Goal: Task Accomplishment & Management: Use online tool/utility

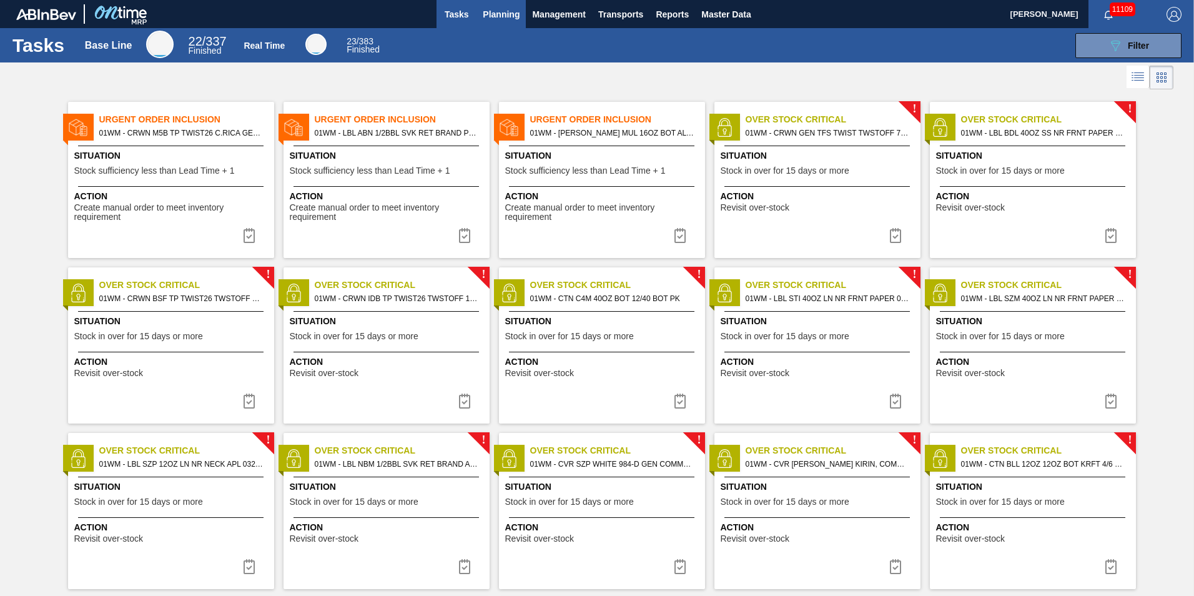
click at [507, 17] on span "Planning" at bounding box center [501, 14] width 37 height 15
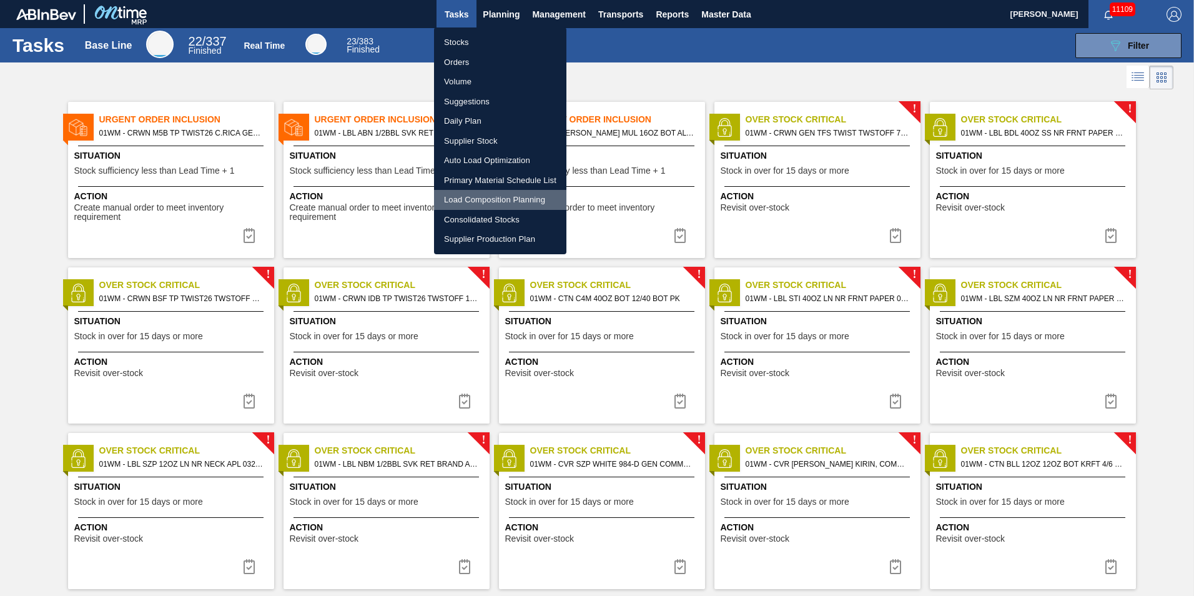
click at [483, 195] on li "Load Composition Planning" at bounding box center [500, 200] width 132 height 20
checkbox input "true"
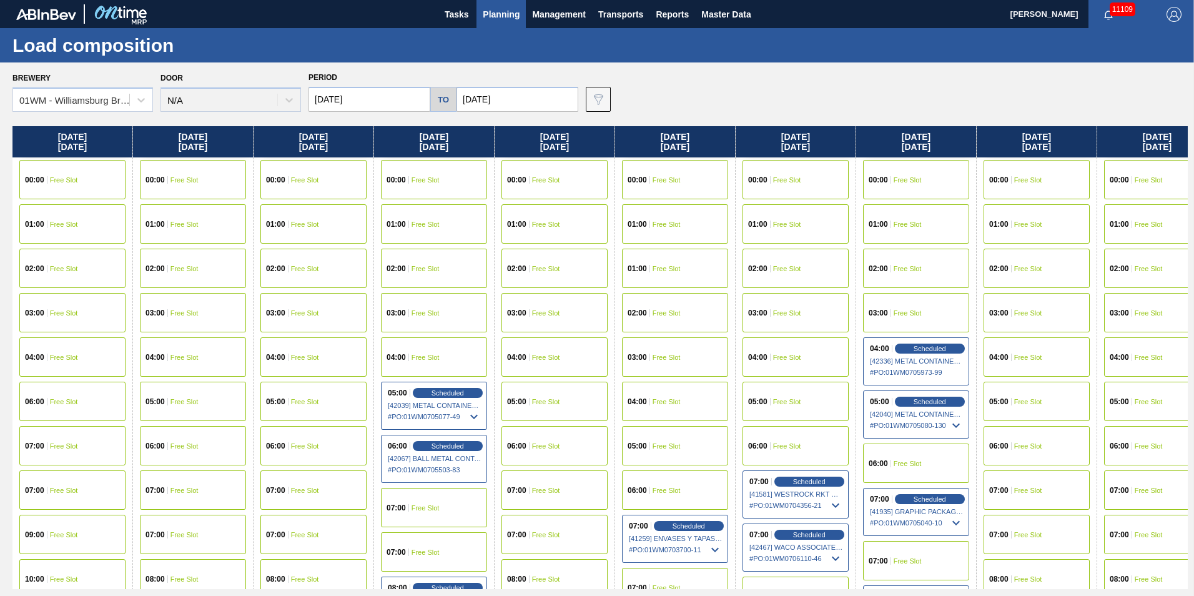
click at [505, 21] on span "Planning" at bounding box center [501, 14] width 37 height 15
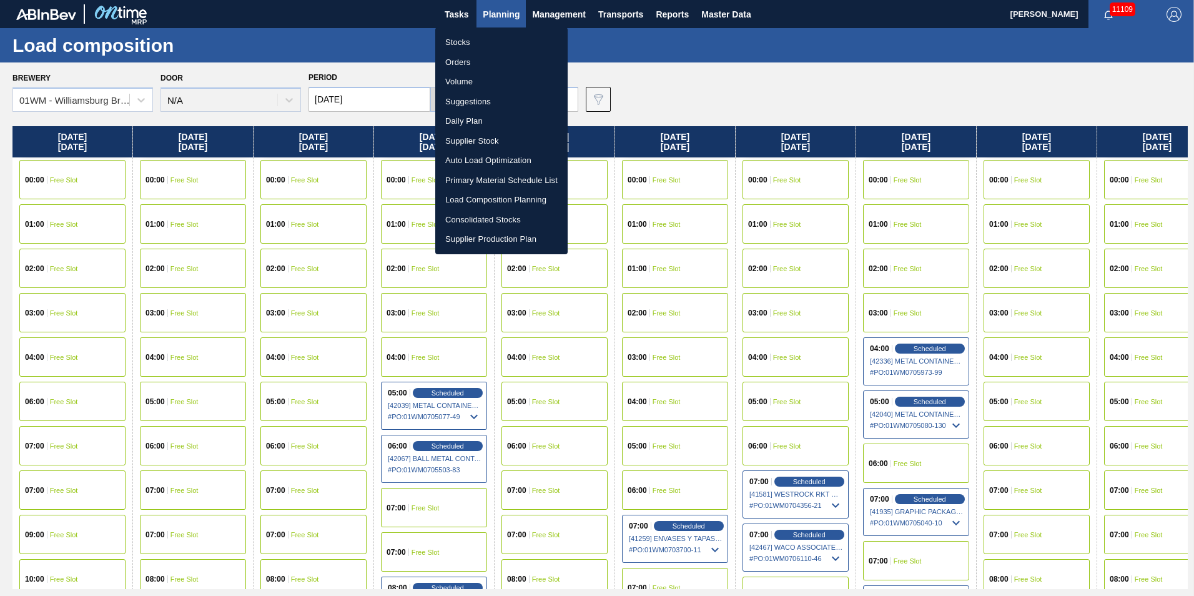
click at [488, 102] on li "Suggestions" at bounding box center [501, 102] width 132 height 20
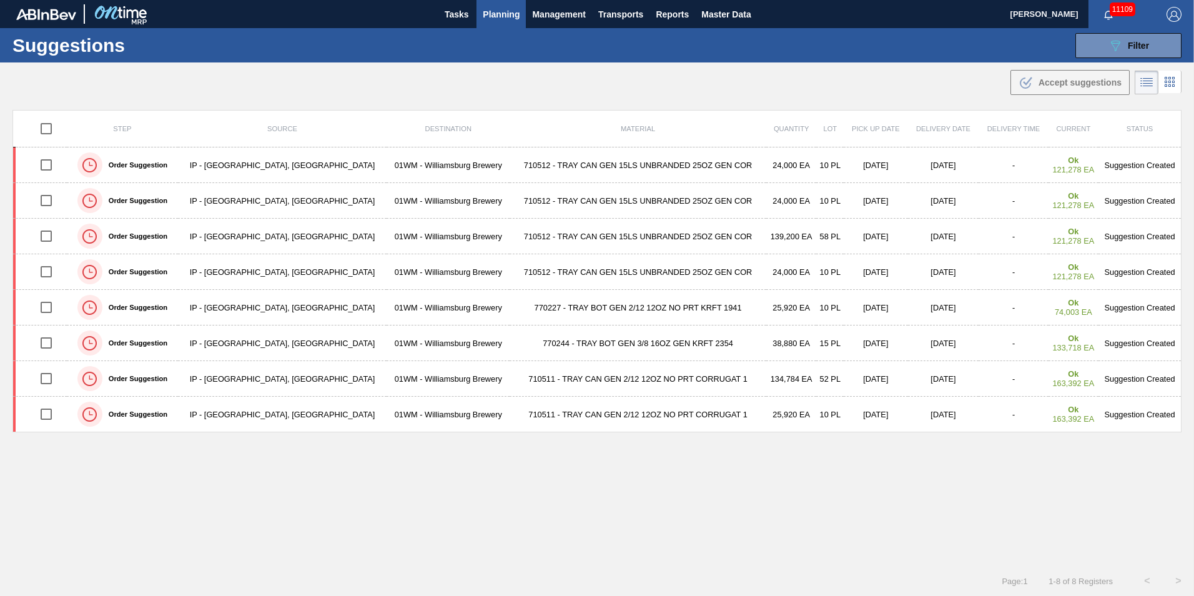
click at [488, 19] on span "Planning" at bounding box center [501, 14] width 37 height 15
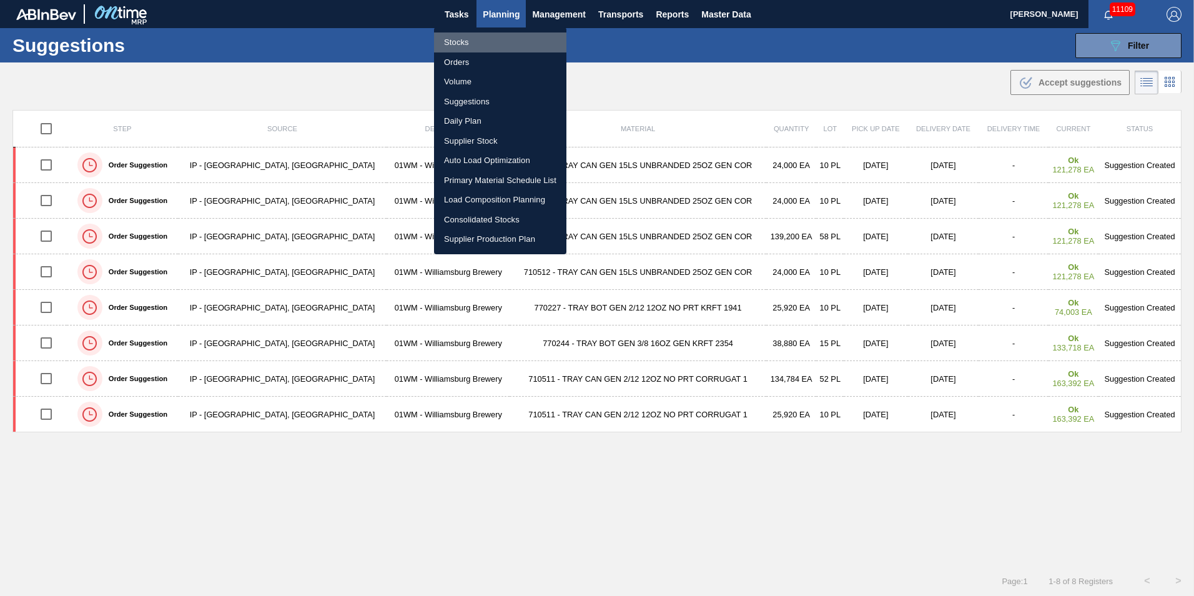
click at [466, 46] on li "Stocks" at bounding box center [500, 42] width 132 height 20
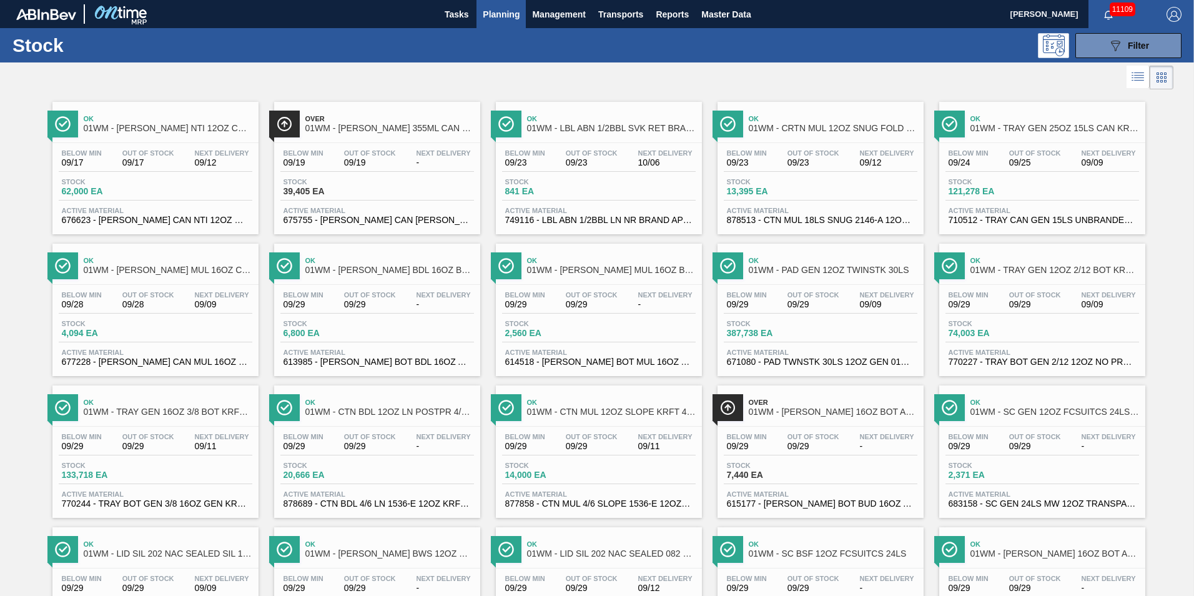
click at [499, 11] on span "Planning" at bounding box center [501, 14] width 37 height 15
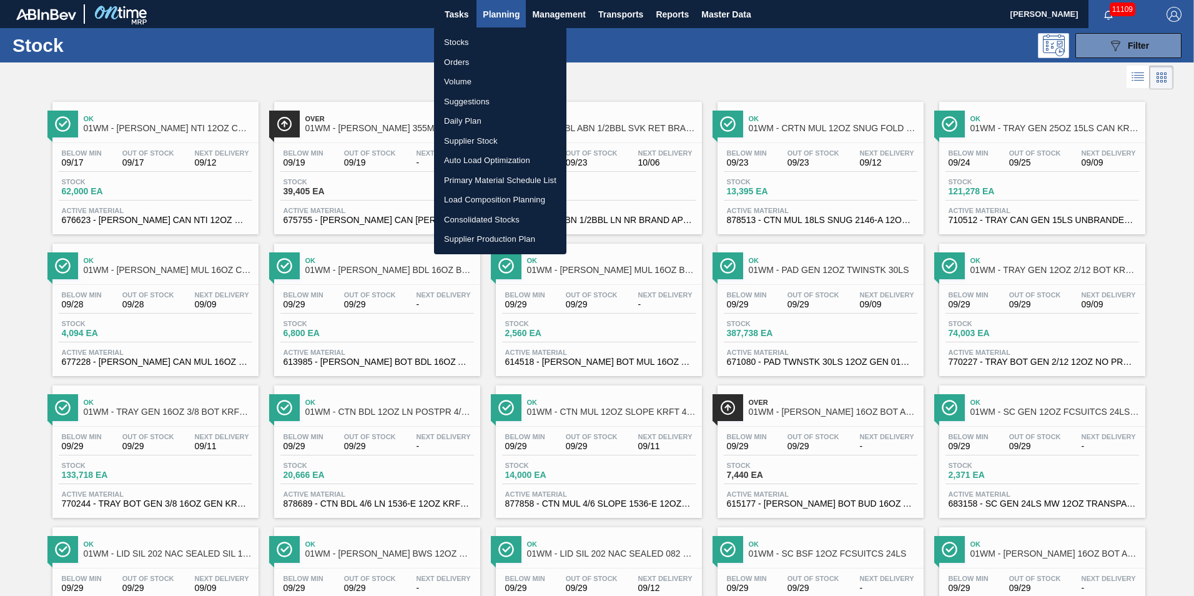
click at [515, 200] on li "Load Composition Planning" at bounding box center [500, 200] width 132 height 20
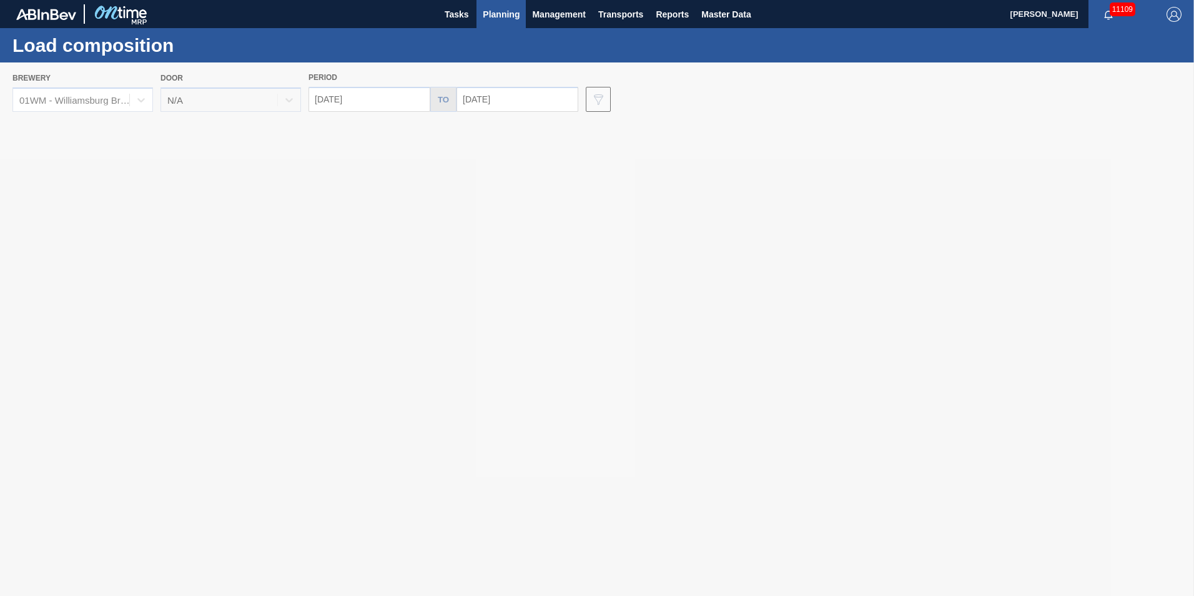
click at [493, 15] on span "Planning" at bounding box center [501, 14] width 37 height 15
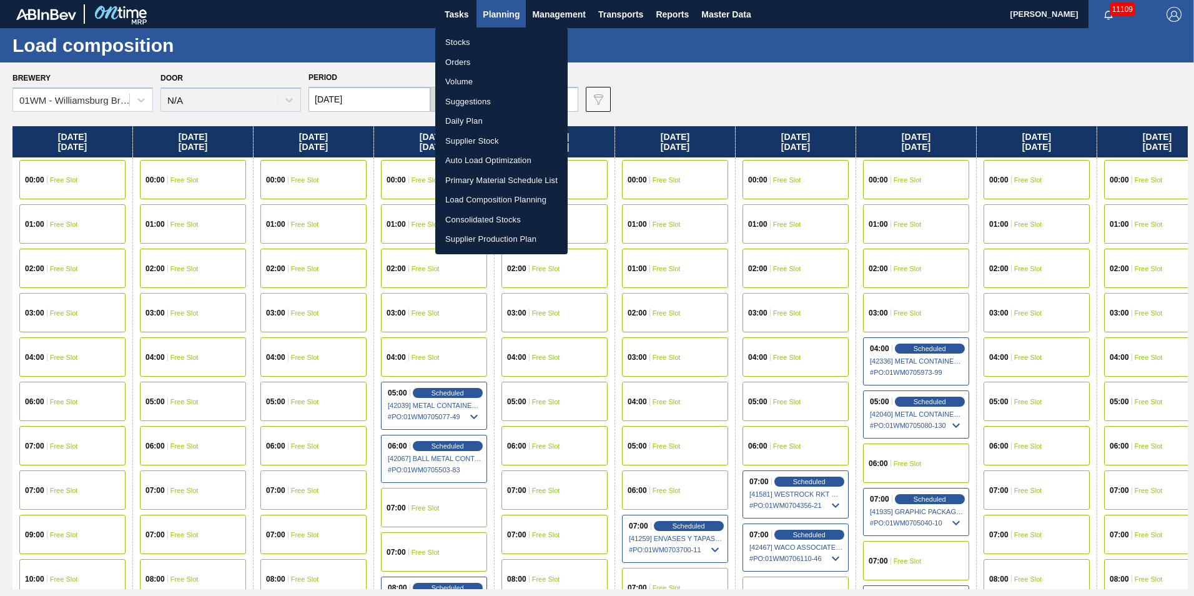
click at [475, 106] on li "Suggestions" at bounding box center [501, 102] width 132 height 20
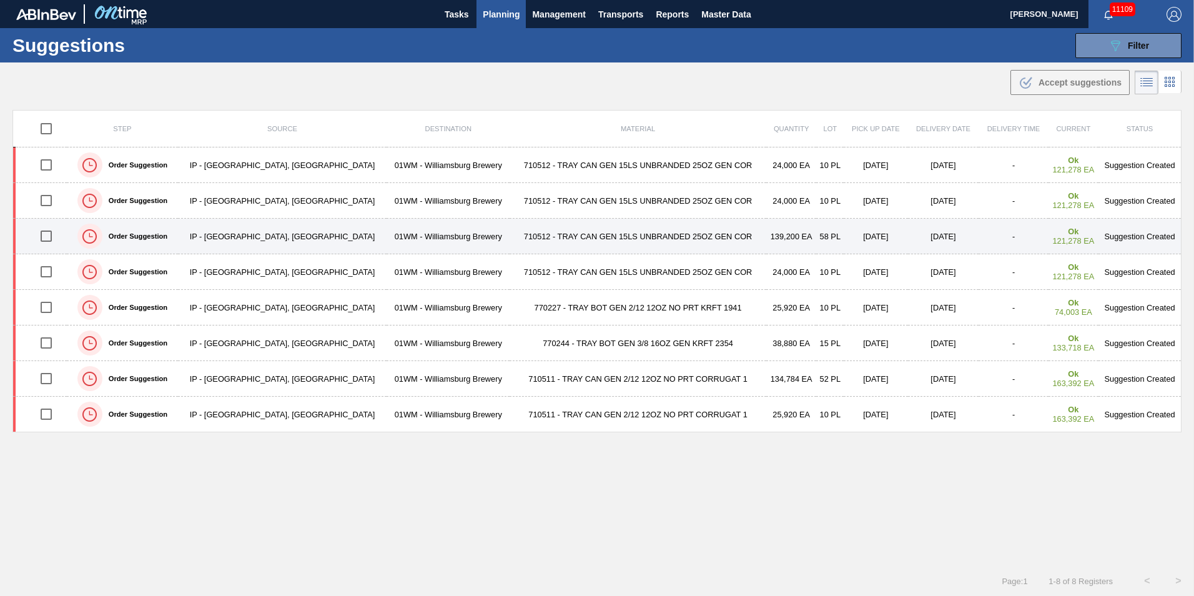
click at [176, 240] on div "Order Suggestion" at bounding box center [122, 236] width 107 height 31
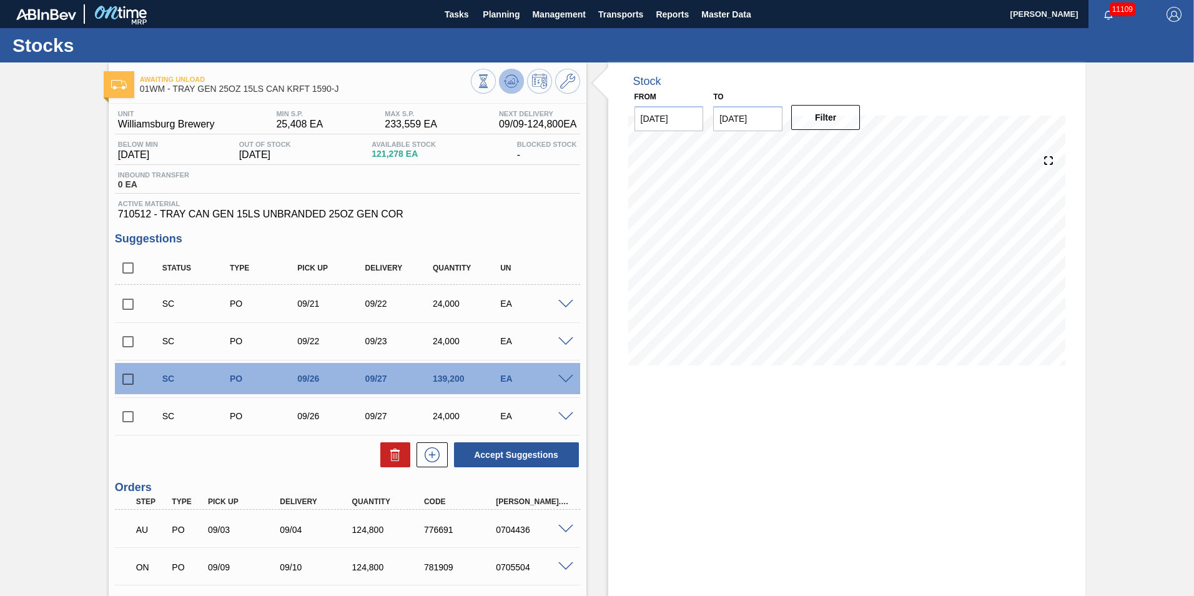
click at [510, 81] on icon at bounding box center [511, 81] width 15 height 15
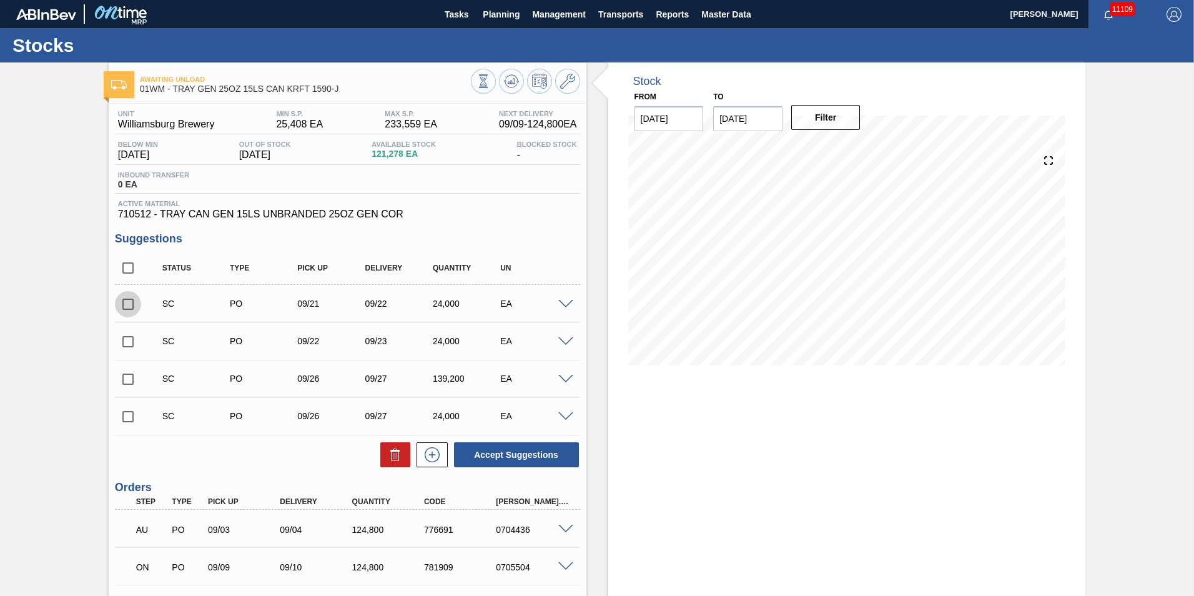
drag, startPoint x: 122, startPoint y: 299, endPoint x: 127, endPoint y: 317, distance: 19.4
click at [122, 299] on input "checkbox" at bounding box center [128, 304] width 26 height 26
checkbox input "true"
click at [133, 349] on input "checkbox" at bounding box center [128, 342] width 26 height 26
checkbox input "true"
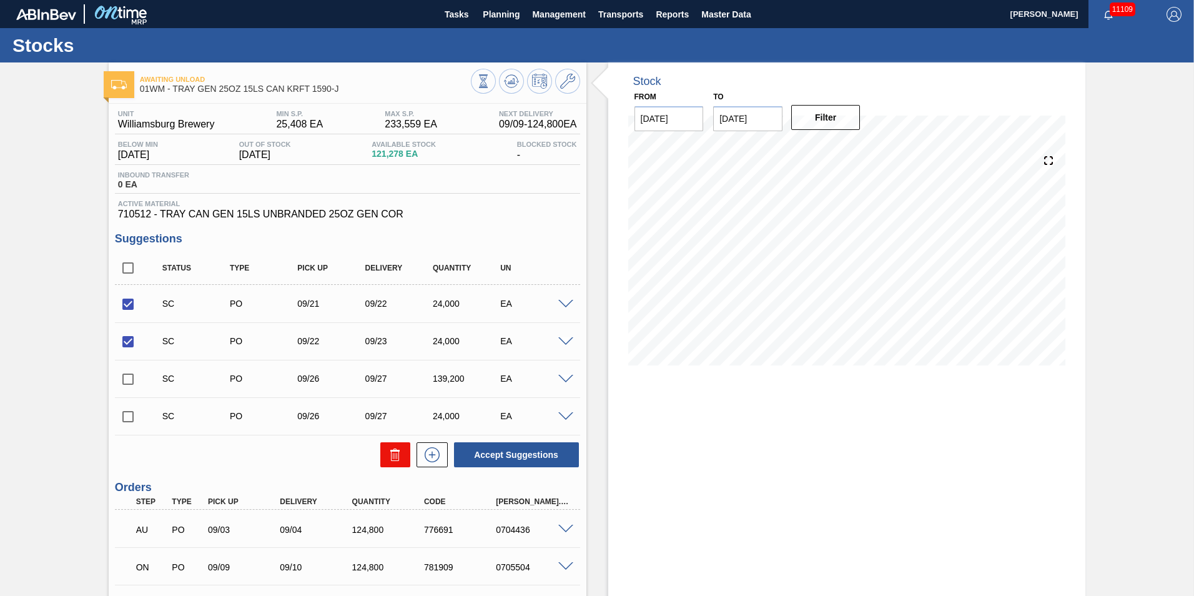
click at [391, 467] on button at bounding box center [395, 454] width 30 height 25
checkbox input "false"
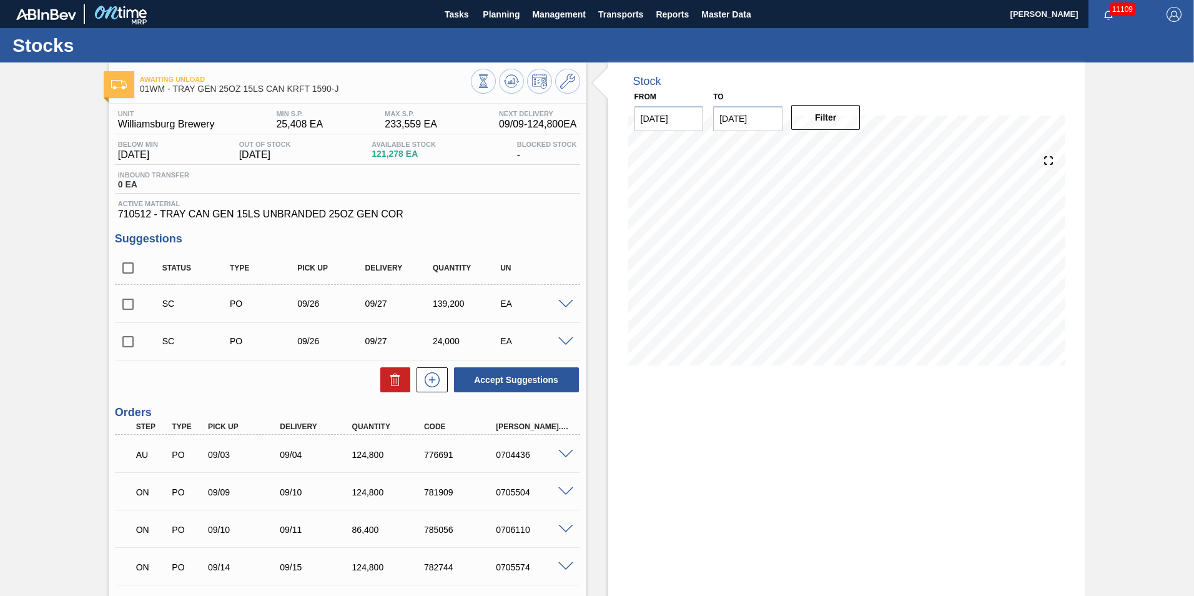
click at [739, 115] on input "[DATE]" at bounding box center [747, 118] width 69 height 25
click at [746, 272] on div "29" at bounding box center [748, 269] width 17 height 17
type input "[DATE]"
click at [808, 121] on button "Filter" at bounding box center [825, 117] width 69 height 25
click at [121, 300] on input "checkbox" at bounding box center [128, 304] width 26 height 26
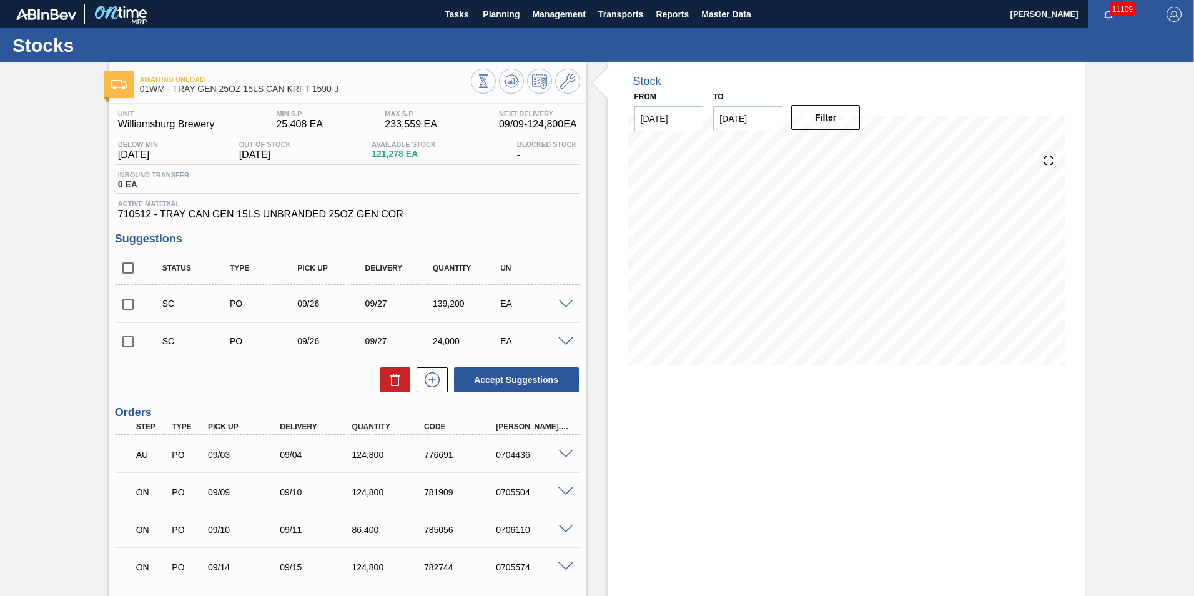
checkbox input "true"
click at [127, 337] on input "checkbox" at bounding box center [128, 342] width 26 height 26
click at [122, 339] on input "checkbox" at bounding box center [128, 342] width 26 height 26
checkbox input "false"
click at [497, 382] on button "Accept Suggestions" at bounding box center [516, 379] width 125 height 25
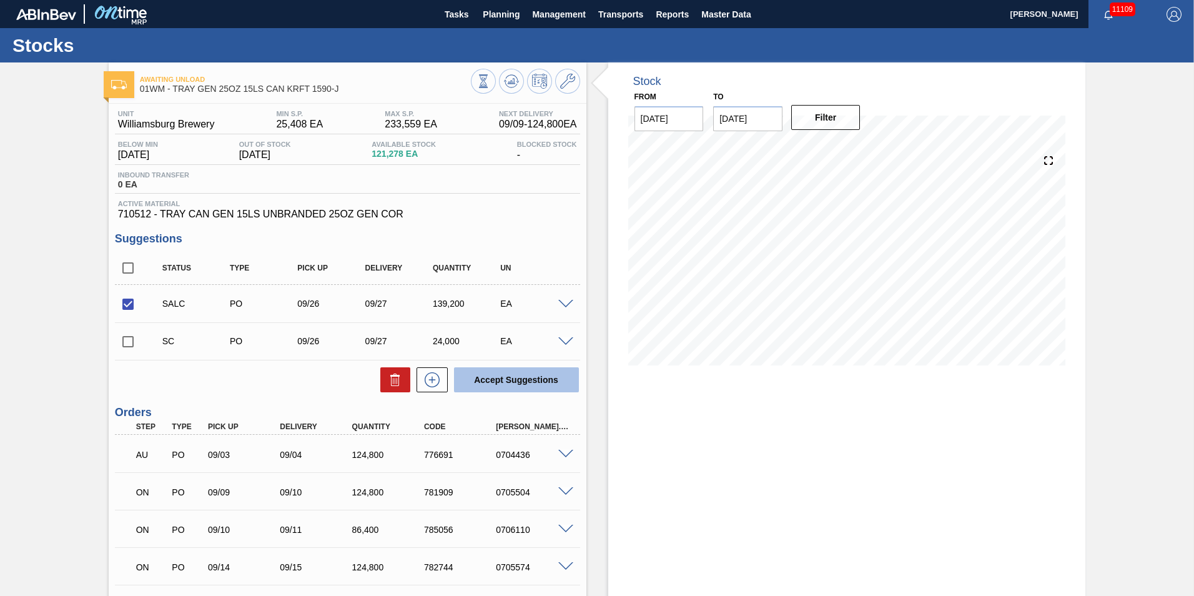
click at [523, 382] on button "Accept Suggestions" at bounding box center [516, 379] width 125 height 25
checkbox input "false"
drag, startPoint x: 660, startPoint y: 374, endPoint x: 602, endPoint y: 329, distance: 74.0
click at [602, 329] on div "Stock From 09/09/2025 to 09/29/2025 Filter 09/19 Stock Projection 159,991 SAP P…" at bounding box center [837, 393] width 500 height 662
click at [571, 296] on div "SALC PO 09/26 09/27 139,200 EA" at bounding box center [347, 303] width 465 height 31
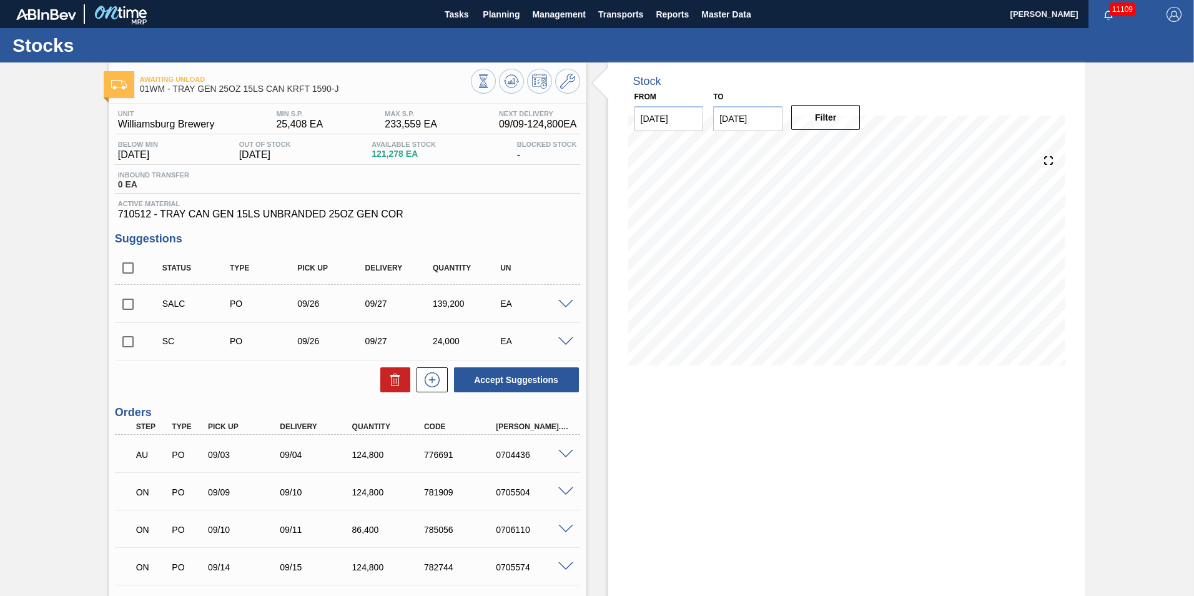
click at [568, 300] on div at bounding box center [567, 303] width 25 height 9
click at [568, 300] on span at bounding box center [565, 304] width 15 height 9
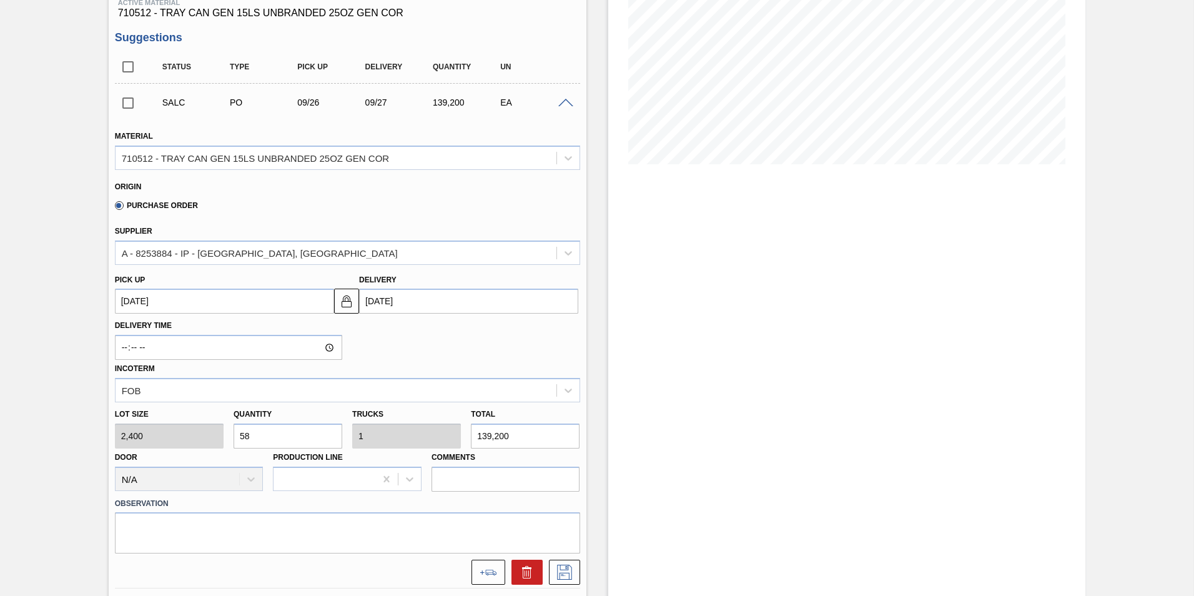
scroll to position [375, 0]
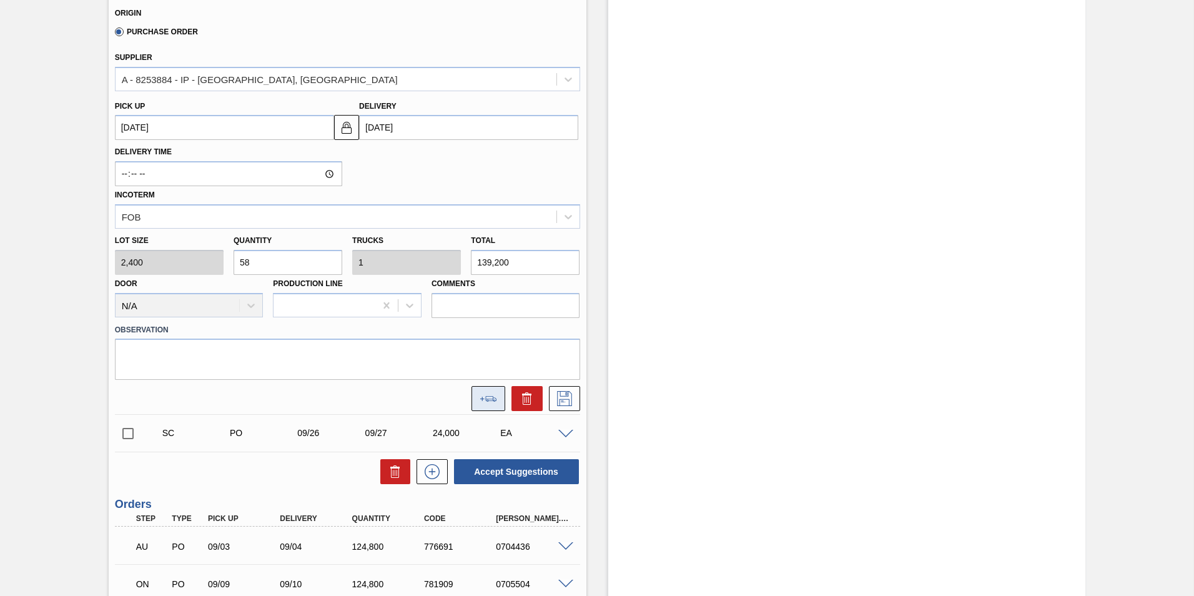
click at [492, 394] on button at bounding box center [489, 398] width 34 height 25
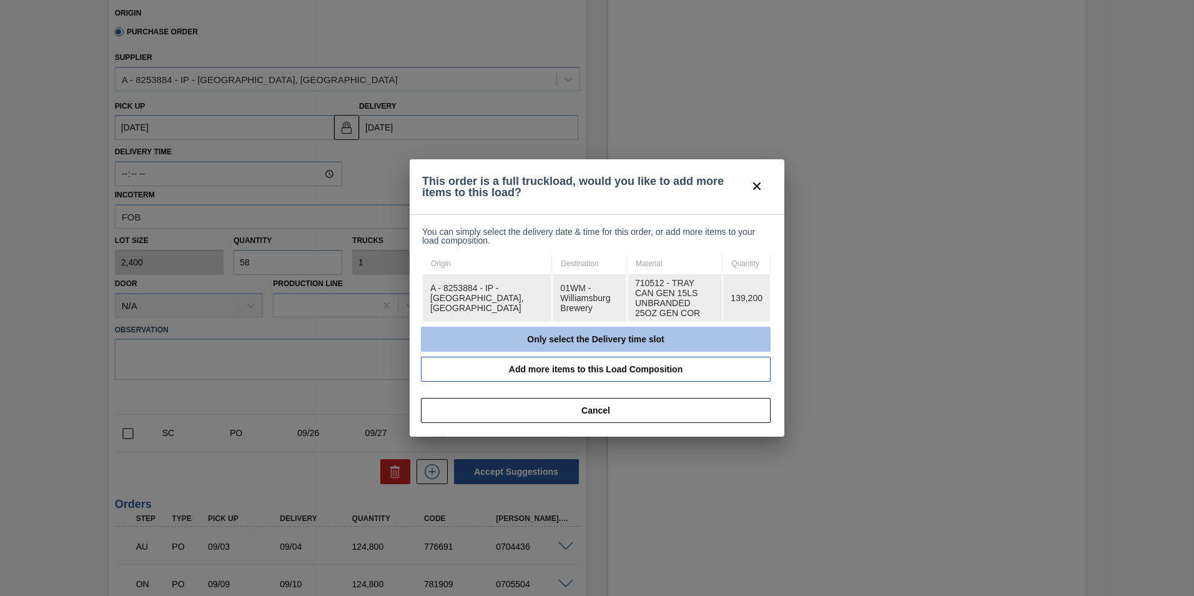
click at [575, 337] on button "Only select the Delivery time slot" at bounding box center [596, 339] width 350 height 25
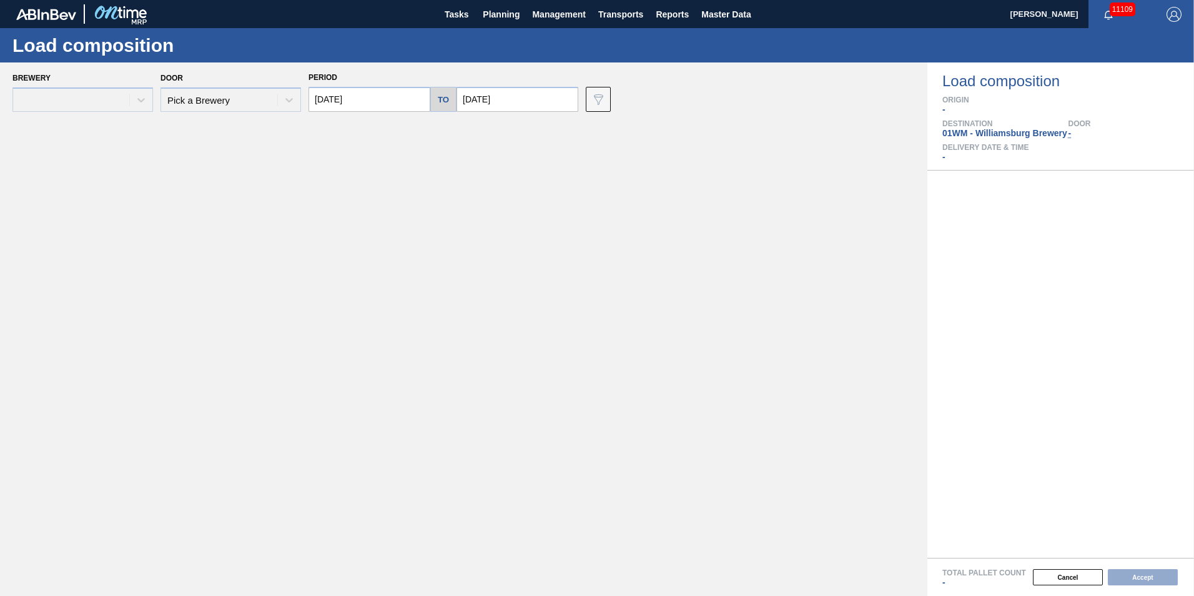
type input "[DATE]"
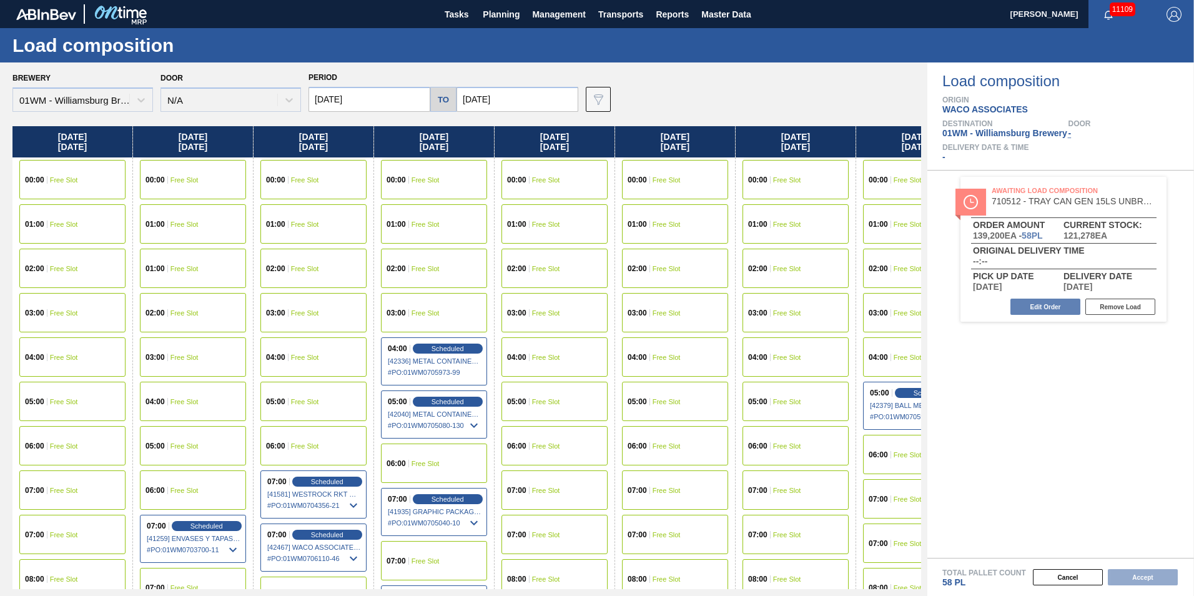
scroll to position [0, 56]
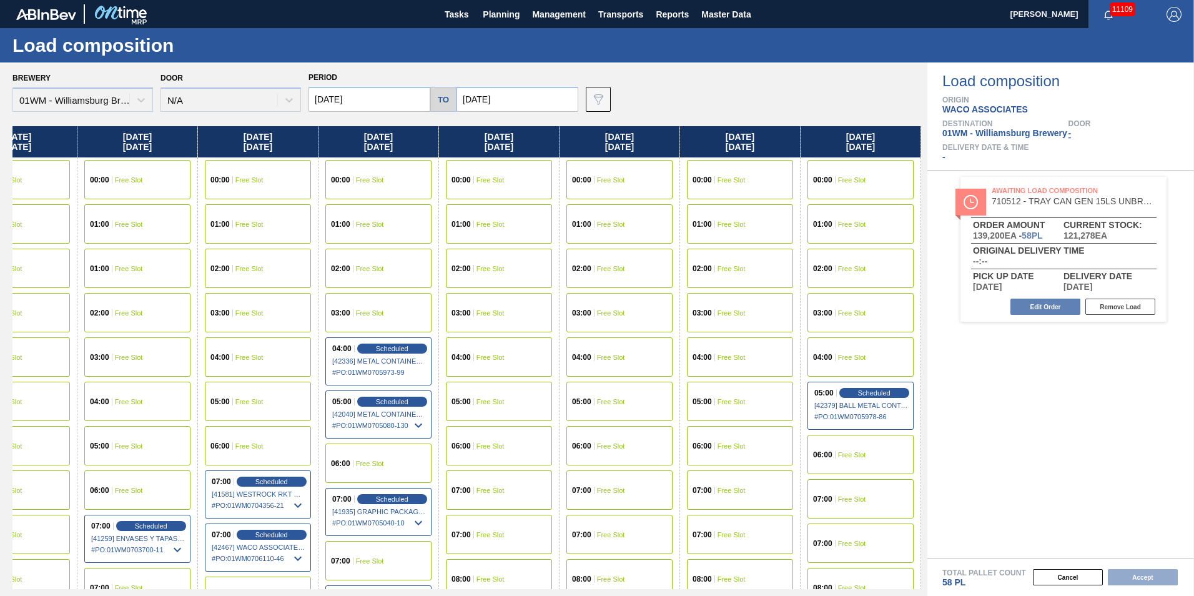
drag, startPoint x: 865, startPoint y: 144, endPoint x: 354, endPoint y: 226, distance: 517.5
click at [131, 255] on div "Tuesday 09/09/2025 00:00 Free Slot 01:00 Free Slot 02:00 Free Slot 03:00 Free S…" at bounding box center [466, 357] width 909 height 463
click at [475, 99] on input "[DATE]" at bounding box center [518, 99] width 122 height 25
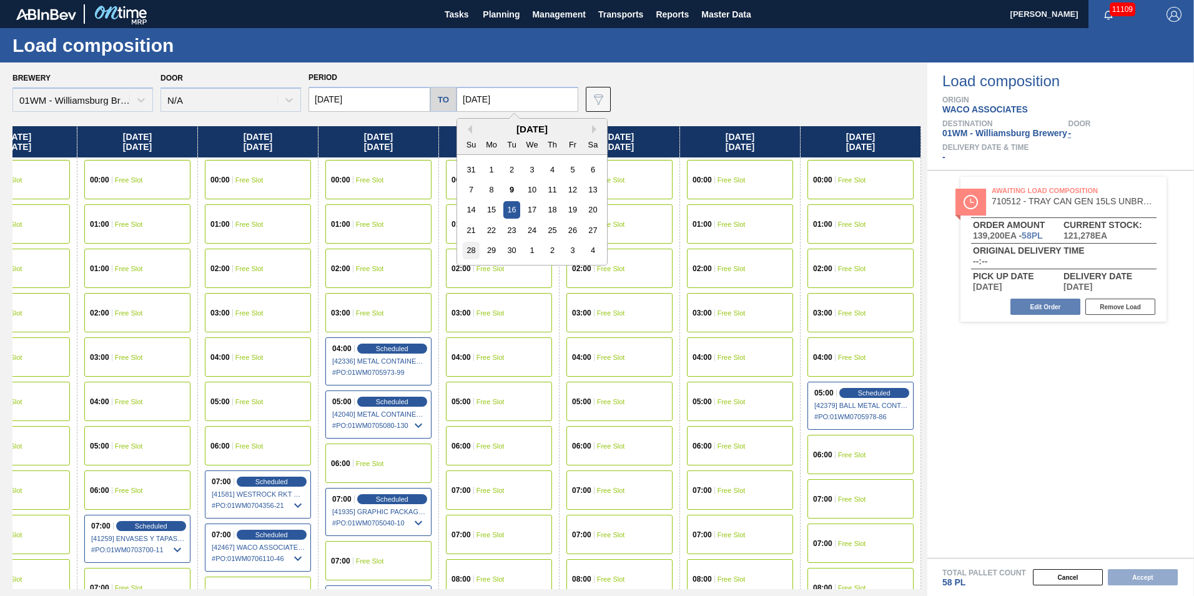
click at [471, 249] on div "28" at bounding box center [471, 250] width 17 height 17
type input "[DATE]"
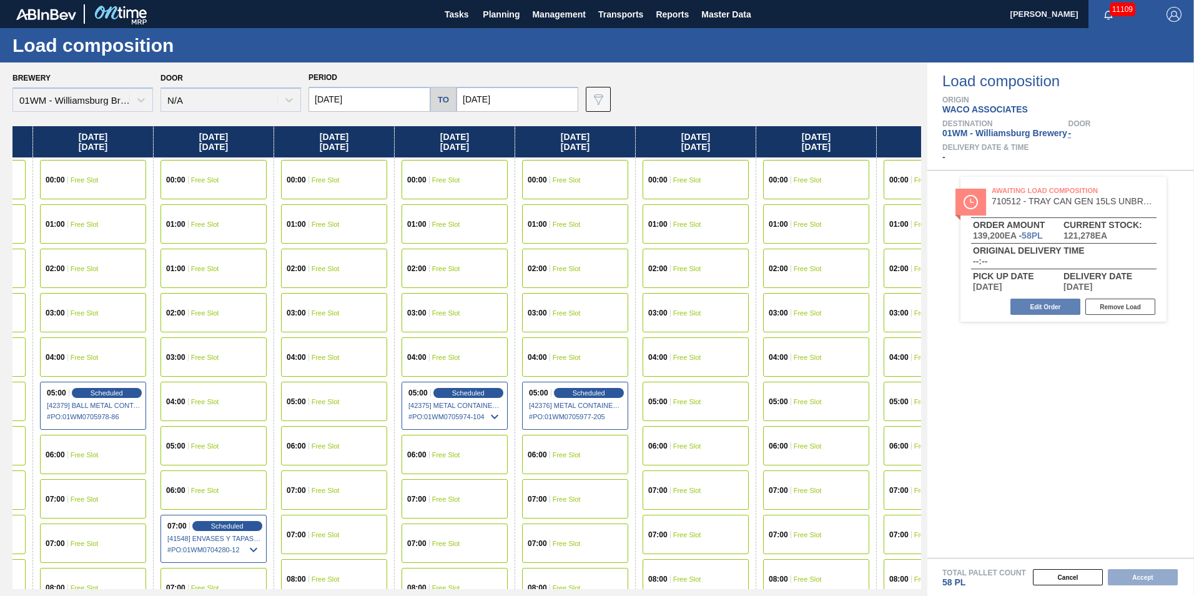
drag, startPoint x: 761, startPoint y: 145, endPoint x: -115, endPoint y: 159, distance: 876.5
click at [0, 0] on html "Tasks Planning Management Transports Reports Master Data Vincent Geritano 11109…" at bounding box center [597, 0] width 1194 height 0
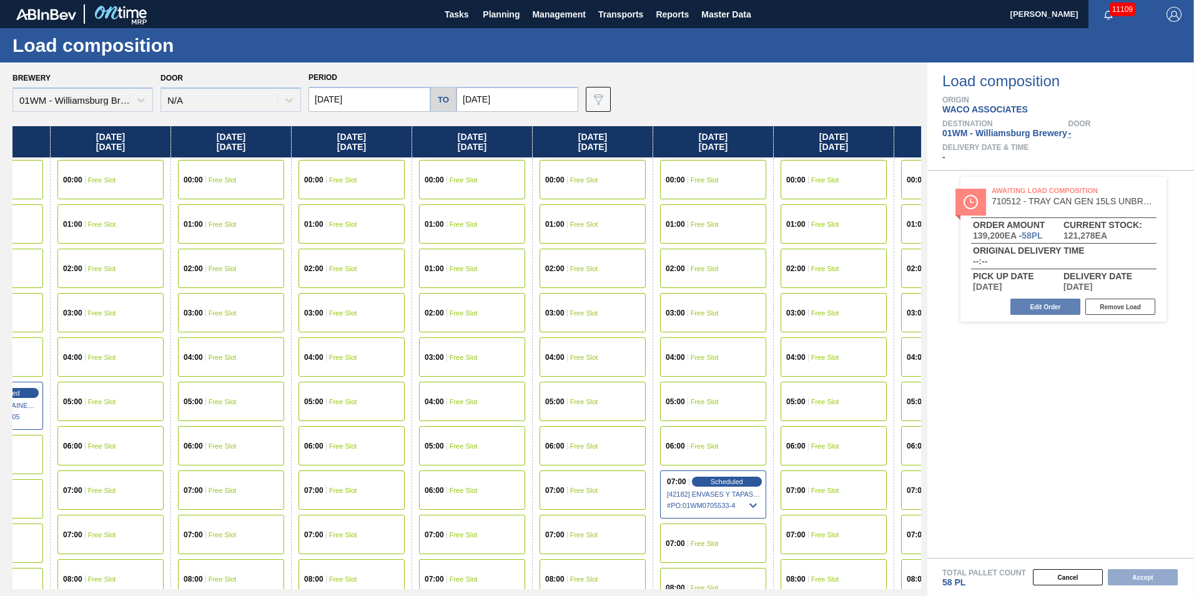
scroll to position [0, 1502]
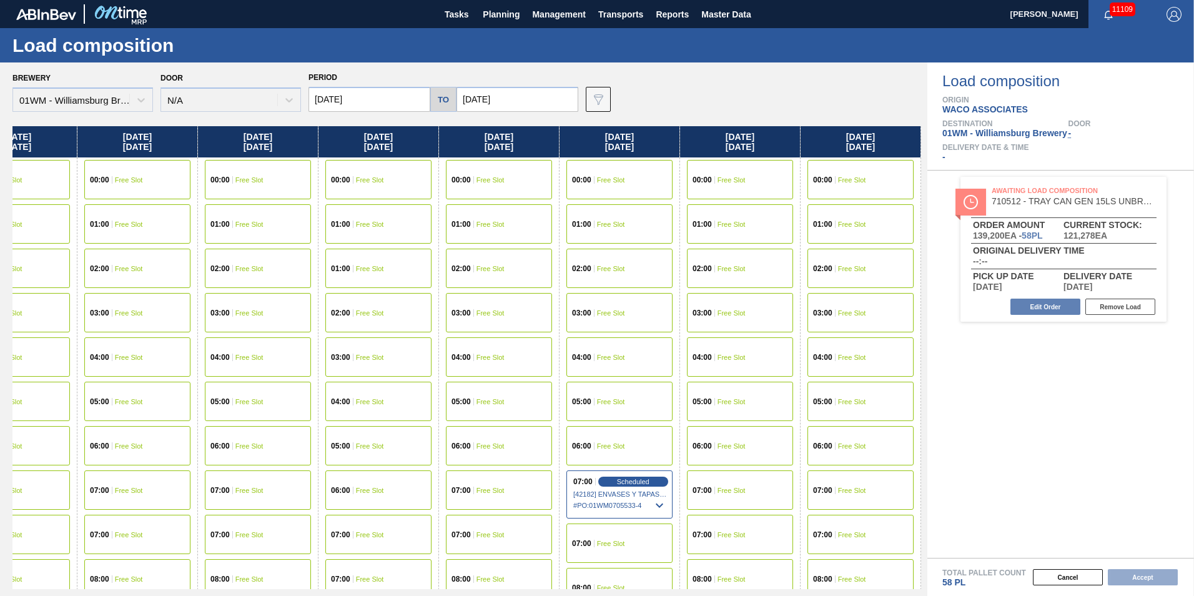
drag, startPoint x: 866, startPoint y: 135, endPoint x: 175, endPoint y: 133, distance: 690.9
click at [177, 136] on div "Tuesday 09/09/2025 00:00 Free Slot 01:00 Free Slot 02:00 Free Slot 03:00 Free S…" at bounding box center [466, 357] width 909 height 463
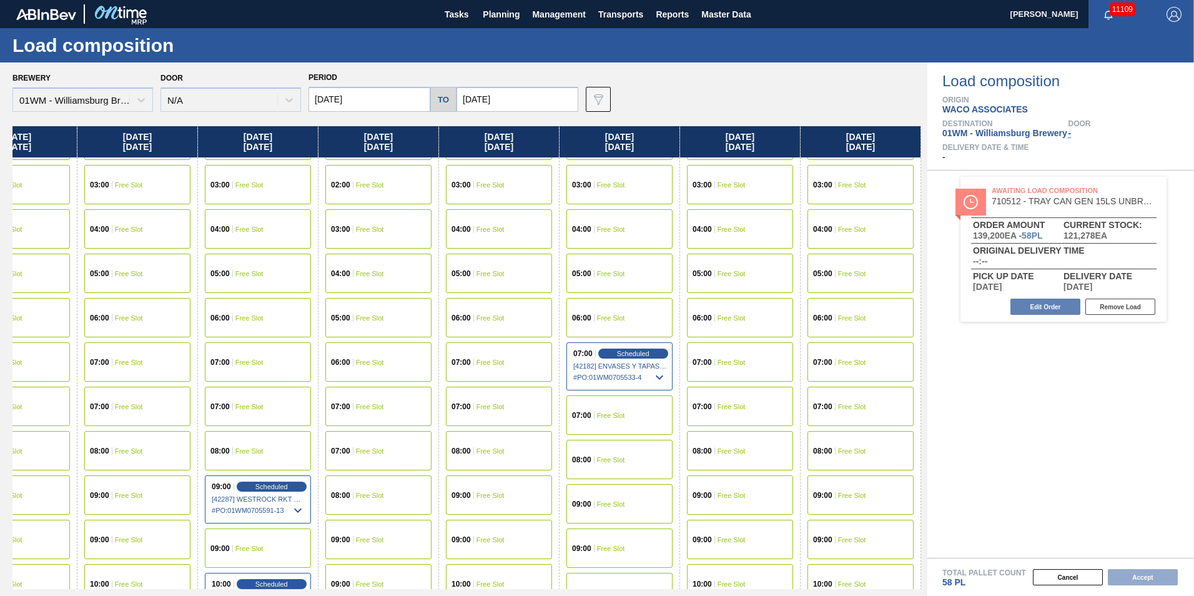
scroll to position [187, 1502]
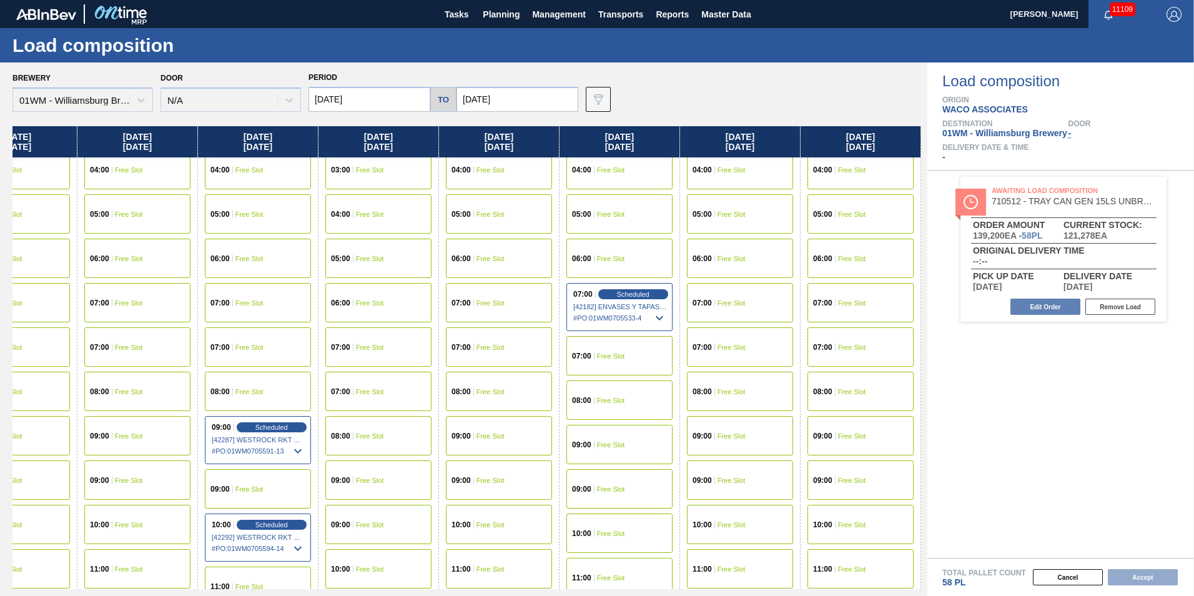
drag, startPoint x: 740, startPoint y: 434, endPoint x: 738, endPoint y: 427, distance: 7.0
click at [740, 429] on div "09:00 Free Slot" at bounding box center [740, 435] width 106 height 39
click at [1146, 580] on button "Accept" at bounding box center [1143, 577] width 70 height 16
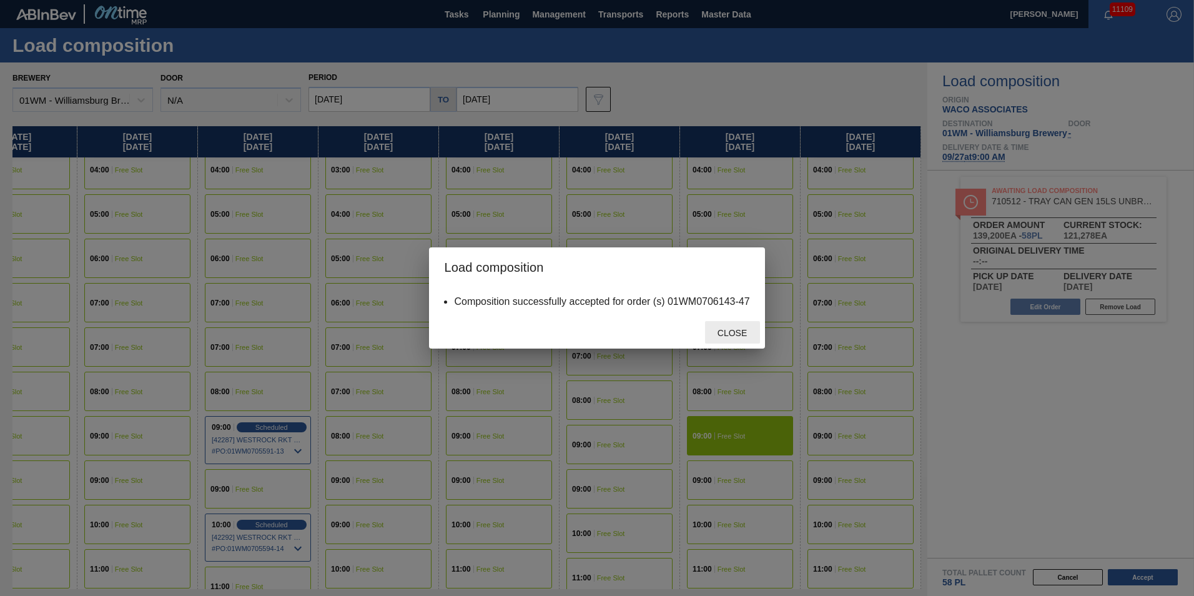
click at [723, 331] on span "Close" at bounding box center [732, 333] width 49 height 10
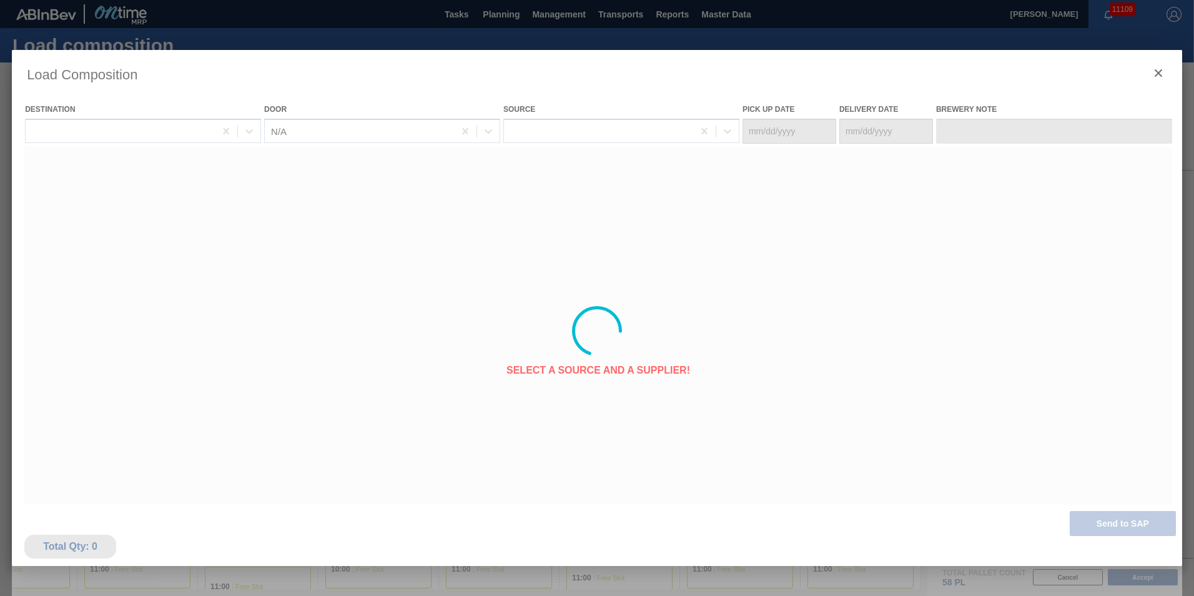
type Date "[DATE]"
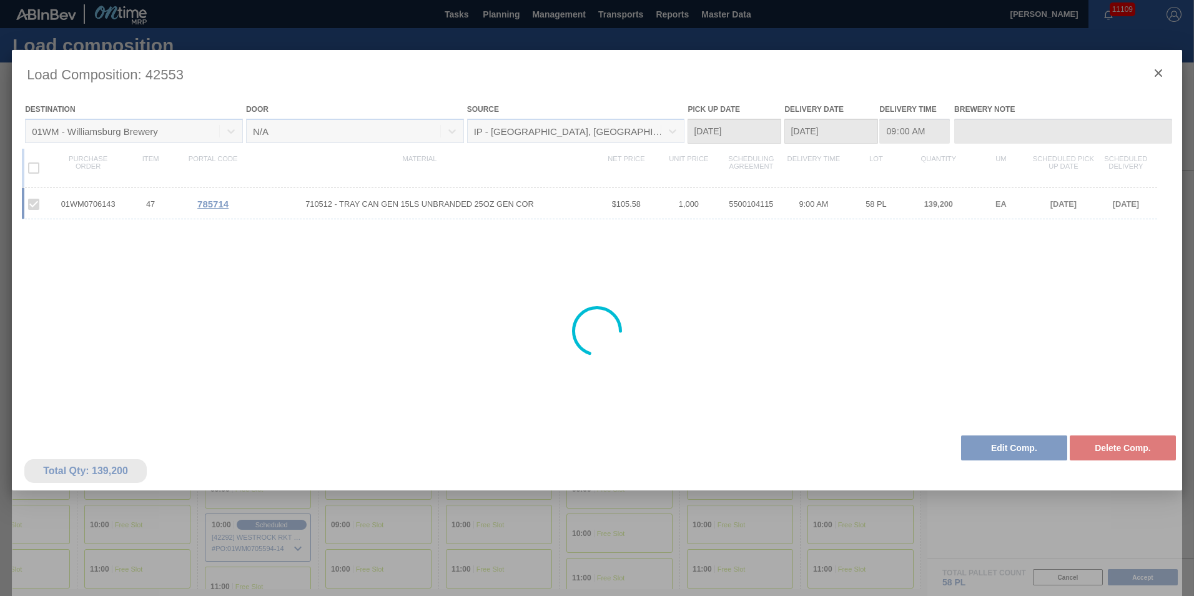
click at [1161, 75] on div at bounding box center [597, 331] width 1171 height 562
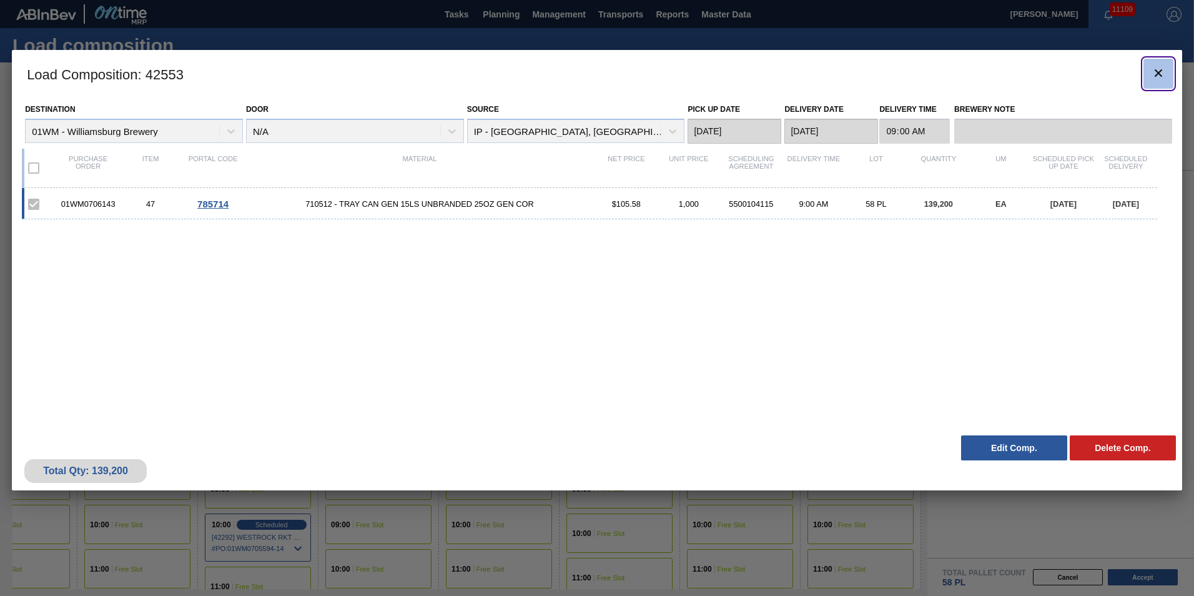
click at [1161, 62] on button "botão de ícone" at bounding box center [1159, 74] width 30 height 30
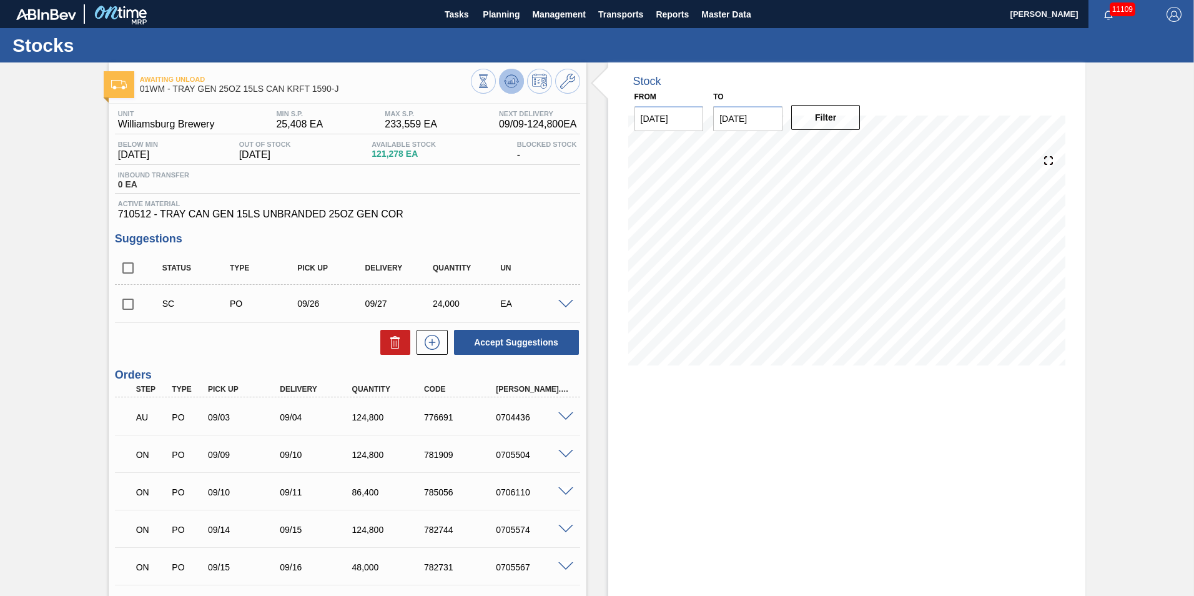
click at [515, 79] on icon at bounding box center [511, 81] width 15 height 15
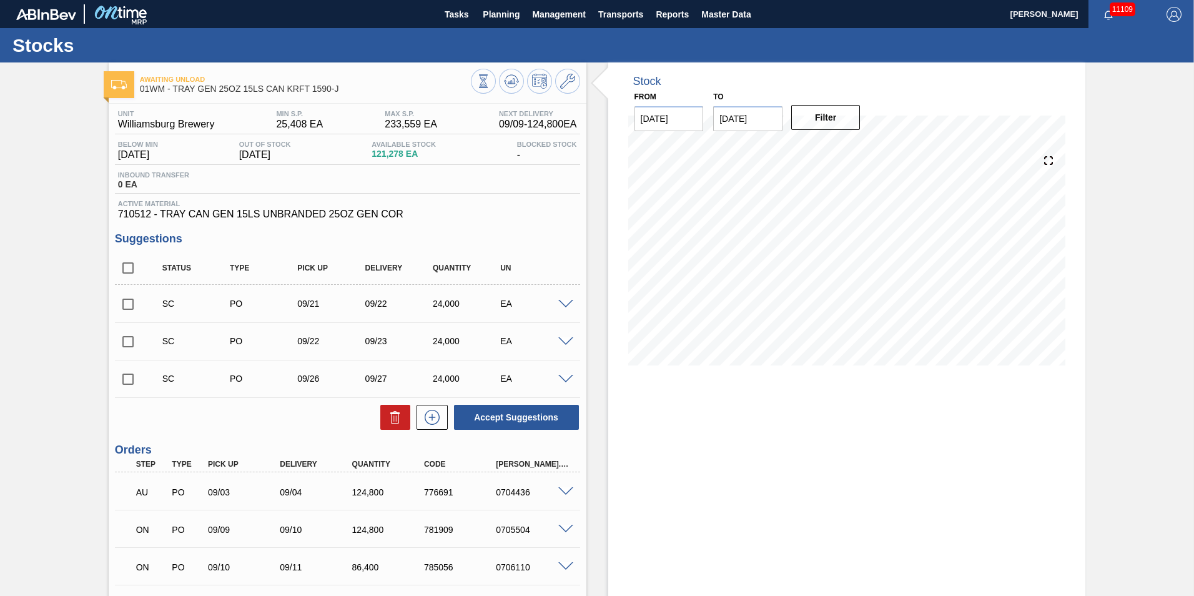
click at [127, 304] on input "checkbox" at bounding box center [128, 304] width 26 height 26
checkbox input "true"
click at [120, 341] on input "checkbox" at bounding box center [128, 342] width 26 height 26
checkbox input "true"
click at [506, 421] on button "Accept Suggestions" at bounding box center [516, 417] width 125 height 25
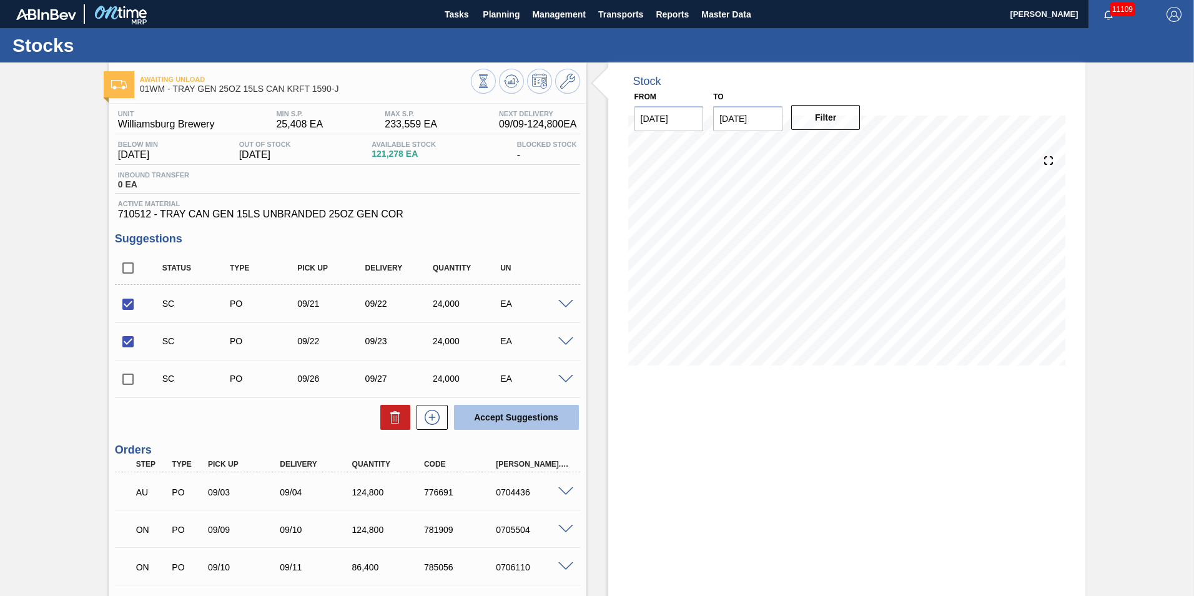
checkbox input "false"
click at [498, 8] on span "Planning" at bounding box center [501, 14] width 37 height 15
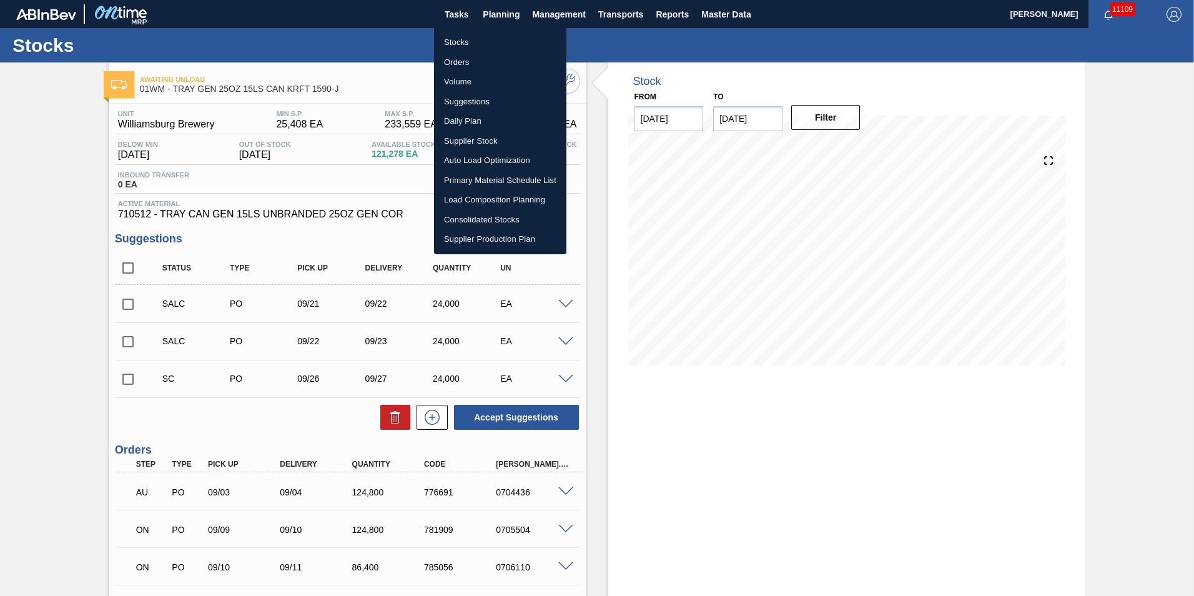
click at [492, 102] on li "Suggestions" at bounding box center [500, 102] width 132 height 20
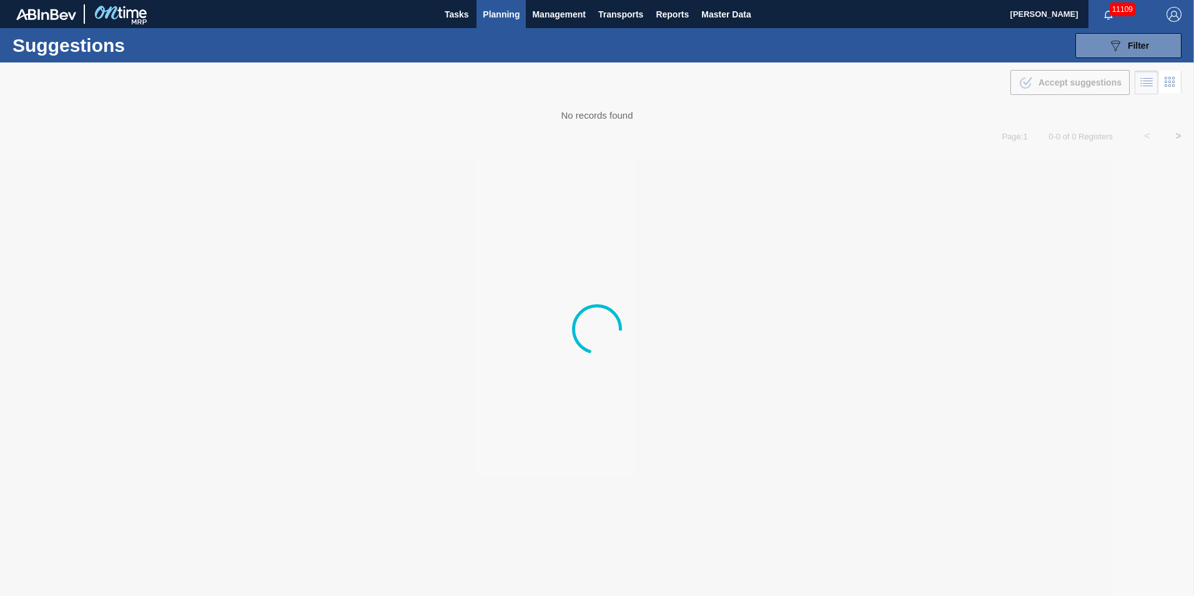
click at [651, 106] on div at bounding box center [597, 328] width 1194 height 533
click at [508, 19] on span "Planning" at bounding box center [501, 14] width 37 height 15
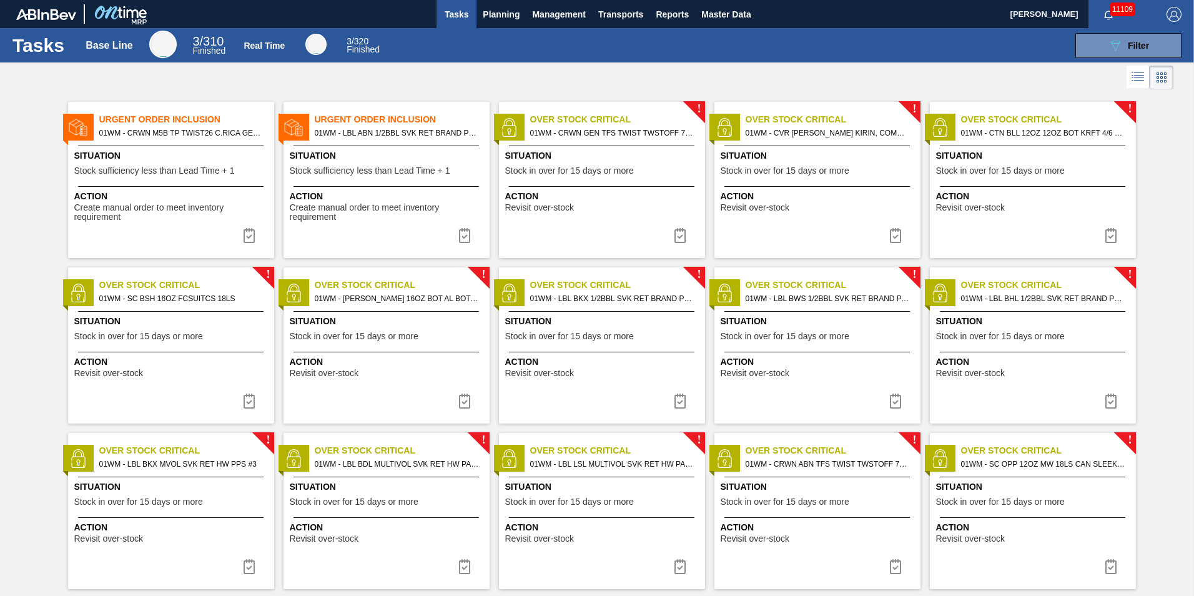
click at [162, 134] on span "01WM - CRWN M5B TP TWIST26 C.RICA GEN 0823 TWST" at bounding box center [181, 133] width 165 height 14
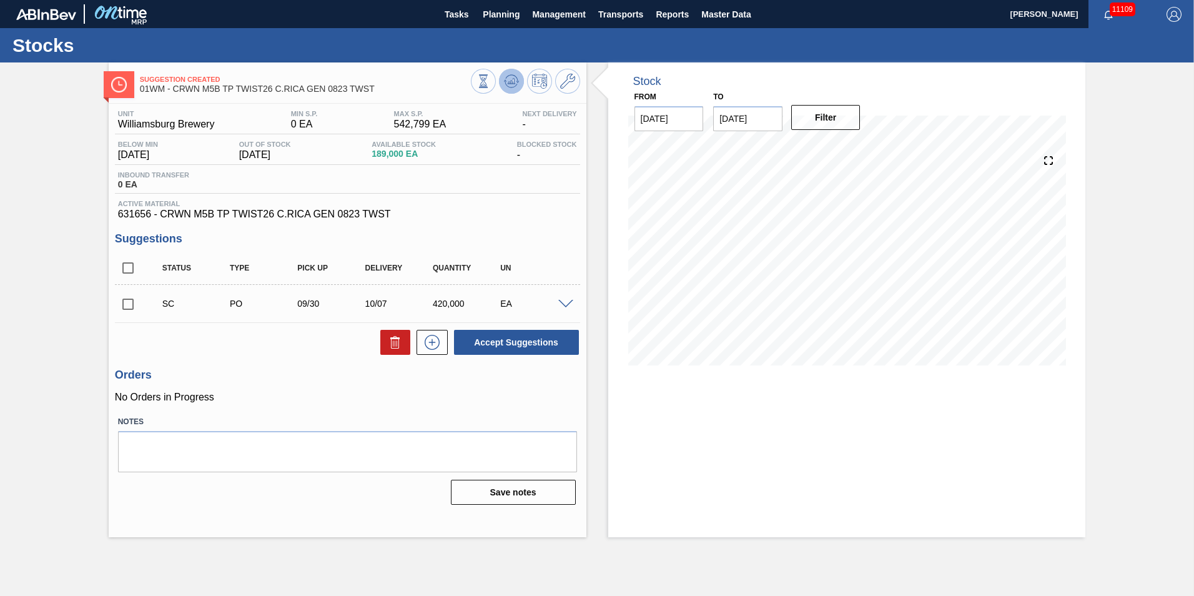
click at [514, 74] on icon at bounding box center [511, 81] width 15 height 15
click at [495, 16] on span "Planning" at bounding box center [501, 14] width 37 height 15
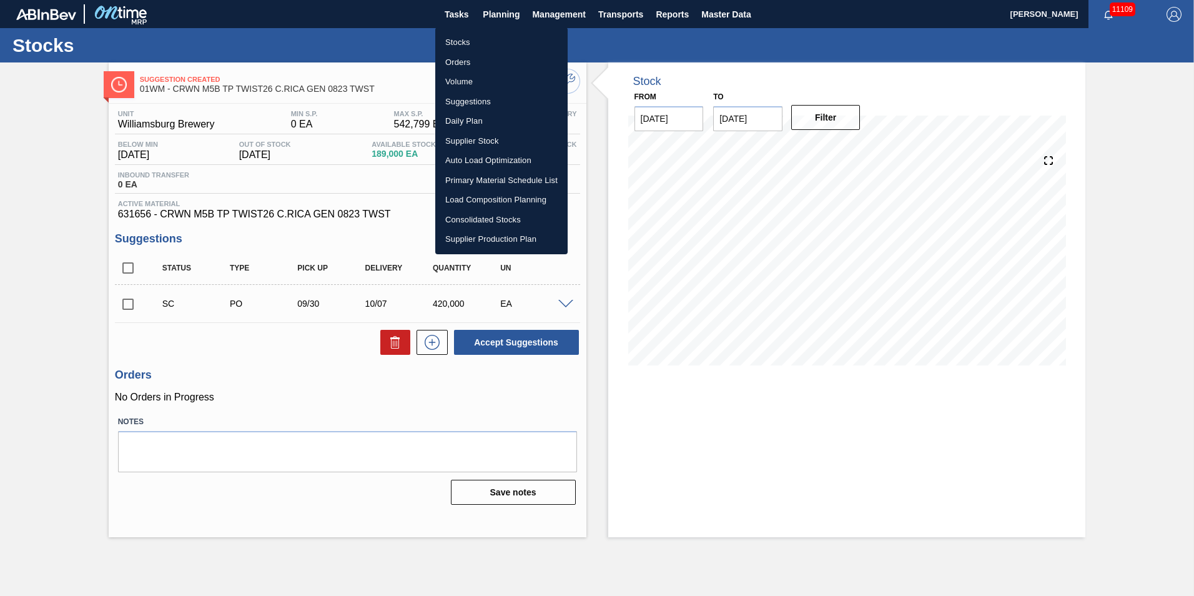
click at [466, 97] on li "Suggestions" at bounding box center [501, 102] width 132 height 20
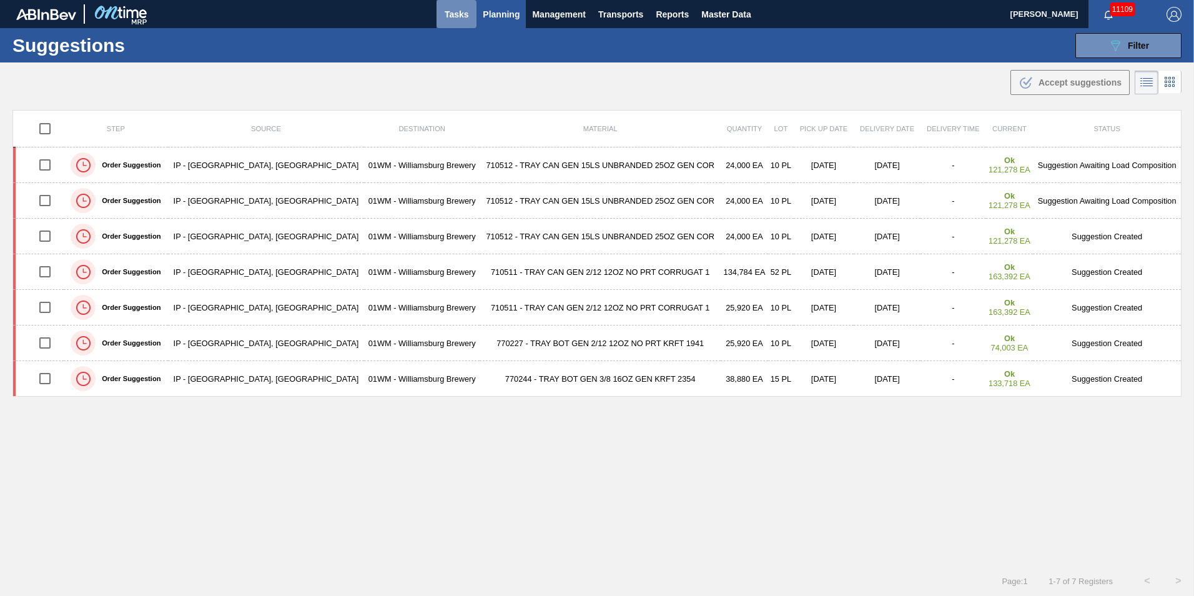
click at [459, 12] on span "Tasks" at bounding box center [456, 14] width 27 height 15
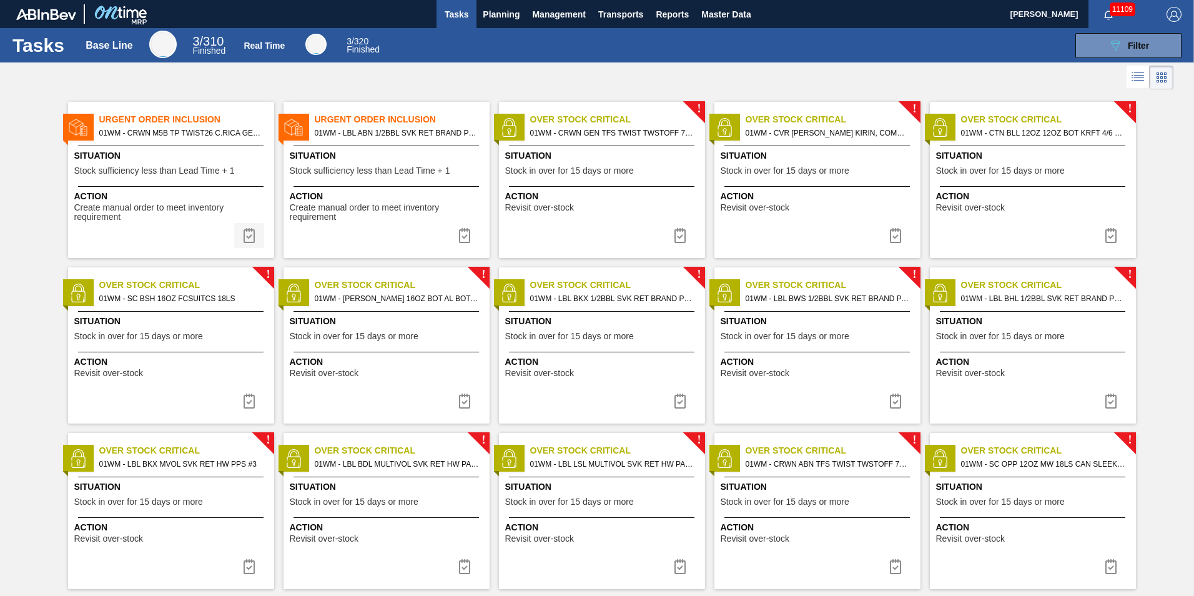
click at [245, 236] on img at bounding box center [249, 235] width 15 height 15
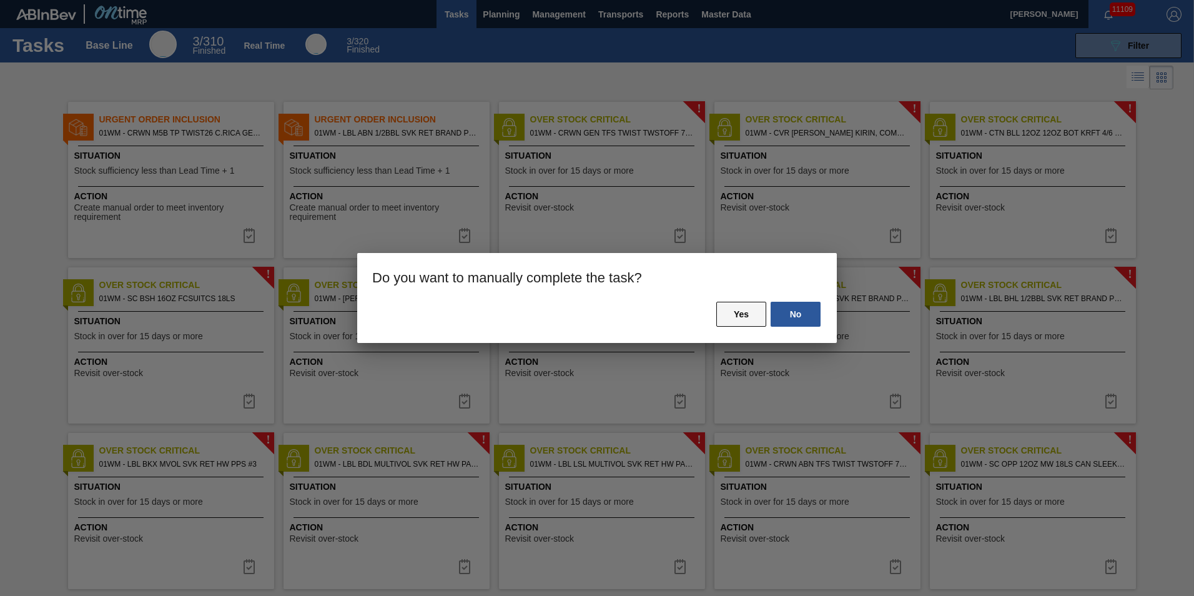
click at [730, 312] on button "Yes" at bounding box center [741, 314] width 50 height 25
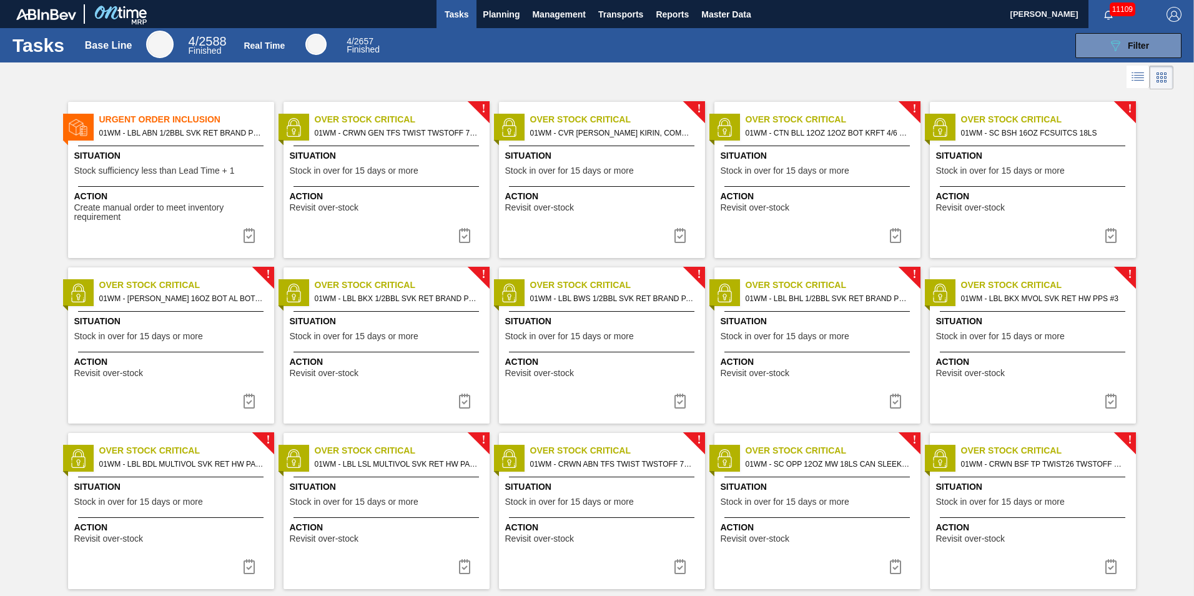
click at [172, 162] on span "Situation" at bounding box center [172, 155] width 197 height 13
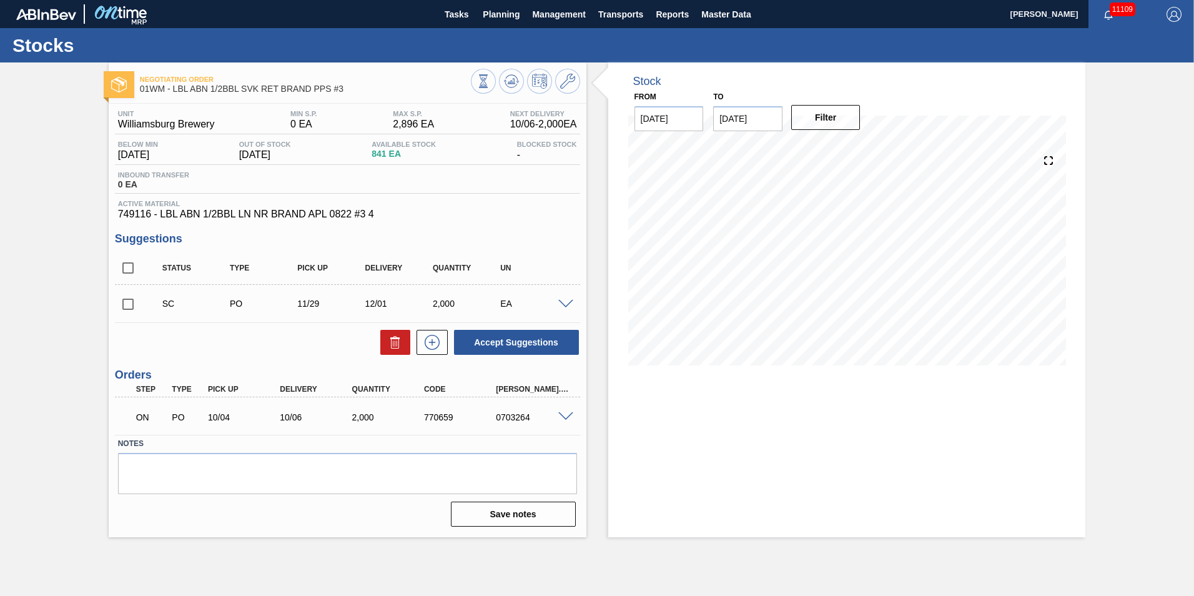
click at [565, 414] on span at bounding box center [565, 416] width 15 height 9
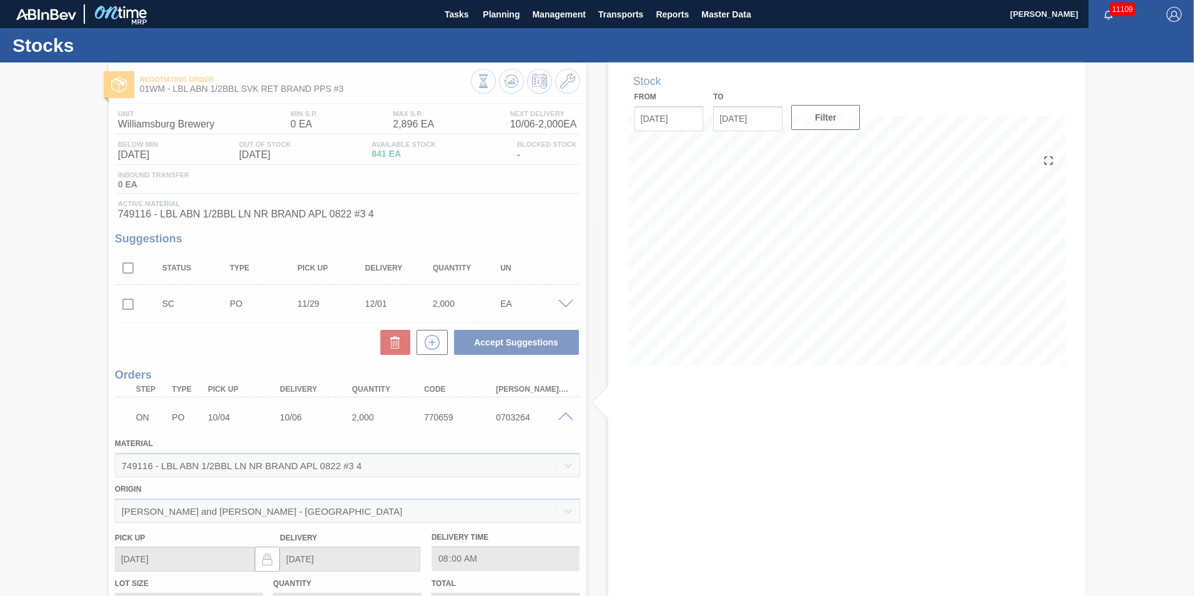
click at [530, 417] on div at bounding box center [597, 328] width 1194 height 533
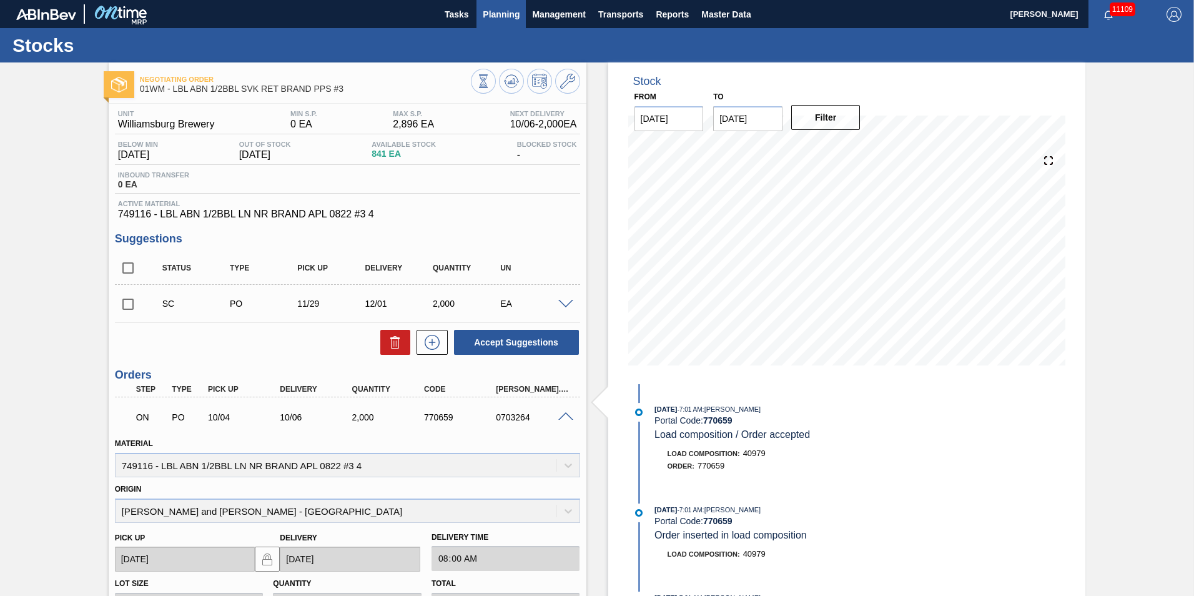
click at [490, 14] on span "Planning" at bounding box center [501, 14] width 37 height 15
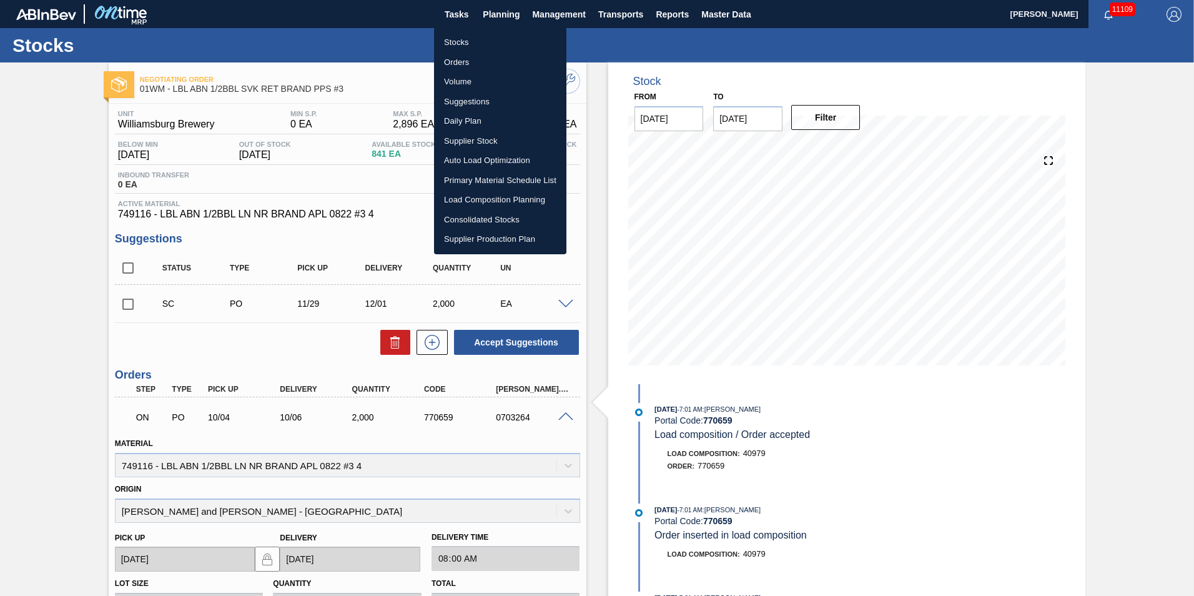
click at [513, 12] on div at bounding box center [597, 298] width 1194 height 596
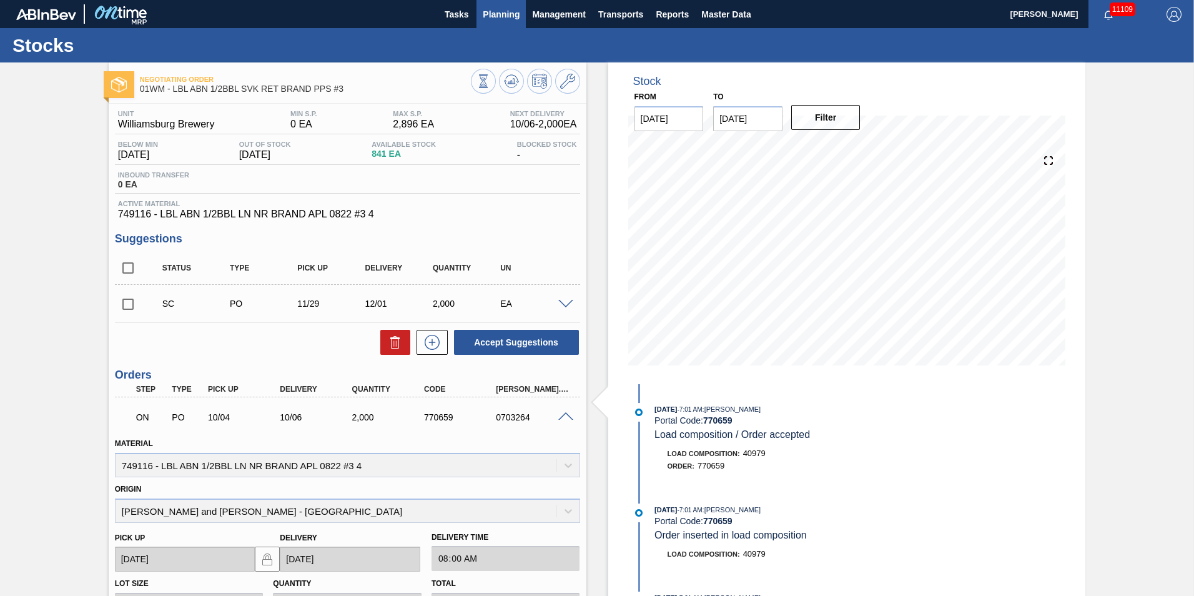
click at [510, 19] on span "Planning" at bounding box center [501, 14] width 37 height 15
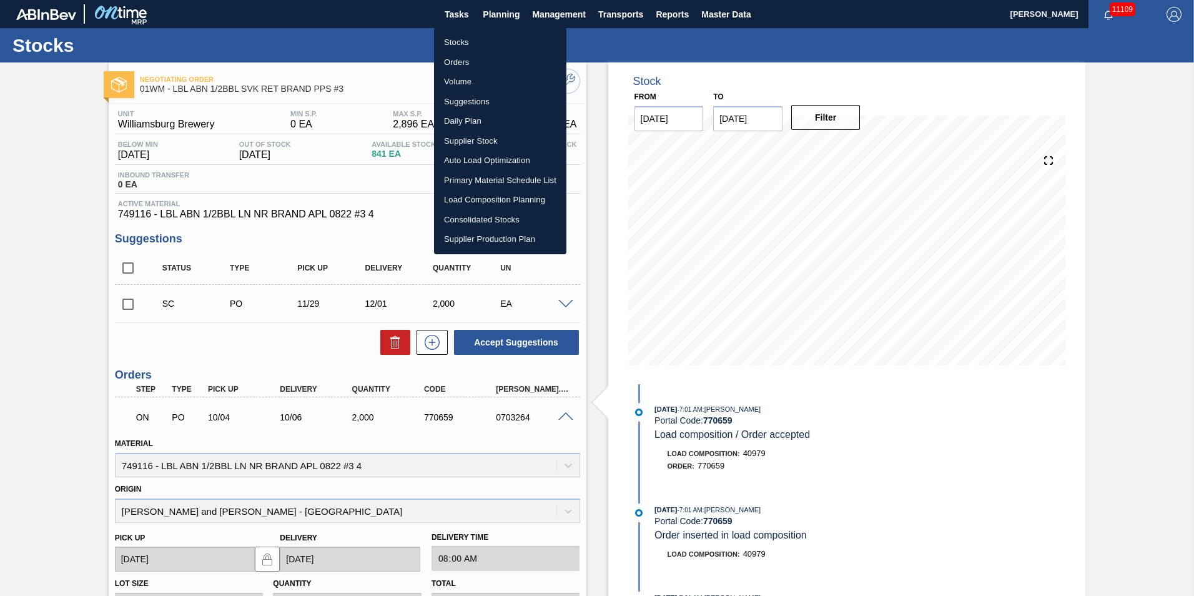
click at [493, 199] on li "Load Composition Planning" at bounding box center [500, 200] width 132 height 20
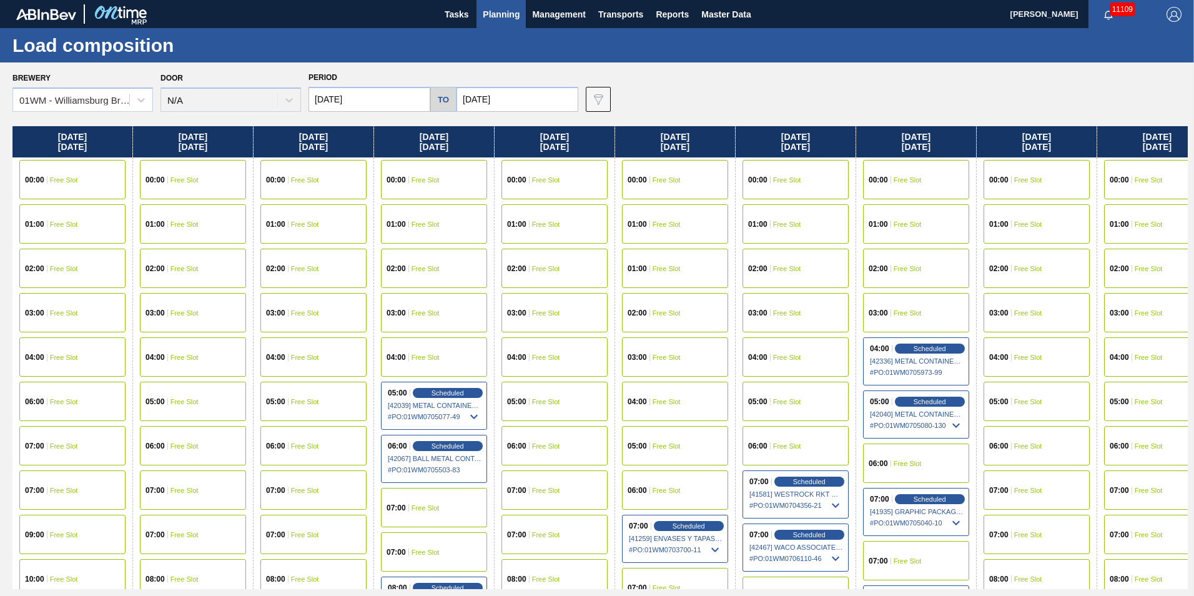
click at [493, 16] on span "Planning" at bounding box center [501, 14] width 37 height 15
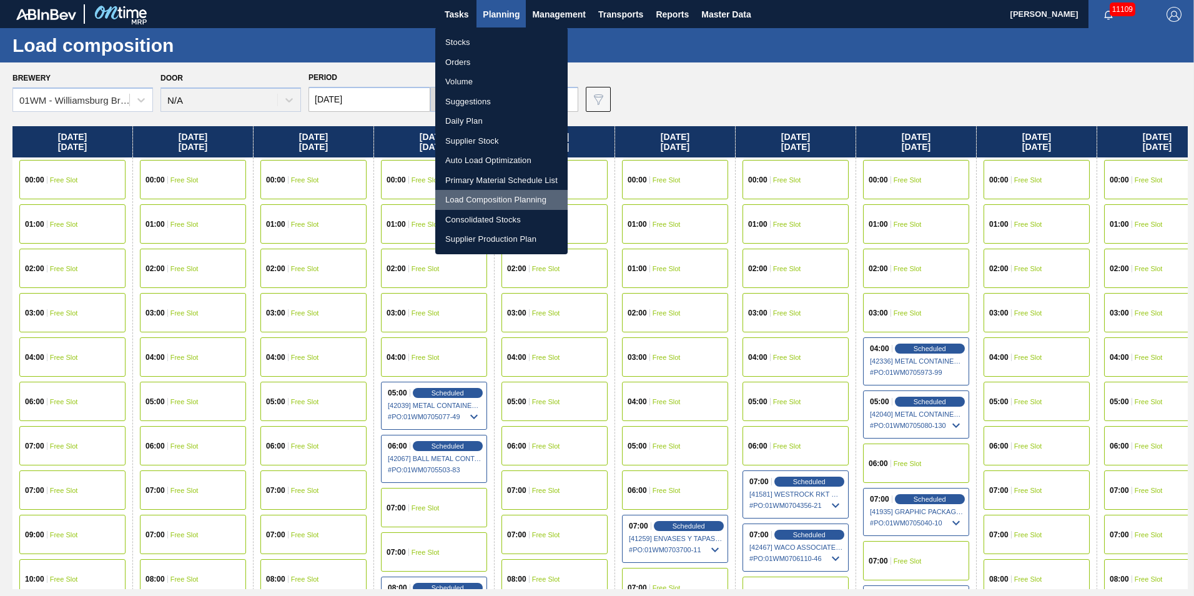
click at [507, 201] on li "Load Composition Planning" at bounding box center [501, 200] width 132 height 20
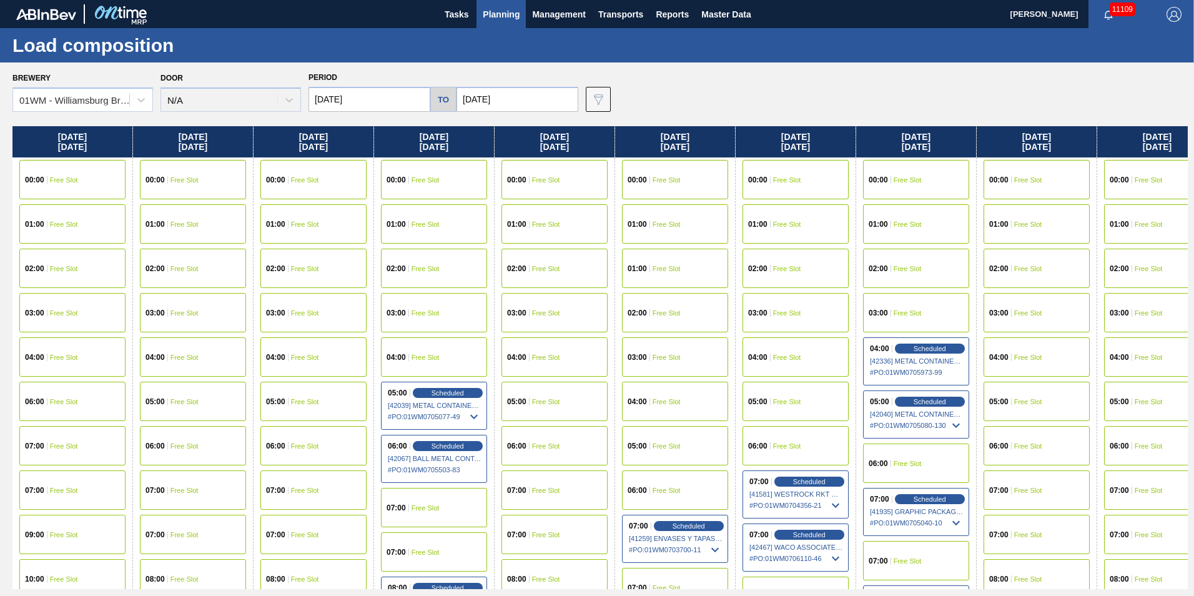
click at [501, 23] on button "Planning" at bounding box center [501, 14] width 49 height 28
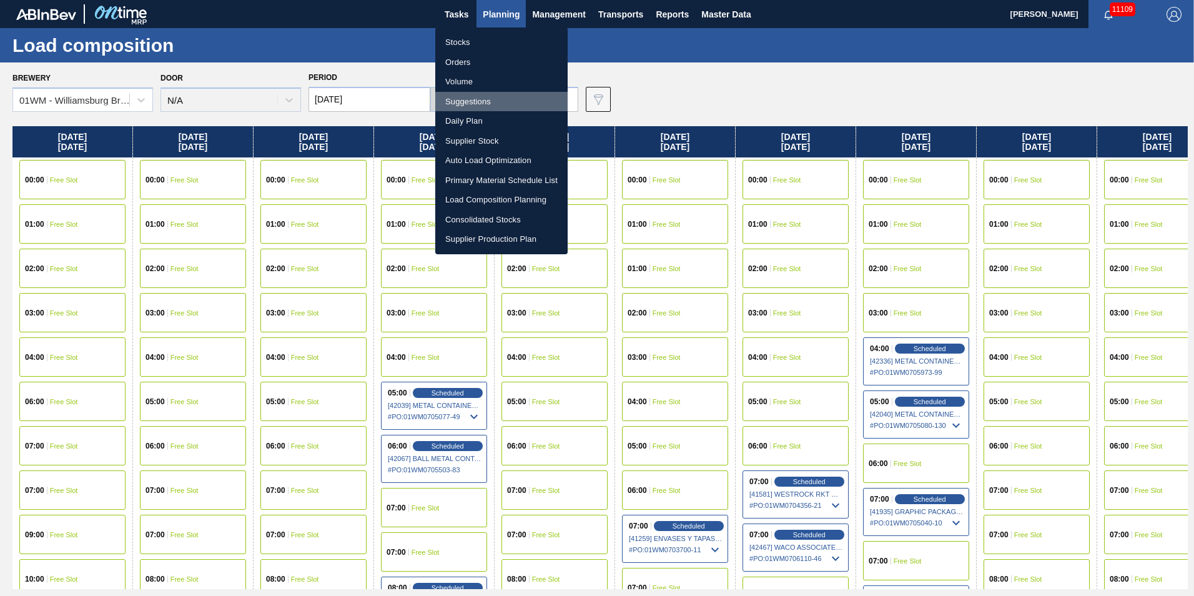
click at [474, 102] on li "Suggestions" at bounding box center [501, 102] width 132 height 20
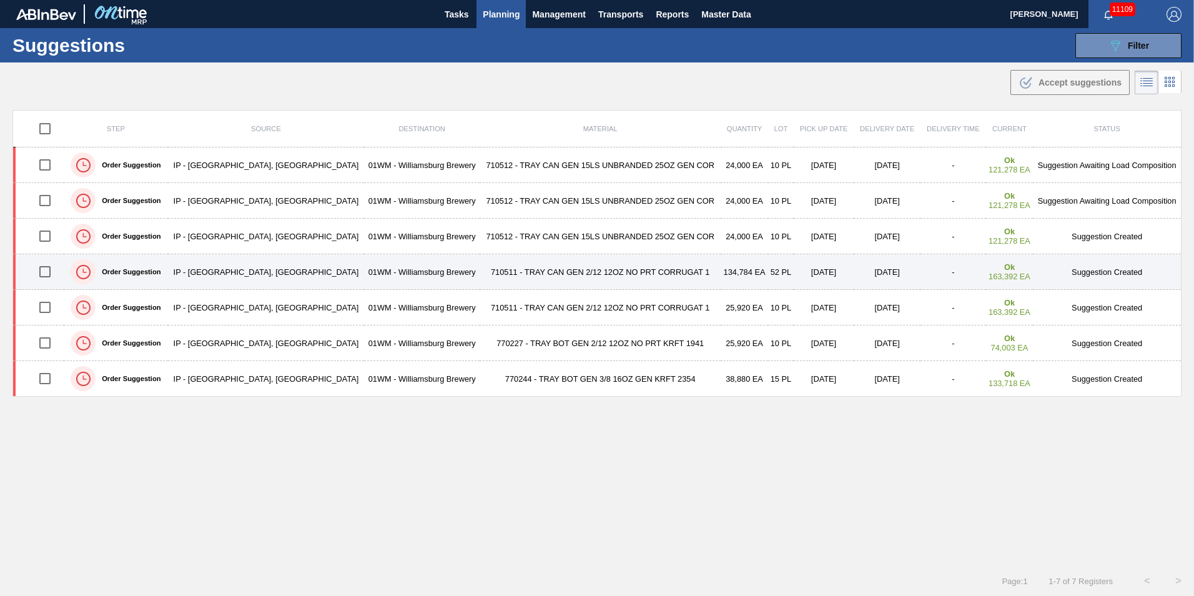
click at [490, 272] on td "710511 - TRAY CAN GEN 2/12 12OZ NO PRT CORRUGAT 1" at bounding box center [600, 272] width 241 height 36
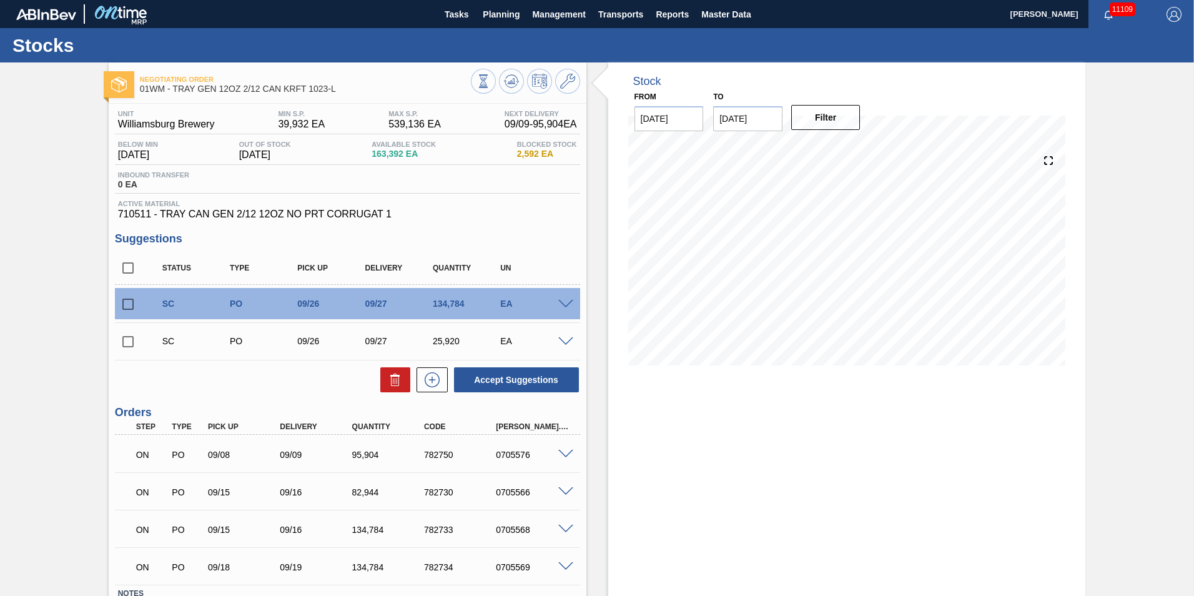
click at [132, 301] on input "checkbox" at bounding box center [128, 304] width 26 height 26
checkbox input "true"
click at [130, 342] on input "checkbox" at bounding box center [128, 342] width 26 height 26
checkbox input "true"
click at [514, 379] on button "Accept Suggestions" at bounding box center [516, 379] width 125 height 25
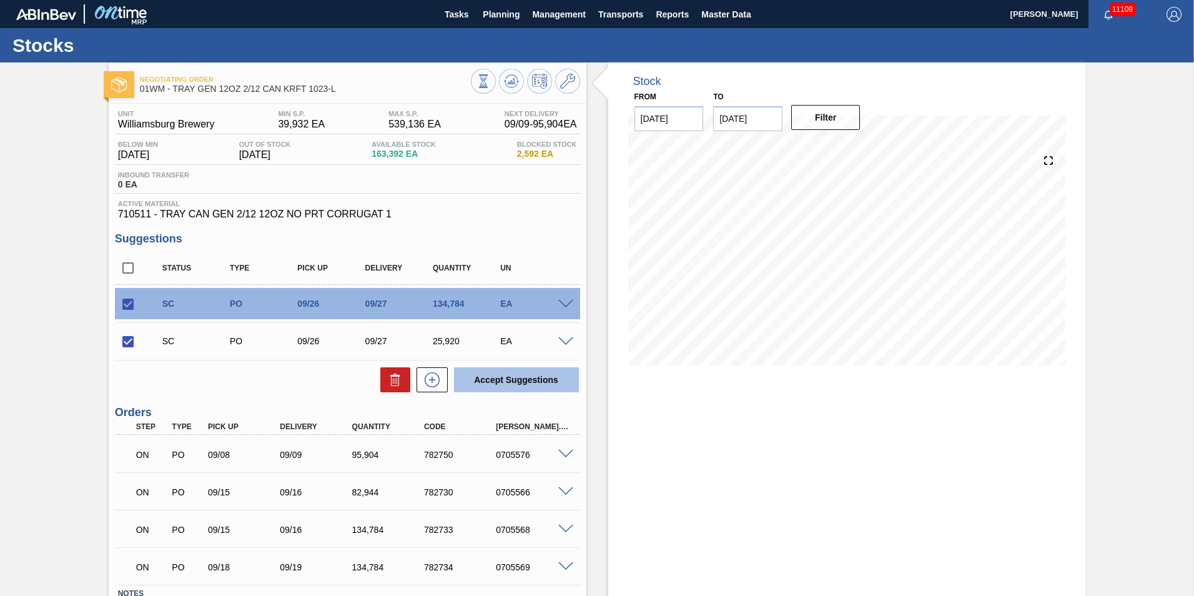
checkbox input "false"
click at [493, 9] on span "Planning" at bounding box center [501, 14] width 37 height 15
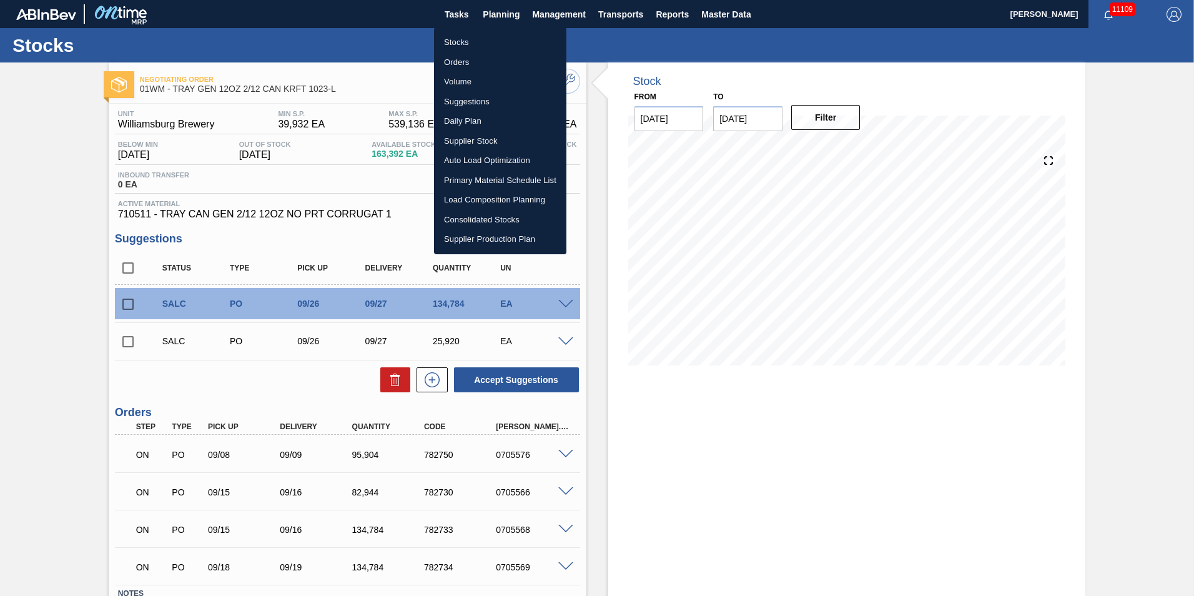
click at [574, 275] on div at bounding box center [597, 298] width 1194 height 596
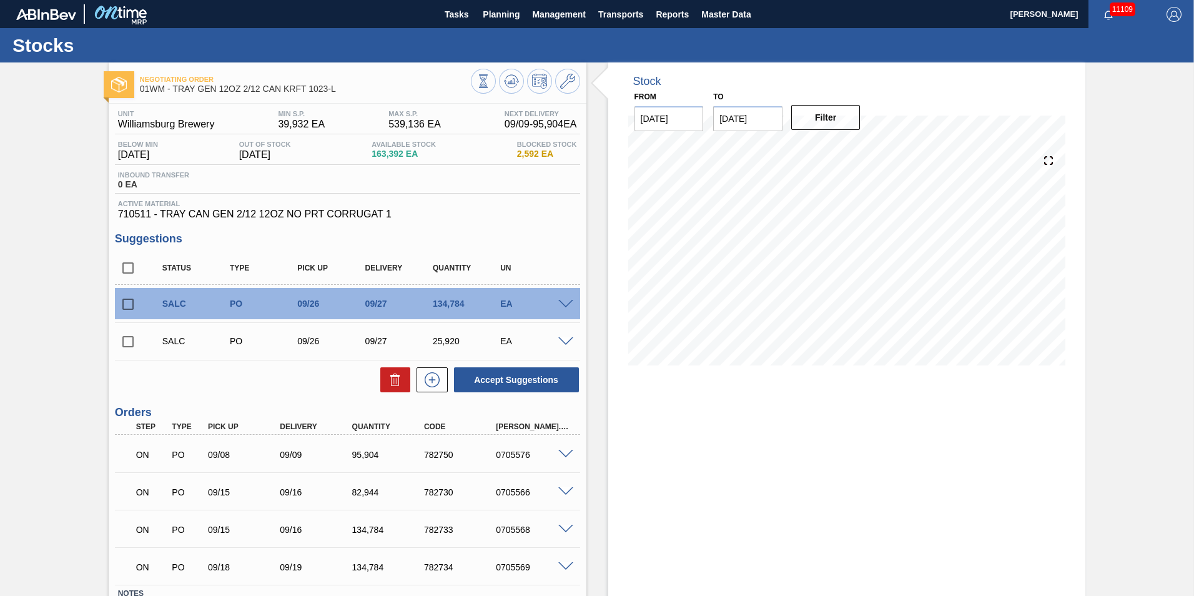
click at [568, 301] on span at bounding box center [565, 304] width 15 height 9
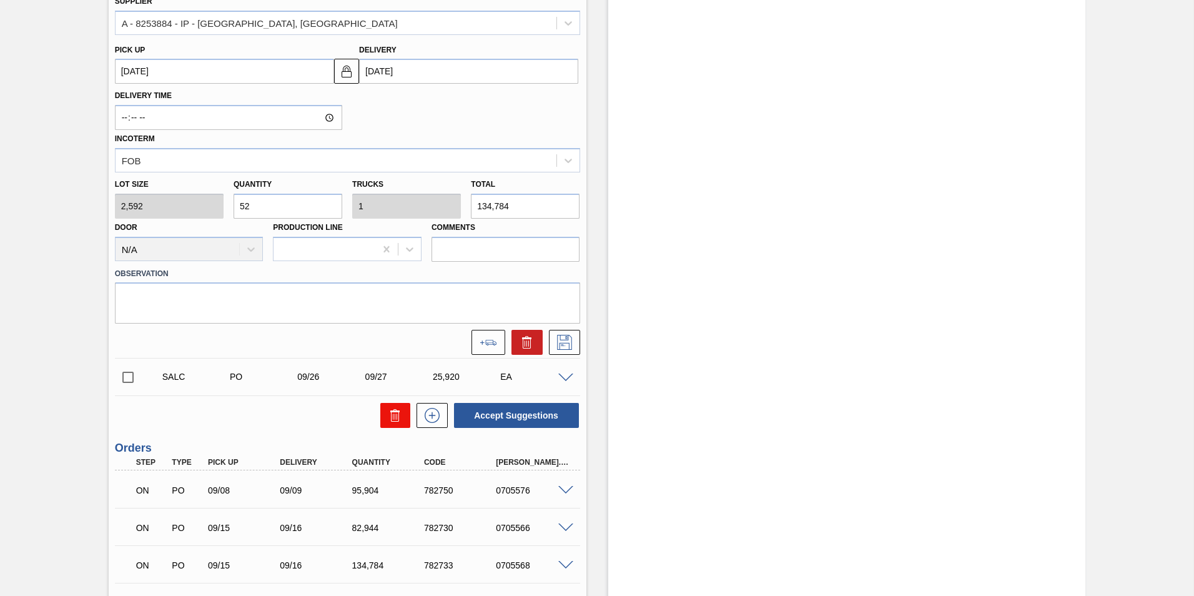
scroll to position [437, 0]
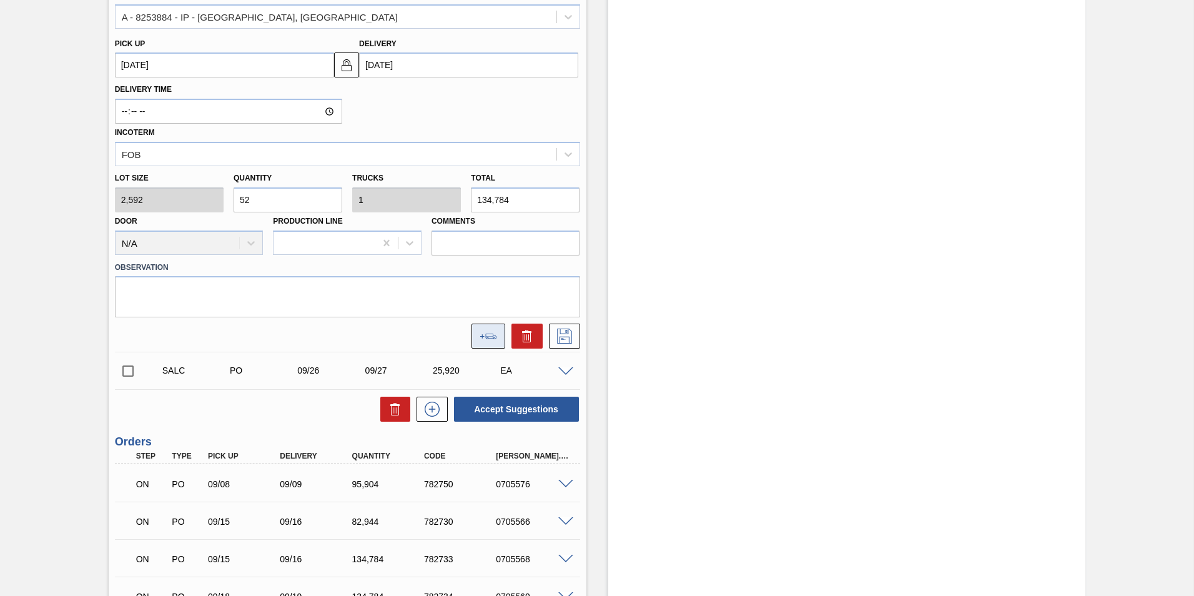
click at [481, 334] on icon at bounding box center [488, 337] width 17 height 6
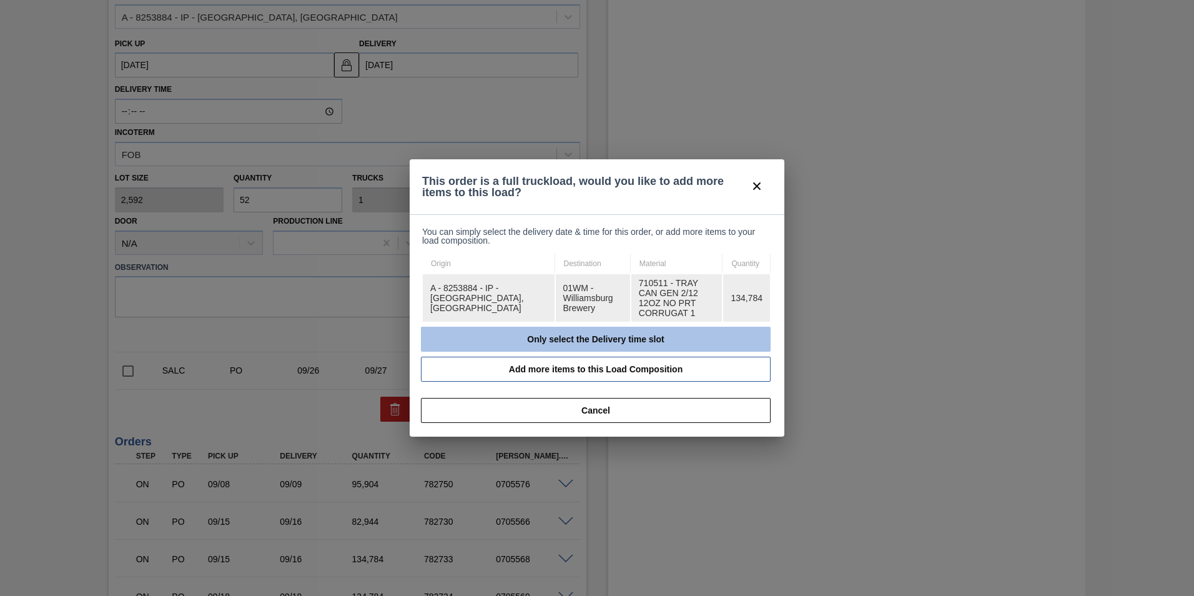
click at [620, 335] on button "Only select the Delivery time slot" at bounding box center [596, 339] width 350 height 25
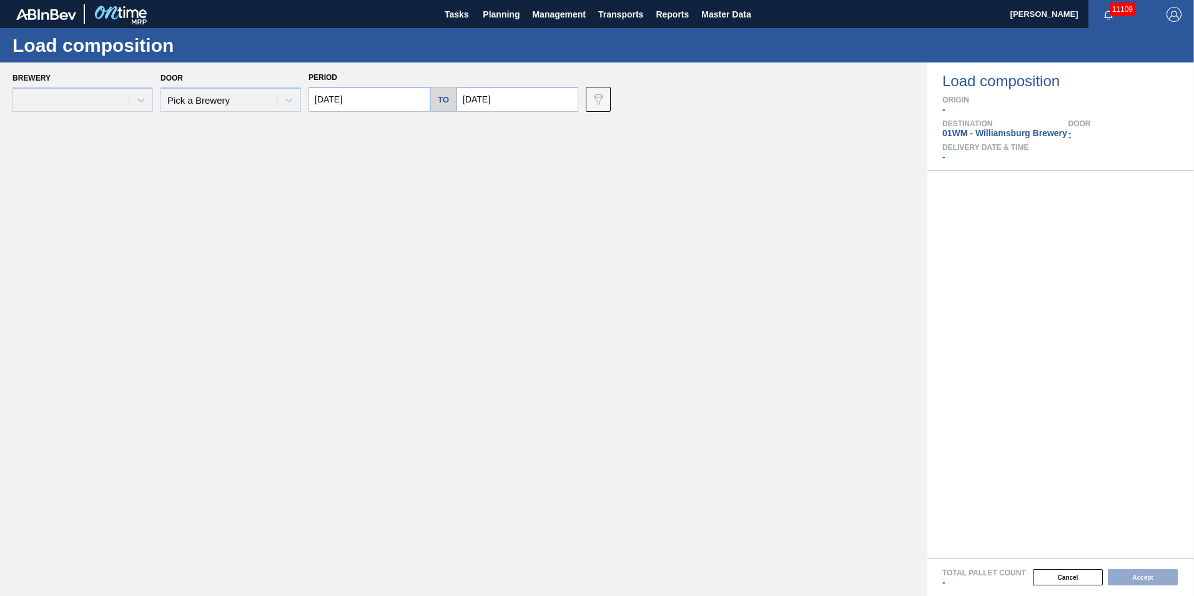
type input "[DATE]"
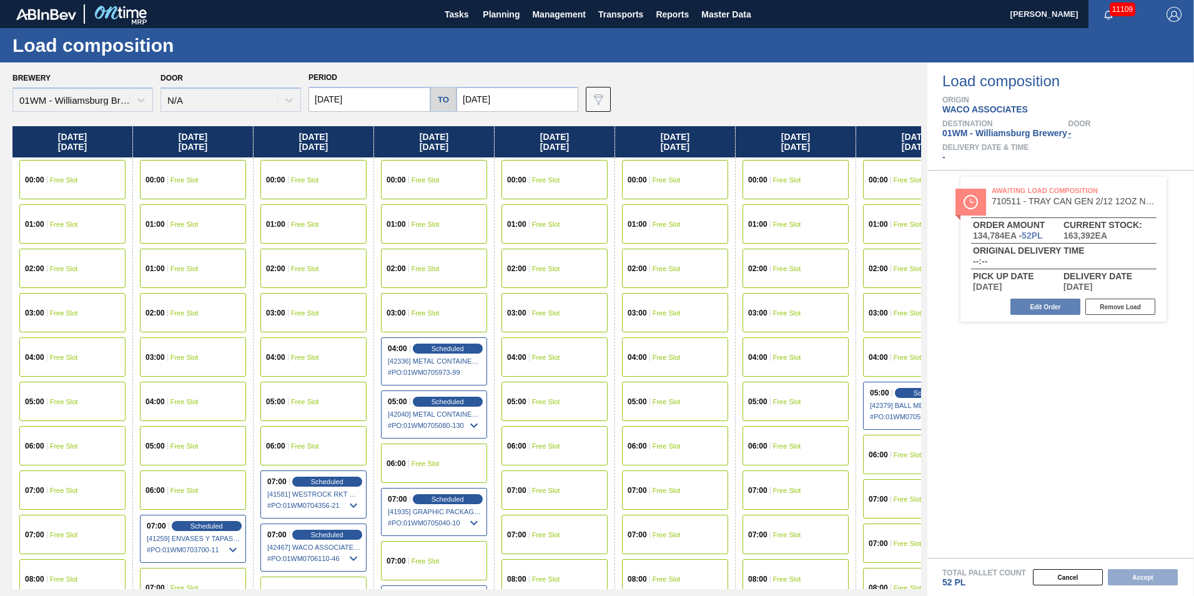
scroll to position [0, 56]
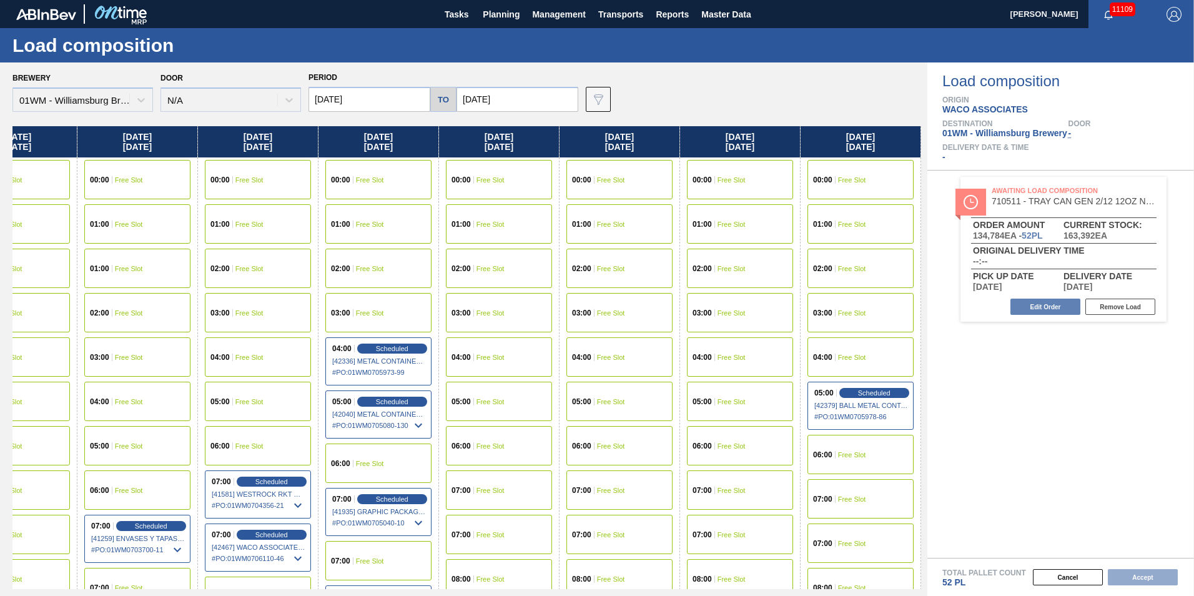
drag, startPoint x: 870, startPoint y: 144, endPoint x: -355, endPoint y: 161, distance: 1225.1
click at [0, 0] on html "Tasks Planning Management Transports Reports Master Data Vincent Geritano 11109…" at bounding box center [597, 0] width 1194 height 0
drag, startPoint x: 852, startPoint y: 139, endPoint x: 467, endPoint y: 161, distance: 386.0
click at [501, 169] on div "Tuesday 09/09/2025 00:00 Free Slot 01:00 Free Slot 02:00 Free Slot 03:00 Free S…" at bounding box center [466, 357] width 909 height 463
click at [471, 110] on input "[DATE]" at bounding box center [518, 99] width 122 height 25
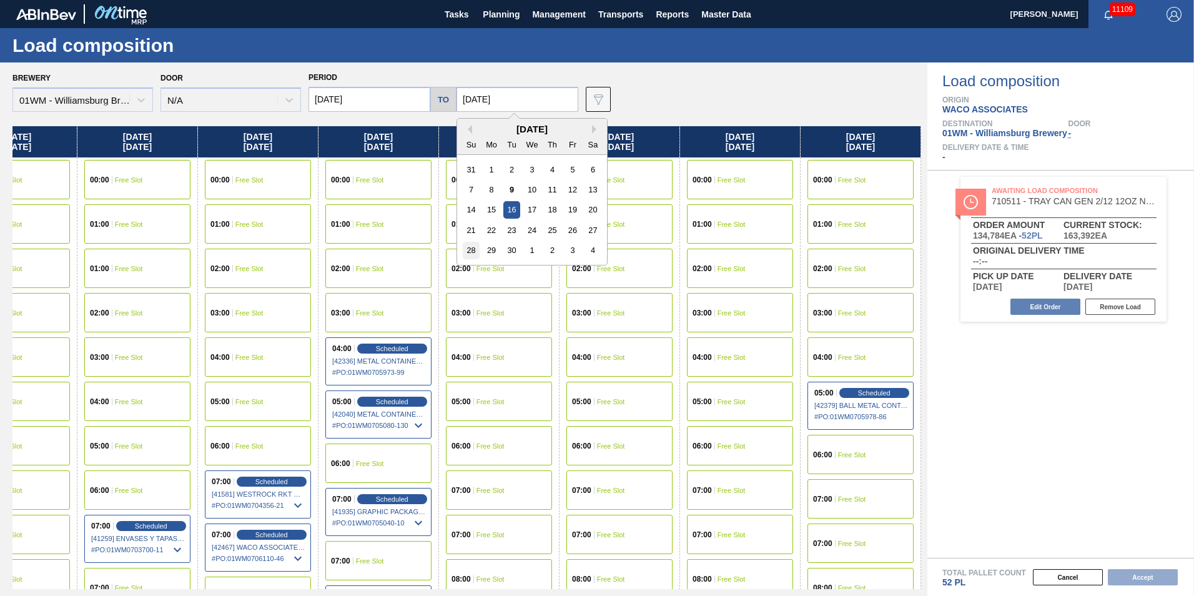
click at [472, 254] on div "28" at bounding box center [471, 250] width 17 height 17
type input "[DATE]"
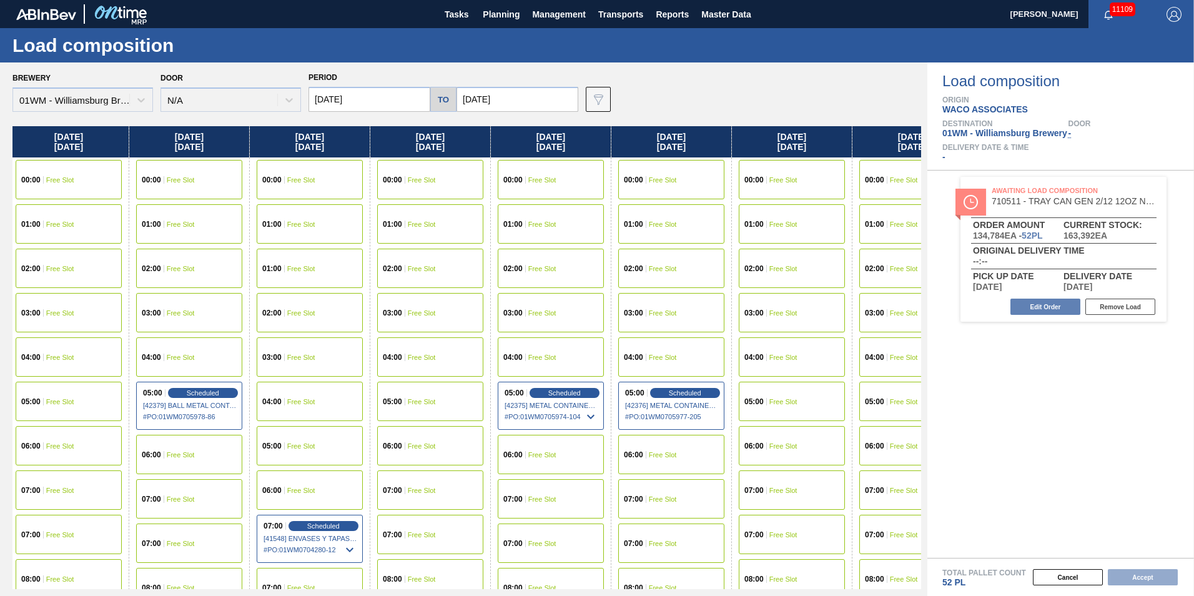
drag, startPoint x: 868, startPoint y: 144, endPoint x: 116, endPoint y: 211, distance: 755.1
click at [113, 215] on div "Tuesday 09/09/2025 00:00 Free Slot 01:00 Free Slot 02:00 Free Slot 03:00 Free S…" at bounding box center [466, 357] width 909 height 463
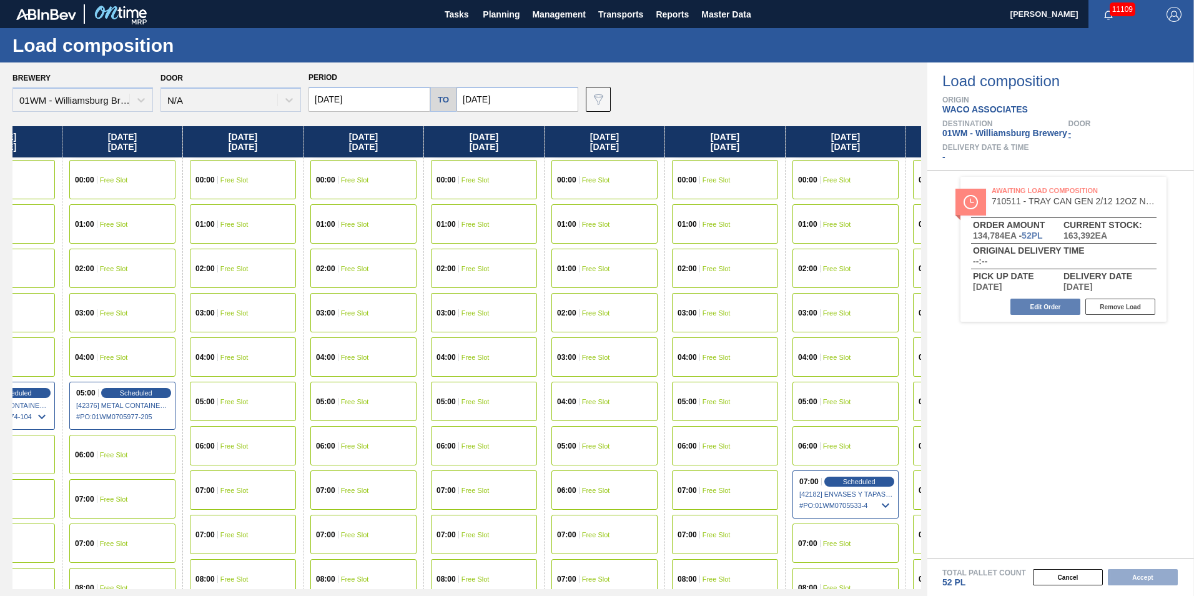
drag, startPoint x: 831, startPoint y: 142, endPoint x: 305, endPoint y: 192, distance: 529.0
click at [304, 193] on div "Tuesday 09/09/2025 00:00 Free Slot 01:00 Free Slot 02:00 Free Slot 03:00 Free S…" at bounding box center [466, 357] width 909 height 463
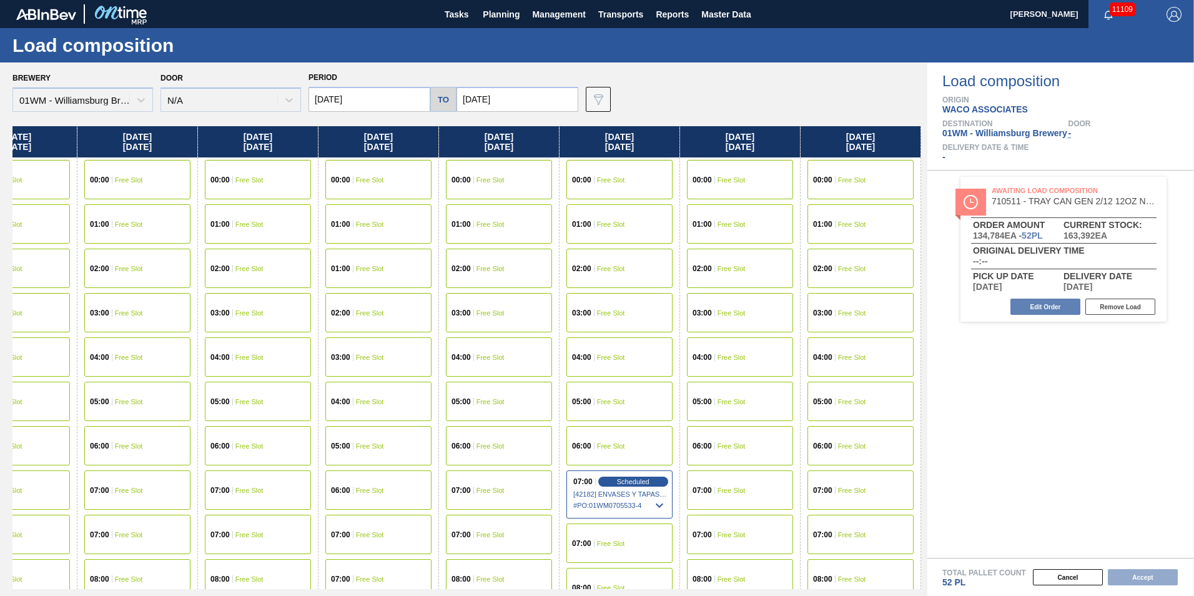
drag, startPoint x: 891, startPoint y: 147, endPoint x: 310, endPoint y: 177, distance: 582.4
click at [310, 177] on div "Tuesday 09/09/2025 00:00 Free Slot 01:00 Free Slot 02:00 Free Slot 03:00 Free S…" at bounding box center [466, 357] width 909 height 463
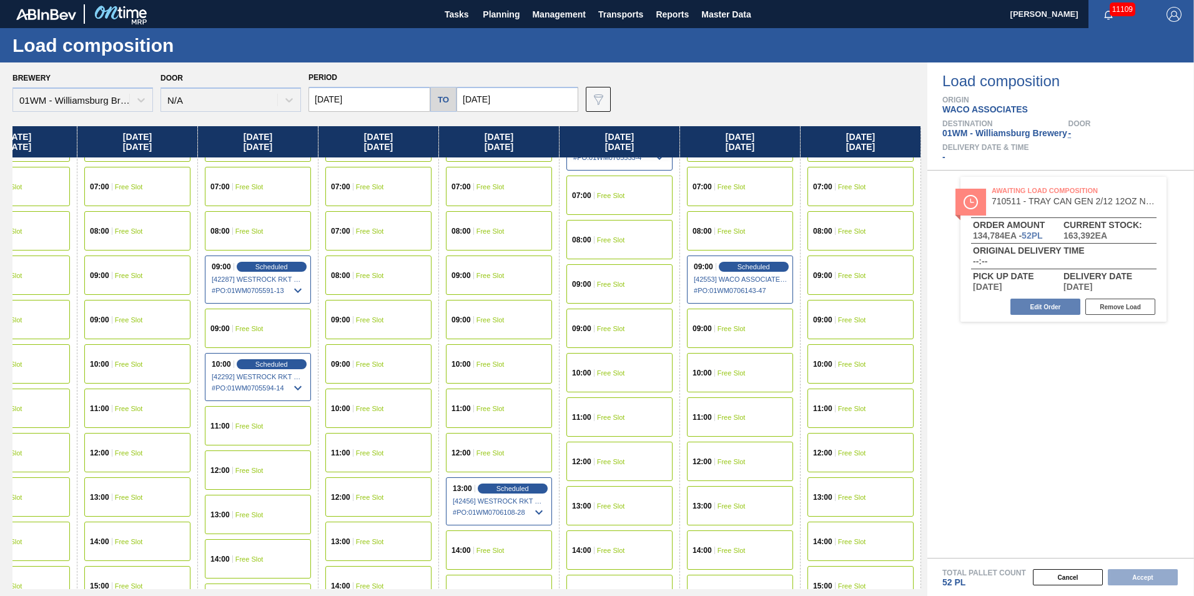
scroll to position [375, 1502]
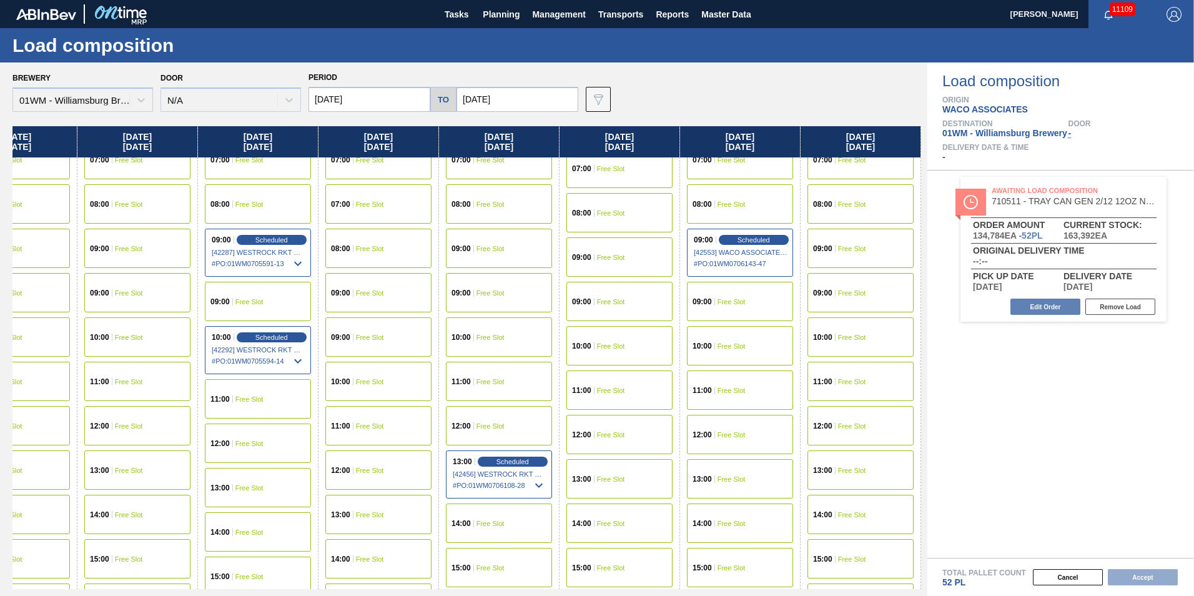
click at [724, 535] on div "14:00 Free Slot" at bounding box center [740, 522] width 106 height 39
click at [1138, 578] on button "Accept" at bounding box center [1143, 577] width 70 height 16
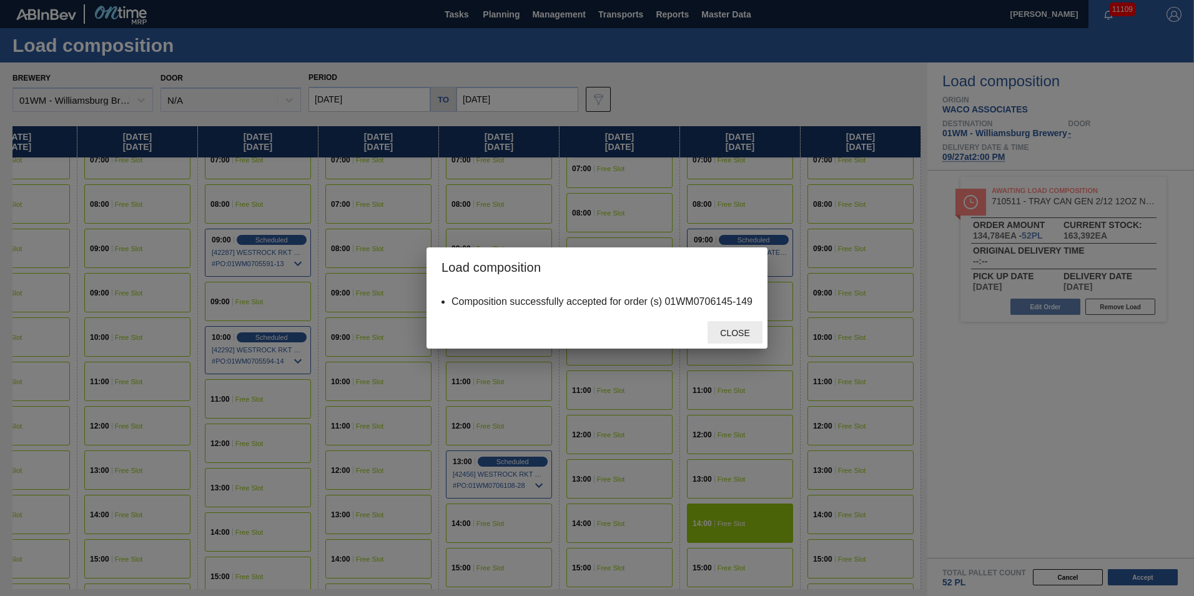
click at [740, 334] on span "Close" at bounding box center [734, 333] width 49 height 10
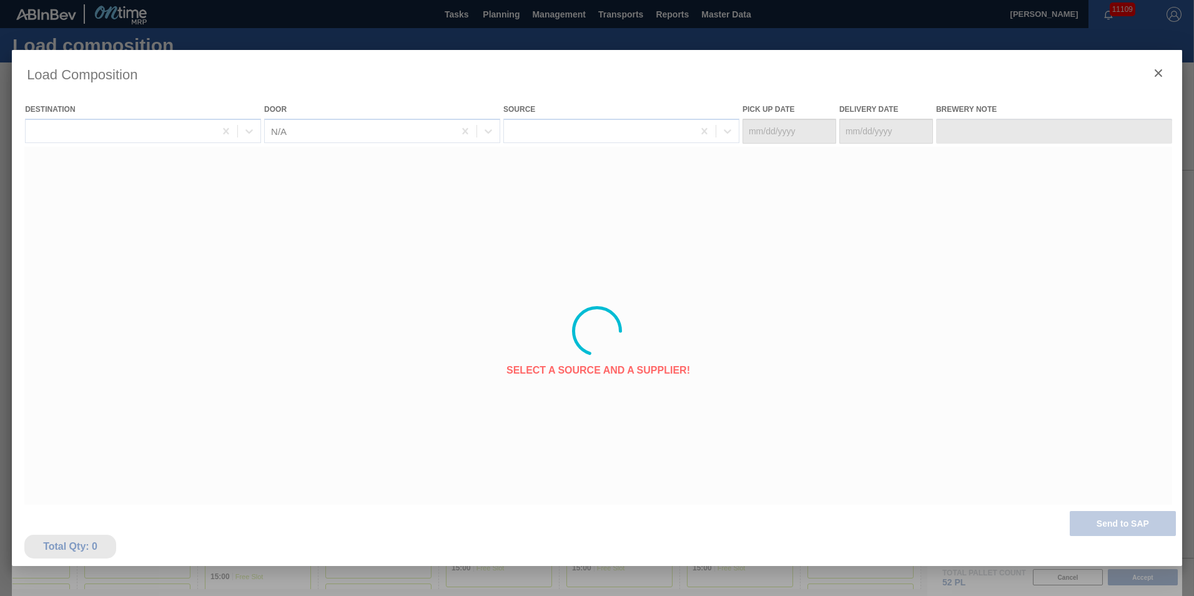
type Date "[DATE]"
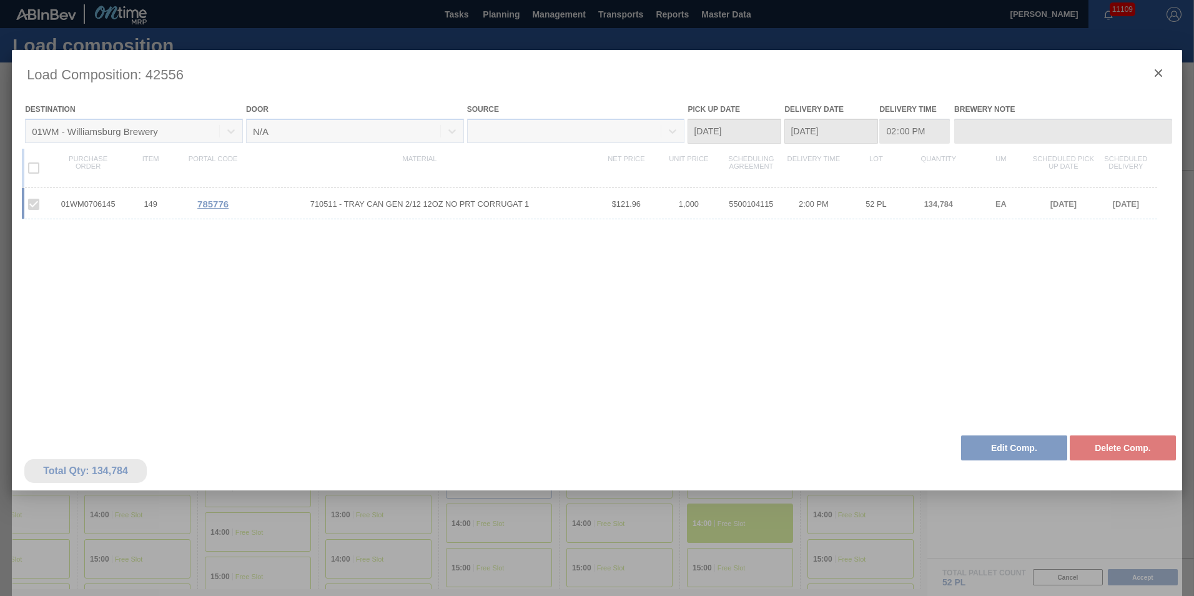
click at [1159, 71] on div at bounding box center [597, 331] width 1171 height 562
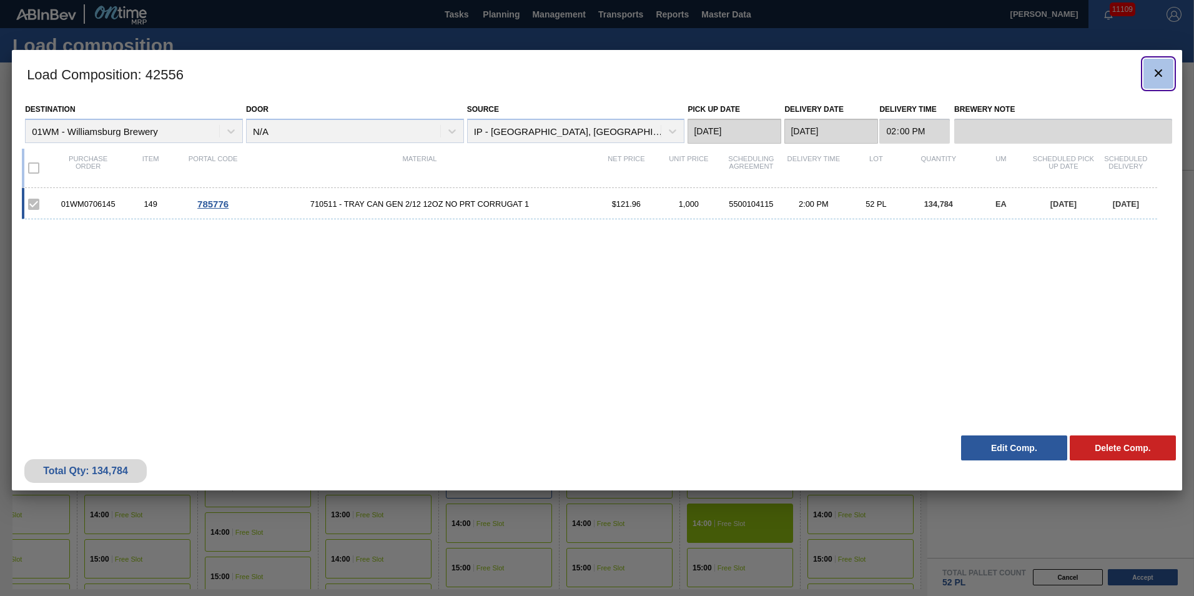
click at [1164, 71] on icon "botão de ícone" at bounding box center [1158, 73] width 15 height 15
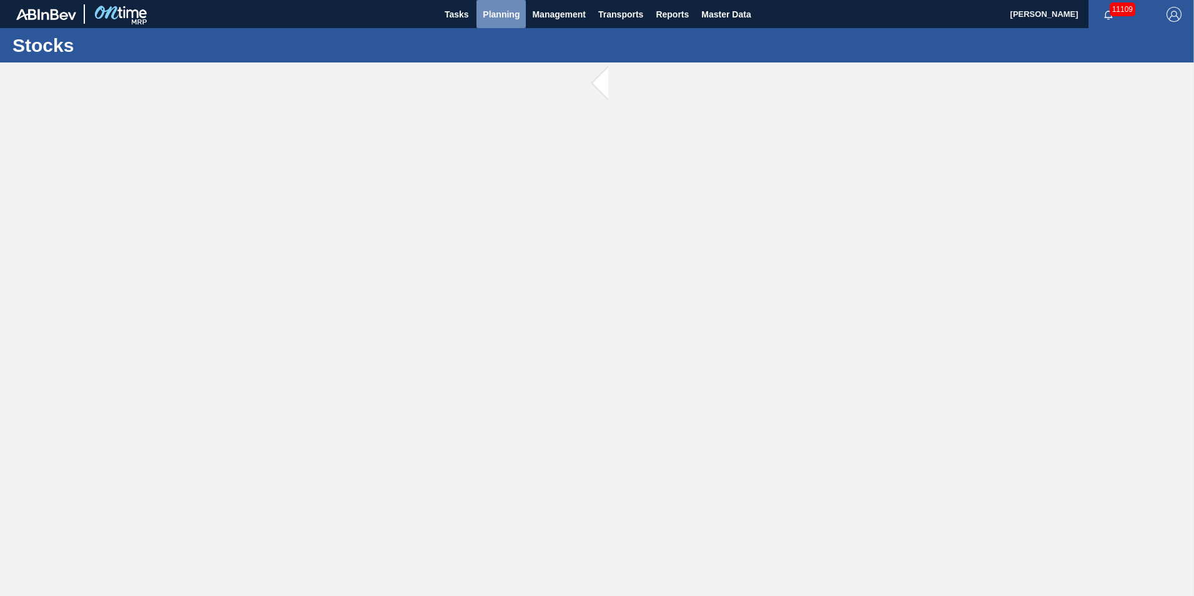
click at [509, 19] on span "Planning" at bounding box center [501, 14] width 37 height 15
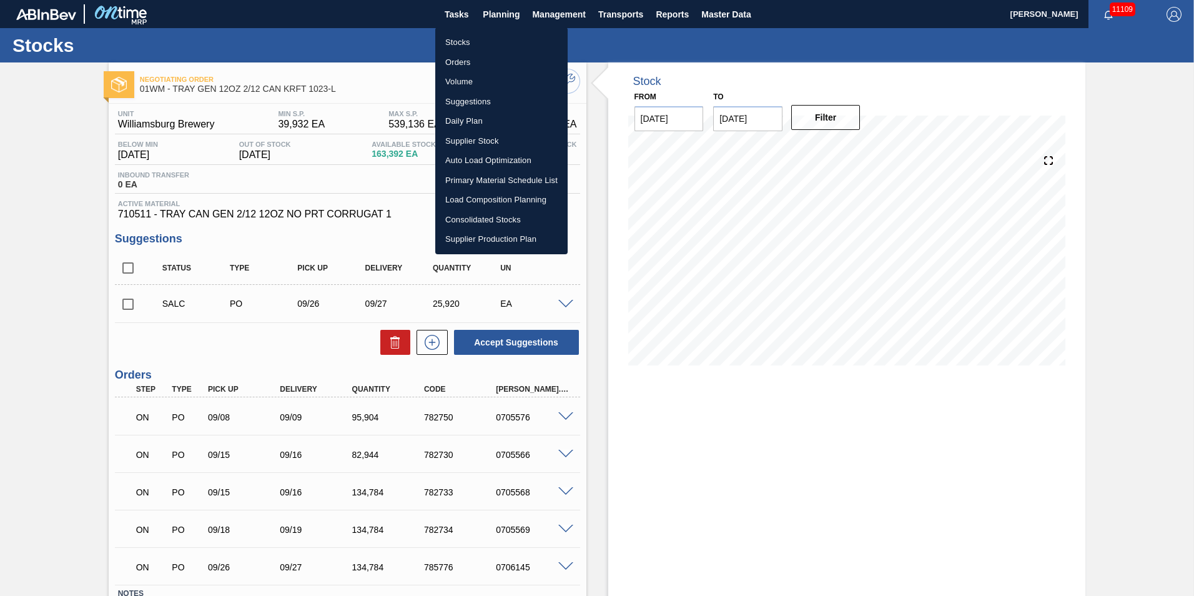
click at [480, 106] on li "Suggestions" at bounding box center [501, 102] width 132 height 20
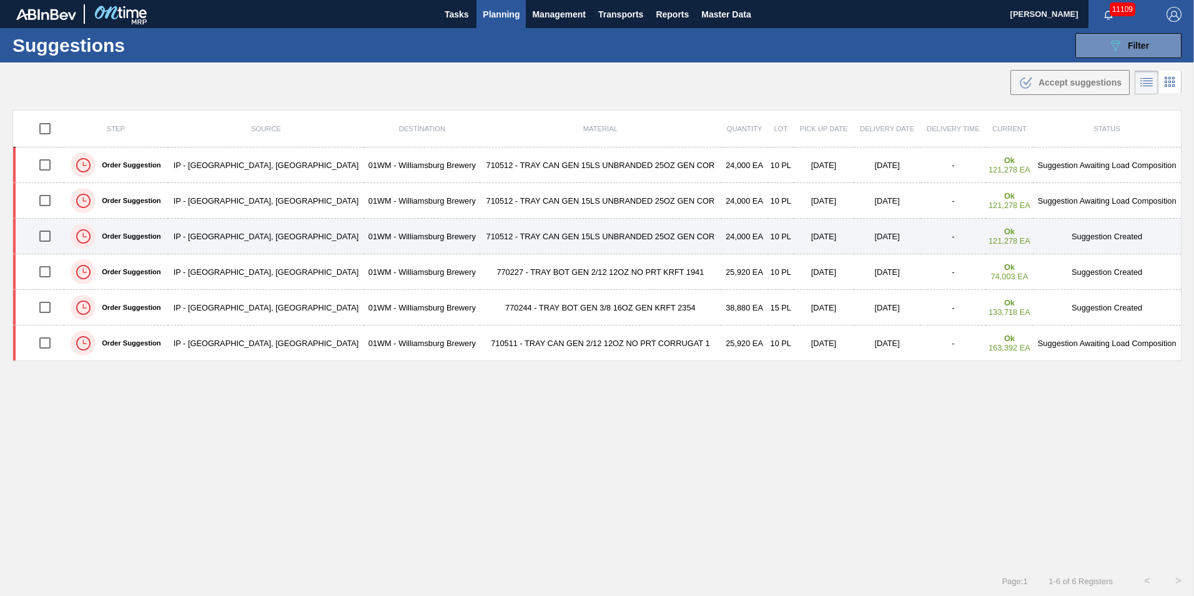
click at [49, 237] on input "checkbox" at bounding box center [45, 236] width 26 height 26
checkbox input "true"
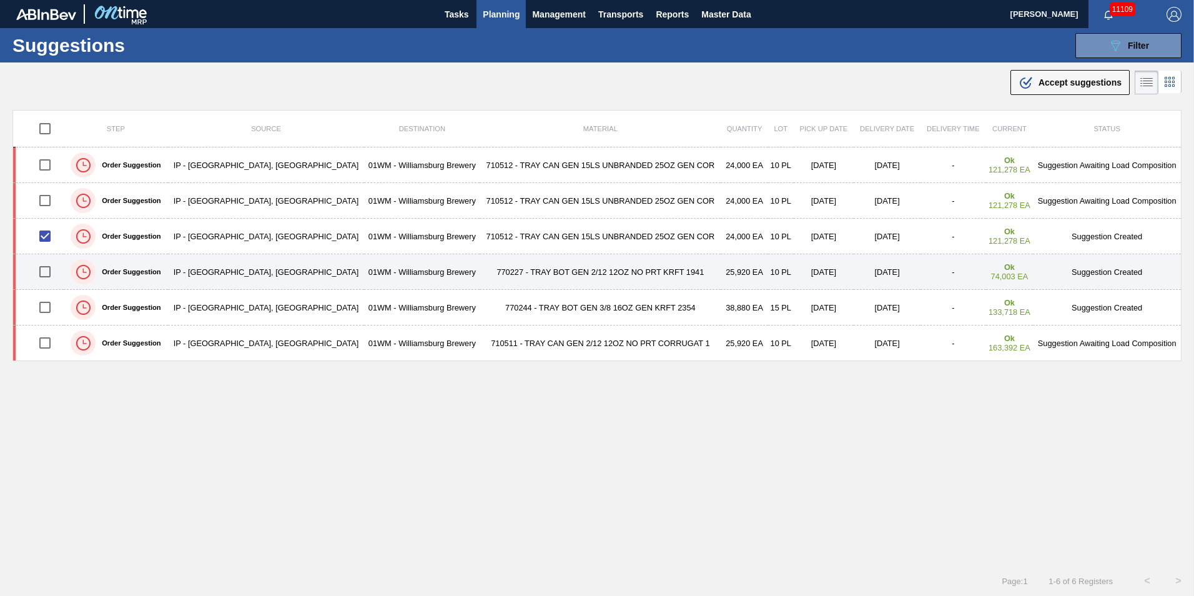
click at [47, 262] on input "checkbox" at bounding box center [45, 272] width 26 height 26
checkbox input "true"
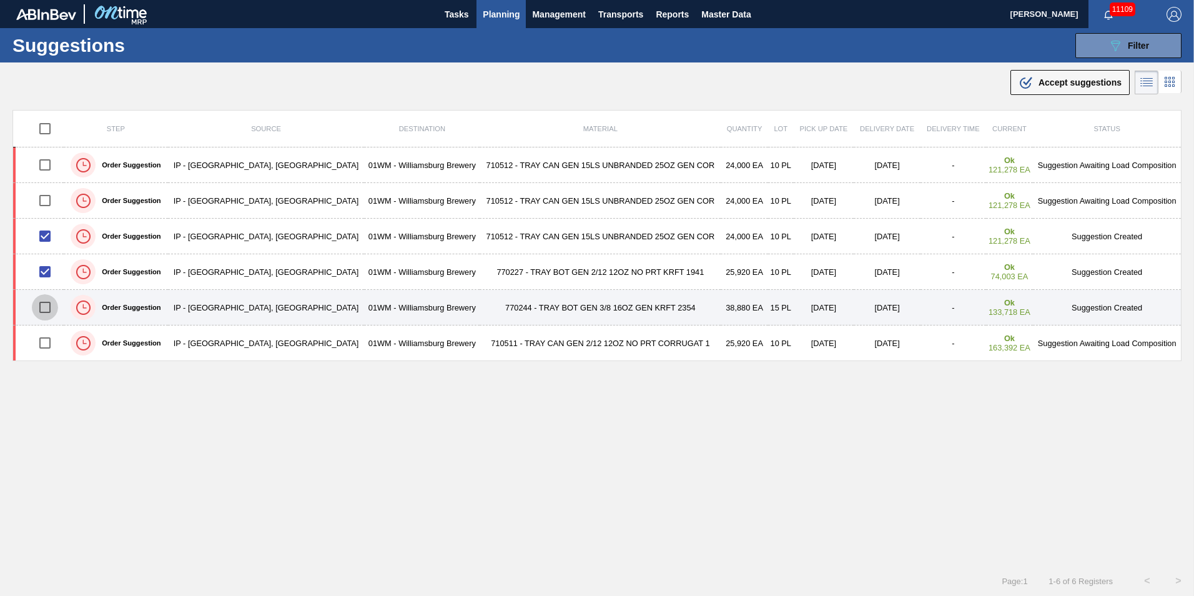
click at [46, 305] on input "checkbox" at bounding box center [45, 307] width 26 height 26
checkbox input "true"
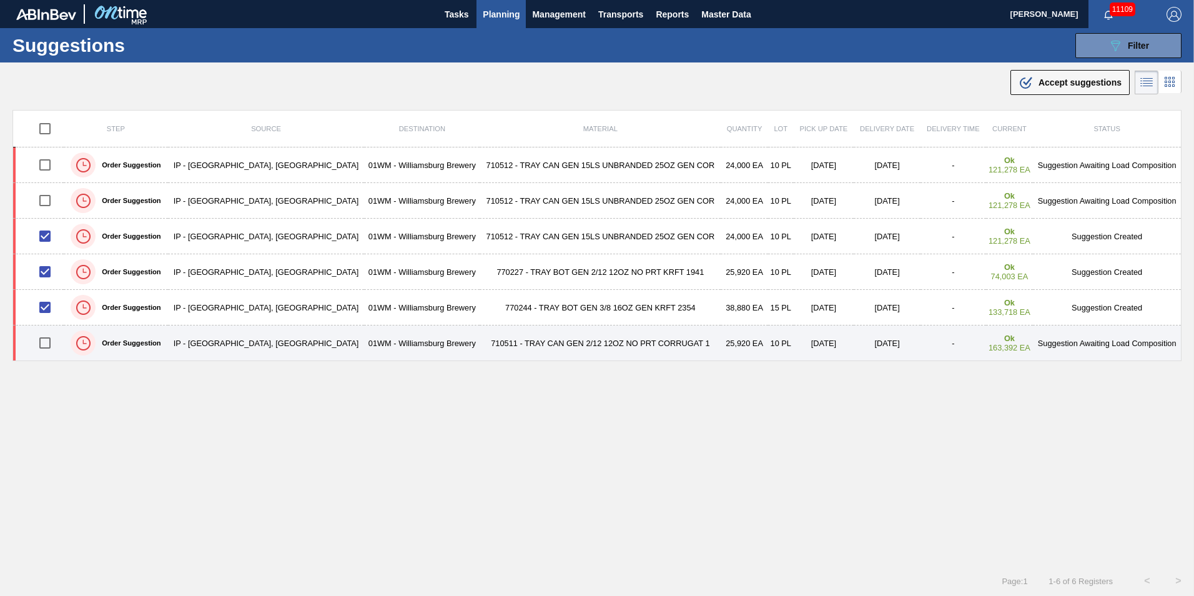
click at [47, 342] on input "checkbox" at bounding box center [45, 343] width 26 height 26
checkbox input "true"
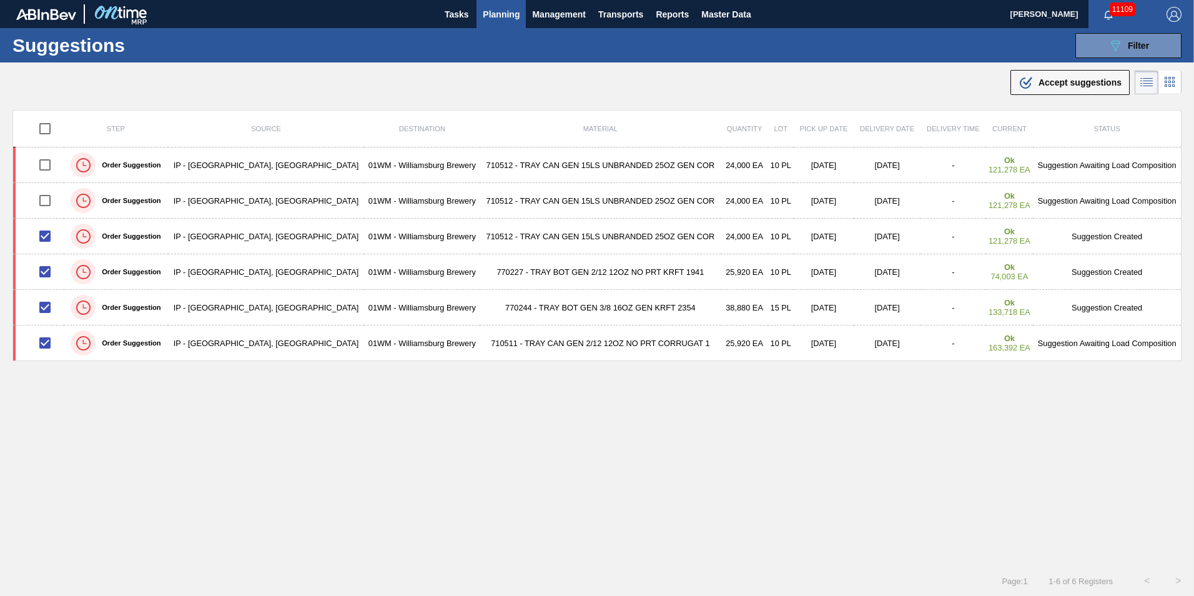
click at [1075, 80] on span "Accept suggestions" at bounding box center [1080, 82] width 83 height 10
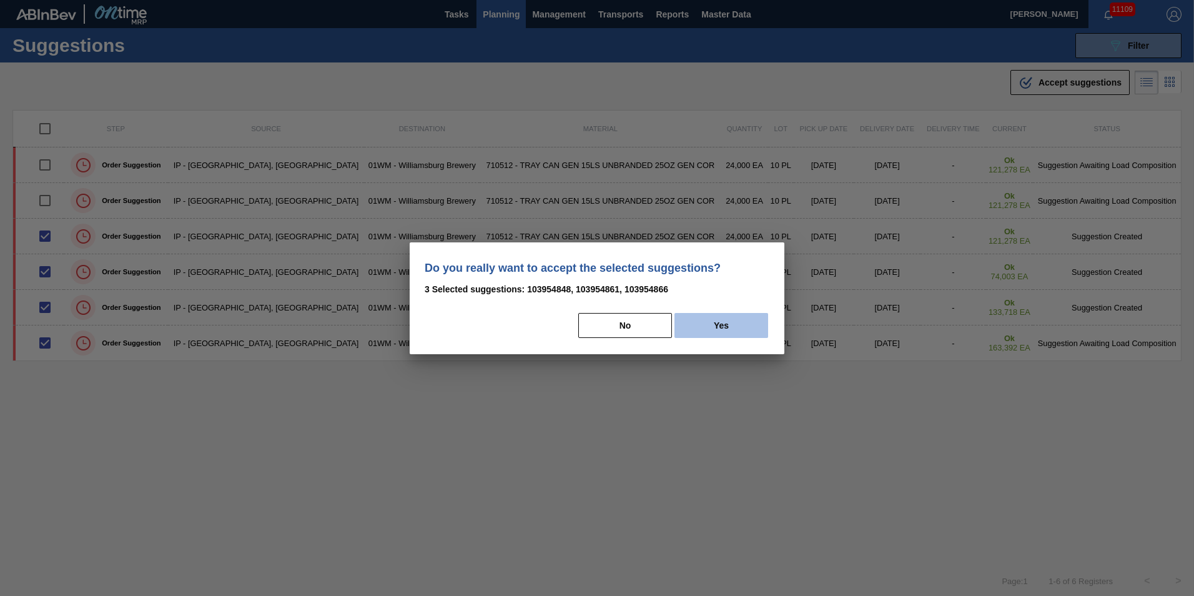
click at [736, 328] on button "Yes" at bounding box center [722, 325] width 94 height 25
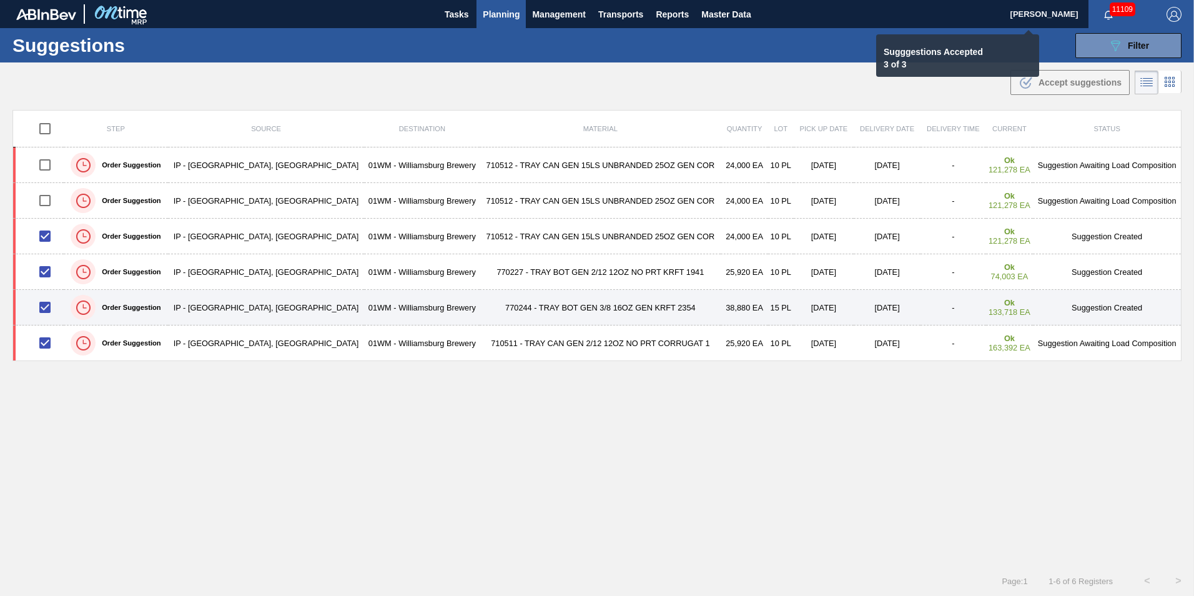
checkbox input "false"
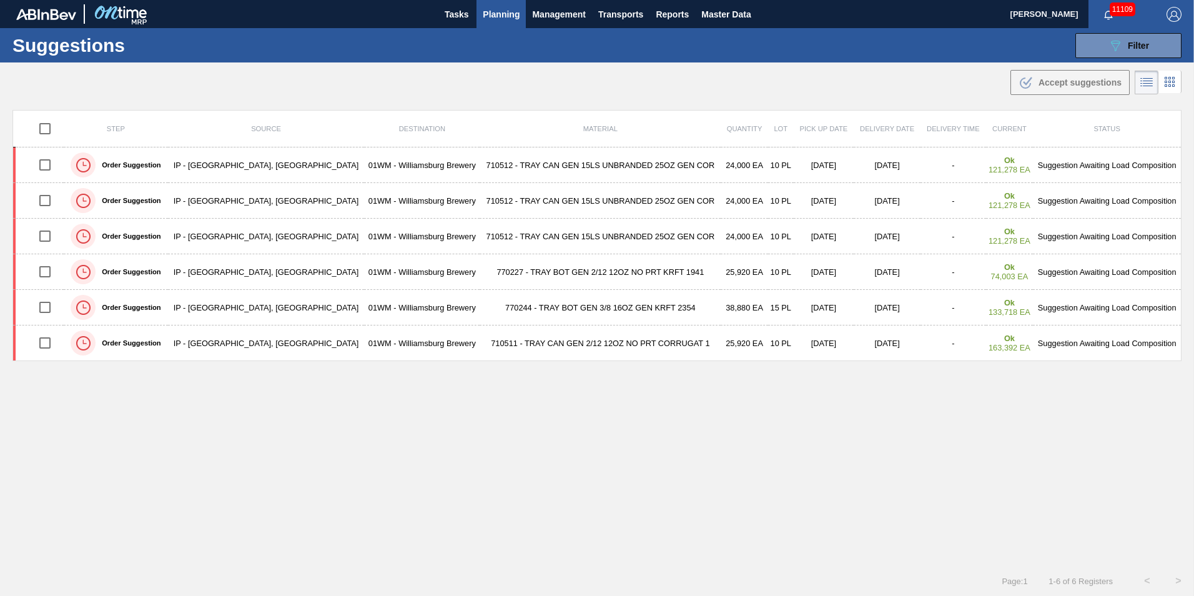
click at [505, 14] on span "Planning" at bounding box center [501, 14] width 37 height 15
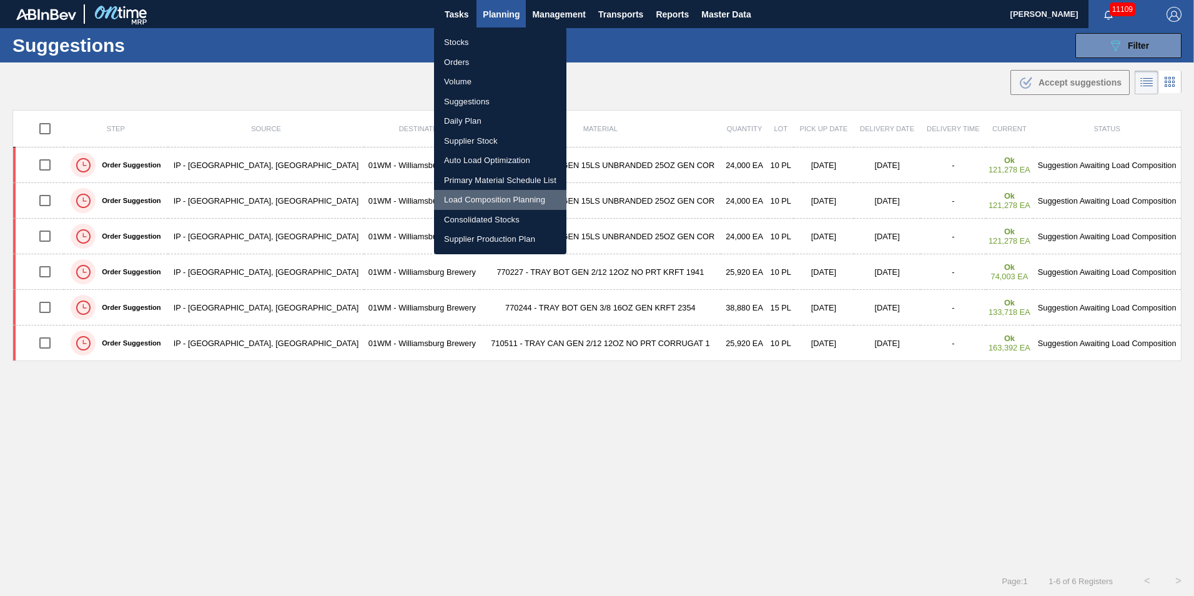
click at [505, 201] on li "Load Composition Planning" at bounding box center [500, 200] width 132 height 20
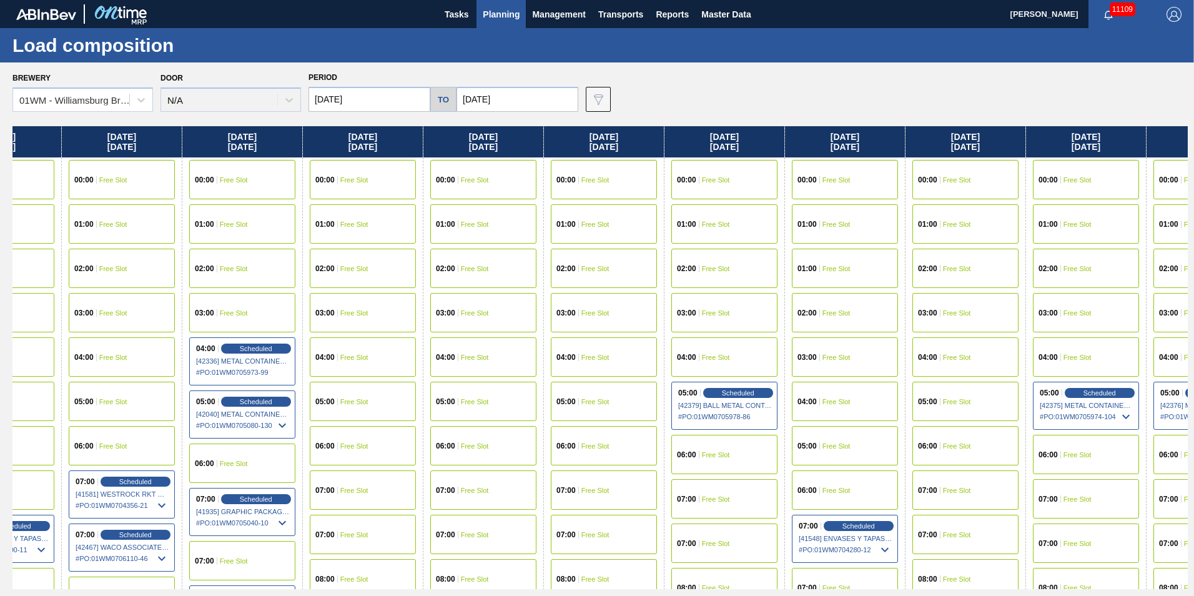
drag, startPoint x: 963, startPoint y: 136, endPoint x: 277, endPoint y: 297, distance: 704.4
click at [277, 297] on div "Friday 09/05/2025 00:00 Free Slot 01:00 Free Slot 02:00 Free Slot 03:00 Free Sl…" at bounding box center [600, 357] width 1176 height 463
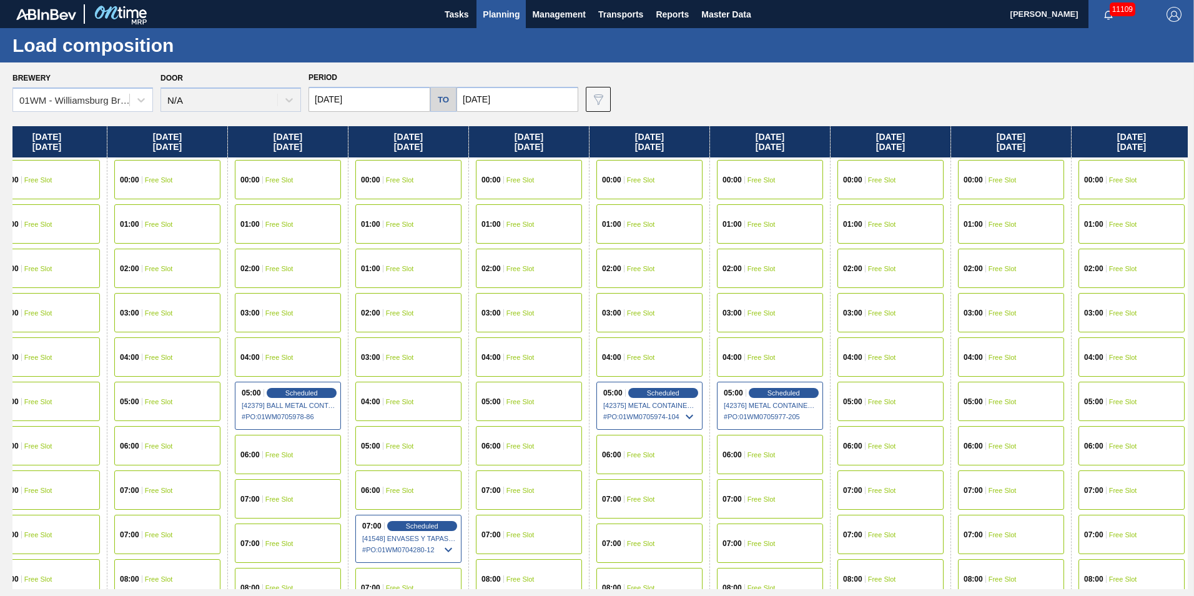
scroll to position [0, 1306]
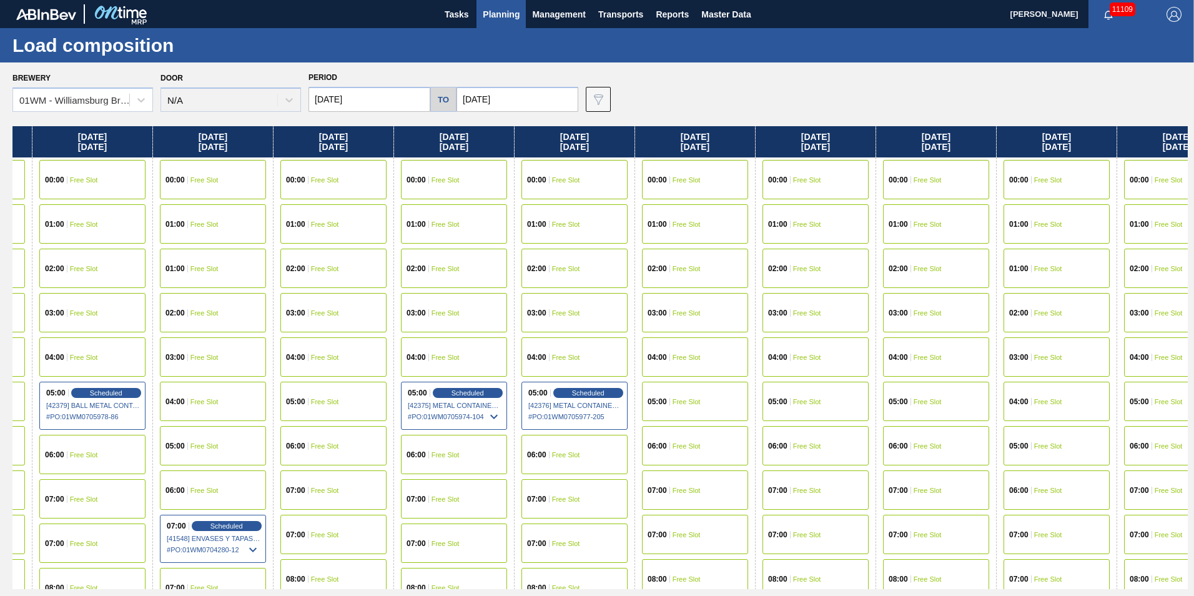
drag, startPoint x: 991, startPoint y: 137, endPoint x: 359, endPoint y: 217, distance: 637.1
click at [359, 217] on div "Friday 09/05/2025 00:00 Free Slot 01:00 Free Slot 02:00 Free Slot 03:00 Free Sl…" at bounding box center [600, 357] width 1176 height 463
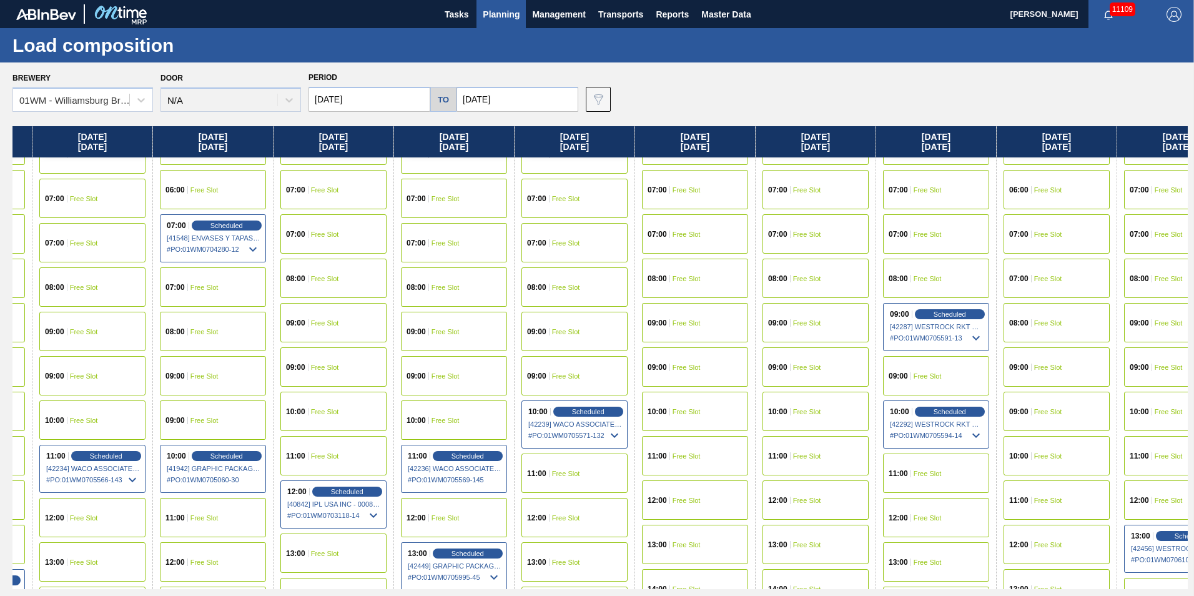
scroll to position [437, 1306]
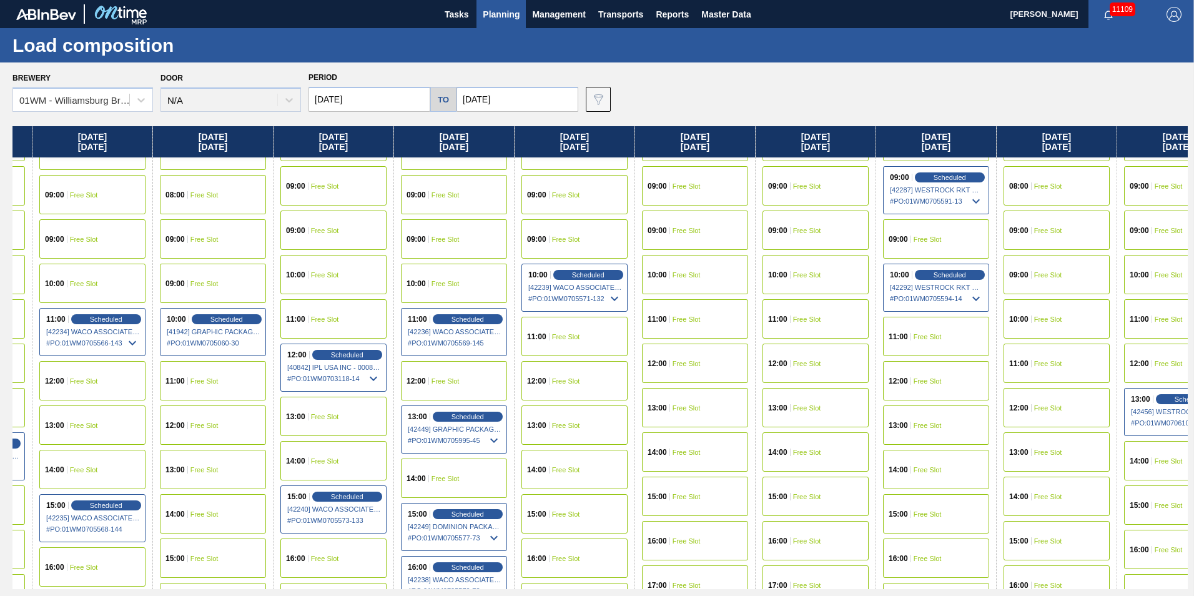
click at [797, 364] on span "Free Slot" at bounding box center [807, 363] width 28 height 7
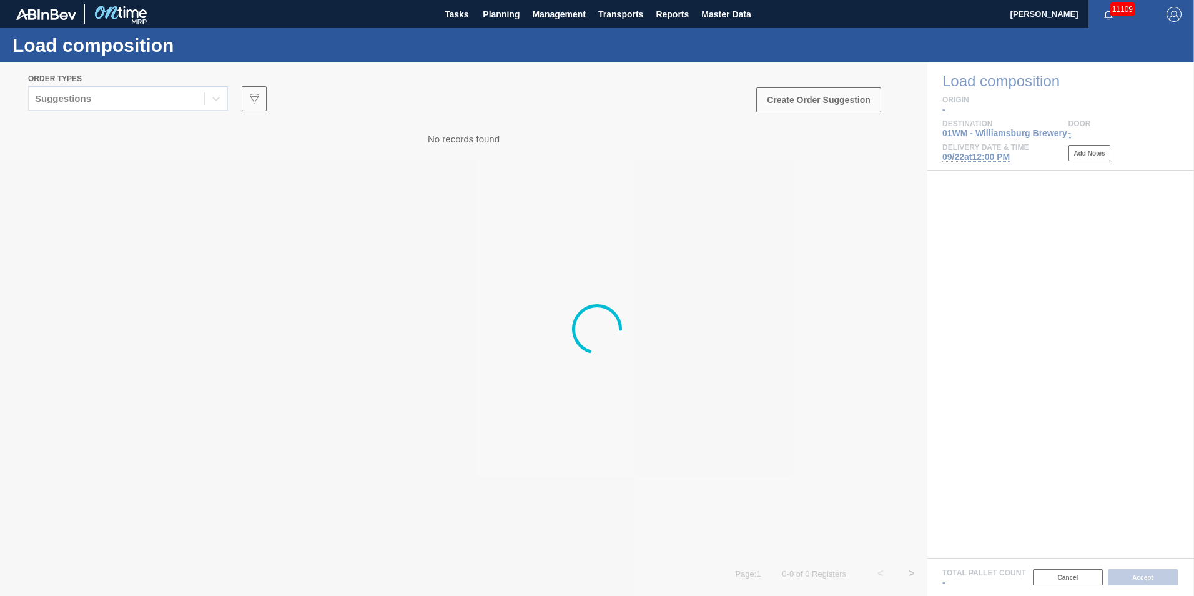
drag, startPoint x: 161, startPoint y: 102, endPoint x: 157, endPoint y: 109, distance: 8.1
click at [161, 102] on div at bounding box center [597, 328] width 1194 height 533
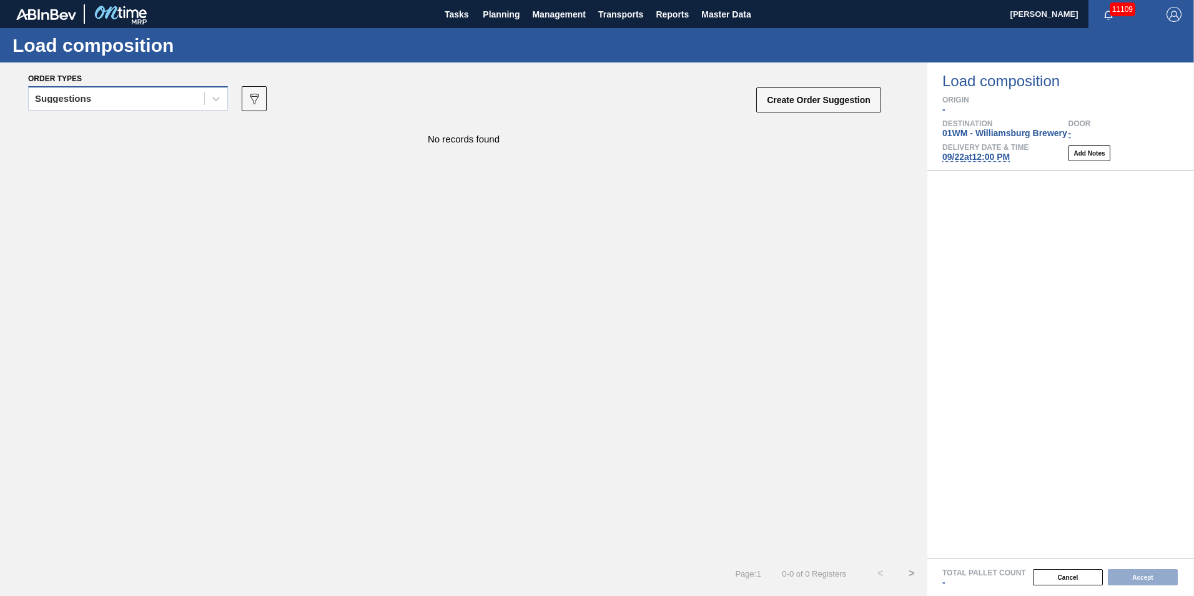
click at [124, 104] on div "Suggestions" at bounding box center [117, 99] width 176 height 18
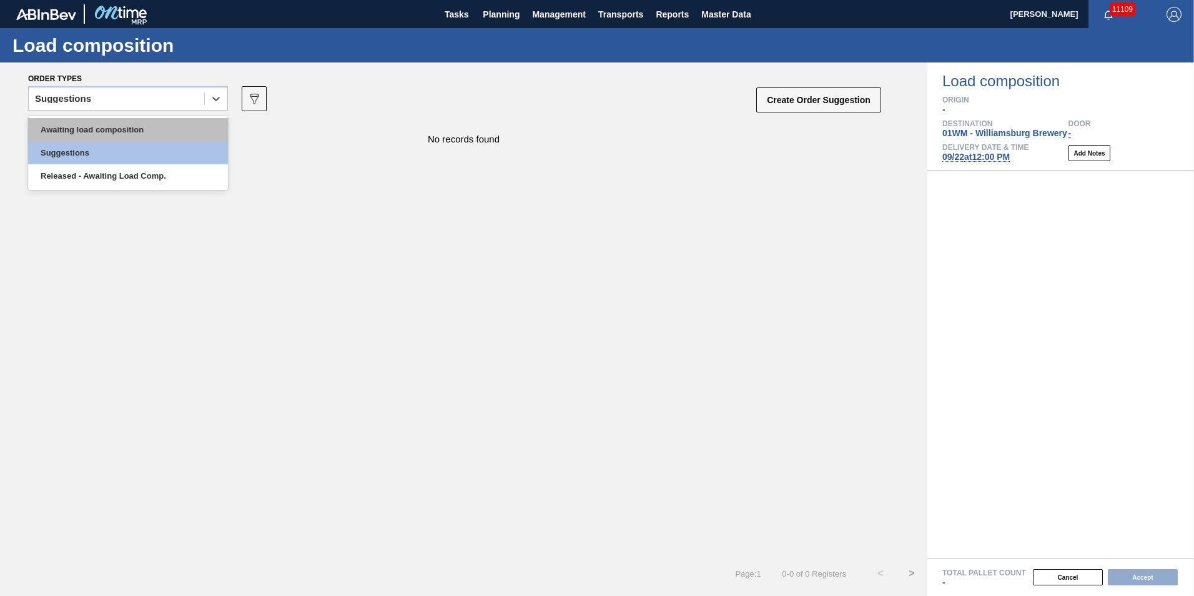
click at [108, 129] on div "Awaiting load composition" at bounding box center [128, 129] width 200 height 23
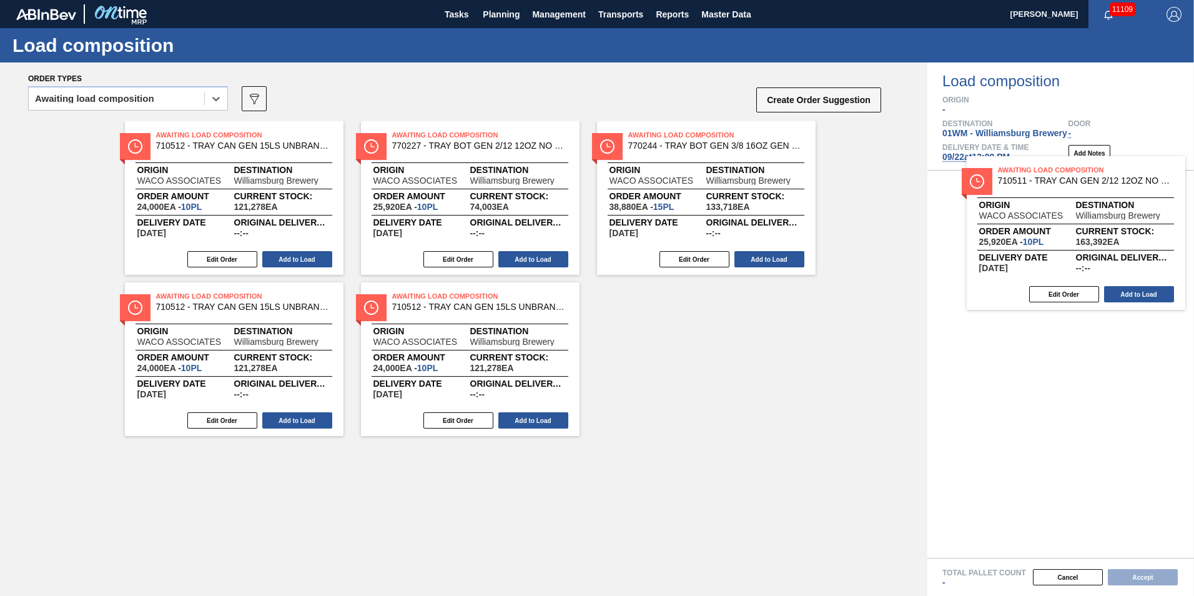
drag, startPoint x: 239, startPoint y: 223, endPoint x: 1084, endPoint y: 260, distance: 845.4
click at [1084, 260] on div "Order types option Awaiting load composition, selected. Select is focused ,type…" at bounding box center [597, 328] width 1194 height 533
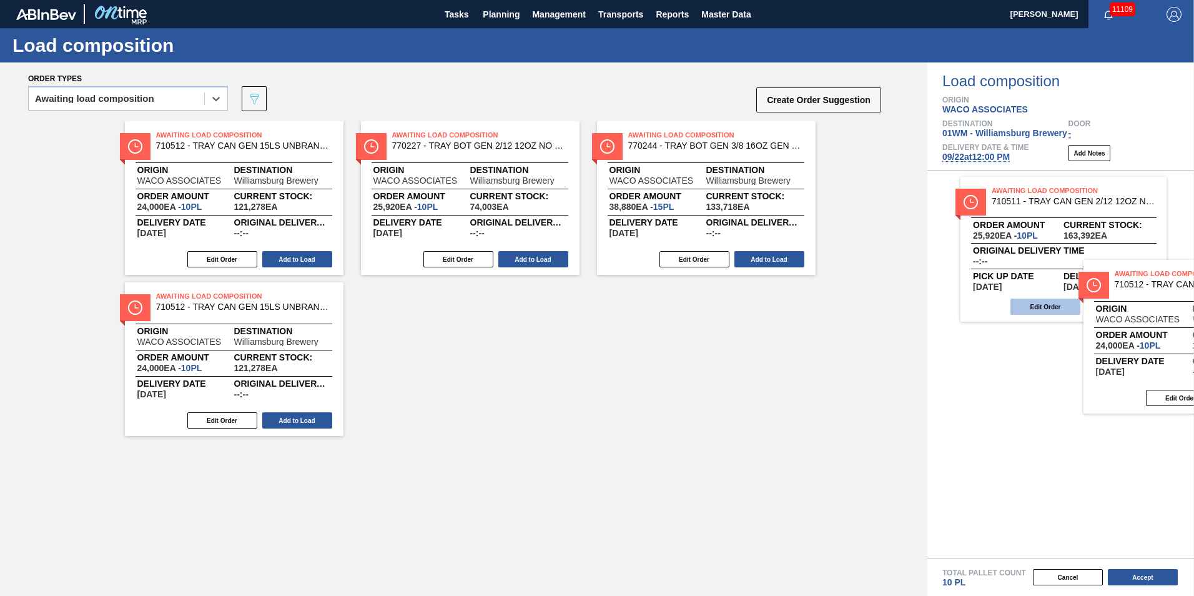
drag, startPoint x: 613, startPoint y: 334, endPoint x: 1057, endPoint y: 303, distance: 445.2
click at [1169, 307] on div "Order types option Awaiting load composition, selected. Select is focused ,type…" at bounding box center [597, 328] width 1194 height 533
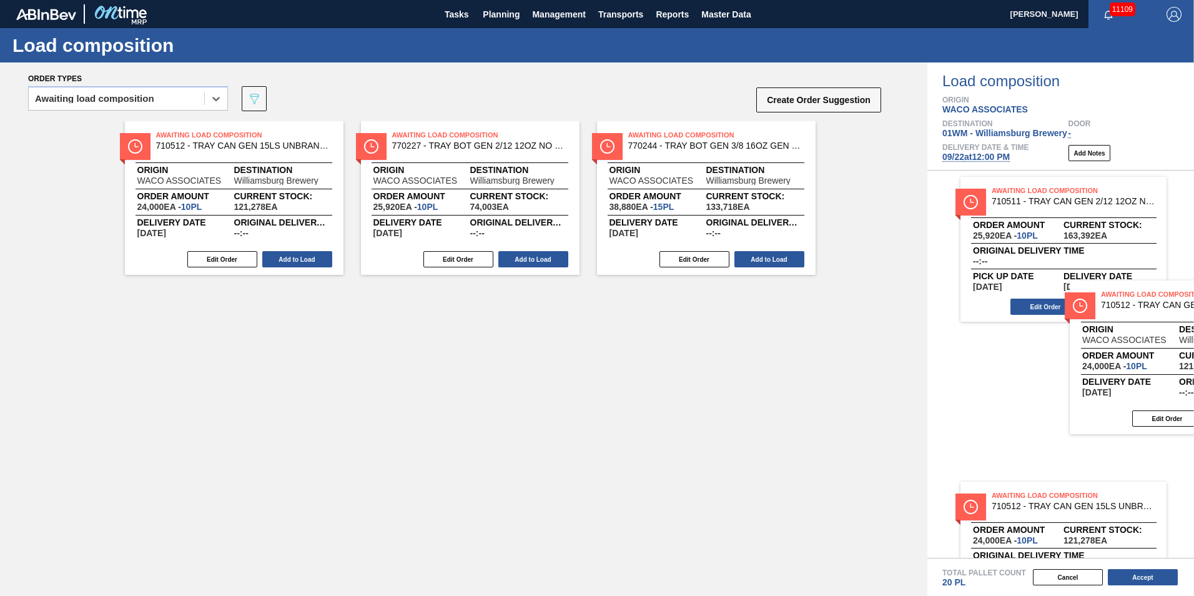
drag, startPoint x: 219, startPoint y: 334, endPoint x: 1071, endPoint y: 327, distance: 851.5
click at [1077, 329] on div "Order types option Awaiting load composition, selected. Select is focused ,type…" at bounding box center [597, 328] width 1194 height 533
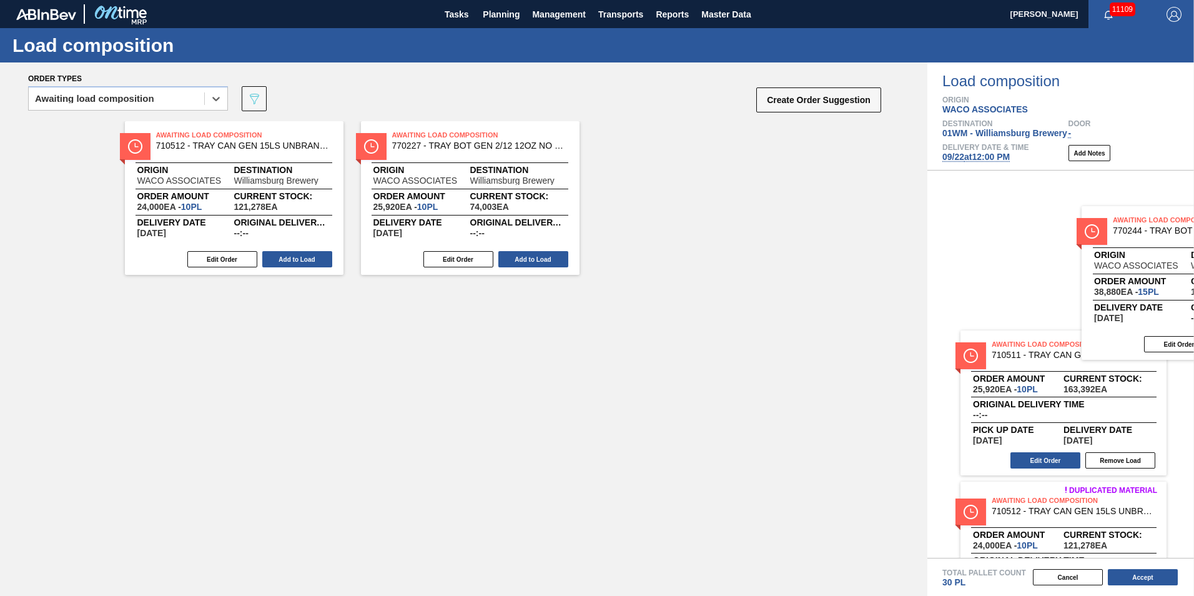
drag, startPoint x: 628, startPoint y: 171, endPoint x: 1125, endPoint y: 263, distance: 505.6
click at [1125, 263] on div "Order types option Awaiting load composition, selected. Select is focused ,type…" at bounding box center [597, 328] width 1194 height 533
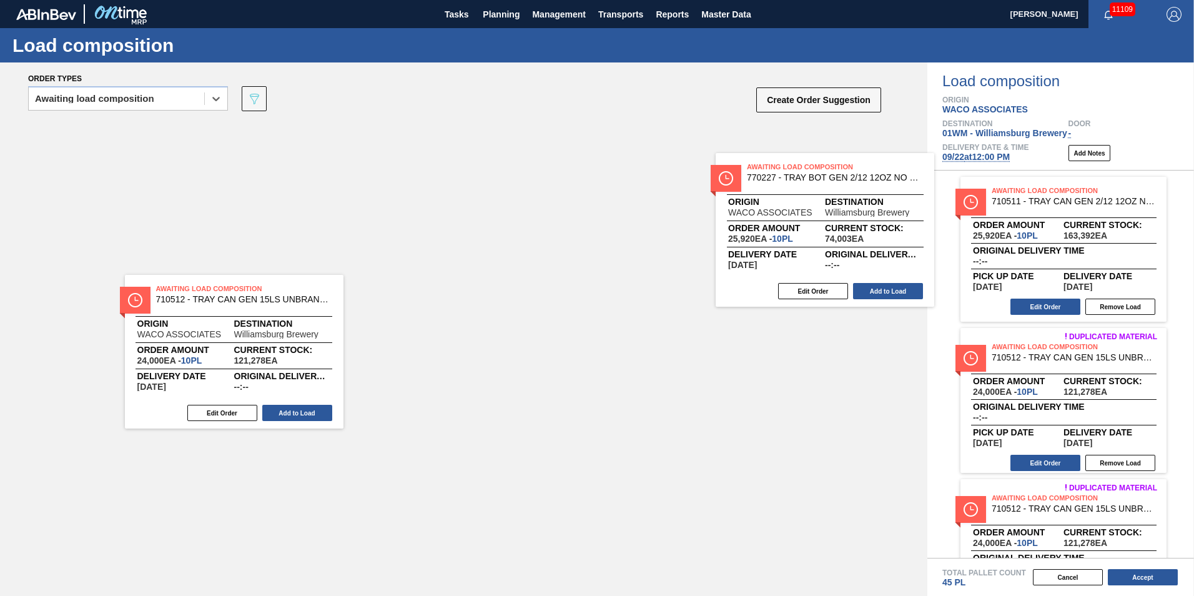
drag, startPoint x: 852, startPoint y: 237, endPoint x: 1119, endPoint y: 243, distance: 267.4
click at [1151, 250] on div "Order types option Awaiting load composition, selected. Select is focused ,type…" at bounding box center [597, 328] width 1194 height 533
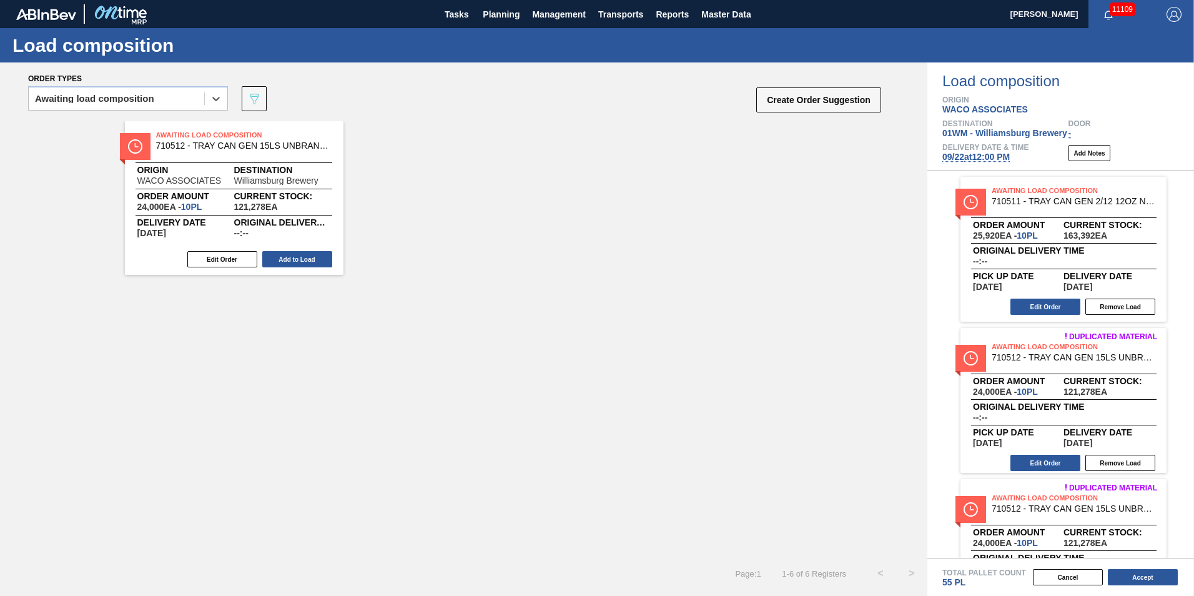
click at [257, 214] on div "Awaiting Load Composition 710512 - TRAY CAN GEN 15LS UNBRANDED 25OZ GEN COR Ori…" at bounding box center [234, 198] width 219 height 154
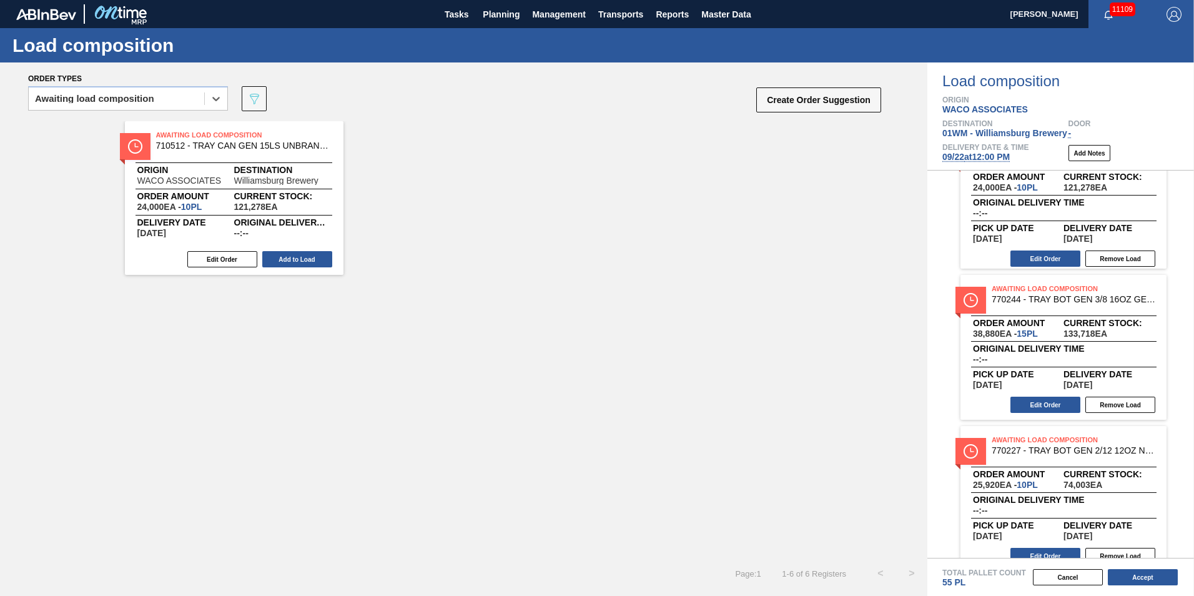
scroll to position [375, 0]
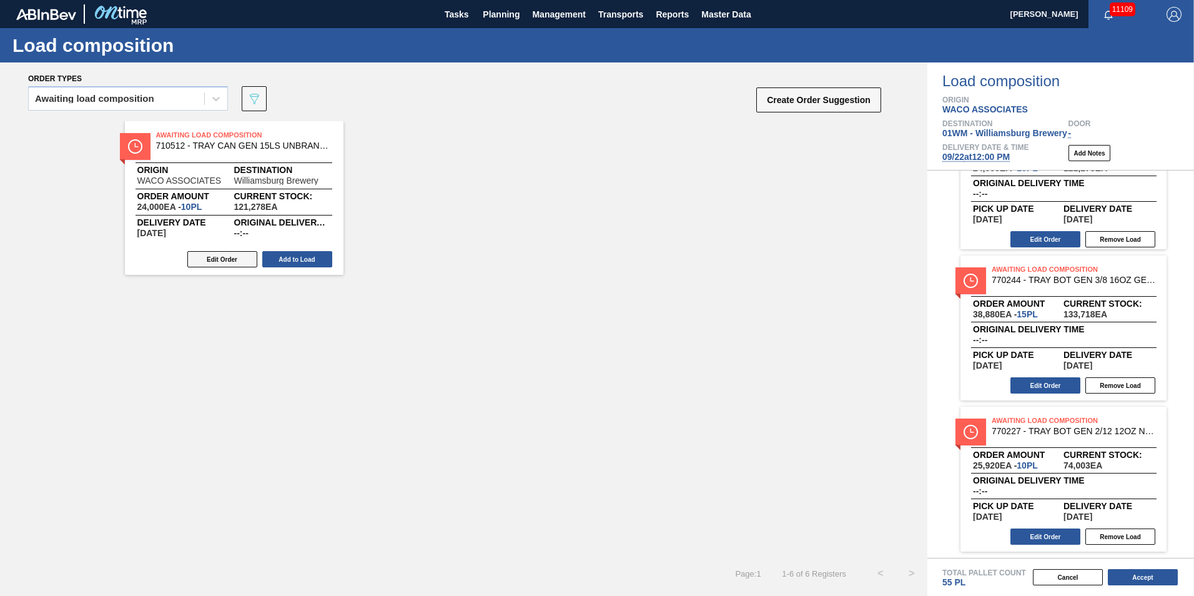
click at [214, 262] on button "Edit Order" at bounding box center [222, 259] width 70 height 16
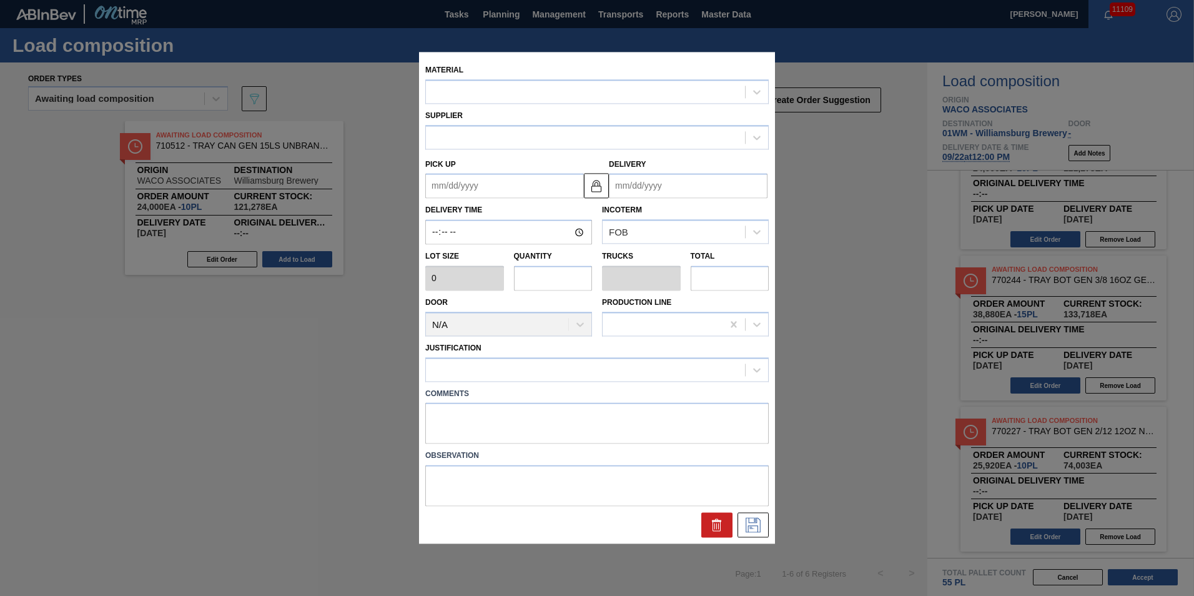
type input "2,400"
type input "10"
type input "0.172"
type input "24,000"
type up "[DATE]"
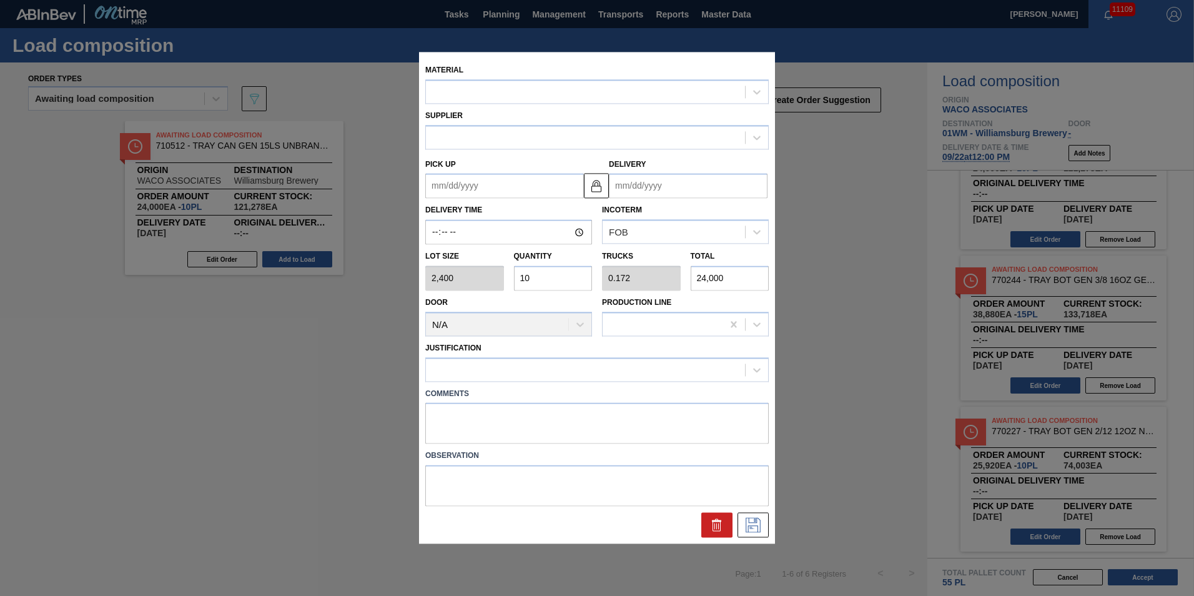
type input "[DATE]"
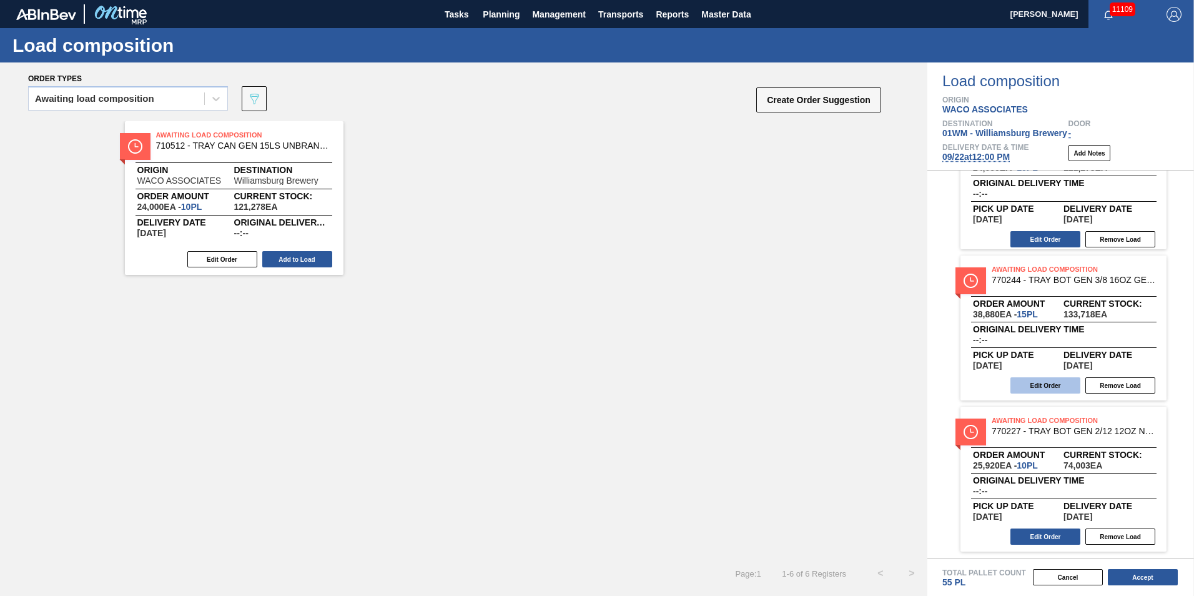
click at [1046, 383] on button "Edit Order" at bounding box center [1046, 385] width 70 height 16
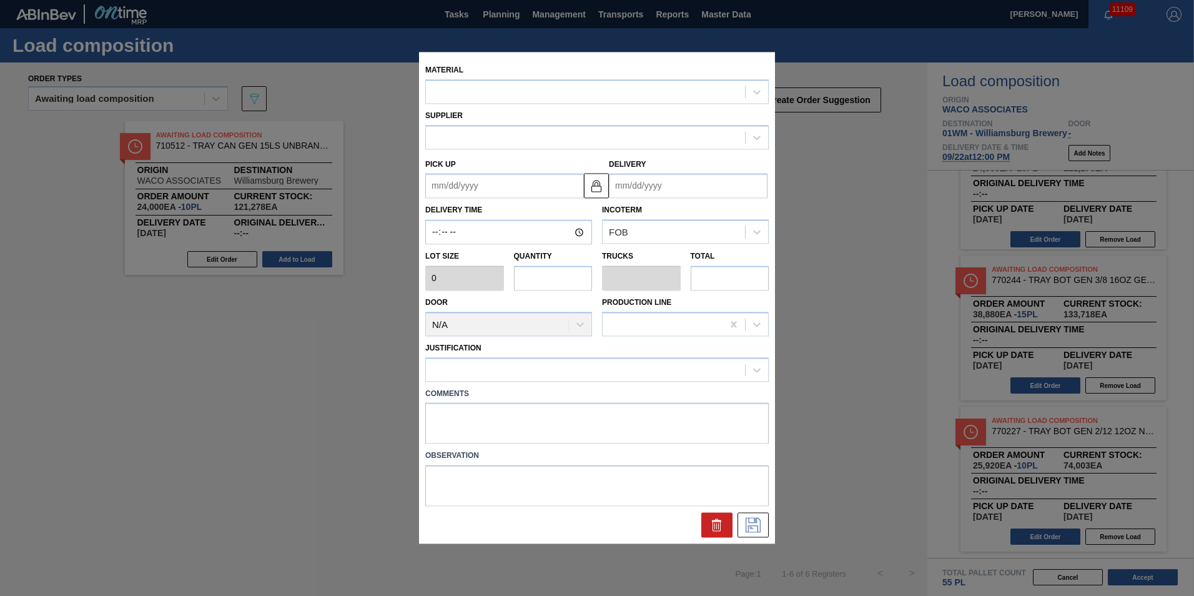
type input "2,592"
type input "15"
type input "0.288"
type input "38,880"
type up "[DATE]"
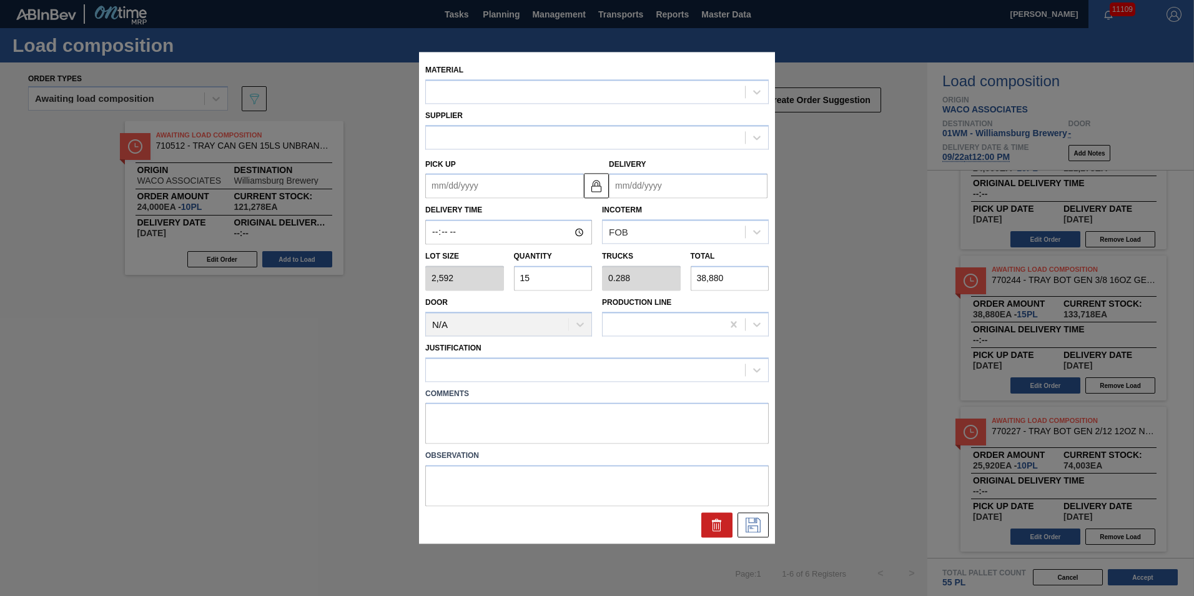
type input "[DATE]"
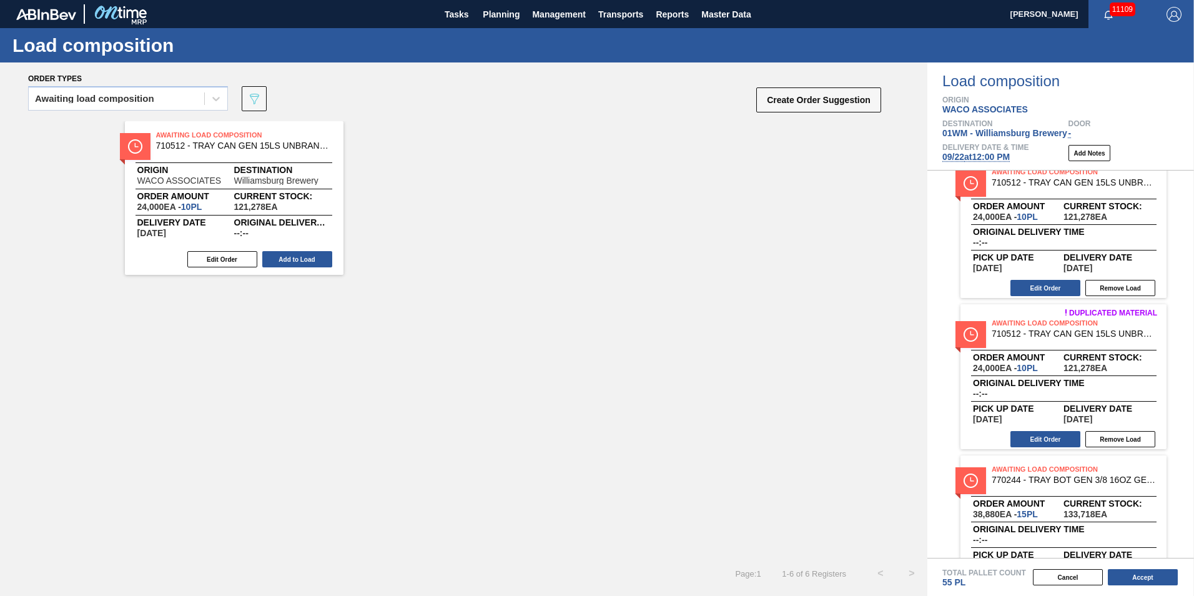
scroll to position [125, 0]
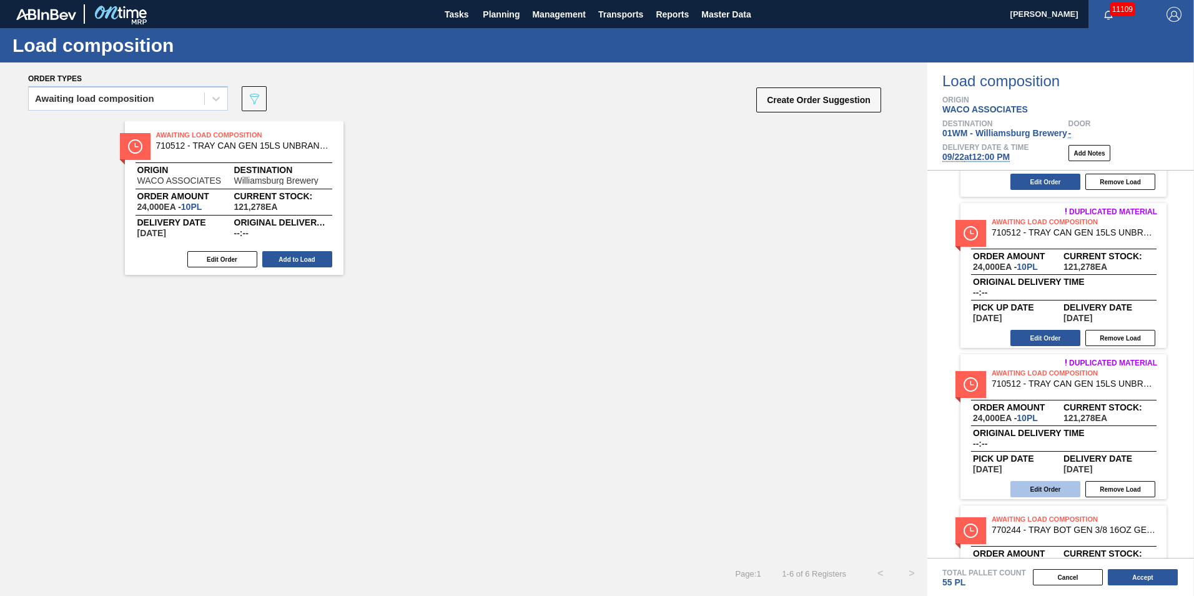
click at [1046, 492] on button "Edit Order" at bounding box center [1046, 489] width 70 height 16
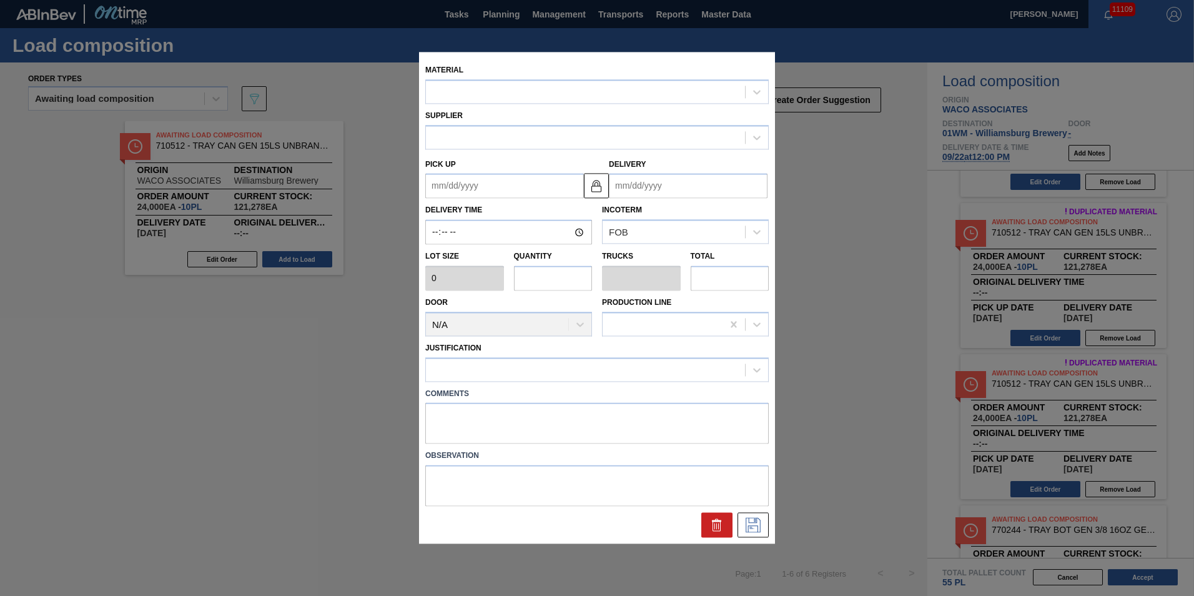
type input "2,400"
type input "10"
type input "0.172"
type input "24,000"
type up "[DATE]"
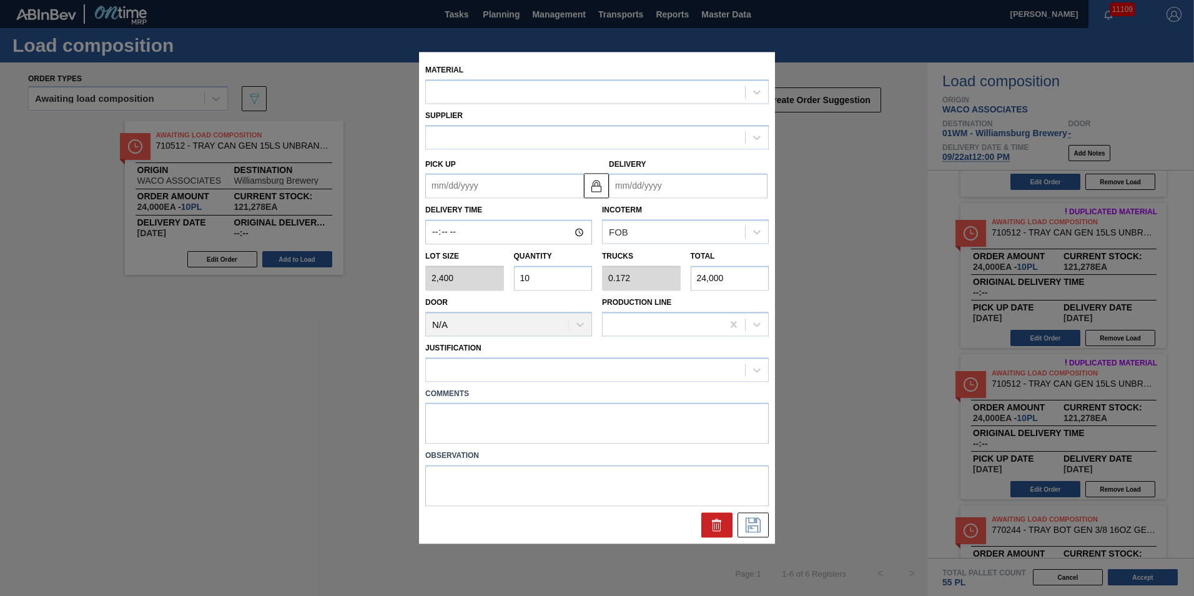
type input "[DATE]"
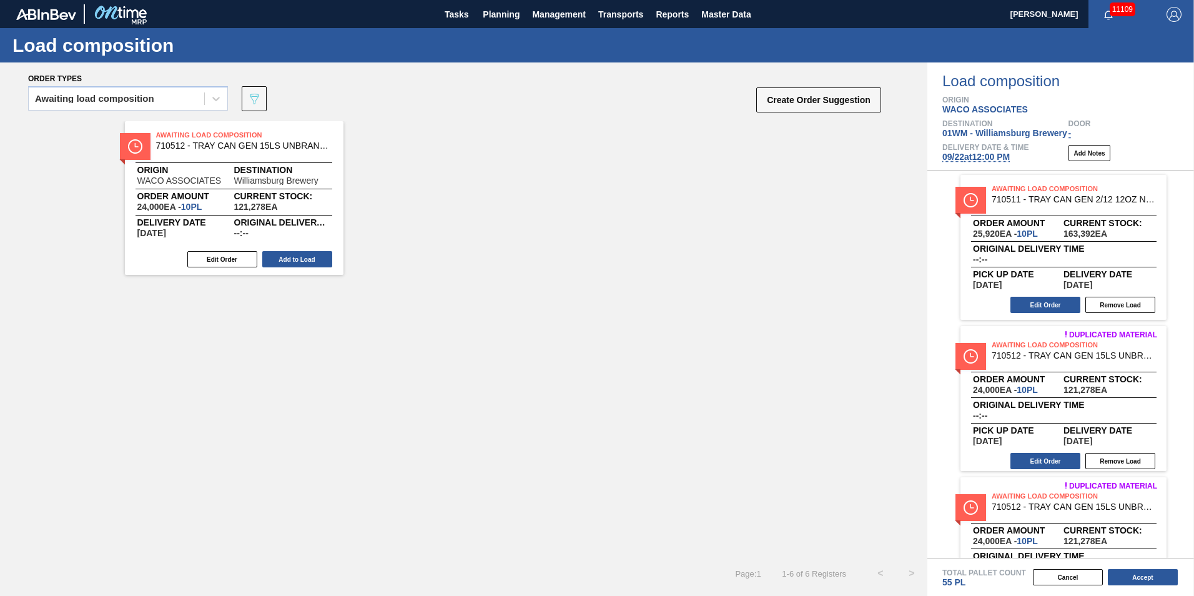
scroll to position [0, 0]
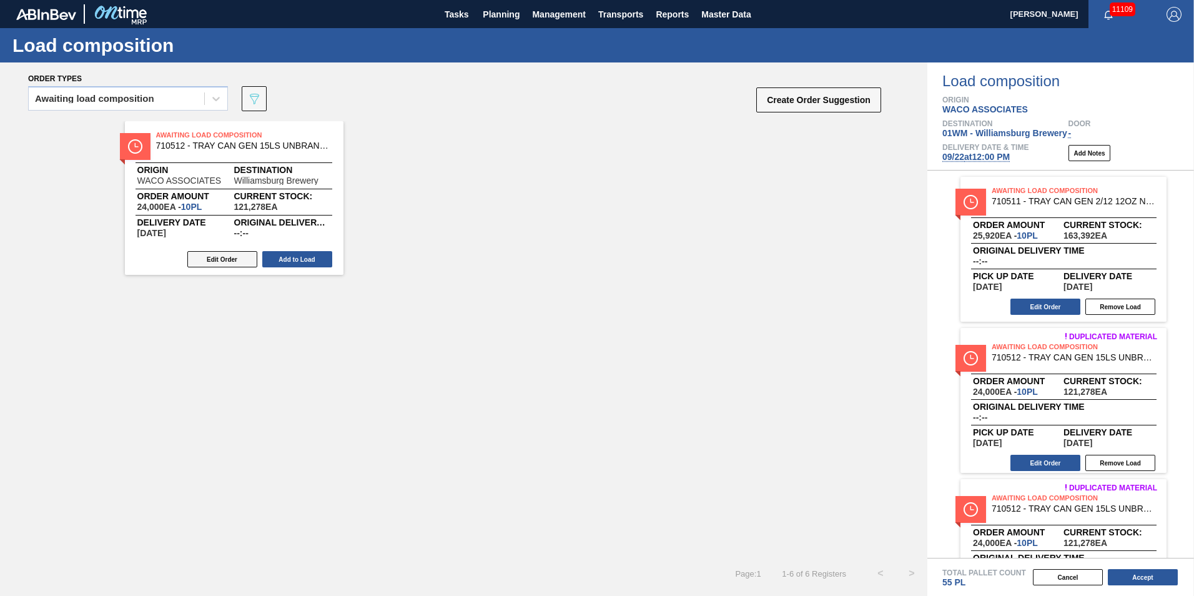
click at [224, 265] on button "Edit Order" at bounding box center [222, 259] width 70 height 16
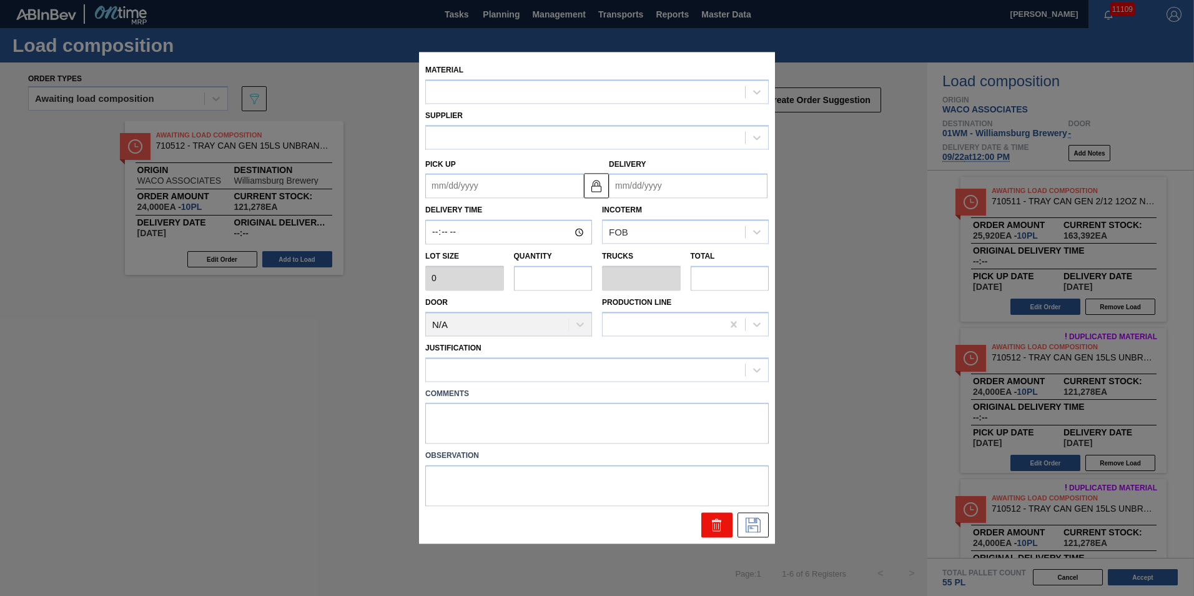
click at [716, 525] on icon at bounding box center [716, 526] width 1 height 6
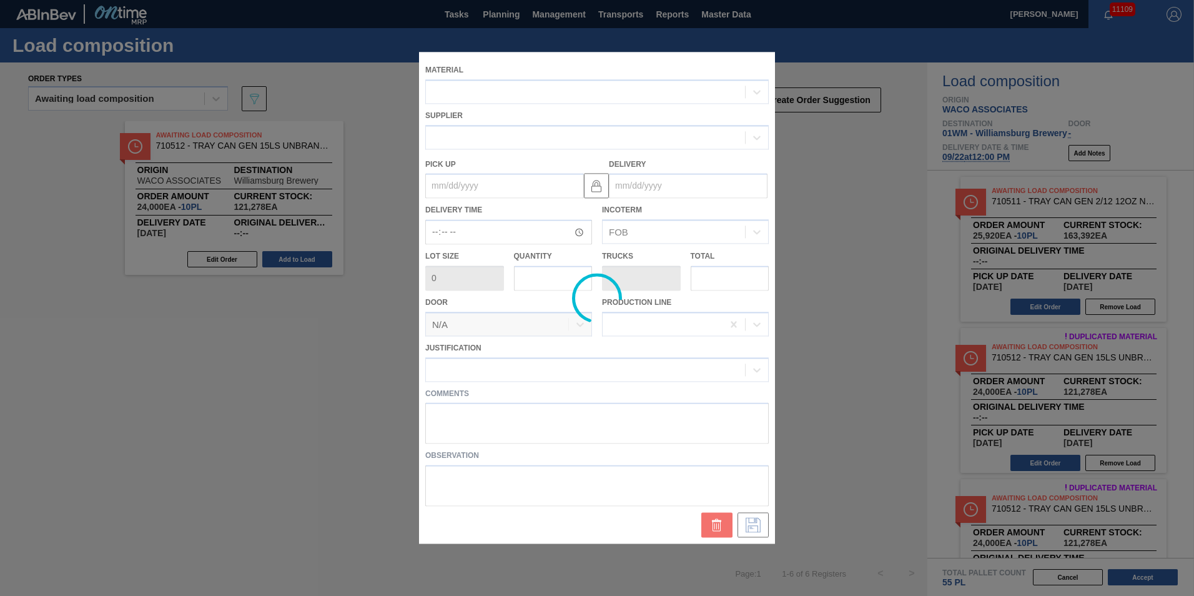
type input "2,400"
type input "10"
type input "0.172"
type input "24,000"
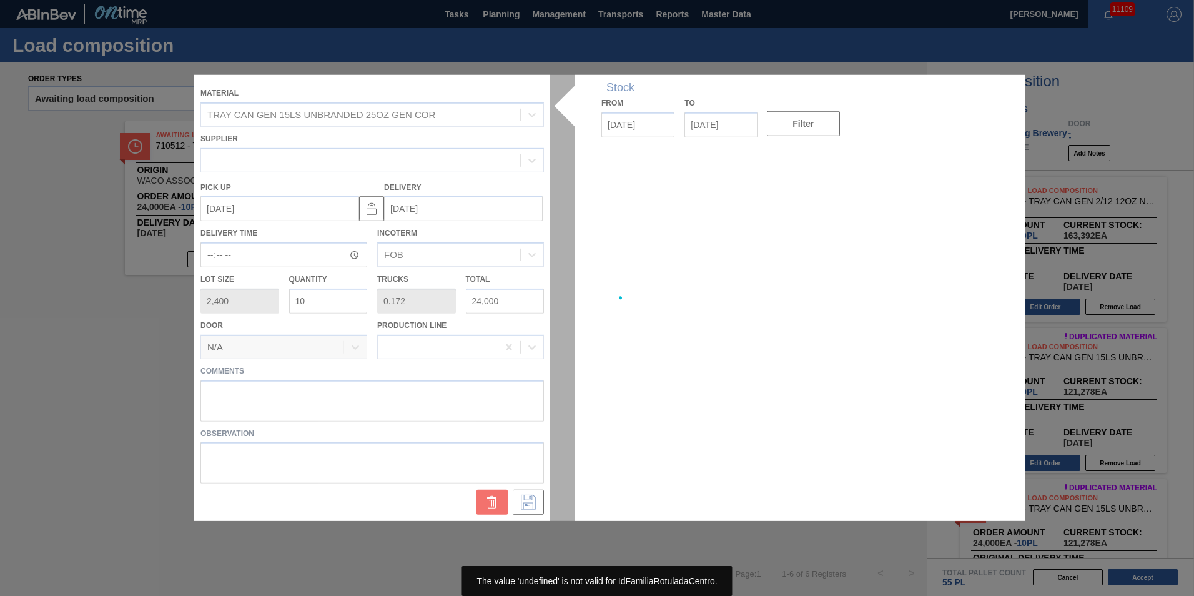
type up "[DATE]"
type input "[DATE]"
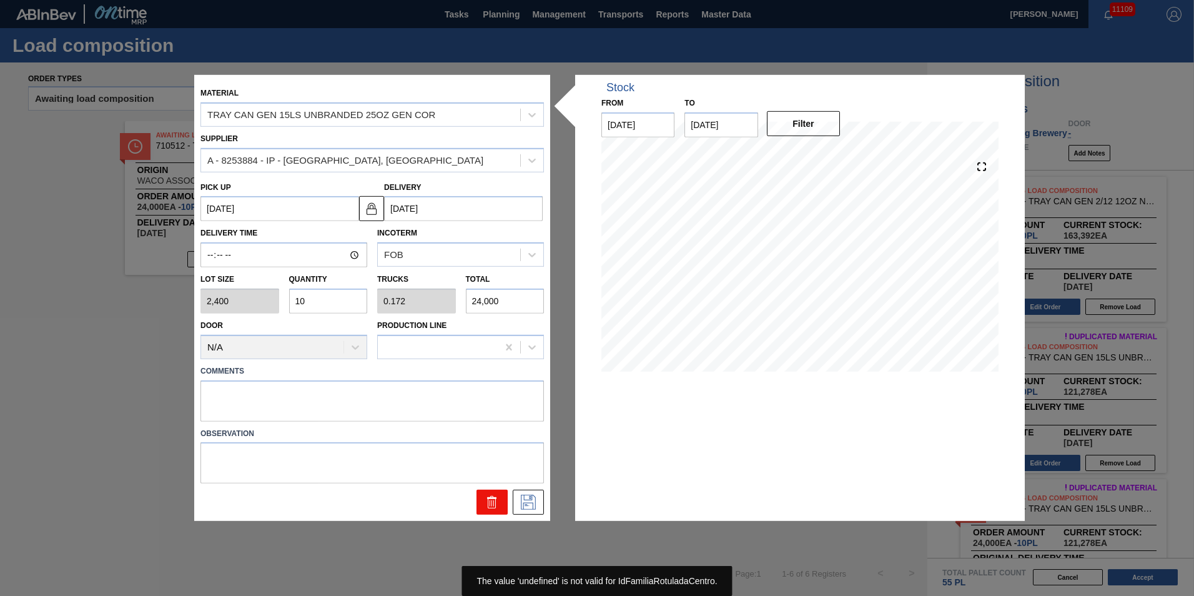
click at [492, 502] on icon at bounding box center [492, 503] width 1 height 6
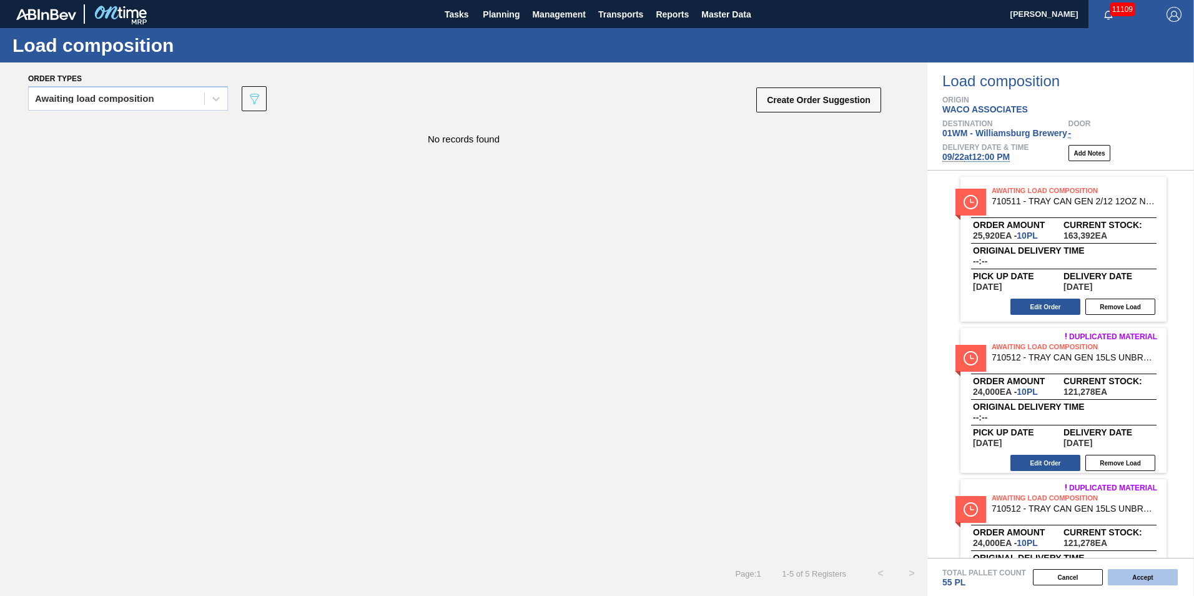
click at [1156, 578] on button "Accept" at bounding box center [1143, 577] width 70 height 16
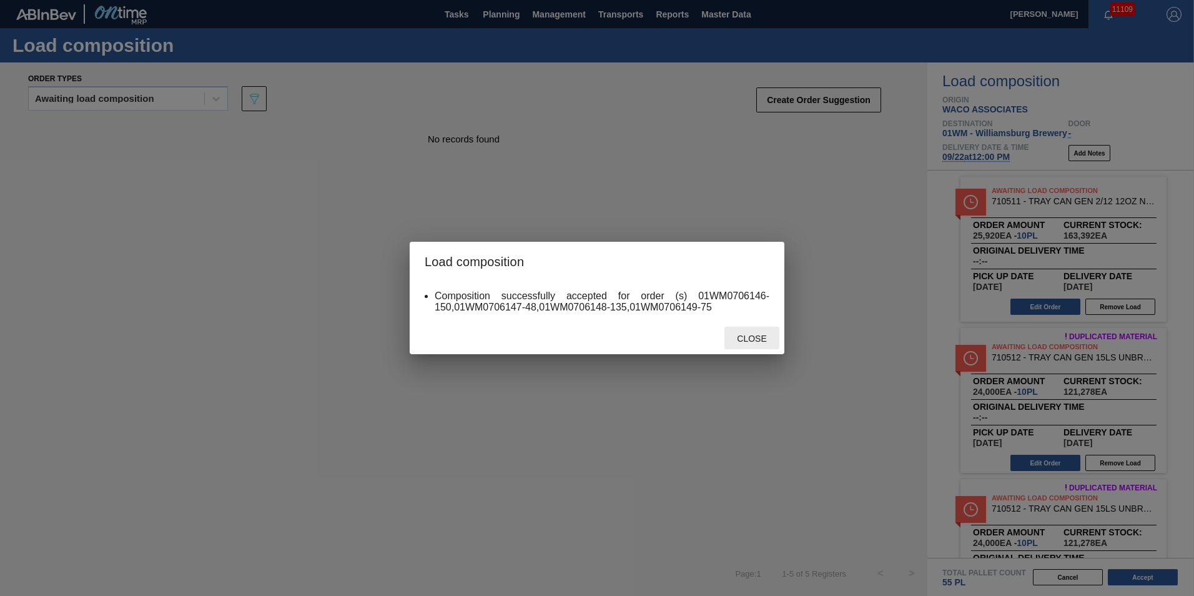
click at [743, 334] on span "Close" at bounding box center [751, 339] width 49 height 10
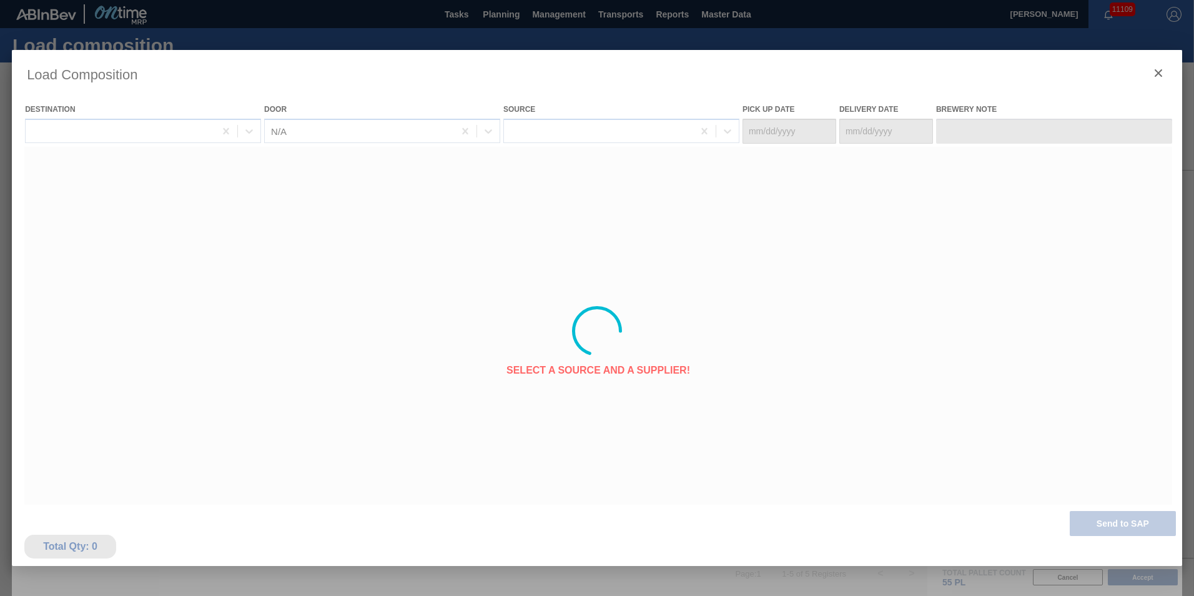
type Date "[DATE]"
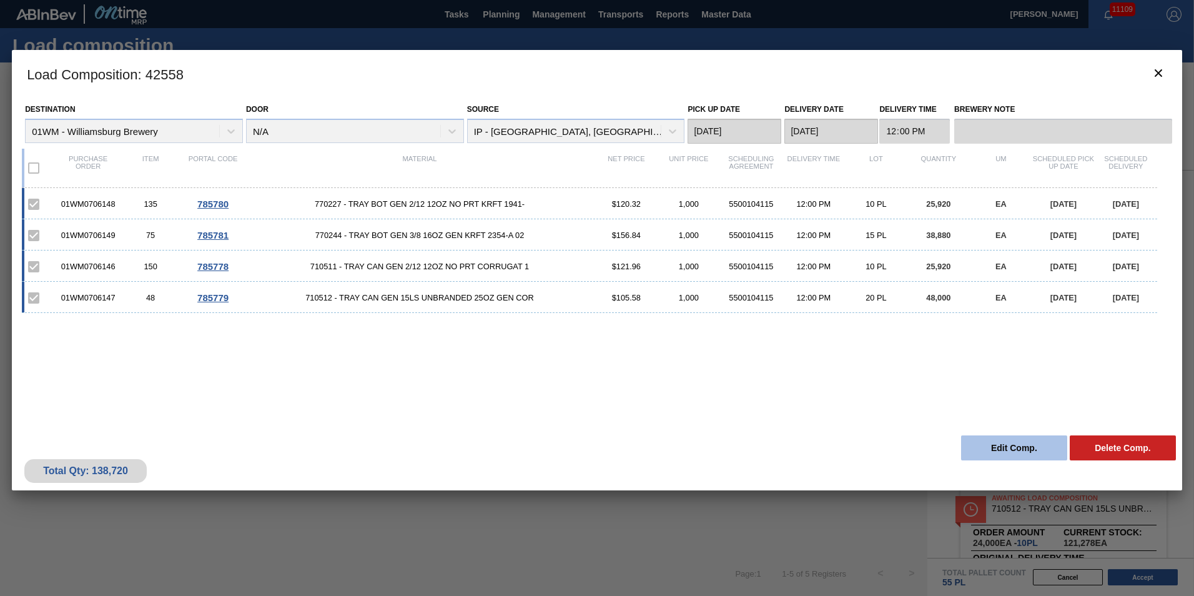
click at [1006, 446] on button "Edit Comp." at bounding box center [1014, 447] width 106 height 25
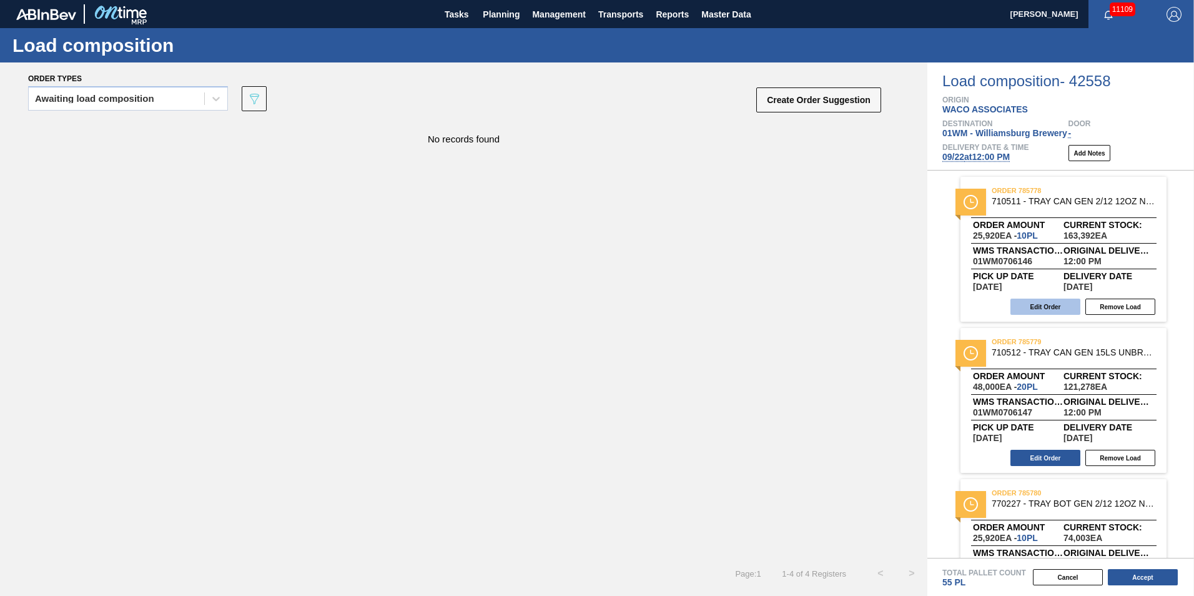
click at [1046, 308] on button "Edit Order" at bounding box center [1046, 307] width 70 height 16
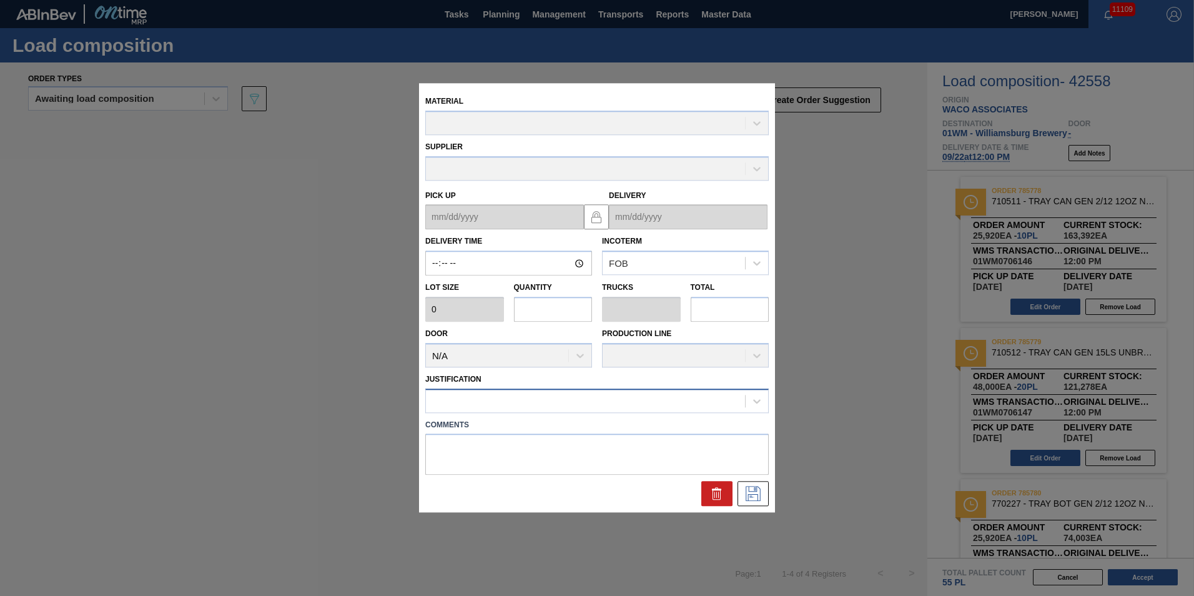
type input "12:00:00"
type input "2,592"
type input "10"
type input "0.192"
type input "25,920"
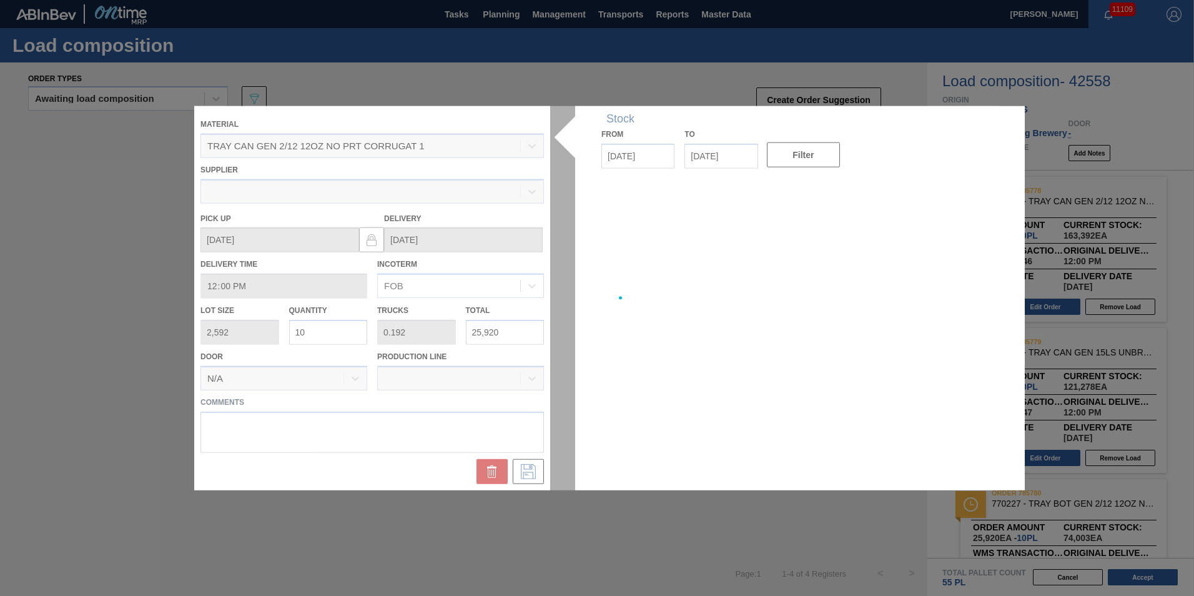
type up "[DATE]"
type input "[DATE]"
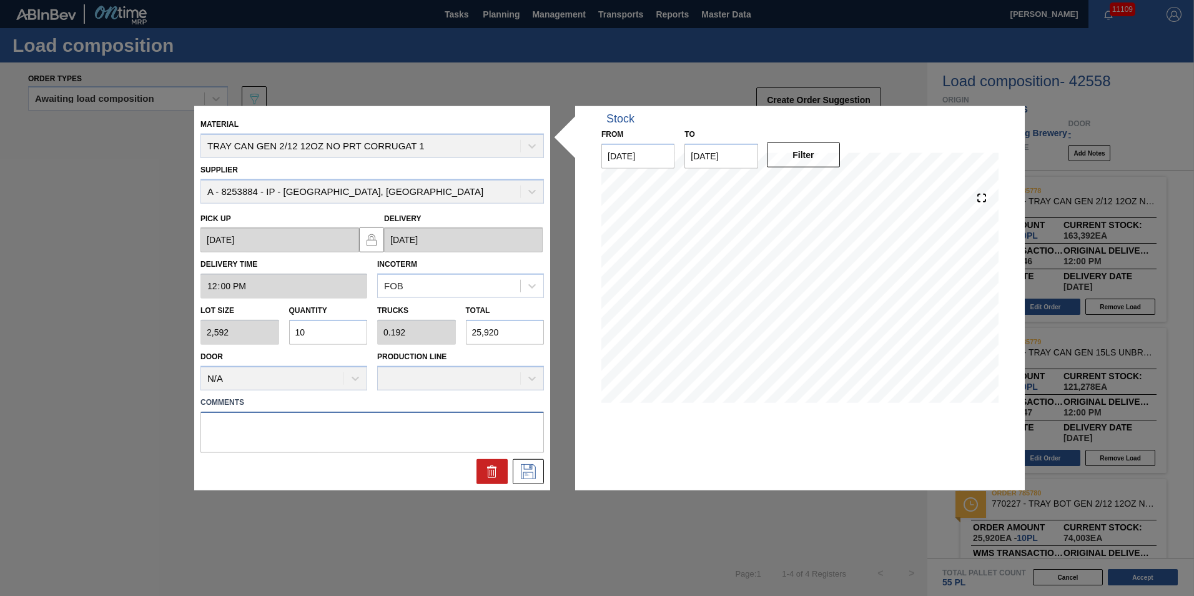
click at [274, 425] on textarea at bounding box center [373, 431] width 344 height 41
type textarea "T"
click at [529, 467] on icon at bounding box center [528, 471] width 20 height 15
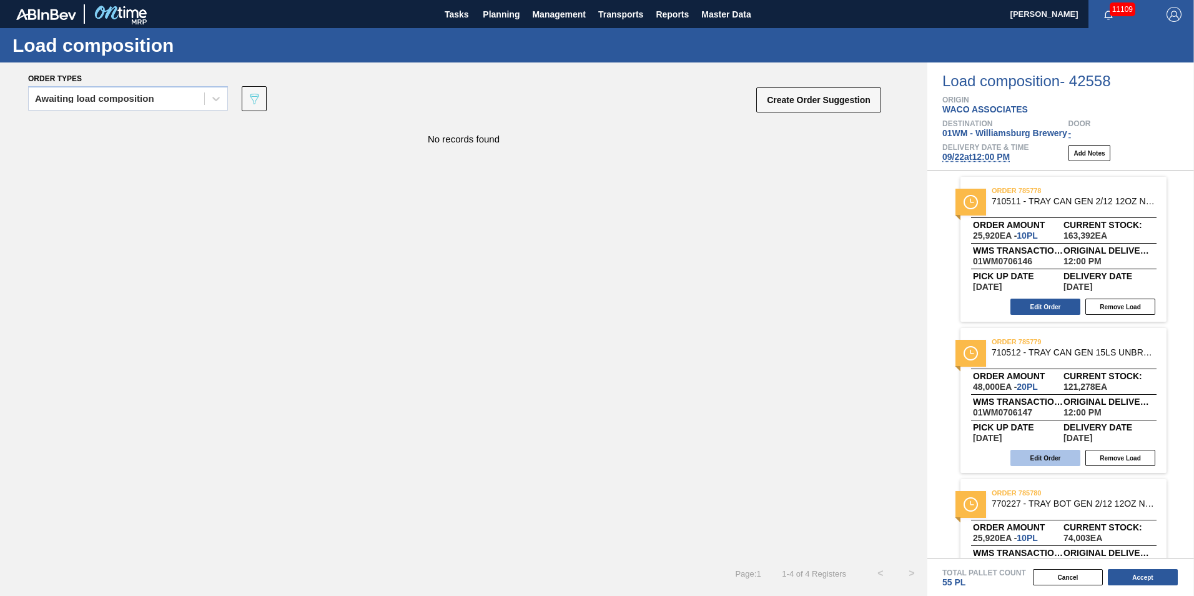
click at [1058, 456] on button "Edit Order" at bounding box center [1046, 458] width 70 height 16
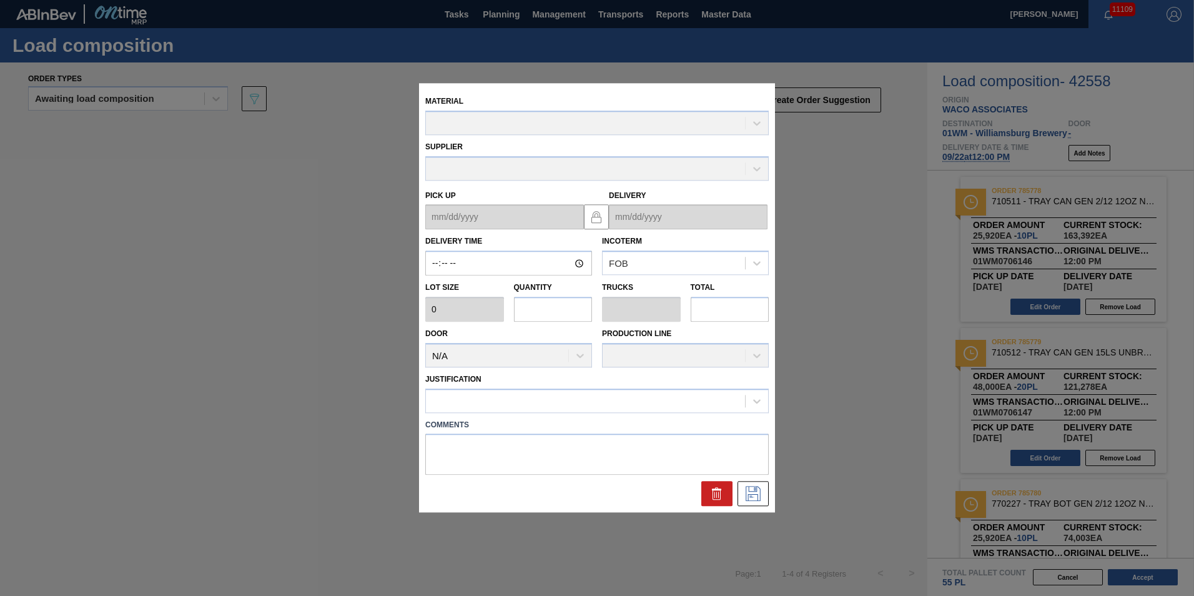
type input "12:00:00"
type input "2,400"
type input "20"
type input "0.345"
type input "48,000"
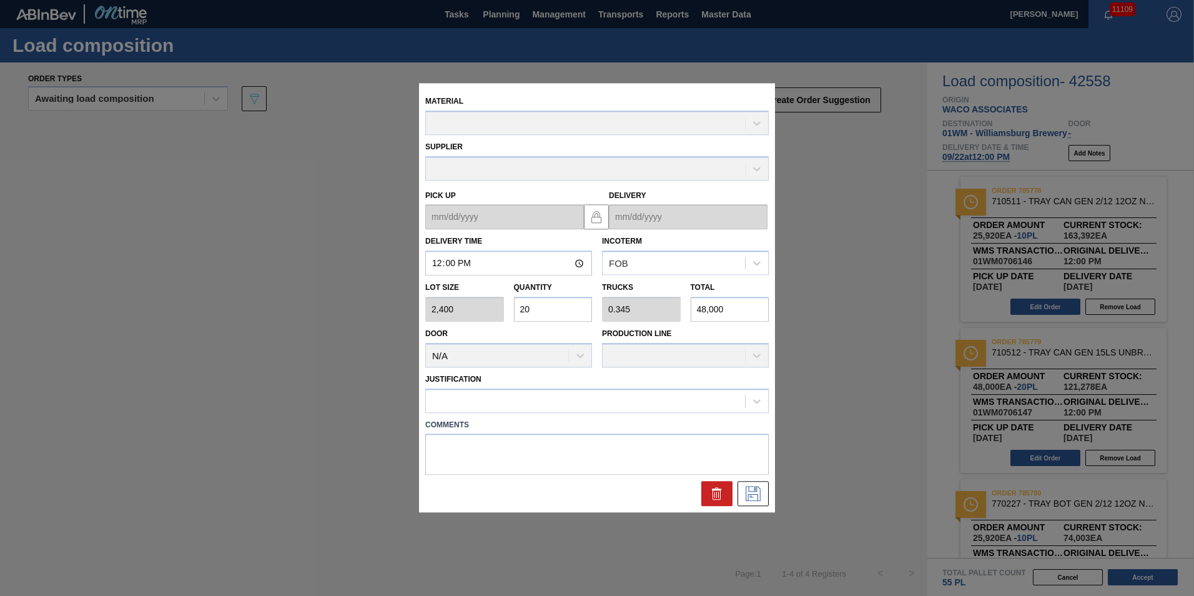
type up "[DATE]"
type input "[DATE]"
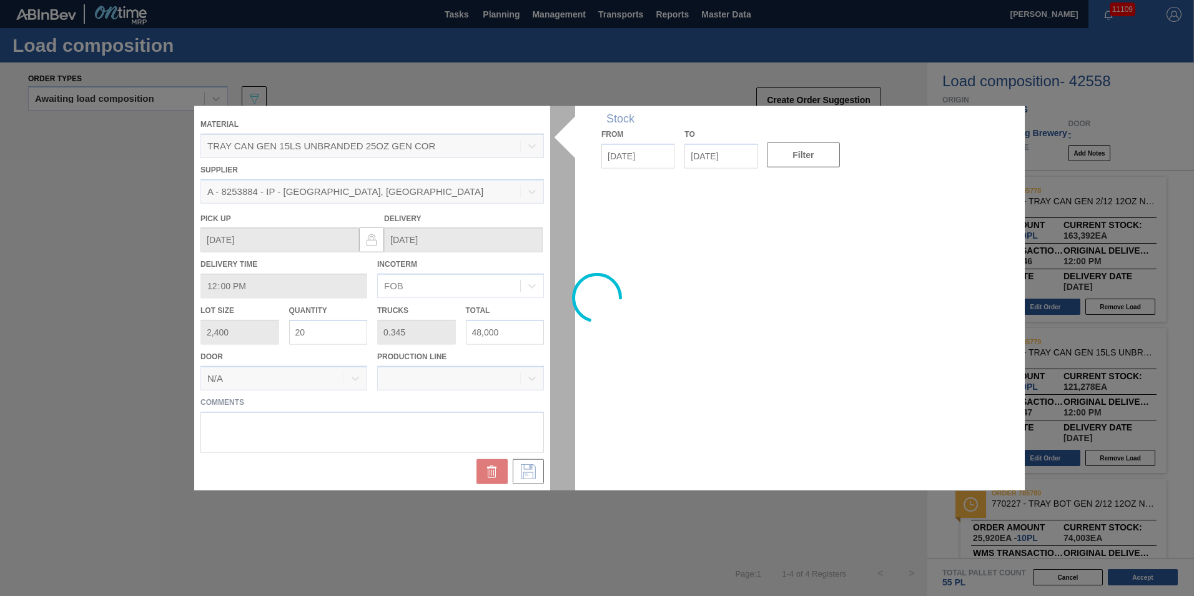
click at [450, 437] on div at bounding box center [597, 298] width 806 height 384
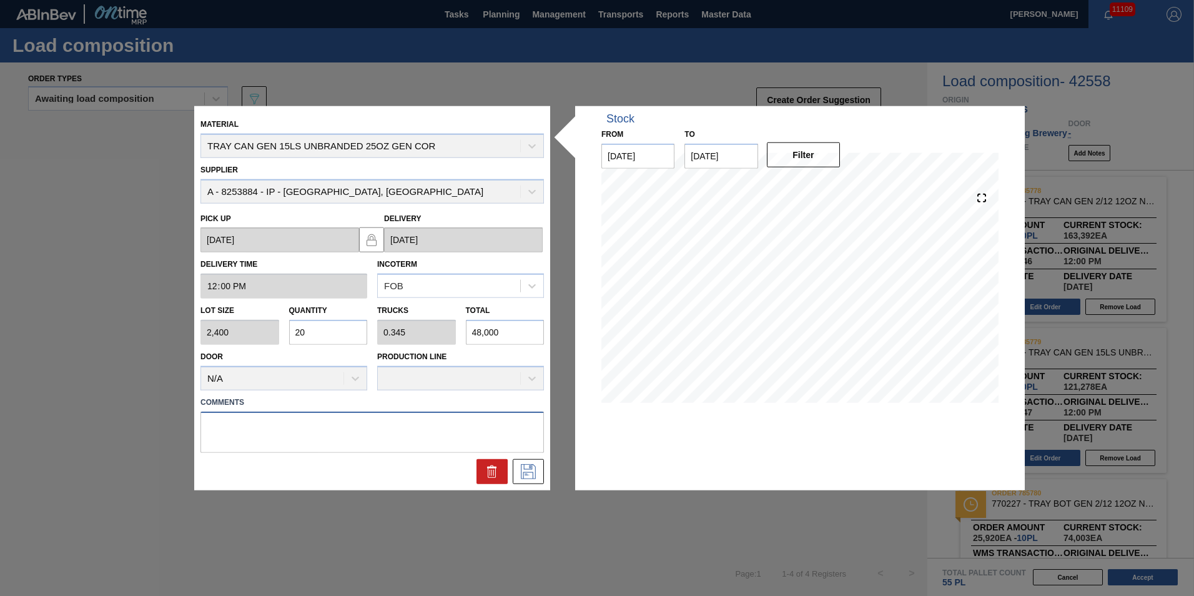
click at [450, 439] on textarea at bounding box center [373, 431] width 344 height 41
type textarea "M"
click at [533, 466] on icon at bounding box center [528, 471] width 20 height 15
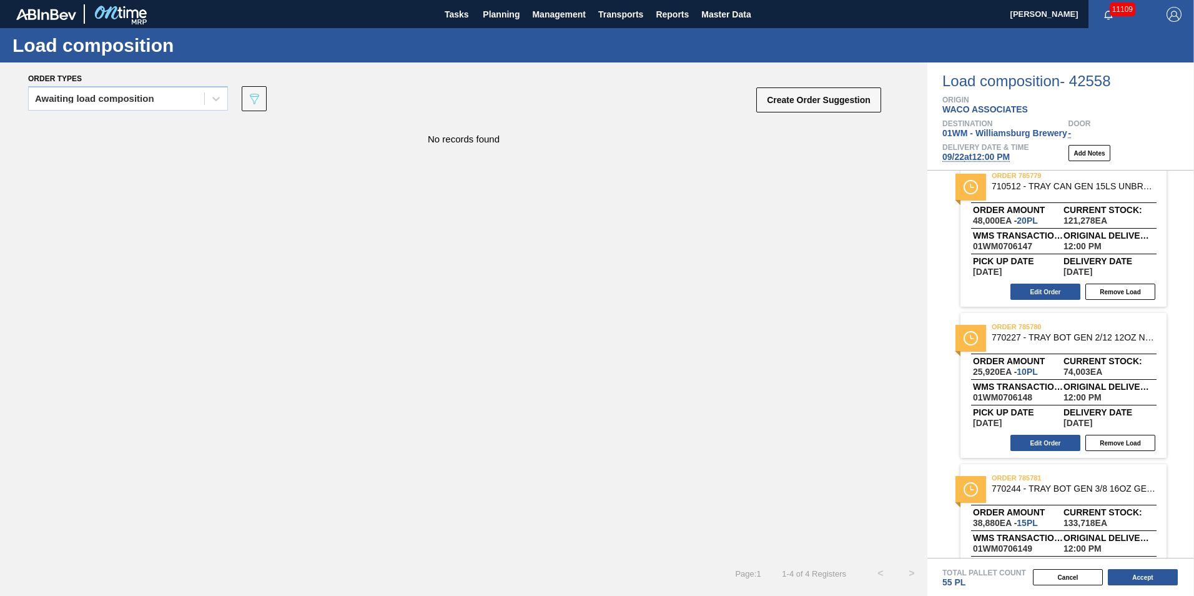
scroll to position [224, 0]
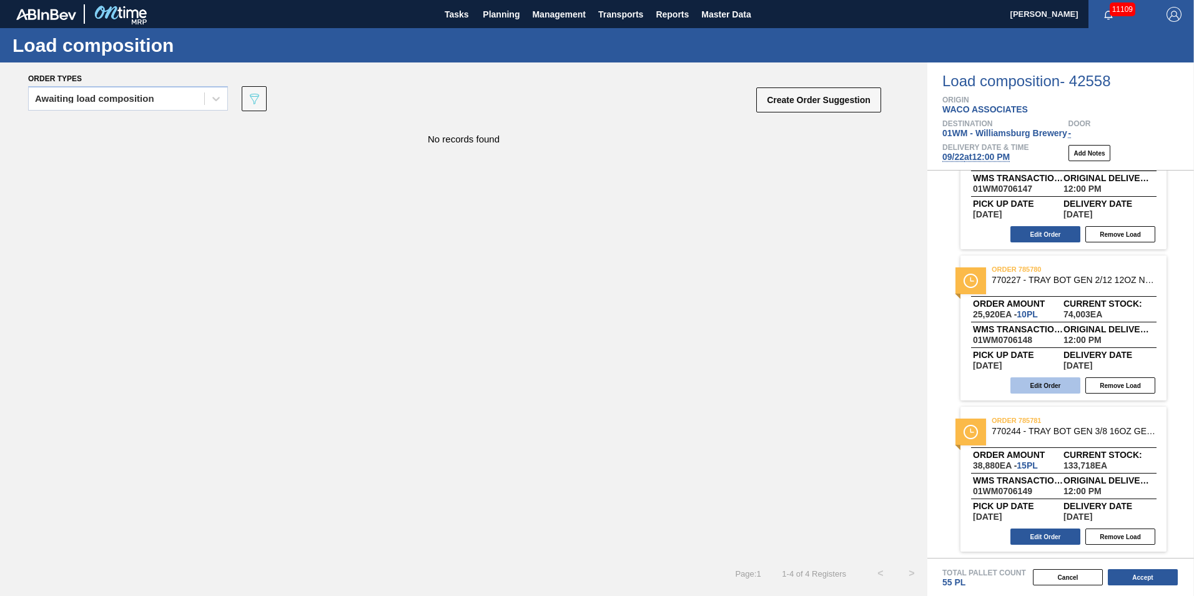
click at [1038, 387] on button "Edit Order" at bounding box center [1046, 385] width 70 height 16
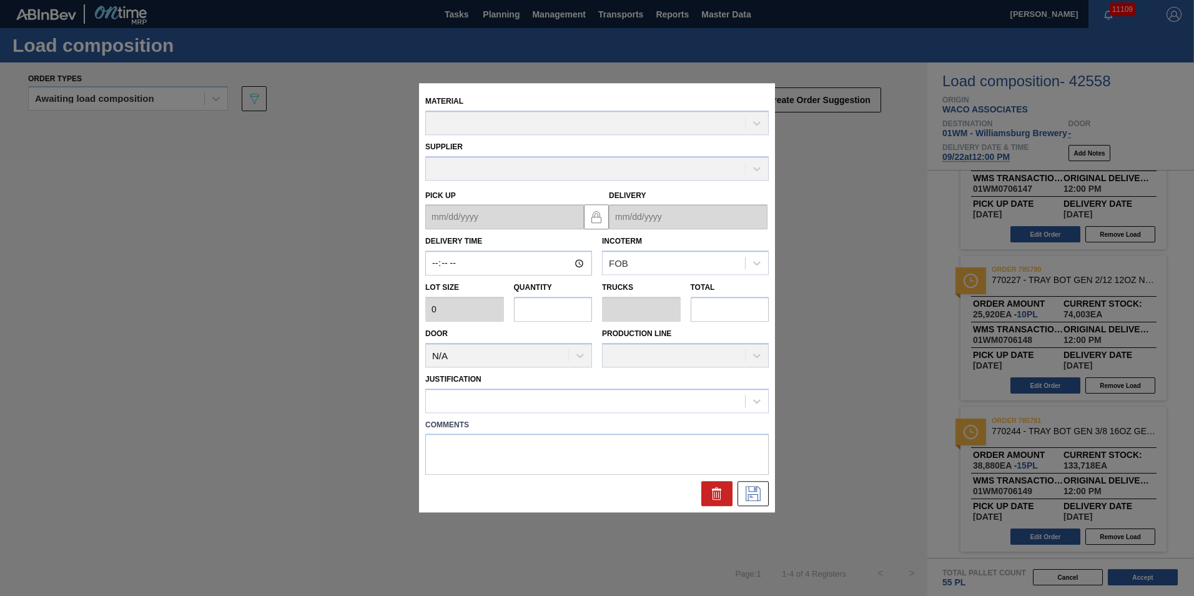
type input "12:00:00"
type input "2,592"
type input "10"
type input "0.192"
type input "25,920"
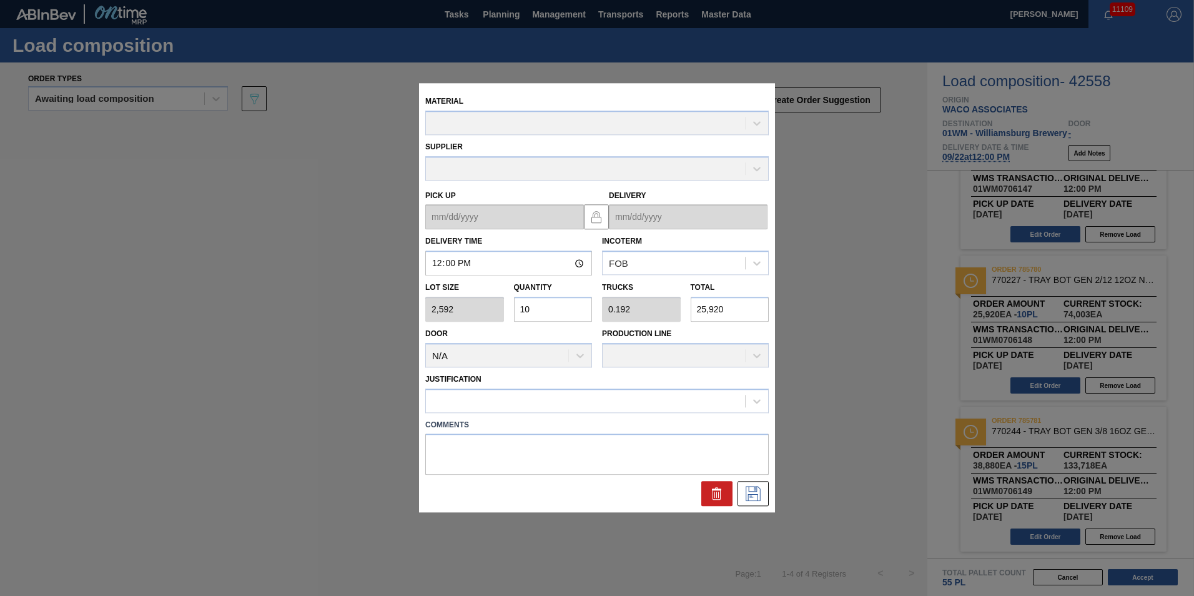
type up "[DATE]"
type input "[DATE]"
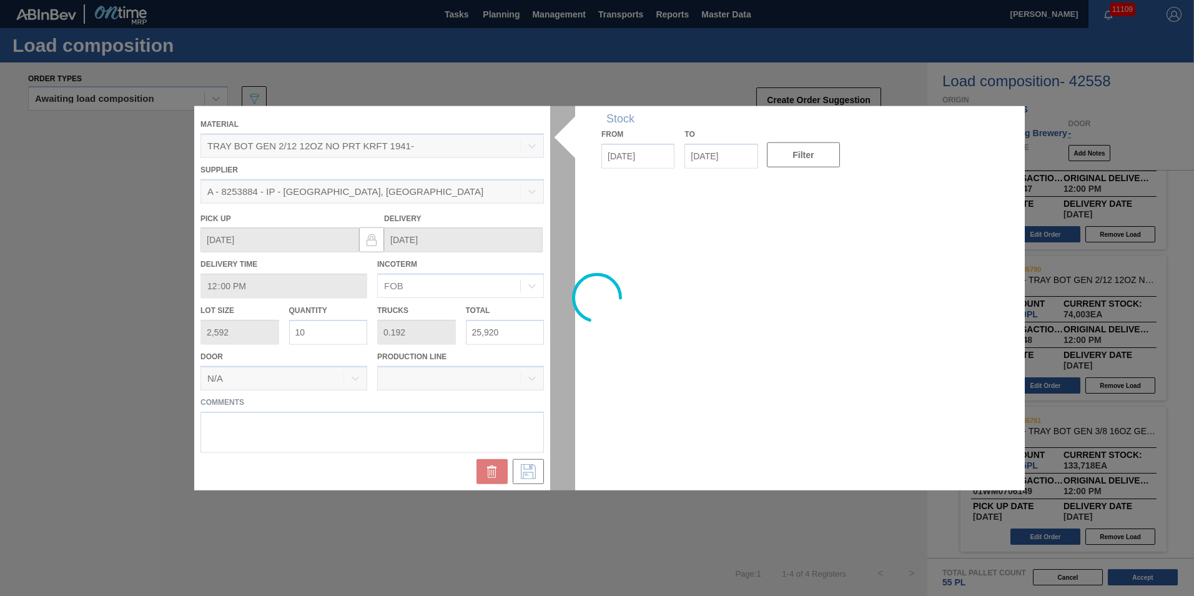
click at [400, 427] on div at bounding box center [597, 298] width 806 height 384
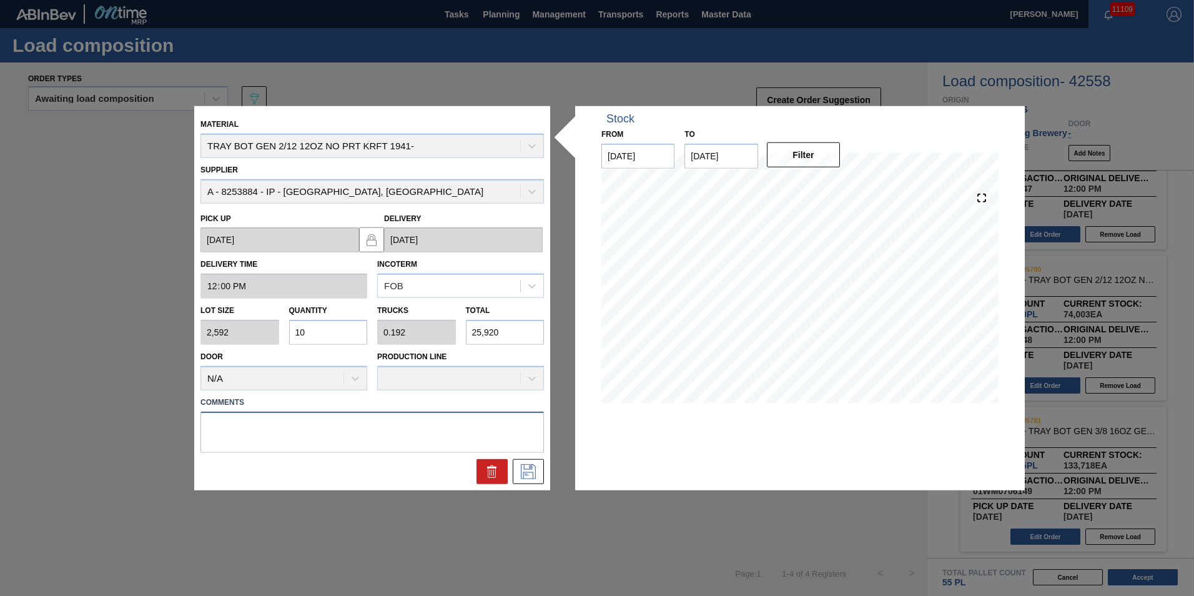
click at [360, 426] on textarea at bounding box center [373, 431] width 344 height 41
type textarea "m2"
click at [523, 465] on icon at bounding box center [528, 471] width 20 height 15
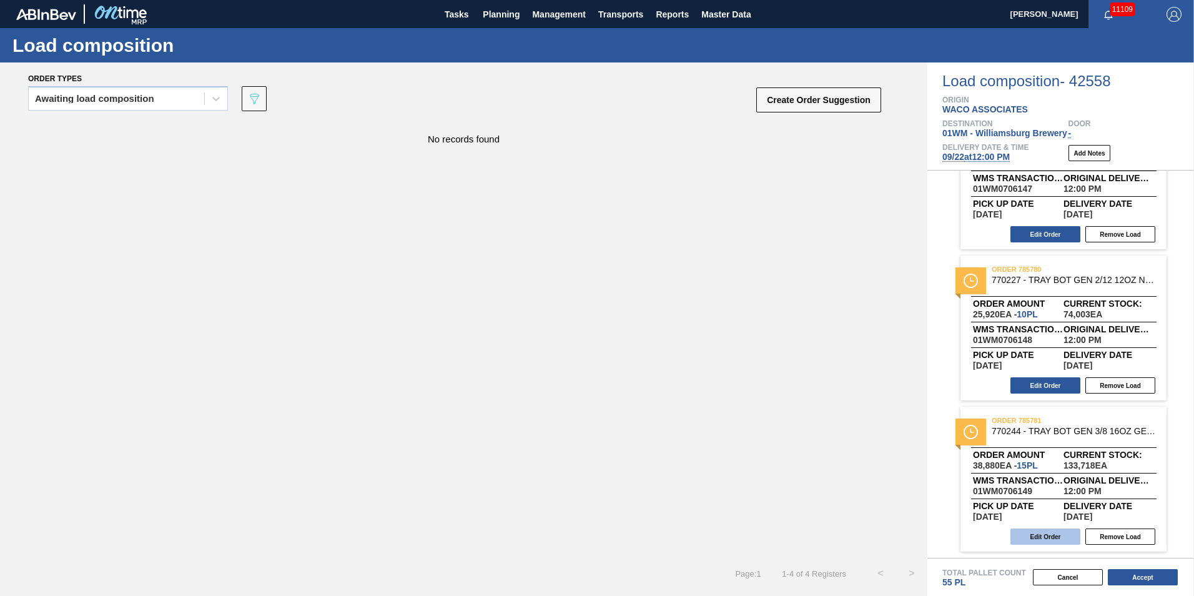
click at [1059, 532] on button "Edit Order" at bounding box center [1046, 536] width 70 height 16
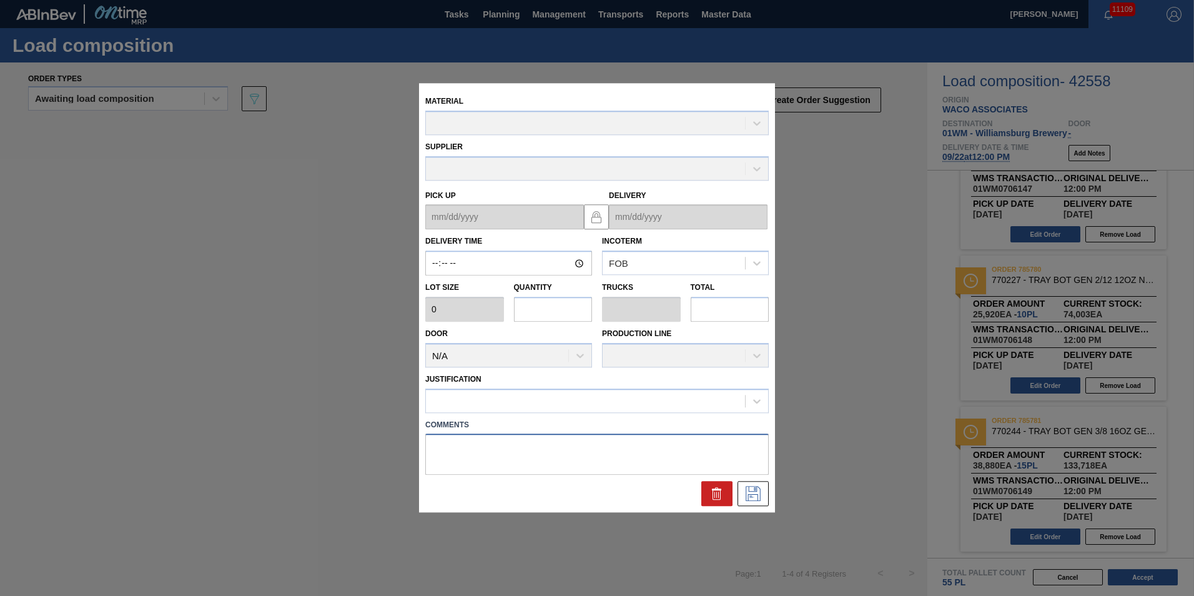
click at [435, 454] on textarea at bounding box center [597, 454] width 344 height 41
type input "12:00:00"
type input "2,592"
type input "15"
type input "0.288"
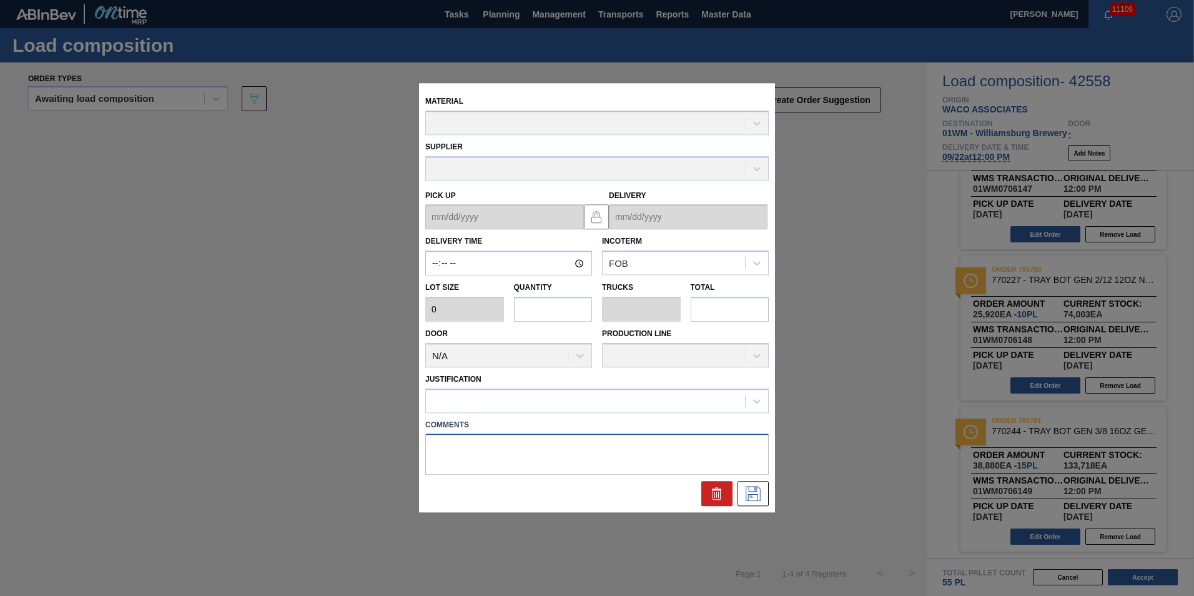
type input "38,880"
type textarea "N"
type up "[DATE]"
type input "[DATE]"
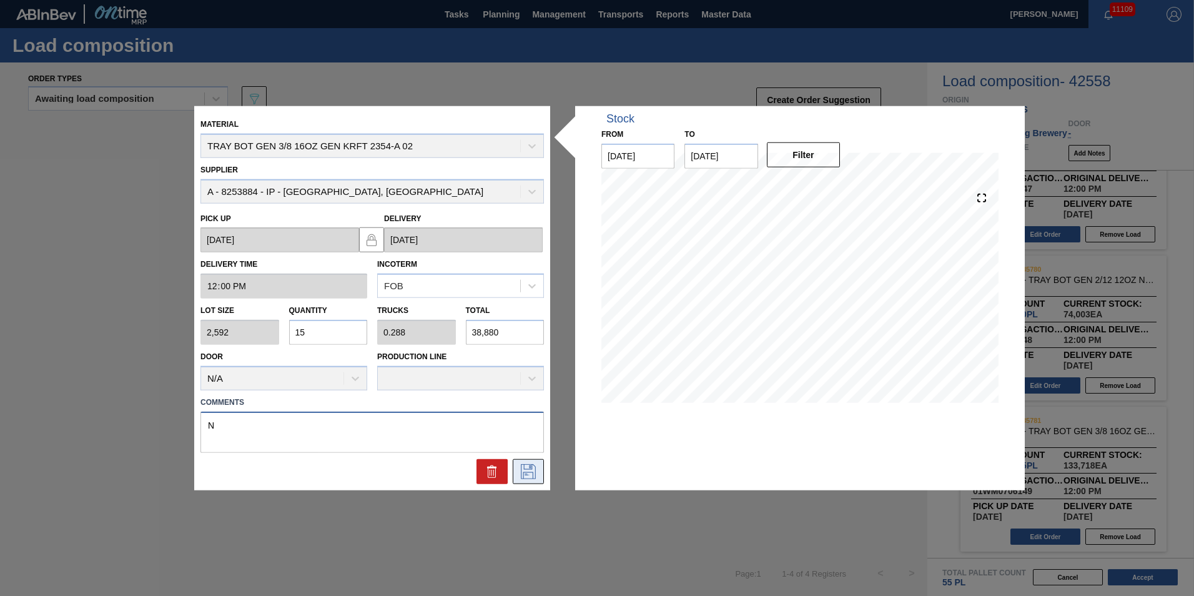
type textarea "N"
click at [536, 470] on icon at bounding box center [528, 471] width 20 height 15
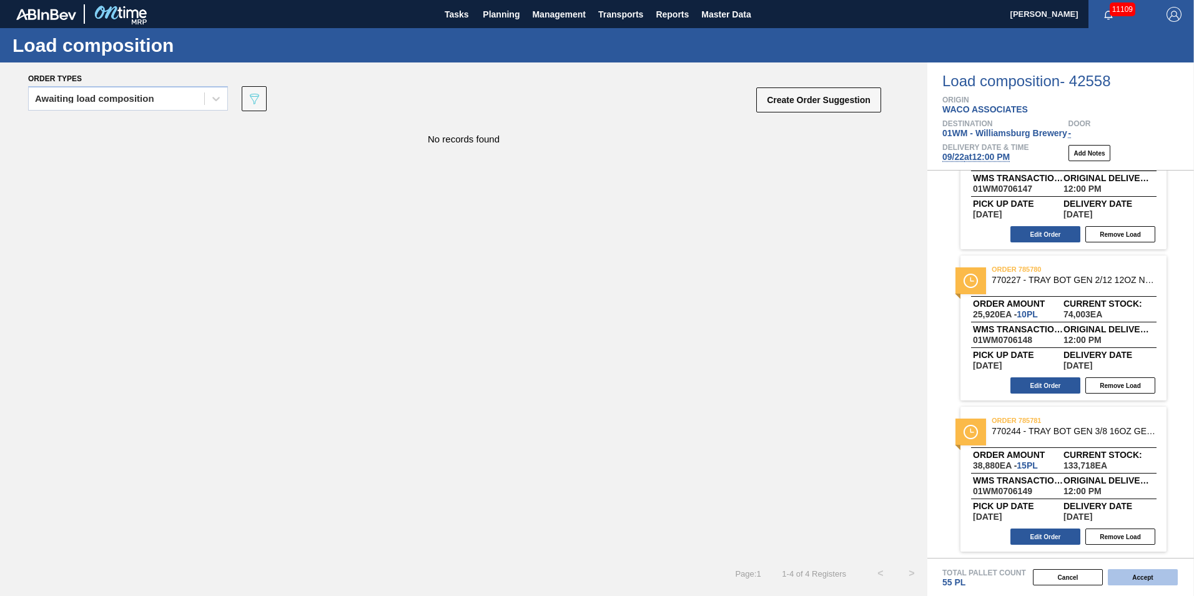
click at [1147, 579] on button "Accept" at bounding box center [1143, 577] width 70 height 16
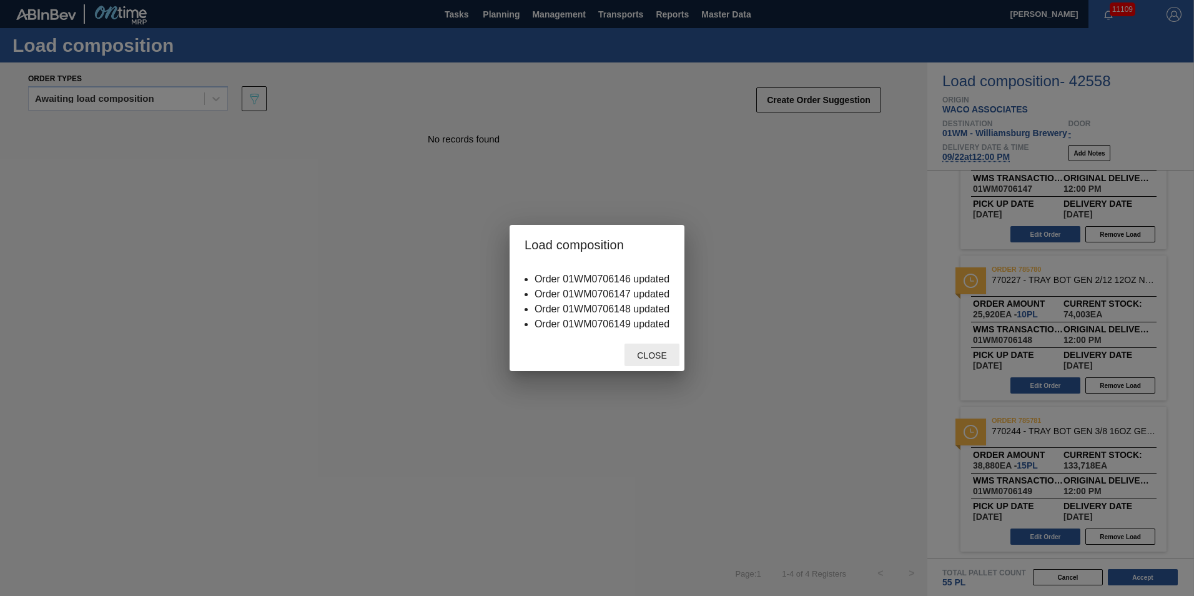
click at [652, 346] on div "Close" at bounding box center [652, 355] width 55 height 23
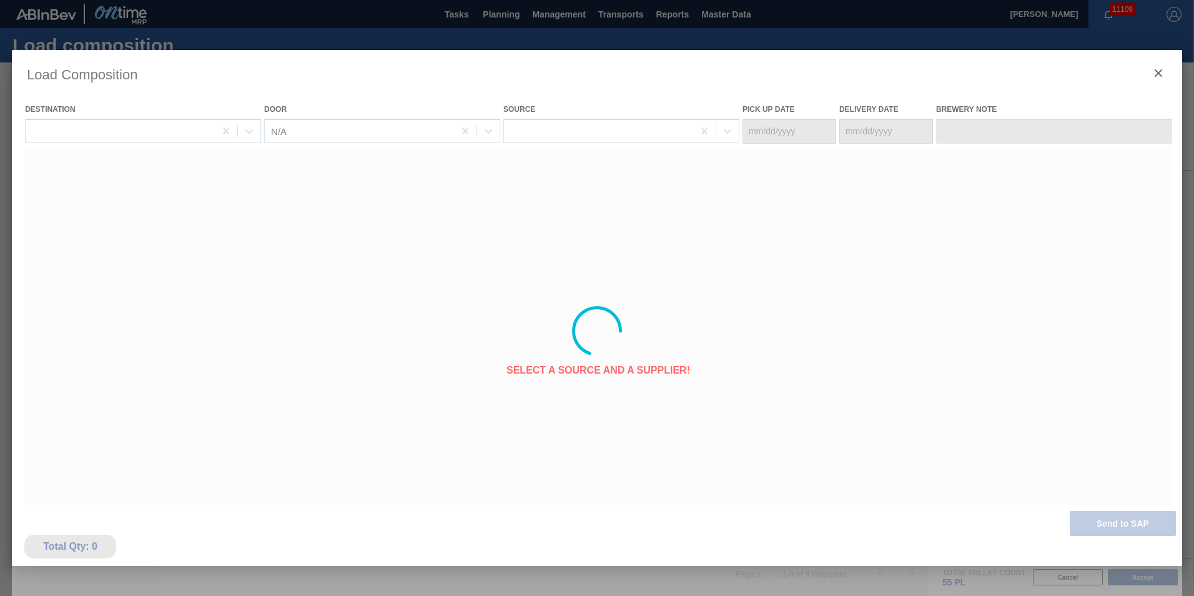
type Date "[DATE]"
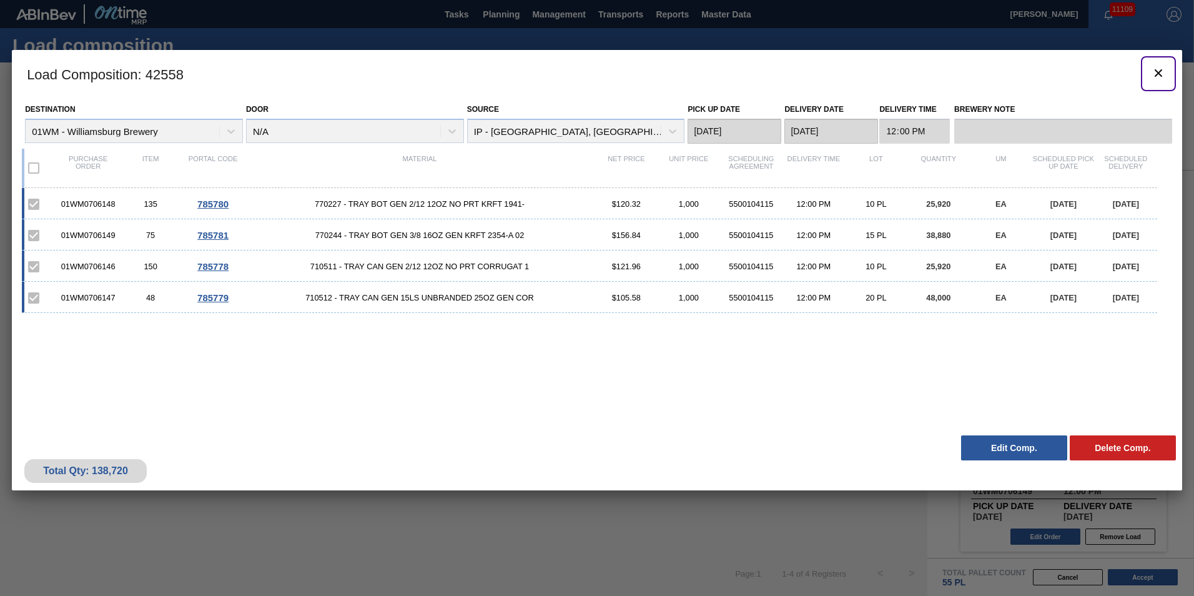
click at [1159, 74] on icon "botão de ícone" at bounding box center [1158, 72] width 7 height 7
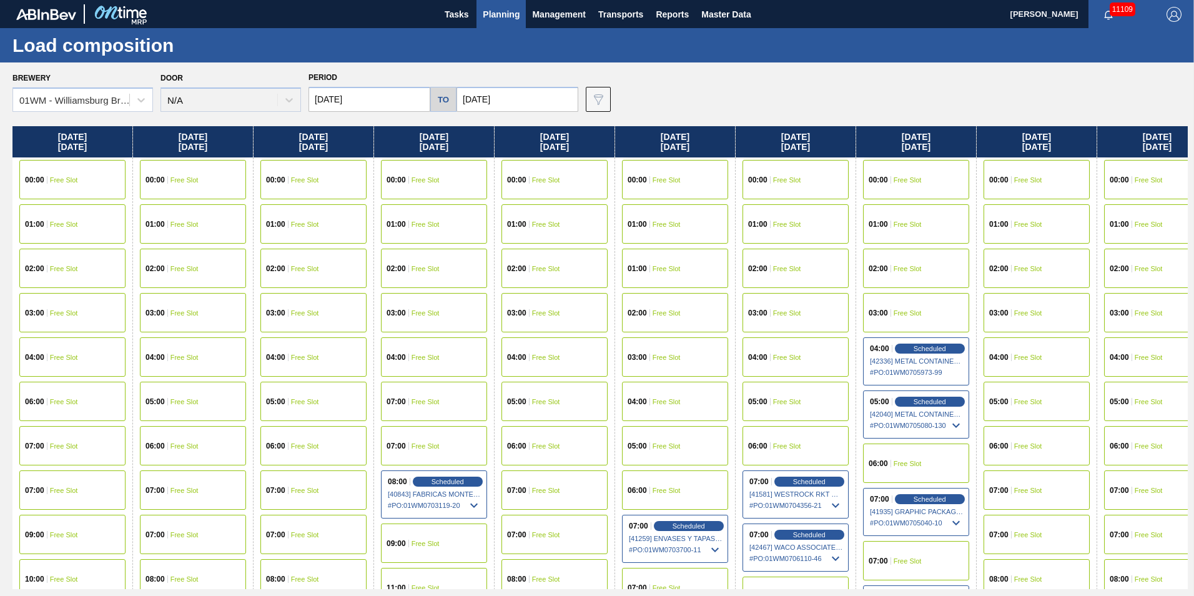
click at [490, 12] on span "Planning" at bounding box center [501, 14] width 37 height 15
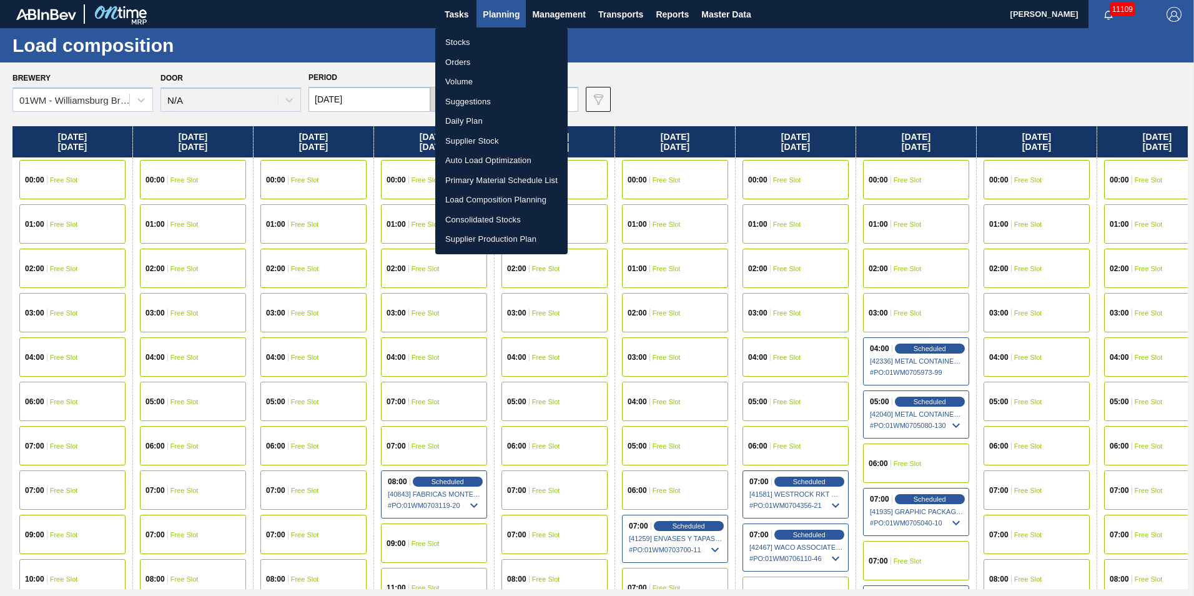
click at [492, 197] on li "Load Composition Planning" at bounding box center [501, 200] width 132 height 20
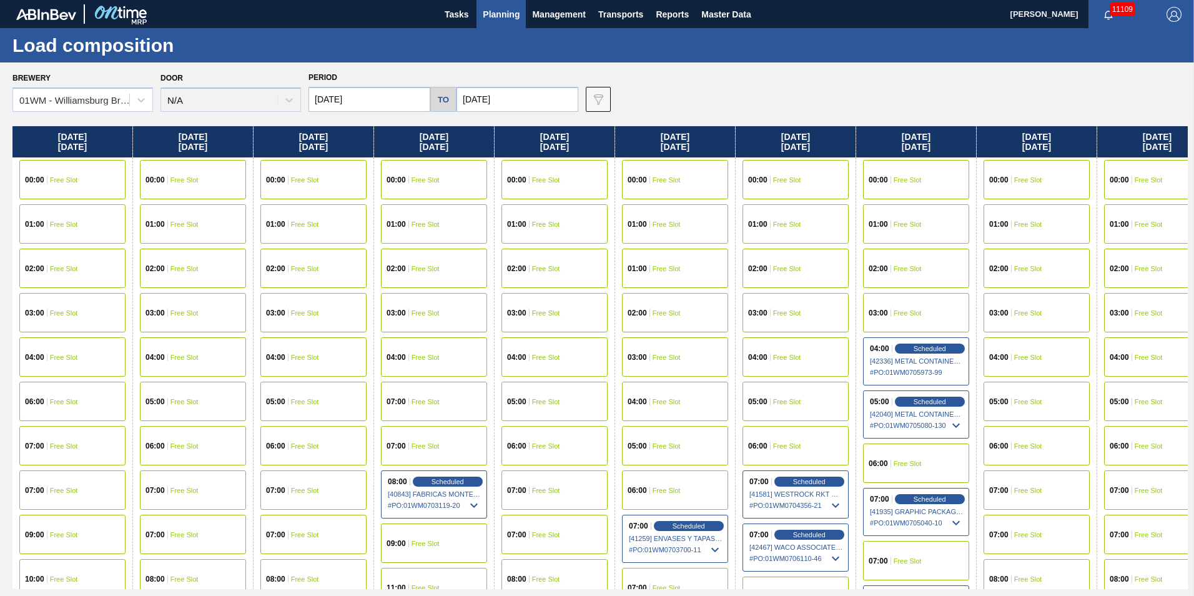
click at [487, 14] on span "Planning" at bounding box center [501, 14] width 37 height 15
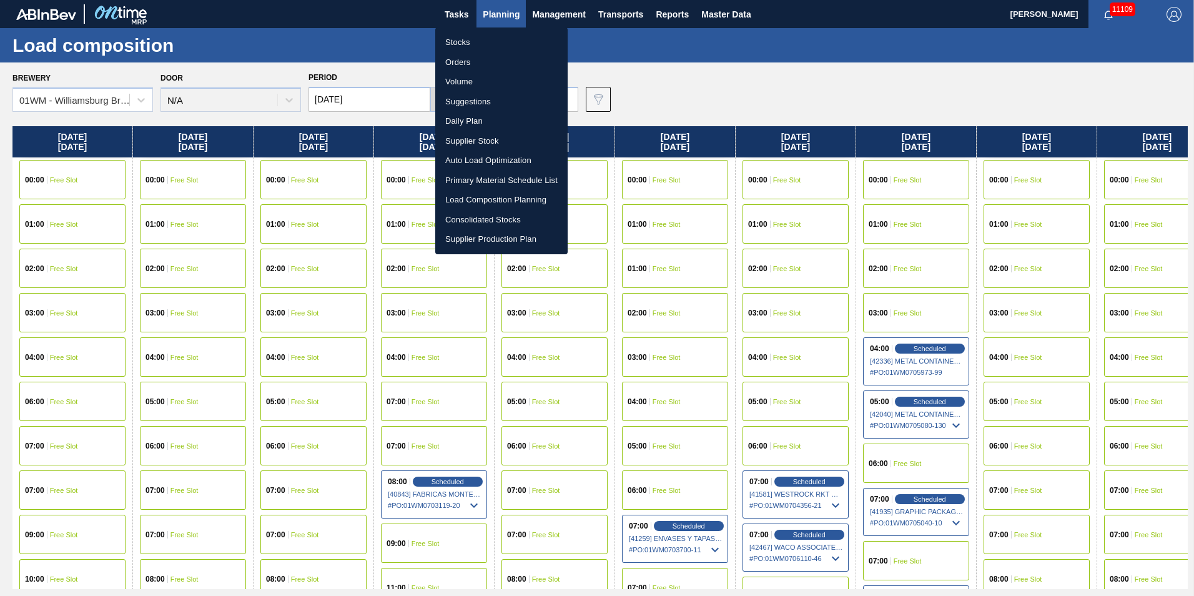
click at [492, 102] on li "Suggestions" at bounding box center [501, 102] width 132 height 20
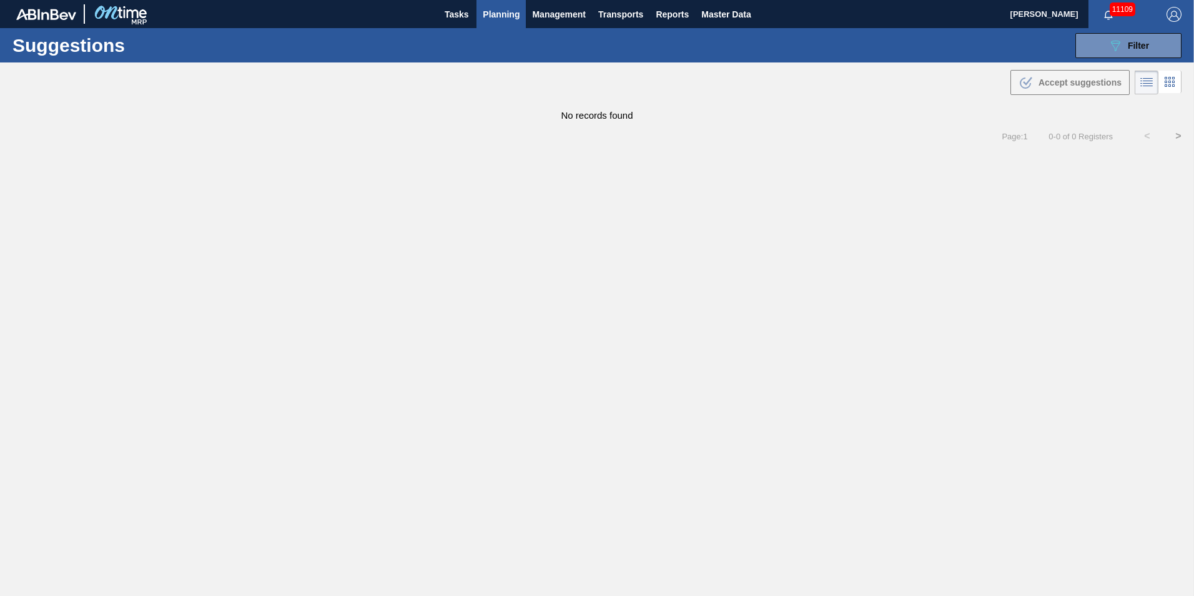
click at [633, 122] on div "Page : 1 0 - 0 of 0 Registers < >" at bounding box center [597, 136] width 1194 height 31
click at [1103, 47] on button "089F7B8B-B2A5-4AFE-B5C0-19BA573D28AC Filter" at bounding box center [1129, 45] width 106 height 25
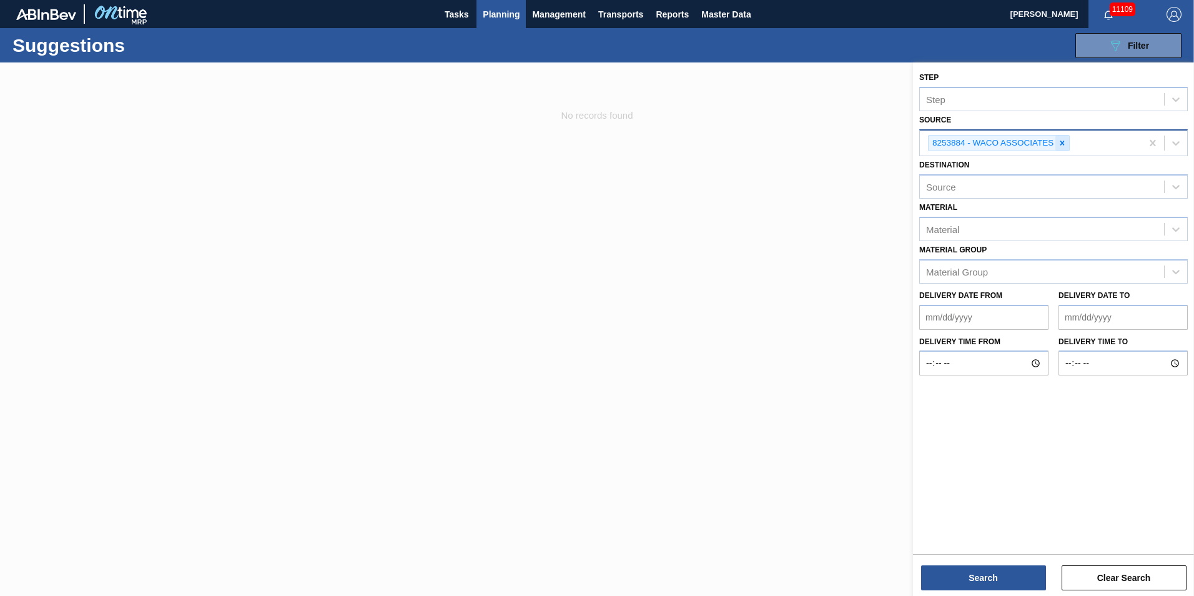
click at [1069, 141] on div at bounding box center [1063, 144] width 14 height 16
click at [1181, 141] on icon at bounding box center [1176, 142] width 12 height 12
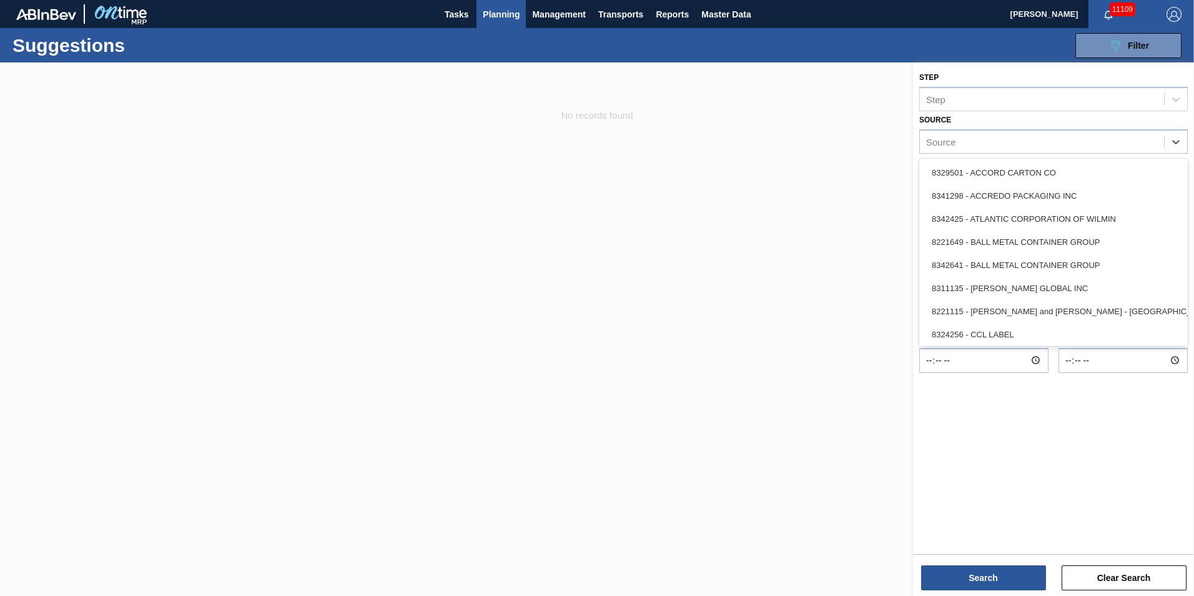
click at [1101, 167] on div "8329501 - ACCORD CARTON CO" at bounding box center [1054, 172] width 269 height 23
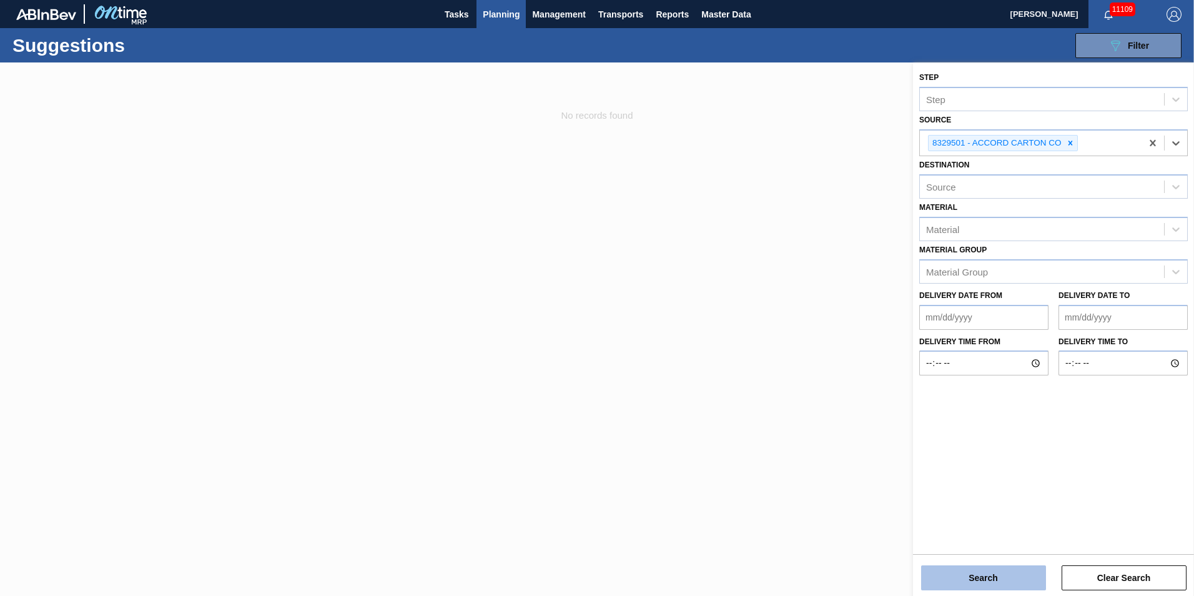
click at [989, 571] on button "Search" at bounding box center [983, 577] width 125 height 25
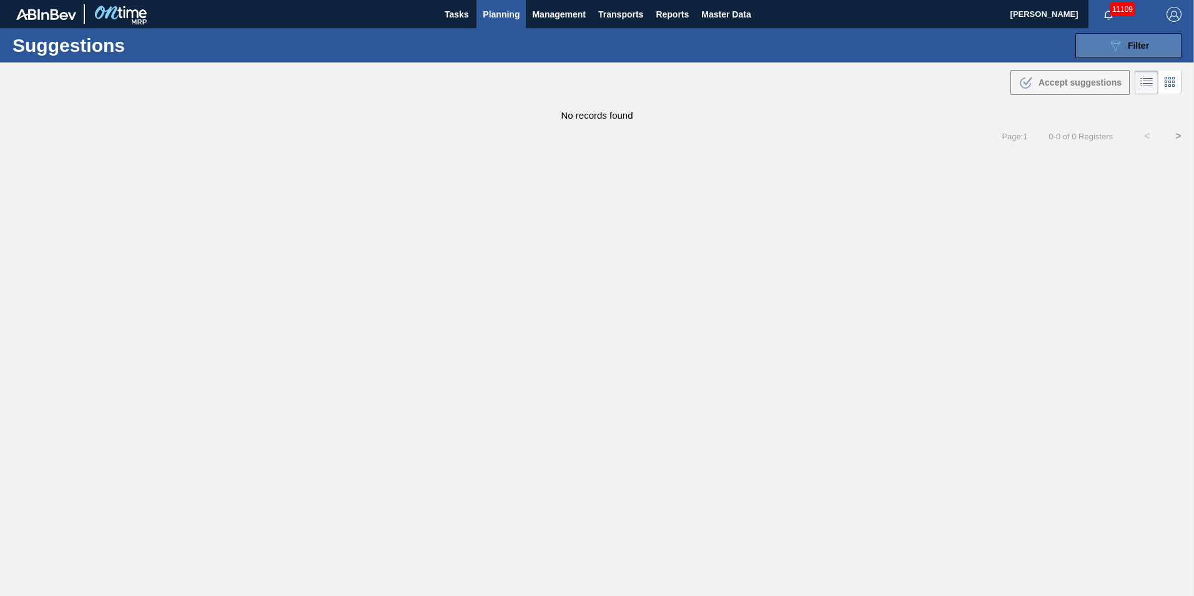
click at [1144, 48] on span "Filter" at bounding box center [1138, 46] width 21 height 10
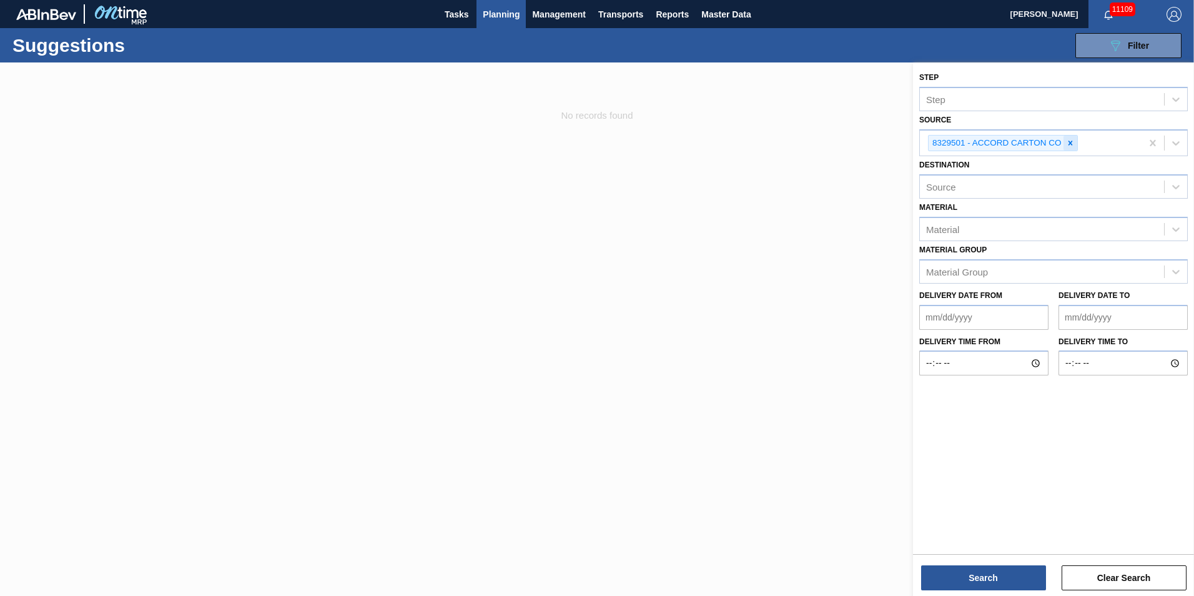
click at [1074, 145] on icon at bounding box center [1070, 143] width 9 height 9
click at [1173, 142] on icon at bounding box center [1176, 142] width 12 height 12
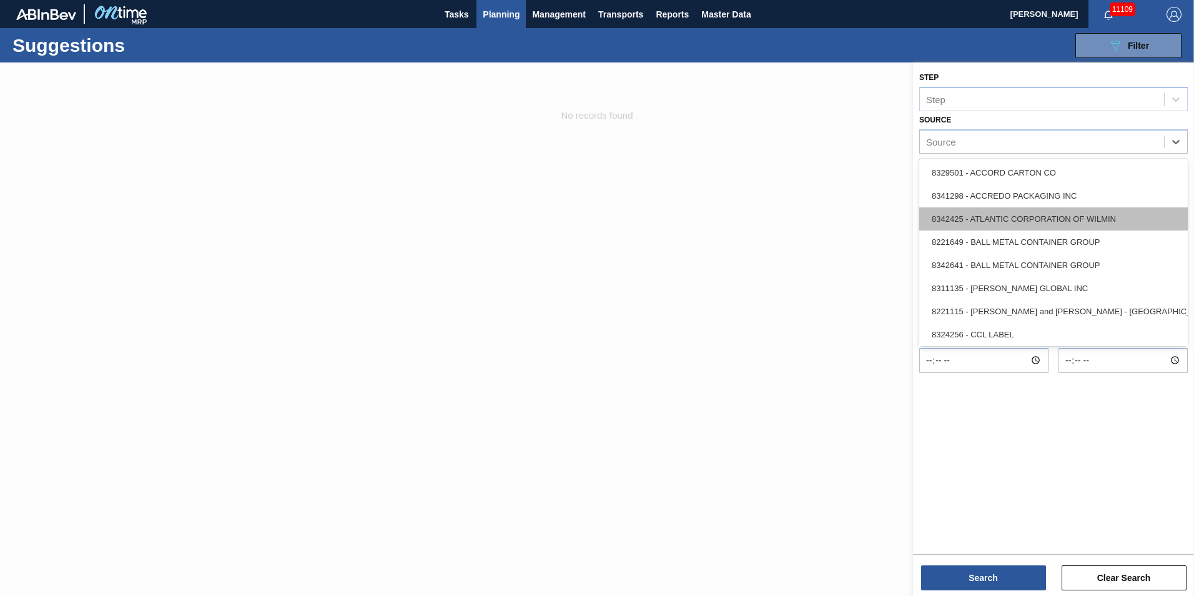
click at [1147, 221] on div "8342425 - ATLANTIC CORPORATION OF WILMIN" at bounding box center [1054, 218] width 269 height 23
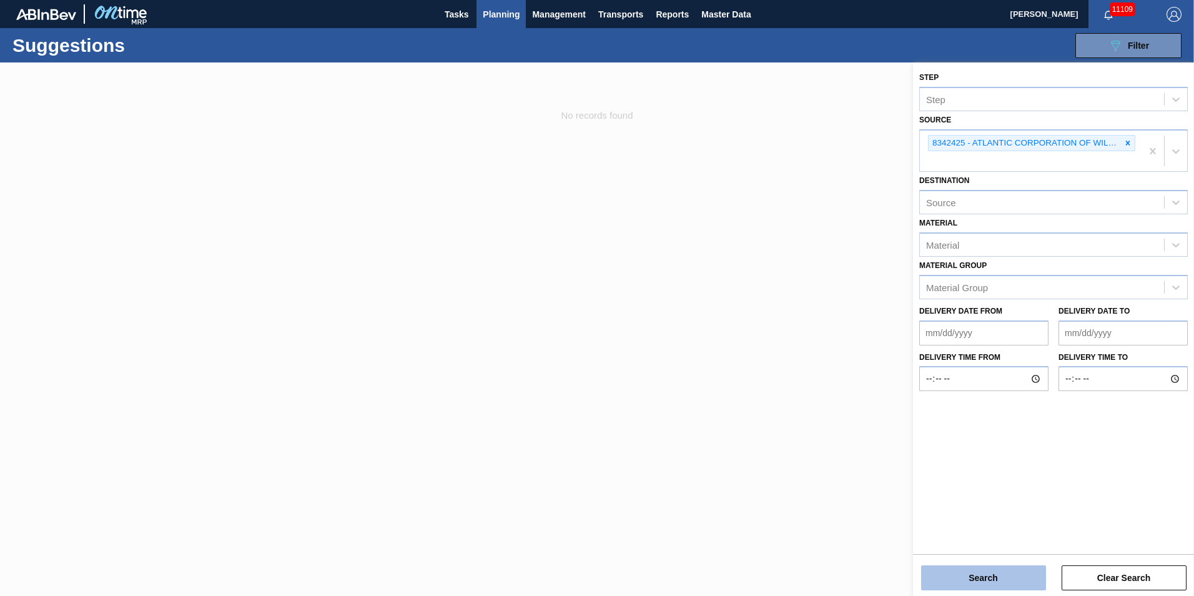
click at [940, 574] on button "Search" at bounding box center [983, 577] width 125 height 25
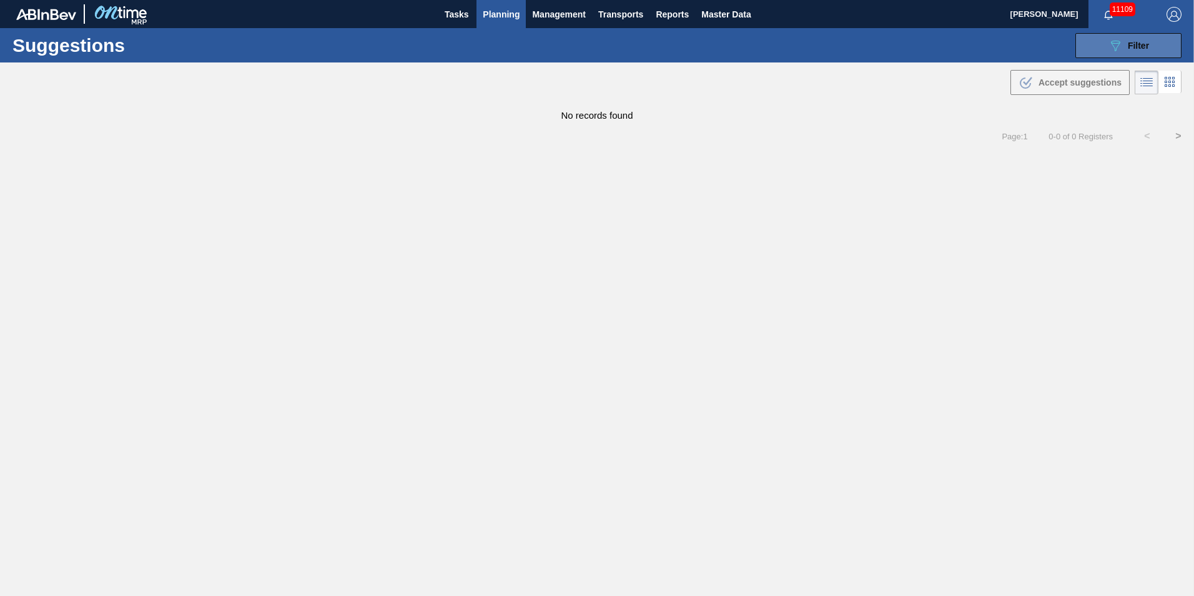
click at [1162, 44] on button "089F7B8B-B2A5-4AFE-B5C0-19BA573D28AC Filter" at bounding box center [1129, 45] width 106 height 25
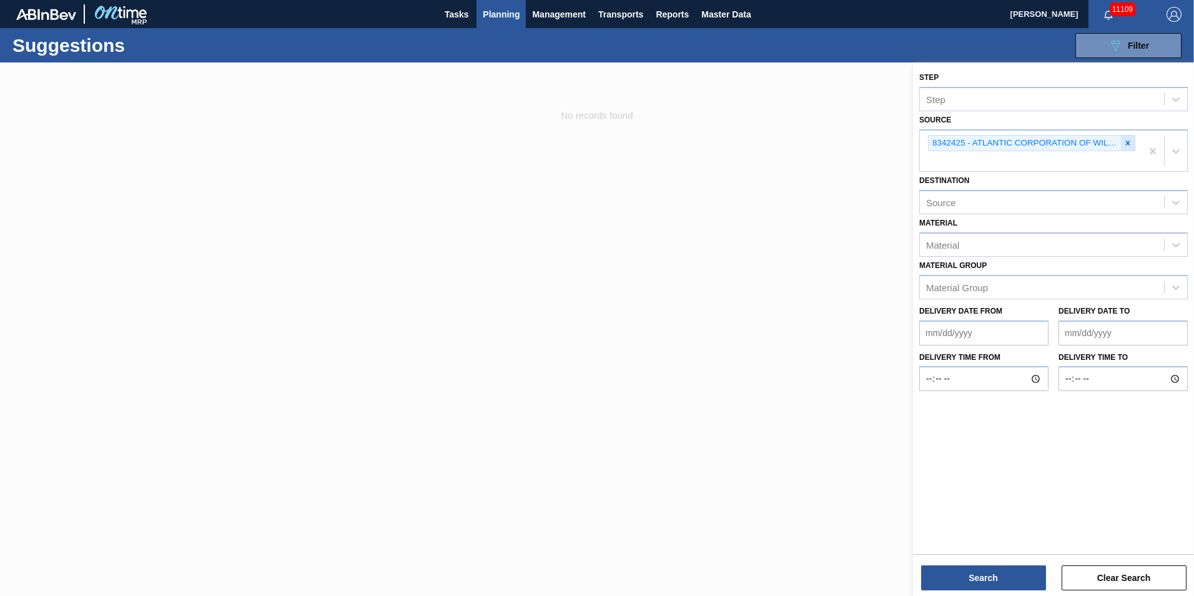
click at [1128, 142] on icon at bounding box center [1128, 143] width 4 height 4
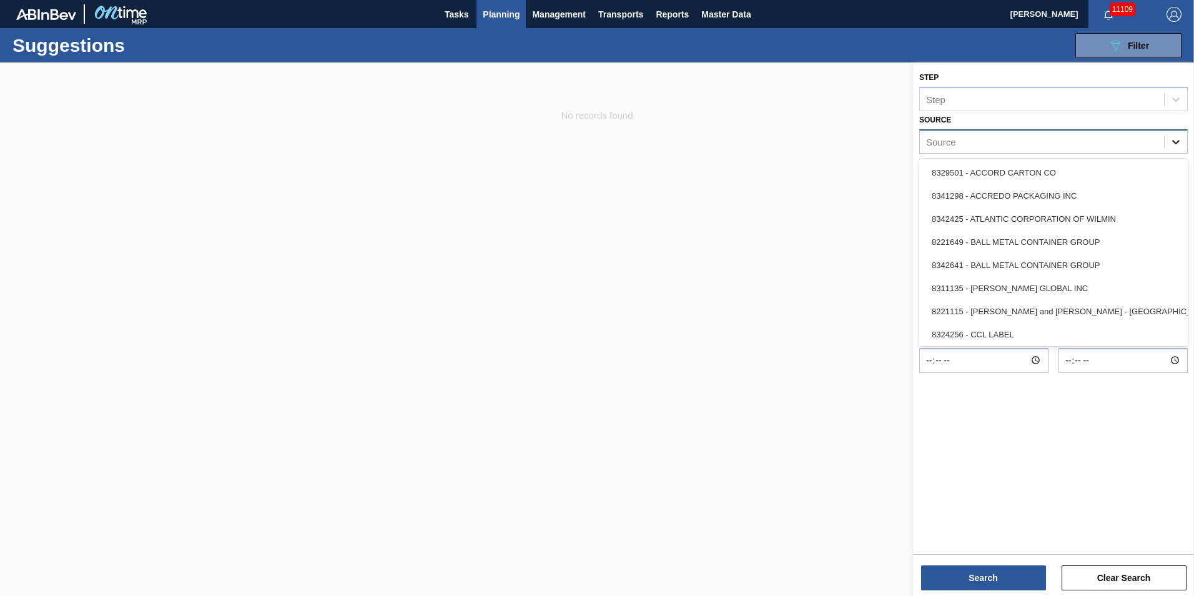
click at [1168, 145] on div at bounding box center [1176, 142] width 22 height 22
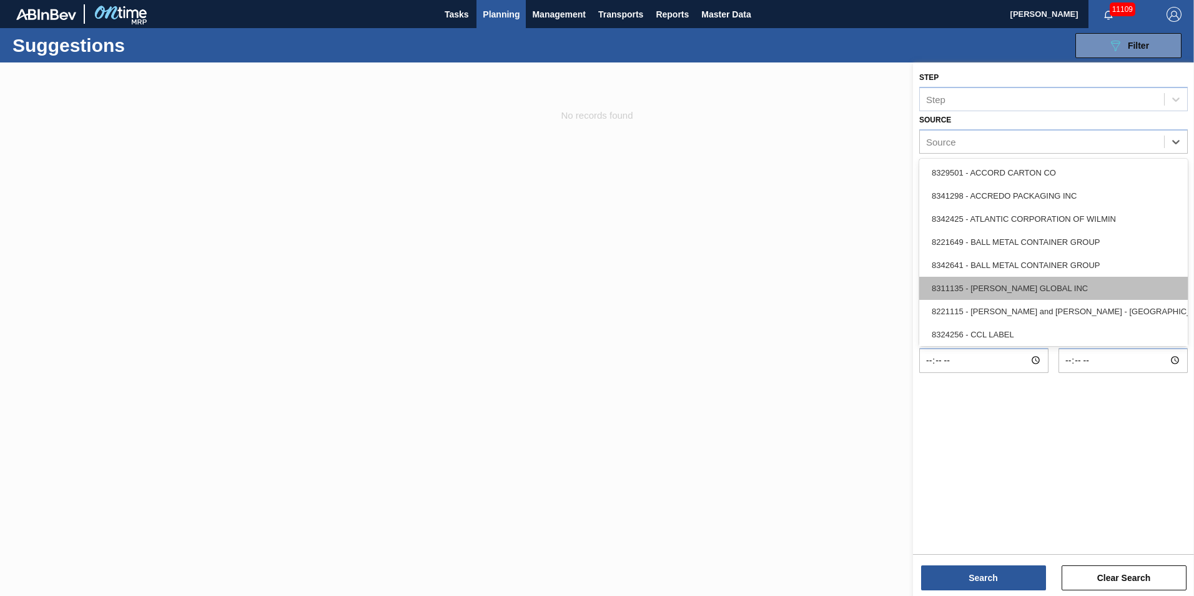
click at [1066, 289] on div "8311135 - [PERSON_NAME] GLOBAL INC" at bounding box center [1054, 288] width 269 height 23
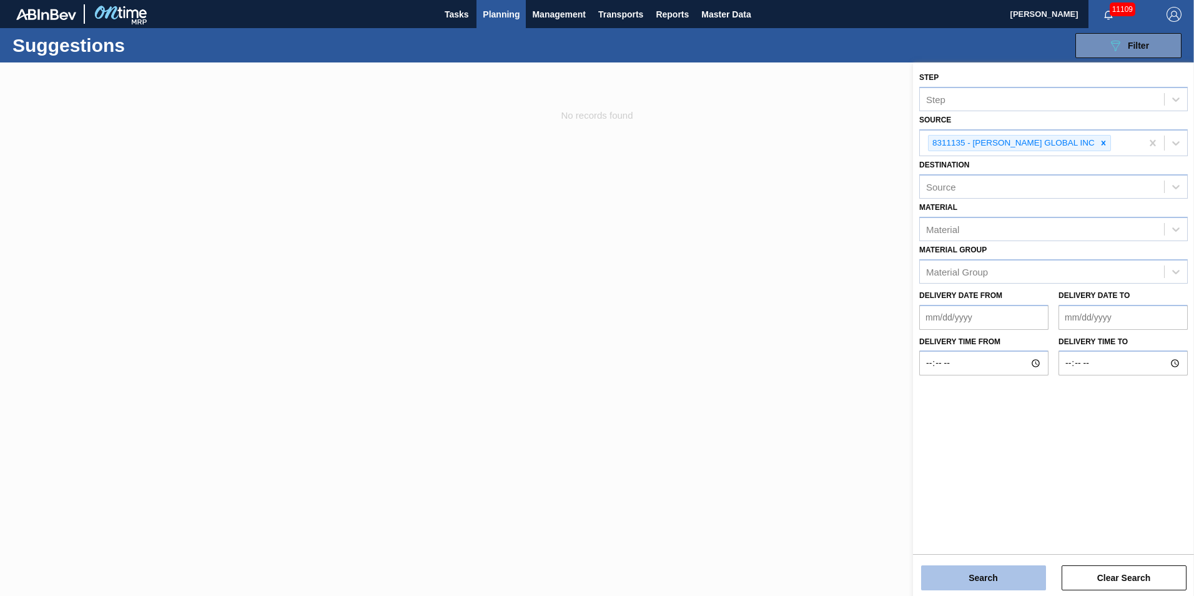
click at [994, 579] on button "Search" at bounding box center [983, 577] width 125 height 25
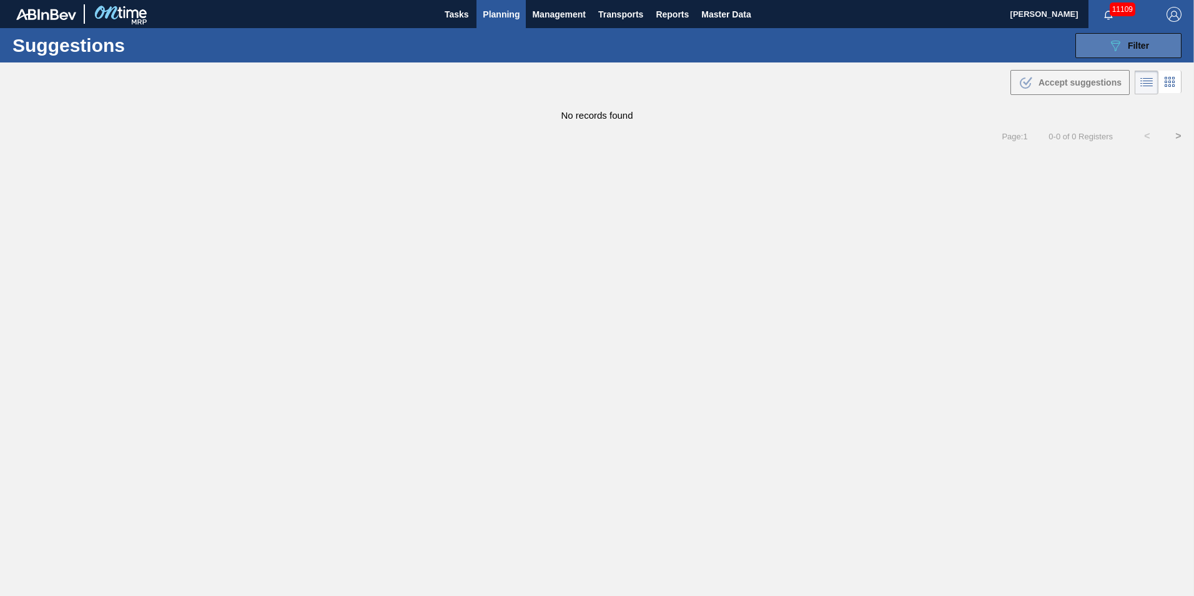
click at [1135, 51] on div "089F7B8B-B2A5-4AFE-B5C0-19BA573D28AC Filter" at bounding box center [1128, 45] width 41 height 15
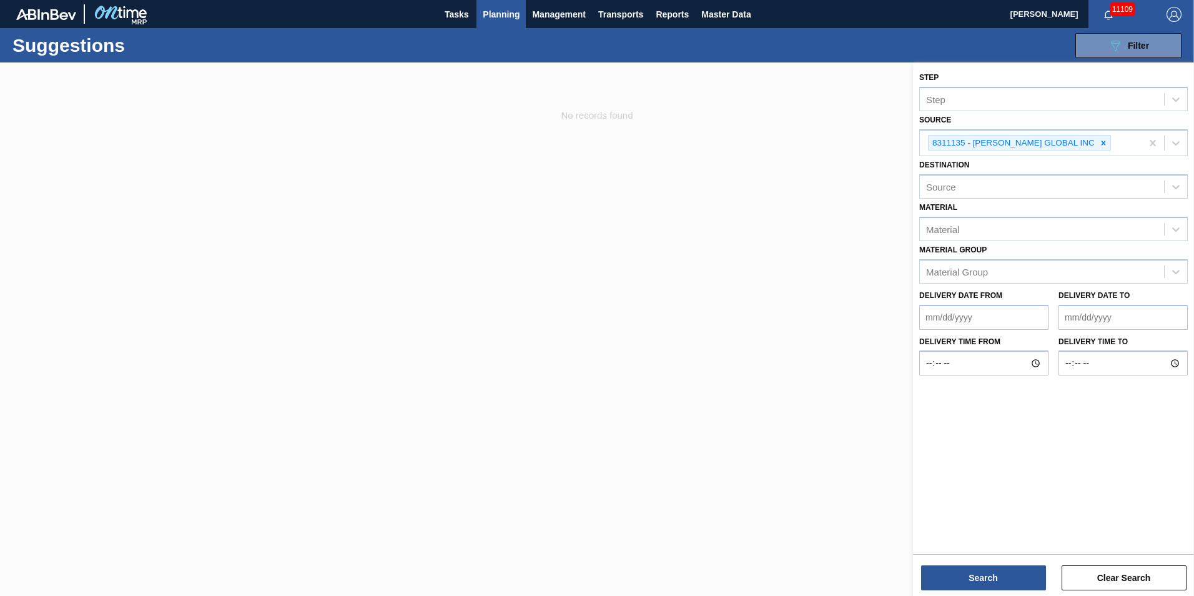
click at [1102, 142] on icon at bounding box center [1104, 143] width 4 height 4
click at [1176, 140] on icon at bounding box center [1176, 142] width 12 height 12
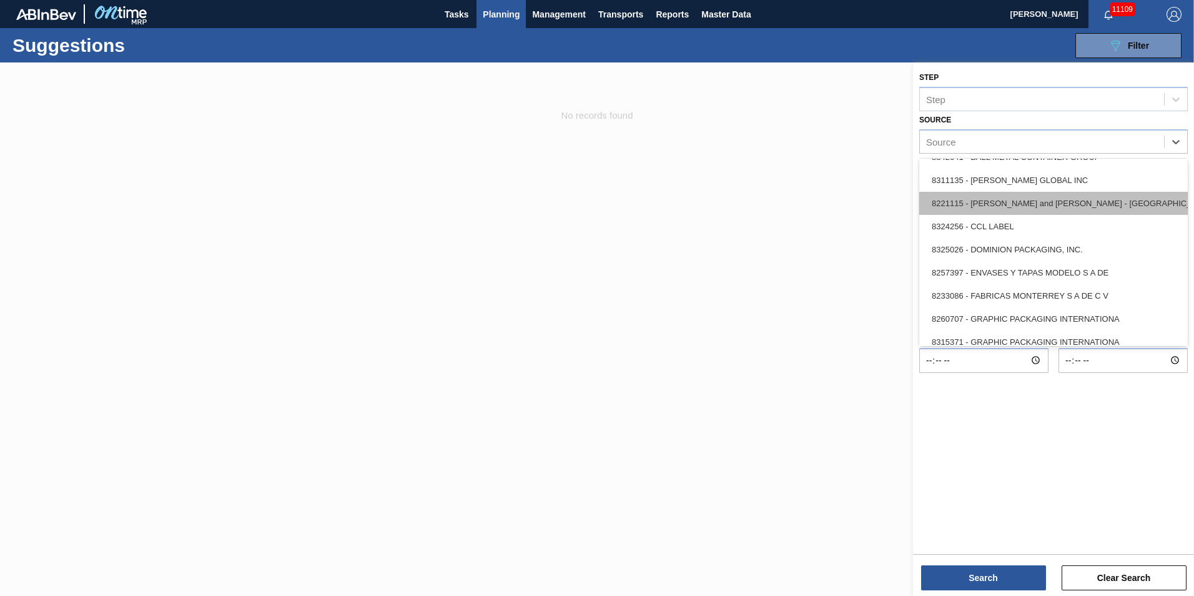
scroll to position [125, 0]
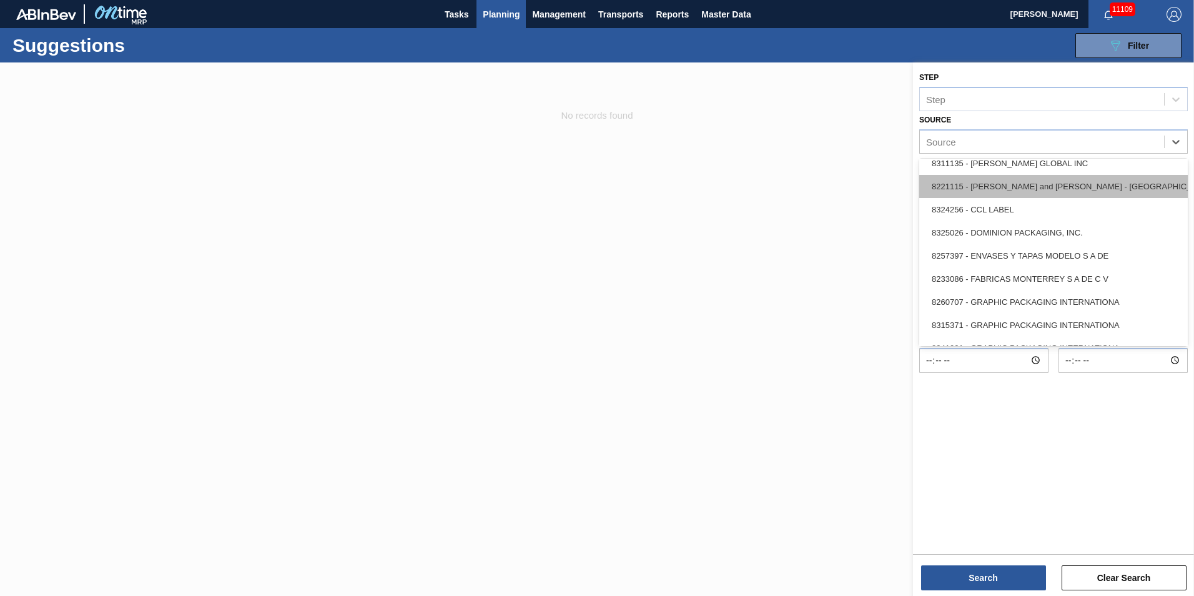
click at [1120, 187] on div "8221115 - [PERSON_NAME] and [PERSON_NAME] - [GEOGRAPHIC_DATA]" at bounding box center [1054, 186] width 269 height 23
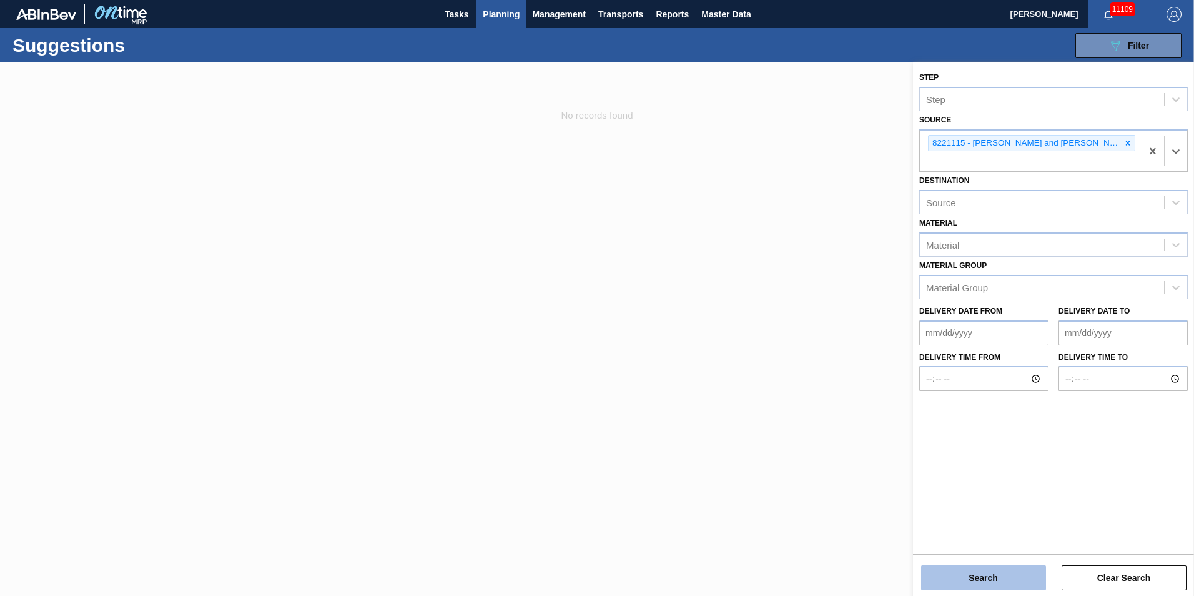
click at [997, 573] on button "Search" at bounding box center [983, 577] width 125 height 25
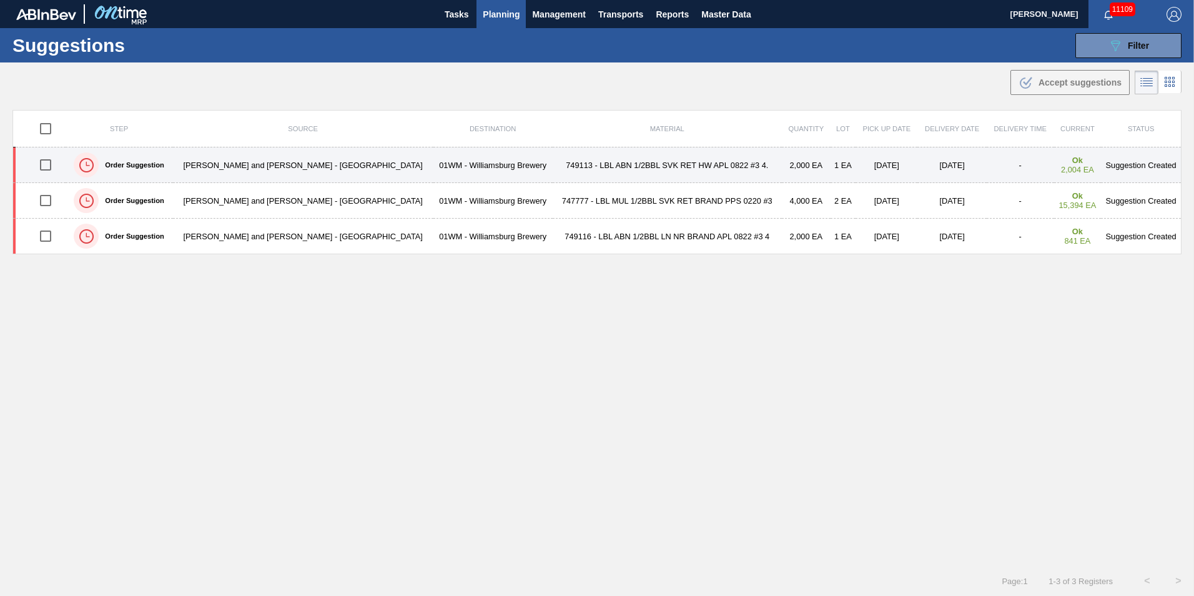
click at [51, 161] on input "checkbox" at bounding box center [45, 165] width 26 height 26
checkbox input "true"
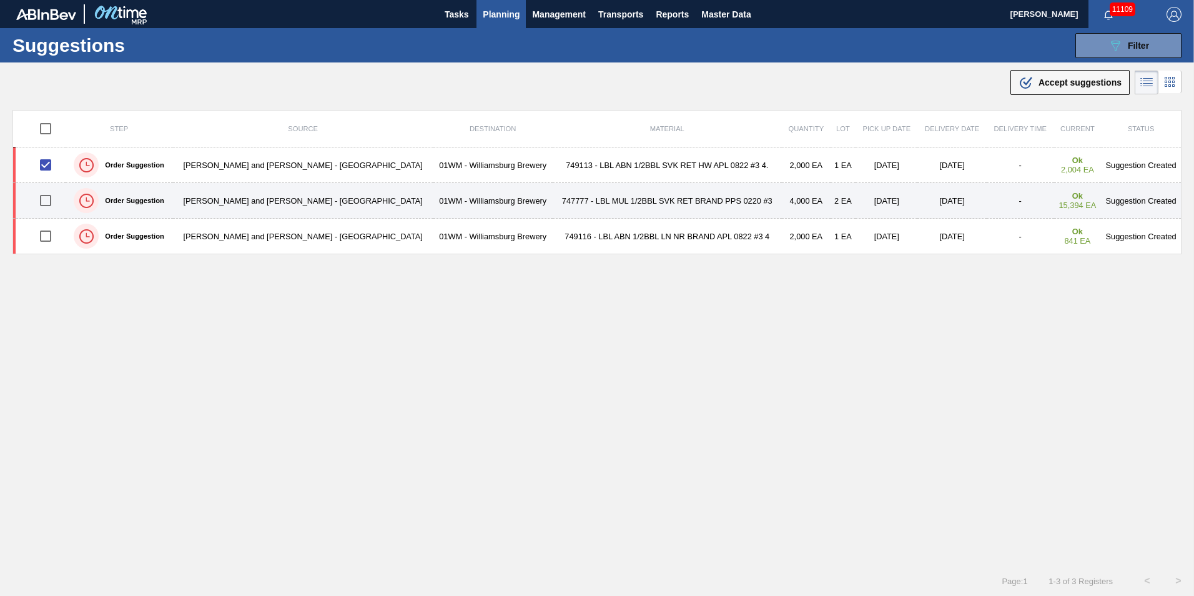
click at [50, 193] on input "checkbox" at bounding box center [45, 200] width 26 height 26
checkbox input "true"
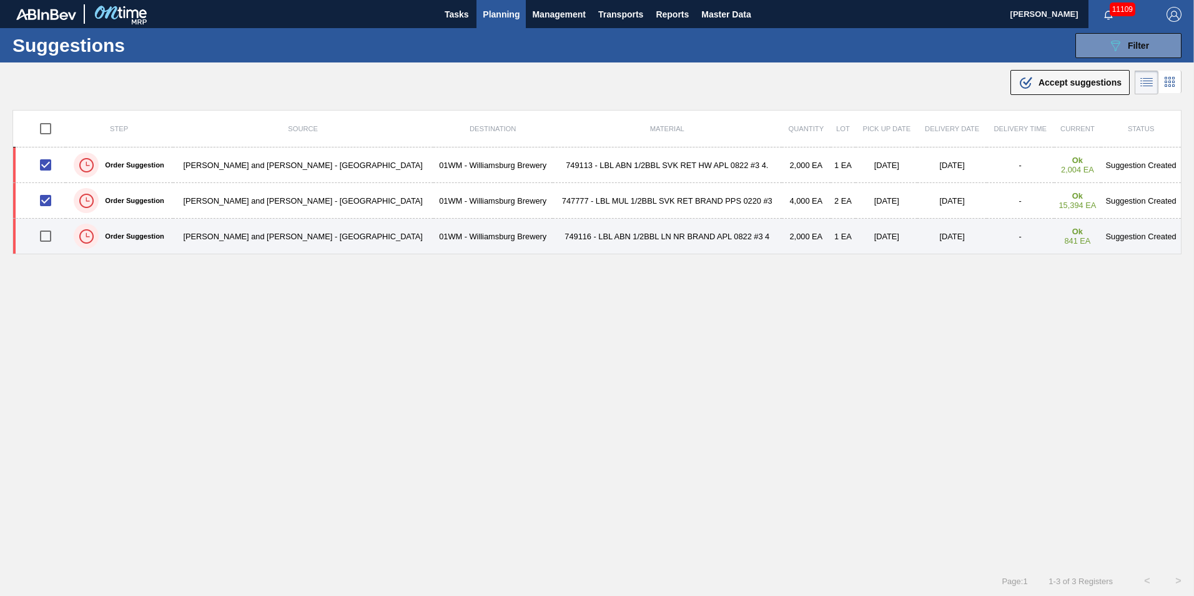
click at [48, 229] on input "checkbox" at bounding box center [45, 236] width 26 height 26
checkbox input "true"
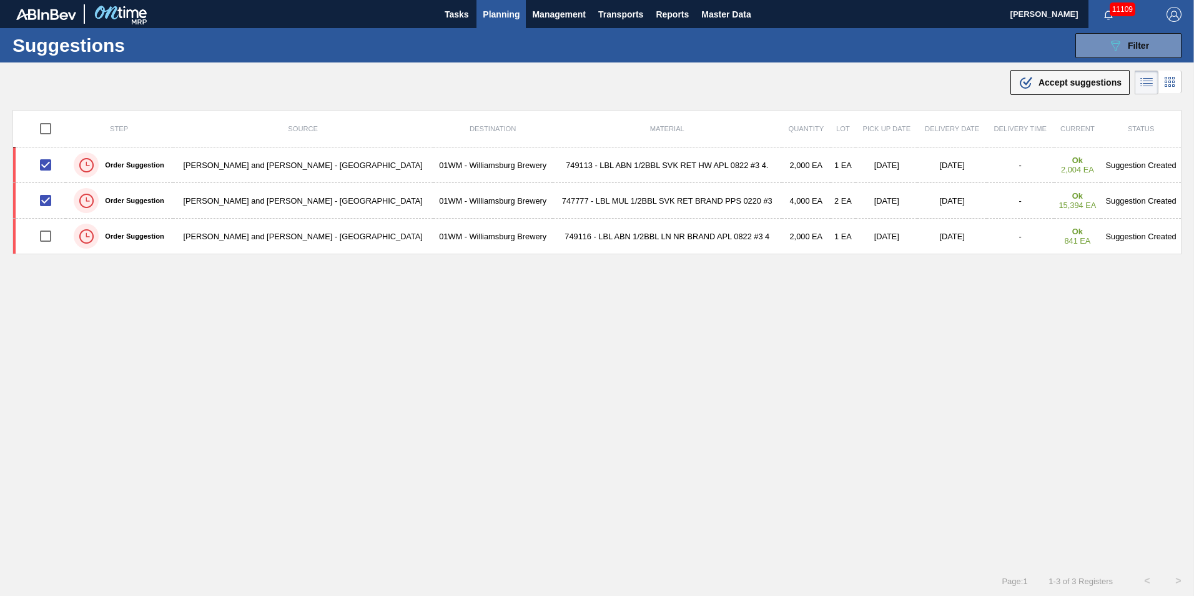
checkbox input "true"
click at [1079, 81] on span "Accept suggestions" at bounding box center [1080, 82] width 83 height 10
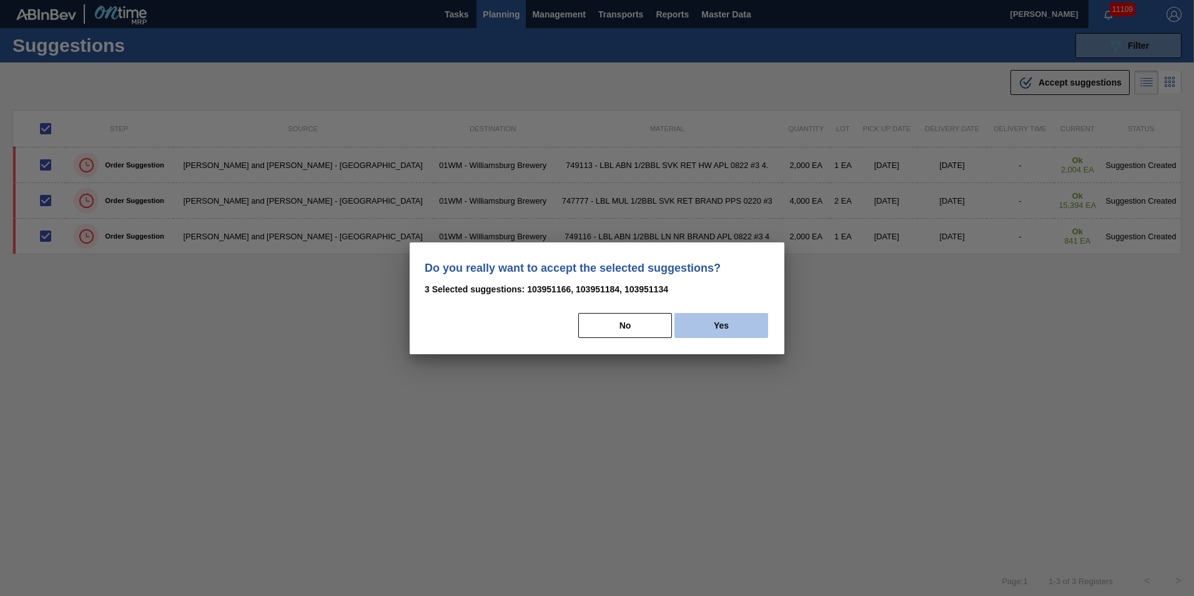
click at [729, 314] on button "Yes" at bounding box center [722, 325] width 94 height 25
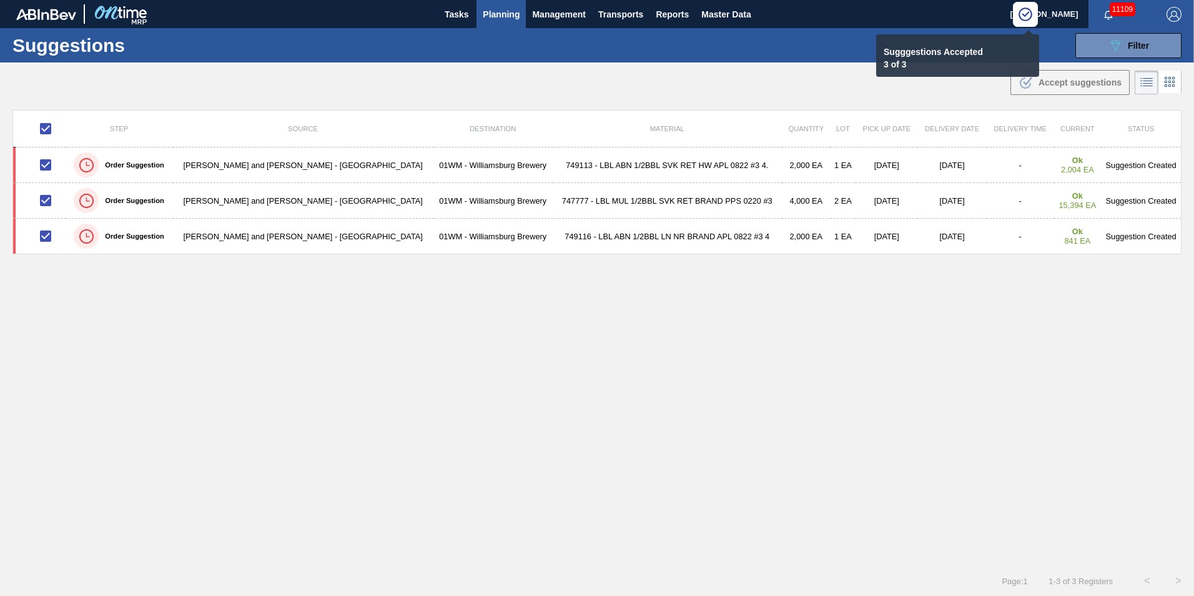
click at [504, 15] on span "Planning" at bounding box center [501, 14] width 37 height 15
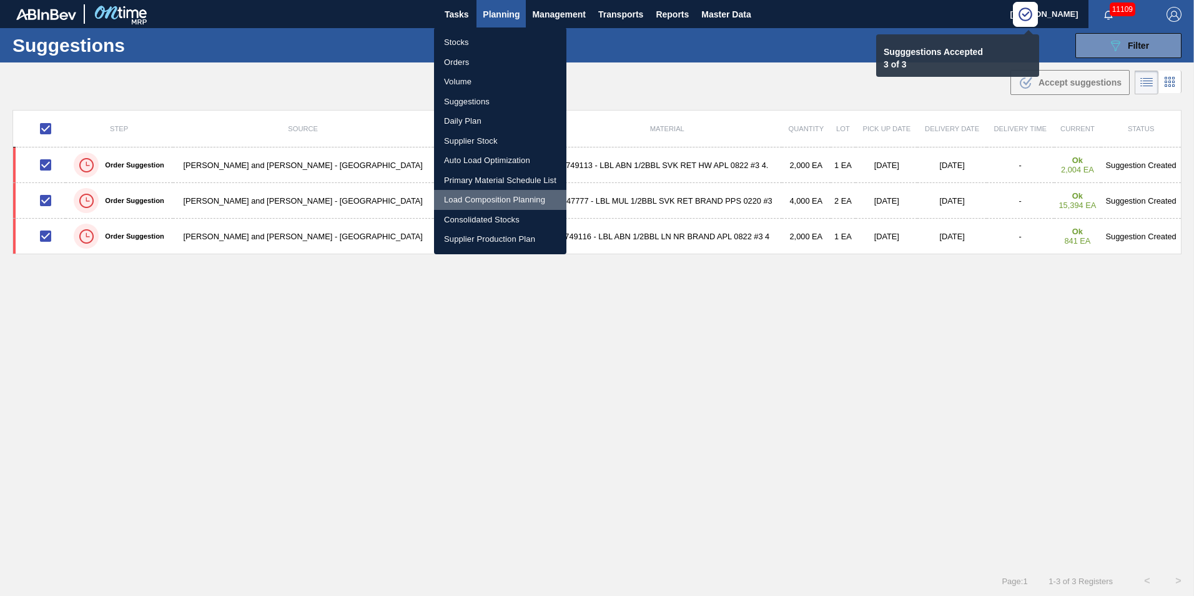
click at [487, 202] on li "Load Composition Planning" at bounding box center [500, 200] width 132 height 20
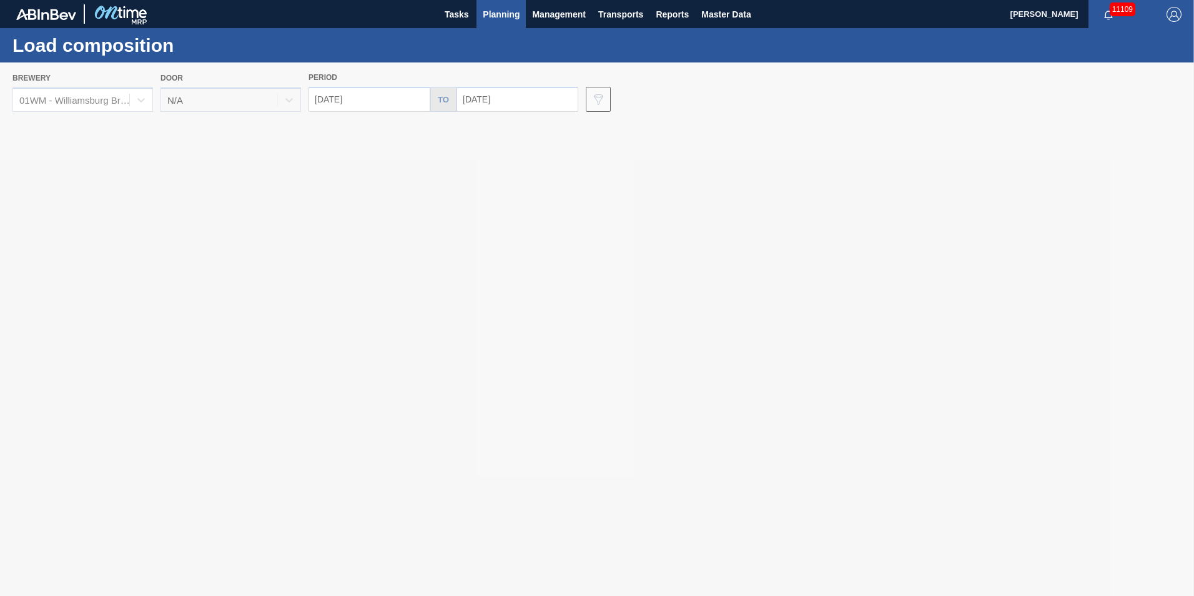
click at [364, 97] on div at bounding box center [597, 328] width 1194 height 533
click at [354, 99] on div at bounding box center [597, 328] width 1194 height 533
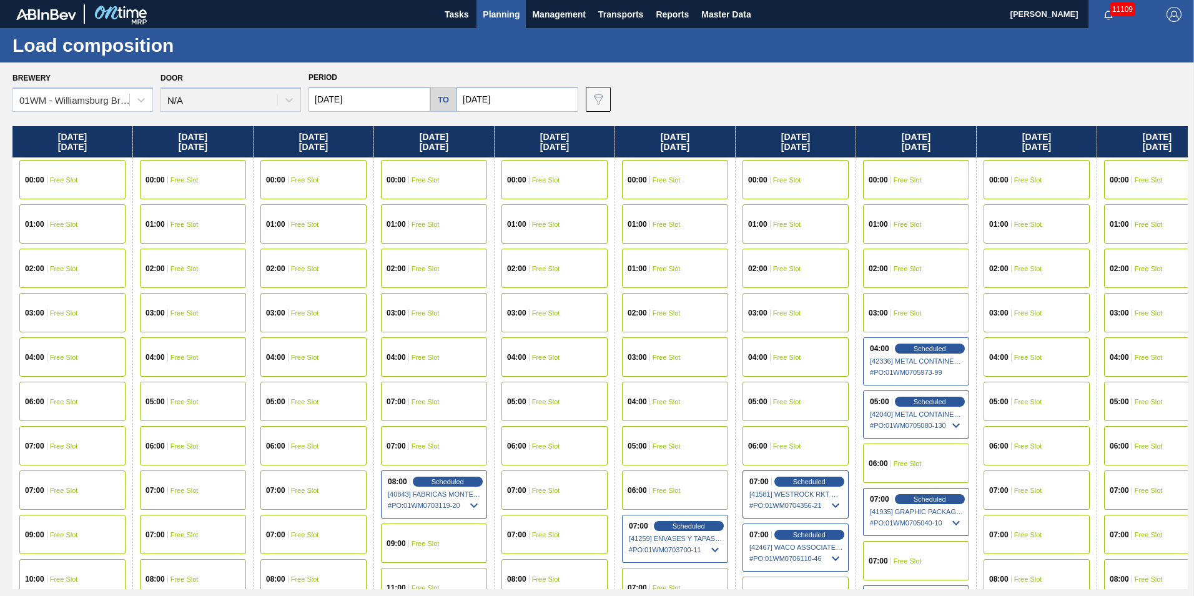
click at [352, 104] on input "[DATE]" at bounding box center [370, 99] width 122 height 25
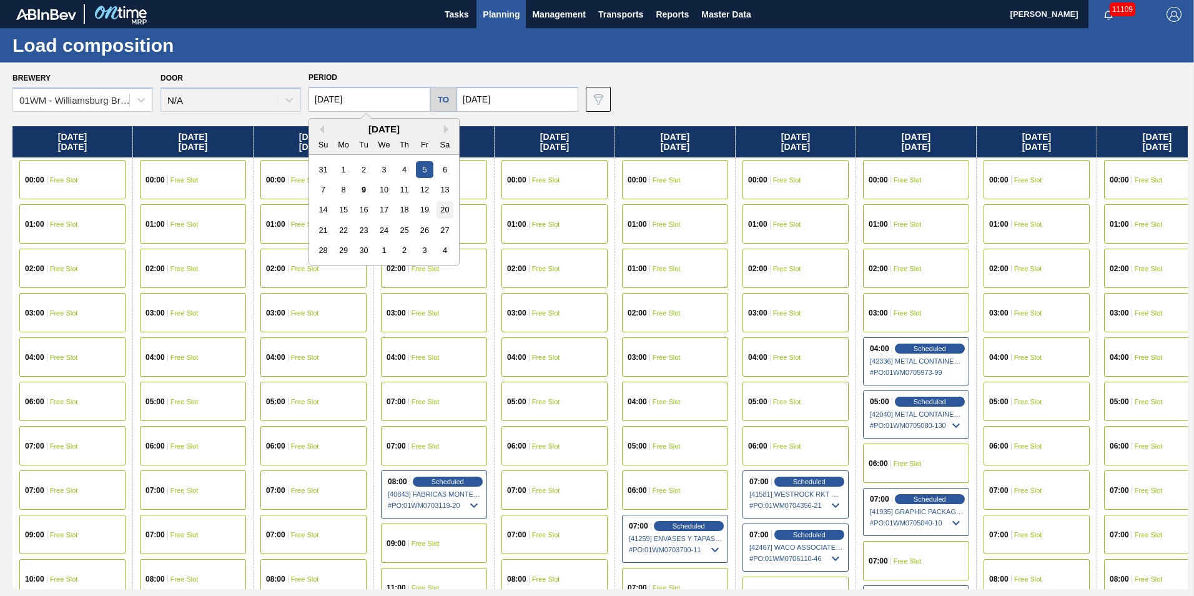
click at [447, 211] on div "20" at bounding box center [445, 209] width 17 height 17
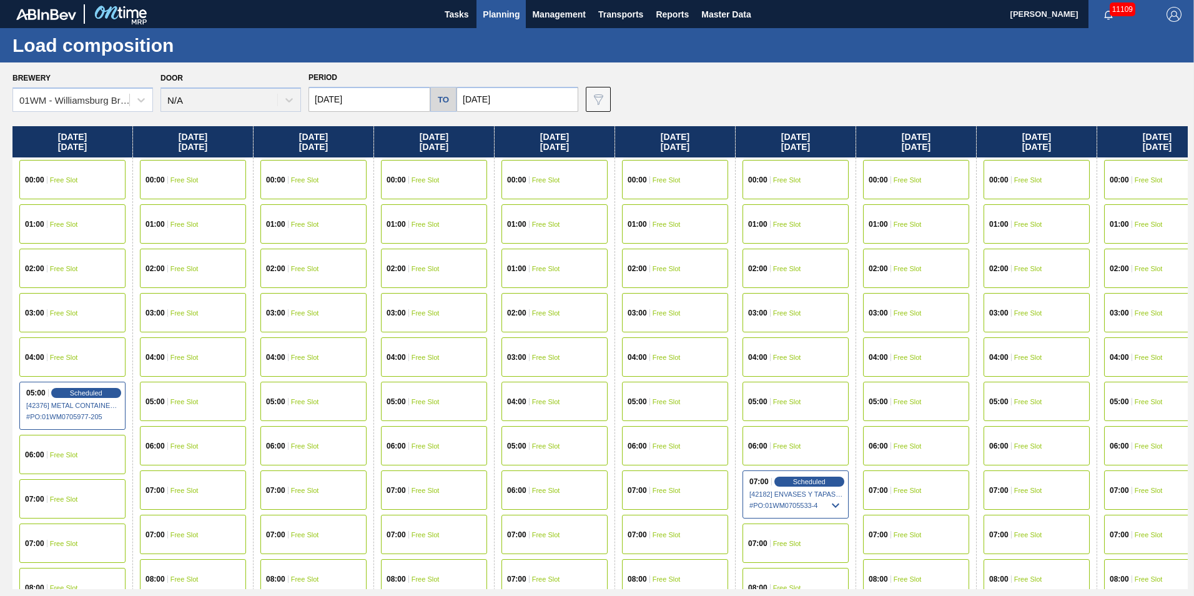
click at [395, 99] on input "[DATE]" at bounding box center [370, 99] width 122 height 25
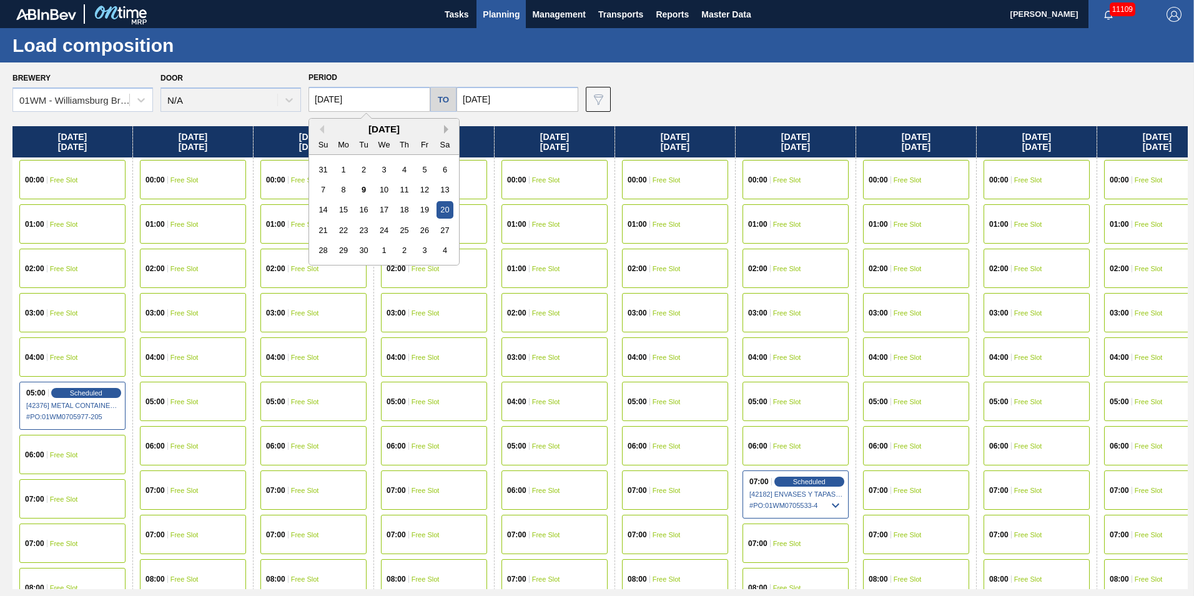
click at [449, 126] on button "Next Month" at bounding box center [448, 129] width 9 height 9
click at [348, 229] on div "20" at bounding box center [343, 230] width 17 height 17
type input "10/20/2025"
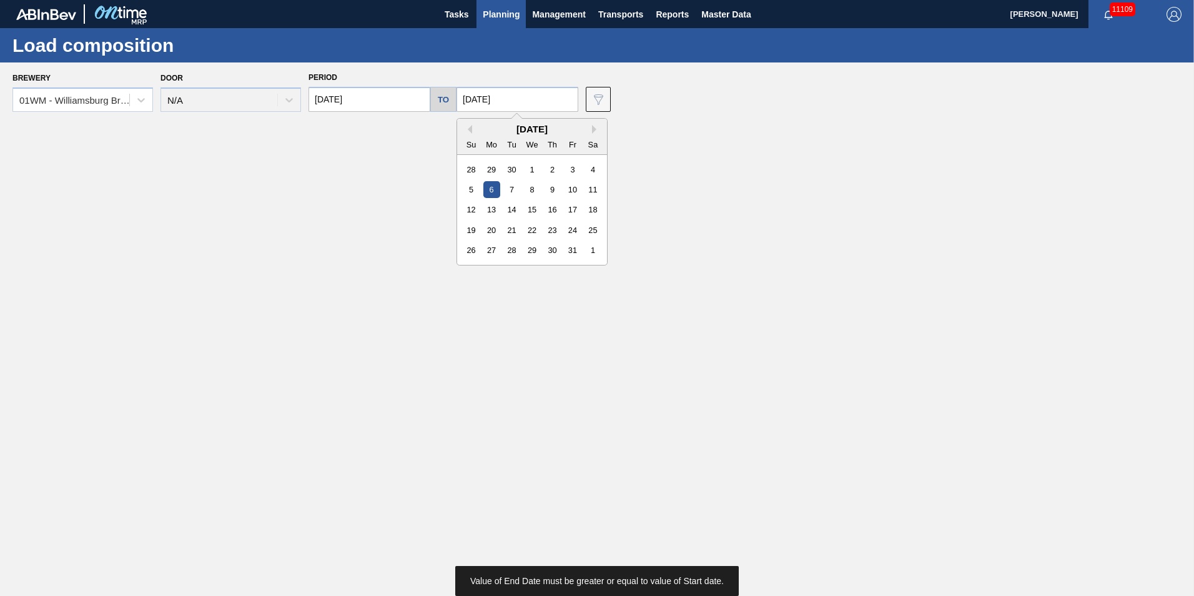
click at [521, 98] on input "10/06/2025" at bounding box center [518, 99] width 122 height 25
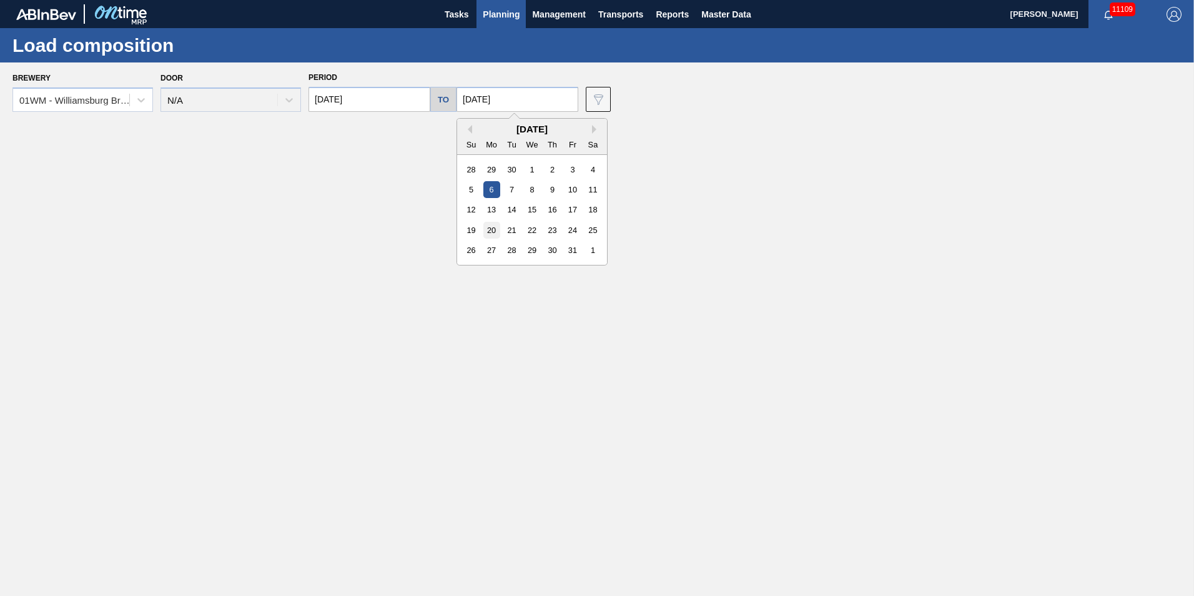
click at [491, 232] on div "20" at bounding box center [491, 230] width 17 height 17
type input "10/20/2025"
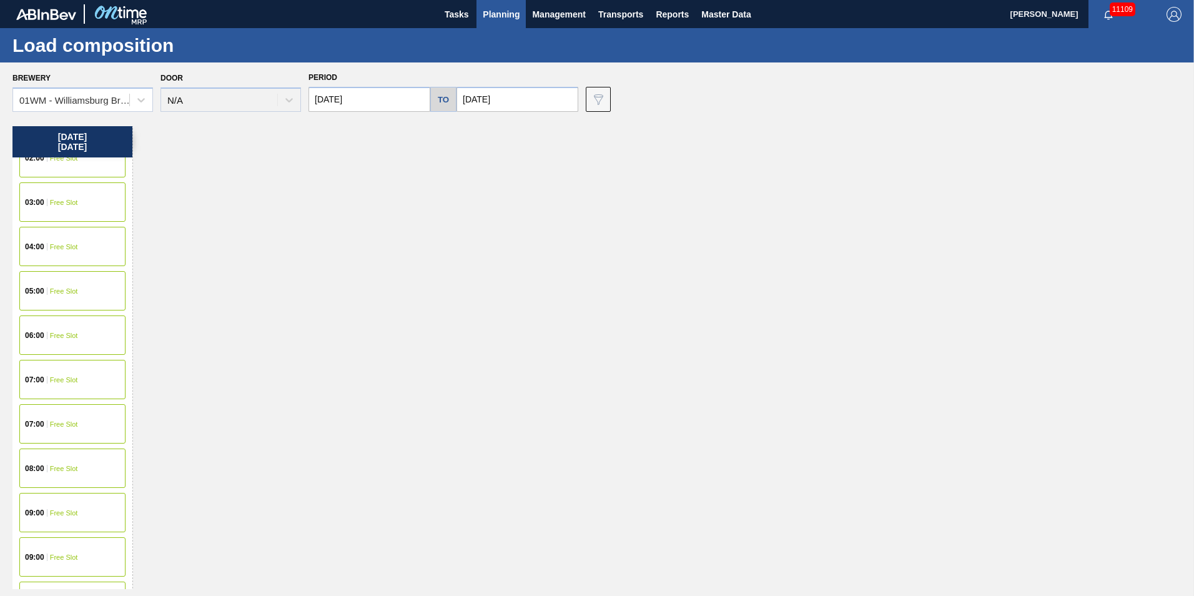
scroll to position [125, 0]
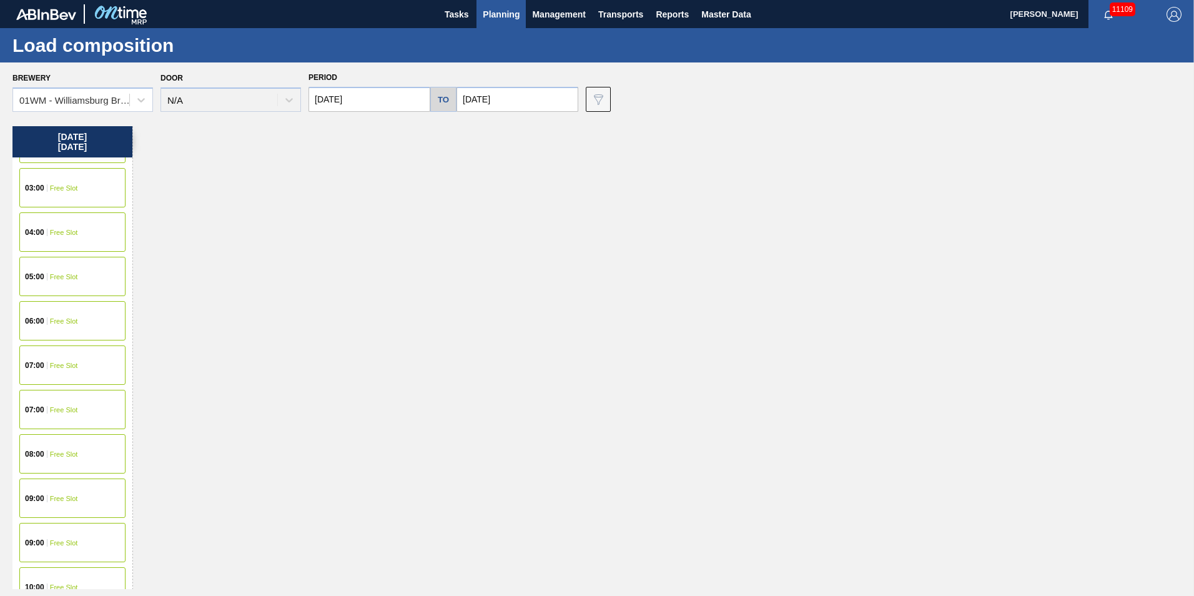
click at [59, 370] on div "07:00 Free Slot" at bounding box center [72, 364] width 106 height 39
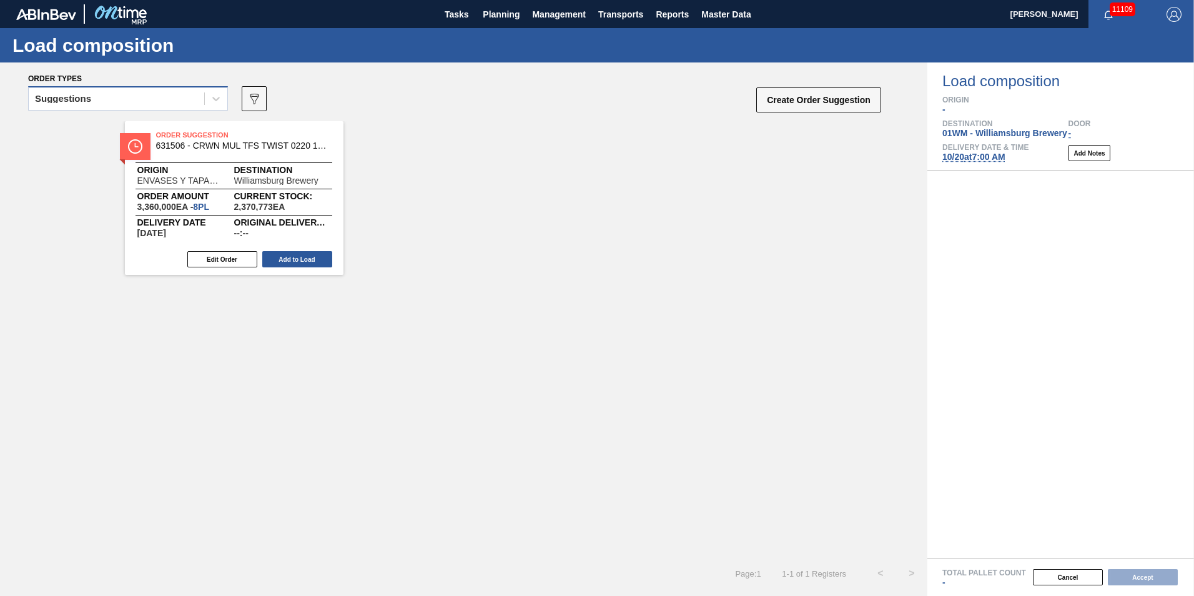
click at [157, 105] on div "Suggestions" at bounding box center [117, 99] width 176 height 18
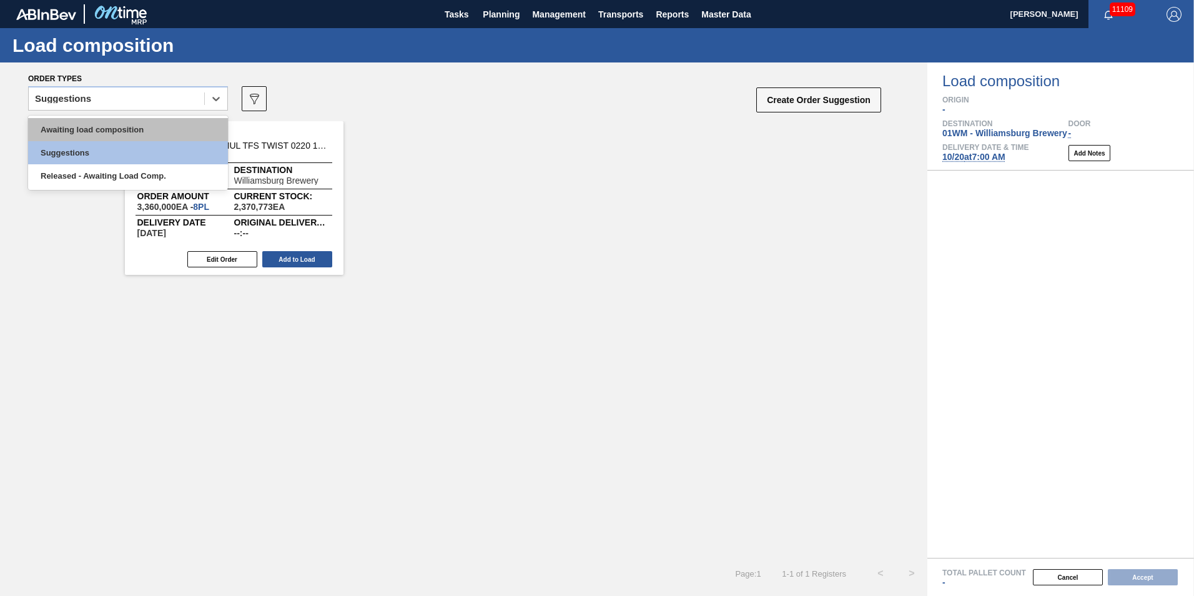
click at [157, 134] on div "Awaiting load composition" at bounding box center [128, 129] width 200 height 23
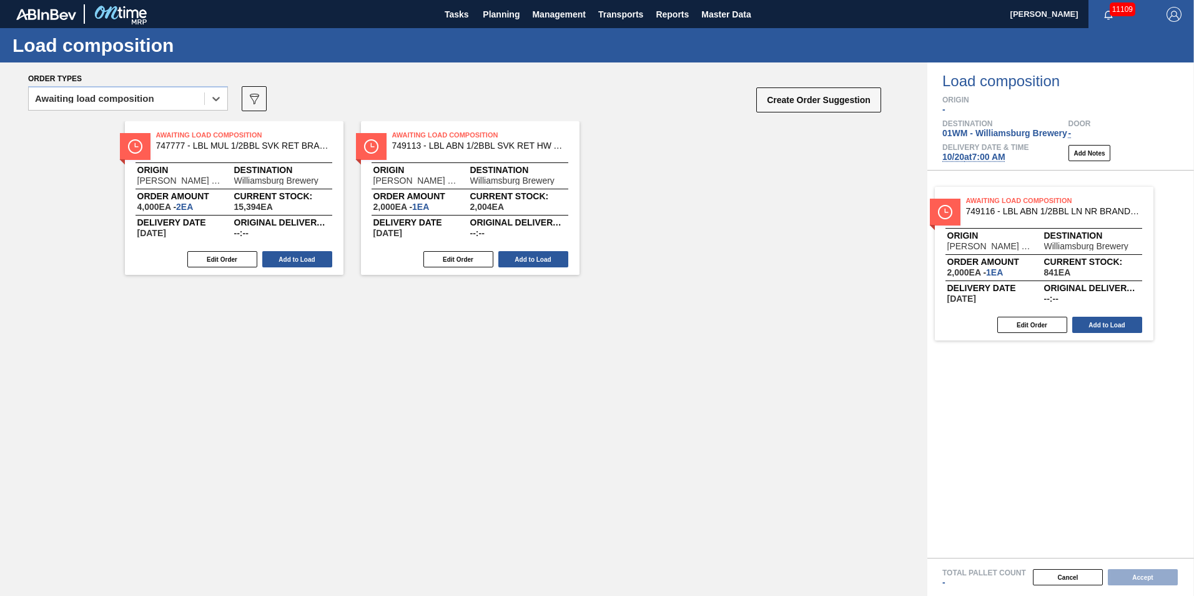
drag, startPoint x: 244, startPoint y: 199, endPoint x: 1068, endPoint y: 267, distance: 826.8
click at [1071, 266] on div "Order types option Awaiting load composition, selected. Select is focused ,type…" at bounding box center [597, 328] width 1194 height 533
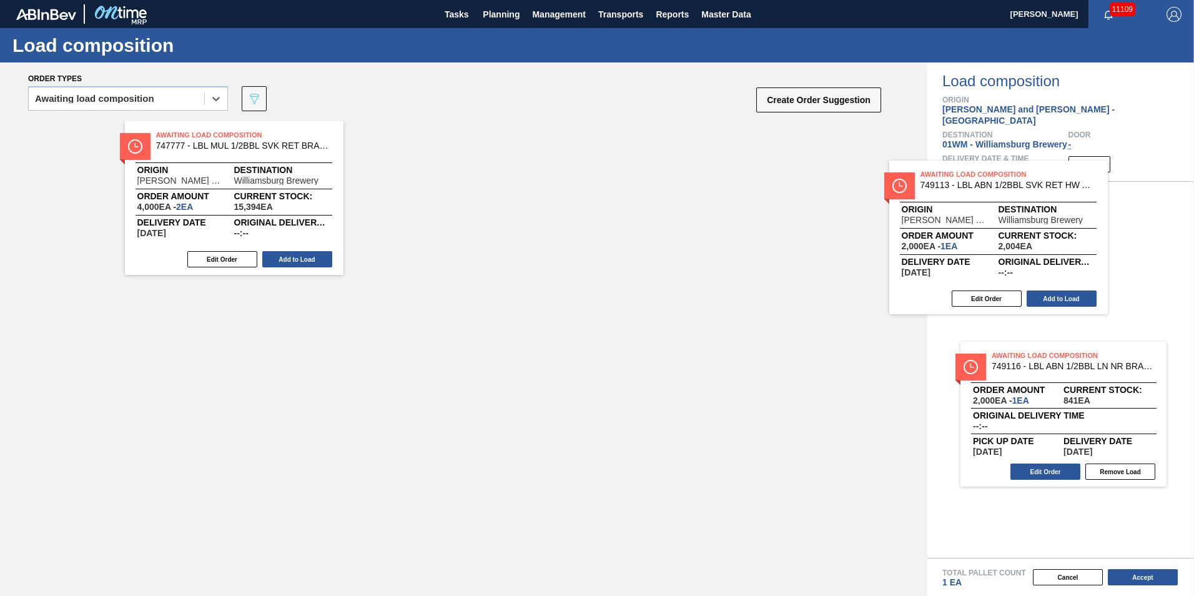
drag, startPoint x: 469, startPoint y: 194, endPoint x: 1010, endPoint y: 236, distance: 543.2
click at [1012, 237] on div "Order types option Awaiting load composition, selected. Select is focused ,type…" at bounding box center [597, 328] width 1194 height 533
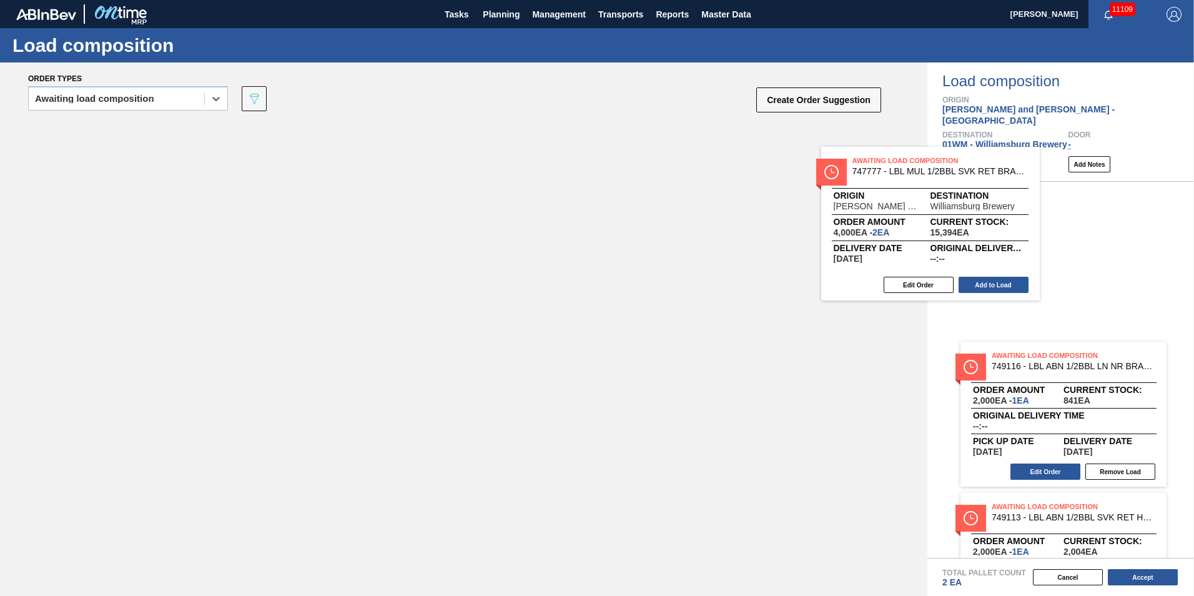
drag, startPoint x: 210, startPoint y: 211, endPoint x: 1003, endPoint y: 247, distance: 794.2
click at [1003, 247] on div "Order types option Awaiting load composition, selected. Select is focused ,type…" at bounding box center [597, 328] width 1194 height 533
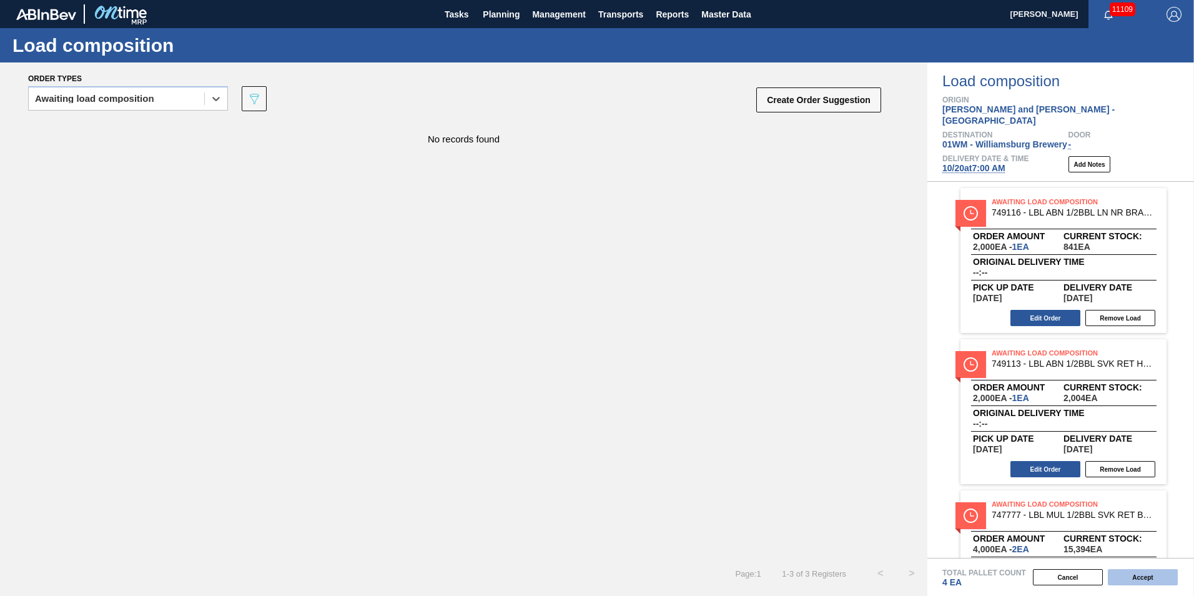
click at [1154, 579] on button "Accept" at bounding box center [1143, 577] width 70 height 16
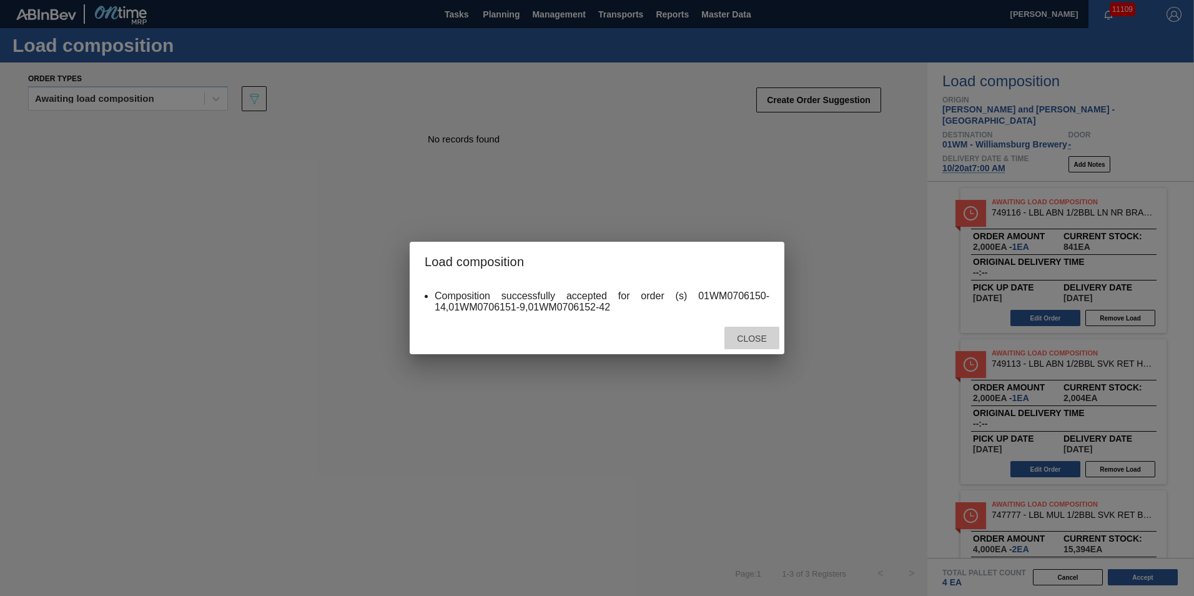
click at [754, 331] on div "Close" at bounding box center [752, 338] width 55 height 23
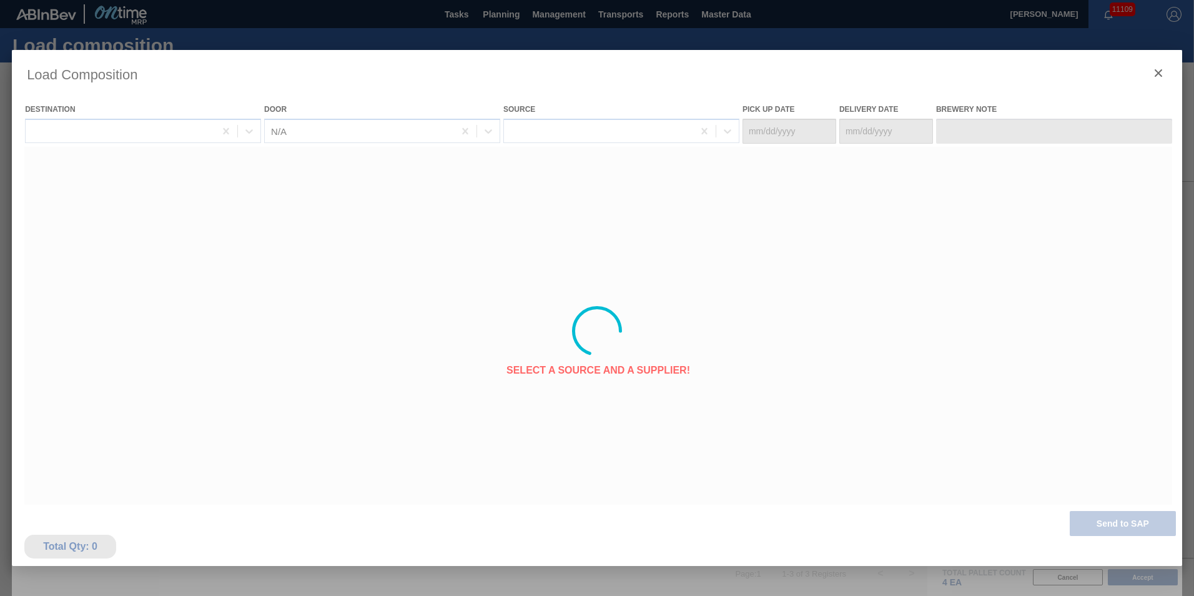
type Date "10/18/2025"
type Date "10/20/2025"
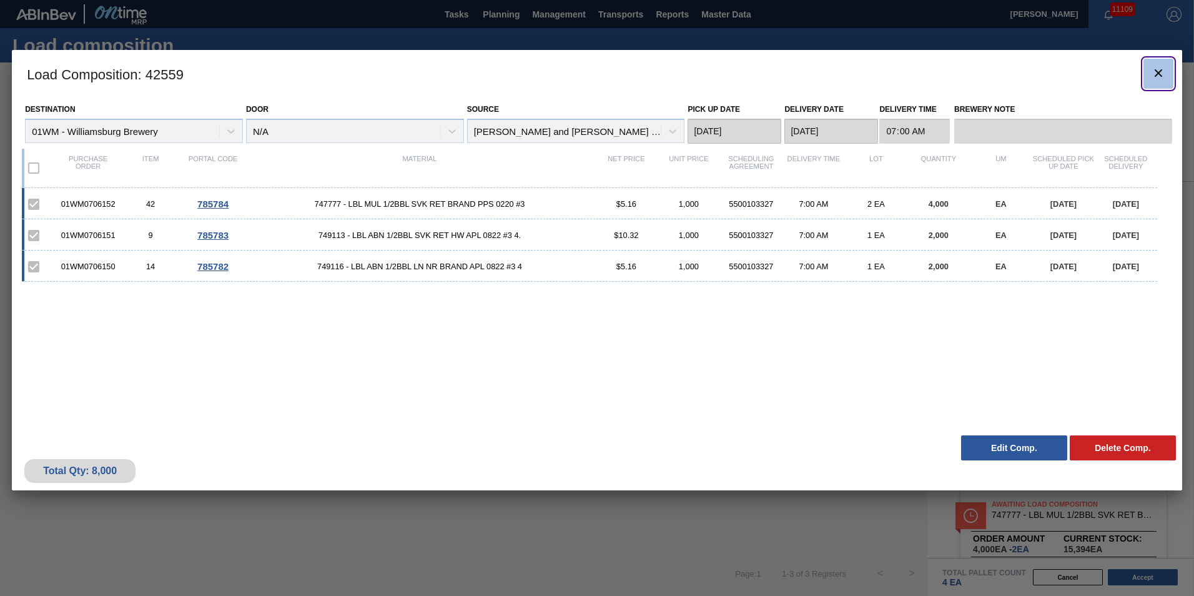
click at [1155, 72] on icon "botão de ícone" at bounding box center [1158, 73] width 15 height 15
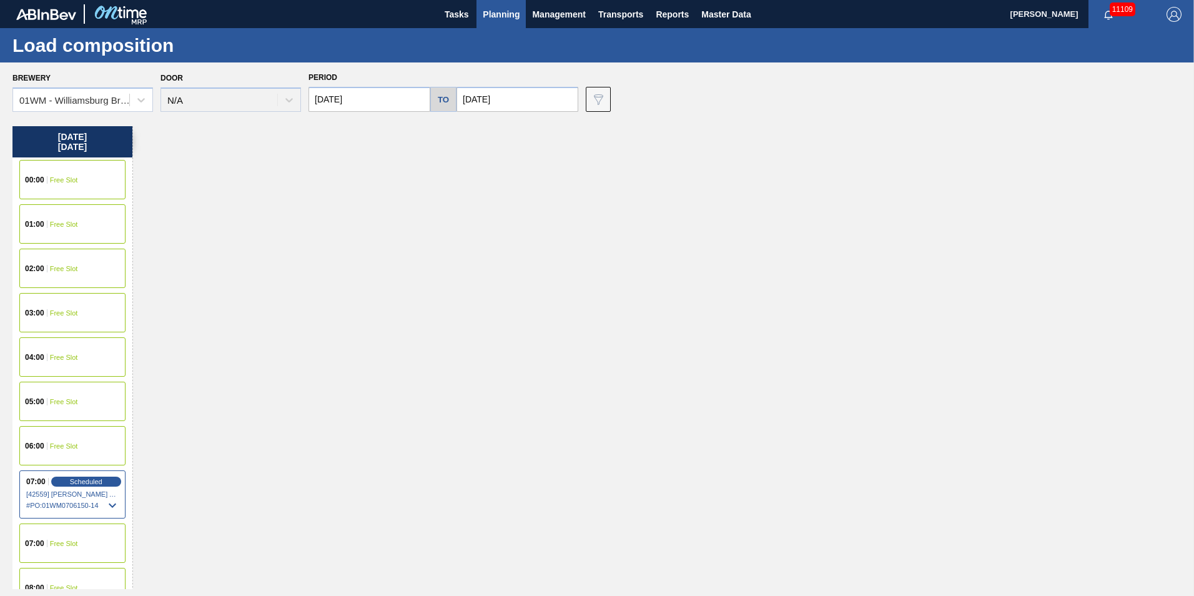
click at [500, 9] on span "Planning" at bounding box center [501, 14] width 37 height 15
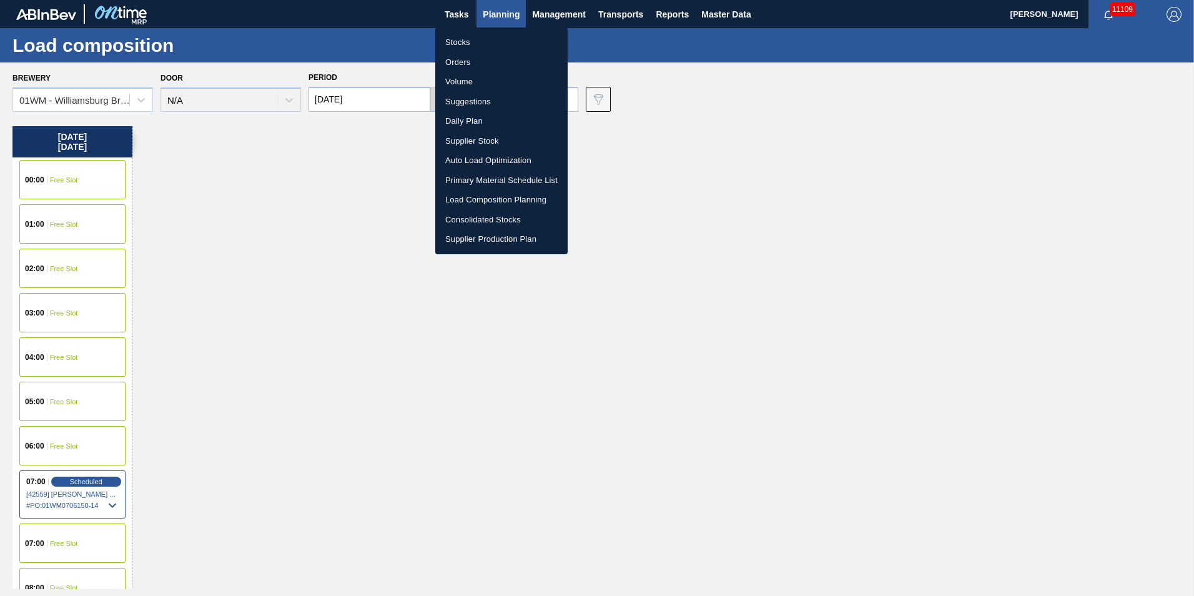
click at [345, 87] on div at bounding box center [597, 298] width 1194 height 596
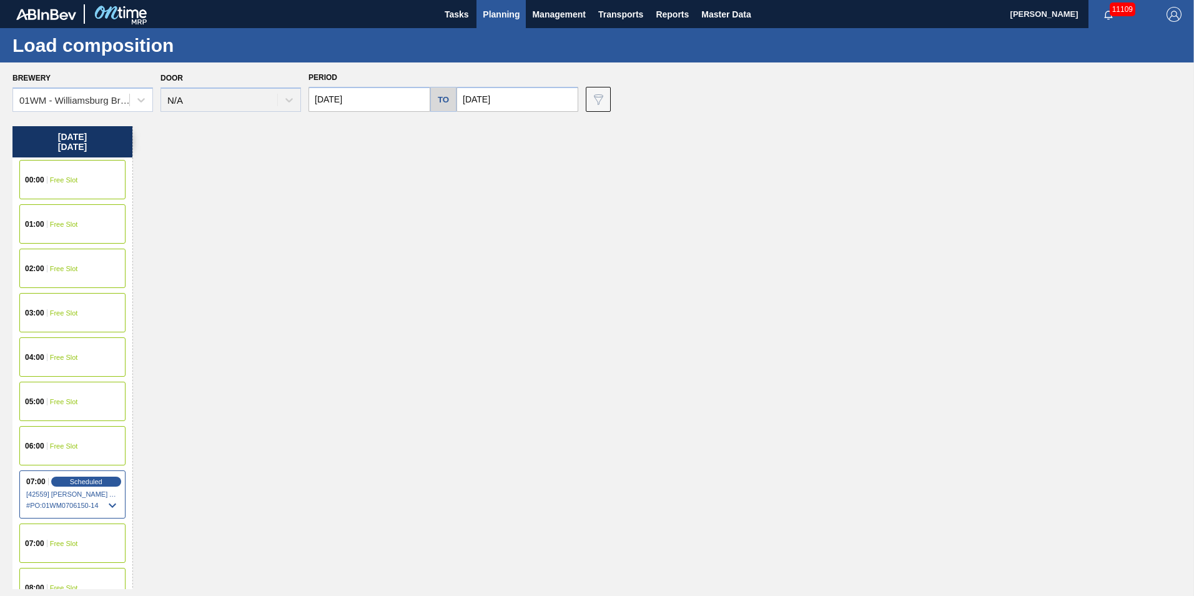
click at [352, 100] on div "Stocks Orders Volume Suggestions Daily Plan Supplier Stock Auto Load Optimizati…" at bounding box center [597, 298] width 1194 height 596
click at [359, 101] on input "10/20/2025" at bounding box center [370, 99] width 122 height 25
click at [315, 124] on div "October 2025" at bounding box center [384, 129] width 150 height 11
click at [322, 130] on button "Previous Month" at bounding box center [319, 129] width 9 height 9
click at [336, 209] on div "15" at bounding box center [343, 209] width 17 height 17
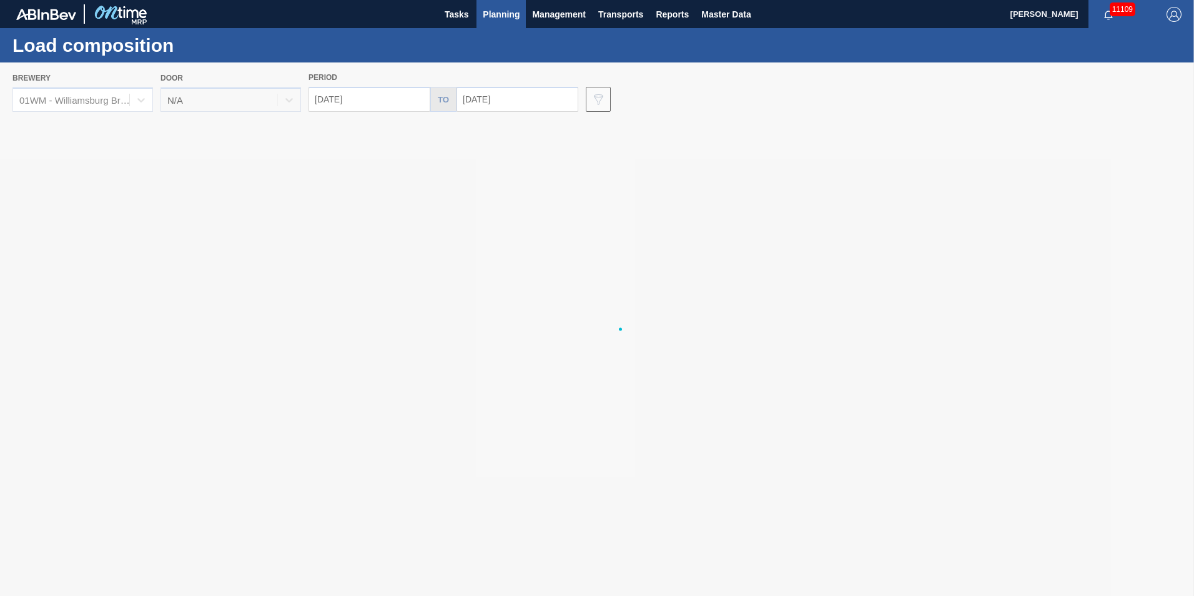
type input "[DATE]"
click at [498, 101] on div at bounding box center [597, 328] width 1194 height 533
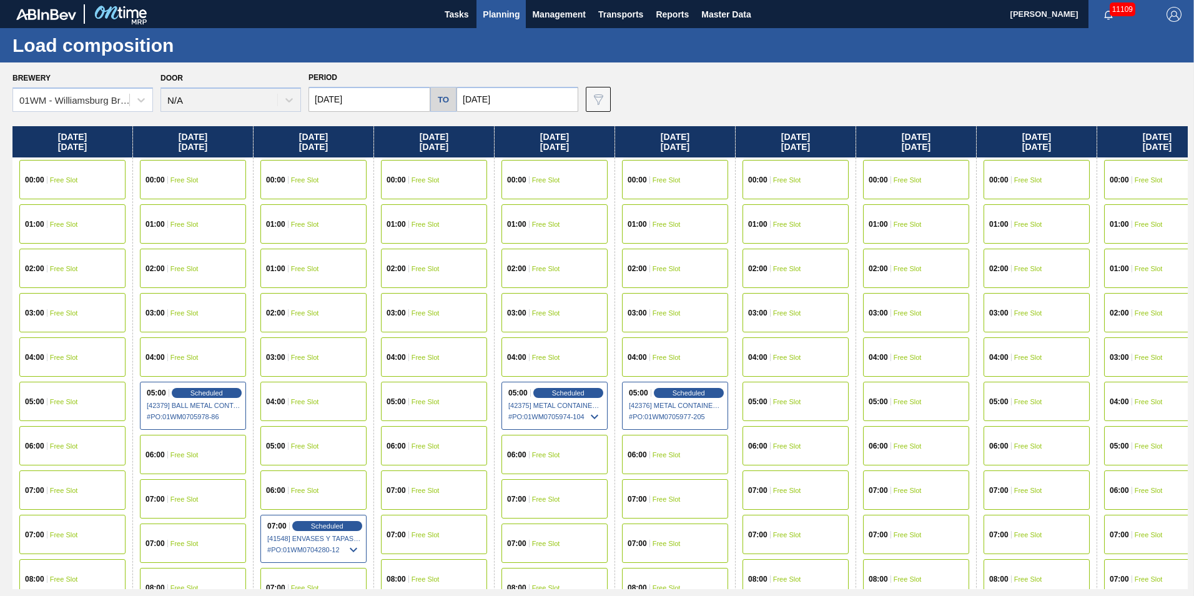
click at [490, 97] on input "10/20/2025" at bounding box center [518, 99] width 122 height 25
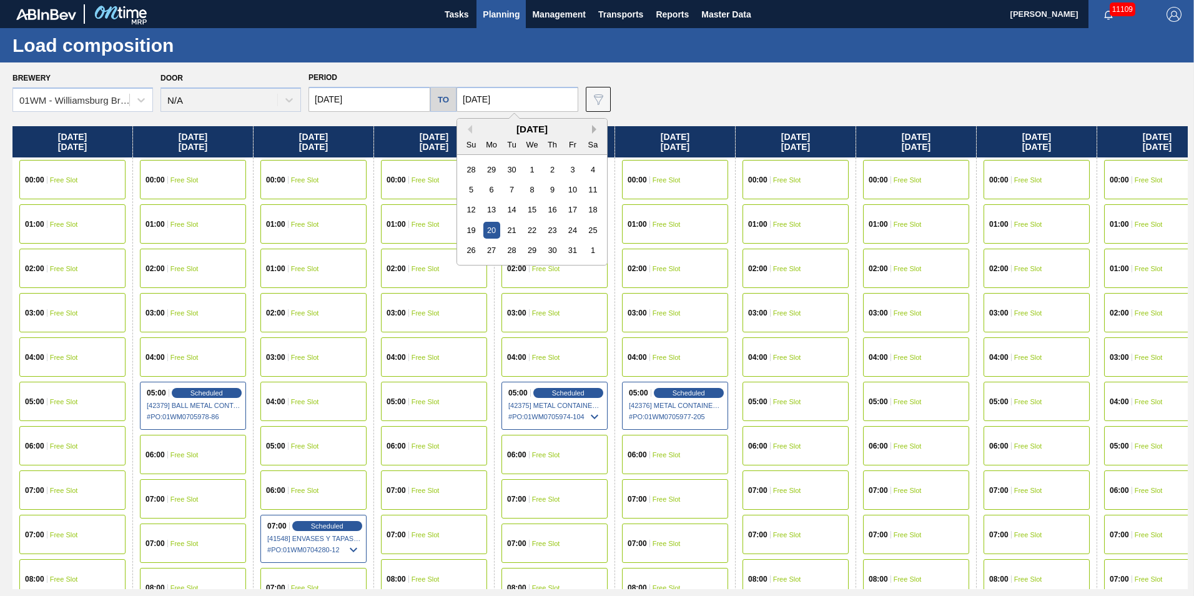
click at [592, 126] on button "Next Month" at bounding box center [596, 129] width 9 height 9
click at [464, 130] on button "Previous Month" at bounding box center [468, 129] width 9 height 9
click at [465, 251] on div "26" at bounding box center [471, 250] width 17 height 17
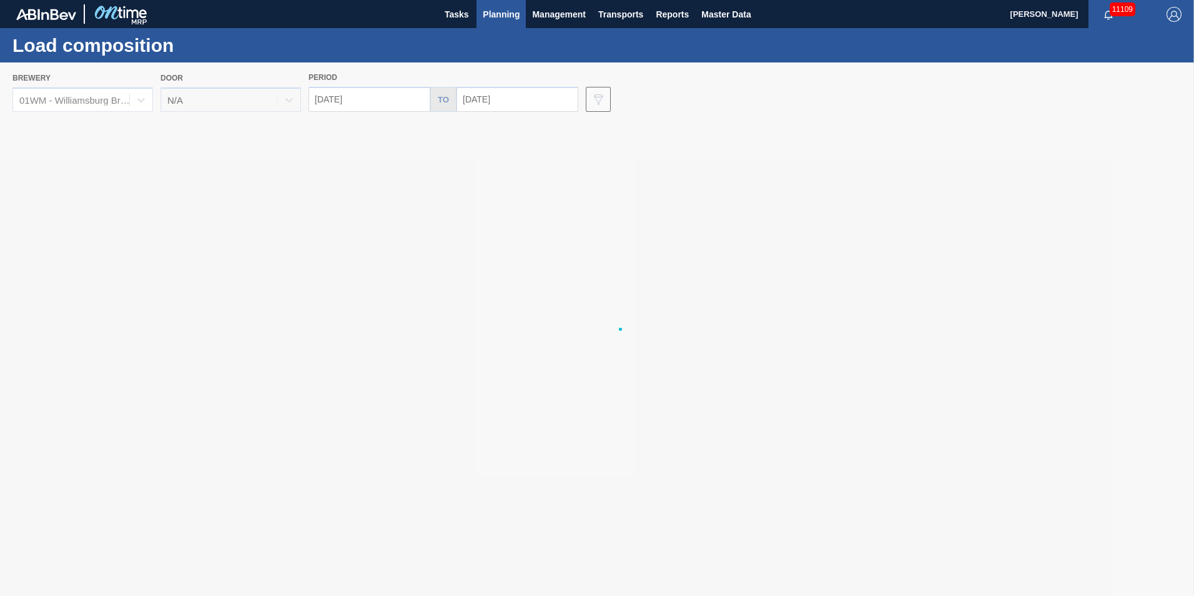
type input "10/26/2025"
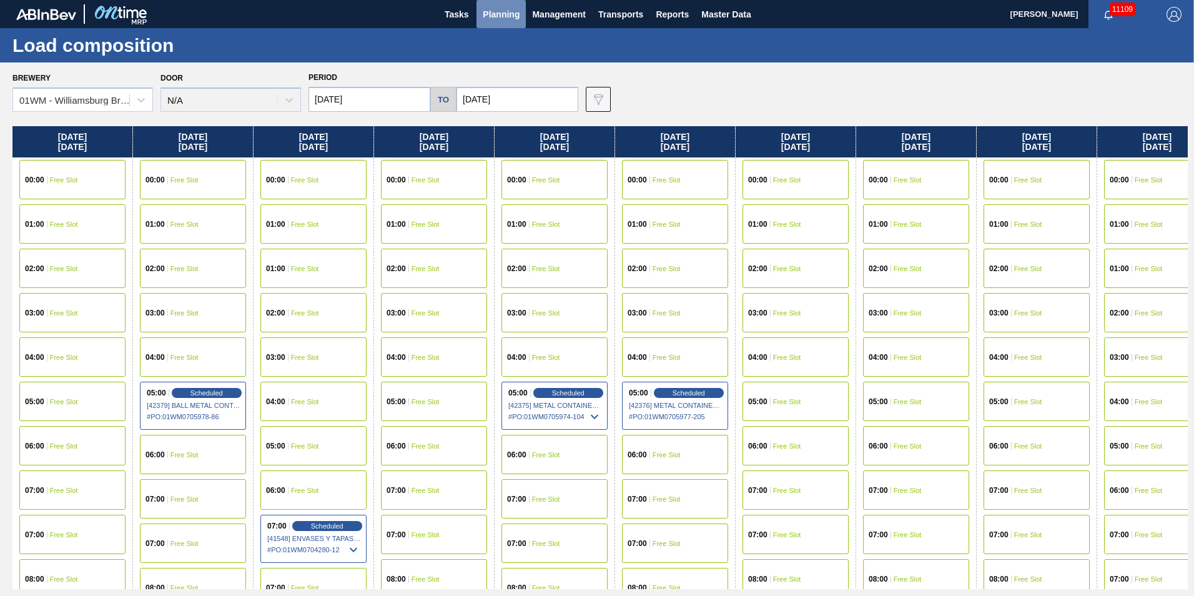
click at [505, 7] on span "Planning" at bounding box center [501, 14] width 37 height 15
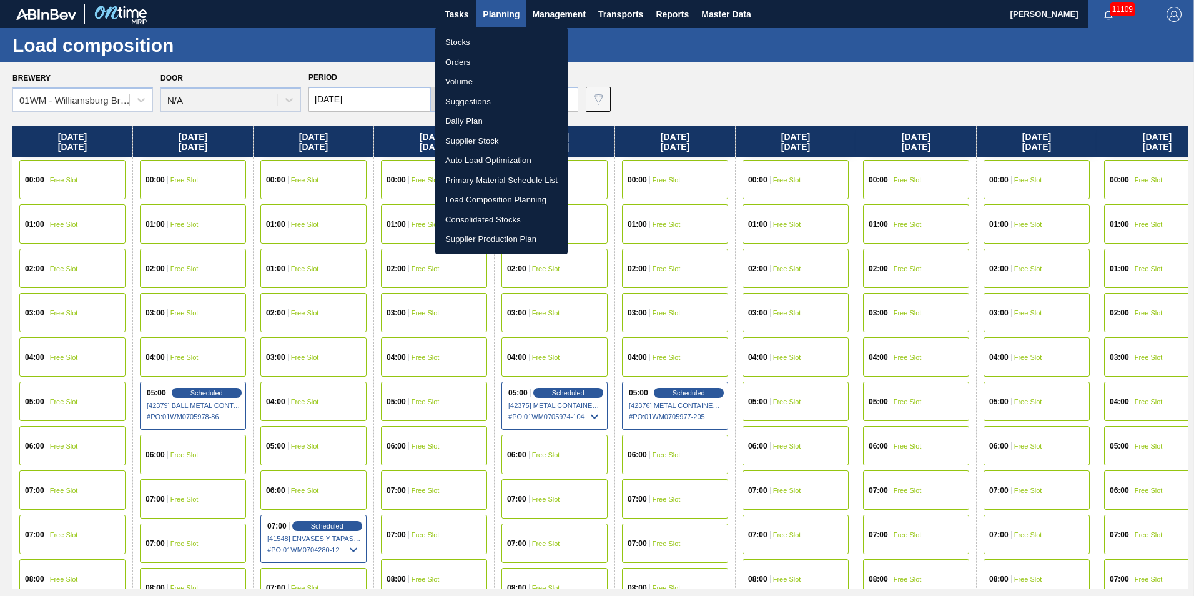
click at [508, 199] on li "Load Composition Planning" at bounding box center [501, 200] width 132 height 20
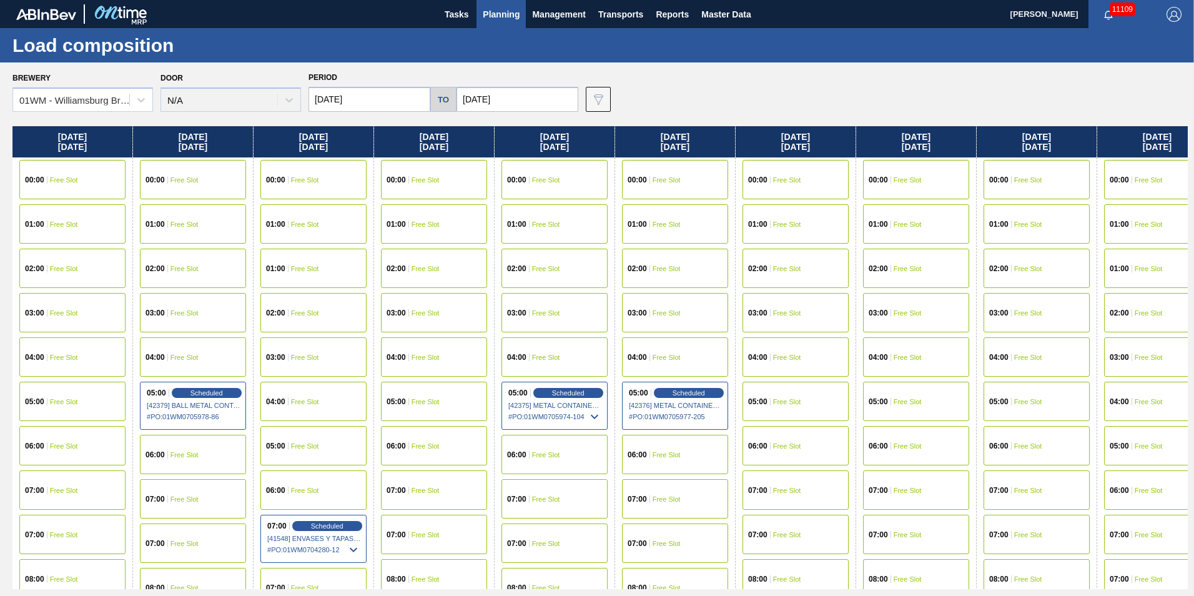
click at [498, 14] on span "Planning" at bounding box center [501, 14] width 37 height 15
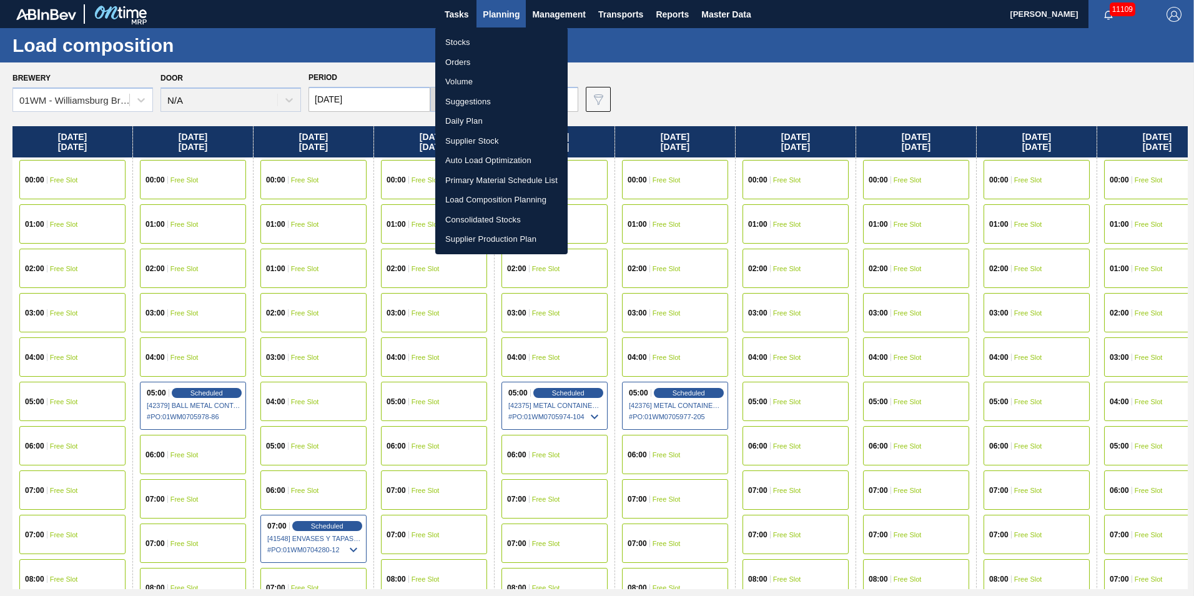
click at [465, 97] on li "Suggestions" at bounding box center [501, 102] width 132 height 20
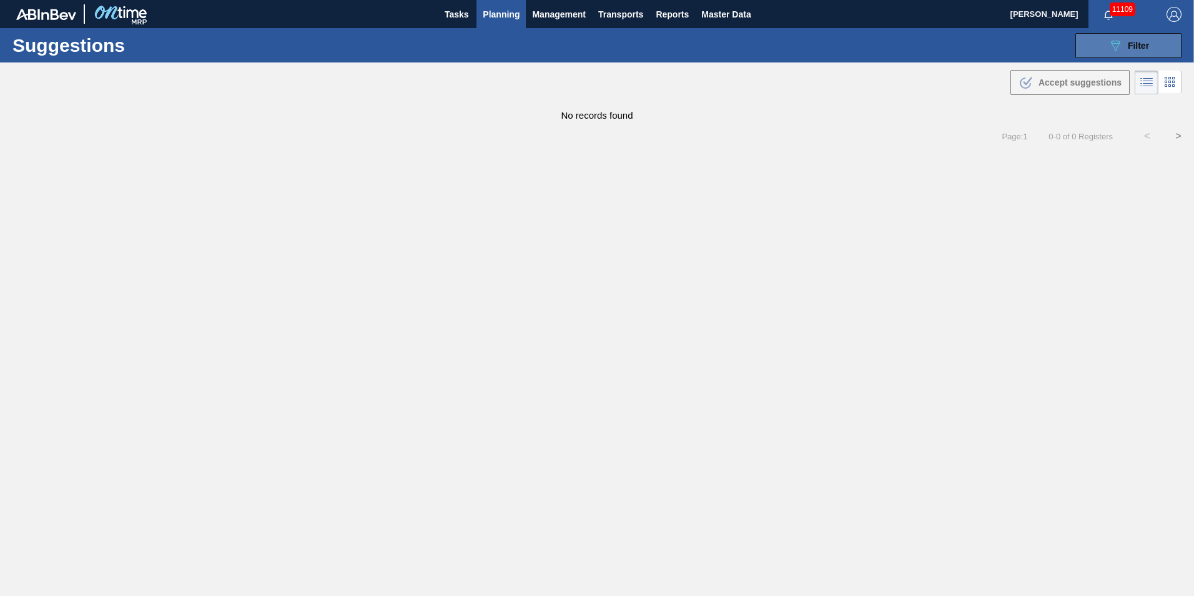
click at [1126, 51] on div "089F7B8B-B2A5-4AFE-B5C0-19BA573D28AC Filter" at bounding box center [1128, 45] width 41 height 15
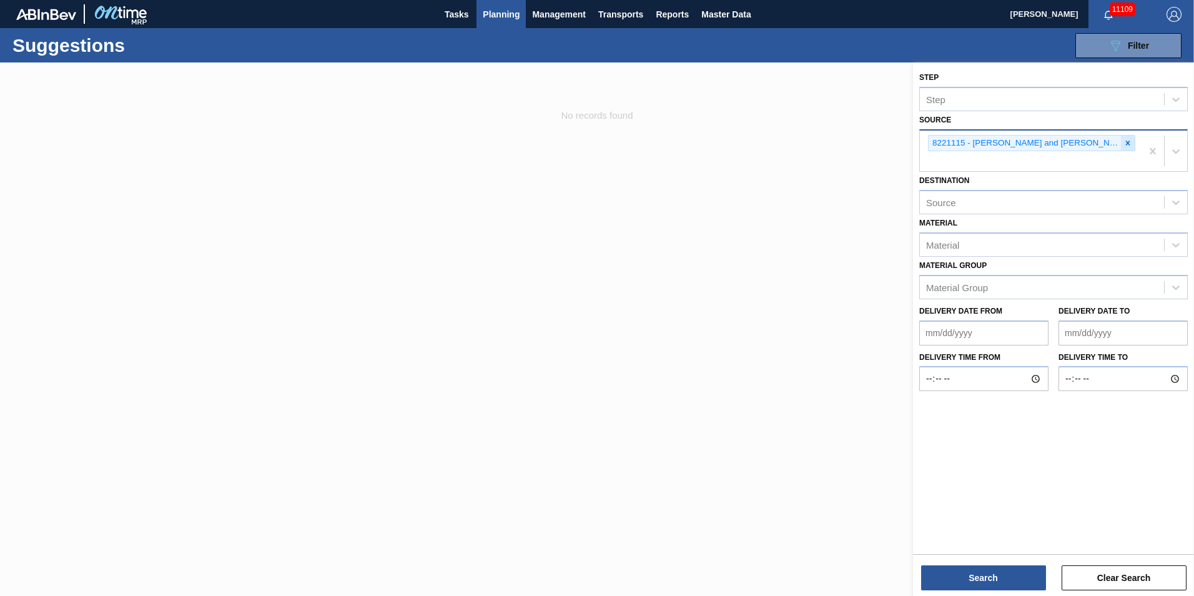
click at [1124, 141] on icon at bounding box center [1128, 143] width 9 height 9
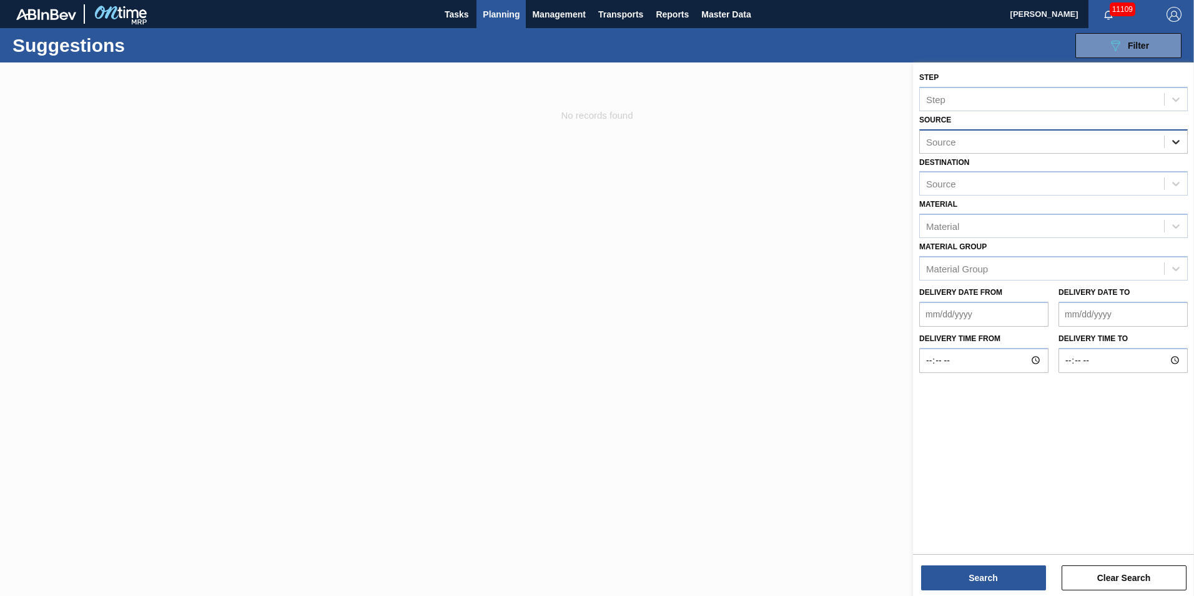
click at [1176, 139] on icon at bounding box center [1176, 142] width 12 height 12
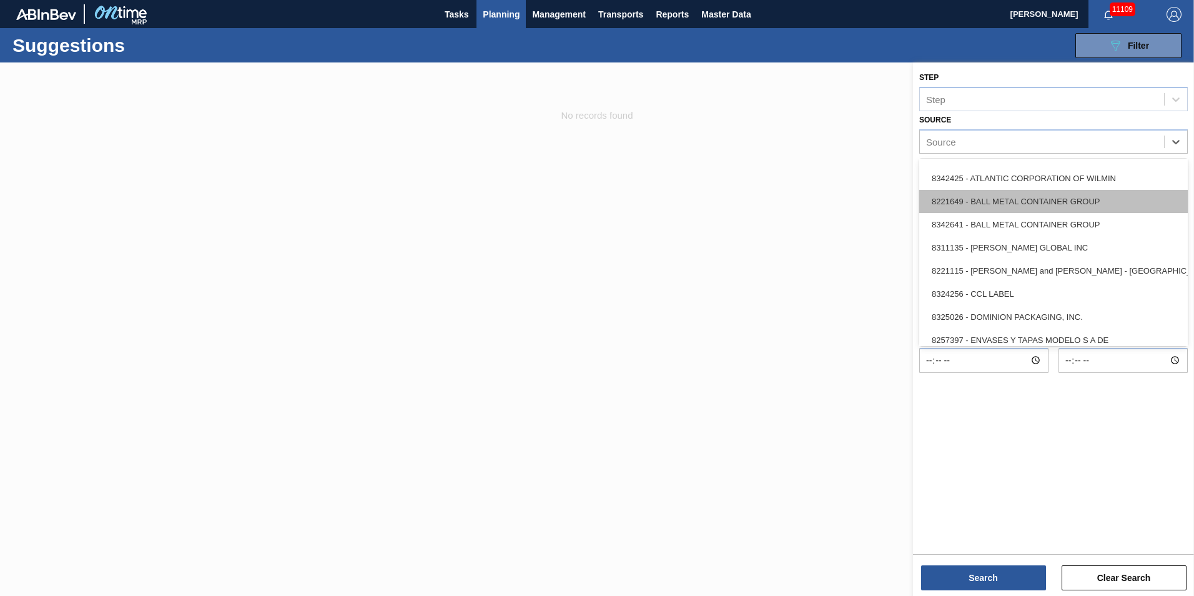
scroll to position [62, 0]
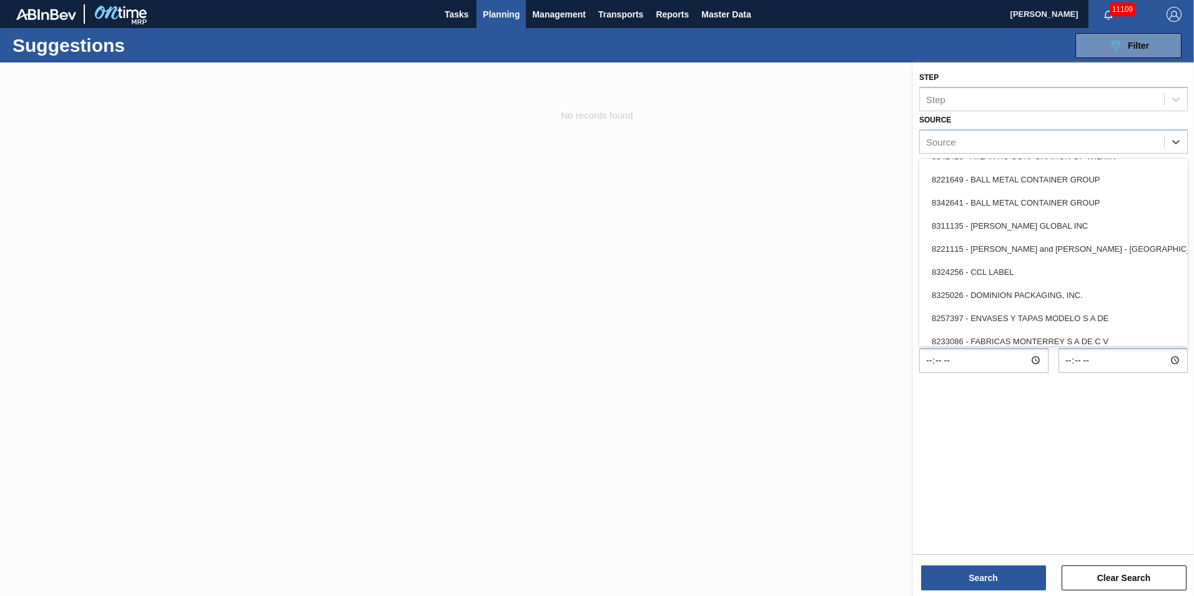
click at [1106, 294] on div "8325026 - DOMINION PACKAGING, INC." at bounding box center [1054, 295] width 269 height 23
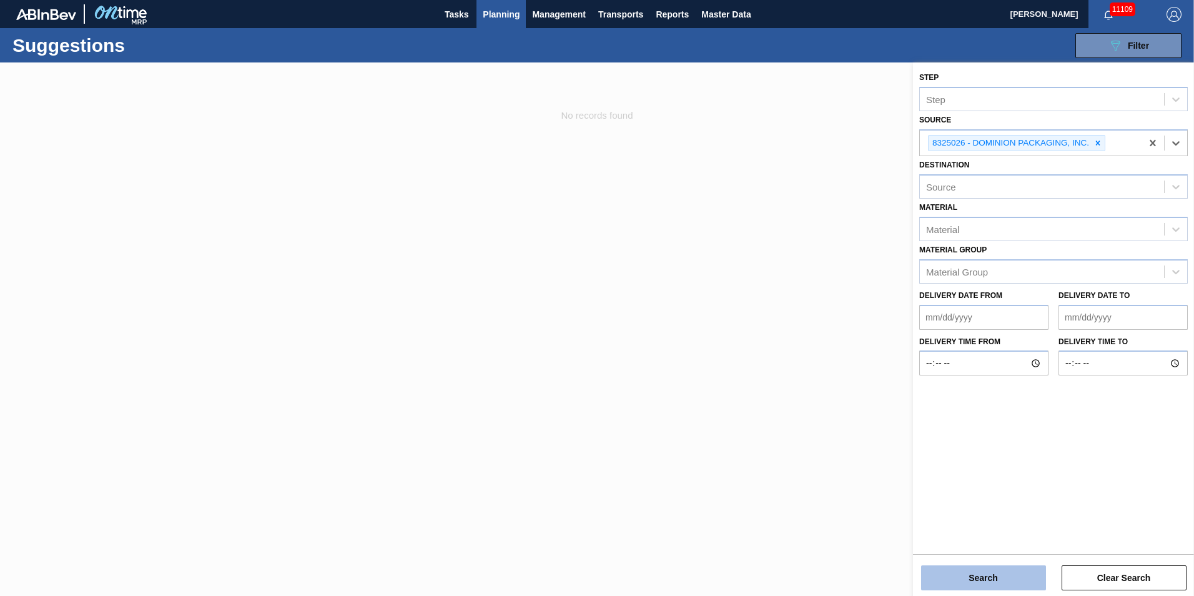
click at [1010, 568] on button "Search" at bounding box center [983, 577] width 125 height 25
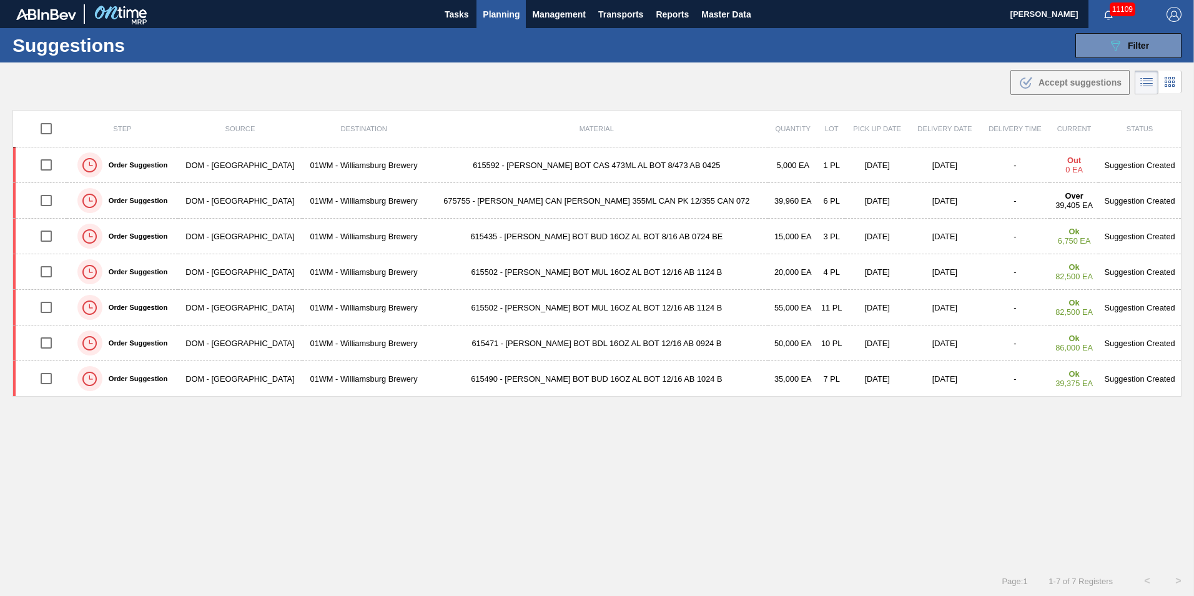
drag, startPoint x: 415, startPoint y: 232, endPoint x: 519, endPoint y: 89, distance: 176.7
click at [519, 89] on div ".b{fill:var(--color-action-default)} Accept suggestions" at bounding box center [597, 79] width 1194 height 35
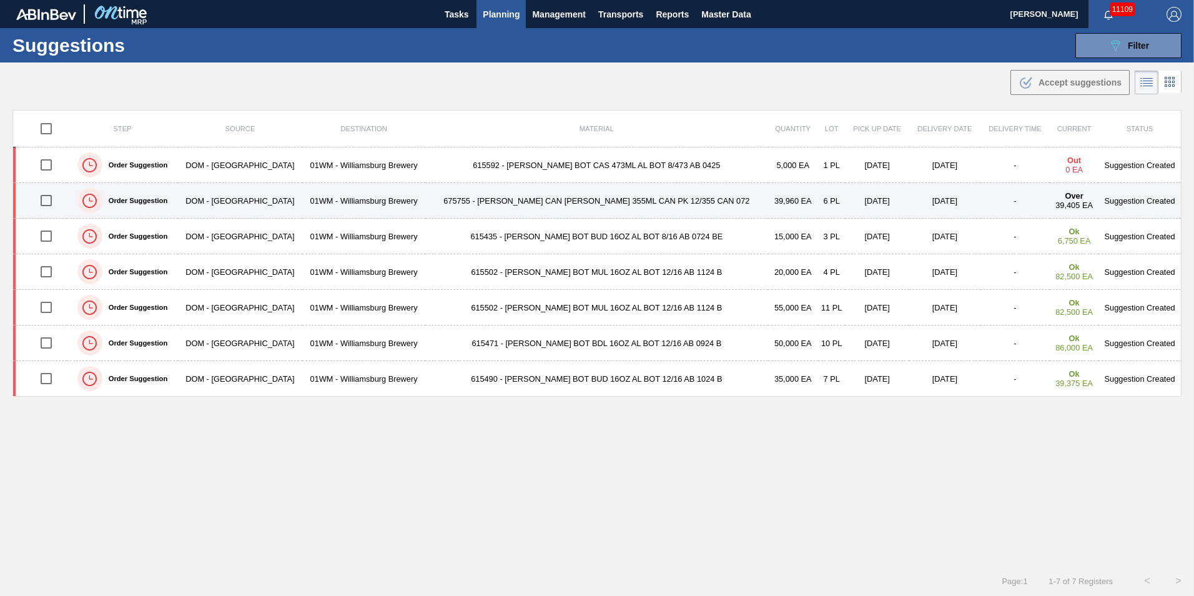
click at [600, 197] on td "675755 - [PERSON_NAME] CAN [PERSON_NAME] 355ML CAN PK 12/355 CAN 072" at bounding box center [596, 201] width 343 height 36
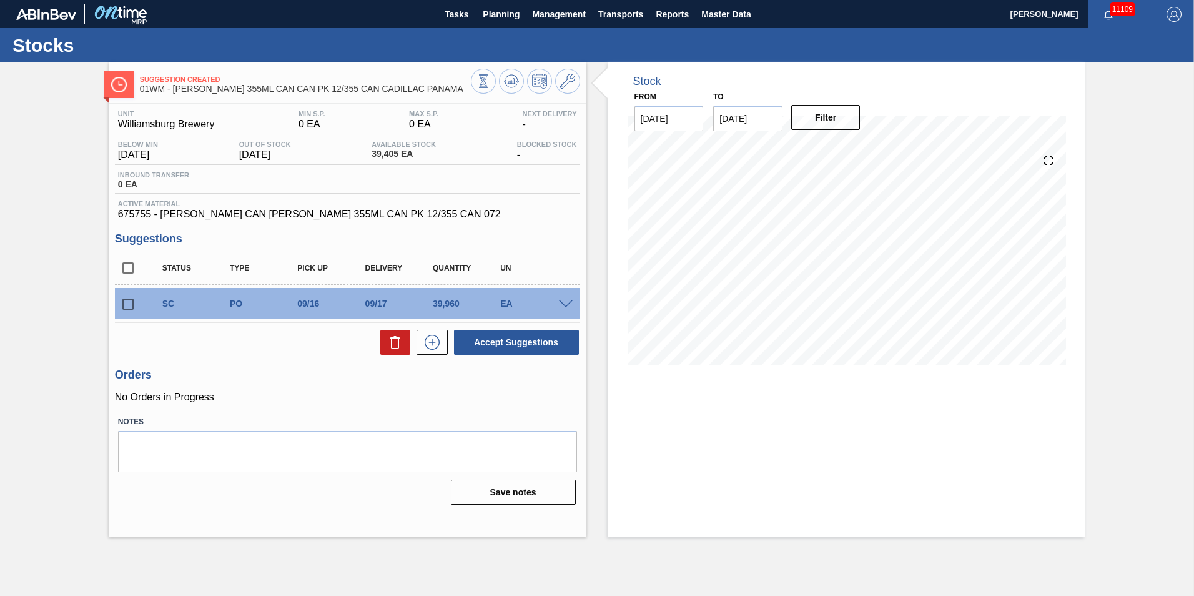
click at [133, 302] on input "checkbox" at bounding box center [128, 304] width 26 height 26
click at [564, 301] on span at bounding box center [565, 304] width 15 height 9
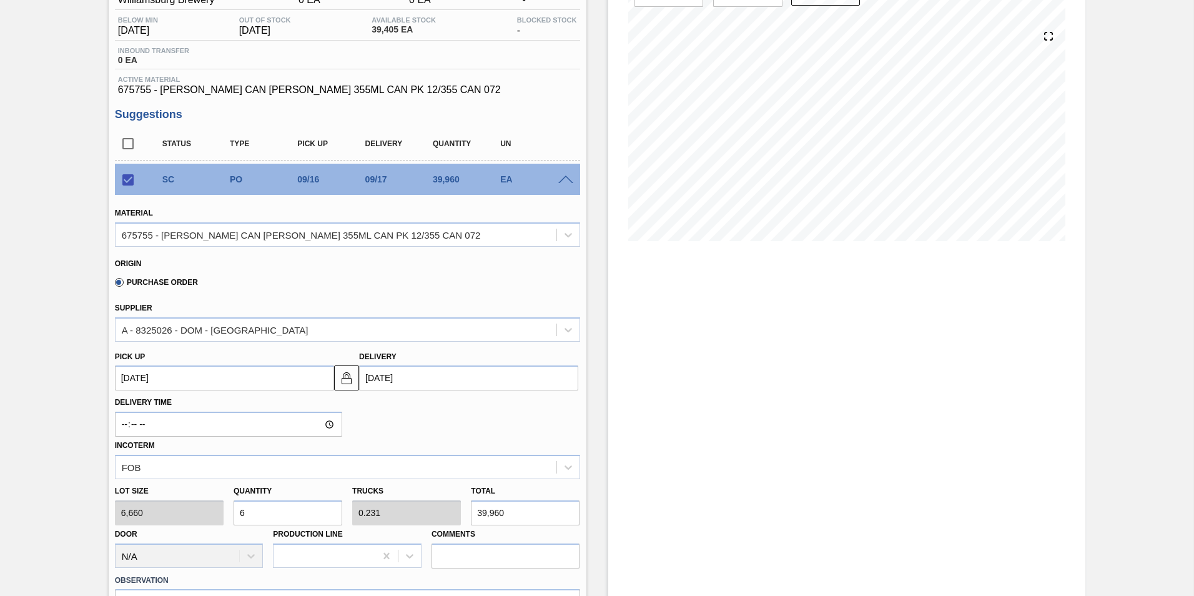
scroll to position [125, 0]
click at [562, 179] on span at bounding box center [565, 179] width 15 height 9
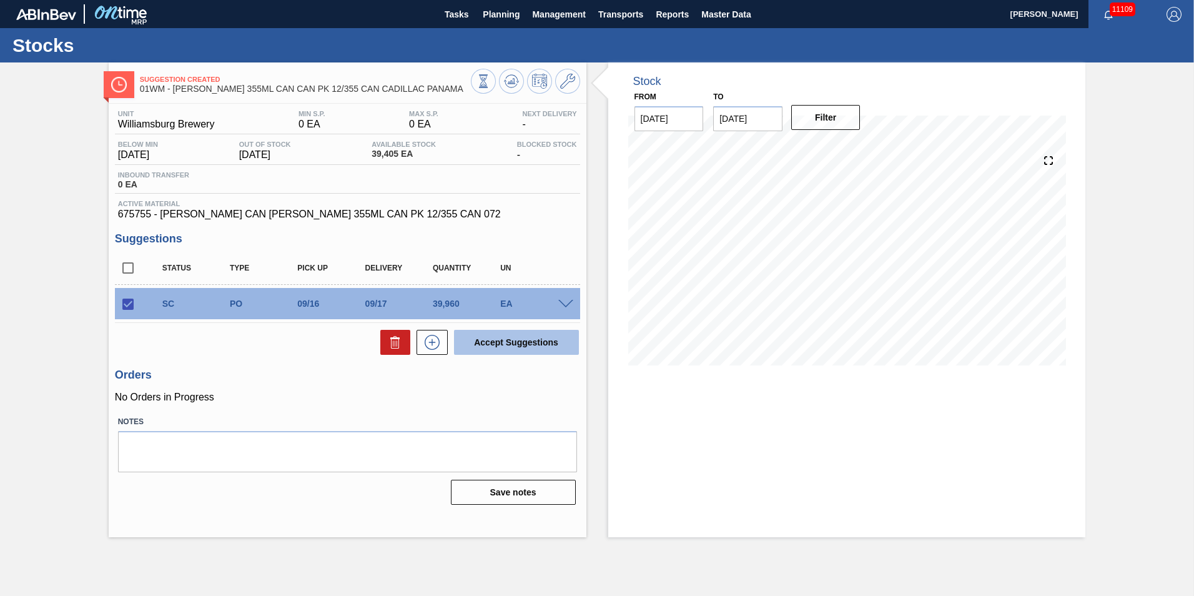
click at [474, 337] on button "Accept Suggestions" at bounding box center [516, 342] width 125 height 25
checkbox input "false"
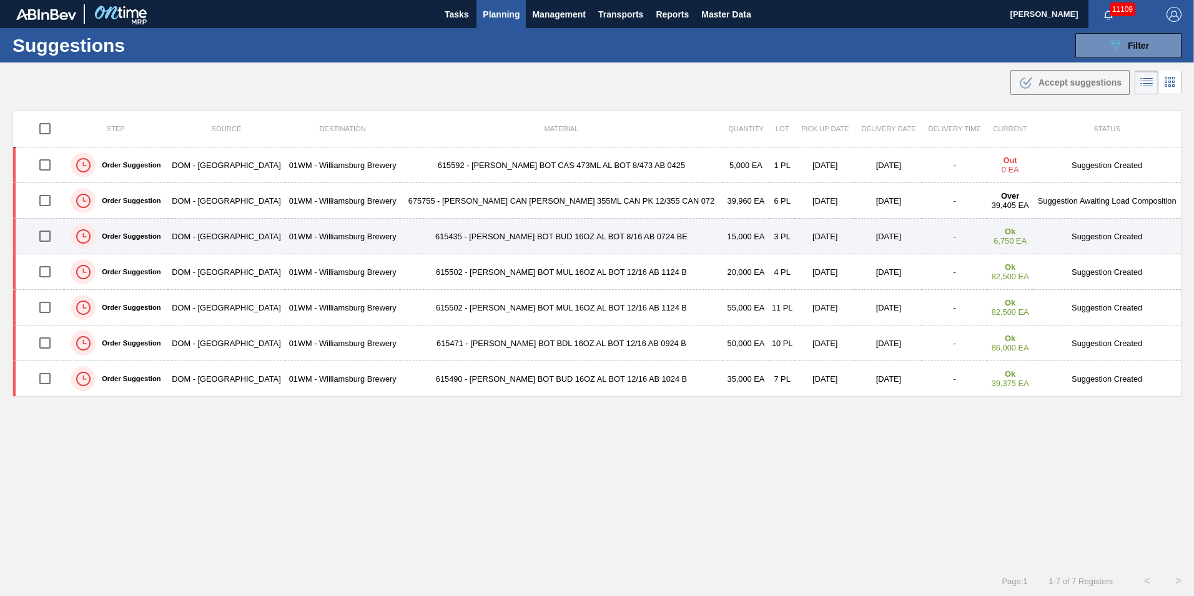
click at [45, 234] on input "checkbox" at bounding box center [45, 236] width 26 height 26
checkbox input "true"
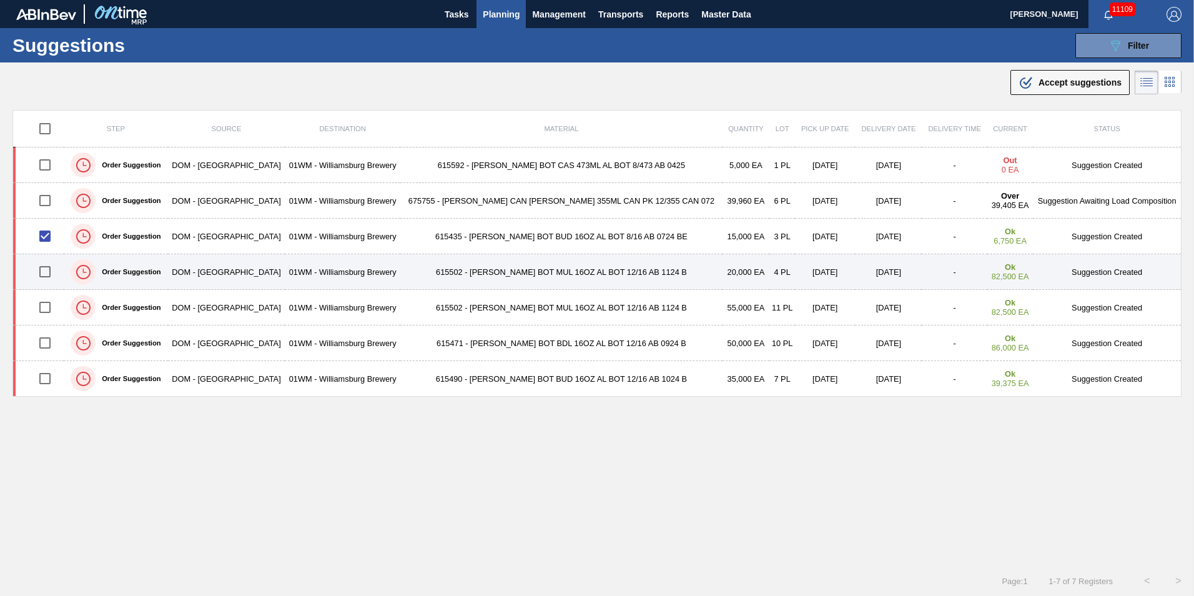
click at [48, 268] on input "checkbox" at bounding box center [45, 272] width 26 height 26
checkbox input "true"
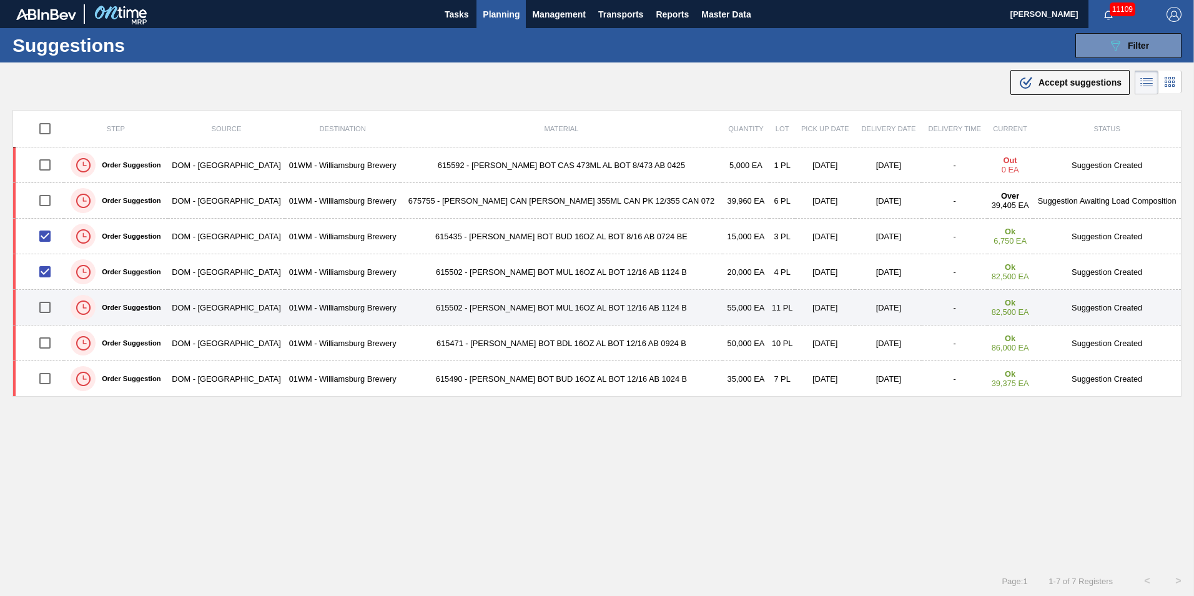
click at [53, 311] on input "checkbox" at bounding box center [45, 307] width 26 height 26
checkbox input "true"
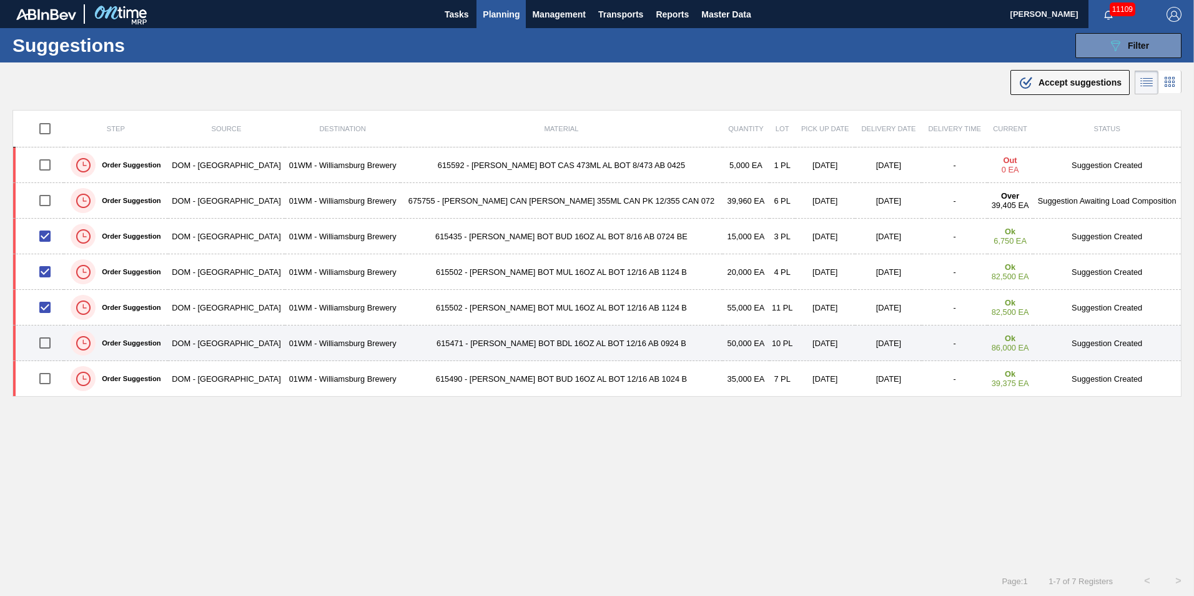
click at [49, 343] on input "checkbox" at bounding box center [45, 343] width 26 height 26
checkbox input "true"
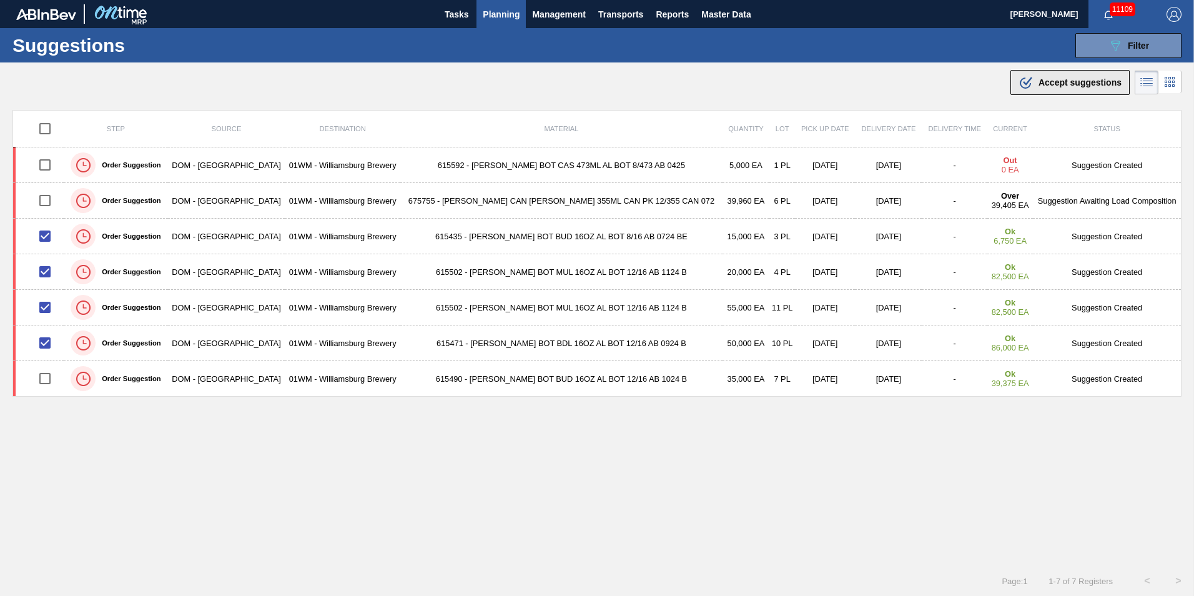
click at [1104, 80] on span "Accept suggestions" at bounding box center [1080, 82] width 83 height 10
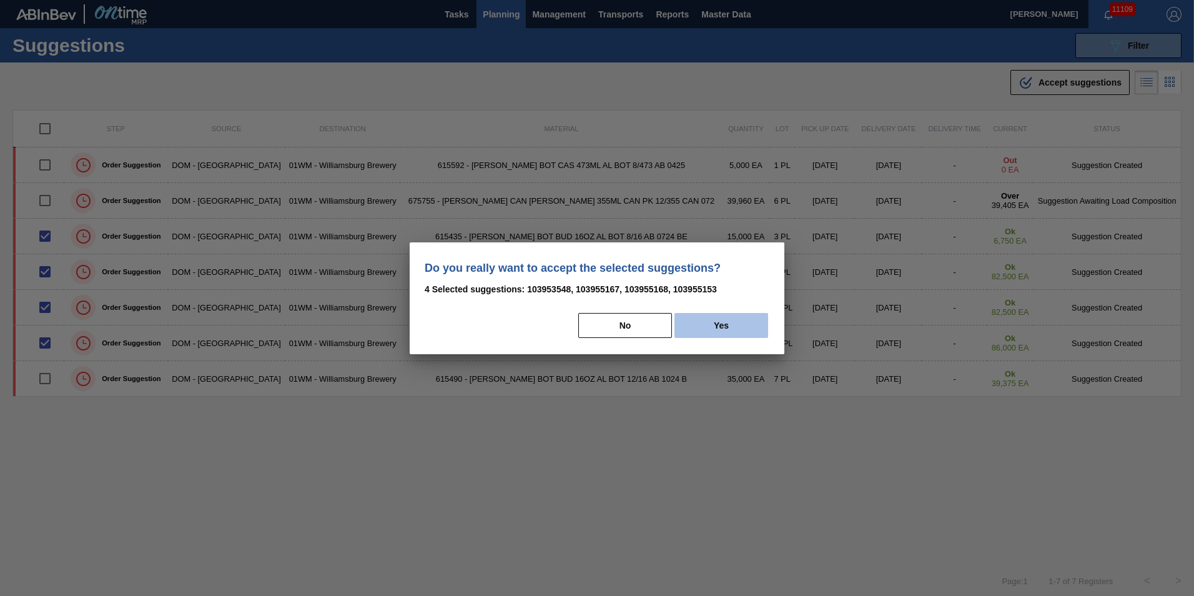
click at [743, 323] on button "Yes" at bounding box center [722, 325] width 94 height 25
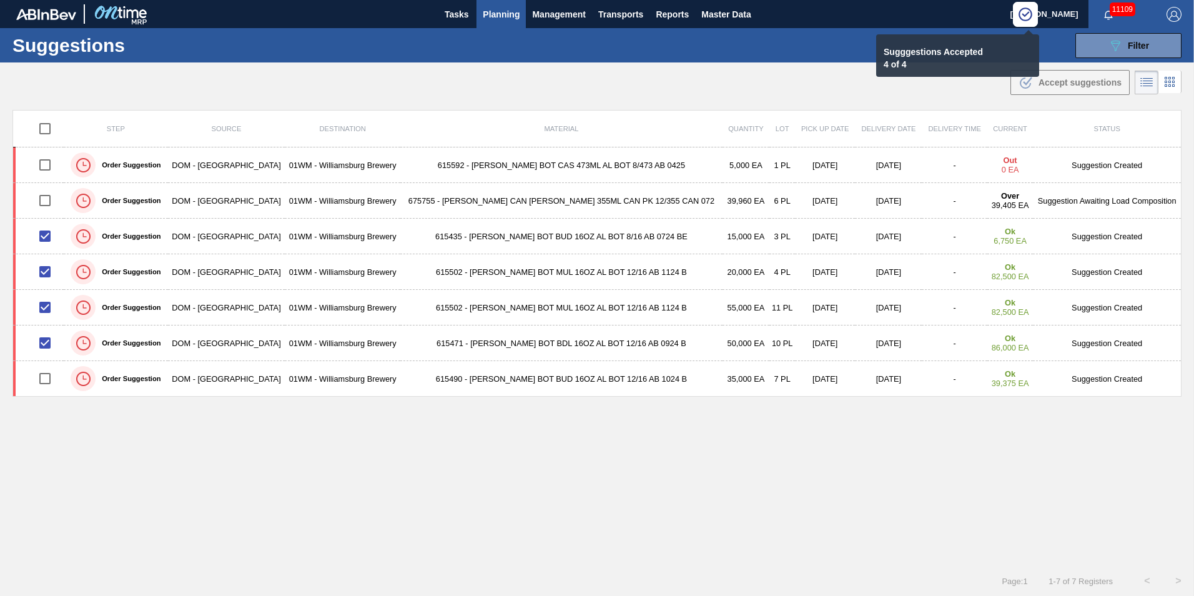
click at [497, 22] on button "Planning" at bounding box center [501, 14] width 49 height 28
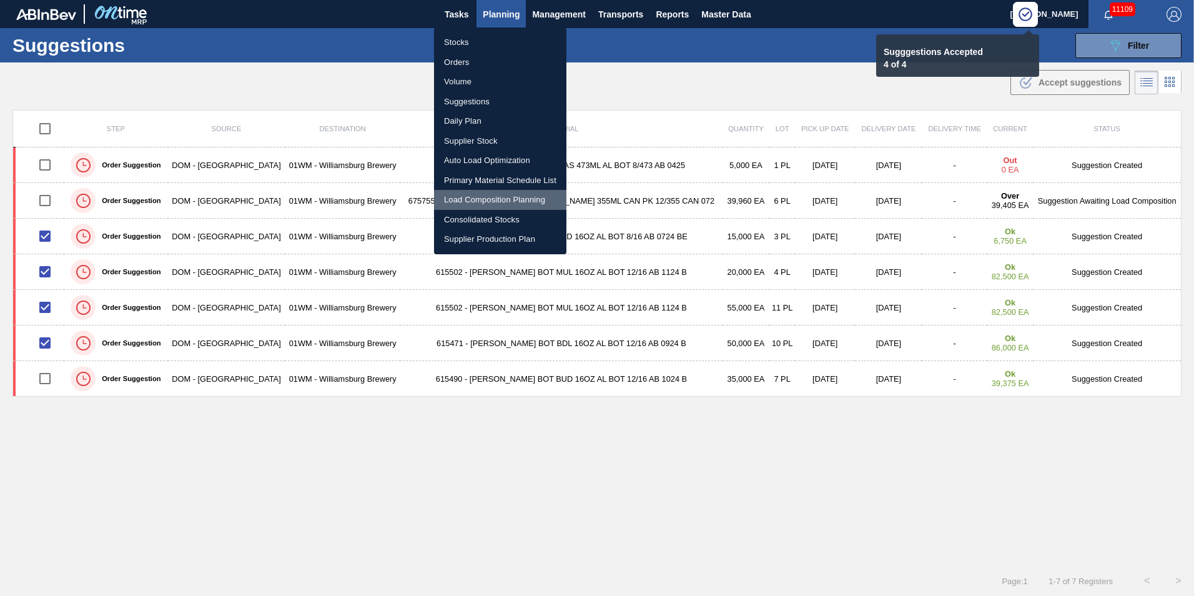
click at [490, 197] on li "Load Composition Planning" at bounding box center [500, 200] width 132 height 20
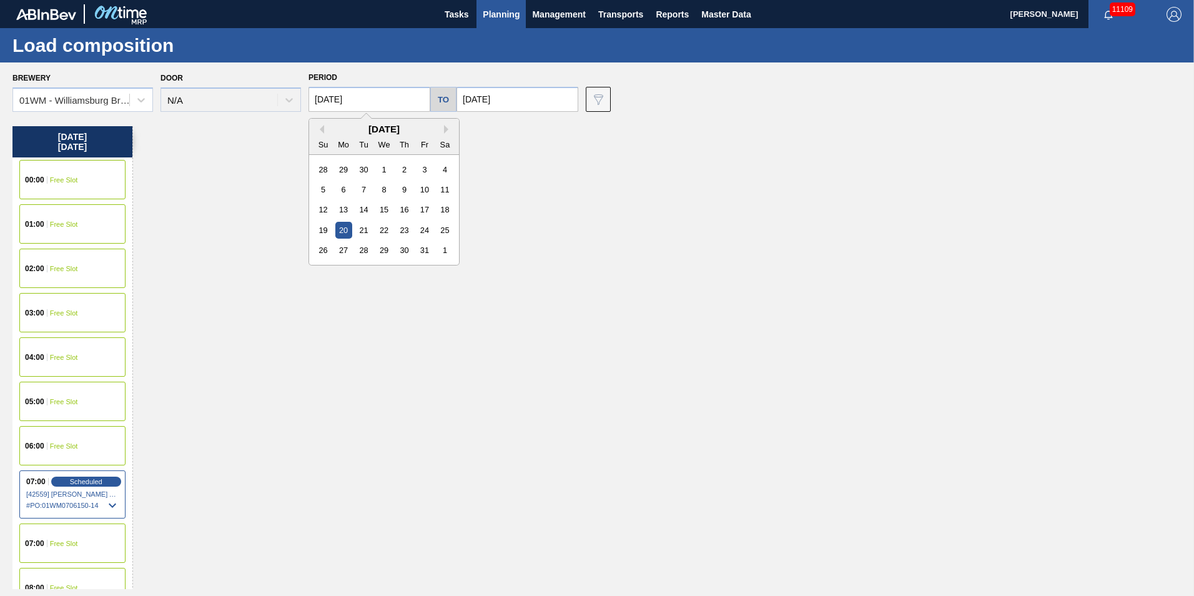
click at [322, 107] on input "10/20/2025" at bounding box center [370, 99] width 122 height 25
click at [505, 96] on input "10/20/2025" at bounding box center [518, 99] width 122 height 25
click at [487, 249] on div "27" at bounding box center [491, 250] width 17 height 17
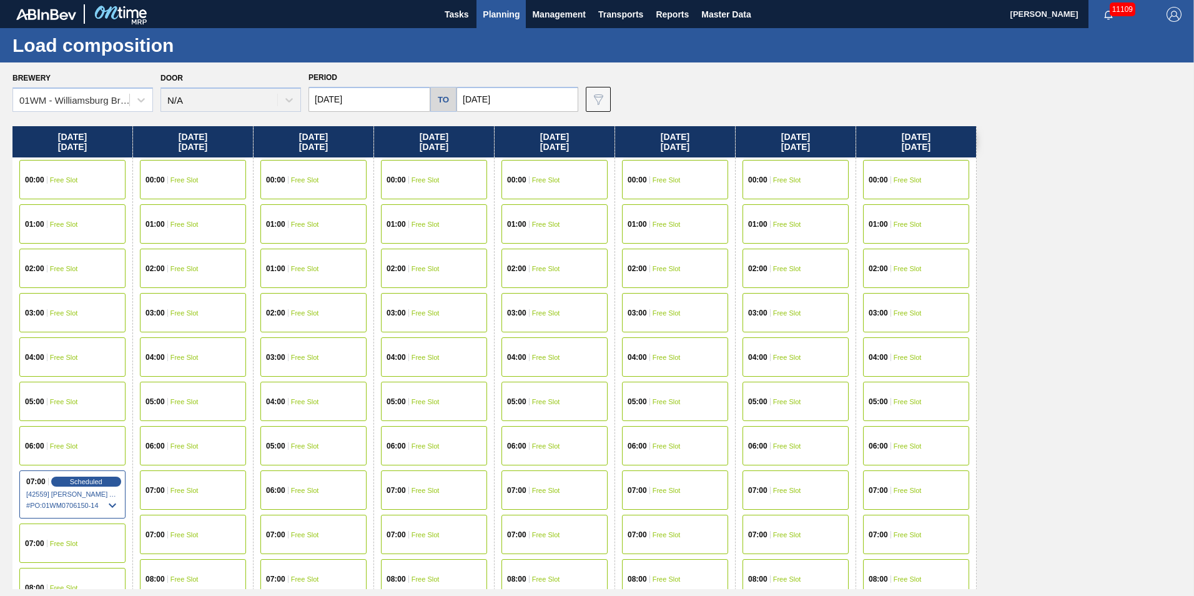
click at [342, 99] on input "10/20/2025" at bounding box center [370, 99] width 122 height 25
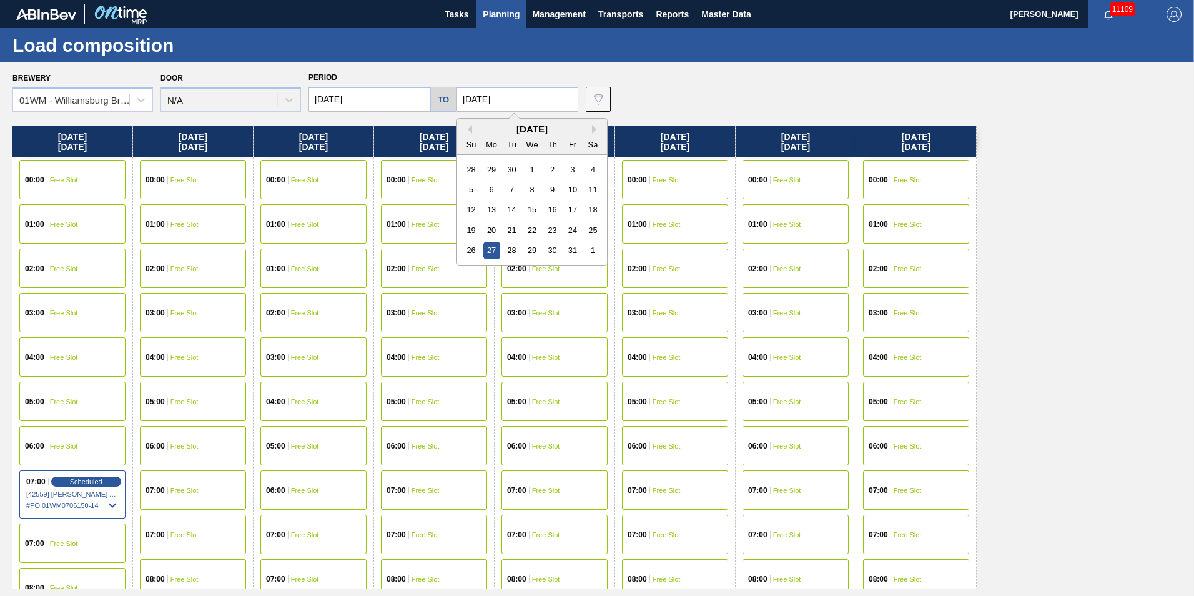
click at [482, 95] on input "10/27/2025" at bounding box center [518, 99] width 122 height 25
click at [469, 132] on div "October 2025" at bounding box center [532, 129] width 150 height 11
click at [467, 131] on button "Previous Month" at bounding box center [468, 129] width 9 height 9
click at [484, 252] on div "29" at bounding box center [491, 250] width 17 height 17
type input "[DATE]"
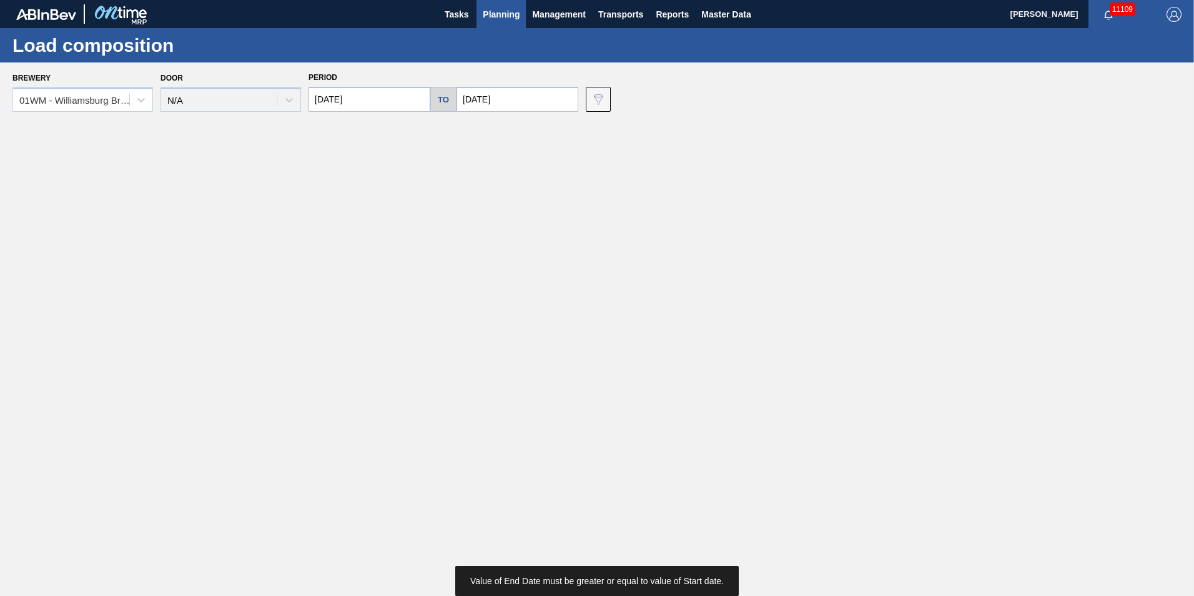
click at [386, 94] on input "10/20/2025" at bounding box center [370, 99] width 122 height 25
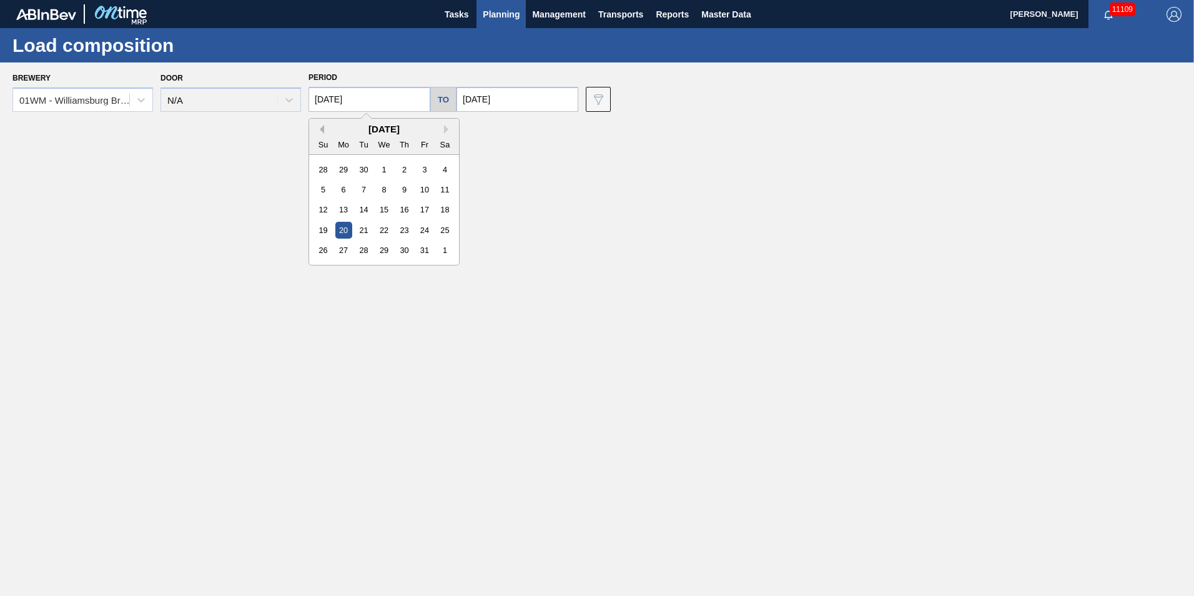
click at [322, 127] on button "Previous Month" at bounding box center [319, 129] width 9 height 9
click at [339, 215] on div "15" at bounding box center [343, 209] width 17 height 17
type input "[DATE]"
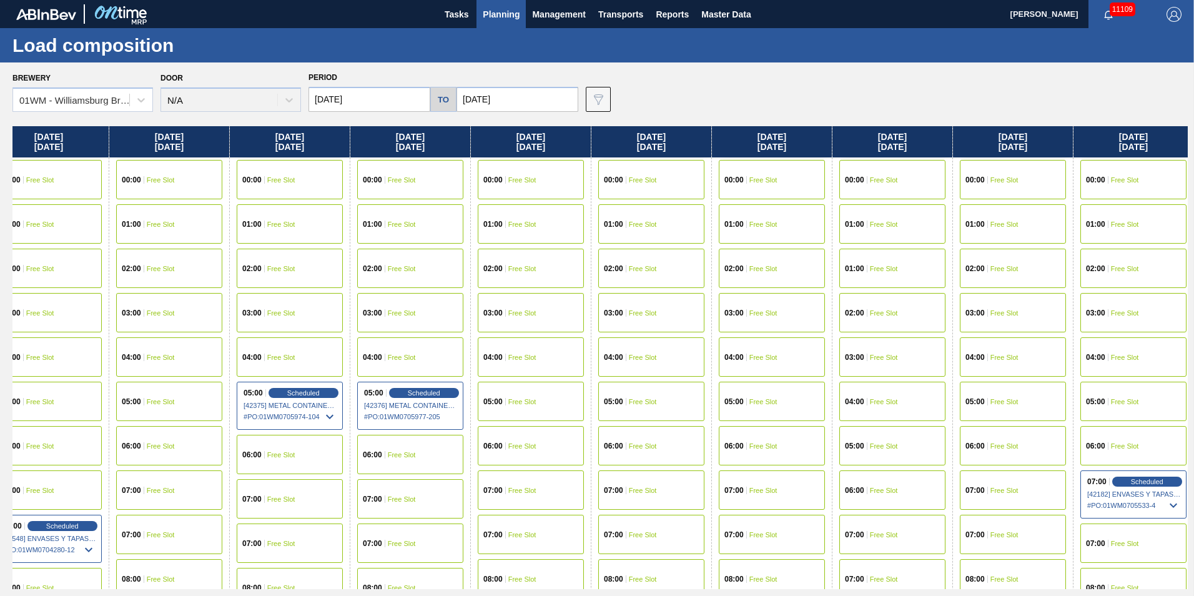
scroll to position [0, 633]
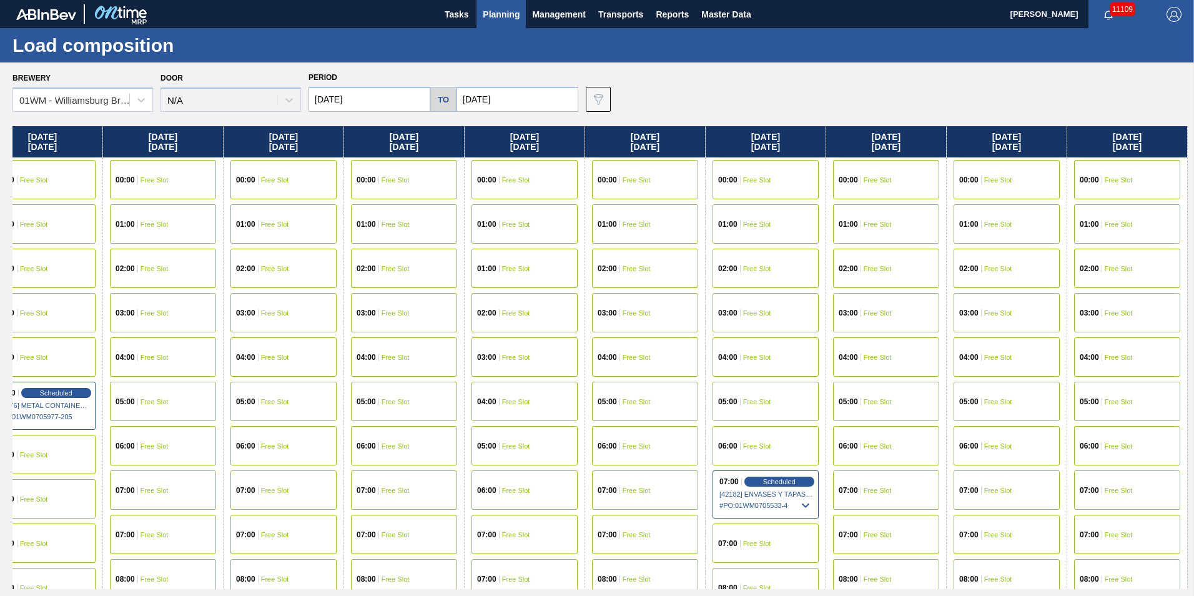
drag, startPoint x: 882, startPoint y: 136, endPoint x: 120, endPoint y: 185, distance: 763.7
click at [120, 185] on div "[DATE] 00:00 Free Slot 01:00 Free Slot 02:00 Free Slot 03:00 Free Slot 04:00 Fr…" at bounding box center [600, 357] width 1176 height 463
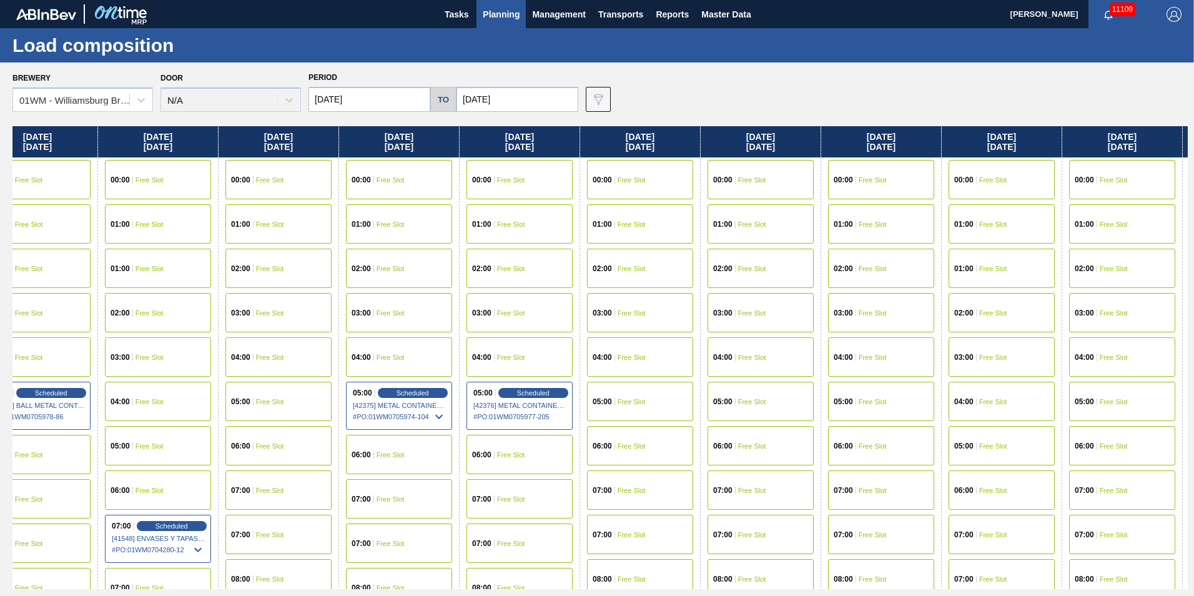
drag, startPoint x: 242, startPoint y: 144, endPoint x: 732, endPoint y: 151, distance: 489.8
click at [732, 151] on div "[DATE] 00:00 Free Slot 01:00 Free Slot 02:00 Free Slot 03:00 Free Slot 04:00 Fr…" at bounding box center [600, 357] width 1176 height 463
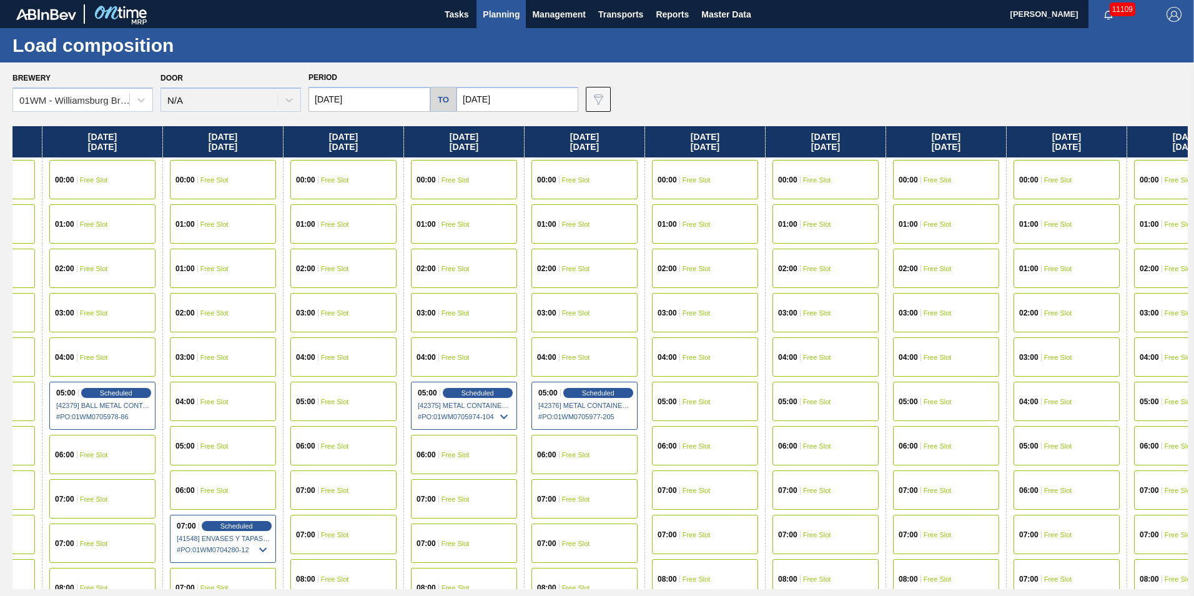
scroll to position [0, 90]
drag, startPoint x: 286, startPoint y: 153, endPoint x: 324, endPoint y: 154, distance: 37.5
click at [324, 154] on div "[DATE] 00:00 Free Slot 01:00 Free Slot 02:00 Free Slot 03:00 Free Slot 04:00 Fr…" at bounding box center [600, 357] width 1176 height 463
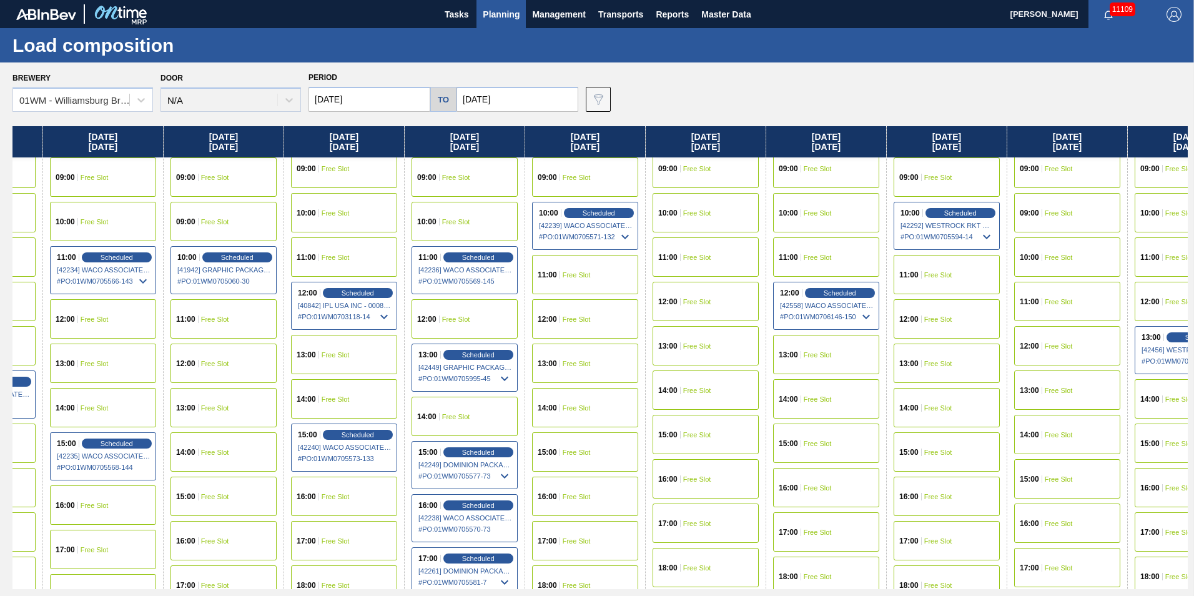
scroll to position [625, 90]
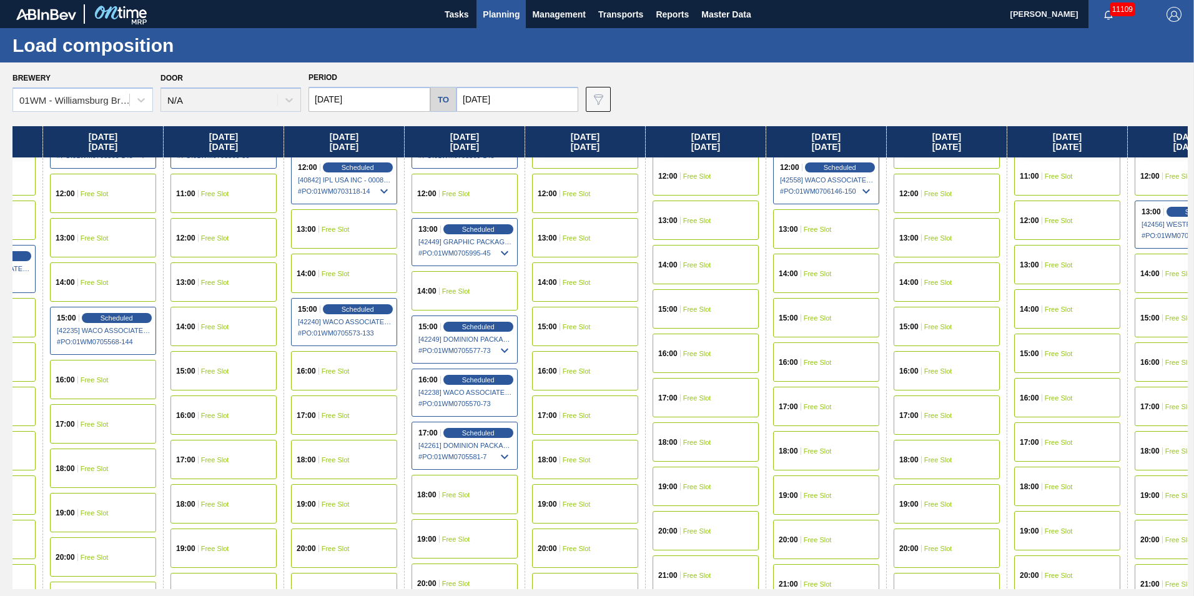
click at [226, 243] on div "12:00 Free Slot" at bounding box center [224, 237] width 106 height 39
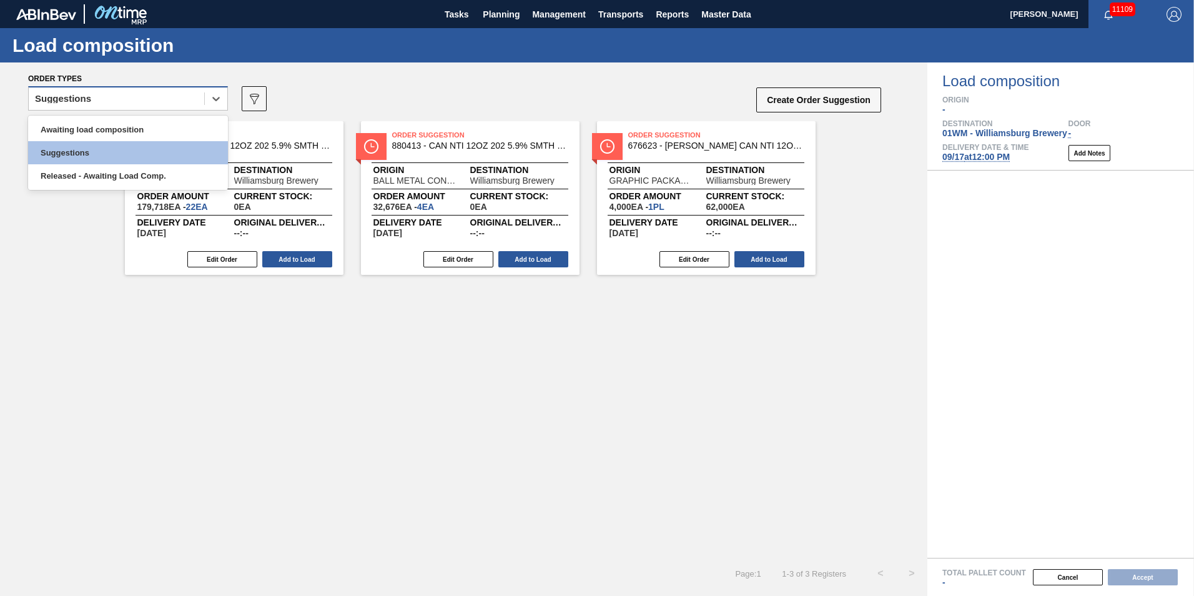
click at [168, 100] on div "Suggestions" at bounding box center [117, 99] width 176 height 18
click at [150, 133] on div "Awaiting load composition" at bounding box center [128, 129] width 200 height 23
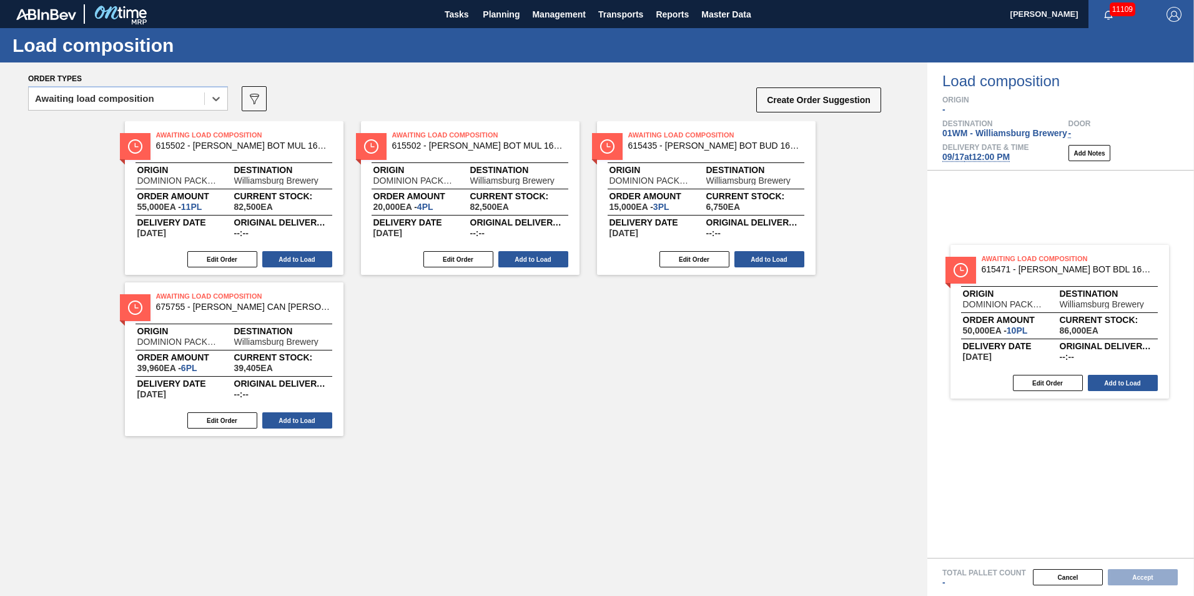
drag, startPoint x: 640, startPoint y: 269, endPoint x: 1056, endPoint y: 292, distance: 416.7
click at [1070, 299] on div "Order types option Awaiting load composition, selected. Select is focused ,type…" at bounding box center [597, 328] width 1194 height 533
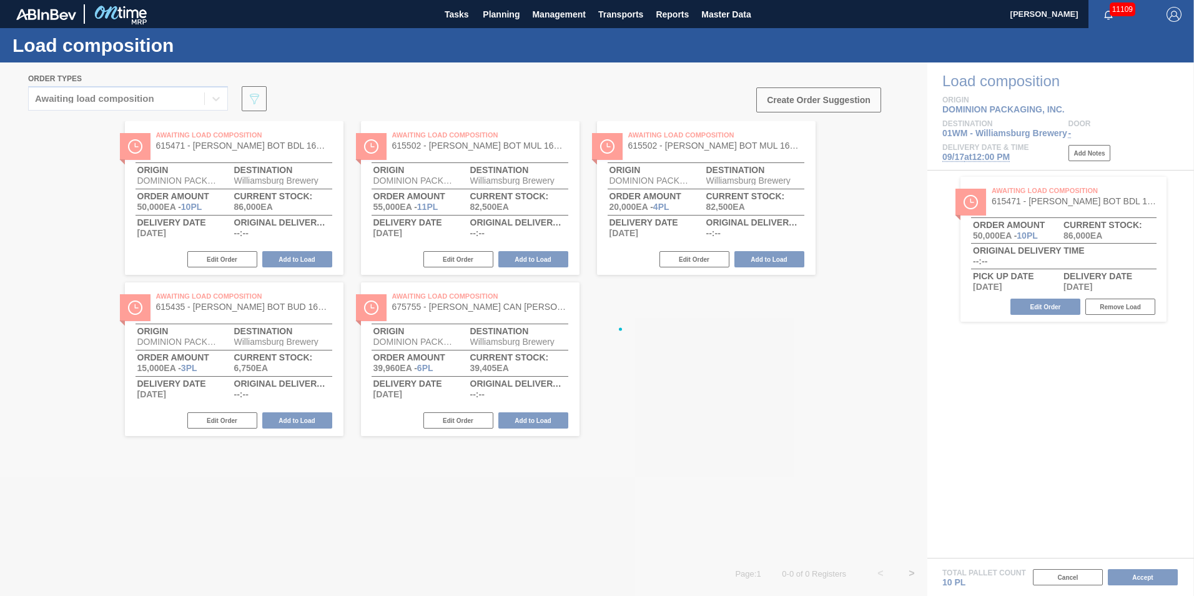
click at [1081, 277] on div at bounding box center [597, 328] width 1194 height 533
drag, startPoint x: 687, startPoint y: 210, endPoint x: 966, endPoint y: 287, distance: 289.8
click at [966, 287] on div at bounding box center [597, 328] width 1194 height 533
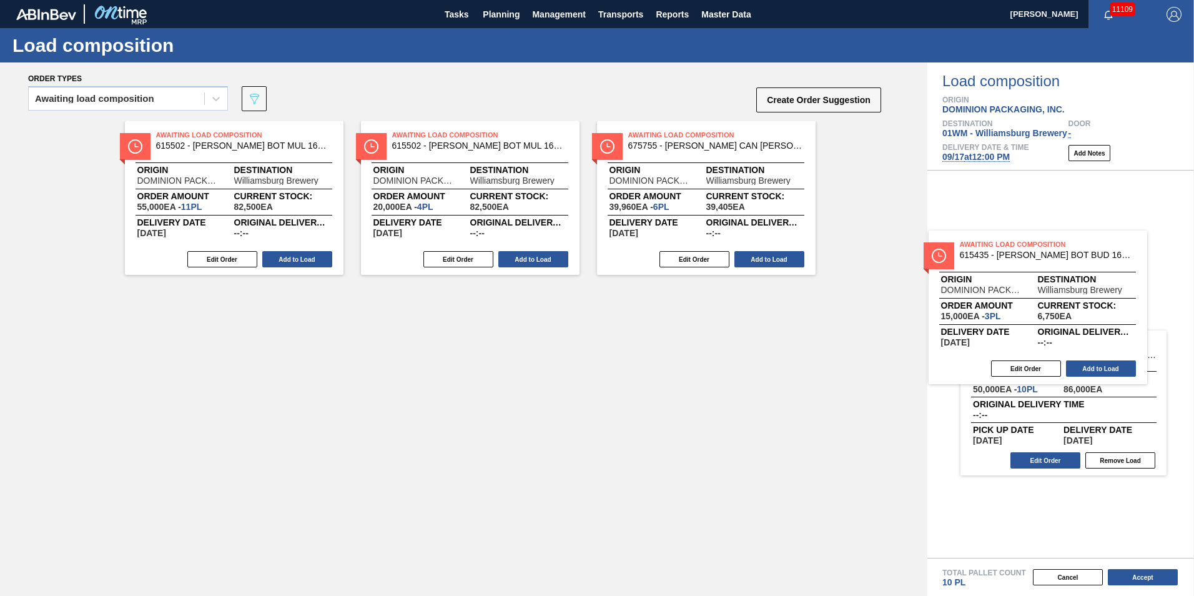
drag, startPoint x: 673, startPoint y: 206, endPoint x: 920, endPoint y: 273, distance: 255.2
click at [1003, 311] on div "Order types Awaiting load composition 089F7B8B-B2A5-4AFE-B5C0-19BA573D28AC Crea…" at bounding box center [597, 328] width 1194 height 533
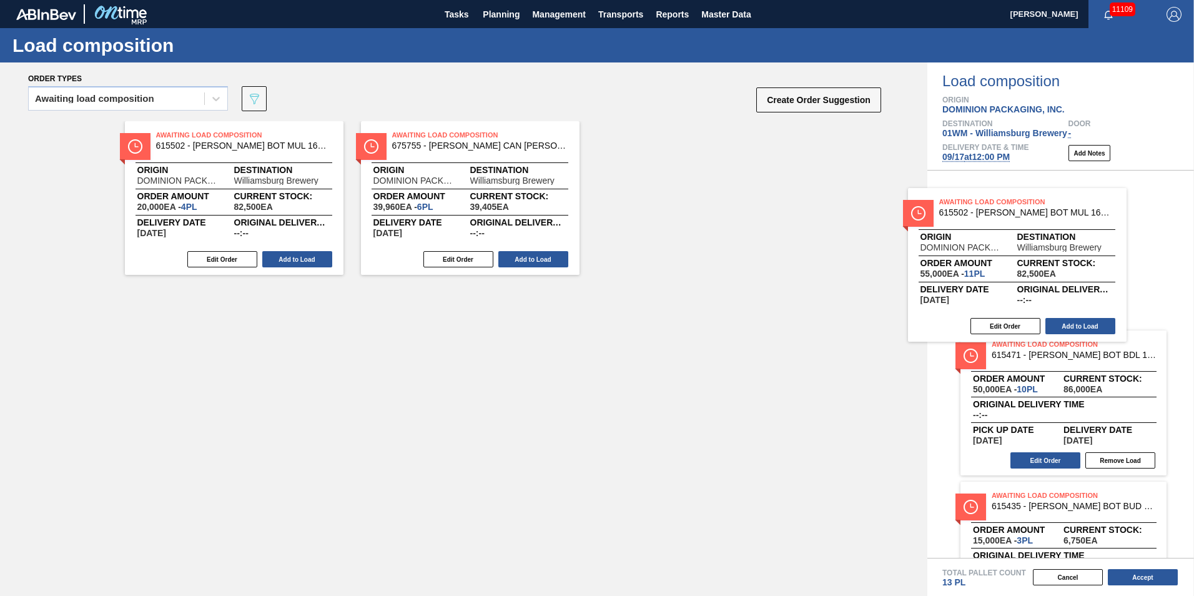
drag, startPoint x: 587, startPoint y: 270, endPoint x: 1073, endPoint y: 306, distance: 487.3
click at [1073, 306] on div "Order types Awaiting load composition 089F7B8B-B2A5-4AFE-B5C0-19BA573D28AC Crea…" at bounding box center [597, 328] width 1194 height 533
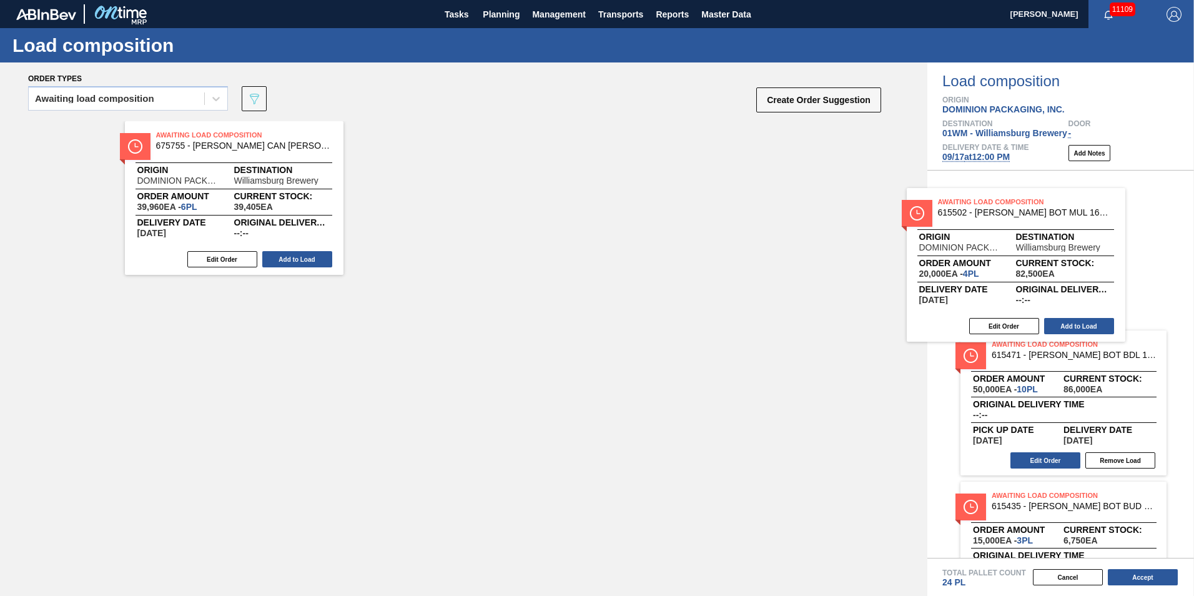
drag, startPoint x: 350, startPoint y: 229, endPoint x: 1034, endPoint y: 269, distance: 685.1
click at [1034, 269] on div "Order types Awaiting load composition 089F7B8B-B2A5-4AFE-B5C0-19BA573D28AC Crea…" at bounding box center [597, 328] width 1194 height 533
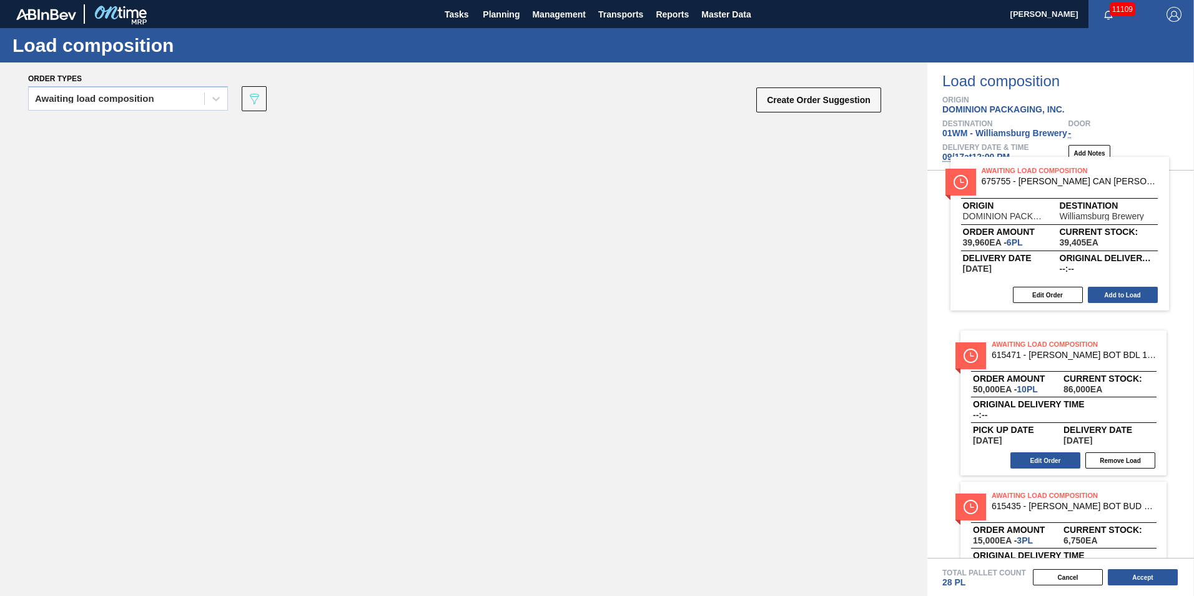
drag, startPoint x: 491, startPoint y: 199, endPoint x: 1050, endPoint y: 227, distance: 559.8
click at [1050, 227] on div "Order types Awaiting load composition 089F7B8B-B2A5-4AFE-B5C0-19BA573D28AC Crea…" at bounding box center [597, 328] width 1194 height 533
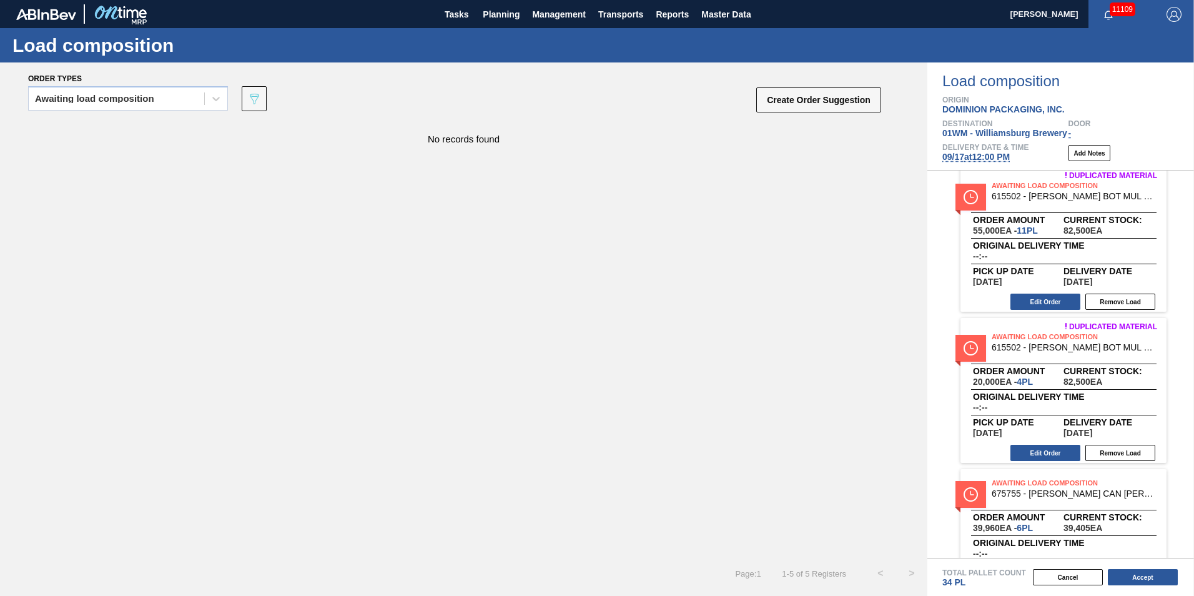
scroll to position [375, 0]
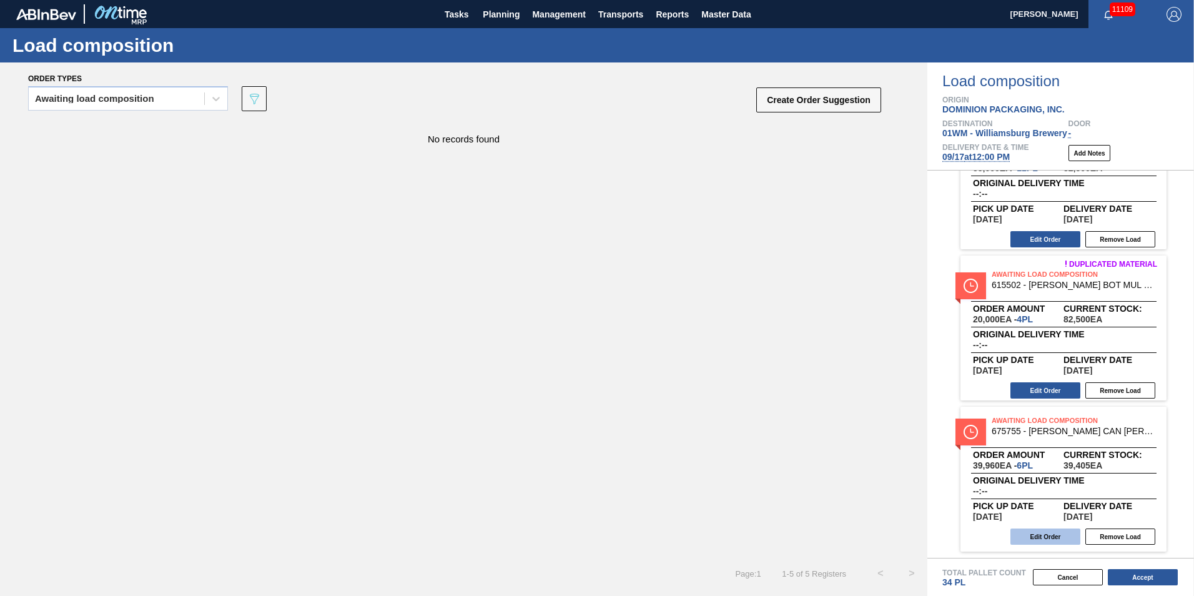
click at [1051, 535] on button "Edit Order" at bounding box center [1046, 536] width 70 height 16
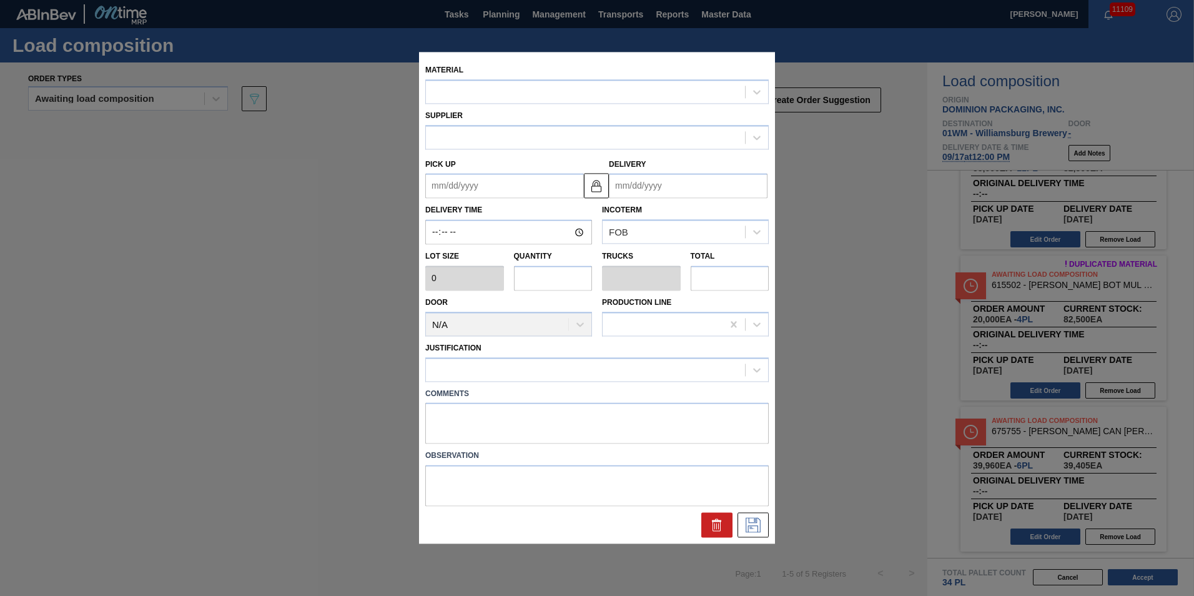
type input "6,660"
type input "6"
type input "0.231"
type input "39,960"
type up "[DATE]"
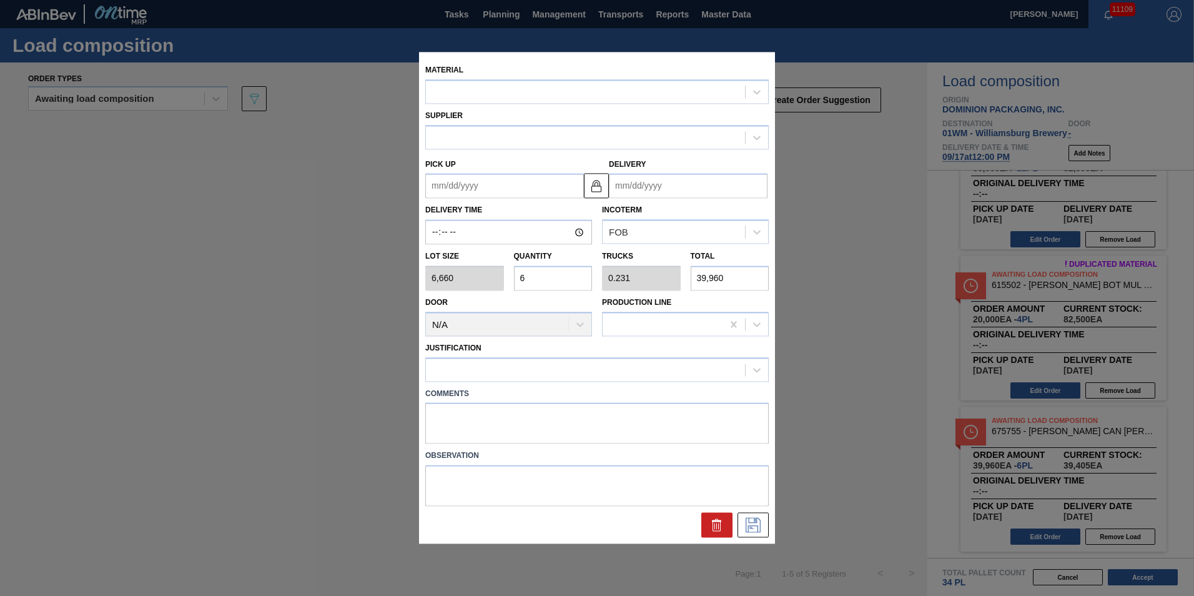
type input "[DATE]"
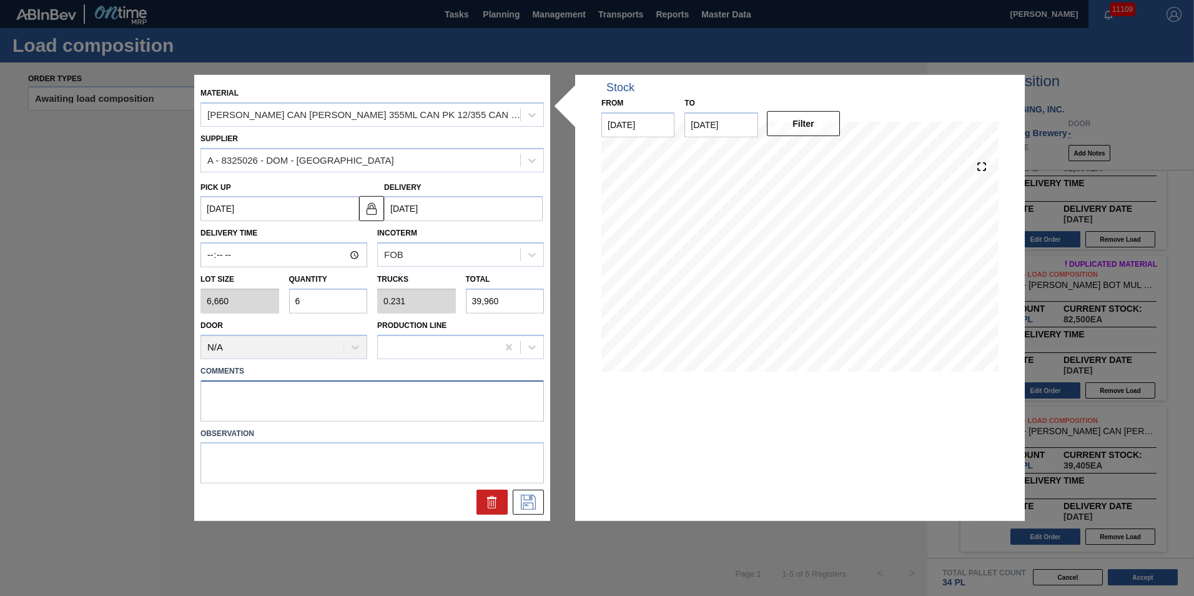
click at [319, 390] on textarea at bounding box center [373, 400] width 344 height 41
type textarea "T-6P"
click at [527, 500] on icon at bounding box center [528, 502] width 15 height 15
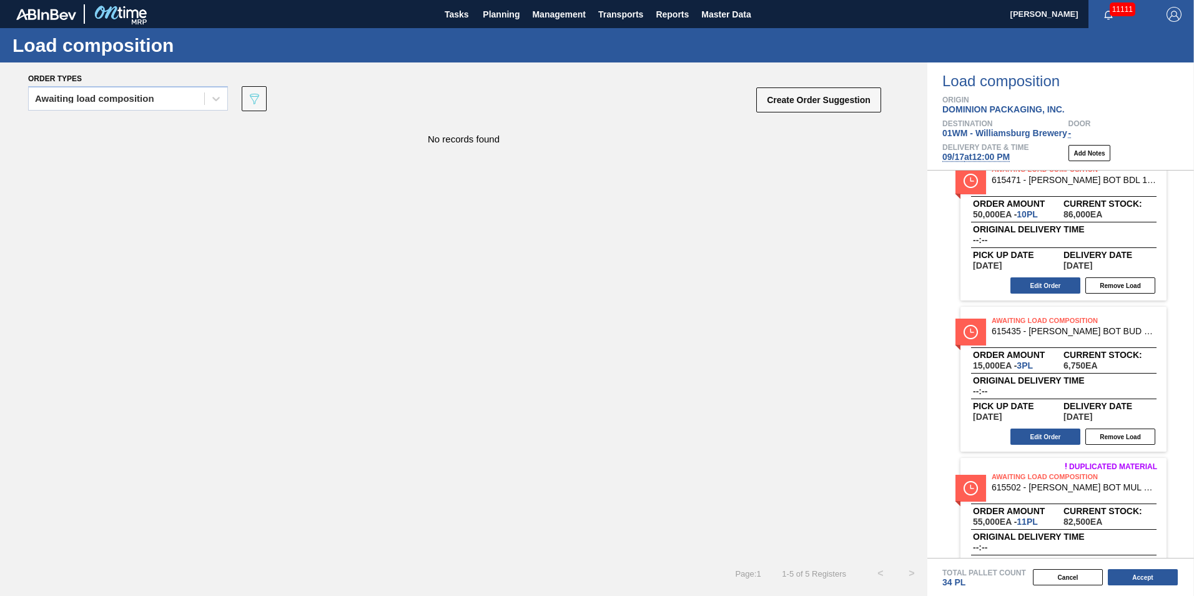
scroll to position [0, 0]
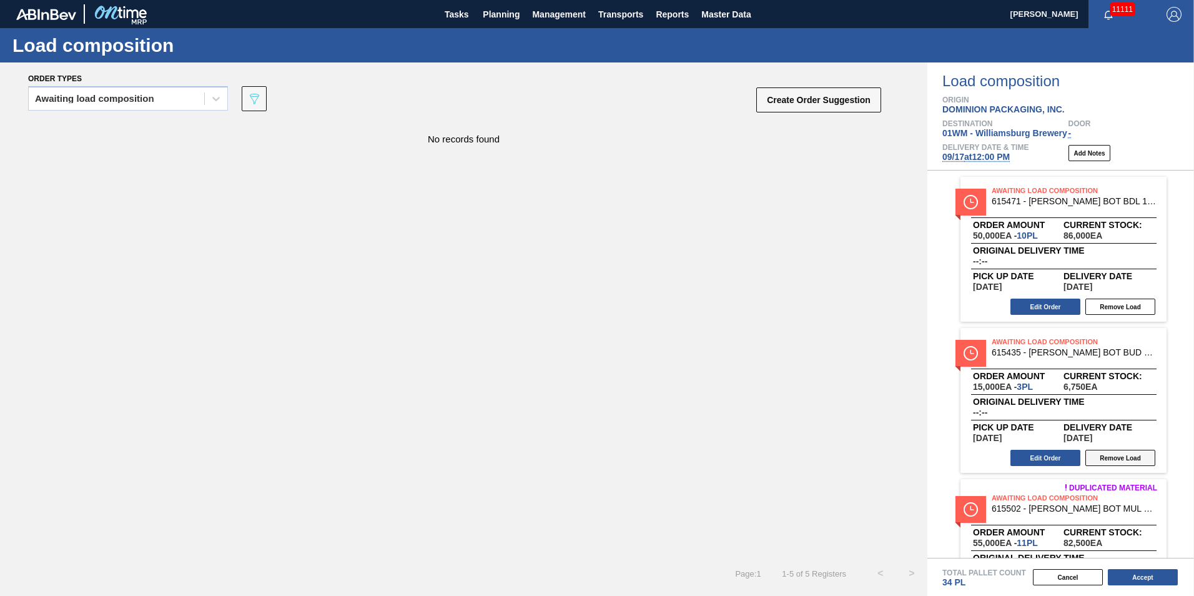
click at [1120, 459] on button "Remove Load" at bounding box center [1121, 458] width 70 height 16
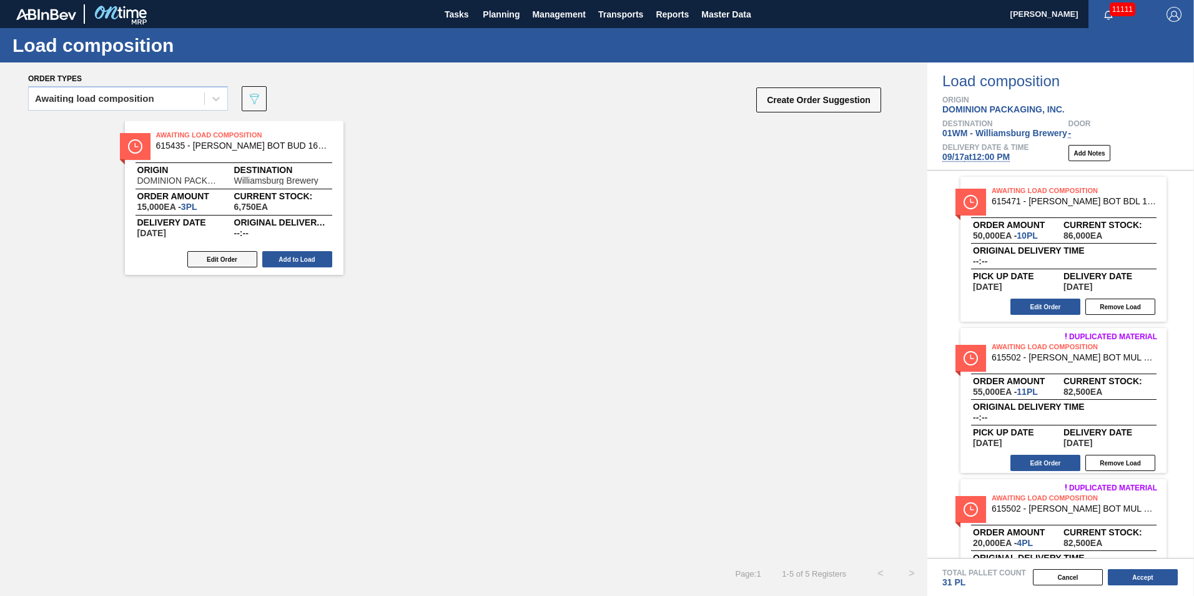
click at [219, 265] on button "Edit Order" at bounding box center [222, 259] width 70 height 16
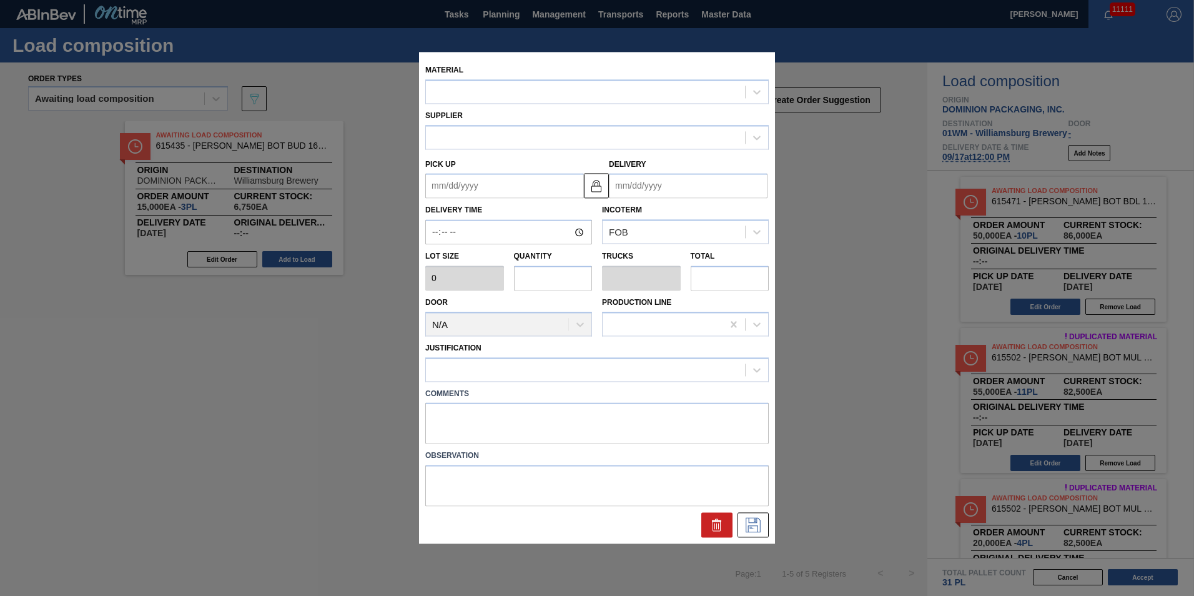
type input "5,000"
type input "3"
type input "0.144"
type input "15,000"
type up "[DATE]"
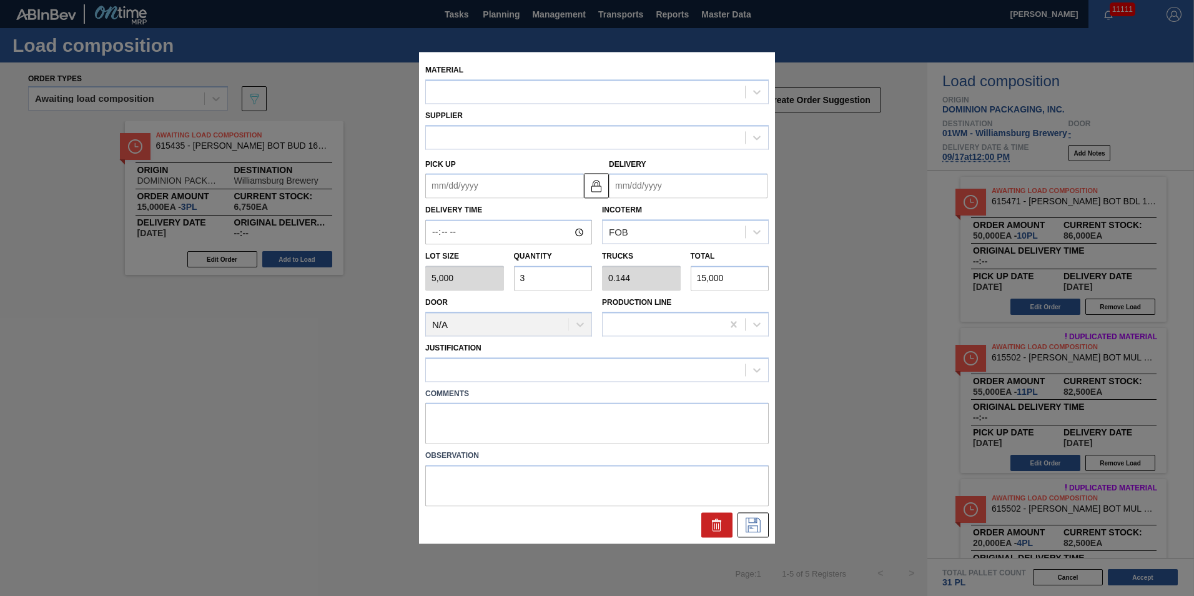
type input "[DATE]"
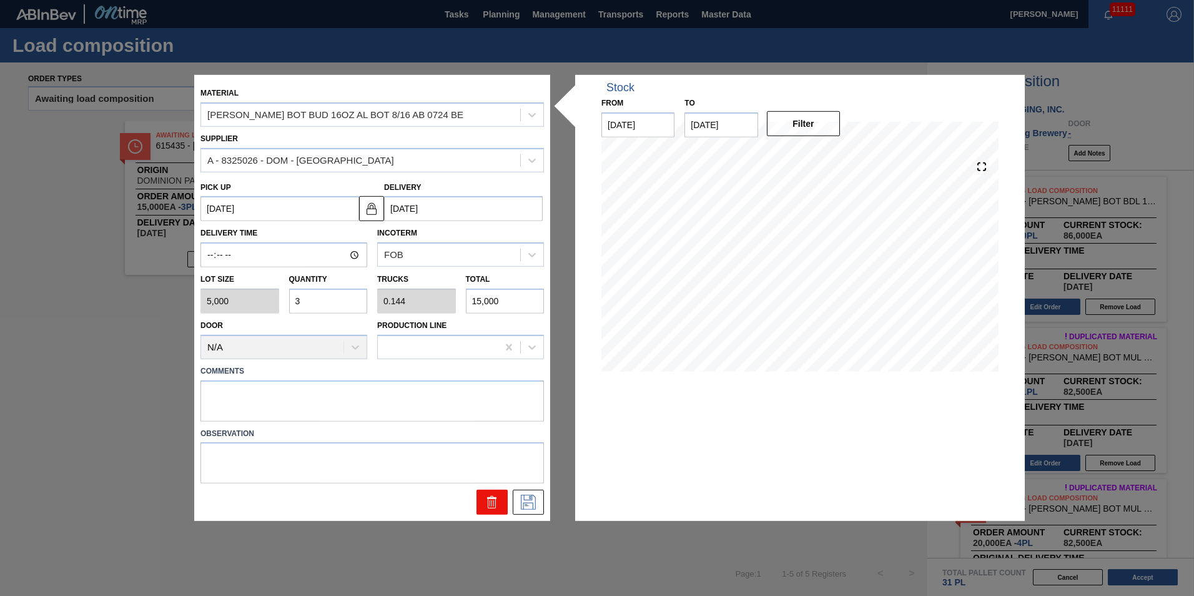
click at [483, 503] on button at bounding box center [492, 502] width 31 height 25
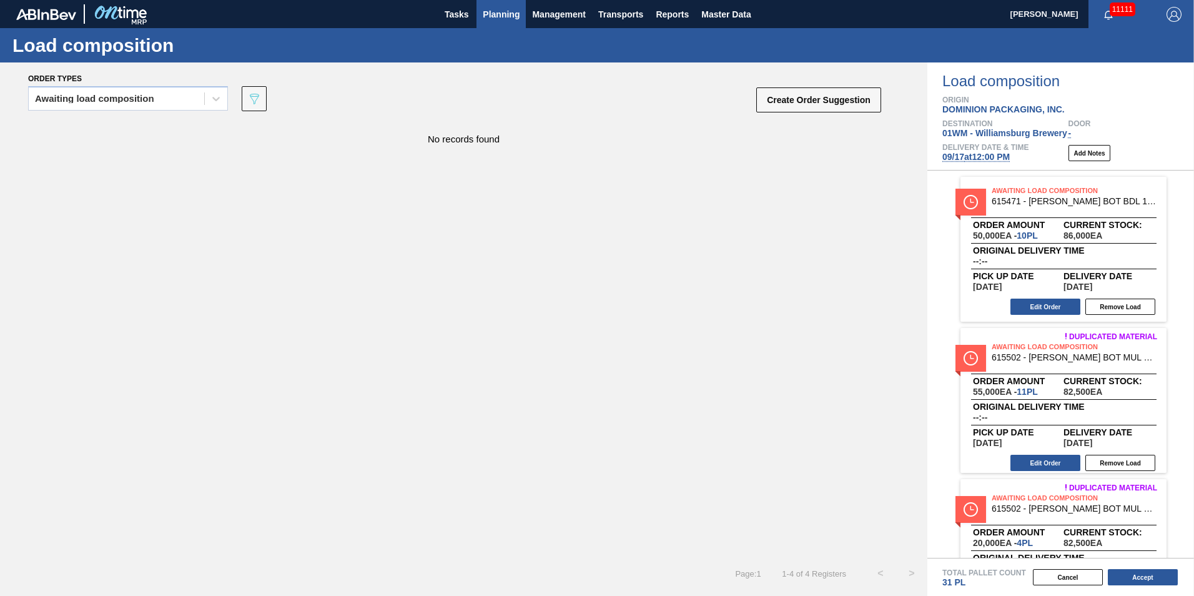
click at [495, 16] on span "Planning" at bounding box center [501, 14] width 37 height 15
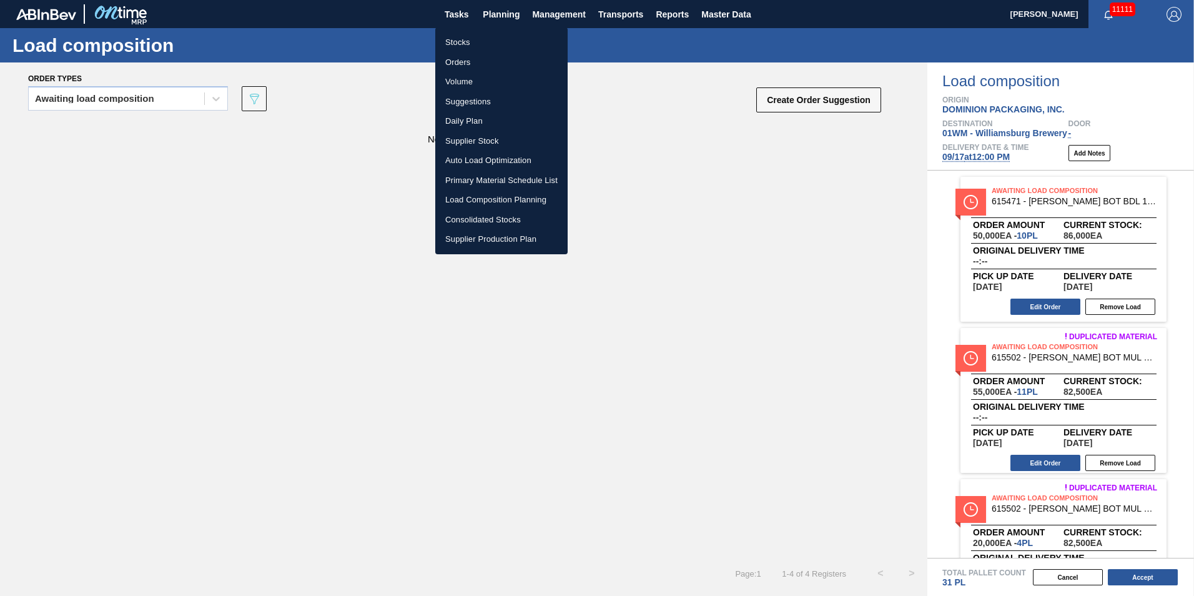
click at [510, 205] on li "Load Composition Planning" at bounding box center [501, 200] width 132 height 20
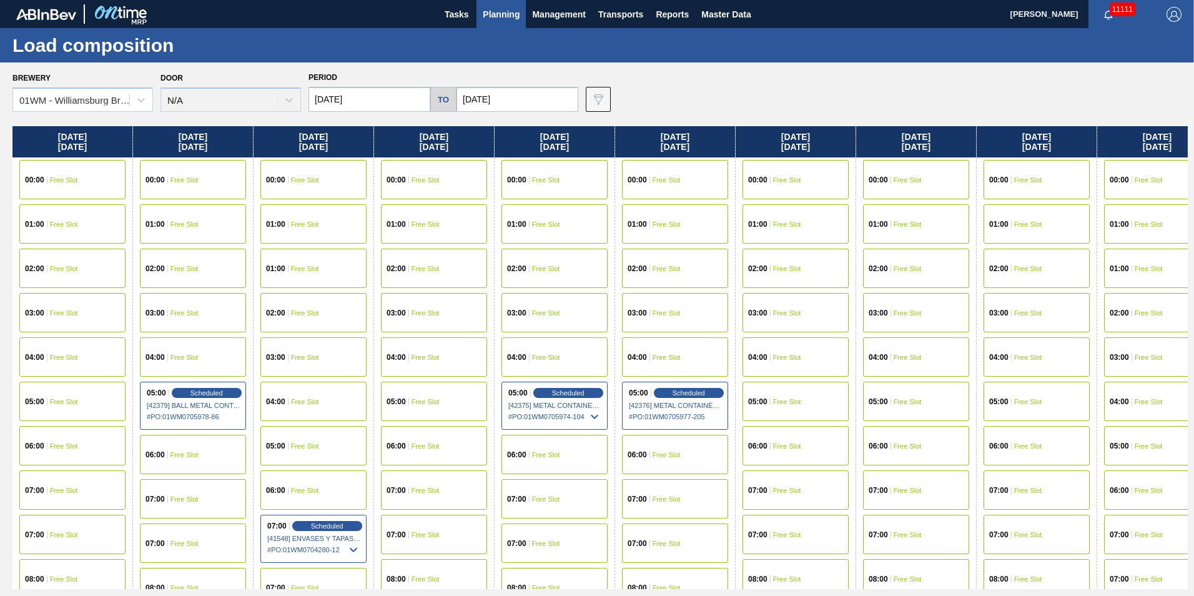
click at [505, 21] on span "Planning" at bounding box center [501, 14] width 37 height 15
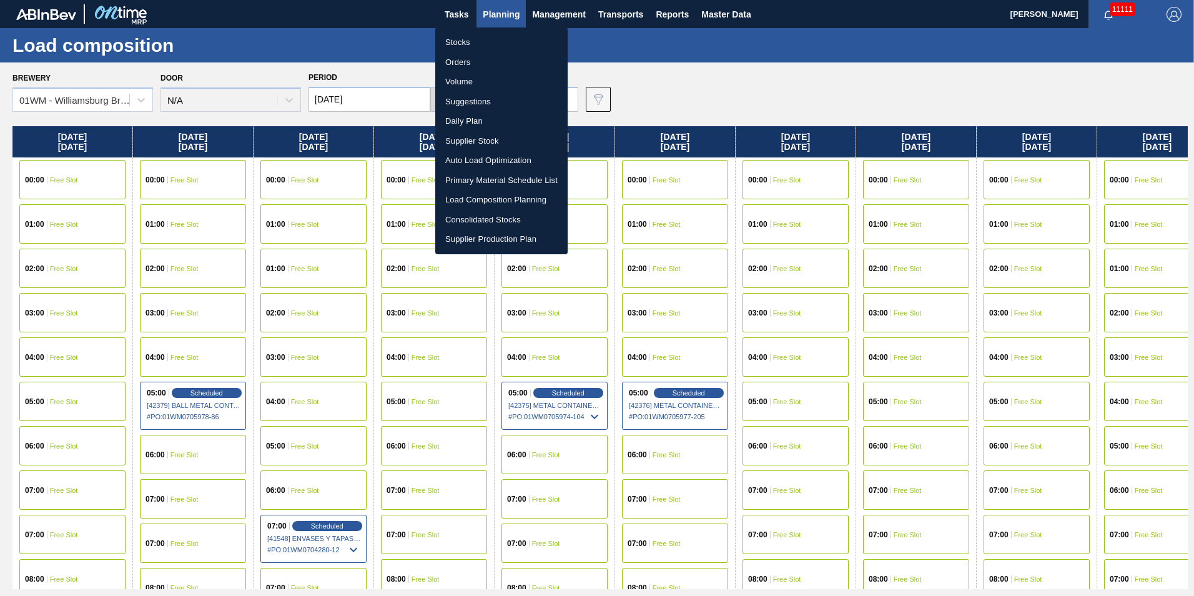
click at [502, 97] on li "Suggestions" at bounding box center [501, 102] width 132 height 20
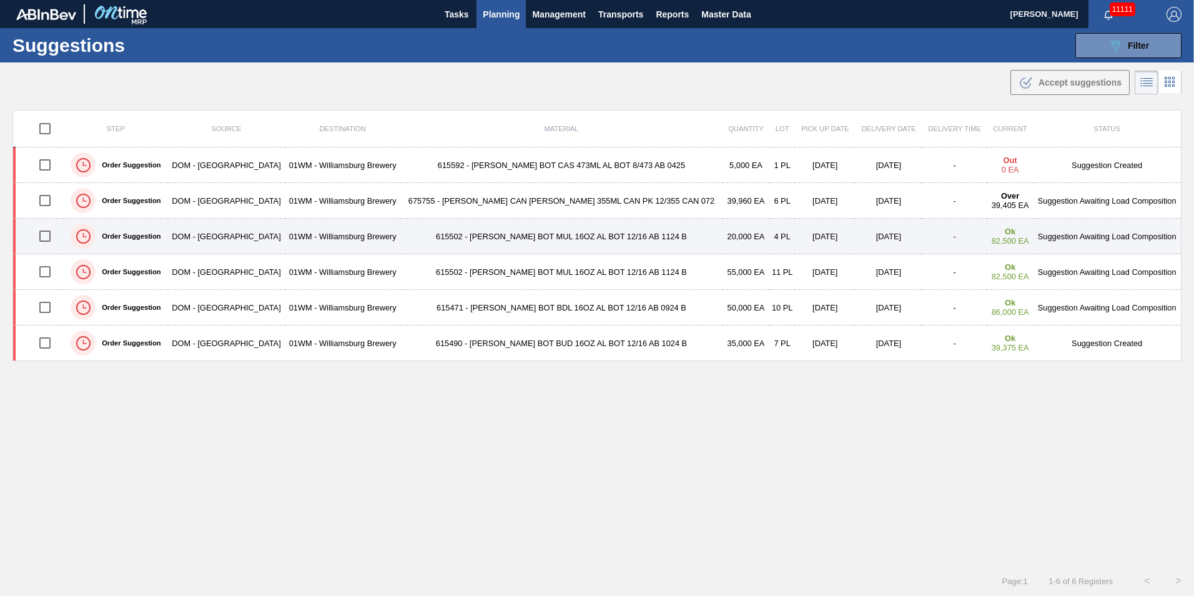
click at [43, 241] on input "checkbox" at bounding box center [45, 236] width 26 height 26
checkbox input "true"
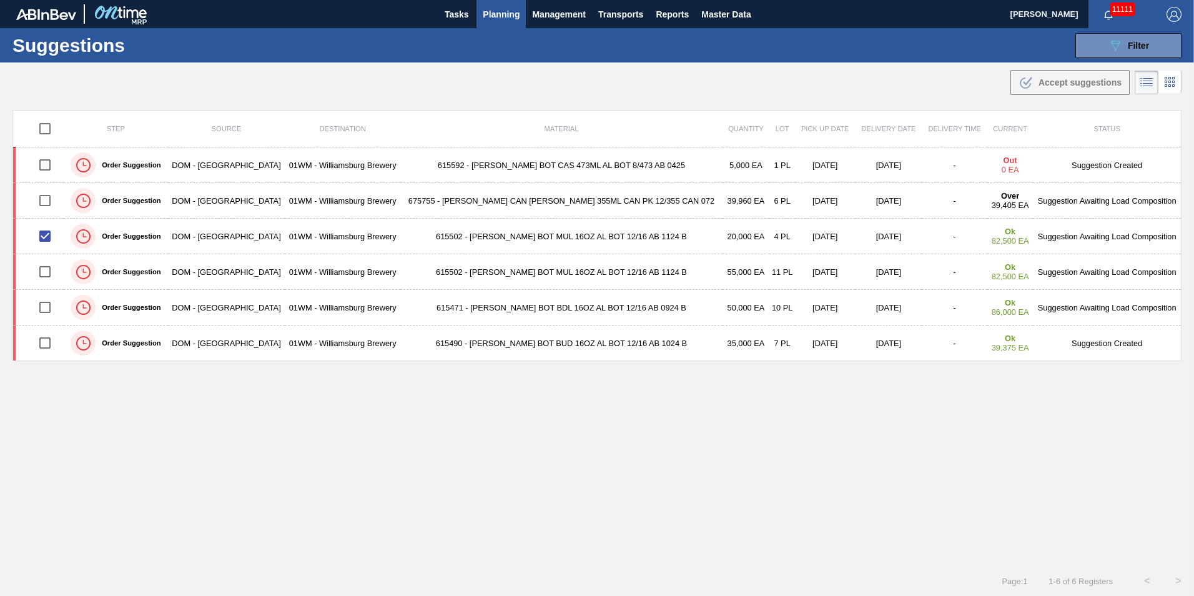
click at [896, 92] on div ".b{fill:var(--color-action-default)} Accept suggestions" at bounding box center [597, 79] width 1194 height 35
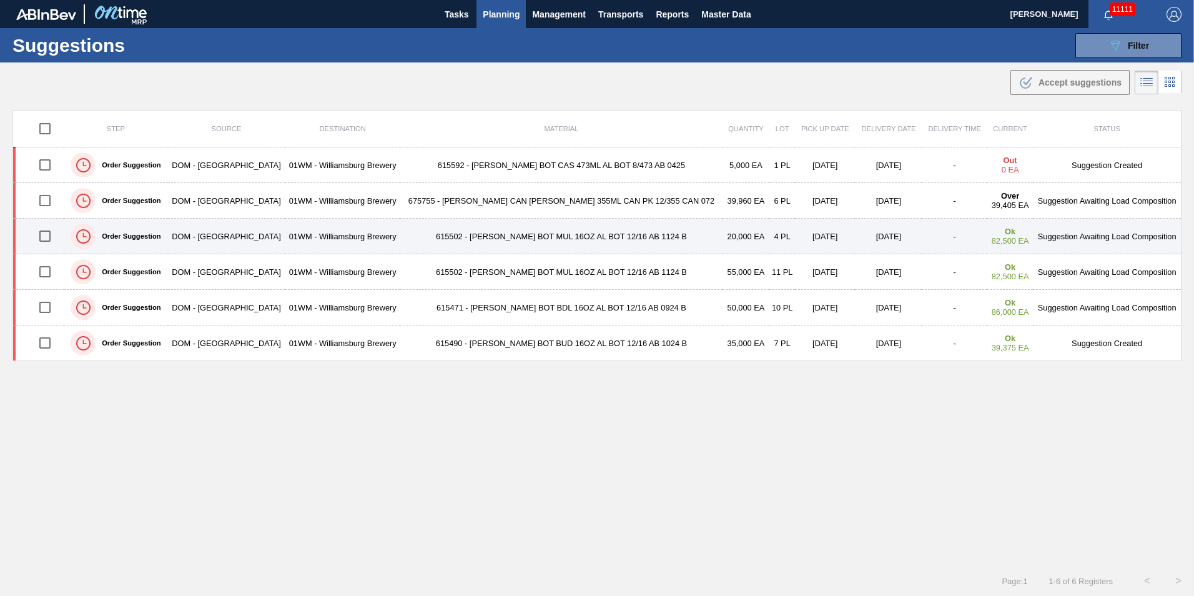
click at [44, 237] on input "checkbox" at bounding box center [45, 236] width 26 height 26
checkbox input "true"
click at [320, 230] on td "01WM - Williamsburg Brewery" at bounding box center [343, 237] width 116 height 36
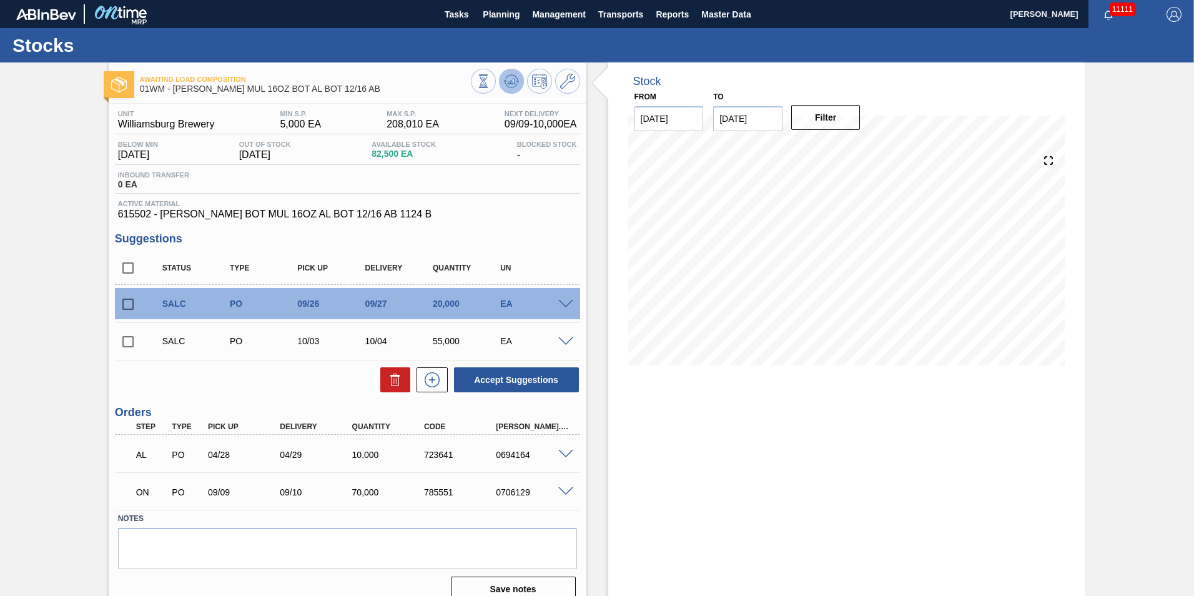
click at [502, 79] on button at bounding box center [511, 81] width 25 height 25
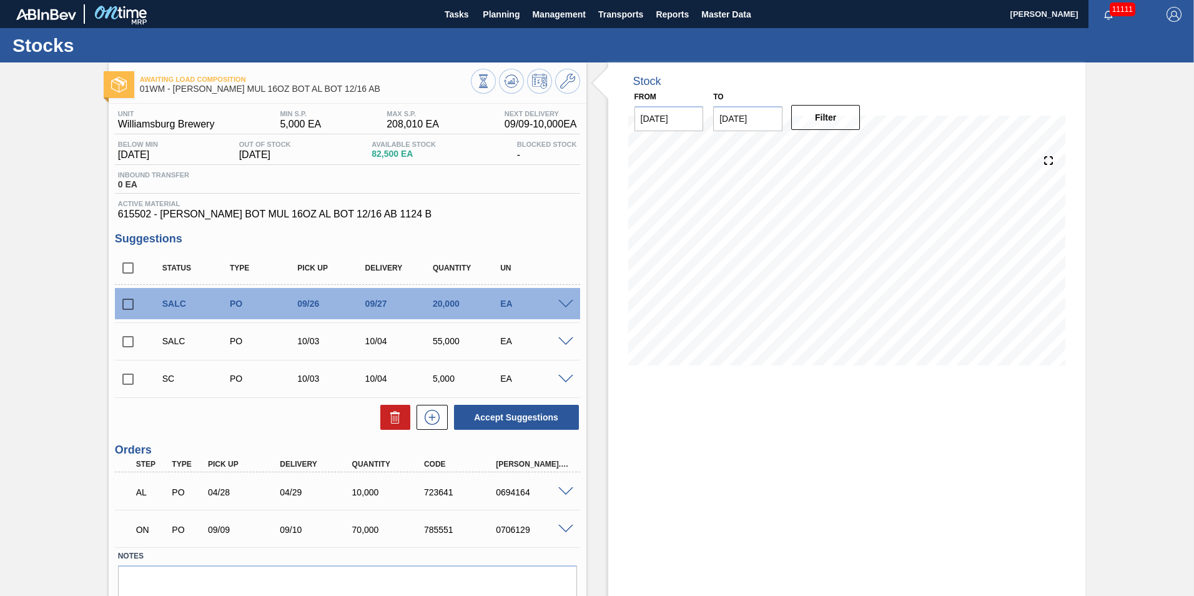
click at [568, 302] on span at bounding box center [565, 304] width 15 height 9
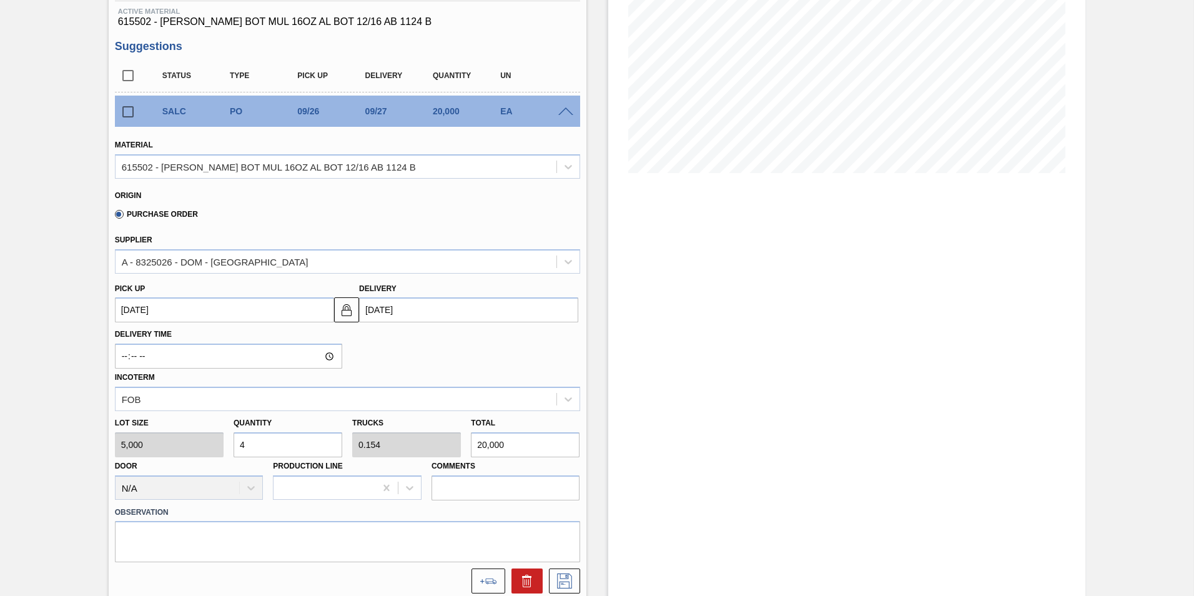
scroll to position [62, 0]
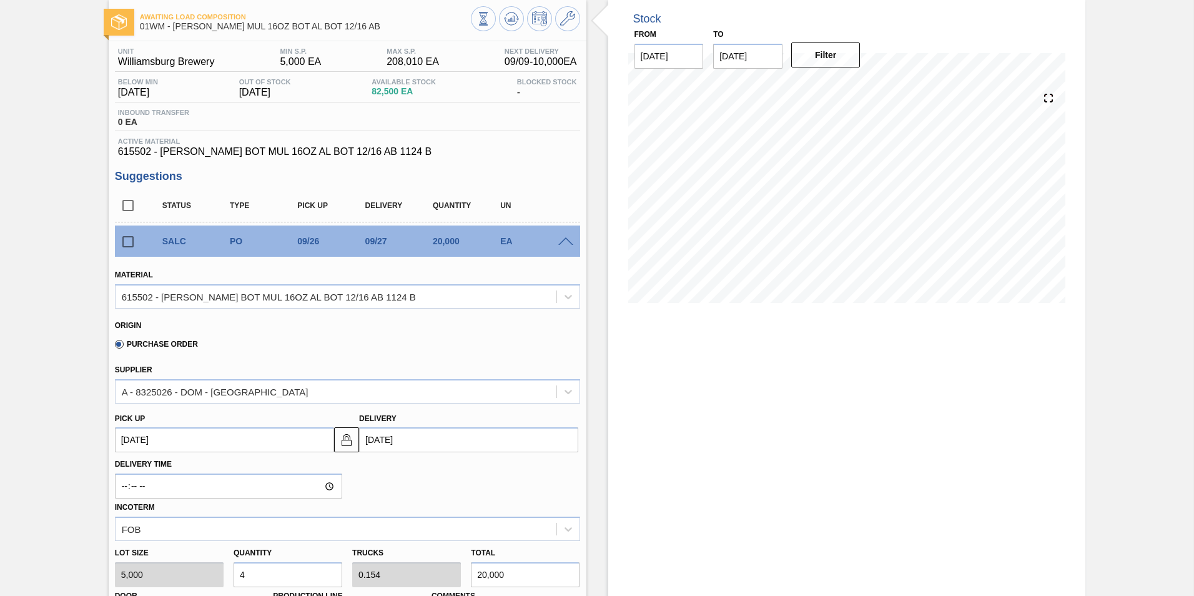
click at [565, 245] on span at bounding box center [565, 241] width 15 height 9
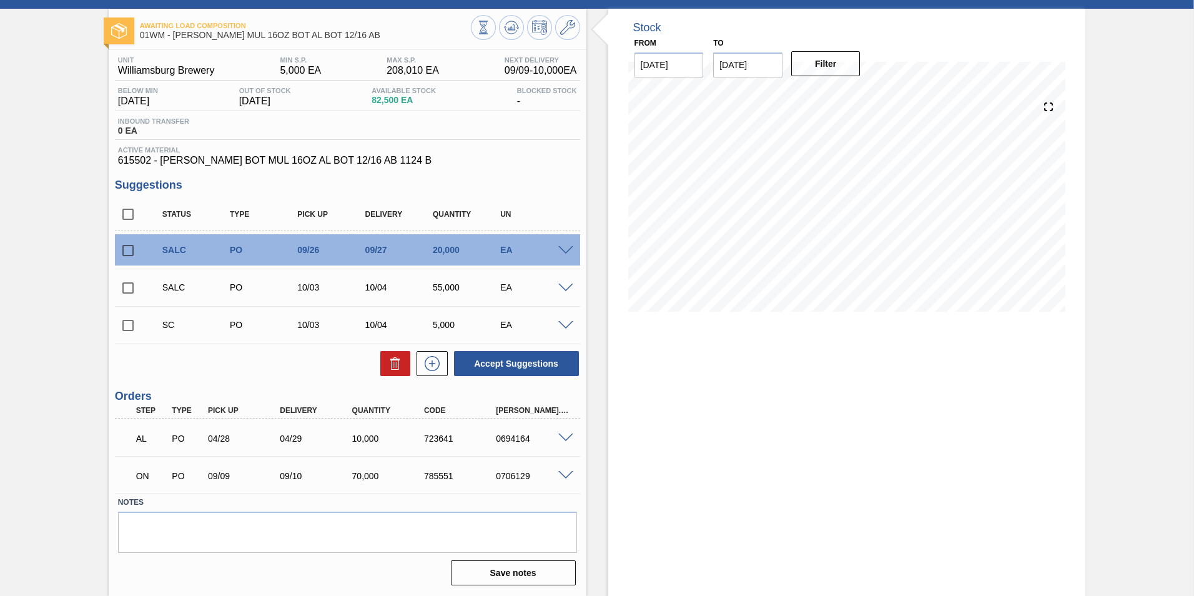
scroll to position [54, 0]
click at [132, 249] on input "checkbox" at bounding box center [128, 250] width 26 height 26
click at [550, 367] on button "Accept Suggestions" at bounding box center [516, 363] width 125 height 25
checkbox input "false"
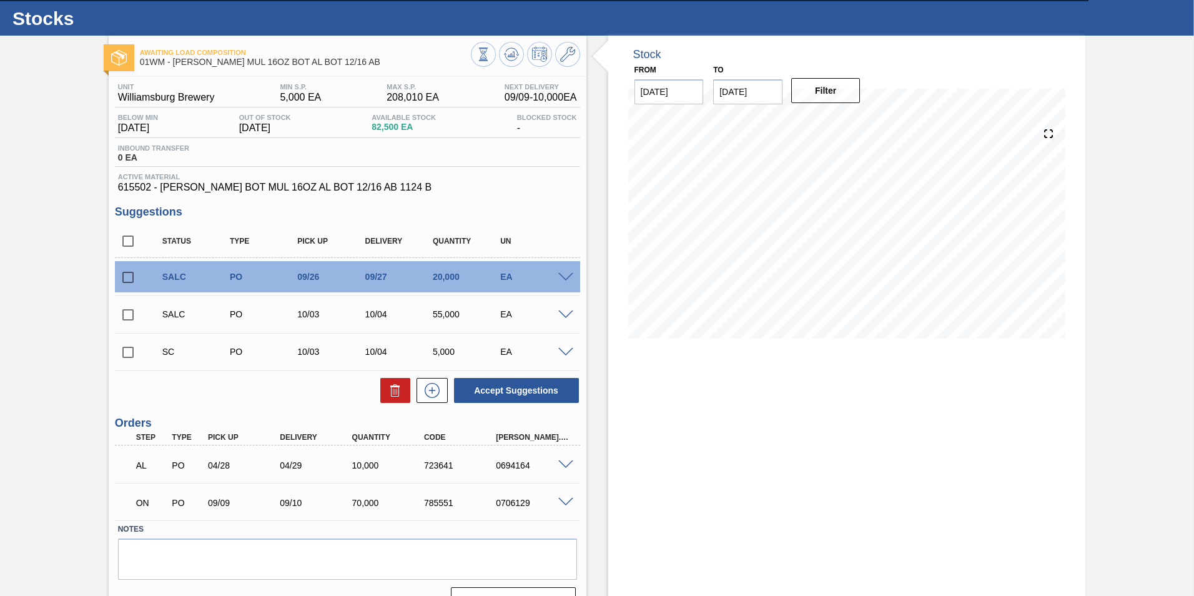
scroll to position [0, 0]
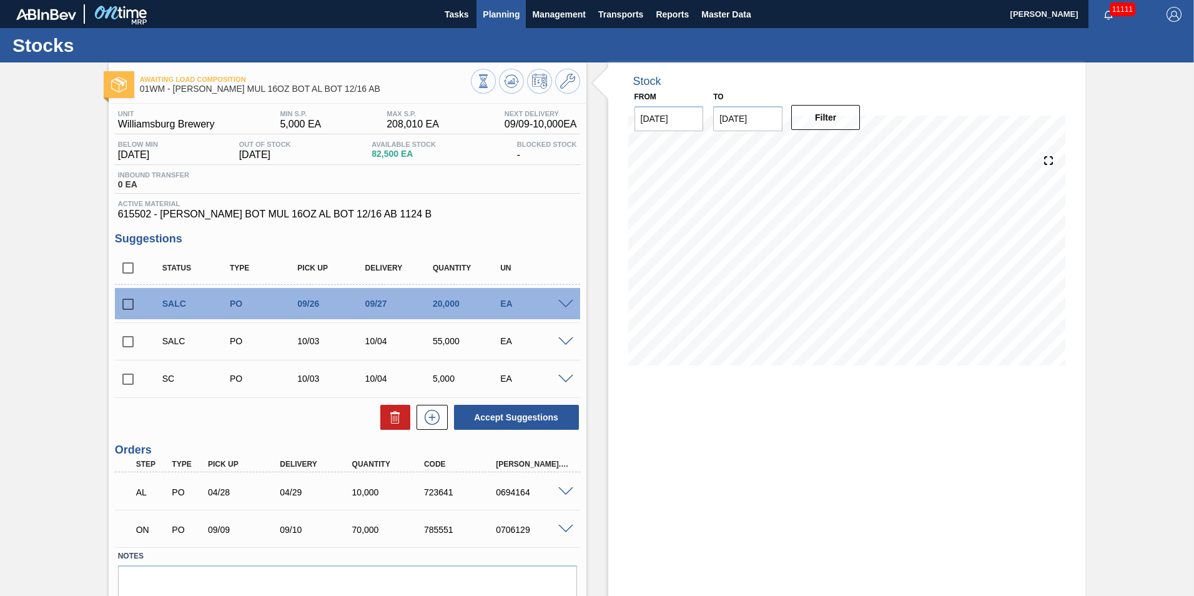
click at [505, 14] on span "Planning" at bounding box center [501, 14] width 37 height 15
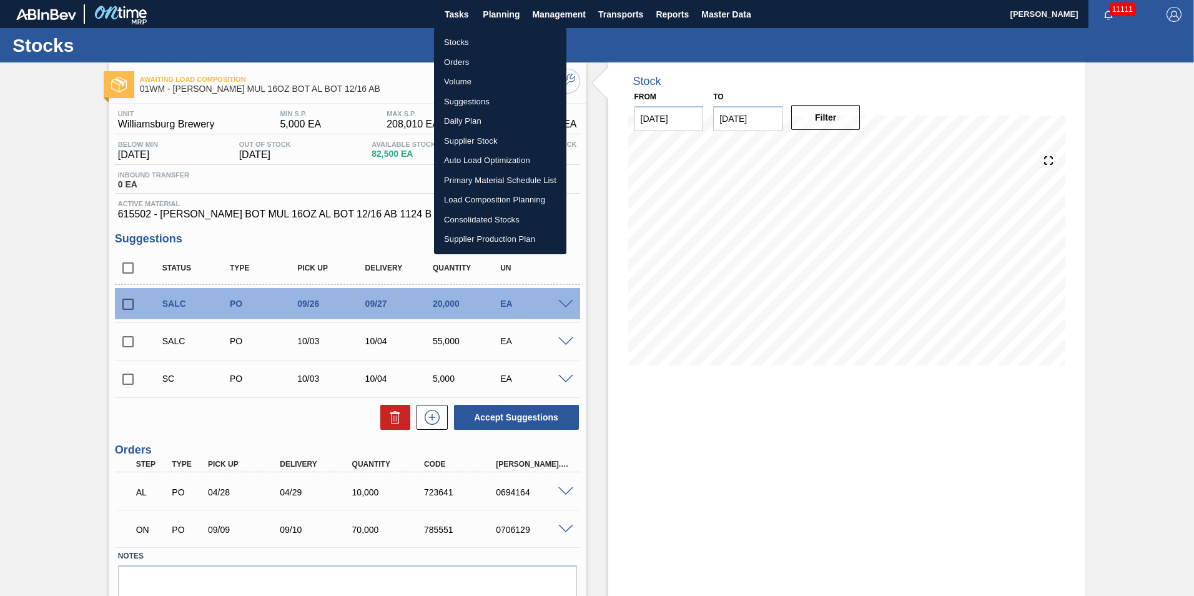
click at [476, 196] on li "Load Composition Planning" at bounding box center [500, 200] width 132 height 20
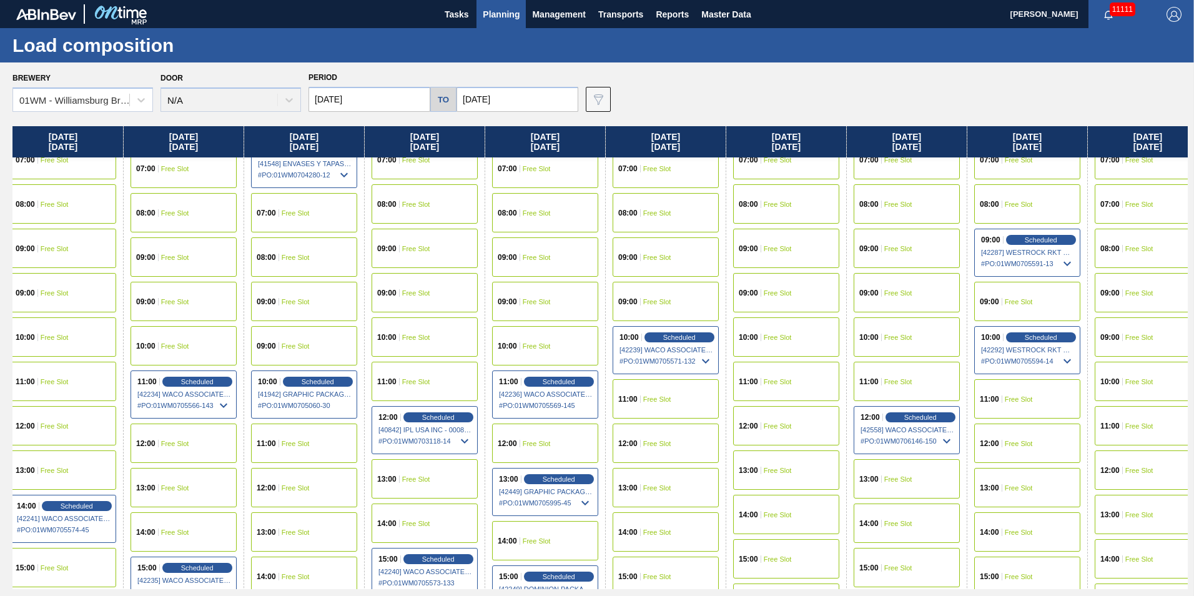
scroll to position [375, 0]
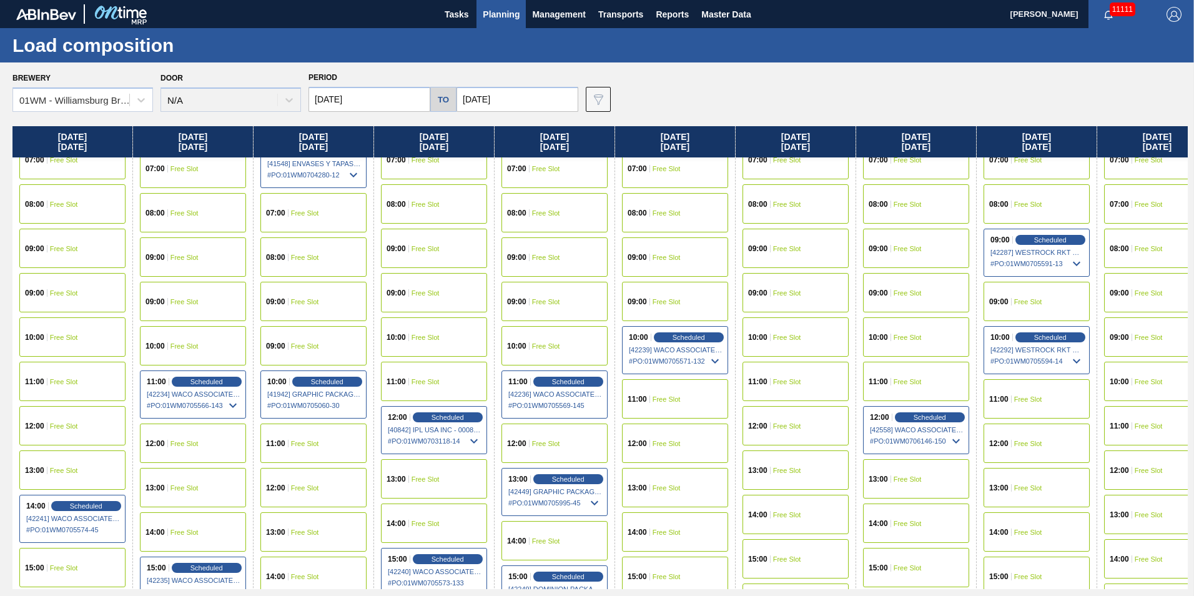
drag, startPoint x: 779, startPoint y: 146, endPoint x: 952, endPoint y: 146, distance: 173.0
click at [953, 146] on div "[DATE] 00:00 Free Slot 01:00 Free Slot 02:00 Free Slot 03:00 Free Slot 04:00 Fr…" at bounding box center [600, 357] width 1176 height 463
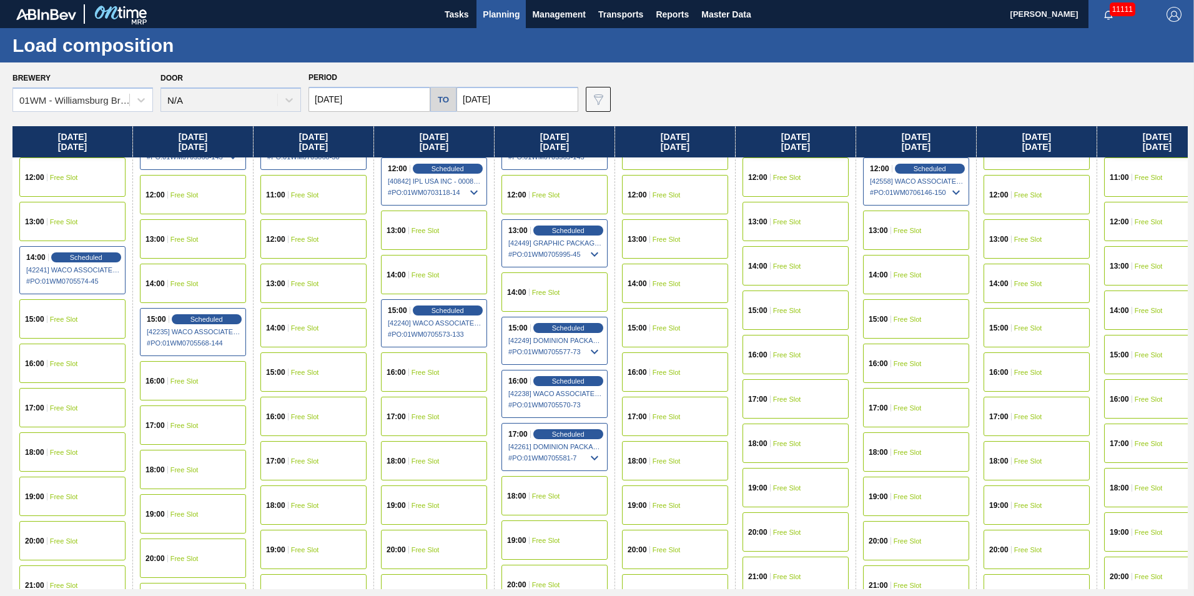
scroll to position [625, 0]
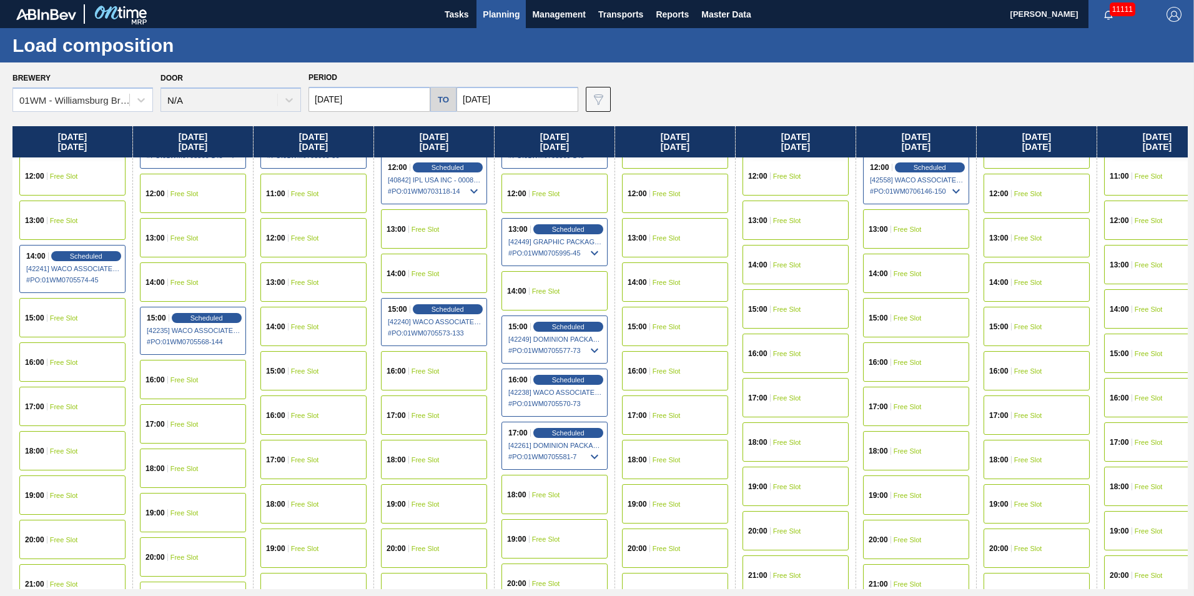
click at [307, 325] on span "Free Slot" at bounding box center [305, 326] width 28 height 7
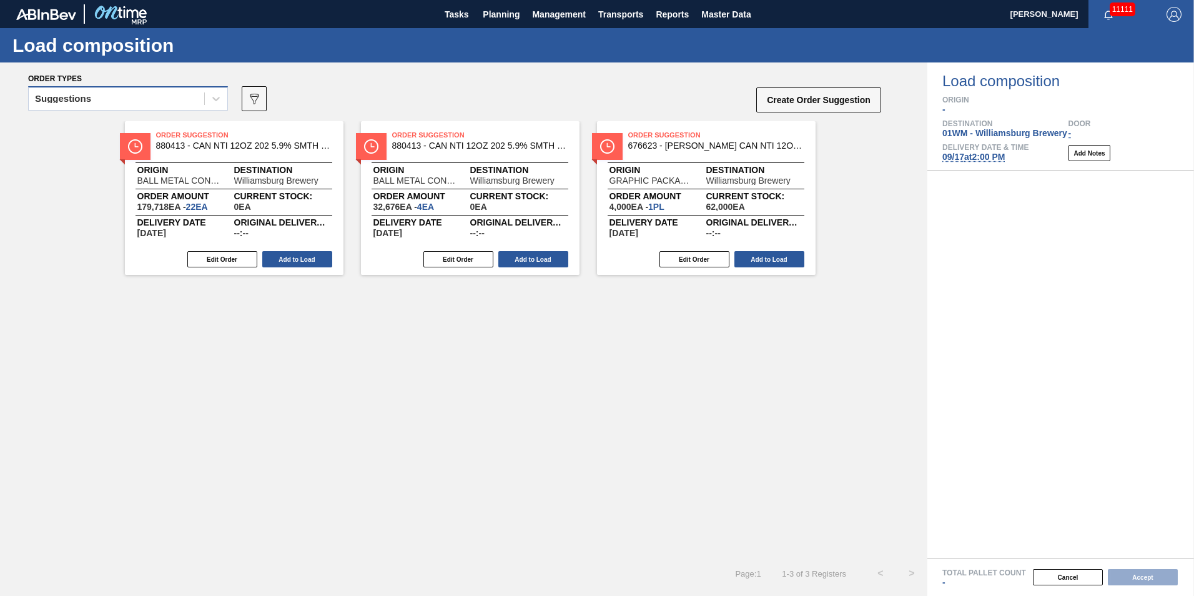
click at [171, 98] on div "Suggestions" at bounding box center [117, 99] width 176 height 18
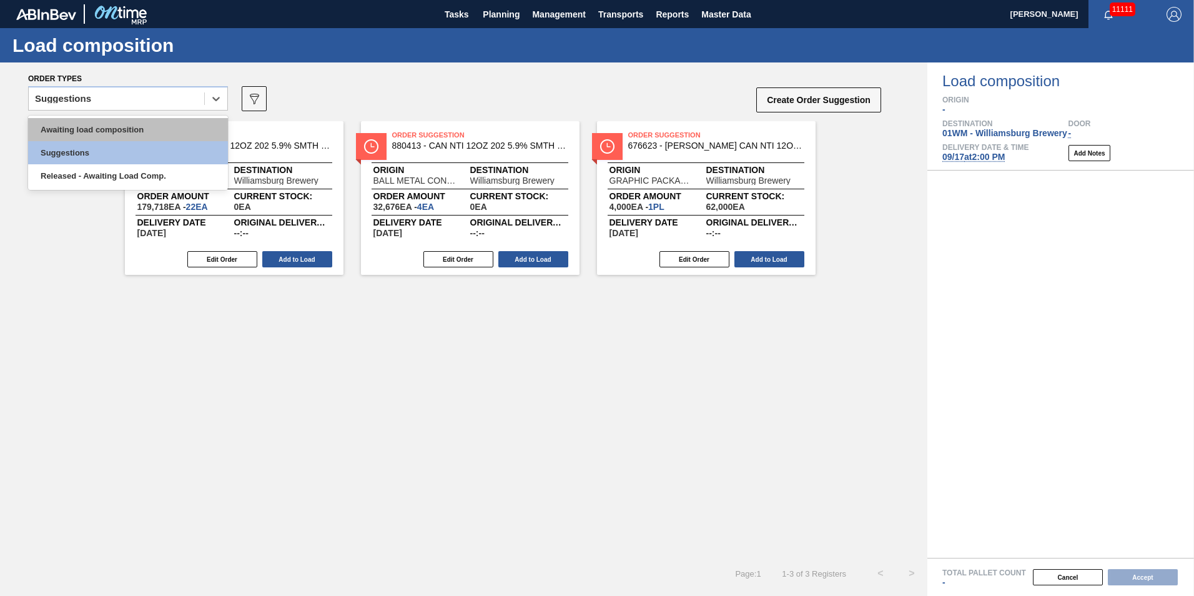
click at [134, 127] on div "Awaiting load composition" at bounding box center [128, 129] width 200 height 23
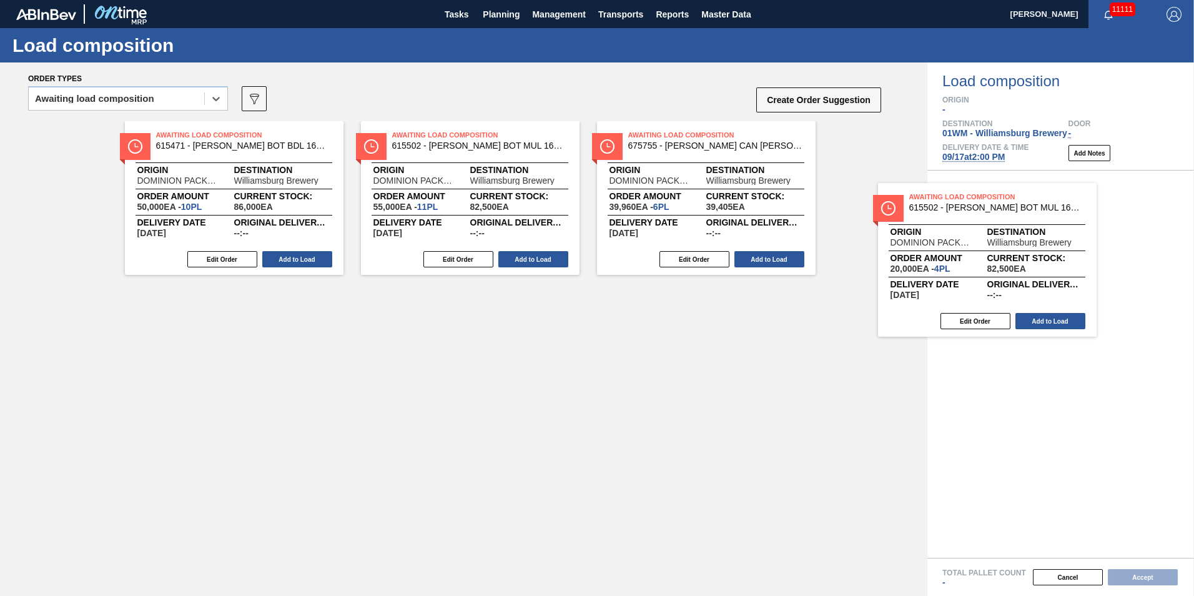
drag, startPoint x: 723, startPoint y: 176, endPoint x: 1021, endPoint y: 238, distance: 303.7
click at [1021, 238] on div "Order types option Awaiting load composition, selected. Select is focused ,type…" at bounding box center [597, 328] width 1194 height 533
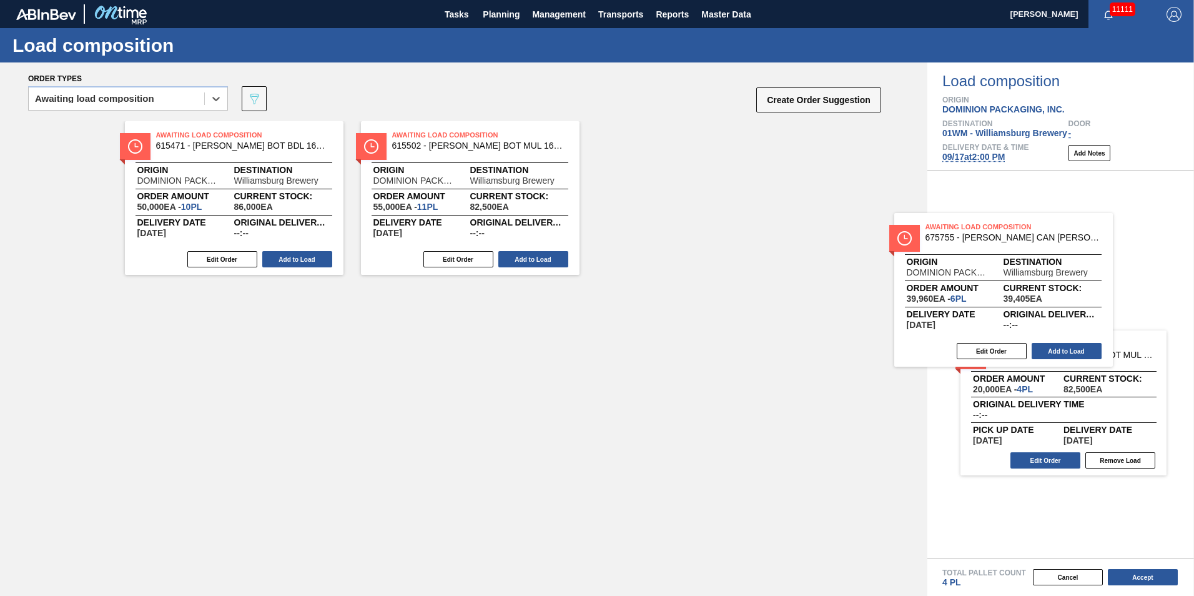
drag, startPoint x: 735, startPoint y: 210, endPoint x: 1029, endPoint y: 285, distance: 304.2
click at [1028, 287] on div "Order types option Awaiting load composition, selected. Select is focused ,type…" at bounding box center [597, 328] width 1194 height 533
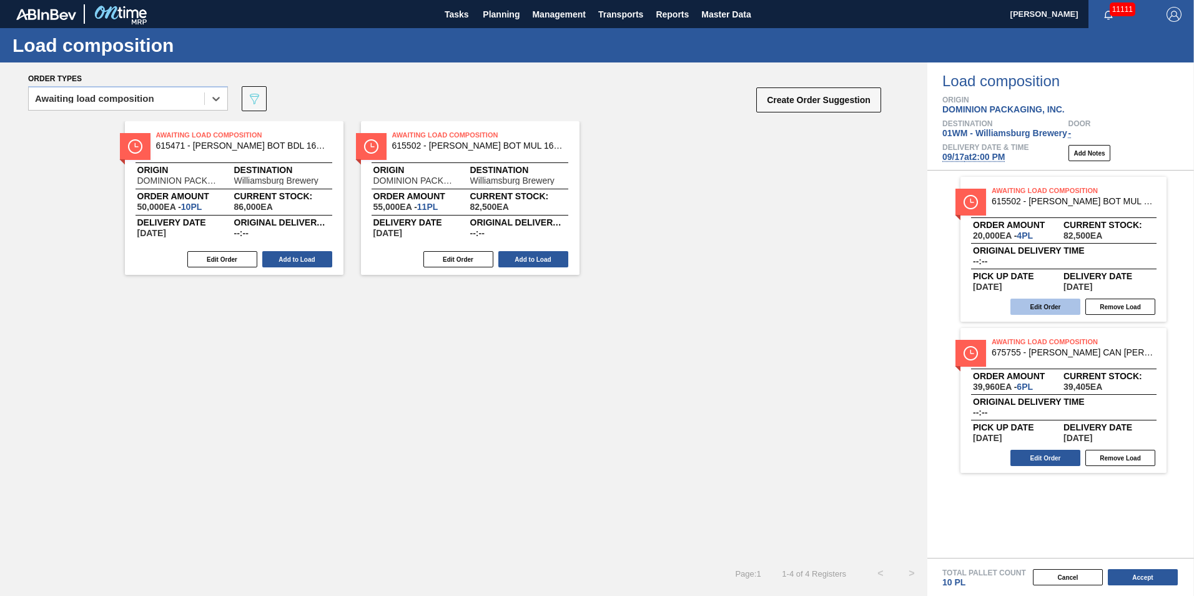
click at [1061, 304] on button "Edit Order" at bounding box center [1046, 307] width 70 height 16
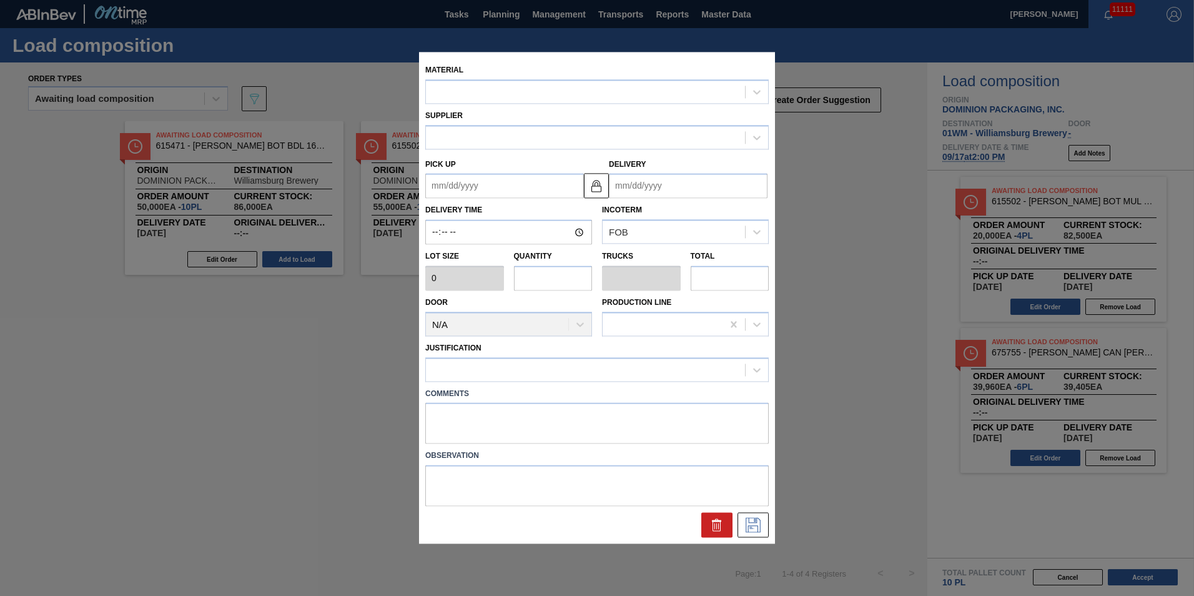
type input "5,000"
type input "4"
type input "0.154"
type input "20,000"
type up "[DATE]"
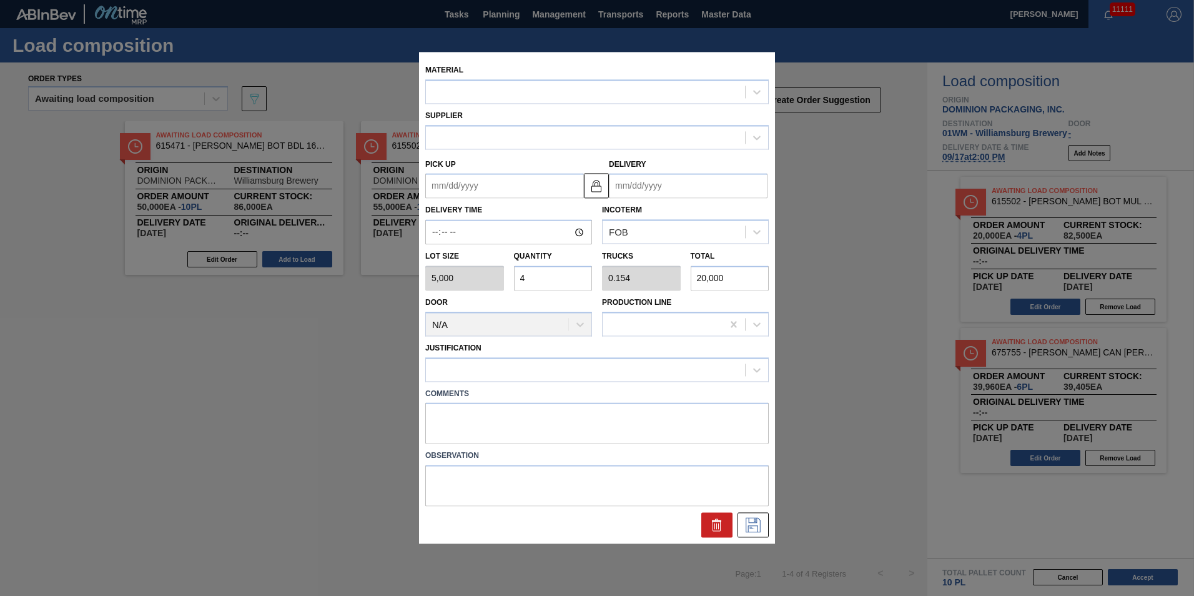
type input "[DATE]"
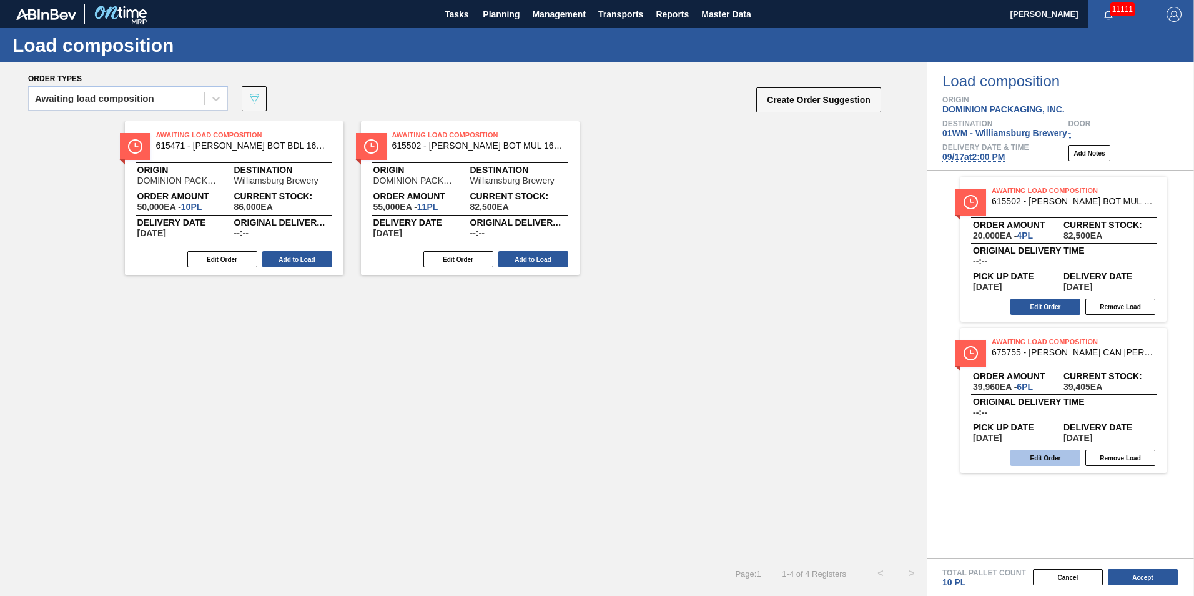
click at [1057, 455] on button "Edit Order" at bounding box center [1046, 458] width 70 height 16
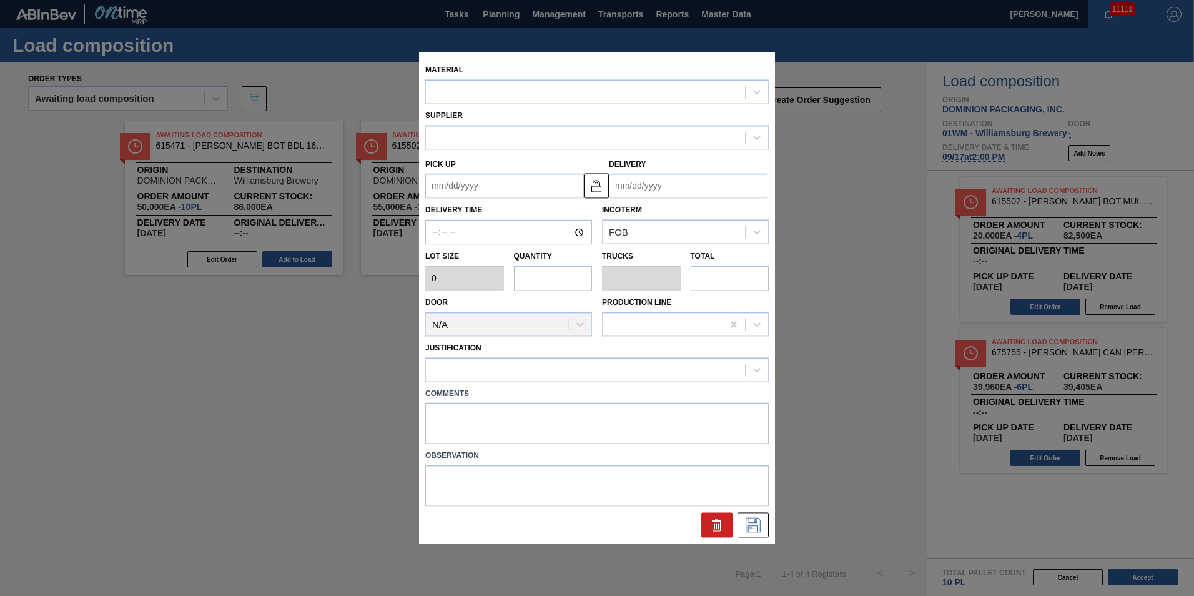
type input "6,660"
type input "6"
type input "0.231"
type input "39,960"
type textarea "T-6P"
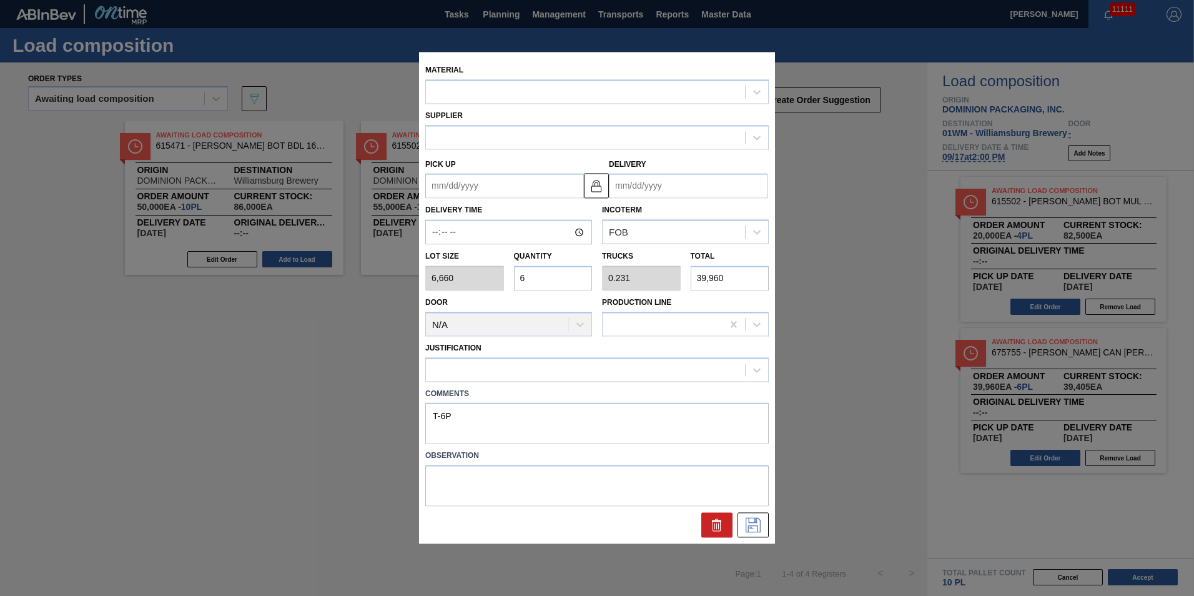
type up "[DATE]"
type input "[DATE]"
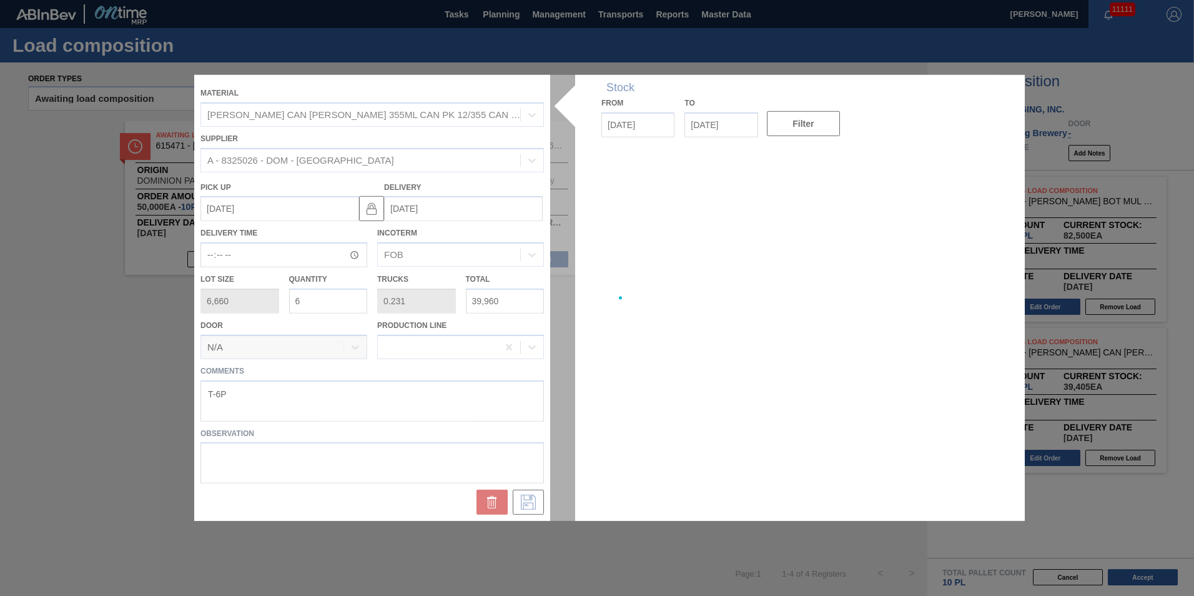
drag, startPoint x: 608, startPoint y: 566, endPoint x: 602, endPoint y: 557, distance: 10.7
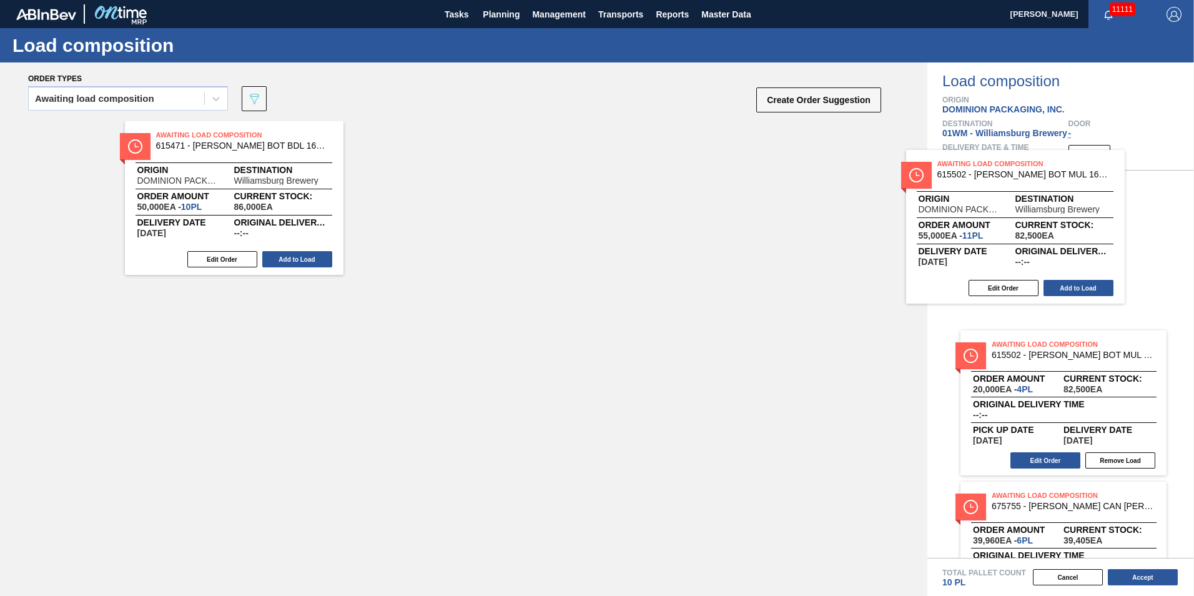
drag, startPoint x: 688, startPoint y: 222, endPoint x: 1032, endPoint y: 224, distance: 344.2
click at [1032, 224] on div "Order types Awaiting load composition 089F7B8B-B2A5-4AFE-B5C0-19BA573D28AC Crea…" at bounding box center [597, 328] width 1194 height 533
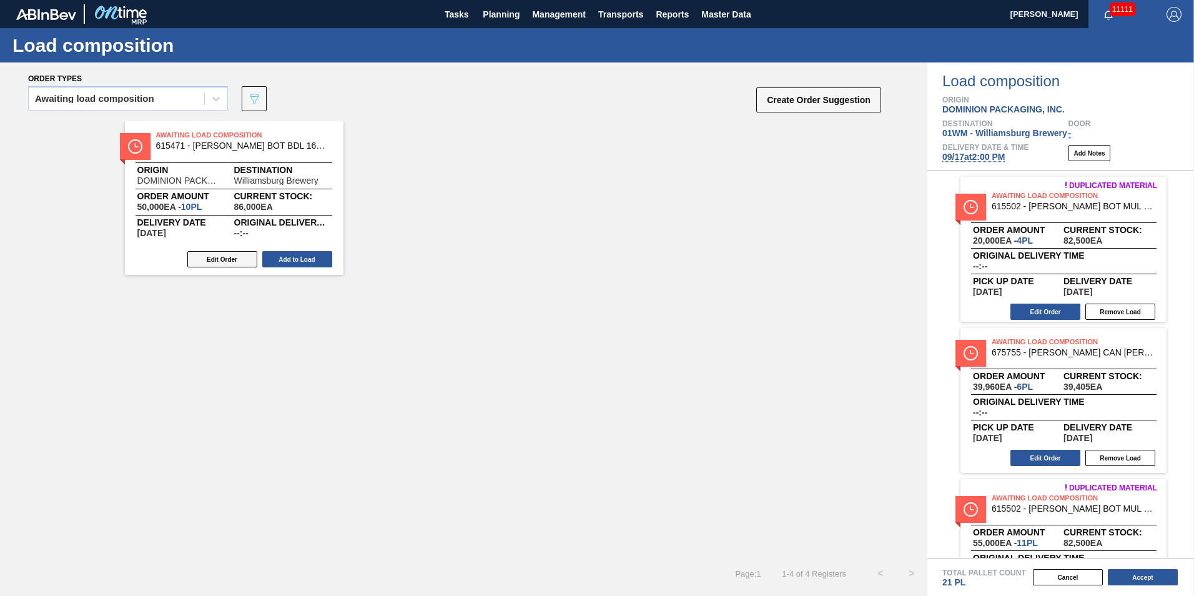
click at [237, 264] on button "Edit Order" at bounding box center [222, 259] width 70 height 16
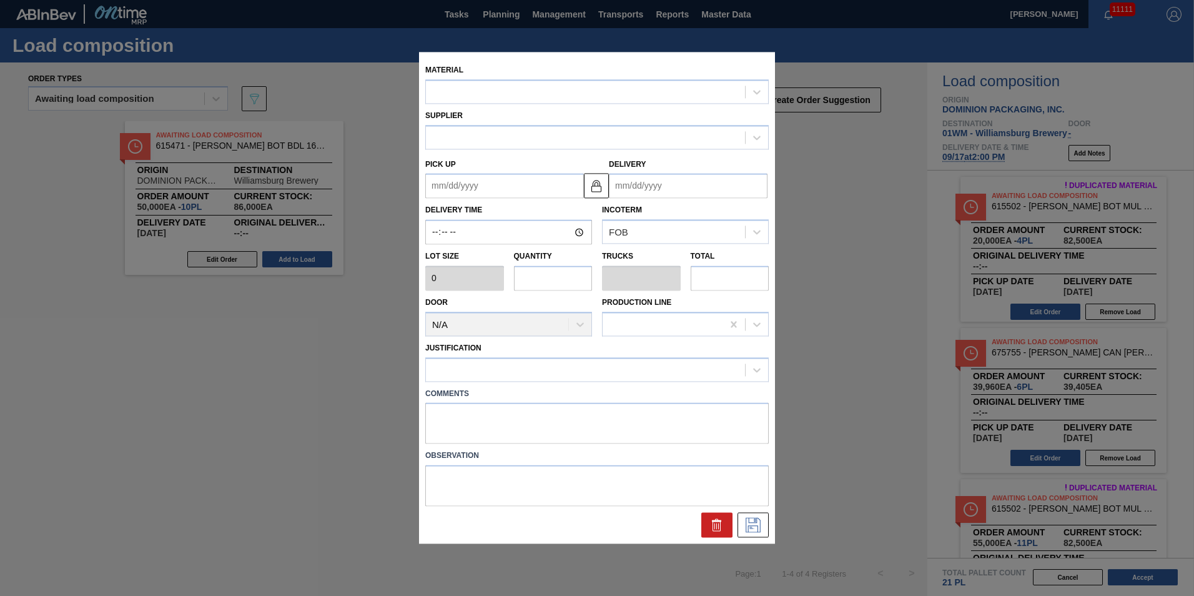
type input "5,000"
type input "10"
type input "0.385"
type input "50,000"
type up "[DATE]"
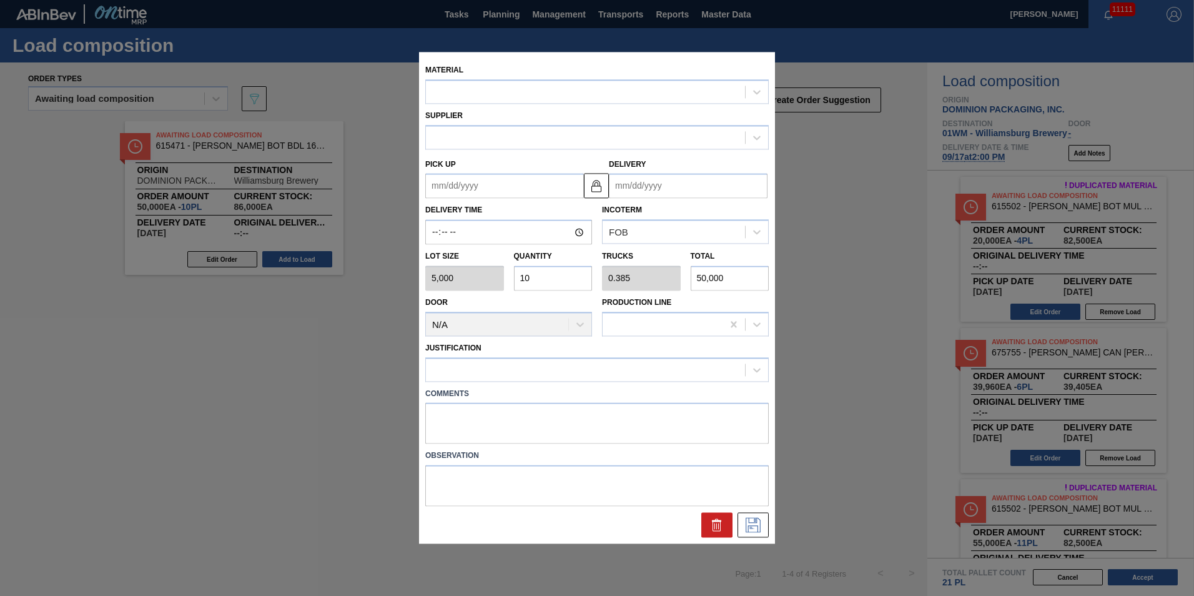
type input "[DATE]"
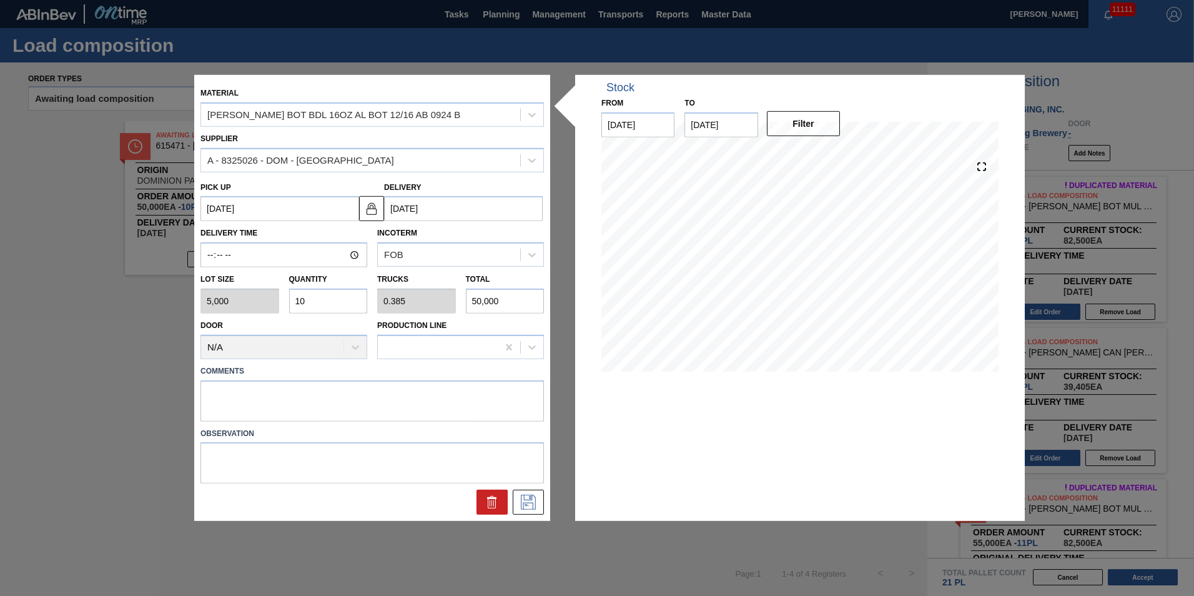
click at [232, 302] on div "Lot size 5,000 Quantity 10 Trucks 0.385 Total 50,000" at bounding box center [373, 290] width 354 height 46
type input "5"
type input "0.192"
type input "25,000"
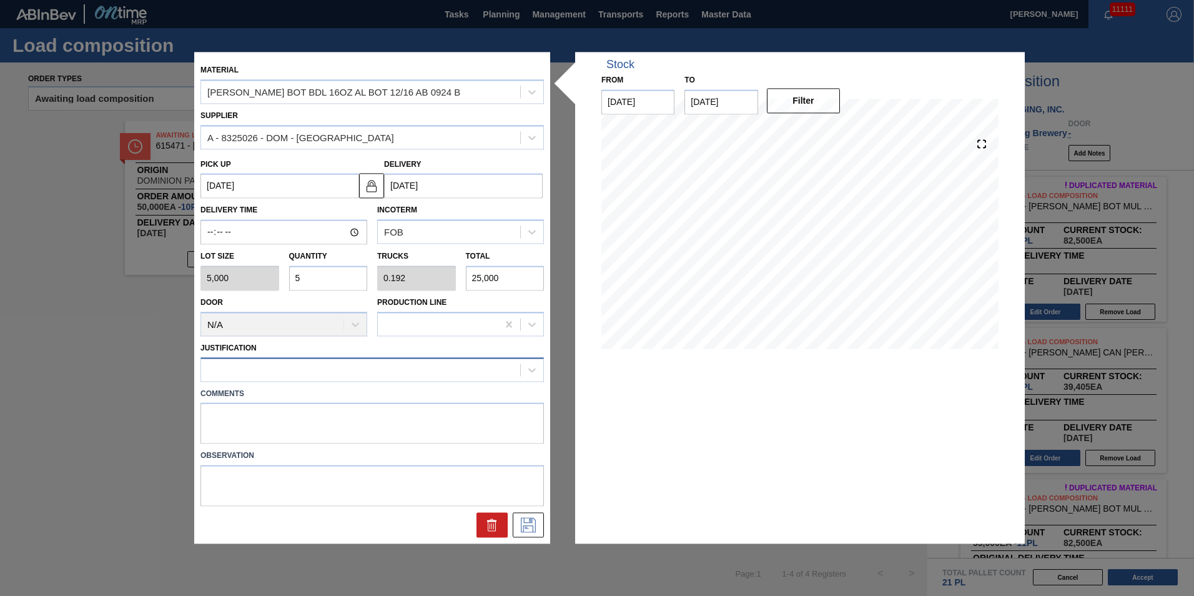
type input "5"
click at [423, 373] on div at bounding box center [360, 369] width 319 height 18
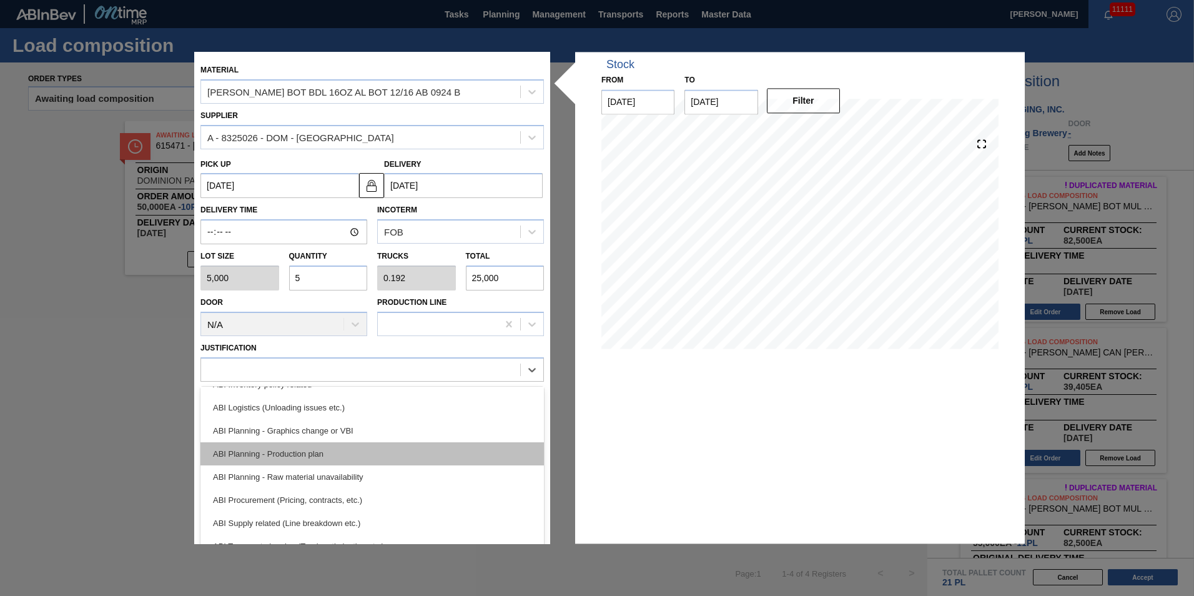
scroll to position [125, 0]
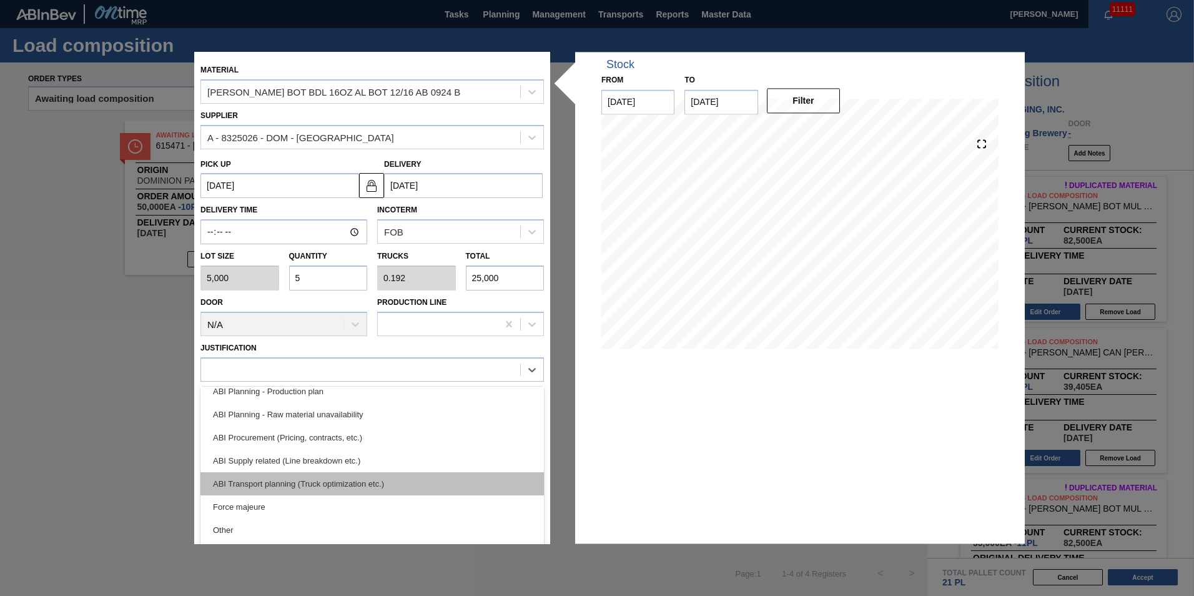
click at [408, 476] on div "ABI Transport planning (Truck optimization etc.)" at bounding box center [373, 483] width 344 height 23
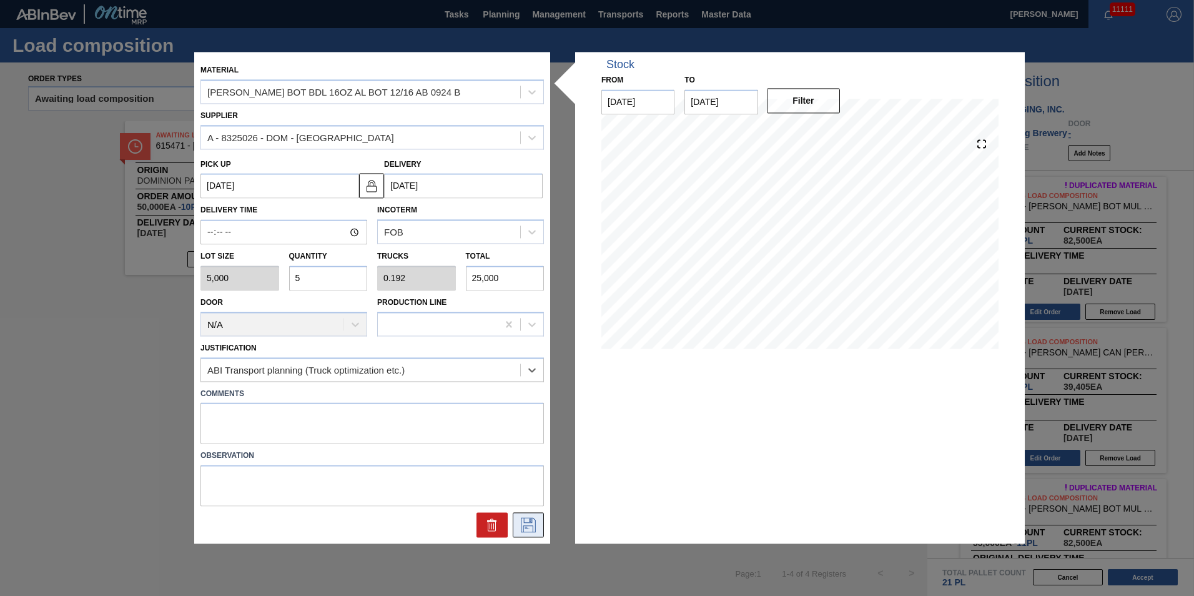
click at [517, 518] on button at bounding box center [528, 525] width 31 height 25
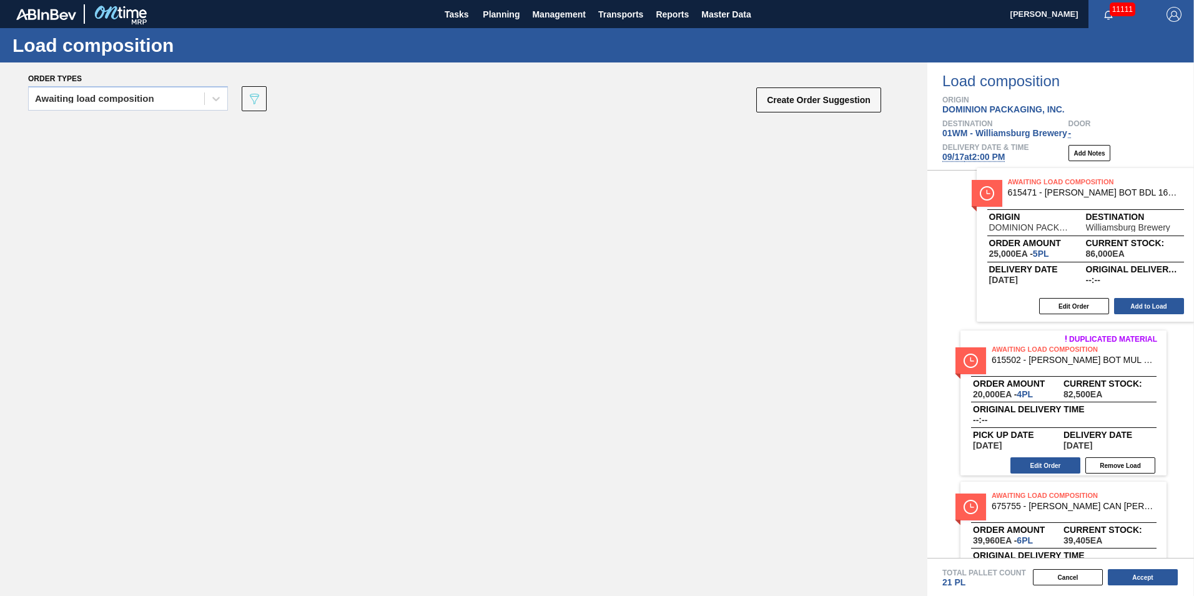
drag, startPoint x: 278, startPoint y: 211, endPoint x: 1142, endPoint y: 258, distance: 865.2
click at [1142, 258] on div "Order types Awaiting load composition 089F7B8B-B2A5-4AFE-B5C0-19BA573D28AC Crea…" at bounding box center [597, 328] width 1194 height 533
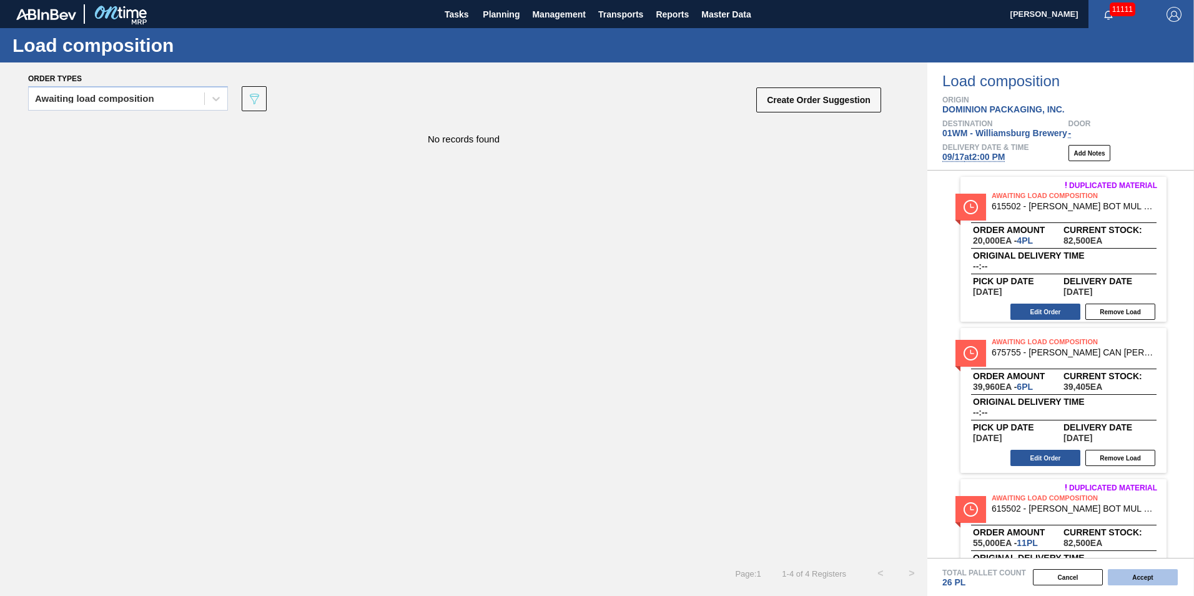
click at [1152, 582] on button "Accept" at bounding box center [1143, 577] width 70 height 16
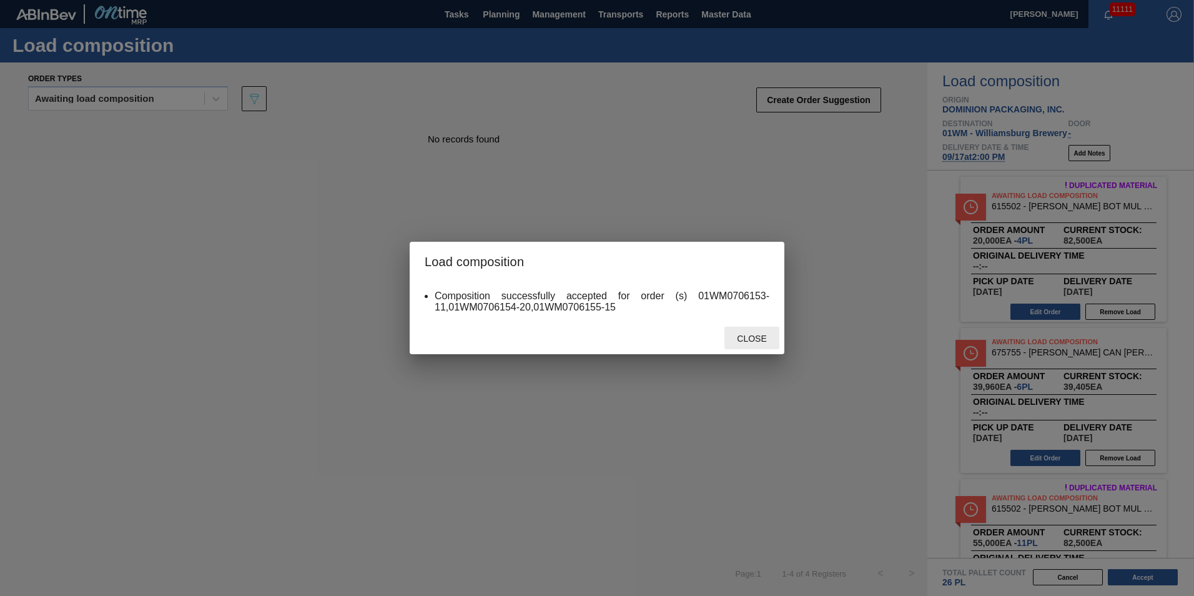
click at [736, 337] on span "Close" at bounding box center [751, 339] width 49 height 10
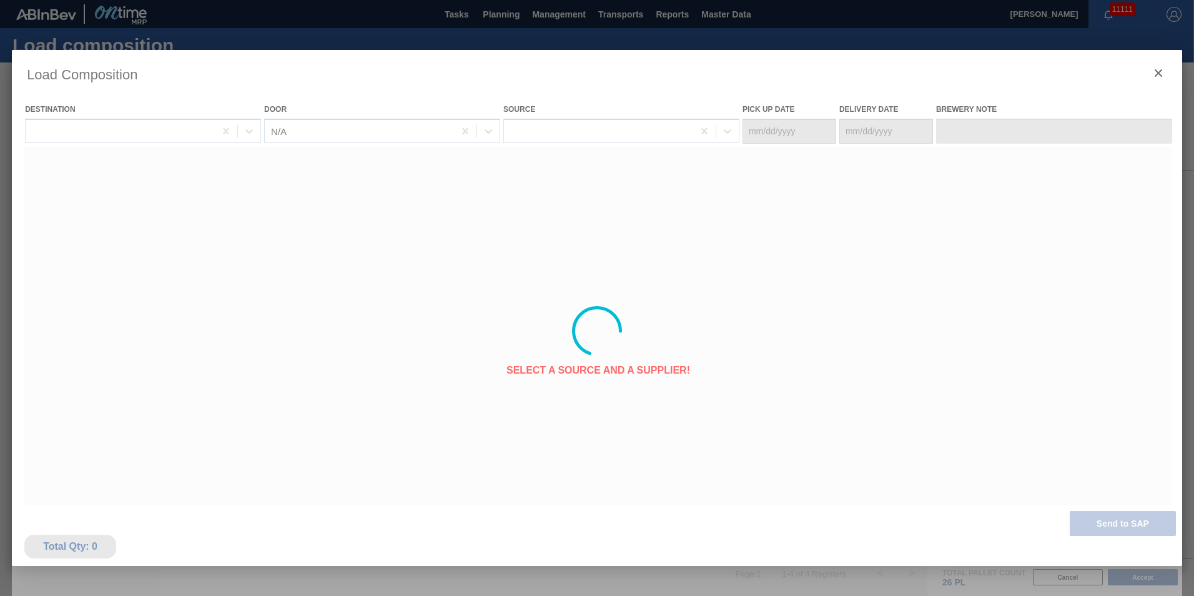
type Date "[DATE]"
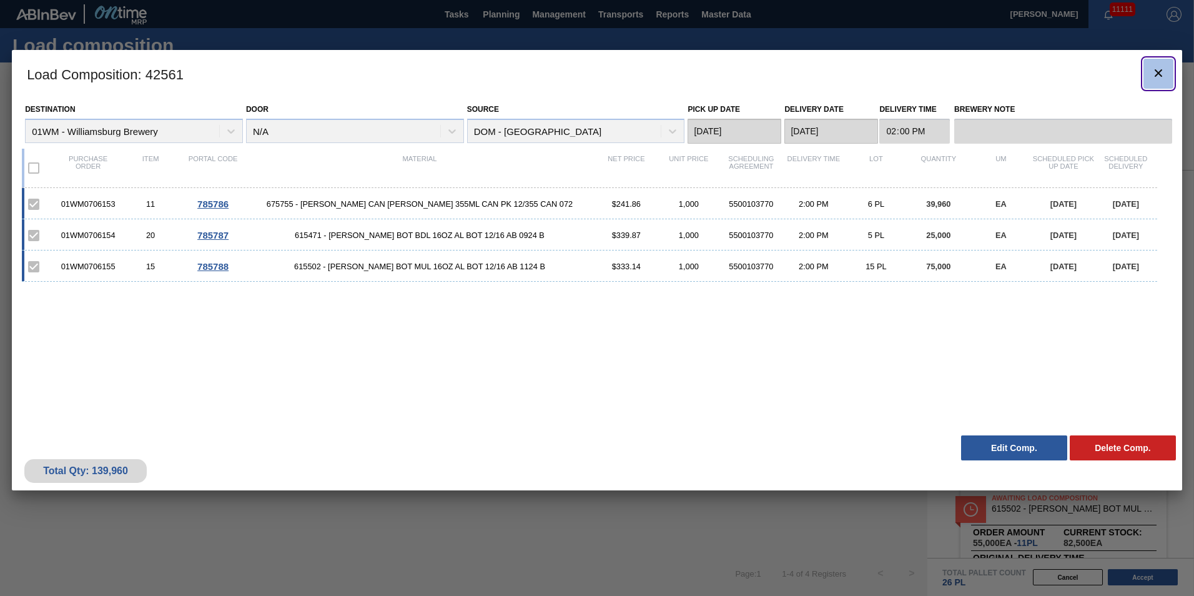
click at [1156, 67] on icon "botão de ícone" at bounding box center [1158, 73] width 15 height 15
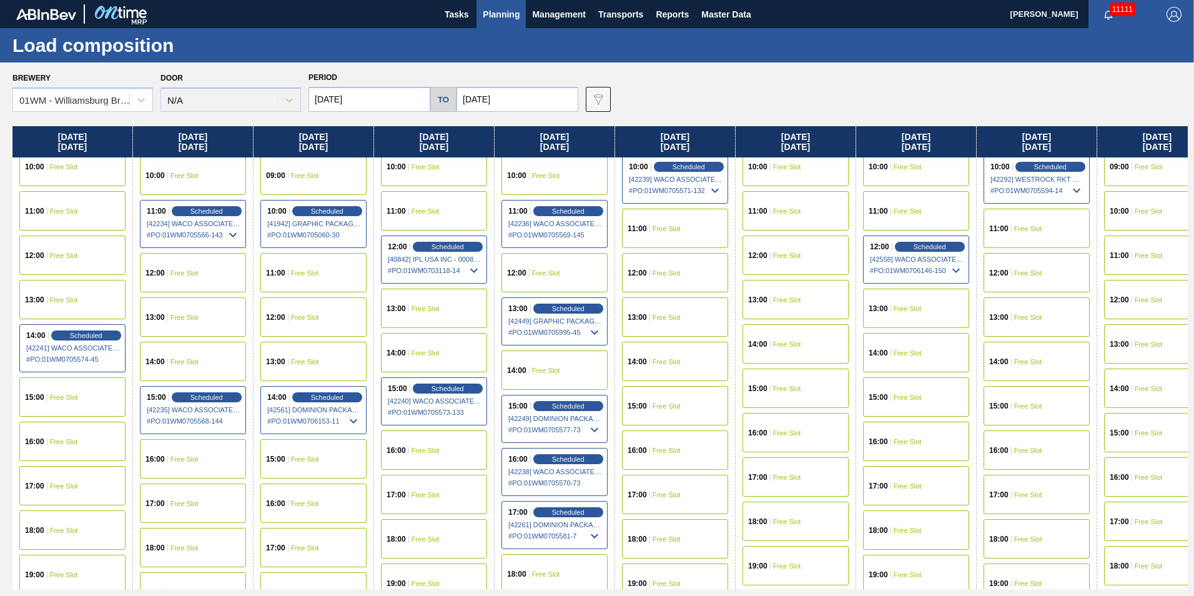
scroll to position [562, 0]
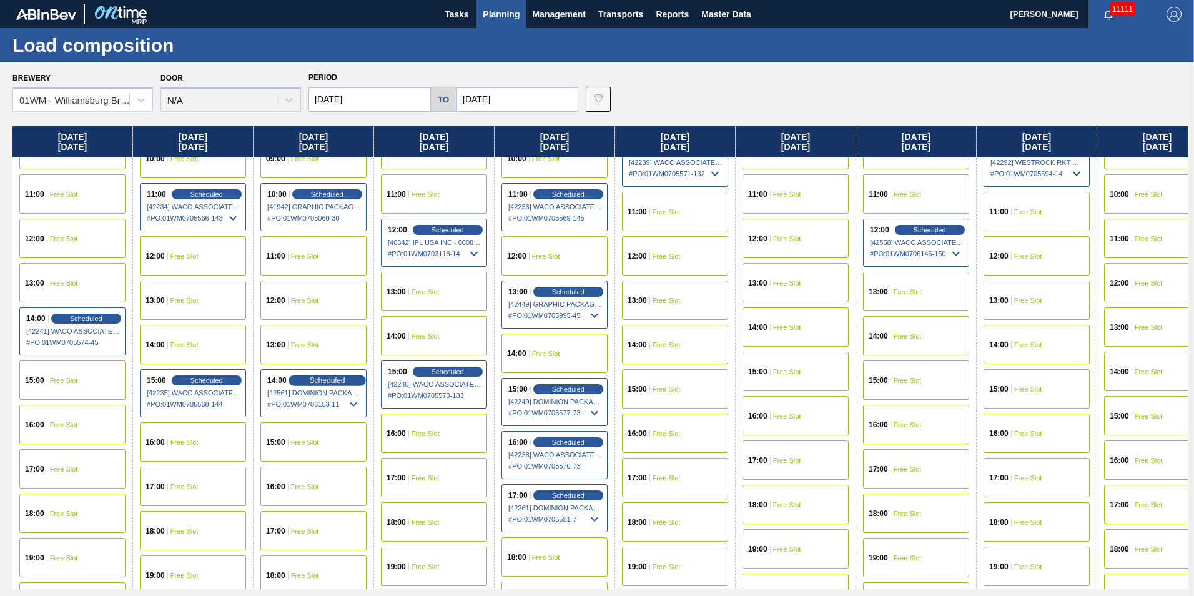
click at [341, 379] on span "Scheduled" at bounding box center [327, 380] width 36 height 8
click at [297, 380] on div "Scheduled" at bounding box center [327, 380] width 77 height 11
click at [332, 382] on span "Scheduled" at bounding box center [327, 380] width 36 height 8
click at [326, 387] on div "14:00 Scheduled [42561] DOMINION PACKAGING, INC. - 0008325026 # PO : 01WM070615…" at bounding box center [313, 393] width 106 height 48
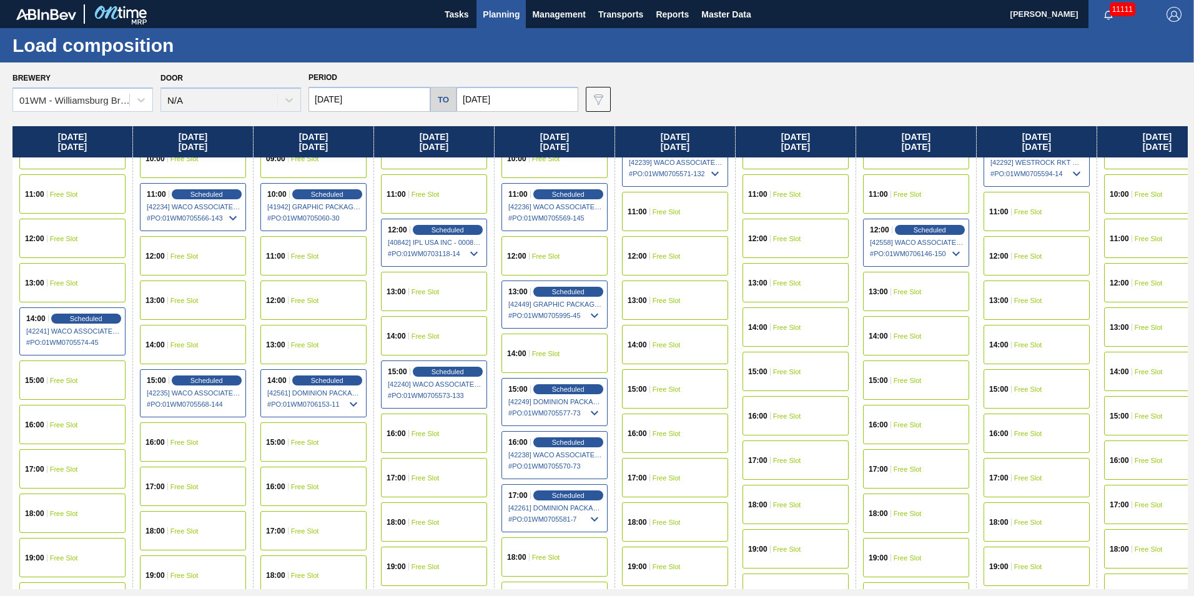
click at [327, 388] on div "14:00 Scheduled [42561] DOMINION PACKAGING, INC. - 0008325026 # PO : 01WM070615…" at bounding box center [313, 393] width 106 height 48
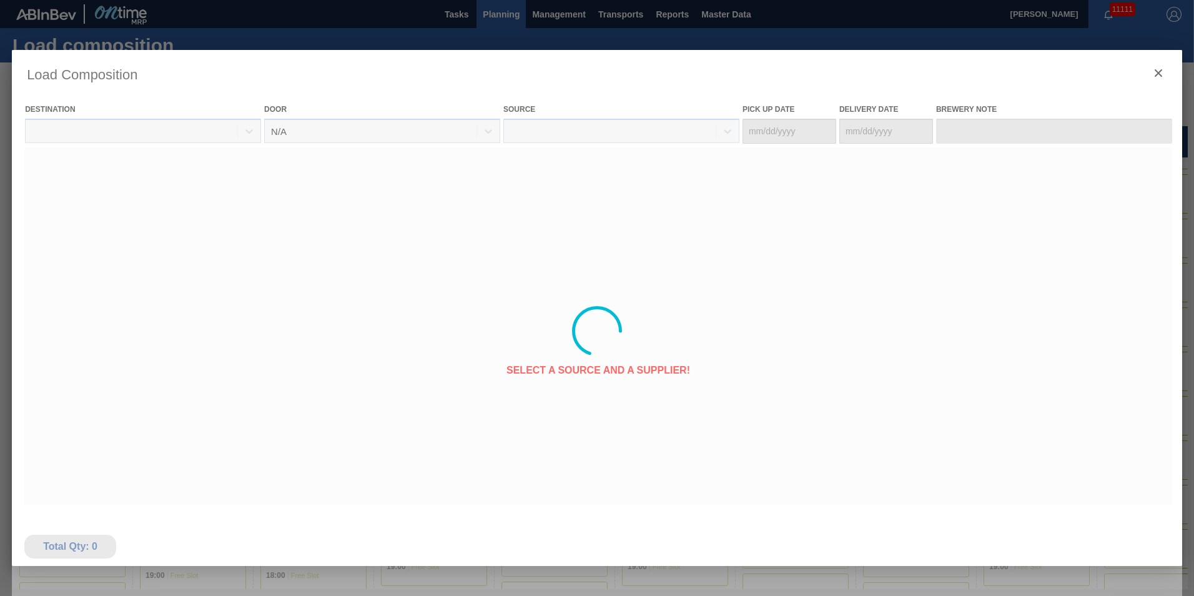
type Date "[DATE]"
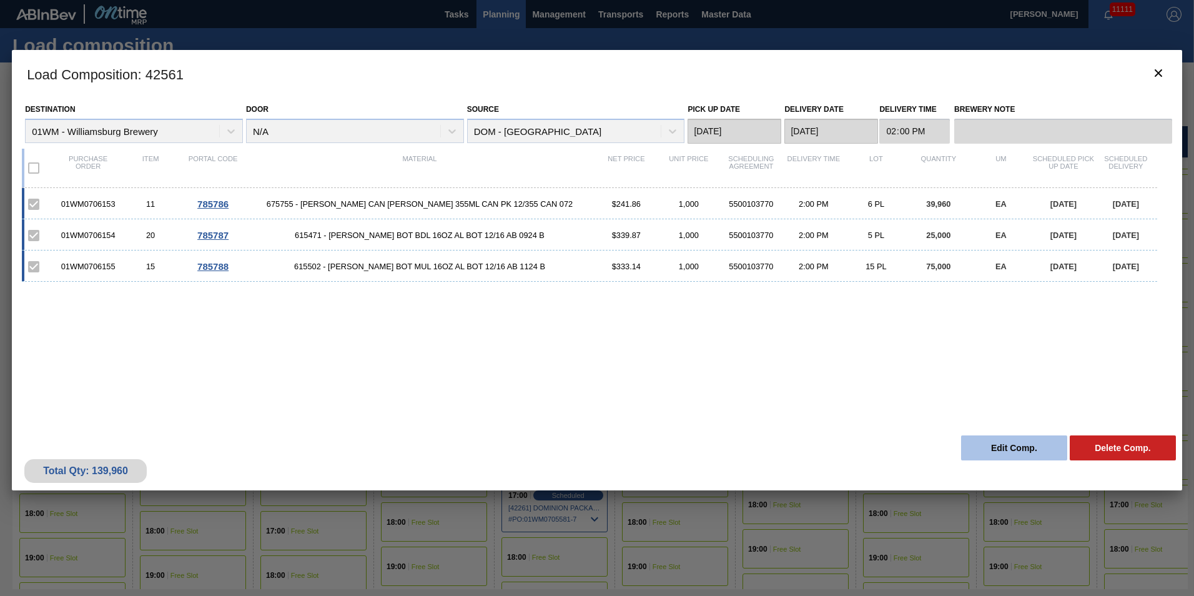
click at [1003, 447] on button "Edit Comp." at bounding box center [1014, 447] width 106 height 25
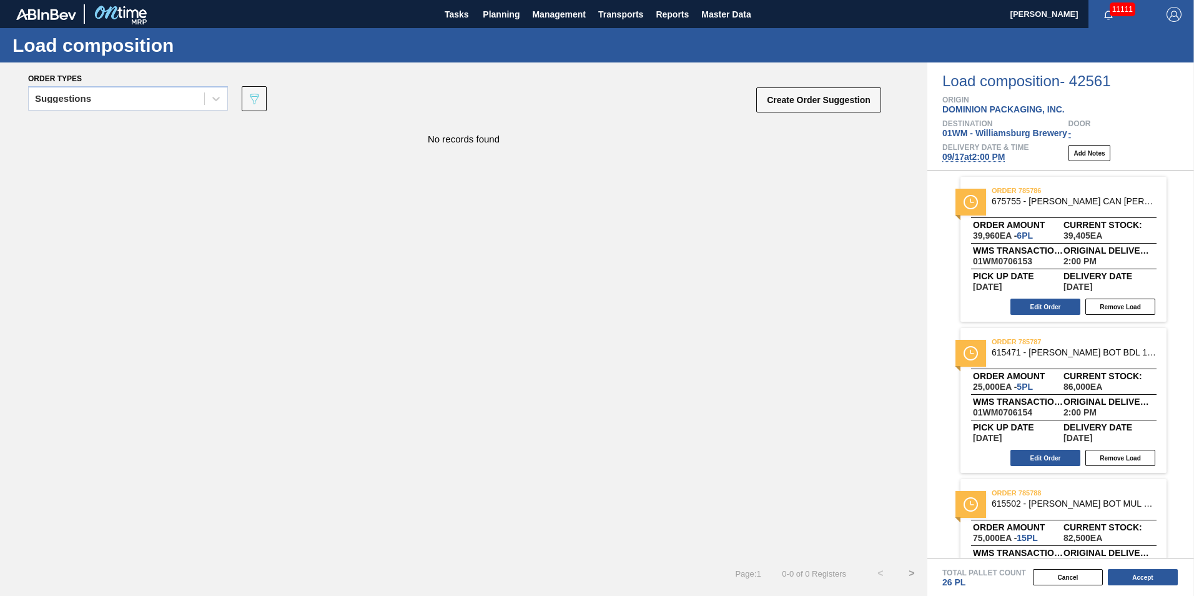
click at [964, 158] on span "[DATE] 2:00 PM" at bounding box center [974, 157] width 62 height 10
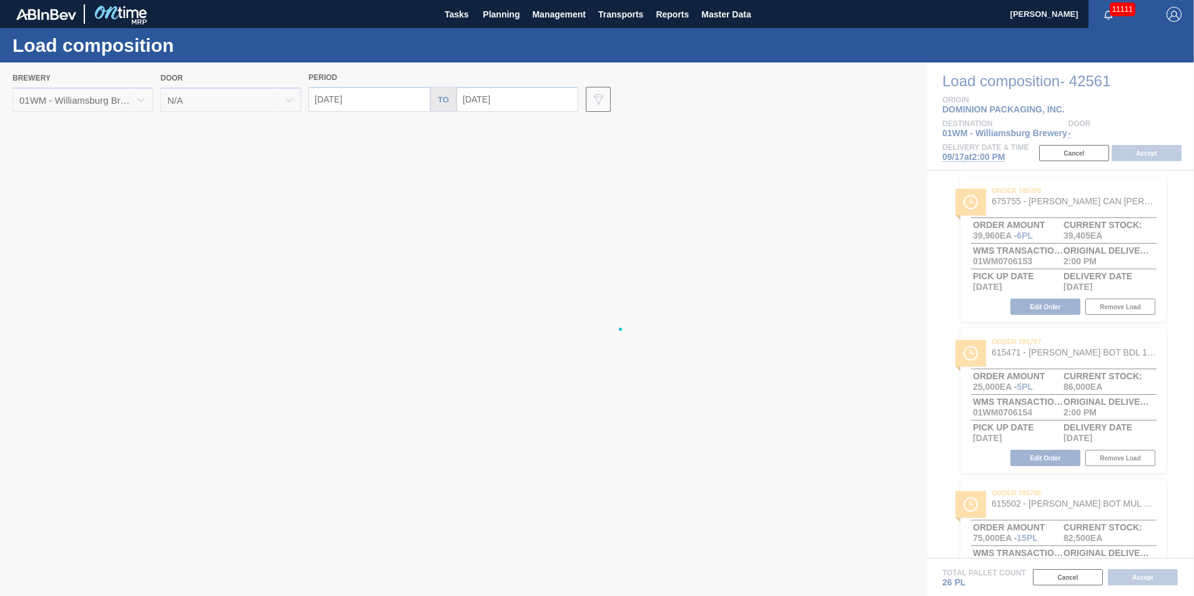
type input "[DATE]"
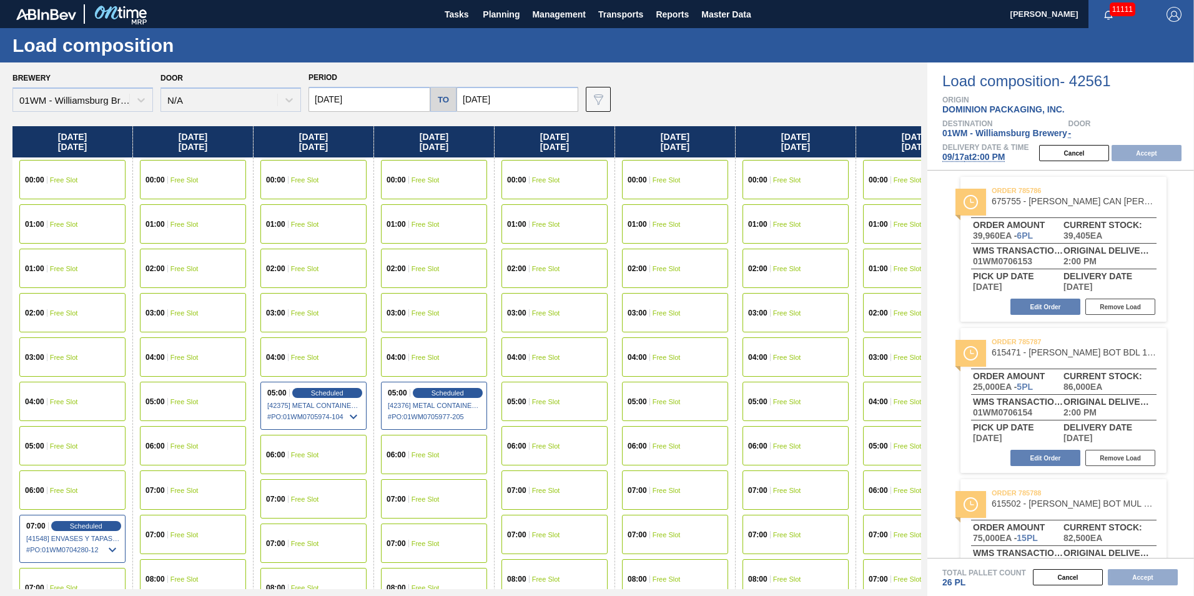
click at [341, 100] on input "[DATE]" at bounding box center [370, 99] width 122 height 25
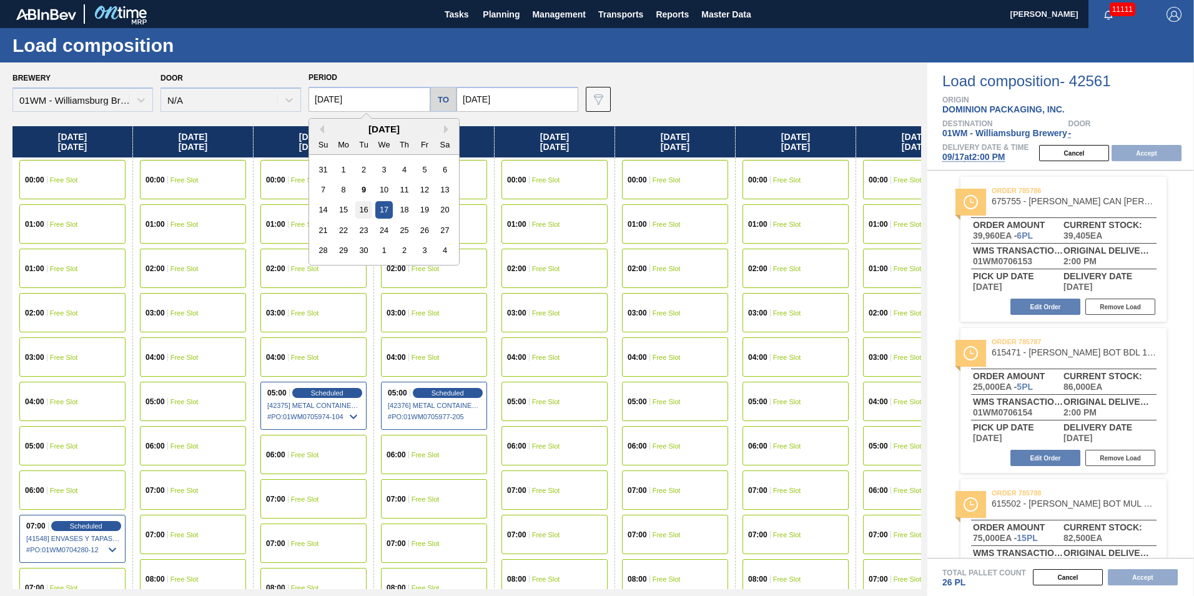
click at [365, 204] on div "16" at bounding box center [363, 209] width 17 height 17
type input "[DATE]"
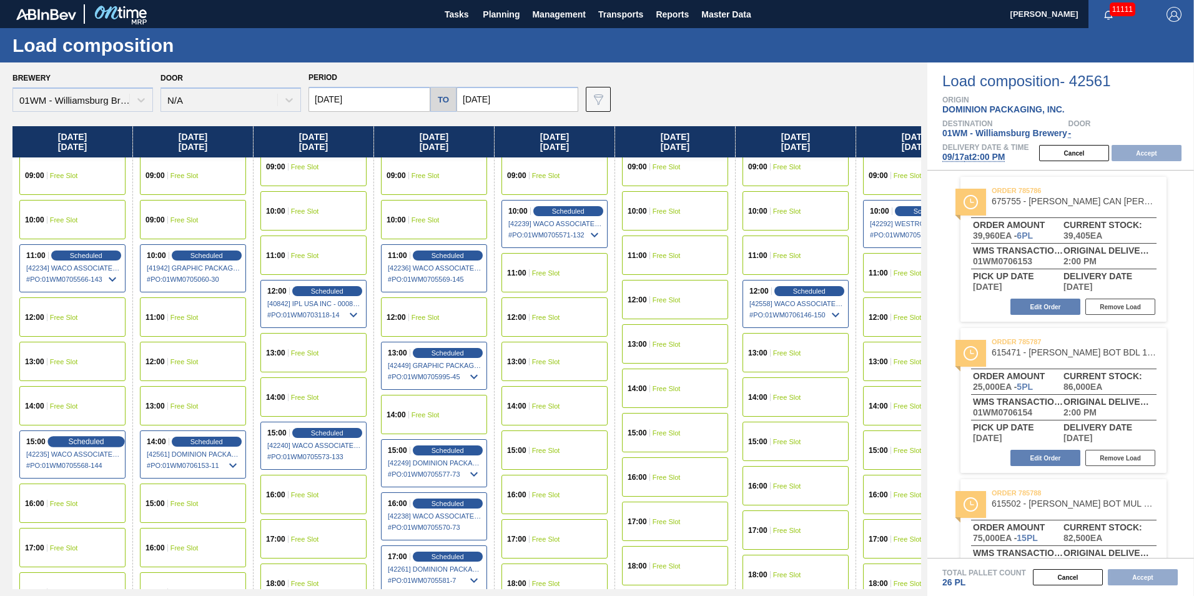
scroll to position [562, 0]
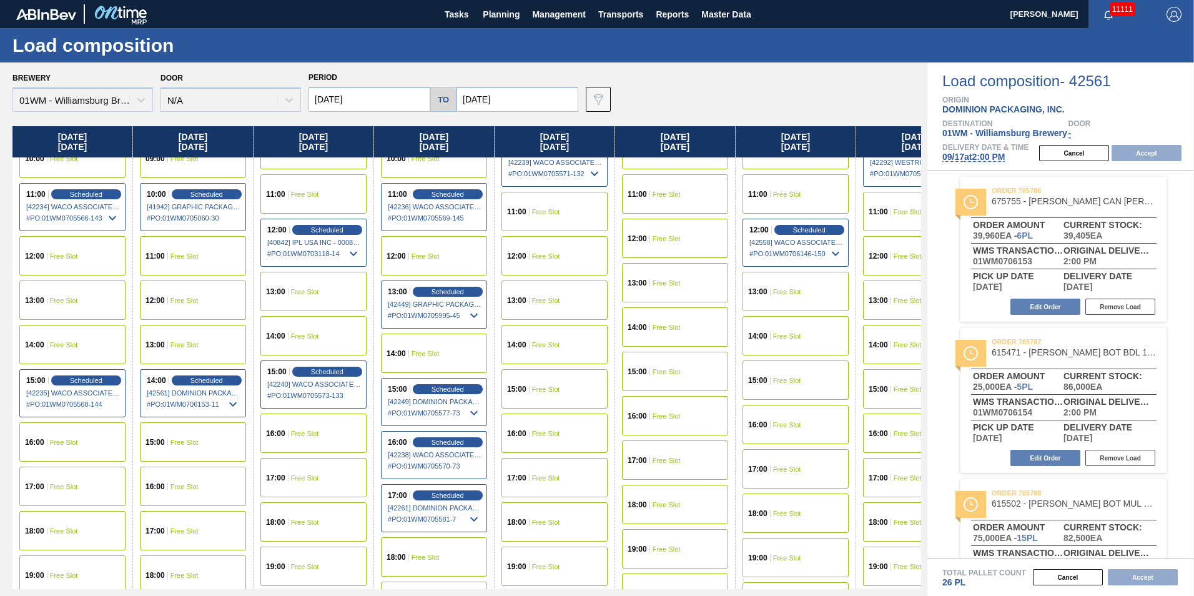
click at [82, 293] on div "13:00 Free Slot" at bounding box center [72, 299] width 106 height 39
click at [1148, 148] on button "Accept" at bounding box center [1147, 153] width 70 height 16
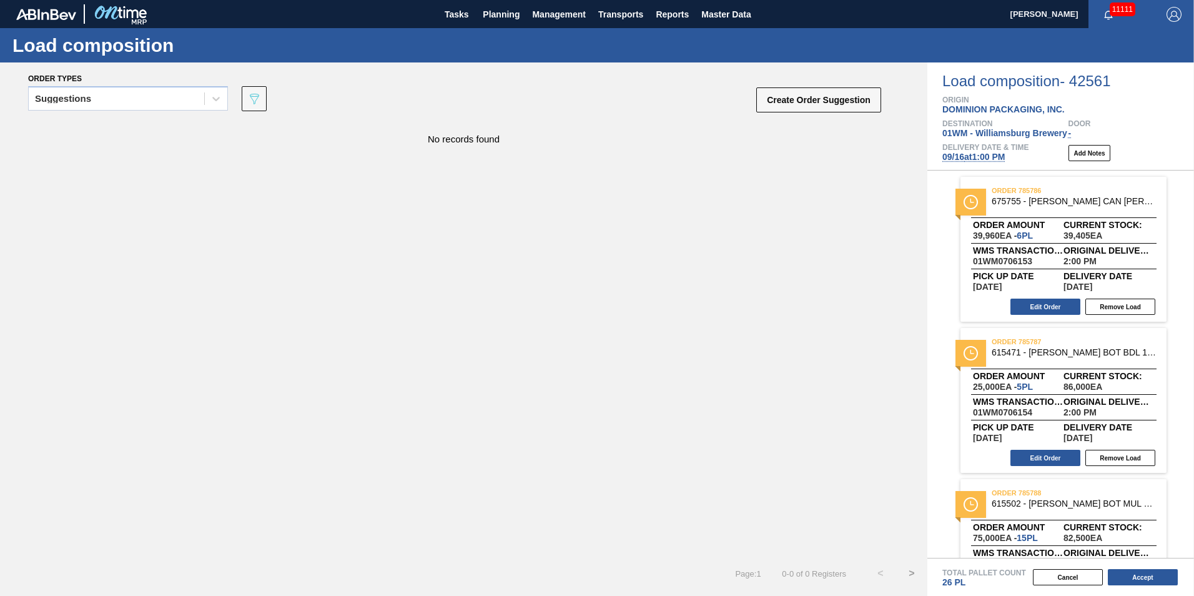
click at [1134, 583] on button "Accept" at bounding box center [1143, 577] width 70 height 16
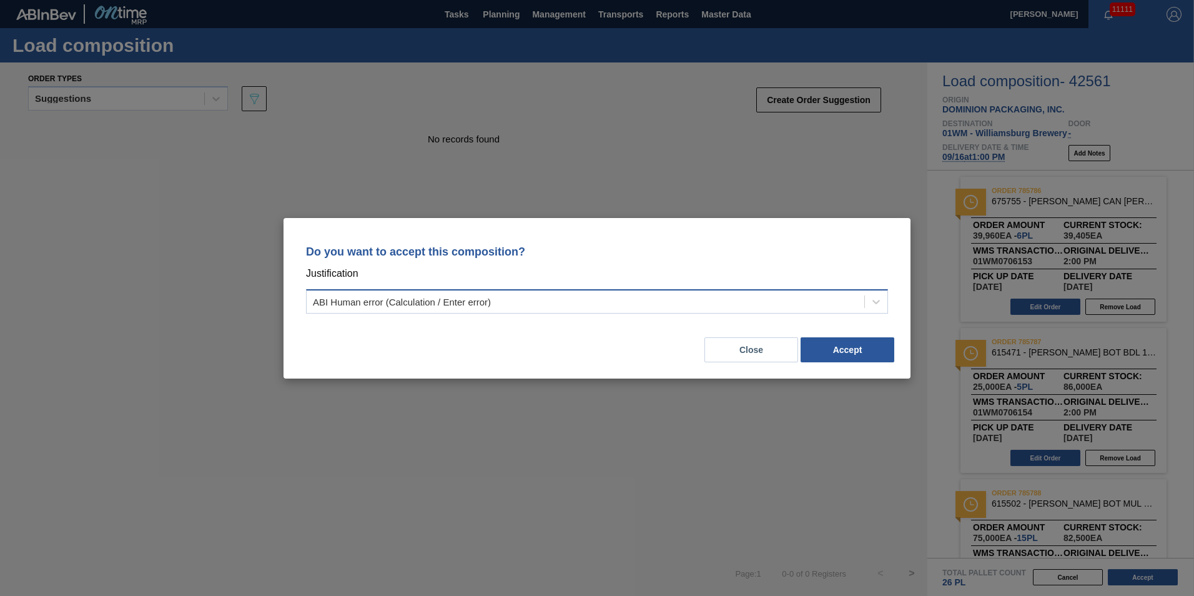
click at [695, 304] on div "ABI Human error (Calculation / Enter error)" at bounding box center [586, 301] width 558 height 18
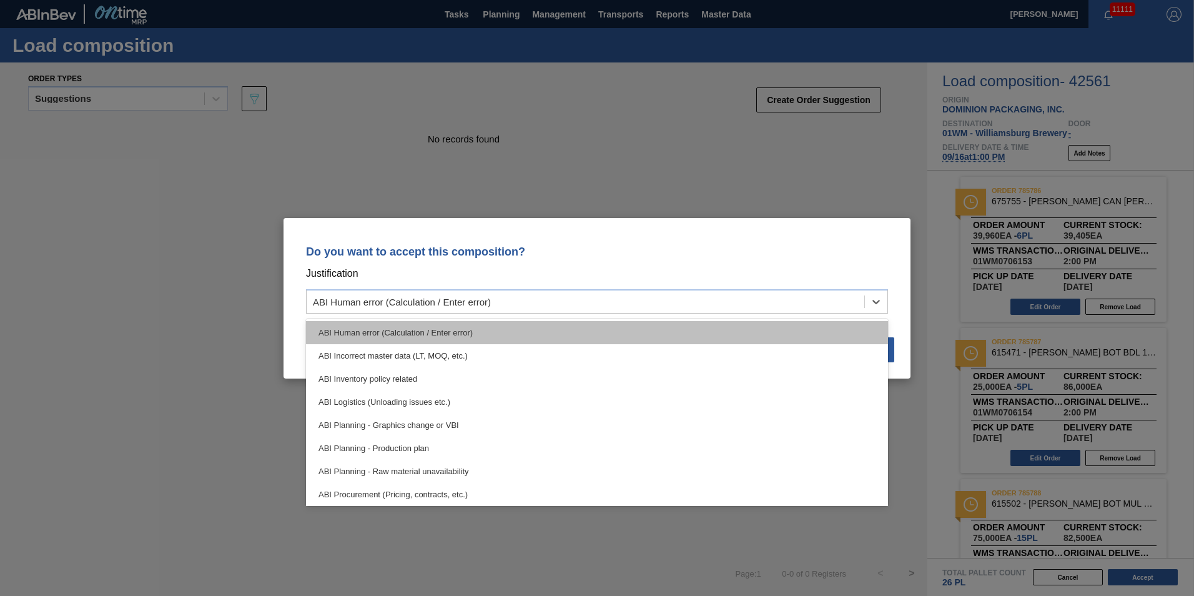
click at [725, 334] on div "ABI Human error (Calculation / Enter error)" at bounding box center [597, 332] width 582 height 23
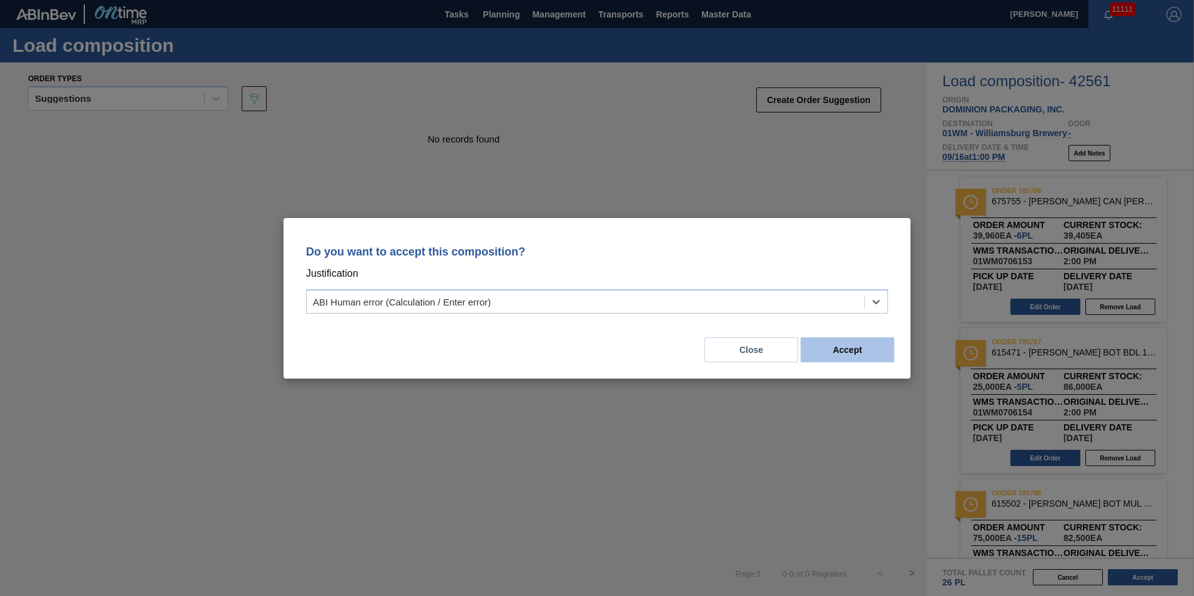
click at [865, 349] on button "Accept" at bounding box center [848, 349] width 94 height 25
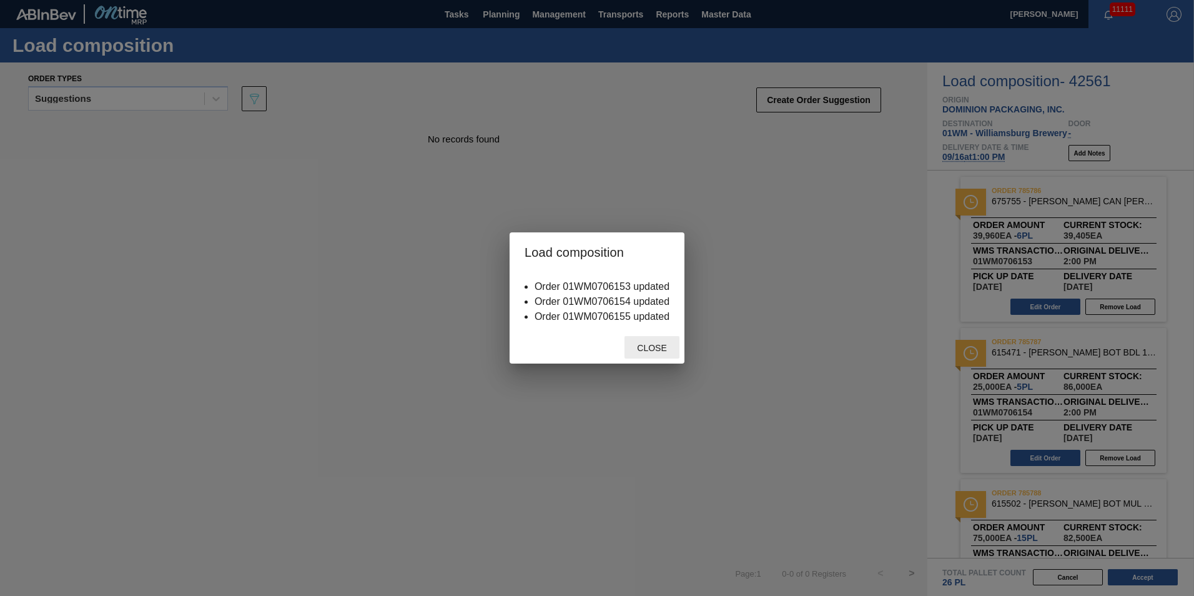
click at [645, 344] on span "Close" at bounding box center [651, 348] width 49 height 10
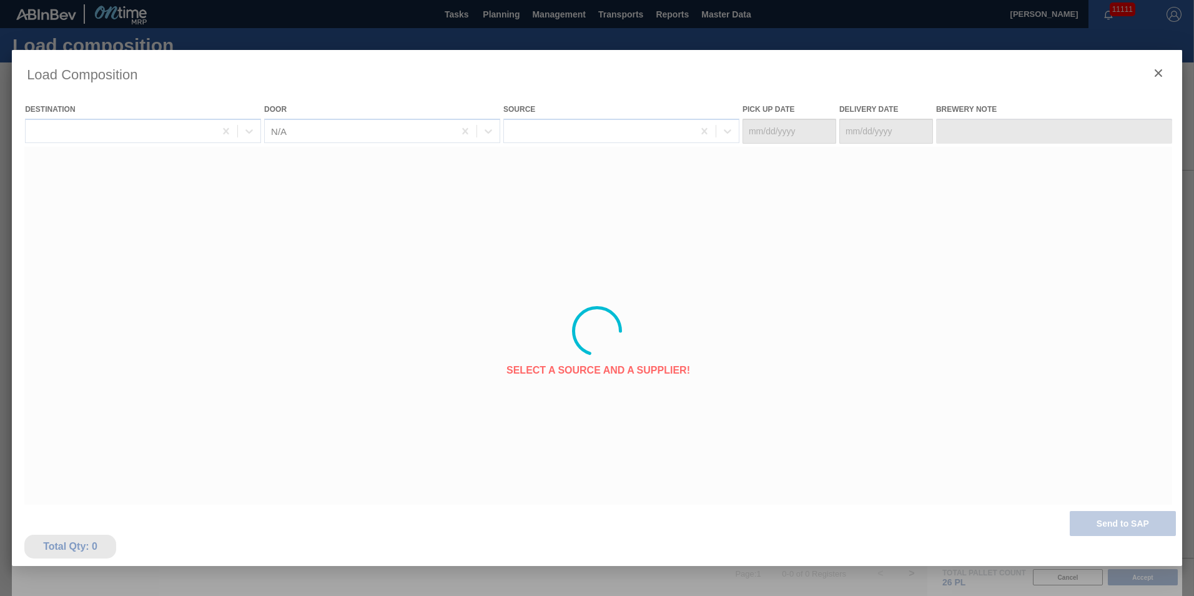
type Date "[DATE]"
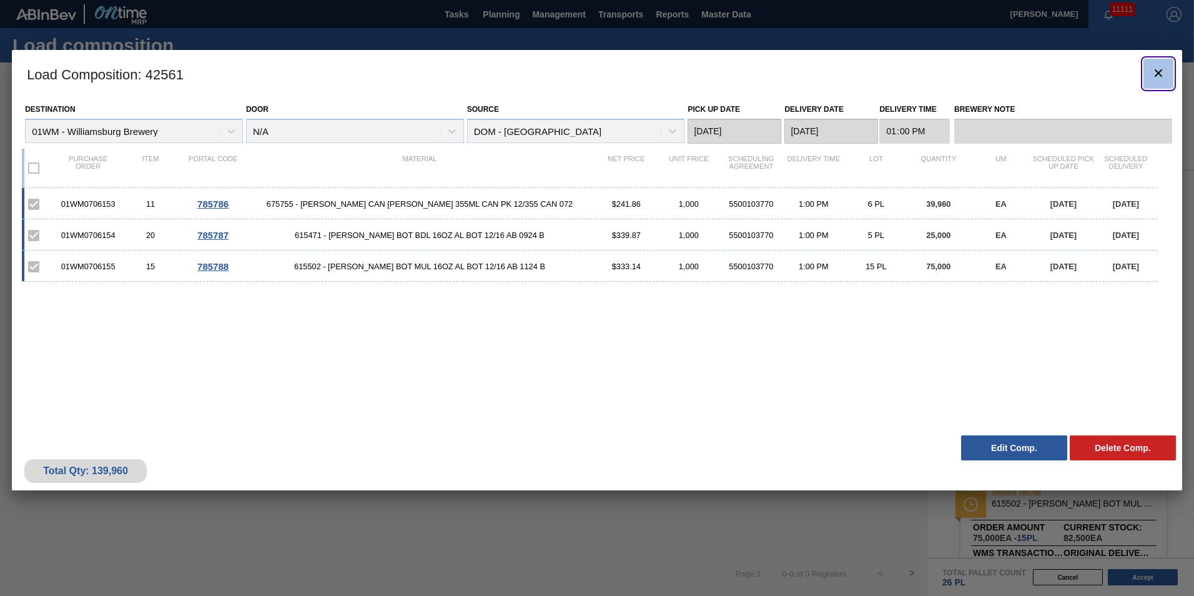
click at [1162, 77] on icon "botão de ícone" at bounding box center [1158, 73] width 15 height 15
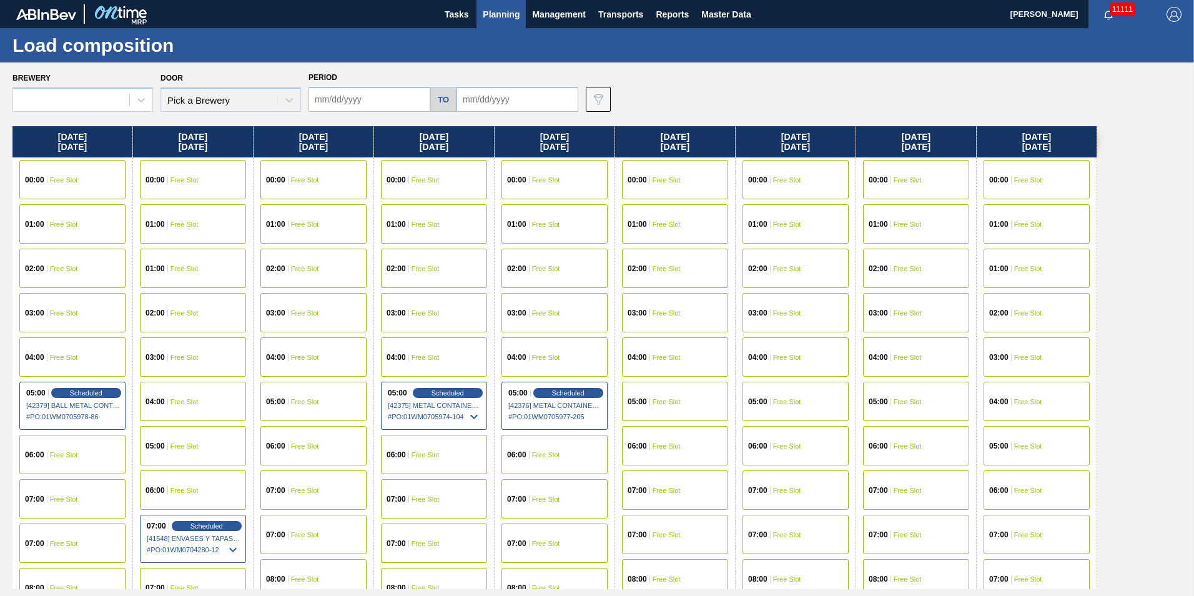
type input "[DATE]"
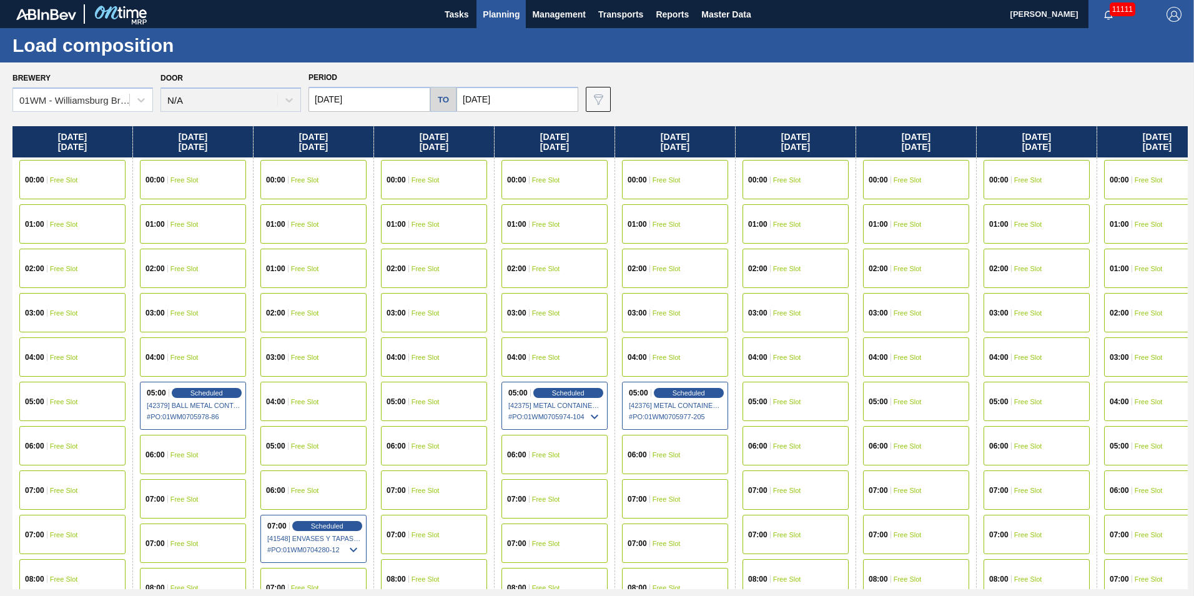
click at [502, 16] on span "Planning" at bounding box center [501, 14] width 37 height 15
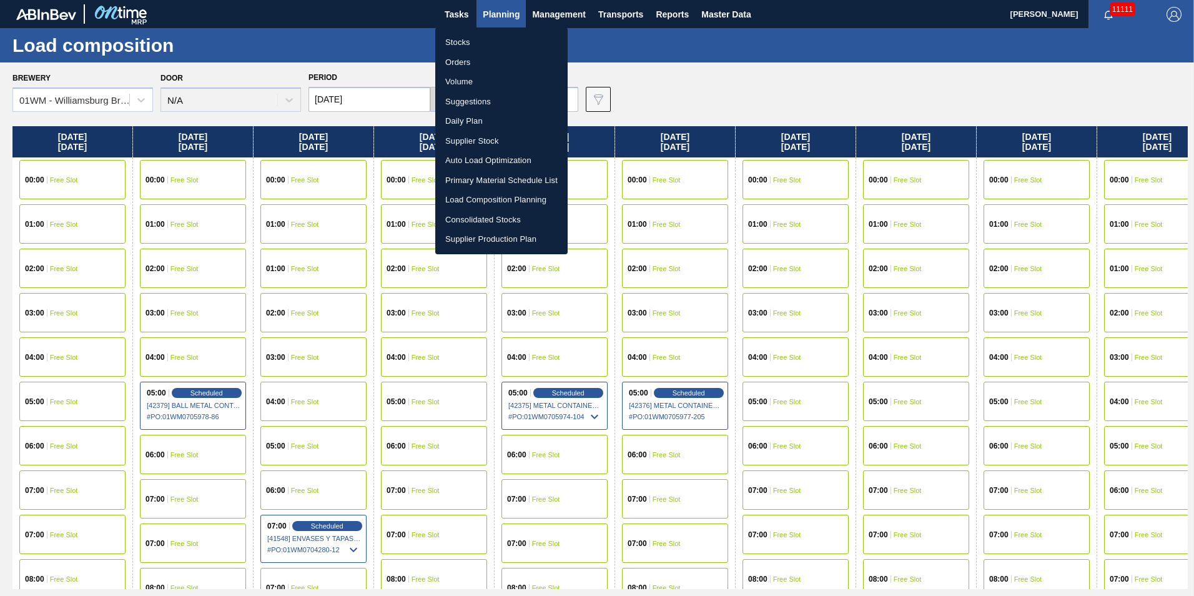
click at [500, 201] on li "Load Composition Planning" at bounding box center [501, 200] width 132 height 20
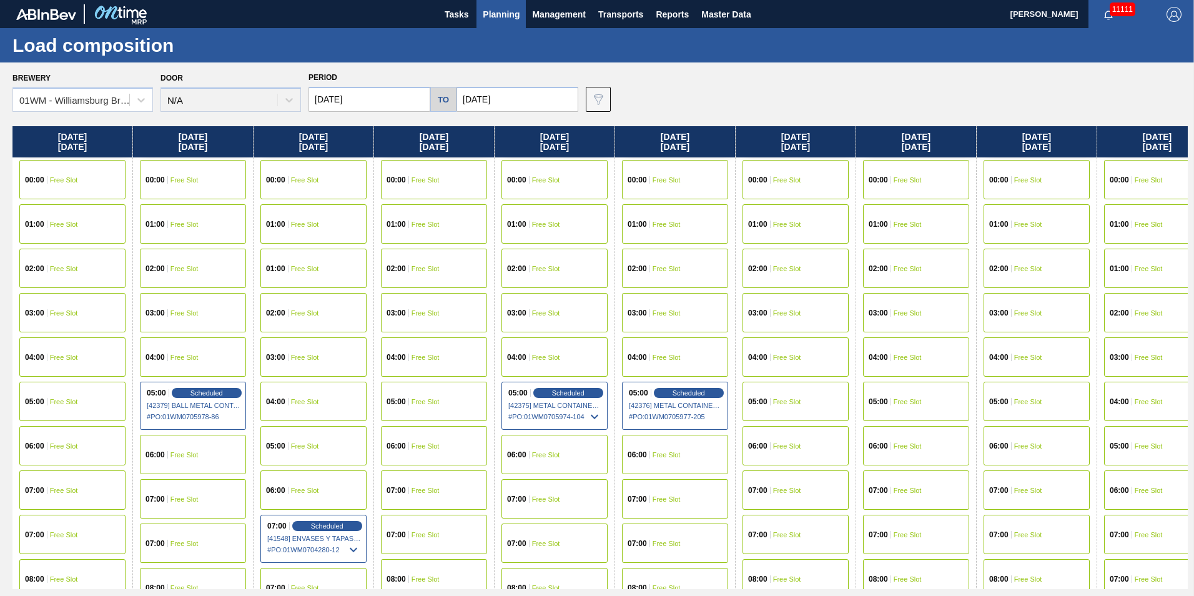
click at [502, 22] on button "Planning" at bounding box center [501, 14] width 49 height 28
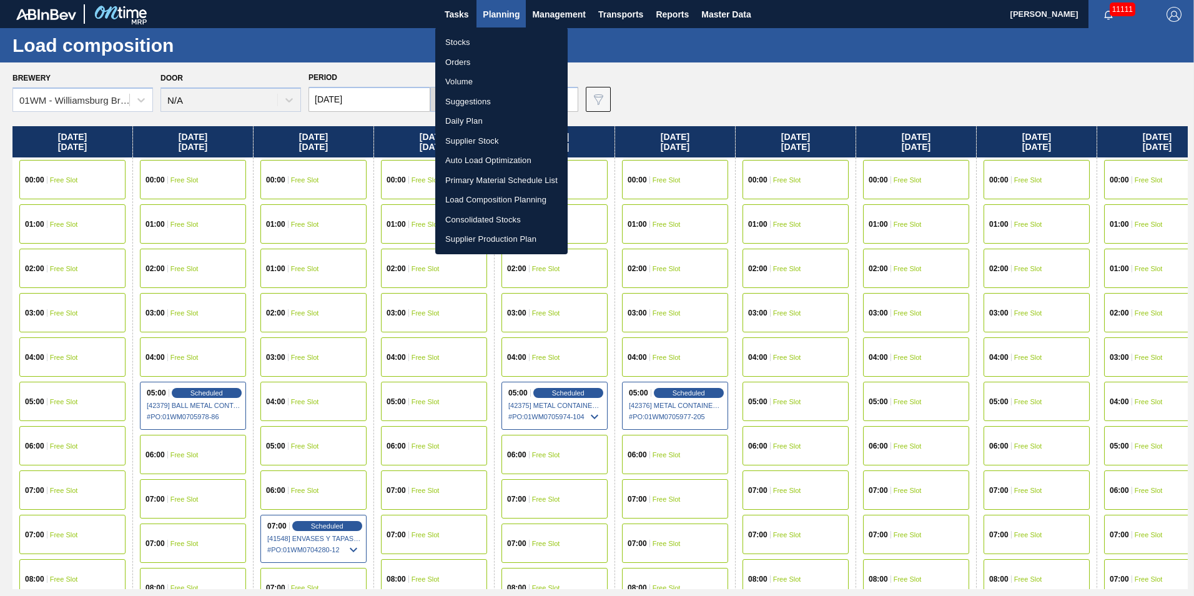
click at [477, 104] on li "Suggestions" at bounding box center [501, 102] width 132 height 20
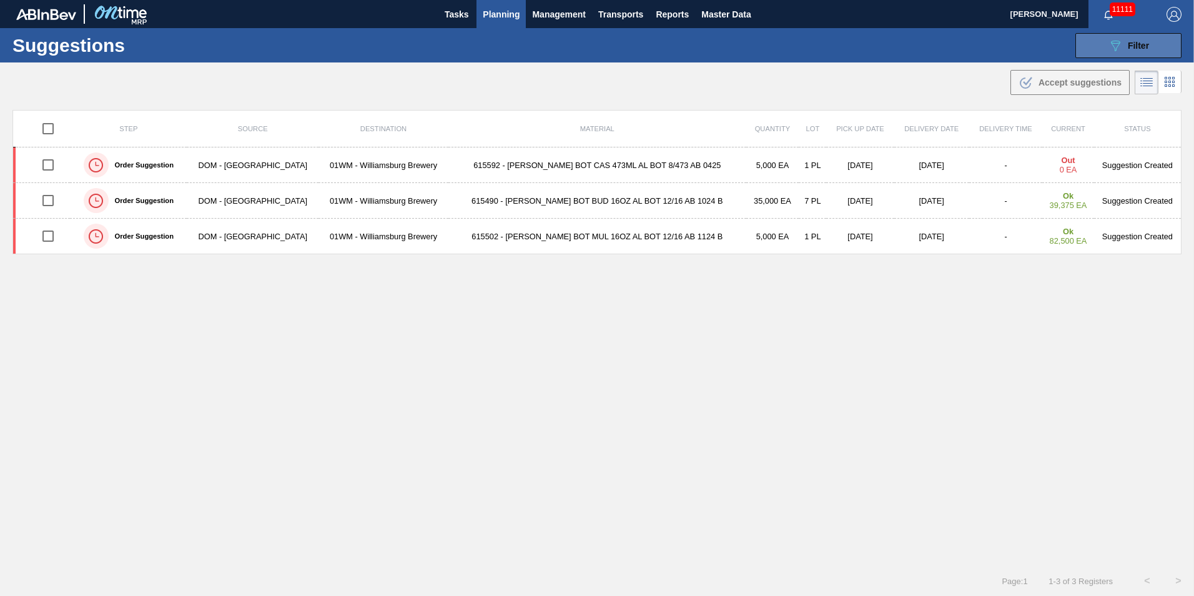
click at [1121, 39] on div "089F7B8B-B2A5-4AFE-B5C0-19BA573D28AC Filter" at bounding box center [1128, 45] width 41 height 15
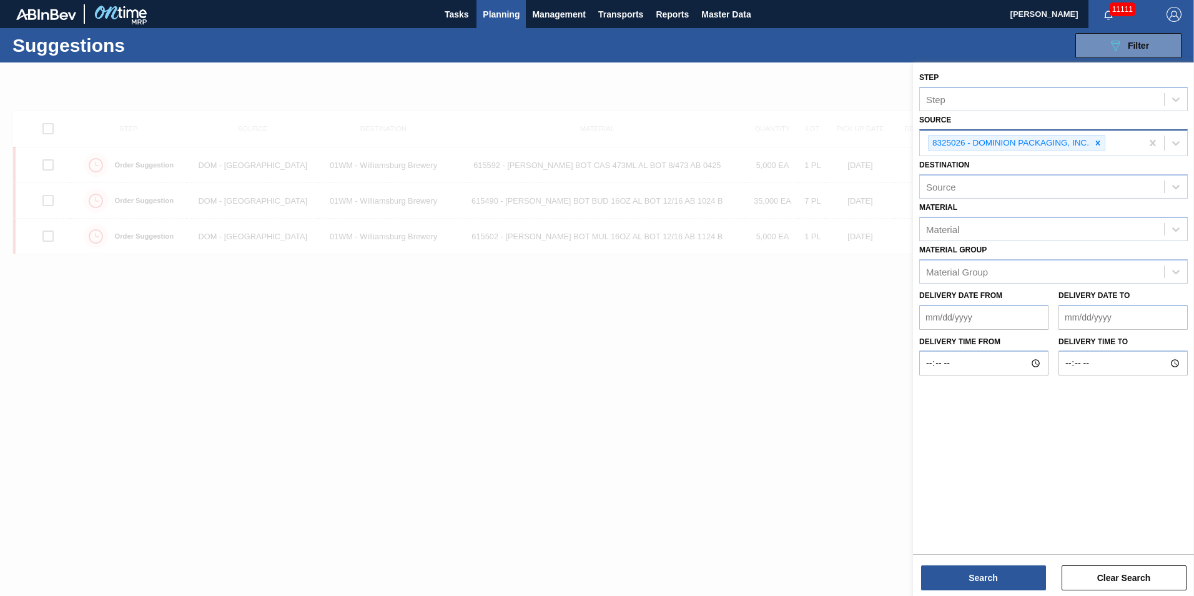
drag, startPoint x: 1099, startPoint y: 139, endPoint x: 1123, endPoint y: 146, distance: 23.9
click at [1098, 140] on icon at bounding box center [1098, 143] width 9 height 9
drag, startPoint x: 1191, startPoint y: 146, endPoint x: 1176, endPoint y: 144, distance: 15.0
click at [1191, 146] on div "Step Step Source Source Destination Source Material Material Material [PERSON_N…" at bounding box center [1053, 220] width 281 height 317
click at [1175, 144] on icon at bounding box center [1176, 142] width 12 height 12
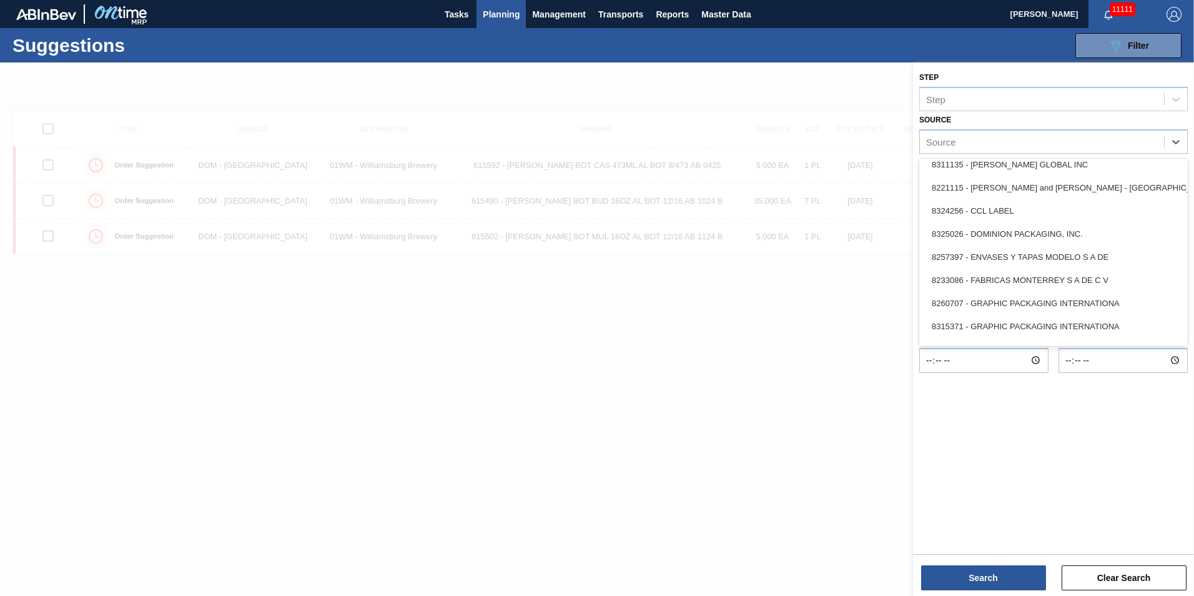
scroll to position [125, 0]
click at [1131, 254] on div "8257397 - ENVASES Y TAPAS MODELO S A DE" at bounding box center [1054, 255] width 269 height 23
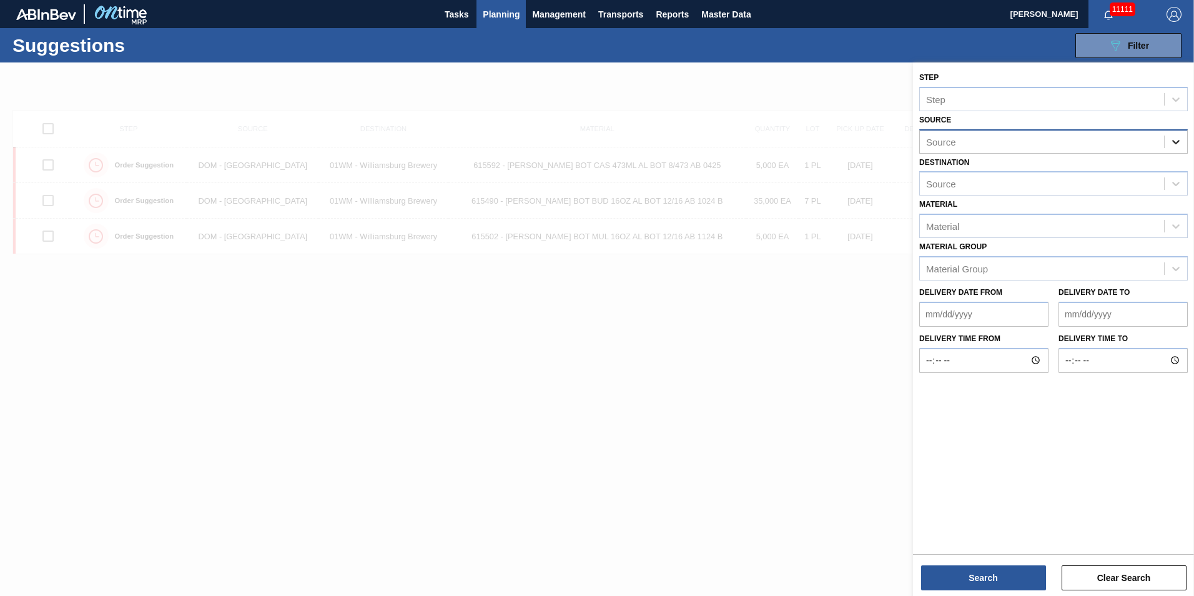
click at [1177, 140] on icon at bounding box center [1176, 142] width 12 height 12
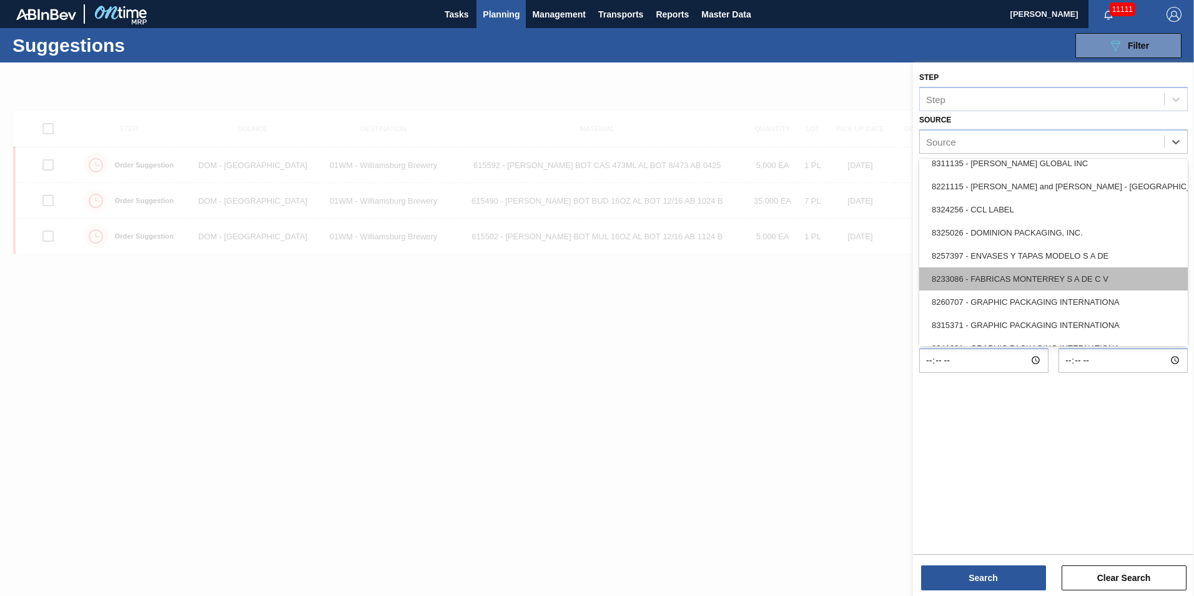
click at [1095, 282] on div "8233086 - FABRICAS MONTERREY S A DE C V" at bounding box center [1054, 278] width 269 height 23
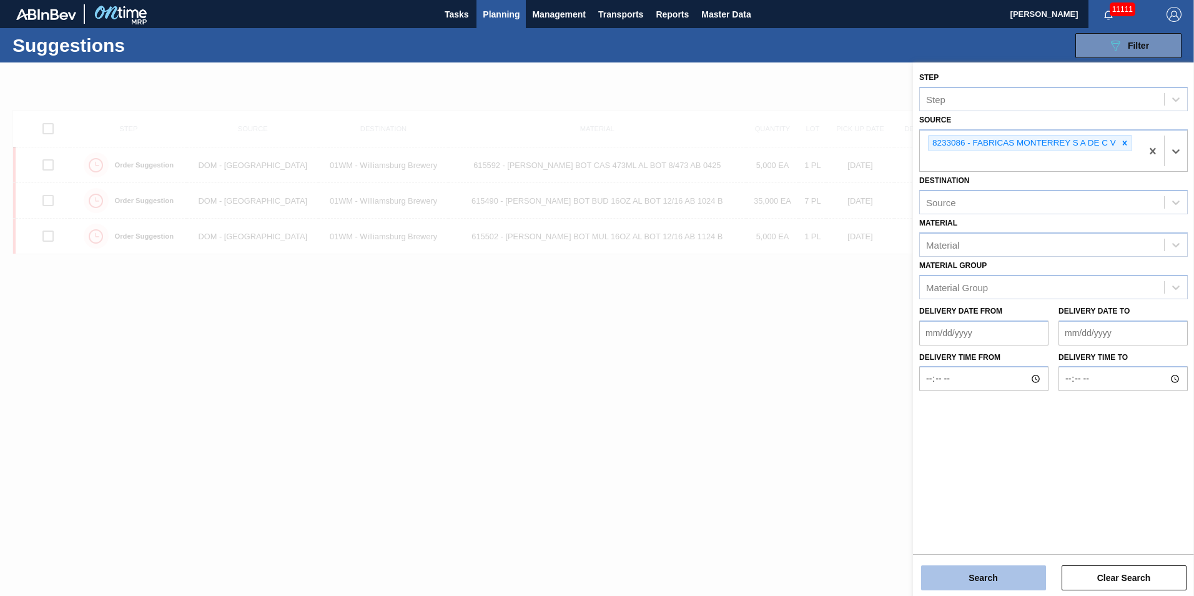
click at [981, 580] on button "Search" at bounding box center [983, 577] width 125 height 25
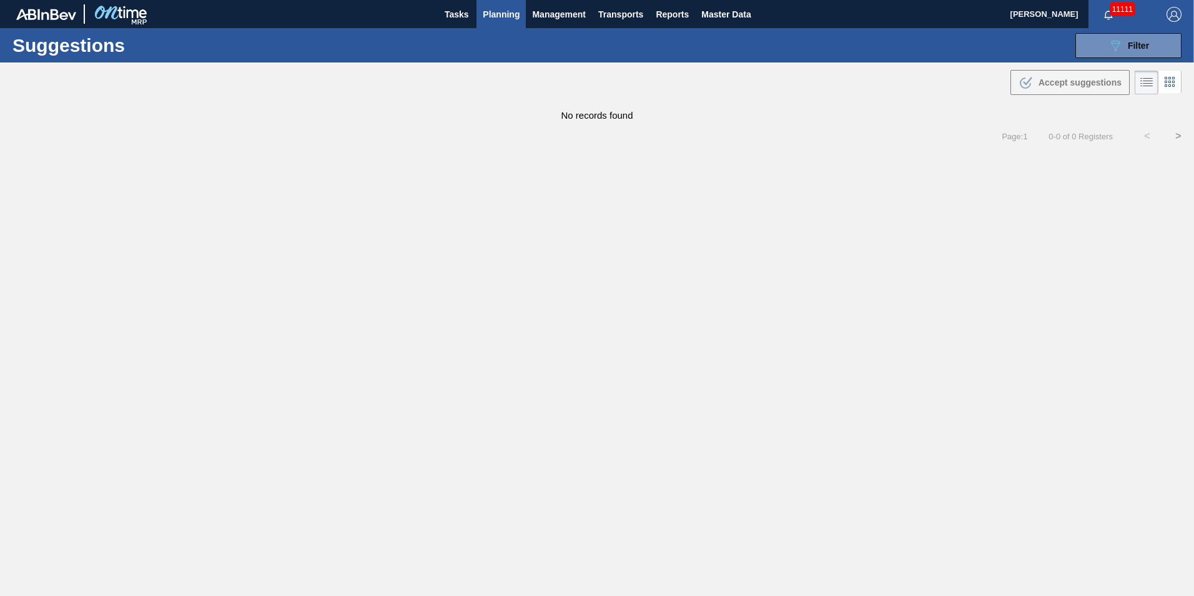
drag, startPoint x: 1110, startPoint y: 57, endPoint x: 1111, endPoint y: 77, distance: 20.0
click at [1111, 57] on button "089F7B8B-B2A5-4AFE-B5C0-19BA573D28AC Filter" at bounding box center [1129, 45] width 106 height 25
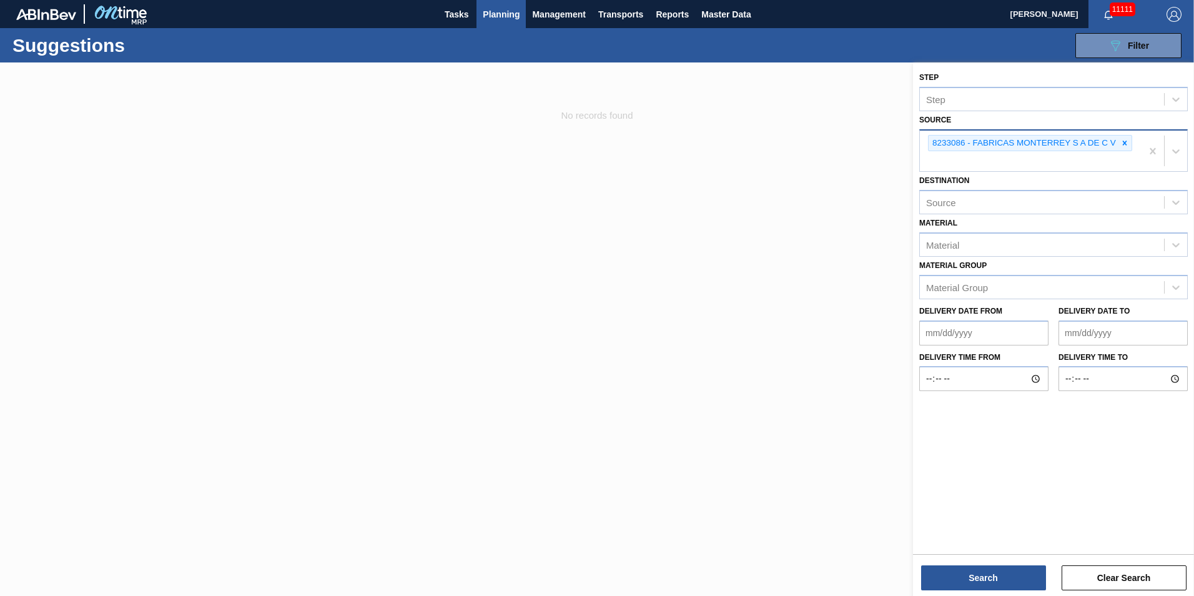
click at [1132, 139] on div "8233086 - FABRICAS MONTERREY S A DE C V" at bounding box center [1030, 143] width 204 height 17
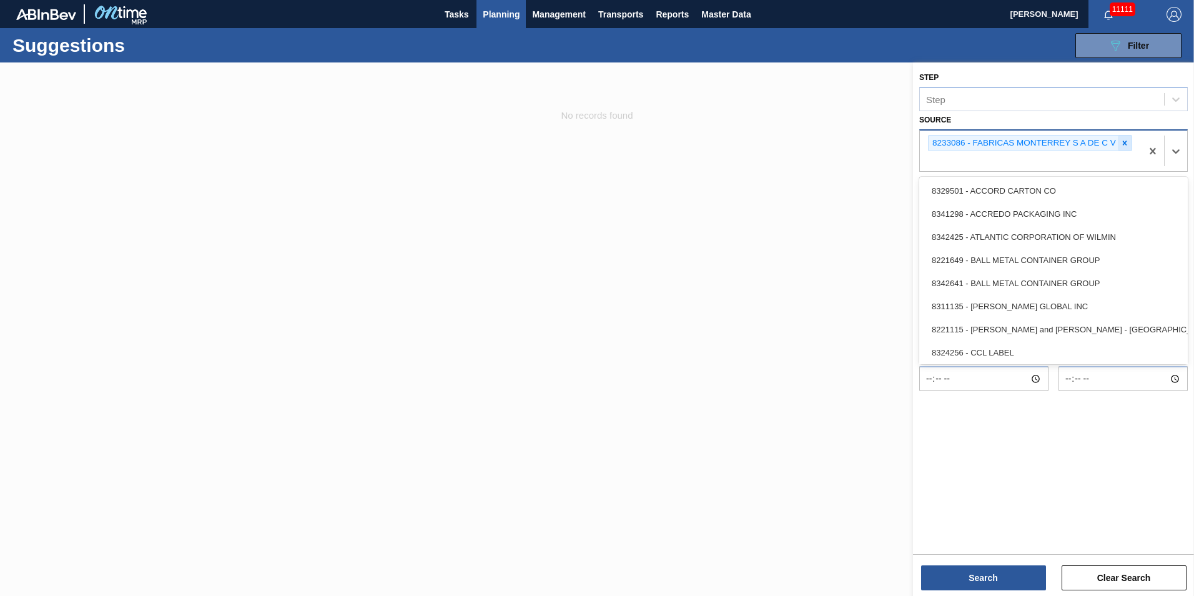
click at [1124, 141] on icon at bounding box center [1125, 143] width 9 height 9
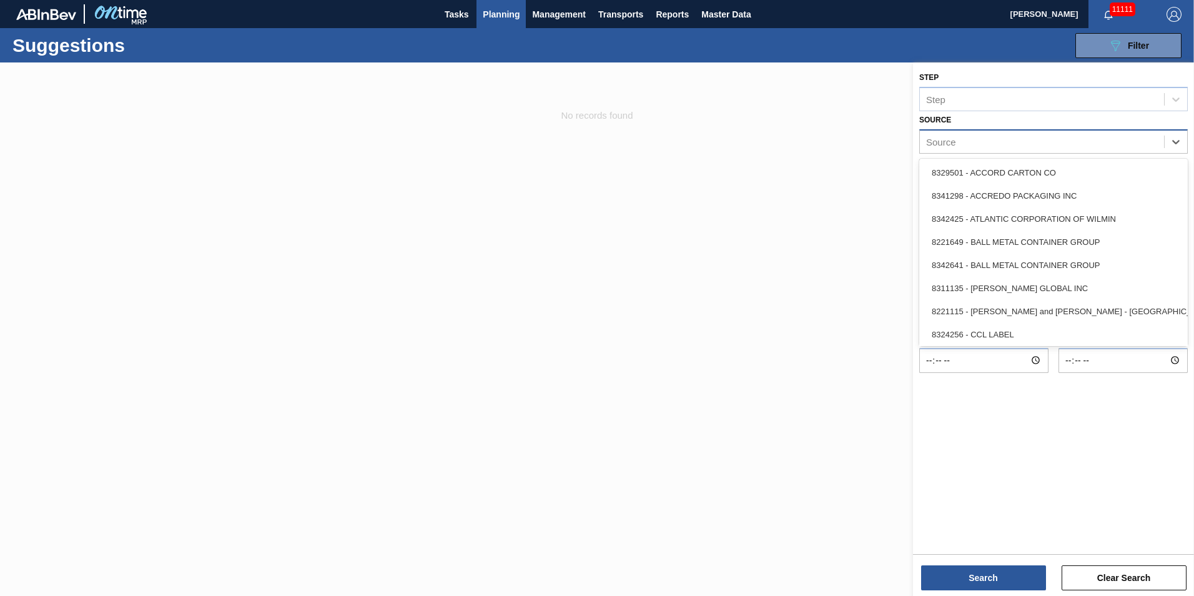
click at [999, 131] on div "Source" at bounding box center [1054, 141] width 269 height 24
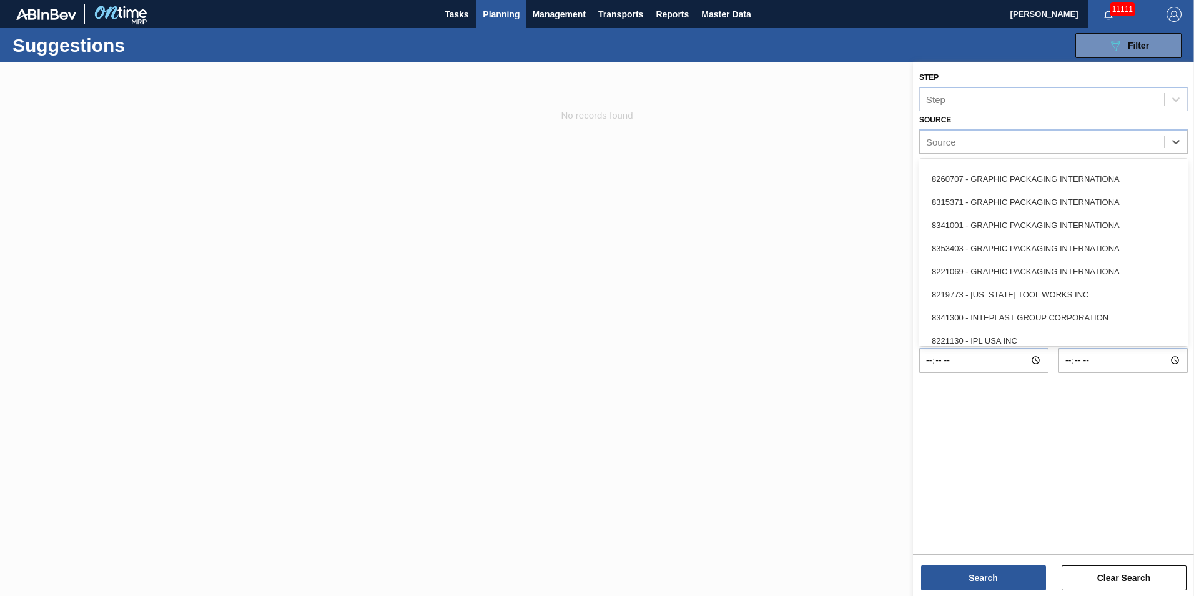
scroll to position [250, 0]
click at [1086, 270] on div "8221069 - GRAPHIC PACKAGING INTERNATIONA" at bounding box center [1054, 269] width 269 height 23
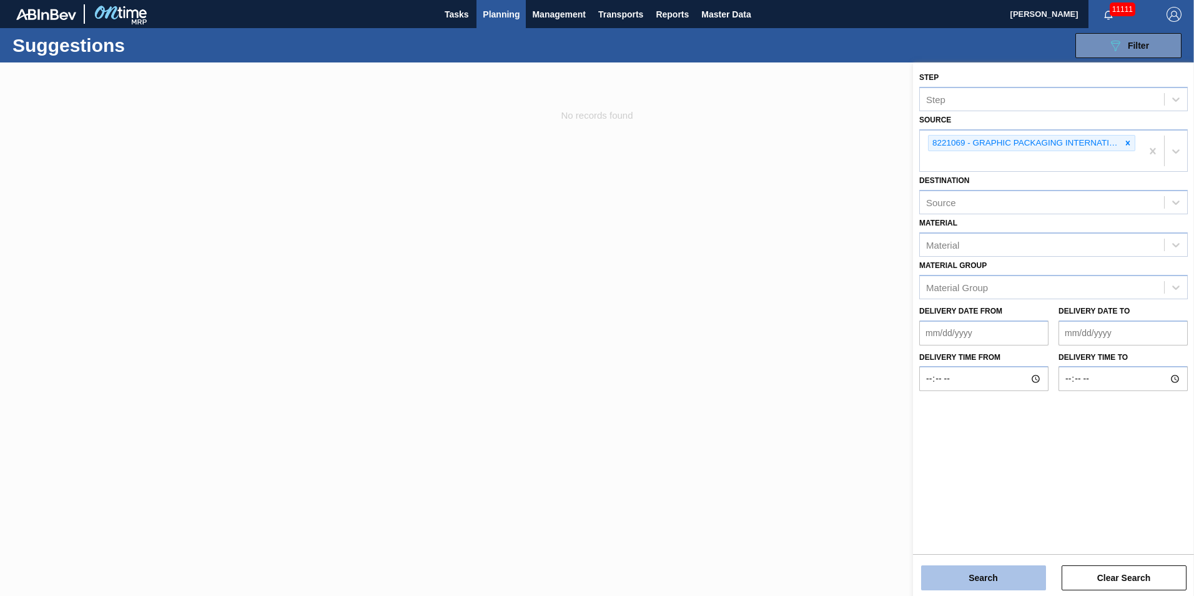
click at [993, 575] on button "Search" at bounding box center [983, 577] width 125 height 25
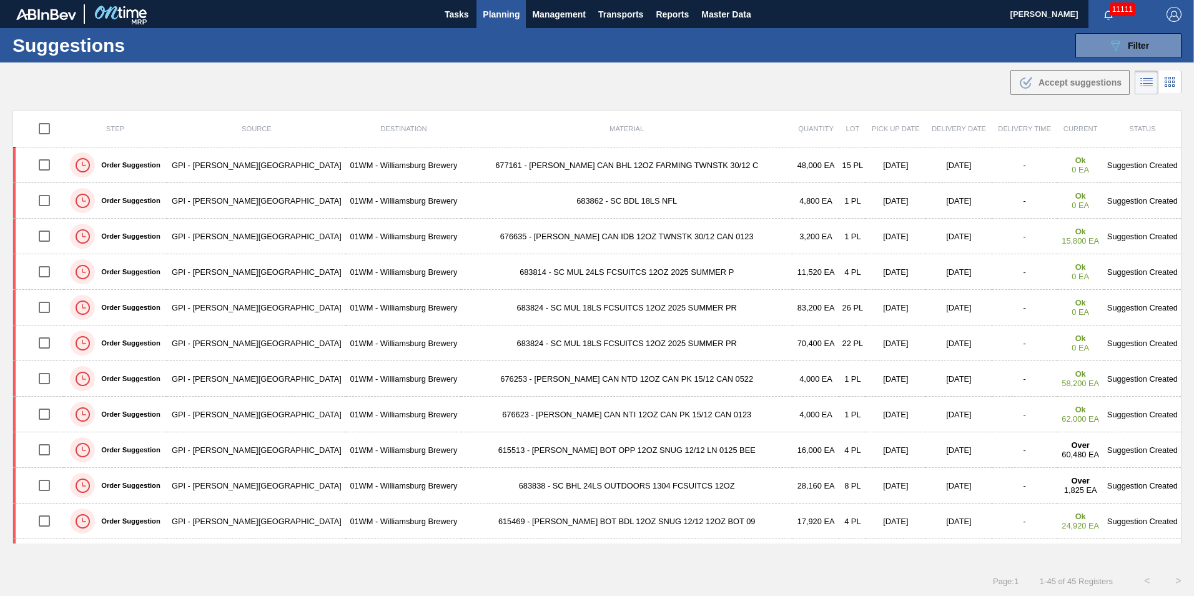
click at [517, 161] on td "677161 - [PERSON_NAME] CAN BHL 12OZ FARMING TWNSTK 30/12 C" at bounding box center [627, 165] width 332 height 36
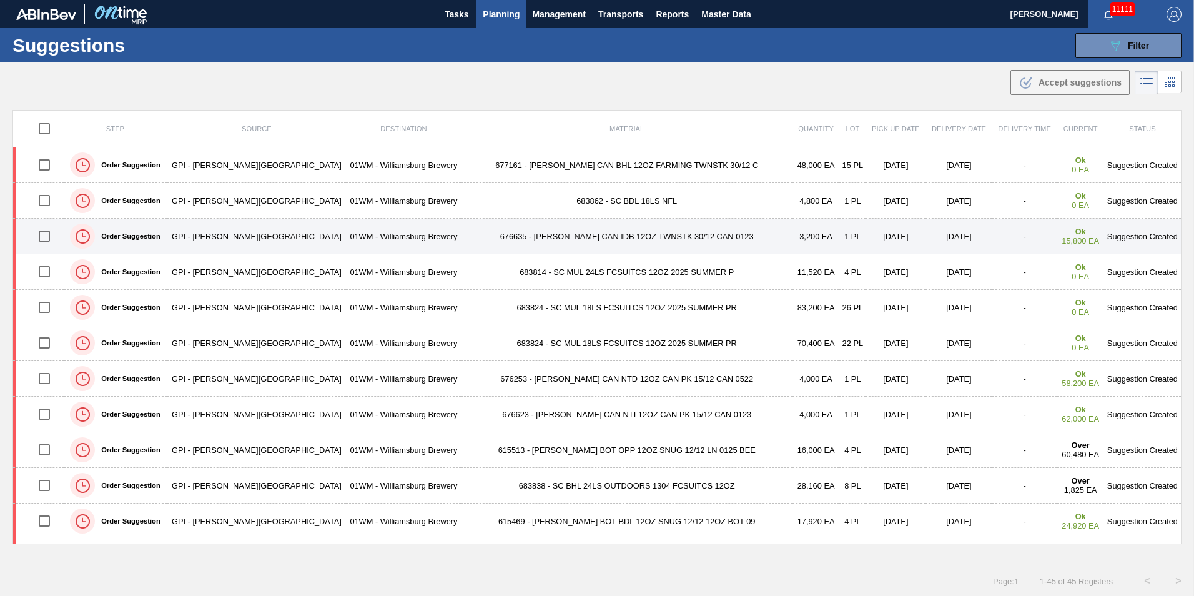
drag, startPoint x: 46, startPoint y: 230, endPoint x: 48, endPoint y: 242, distance: 12.7
click at [45, 230] on input "checkbox" at bounding box center [44, 236] width 26 height 26
checkbox input "true"
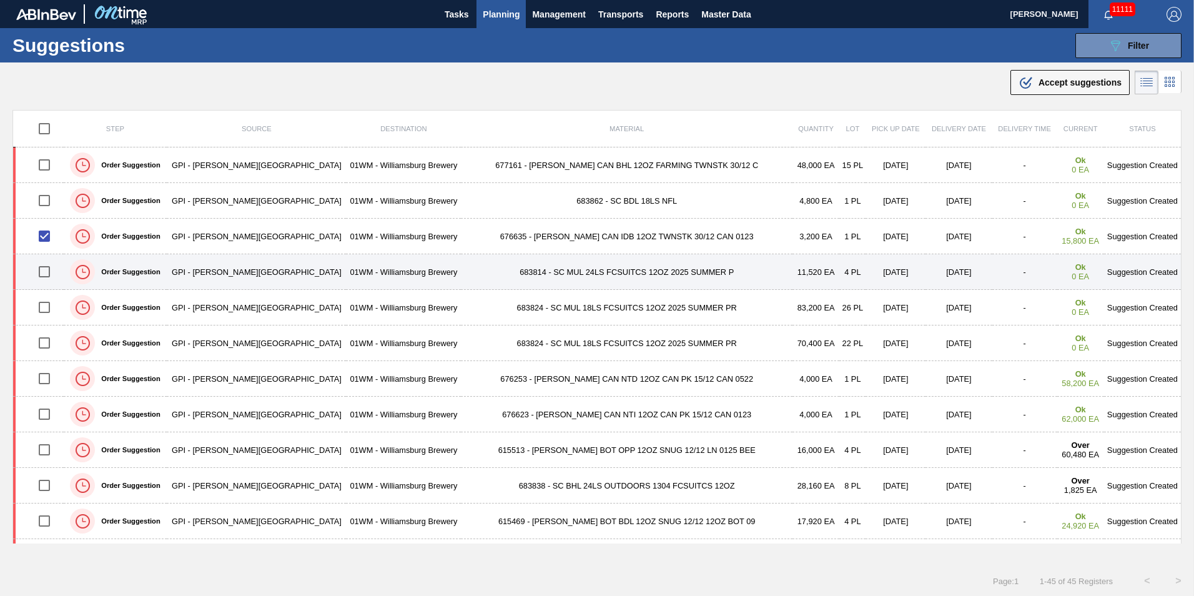
click at [54, 274] on input "checkbox" at bounding box center [44, 272] width 26 height 26
checkbox input "false"
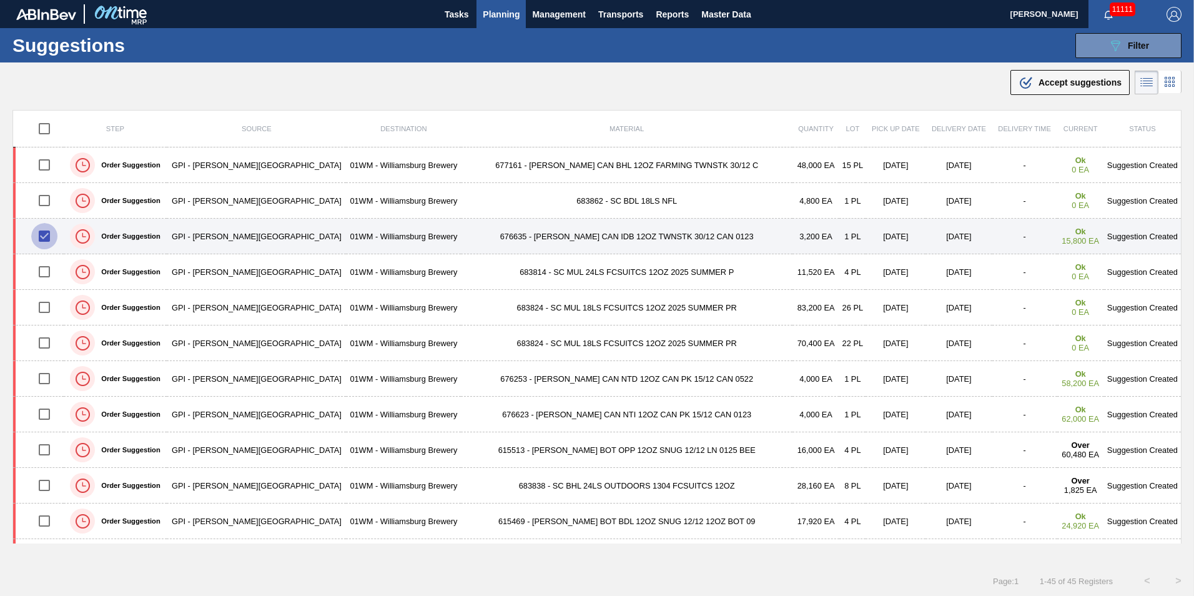
click at [52, 237] on input "checkbox" at bounding box center [44, 236] width 26 height 26
checkbox input "false"
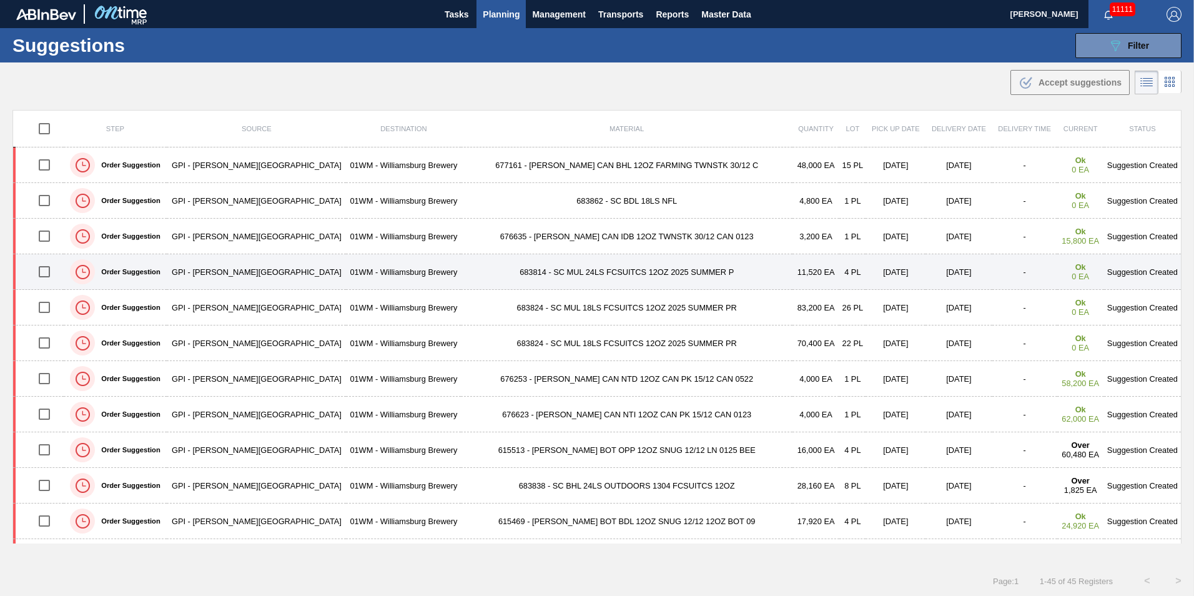
click at [591, 273] on td "683814 - SC MUL 24LS FCSUITCS 12OZ 2025 SUMMER P" at bounding box center [627, 272] width 332 height 36
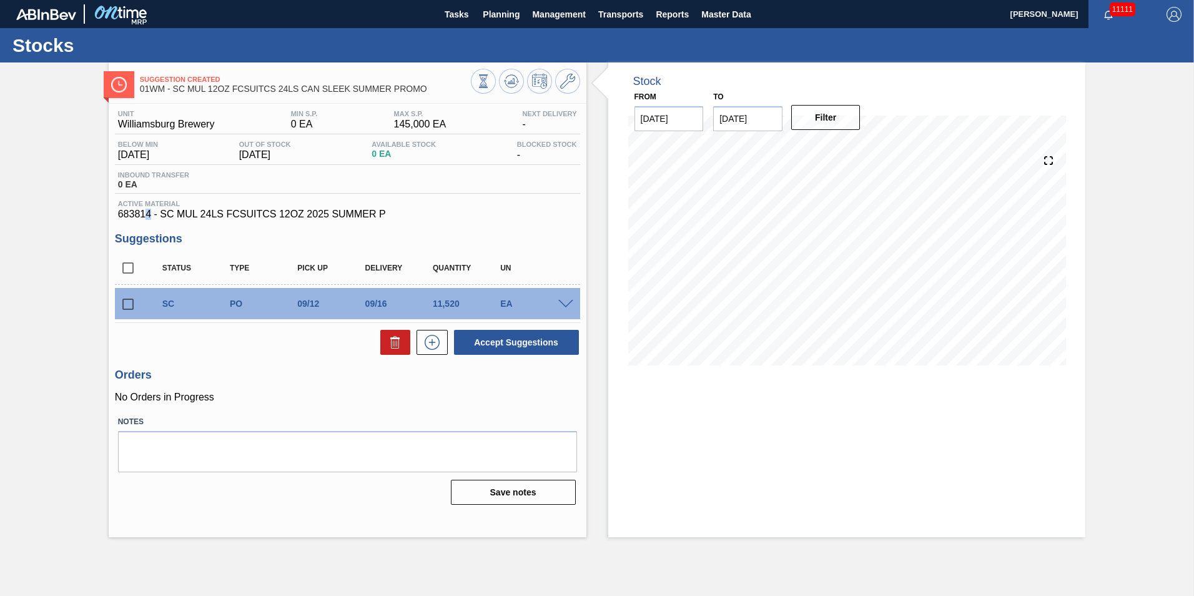
click at [149, 215] on span "683814 - SC MUL 24LS FCSUITCS 12OZ 2025 SUMMER P" at bounding box center [347, 214] width 459 height 11
drag, startPoint x: 149, startPoint y: 215, endPoint x: 362, endPoint y: 218, distance: 212.4
click at [362, 218] on span "683814 - SC MUL 24LS FCSUITCS 12OZ 2025 SUMMER P" at bounding box center [347, 214] width 459 height 11
drag, startPoint x: 362, startPoint y: 218, endPoint x: 461, endPoint y: 222, distance: 99.4
click at [459, 223] on div "Unit Williamsburg Brewery MIN S.P. 0 EA MAX S.P. 145,000 EA Next Delivery - Bel…" at bounding box center [348, 306] width 478 height 405
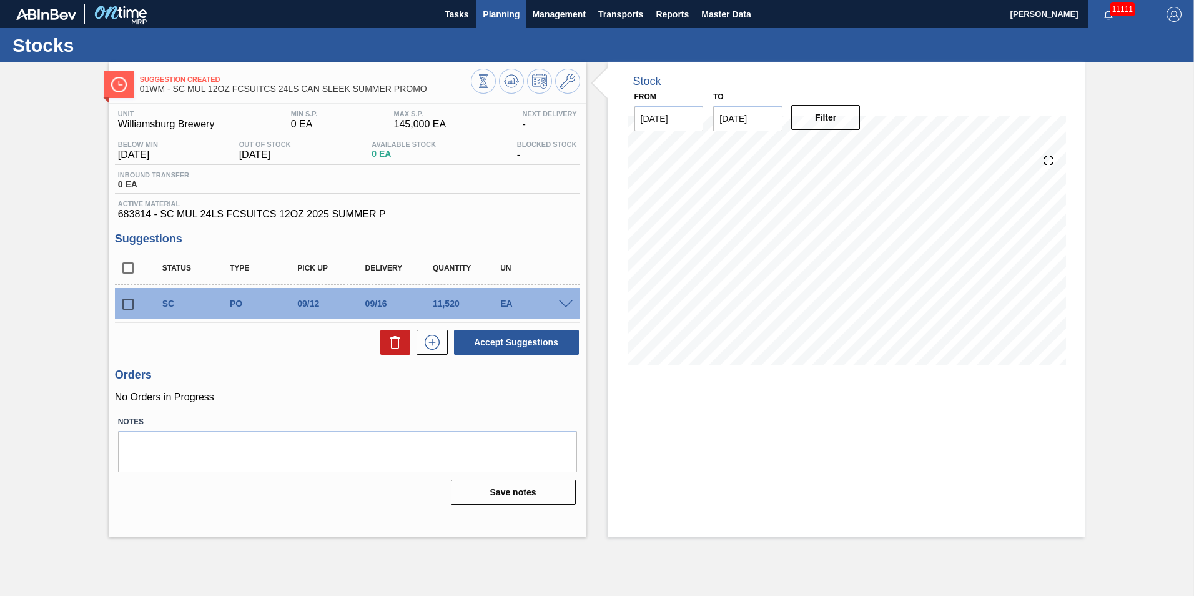
click at [503, 12] on span "Planning" at bounding box center [501, 14] width 37 height 15
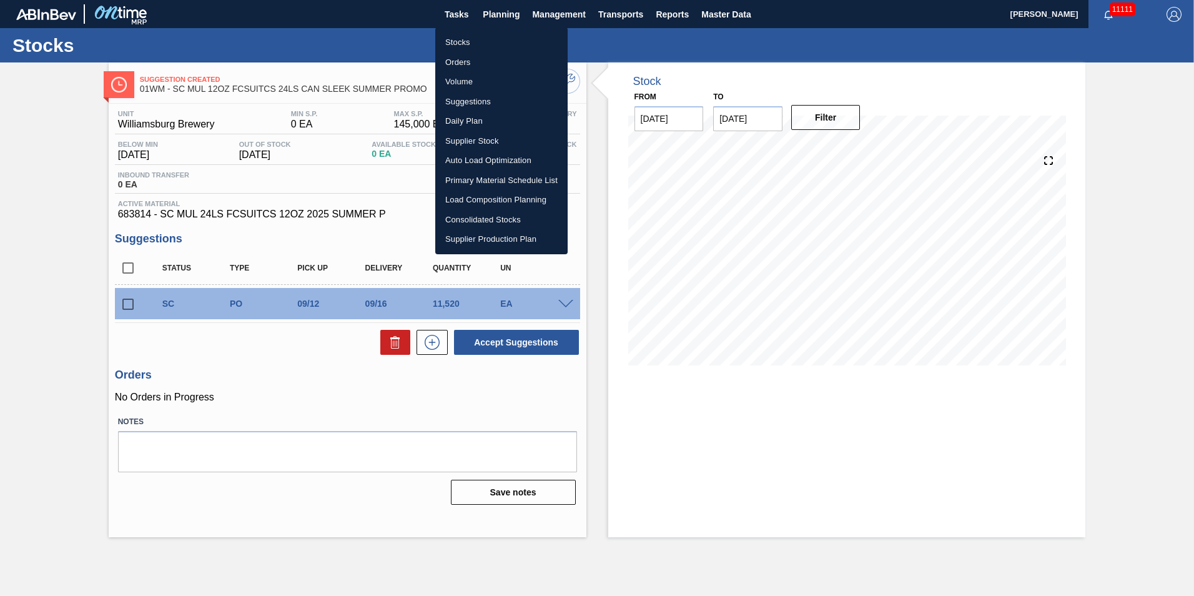
click at [487, 102] on li "Suggestions" at bounding box center [501, 102] width 132 height 20
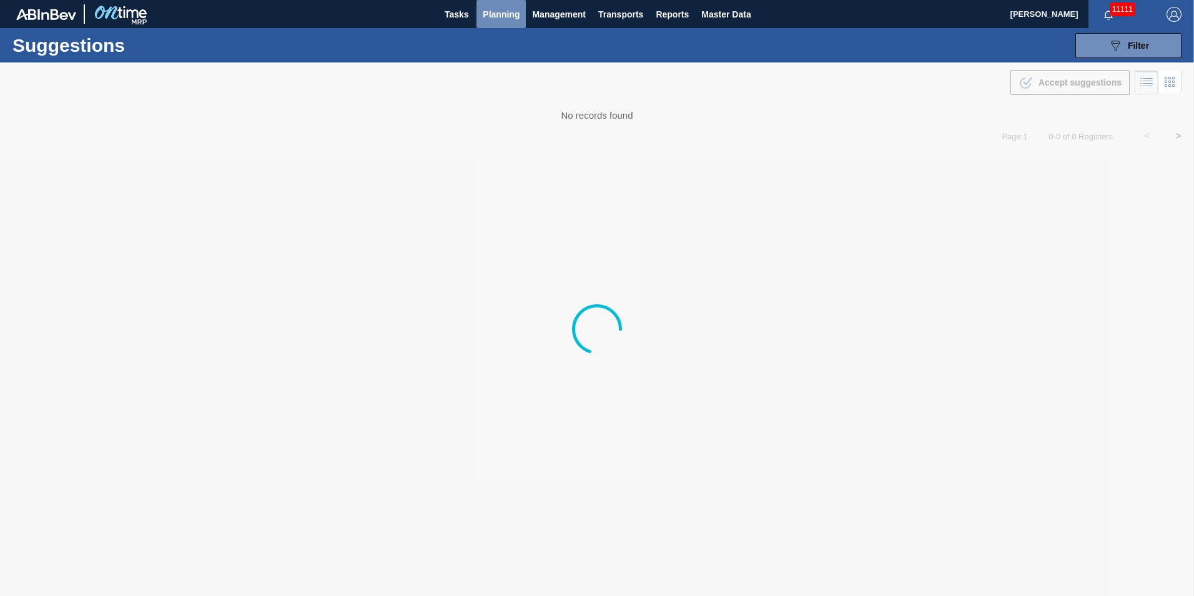
click at [498, 20] on span "Planning" at bounding box center [501, 14] width 37 height 15
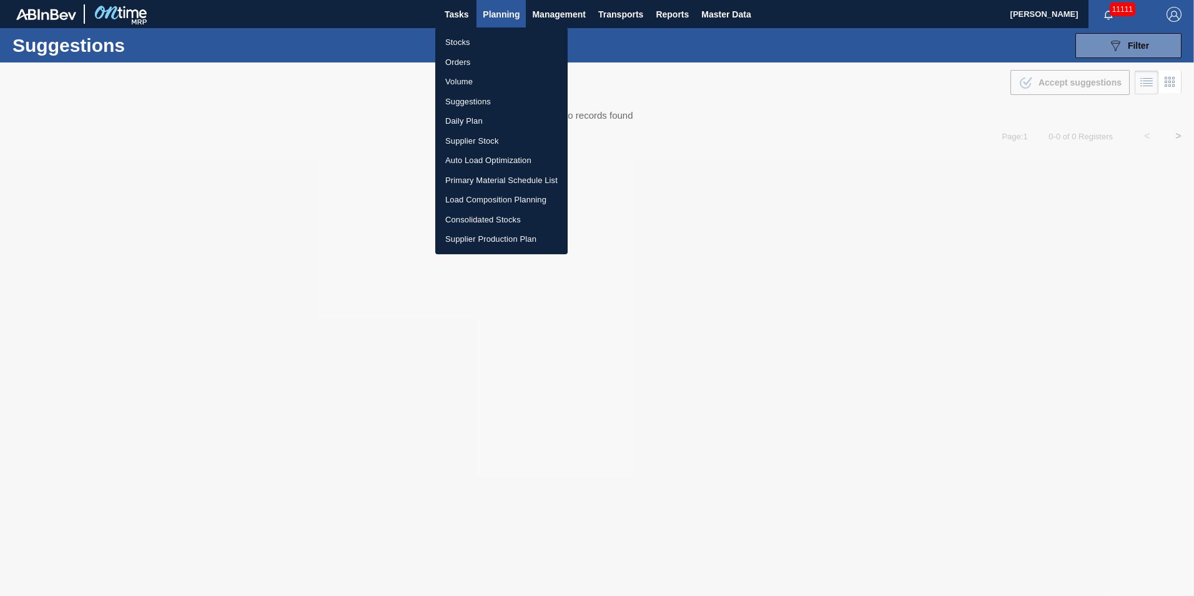
click at [698, 246] on div at bounding box center [597, 298] width 1194 height 596
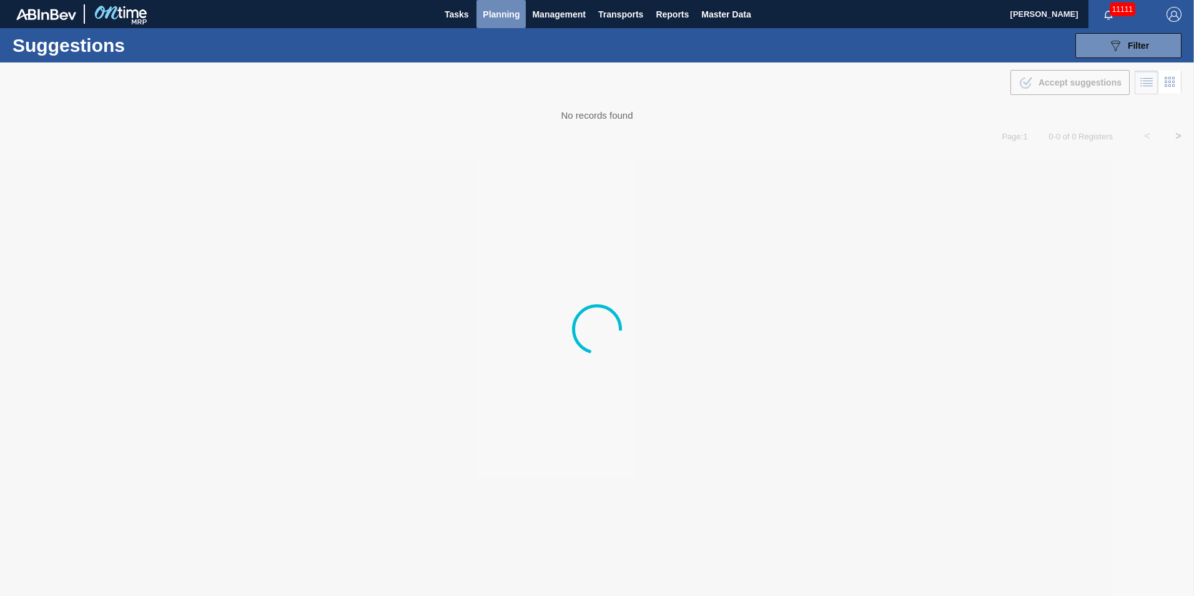
click at [500, 24] on button "Planning" at bounding box center [501, 14] width 49 height 28
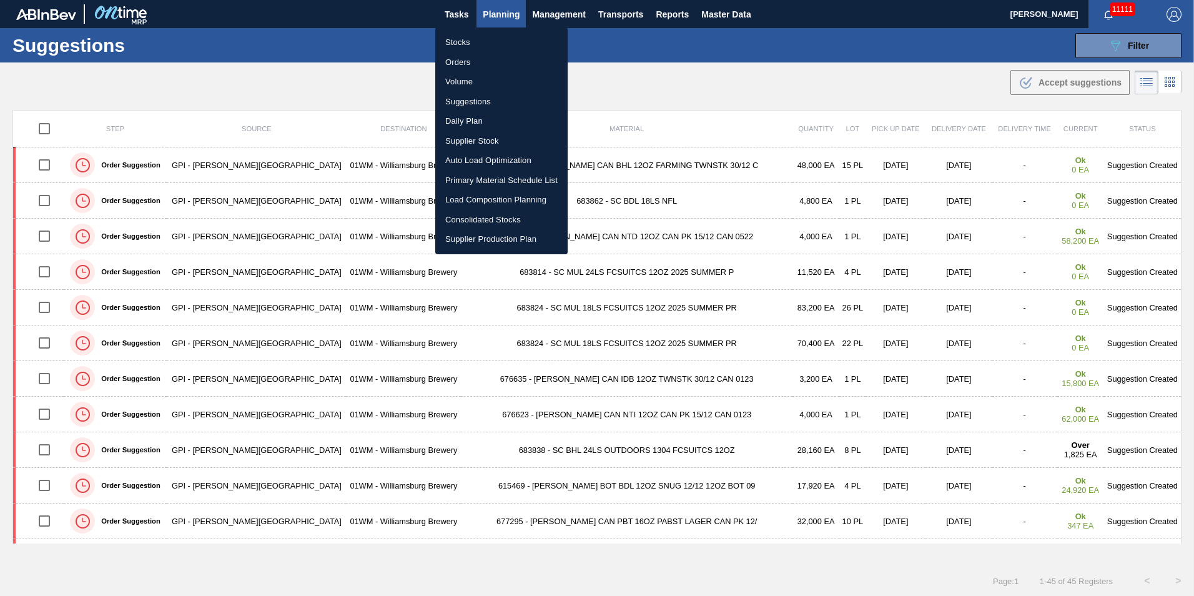
click at [946, 65] on div at bounding box center [597, 298] width 1194 height 596
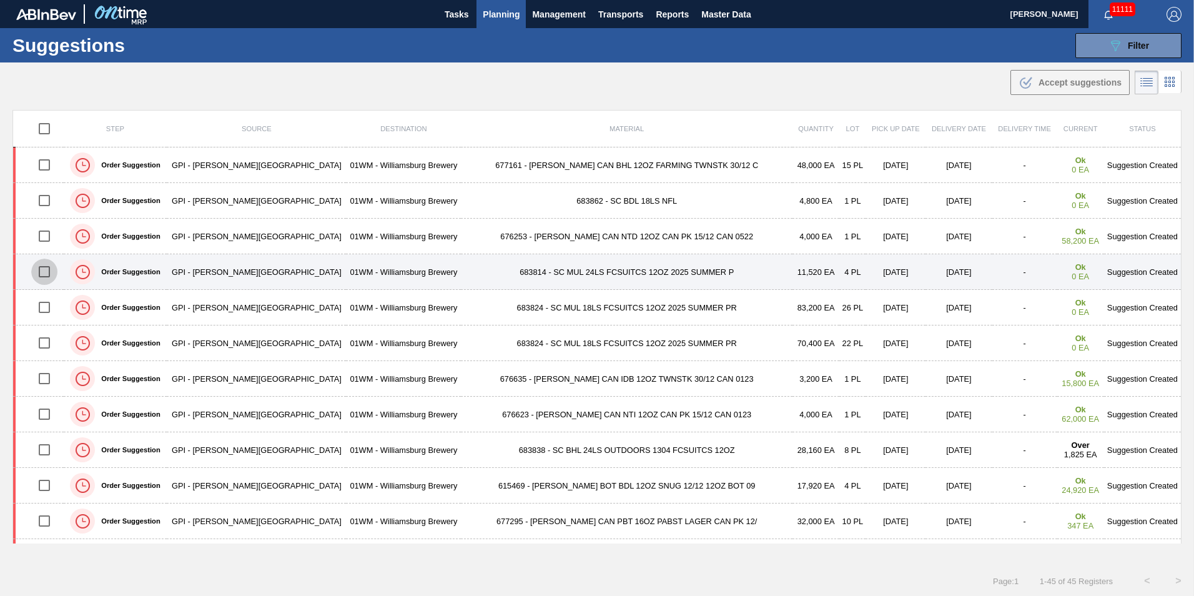
click at [49, 278] on input "checkbox" at bounding box center [44, 272] width 26 height 26
checkbox input "true"
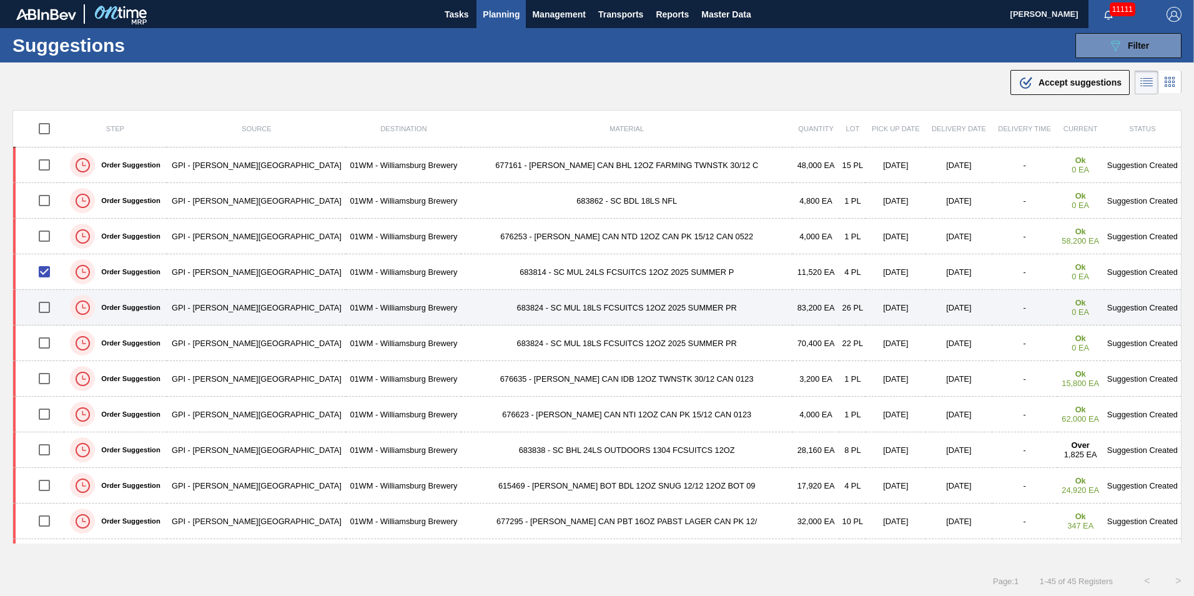
click at [49, 309] on input "checkbox" at bounding box center [44, 307] width 26 height 26
checkbox input "true"
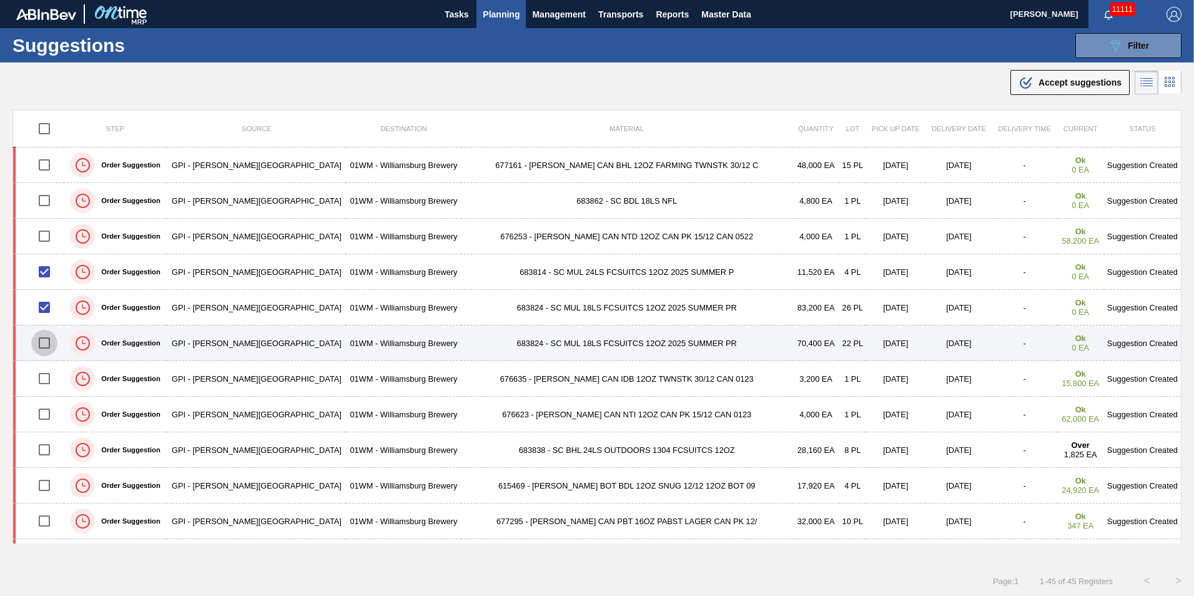
click at [46, 339] on input "checkbox" at bounding box center [44, 343] width 26 height 26
checkbox input "true"
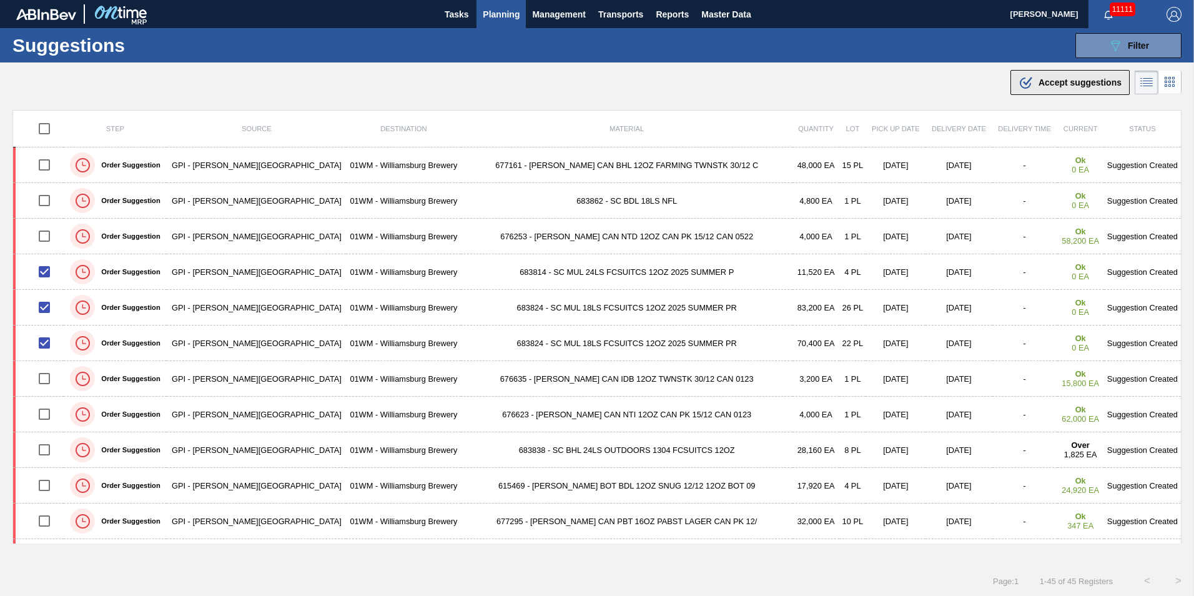
click at [1054, 86] on span "Accept suggestions" at bounding box center [1080, 82] width 83 height 10
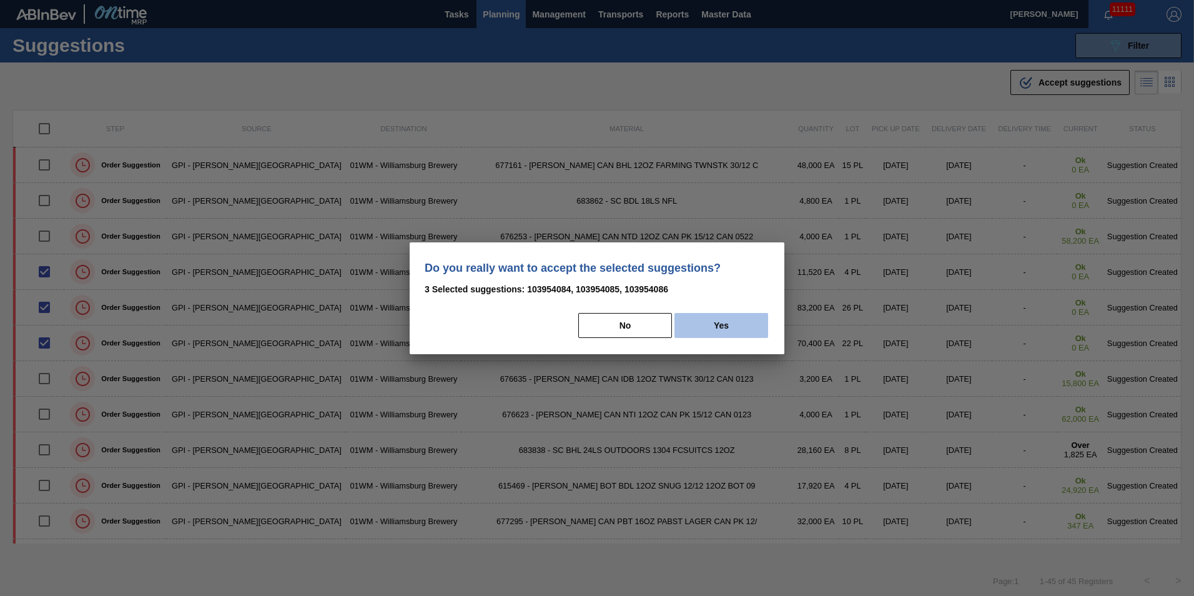
click at [736, 324] on button "Yes" at bounding box center [722, 325] width 94 height 25
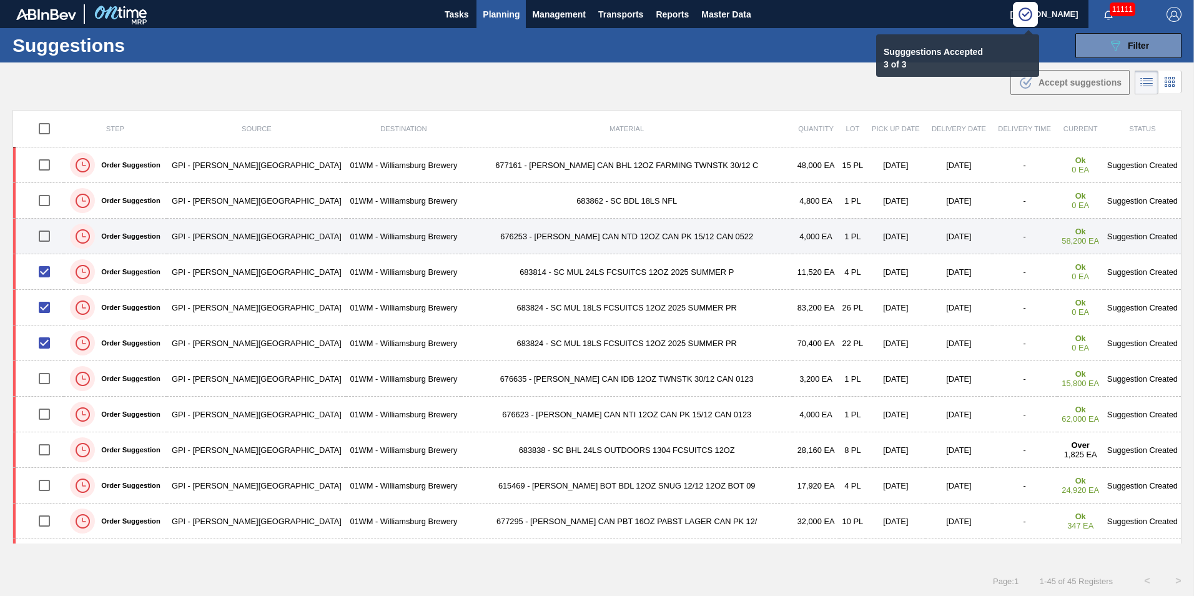
click at [52, 234] on input "checkbox" at bounding box center [44, 236] width 26 height 26
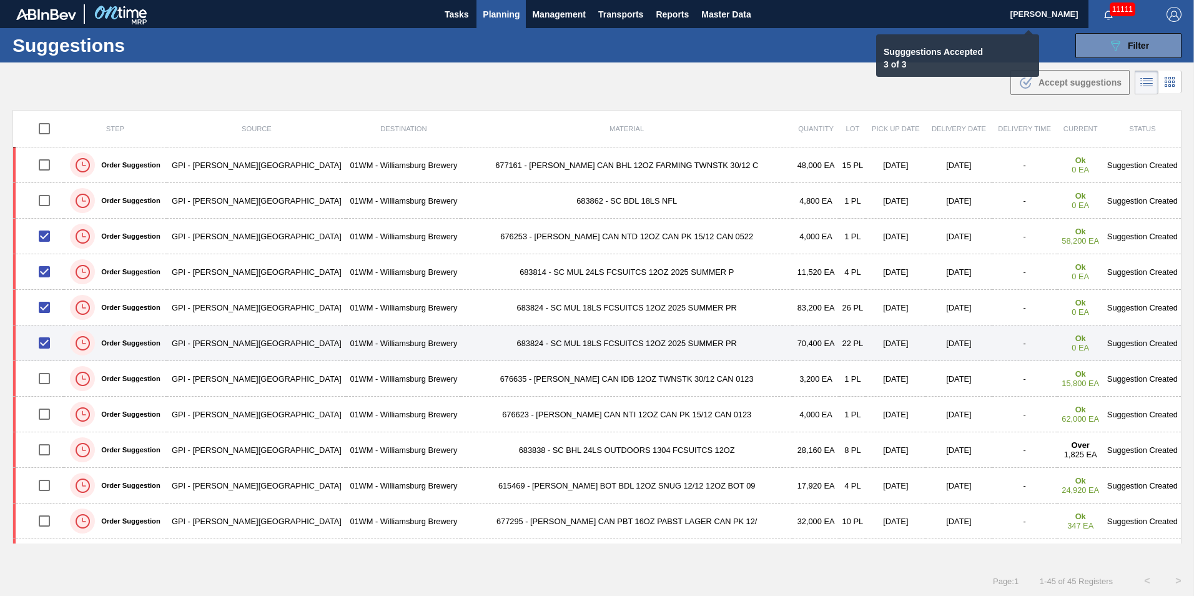
checkbox input "false"
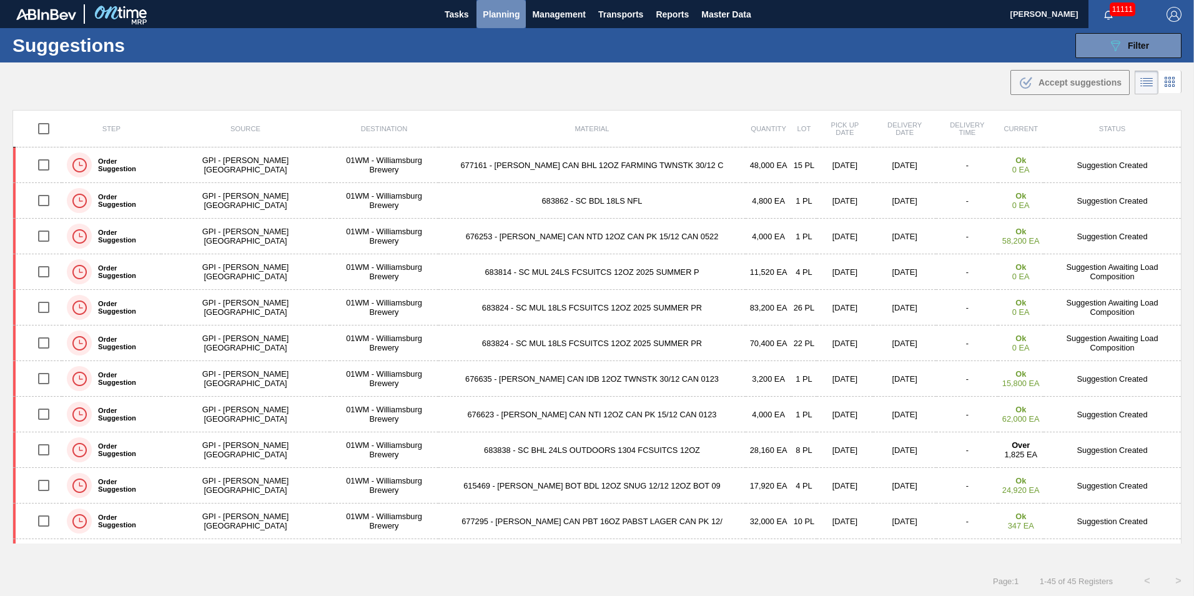
click at [491, 18] on span "Planning" at bounding box center [501, 14] width 37 height 15
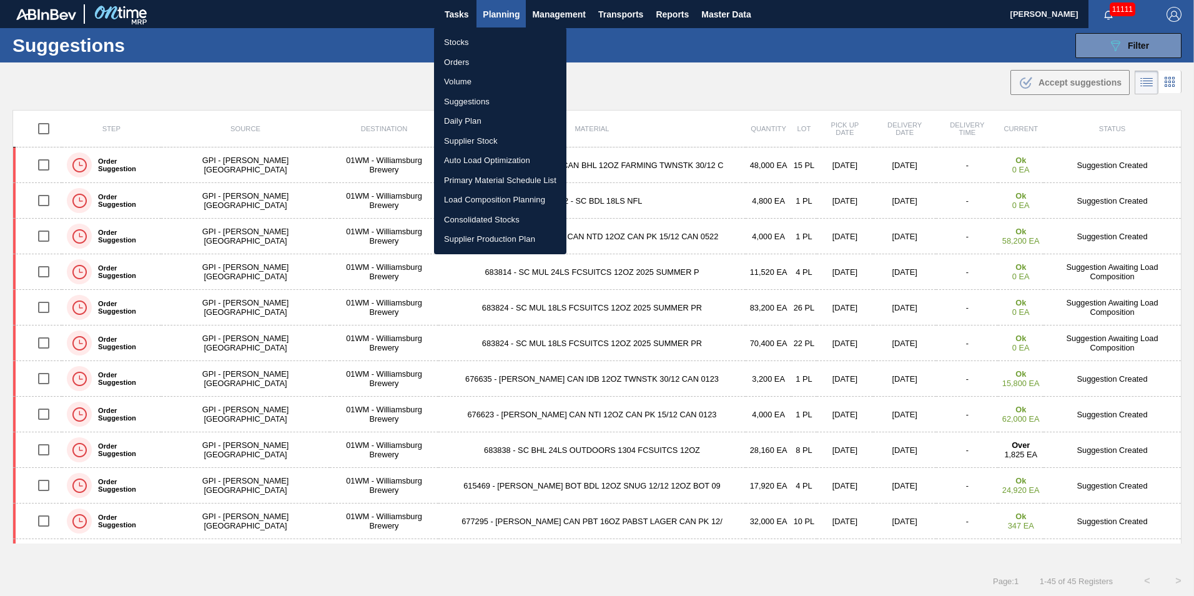
click at [478, 105] on li "Suggestions" at bounding box center [500, 102] width 132 height 20
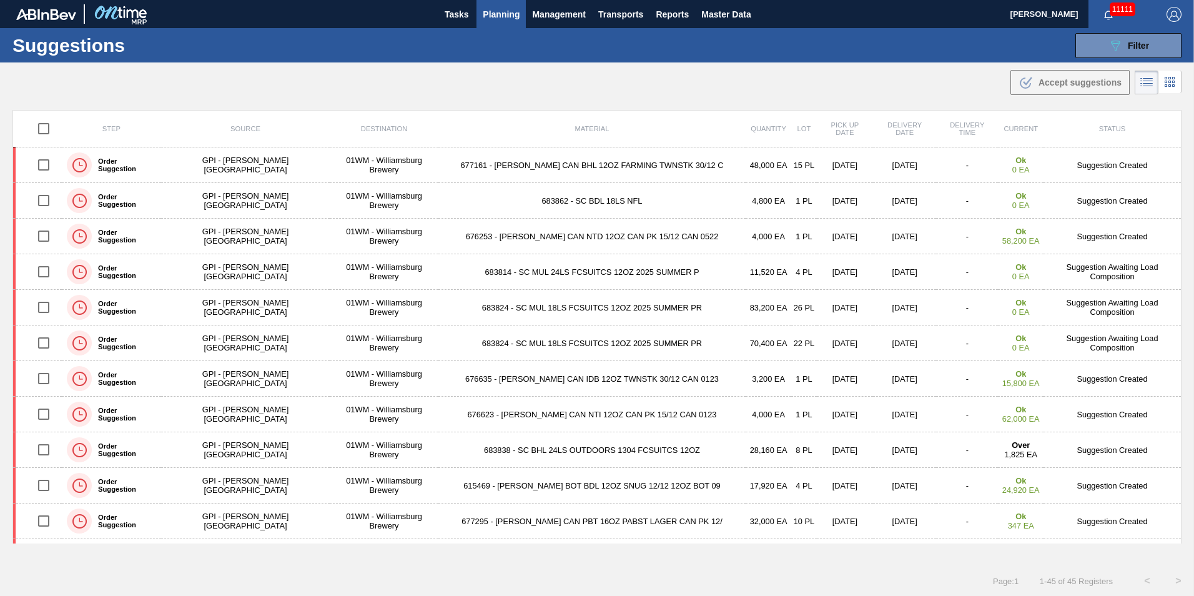
click at [480, 14] on button "Planning" at bounding box center [501, 14] width 49 height 28
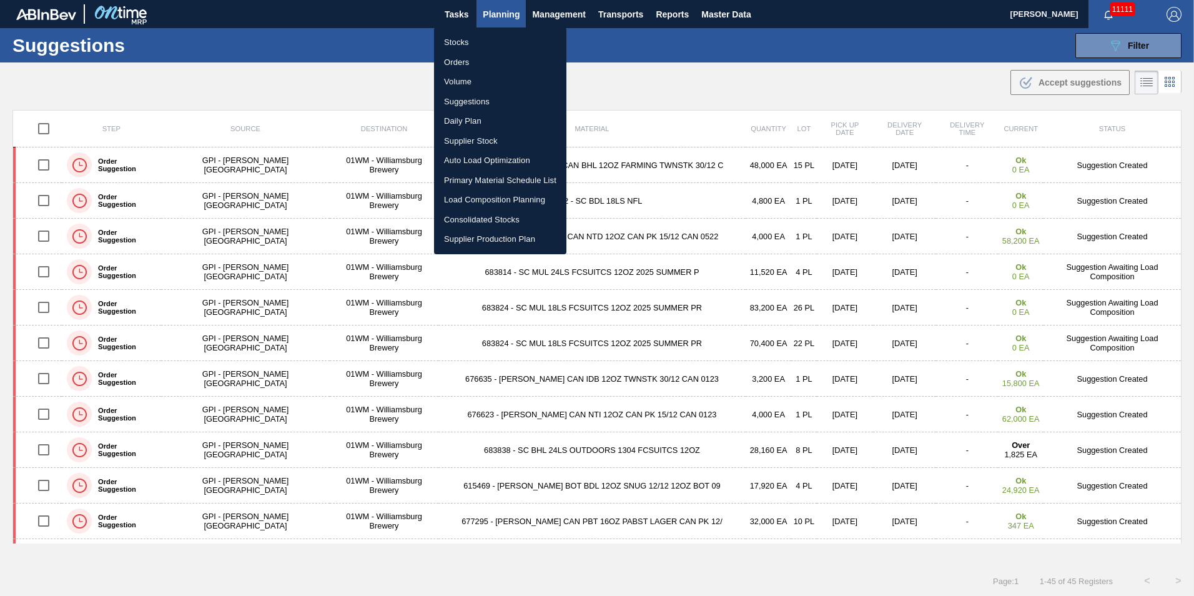
click at [502, 204] on li "Load Composition Planning" at bounding box center [500, 200] width 132 height 20
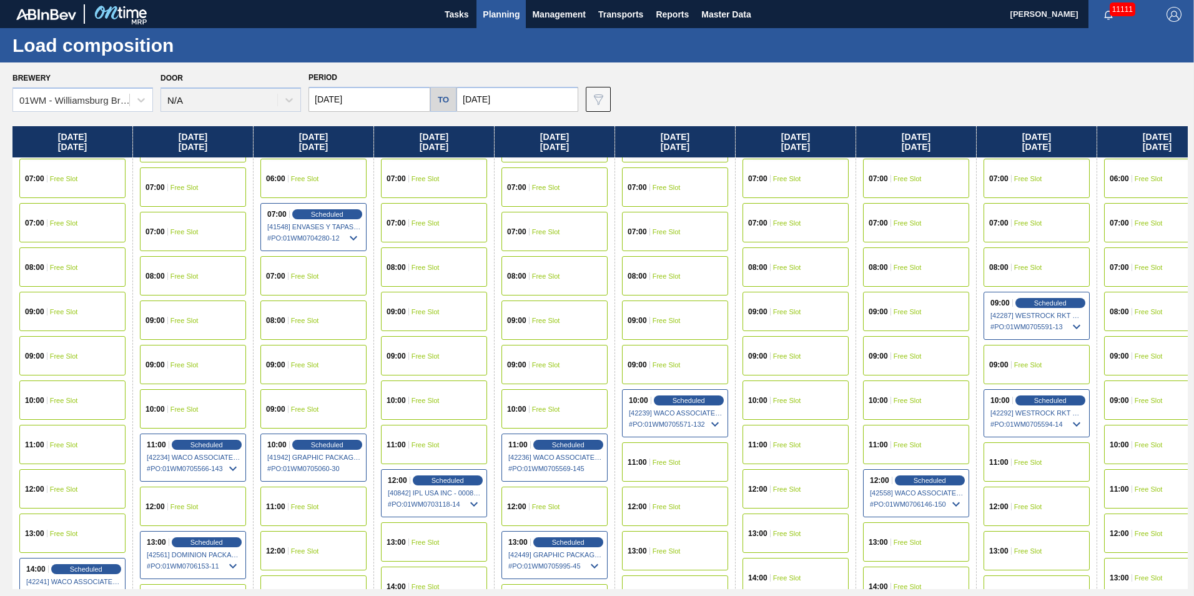
scroll to position [312, 0]
click at [180, 239] on div "07:00 Free Slot" at bounding box center [193, 230] width 106 height 39
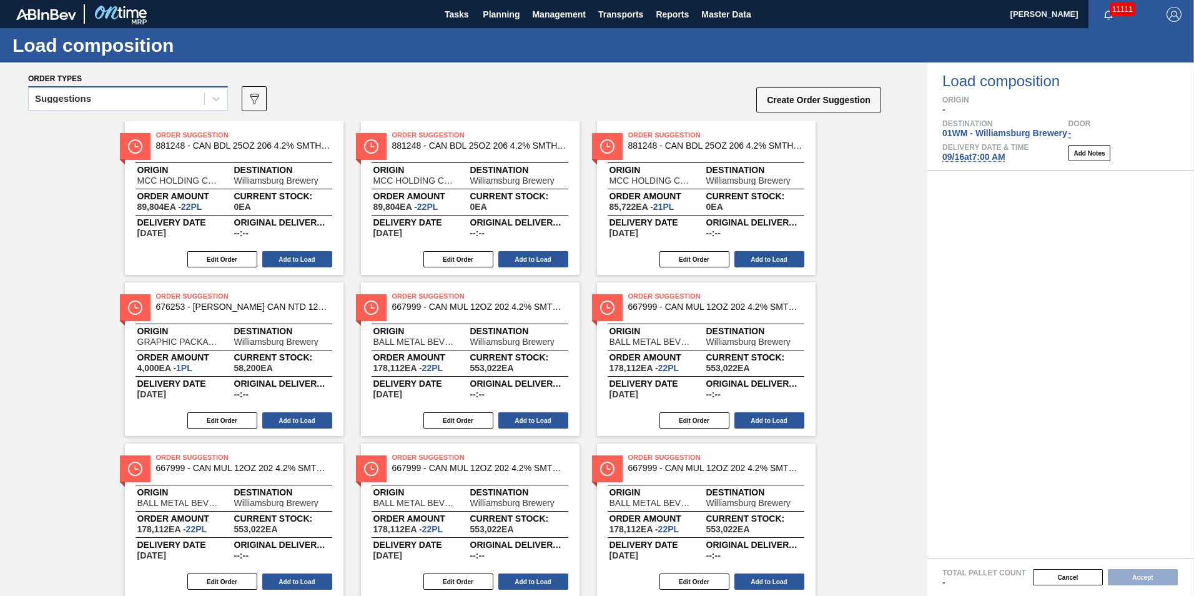
click at [98, 104] on div "Suggestions" at bounding box center [117, 99] width 176 height 18
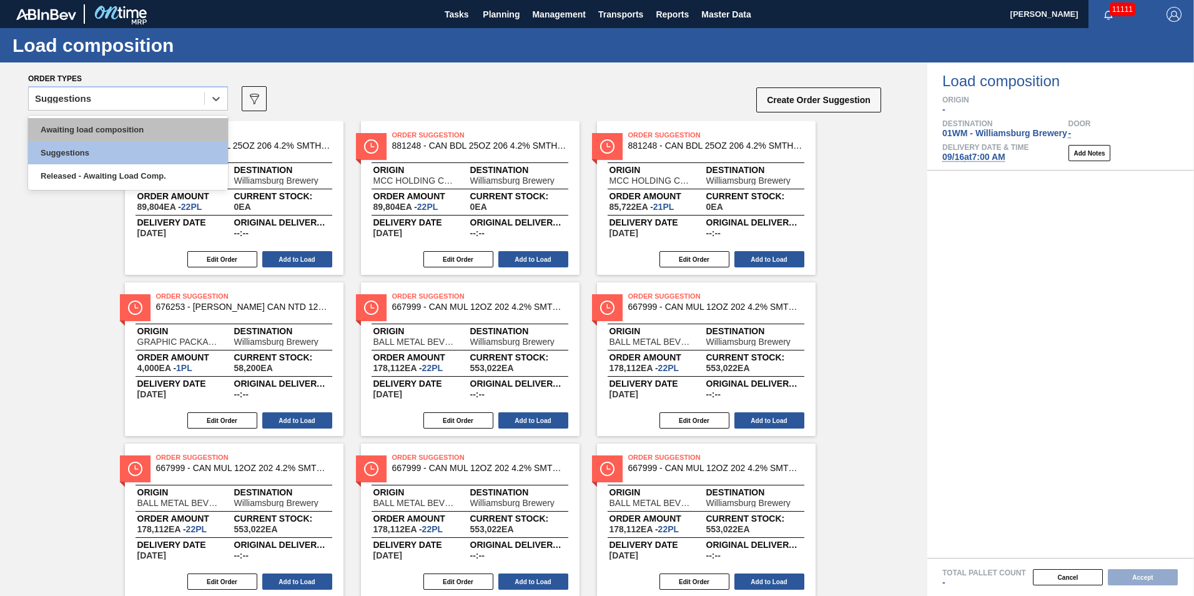
click at [92, 129] on div "Awaiting load composition" at bounding box center [128, 129] width 200 height 23
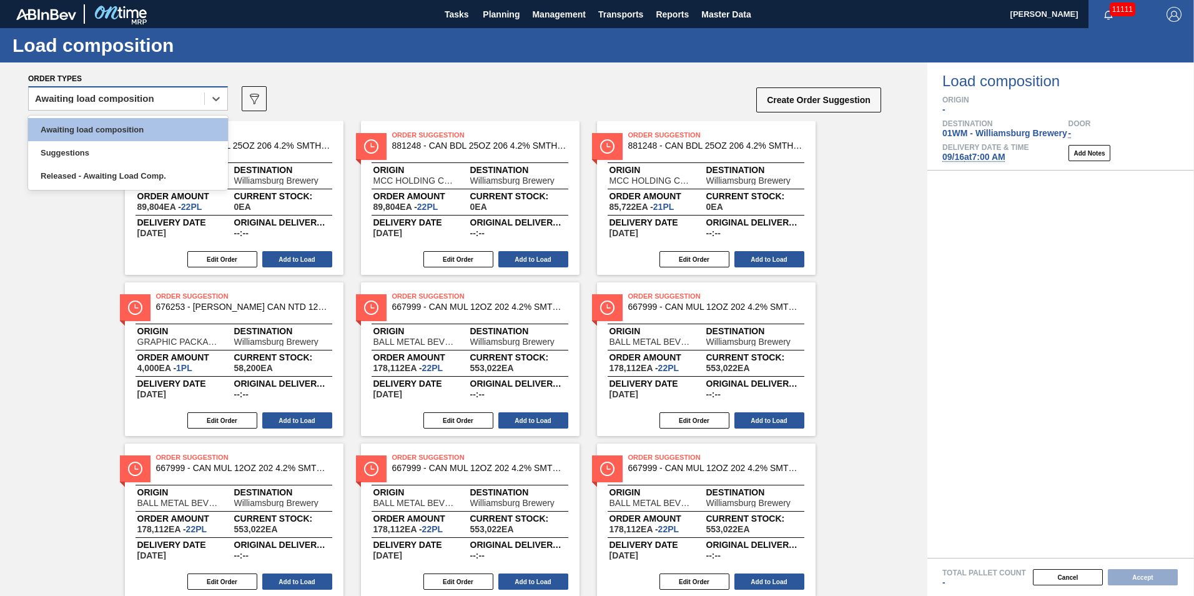
click at [119, 103] on div "Awaiting load composition" at bounding box center [117, 99] width 176 height 18
click at [118, 131] on div "Awaiting load composition" at bounding box center [128, 129] width 200 height 23
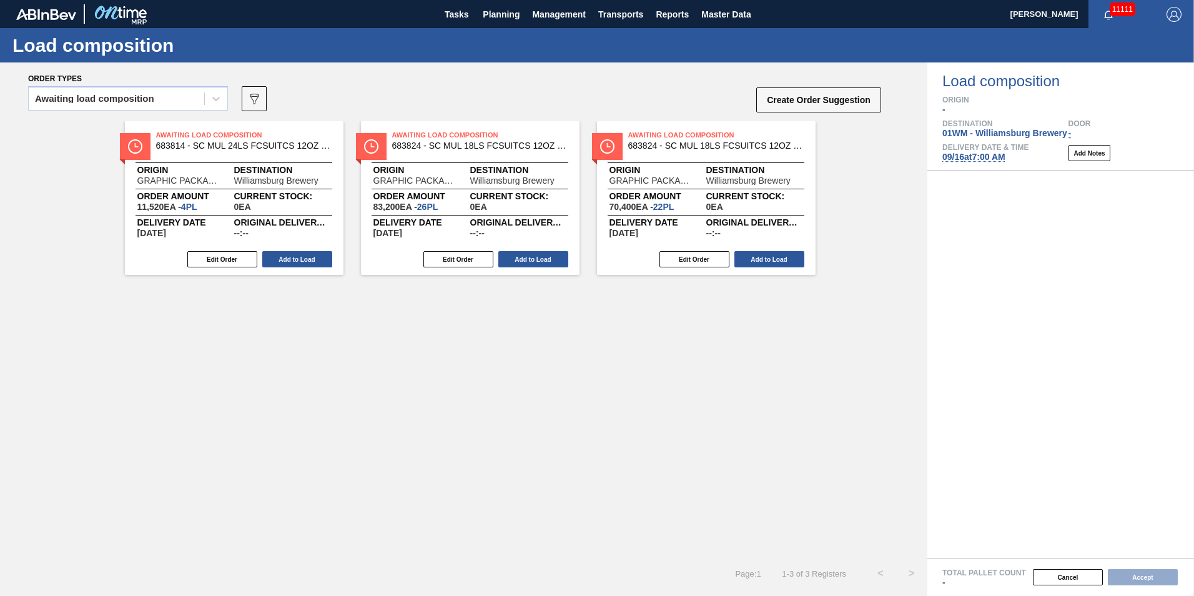
click at [471, 358] on div "Awaiting Load Composition 683814 - SC MUL 24LS FCSUITCS 12OZ 2025 SUMMER P Orig…" at bounding box center [464, 339] width 928 height 437
click at [836, 94] on button "Create Order Suggestion" at bounding box center [818, 99] width 125 height 25
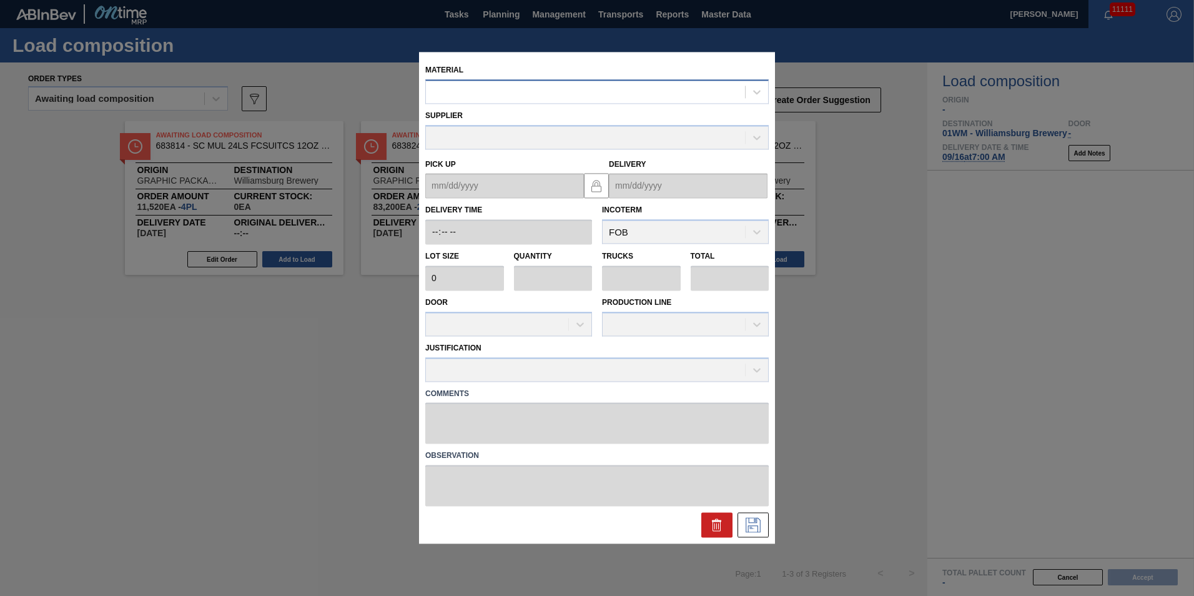
click at [575, 93] on div at bounding box center [585, 92] width 319 height 18
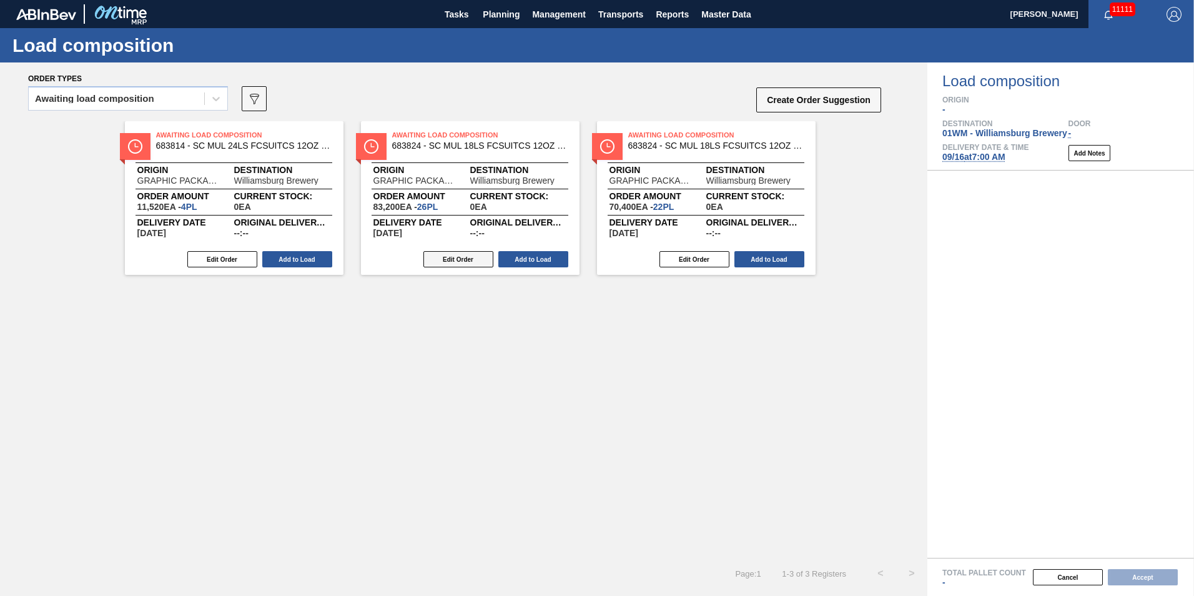
click at [474, 259] on button "Edit Order" at bounding box center [459, 259] width 70 height 16
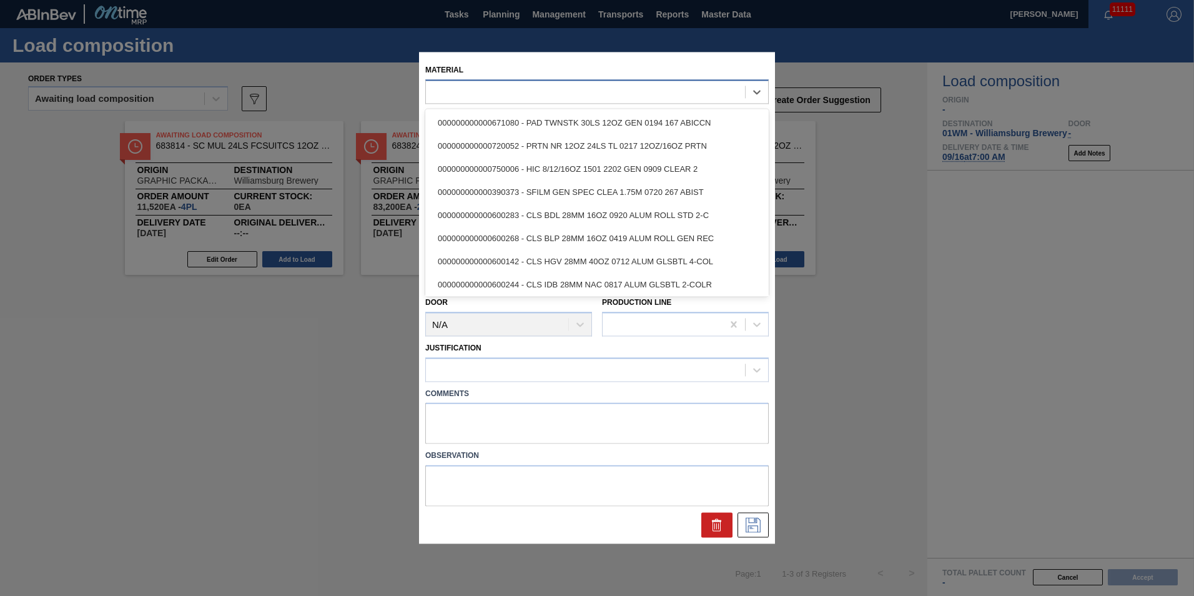
click at [578, 89] on div at bounding box center [585, 92] width 319 height 18
type input "68"
type input "3,200"
type input "26"
type input "1"
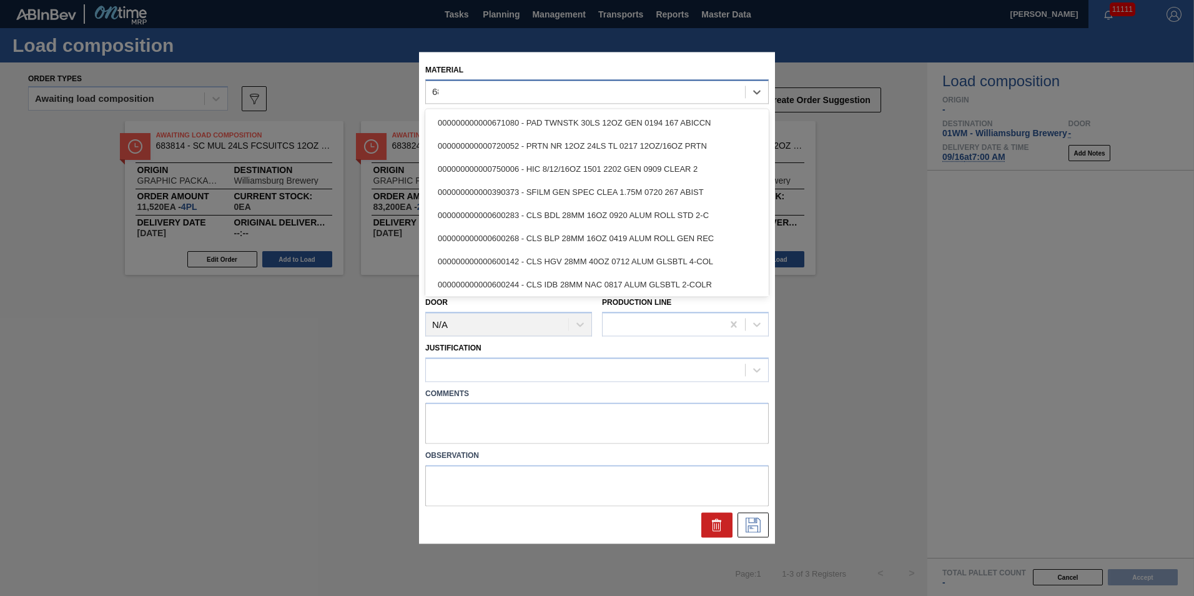
type input "83,200"
type up "[DATE]"
type input "[DATE]"
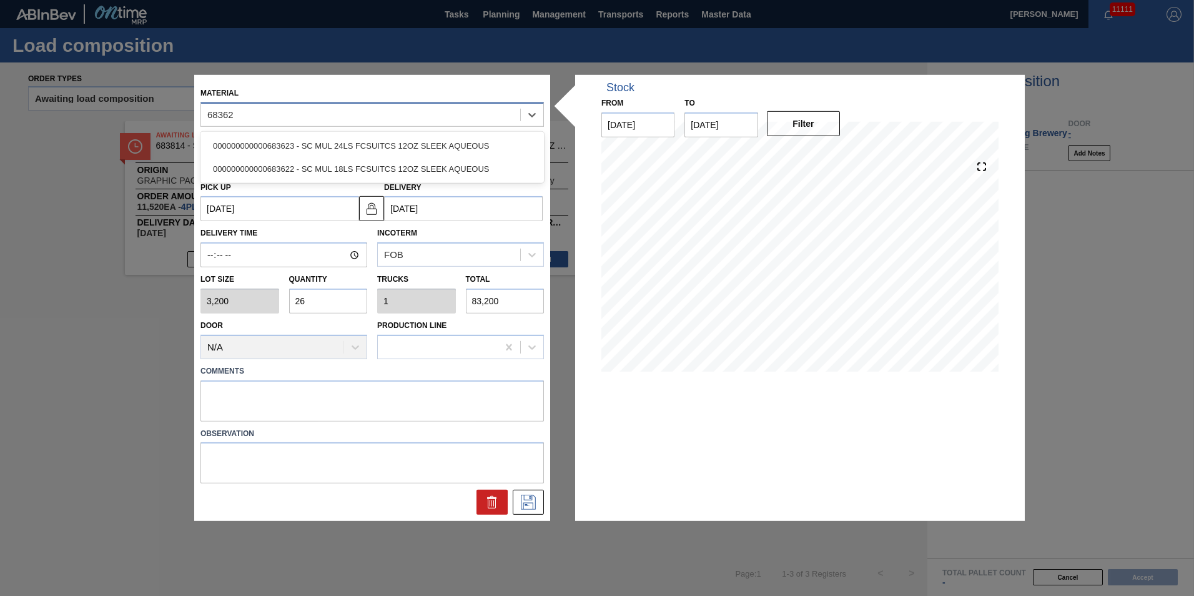
type input "683622"
click at [375, 147] on div "000000000000683622 - SC MUL 18LS FCSUITCS 12OZ SLEEK AQUEOUS" at bounding box center [373, 145] width 344 height 23
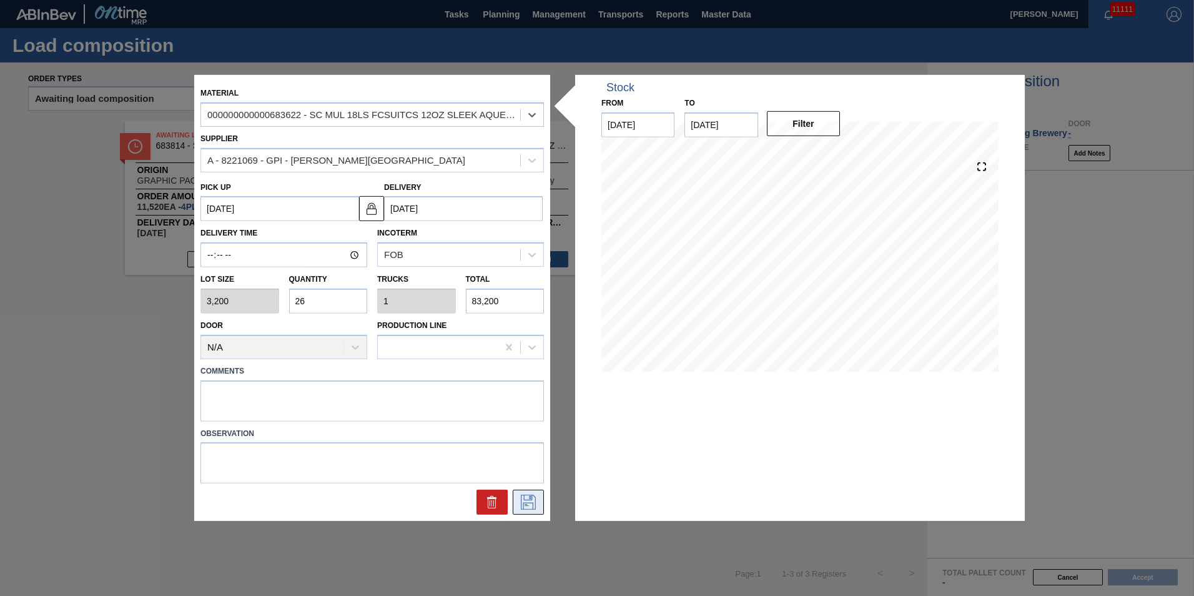
click at [533, 502] on icon at bounding box center [528, 502] width 20 height 15
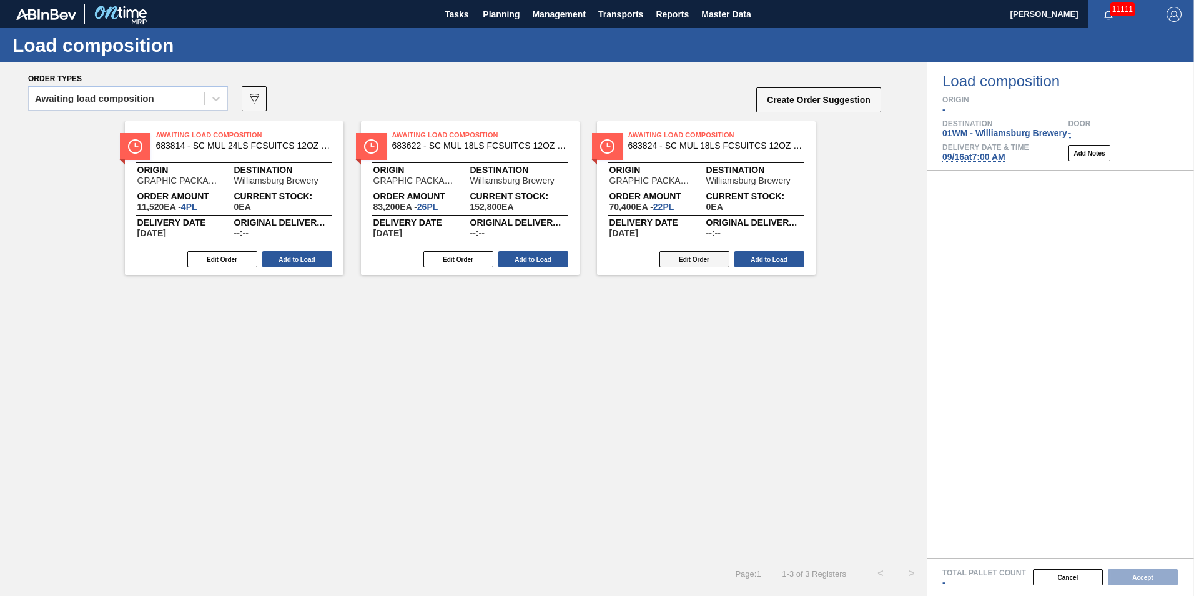
click at [717, 265] on button "Edit Order" at bounding box center [695, 259] width 70 height 16
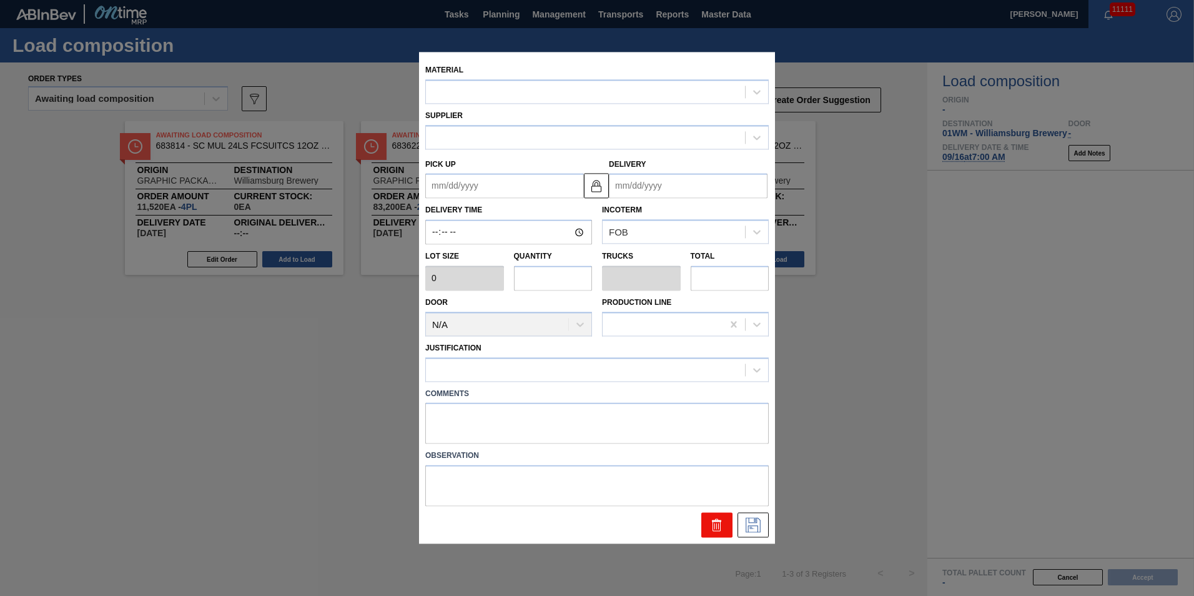
click at [723, 525] on icon at bounding box center [717, 525] width 15 height 15
type input "3,200"
type input "22"
type input "0.846"
type input "70,400"
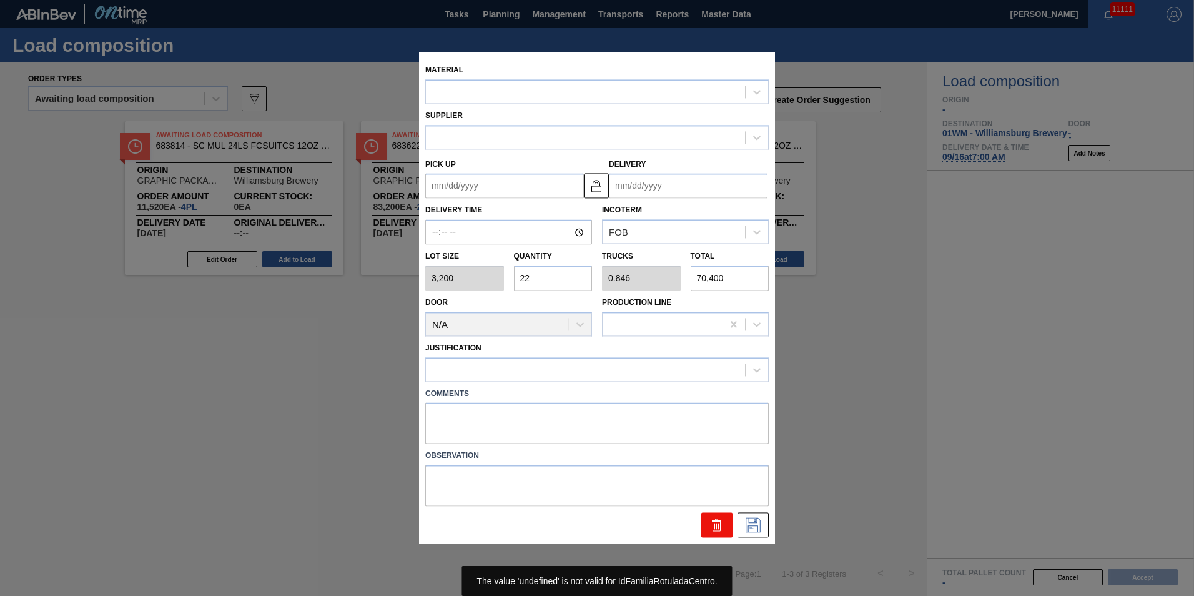
type up "[DATE]"
type input "[DATE]"
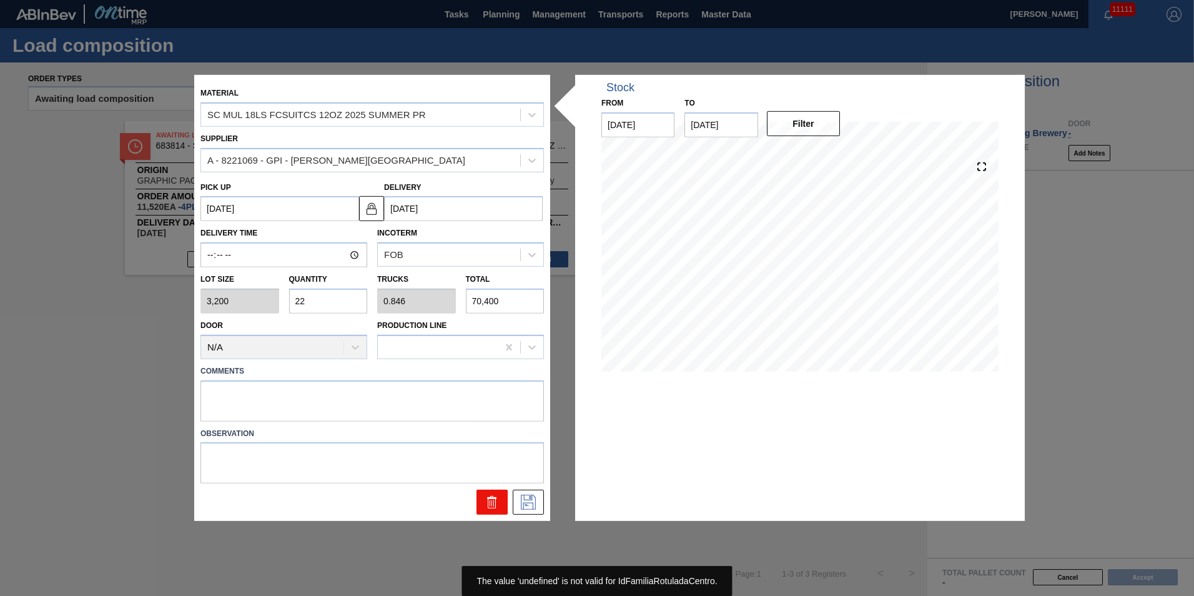
click at [482, 502] on button at bounding box center [492, 502] width 31 height 25
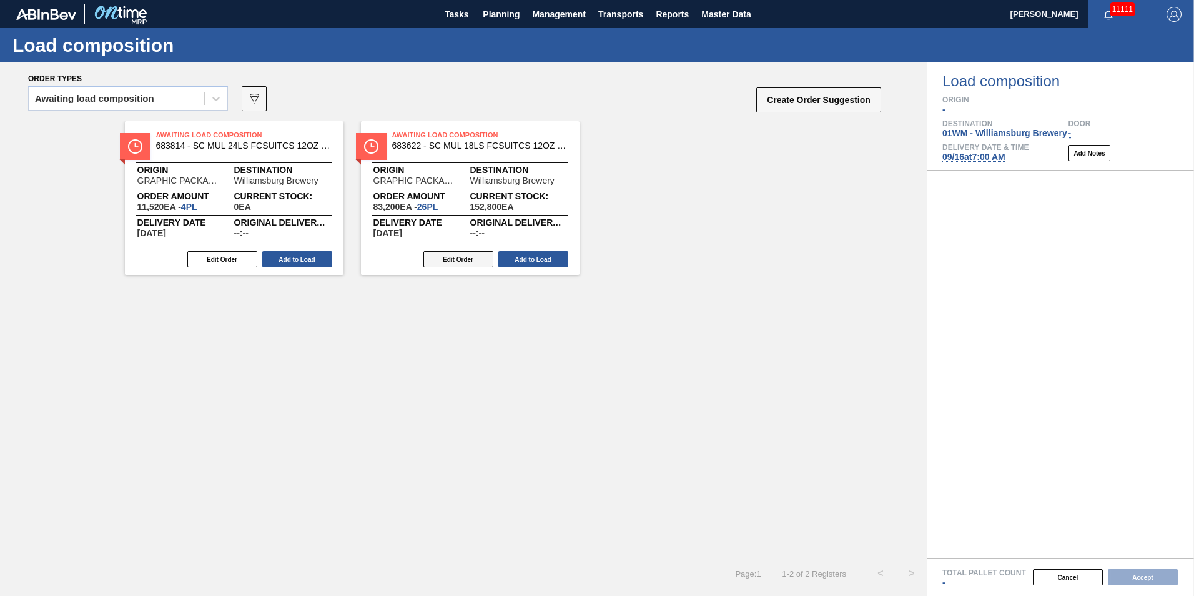
click at [480, 264] on button "Edit Order" at bounding box center [459, 259] width 70 height 16
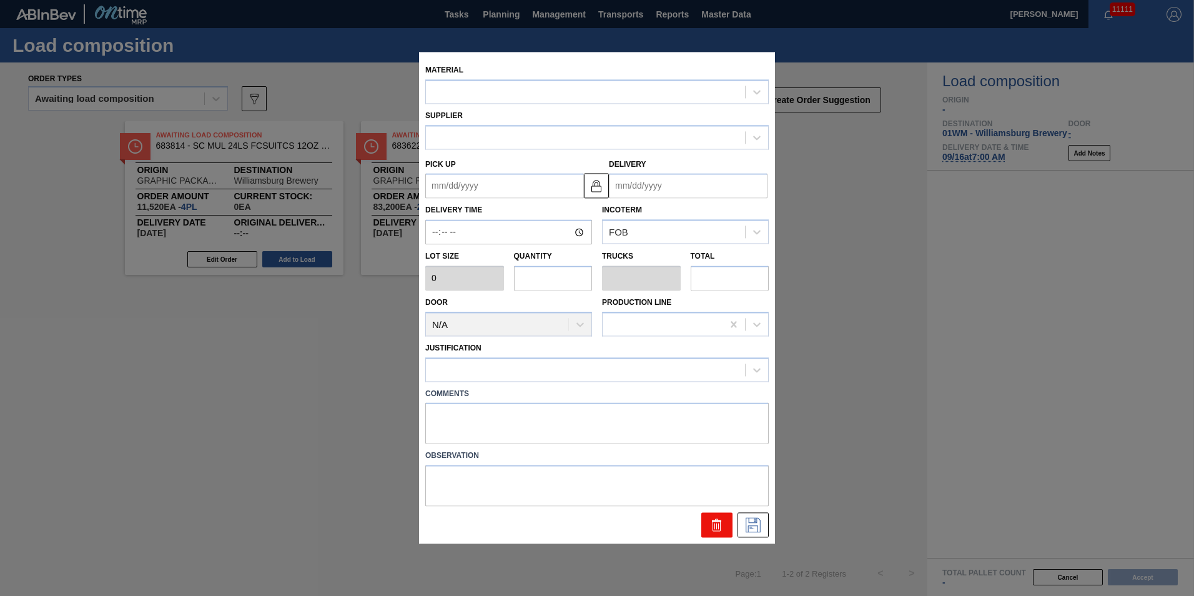
click at [710, 518] on icon at bounding box center [717, 525] width 15 height 15
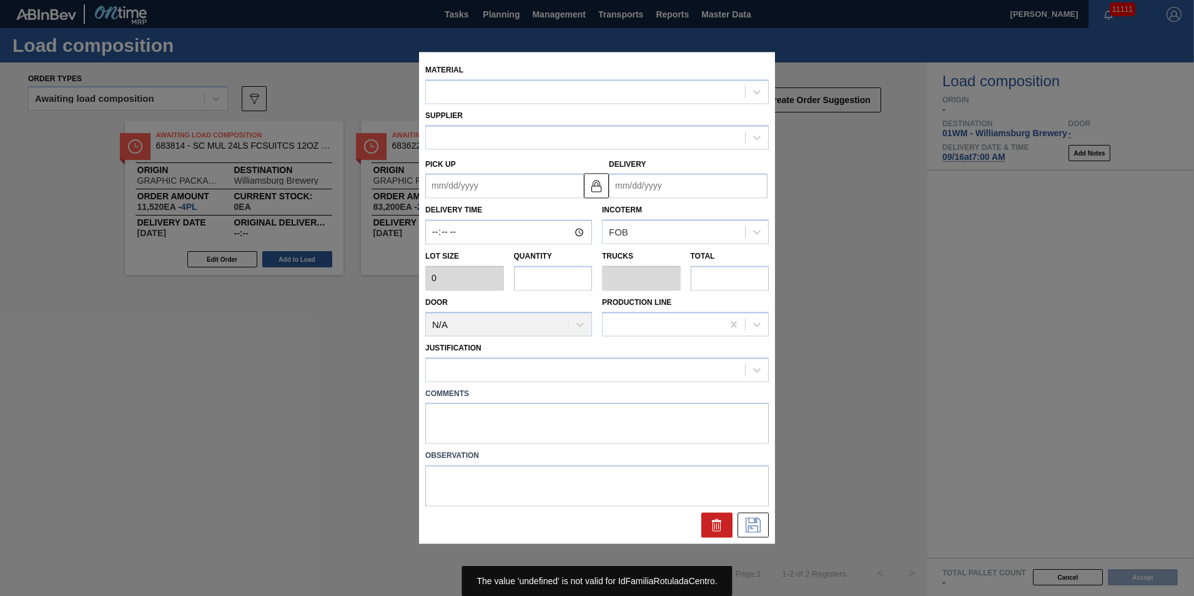
type input "3,200"
type input "26"
type input "1"
type input "83,200"
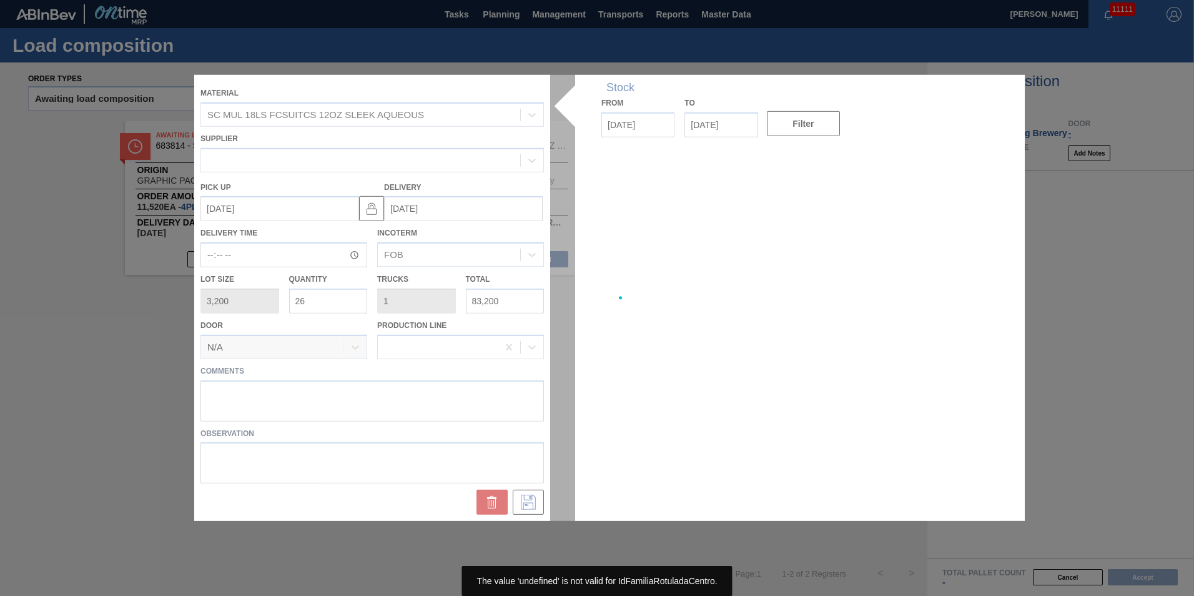
type up "[DATE]"
type input "[DATE]"
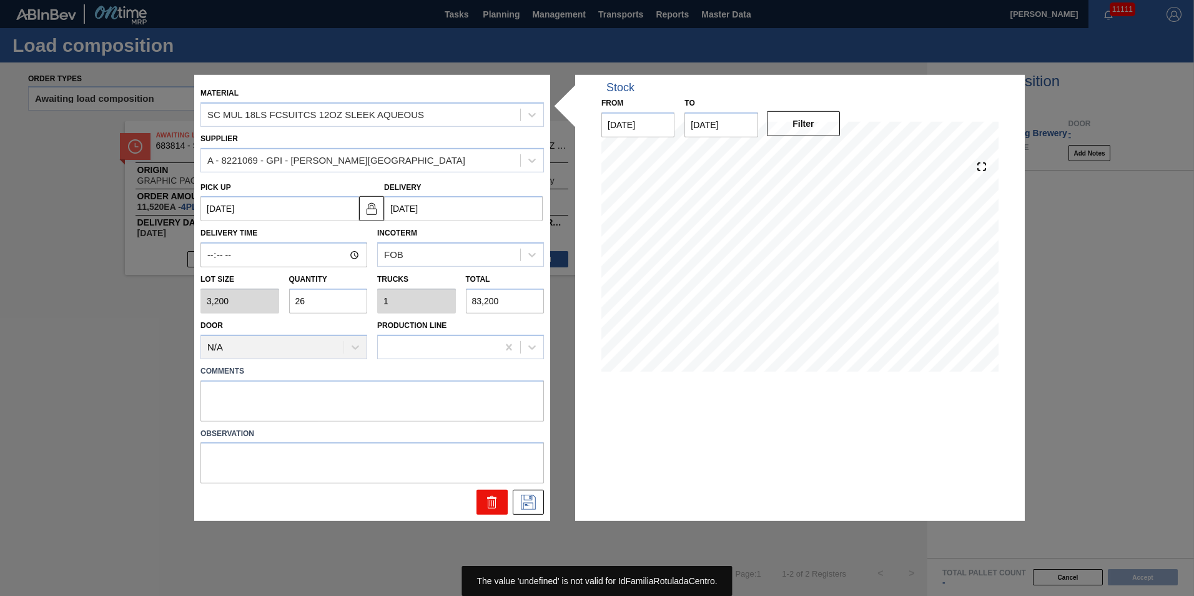
click at [495, 506] on icon at bounding box center [492, 503] width 8 height 9
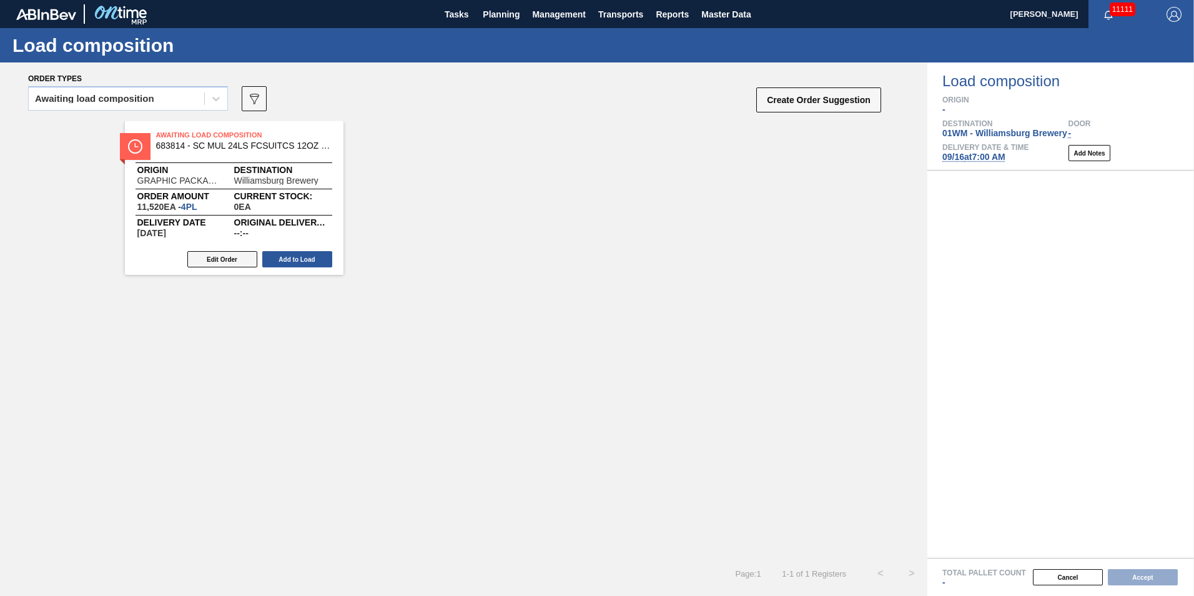
click at [245, 261] on button "Edit Order" at bounding box center [222, 259] width 70 height 16
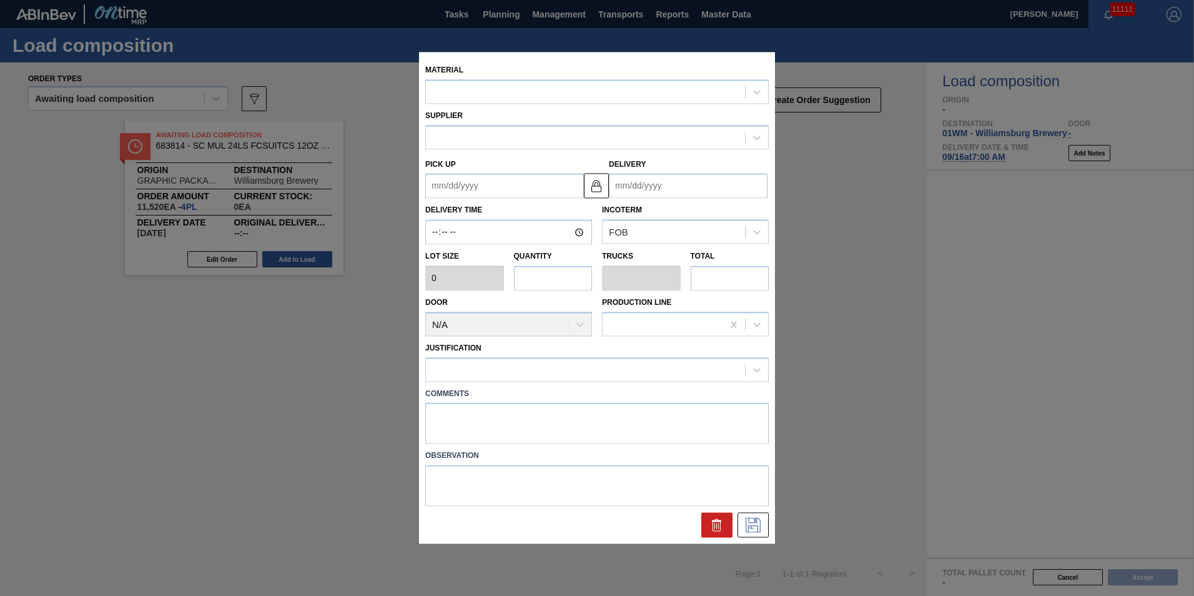
type up "[DATE]"
type input "[DATE]"
type input "2,880"
type input "4"
type input "0.154"
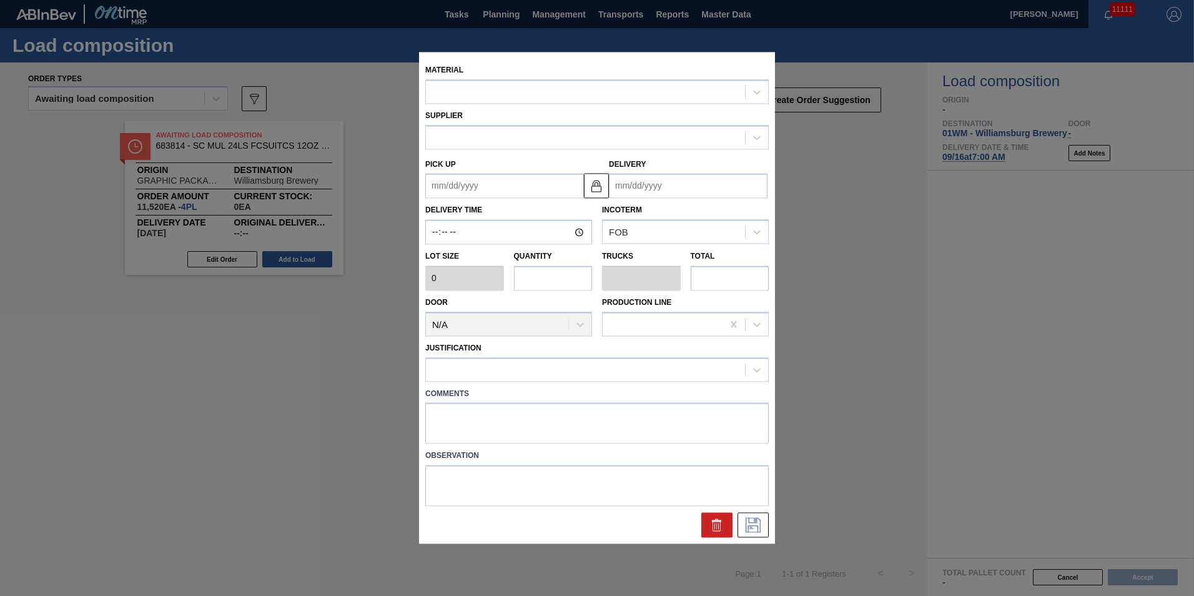
type input "11,520"
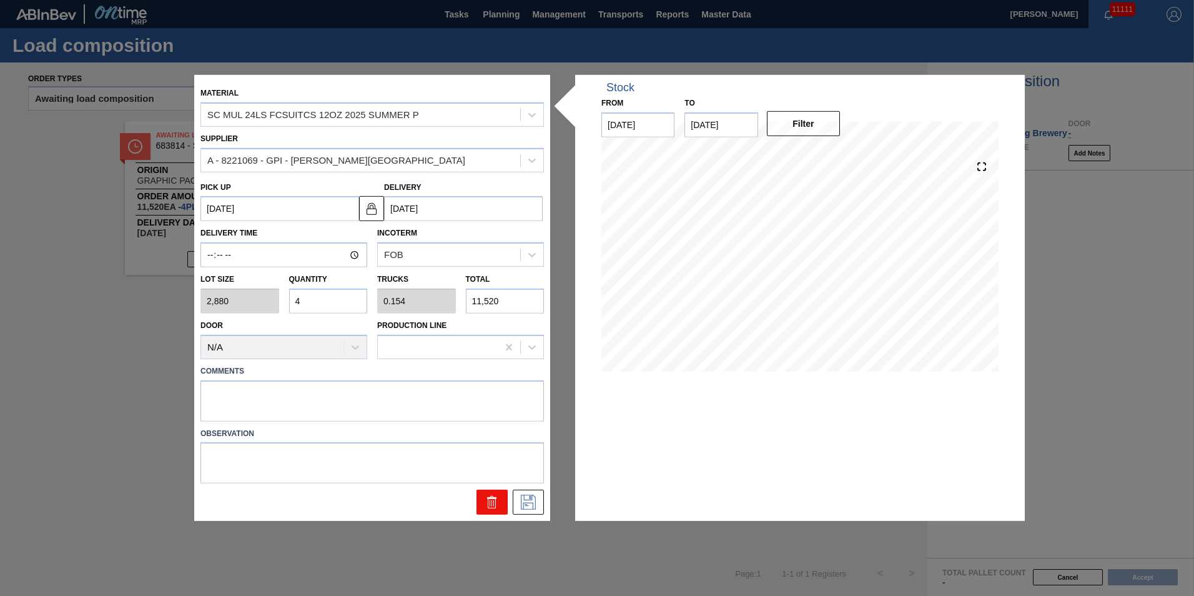
click at [491, 507] on icon at bounding box center [492, 502] width 15 height 15
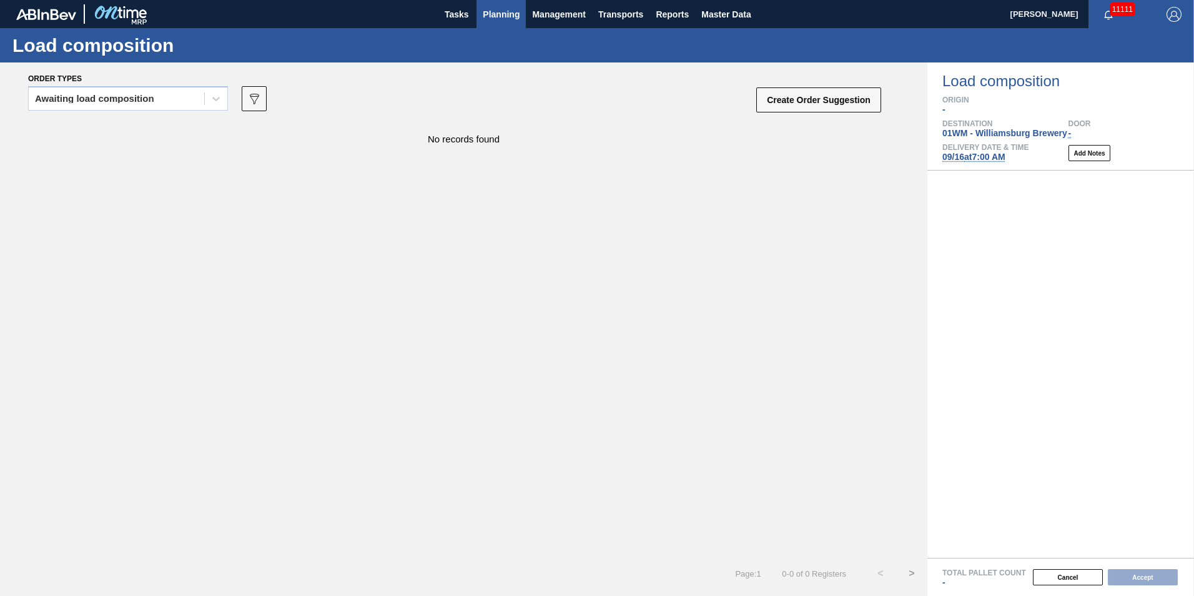
click at [506, 16] on span "Planning" at bounding box center [501, 14] width 37 height 15
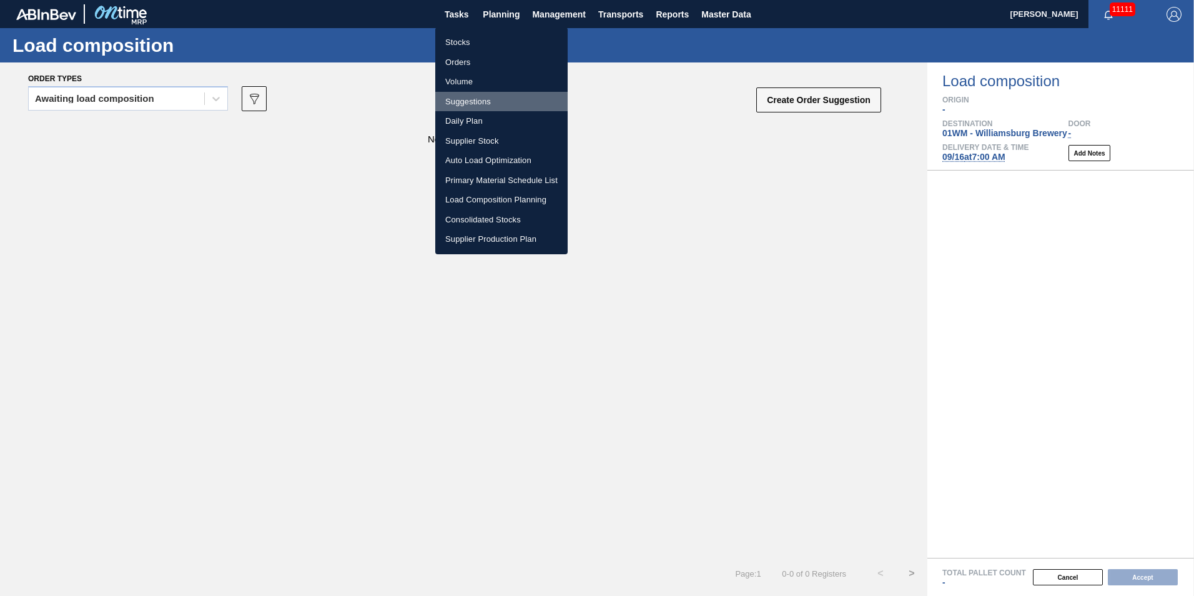
click at [494, 104] on li "Suggestions" at bounding box center [501, 102] width 132 height 20
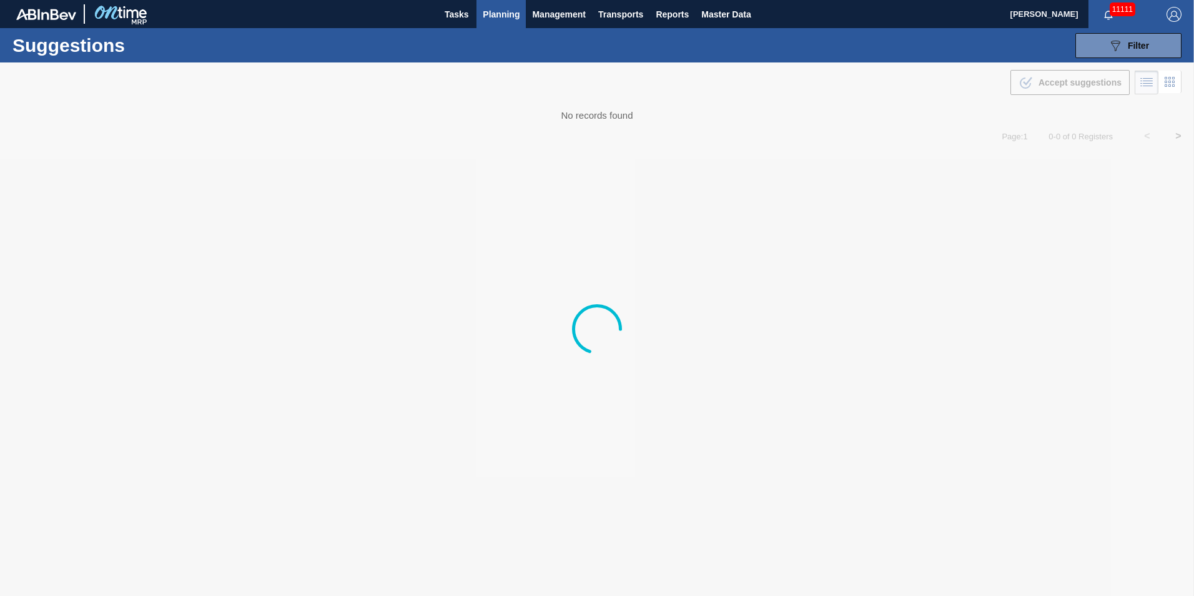
click at [508, 14] on span "Planning" at bounding box center [501, 14] width 37 height 15
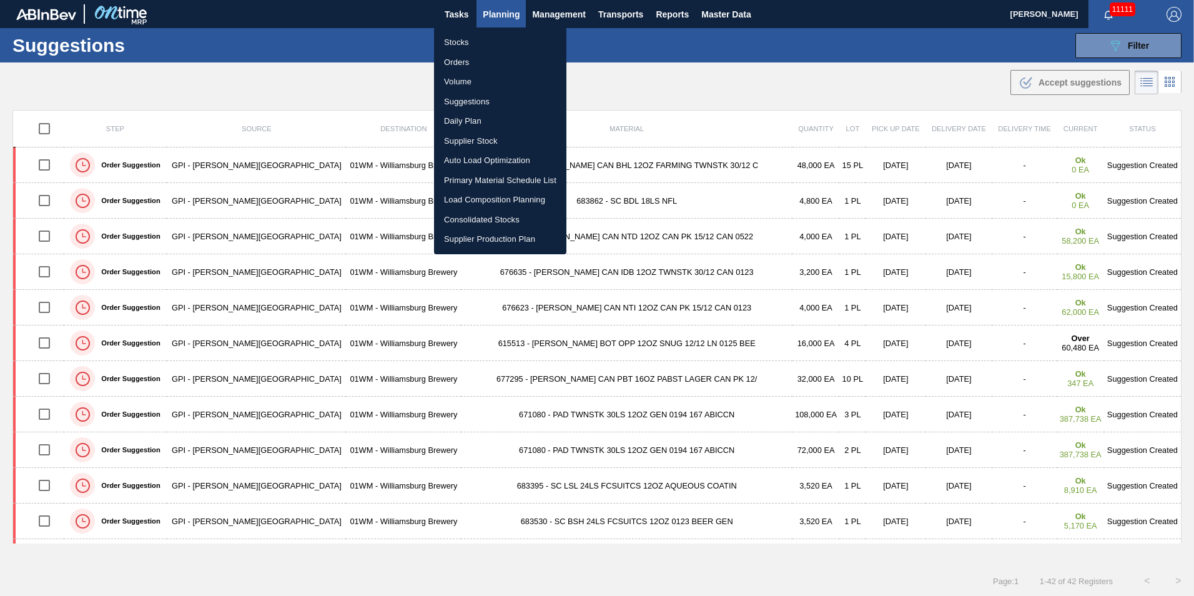
click at [781, 58] on div at bounding box center [597, 298] width 1194 height 596
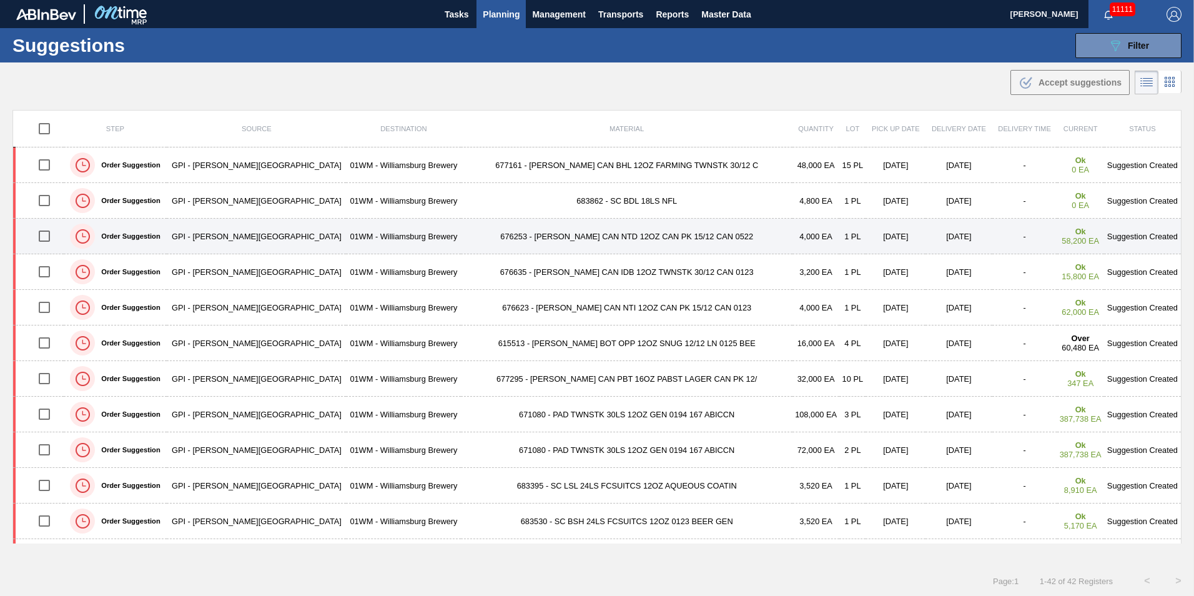
click at [49, 238] on input "checkbox" at bounding box center [44, 236] width 26 height 26
checkbox input "true"
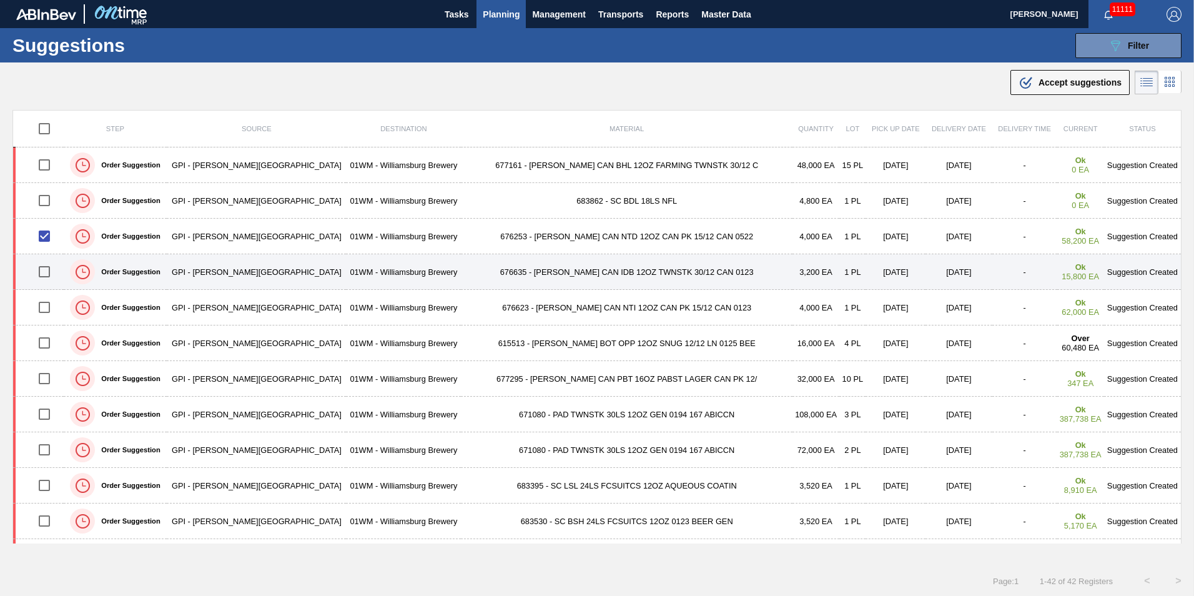
click at [57, 275] on input "checkbox" at bounding box center [44, 272] width 26 height 26
checkbox input "true"
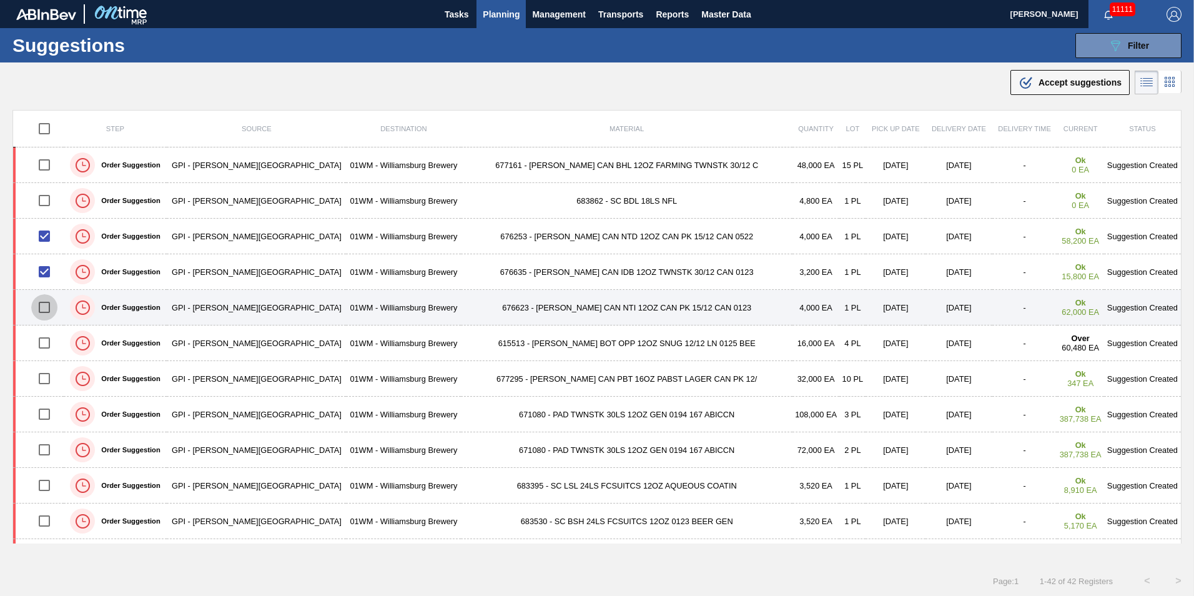
click at [52, 306] on input "checkbox" at bounding box center [44, 307] width 26 height 26
checkbox input "true"
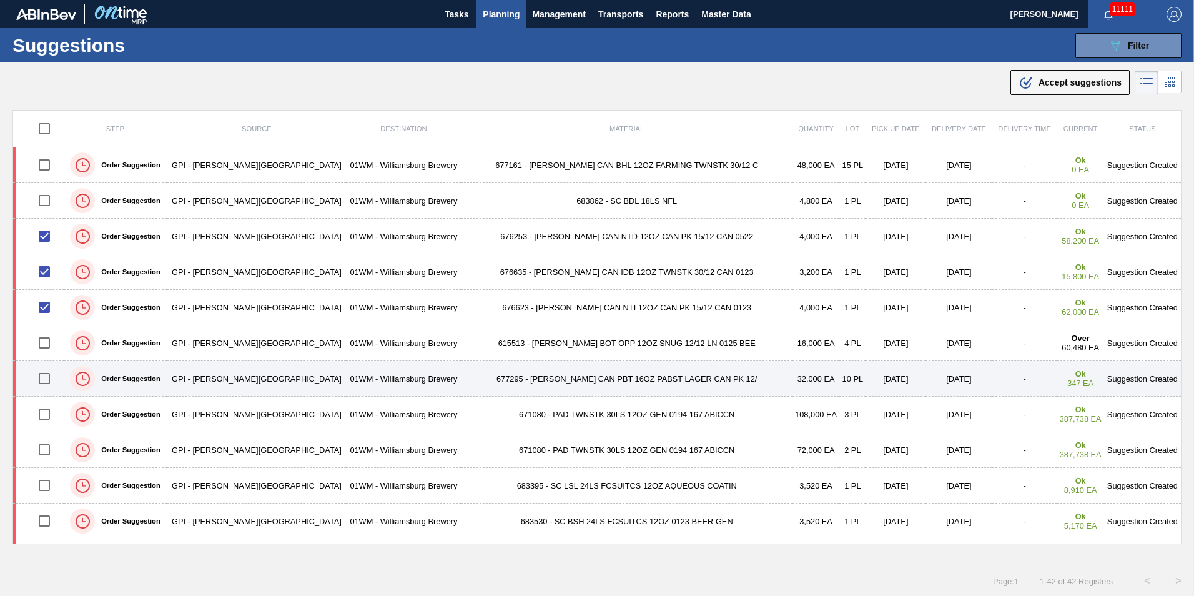
click at [47, 375] on input "checkbox" at bounding box center [44, 378] width 26 height 26
checkbox input "true"
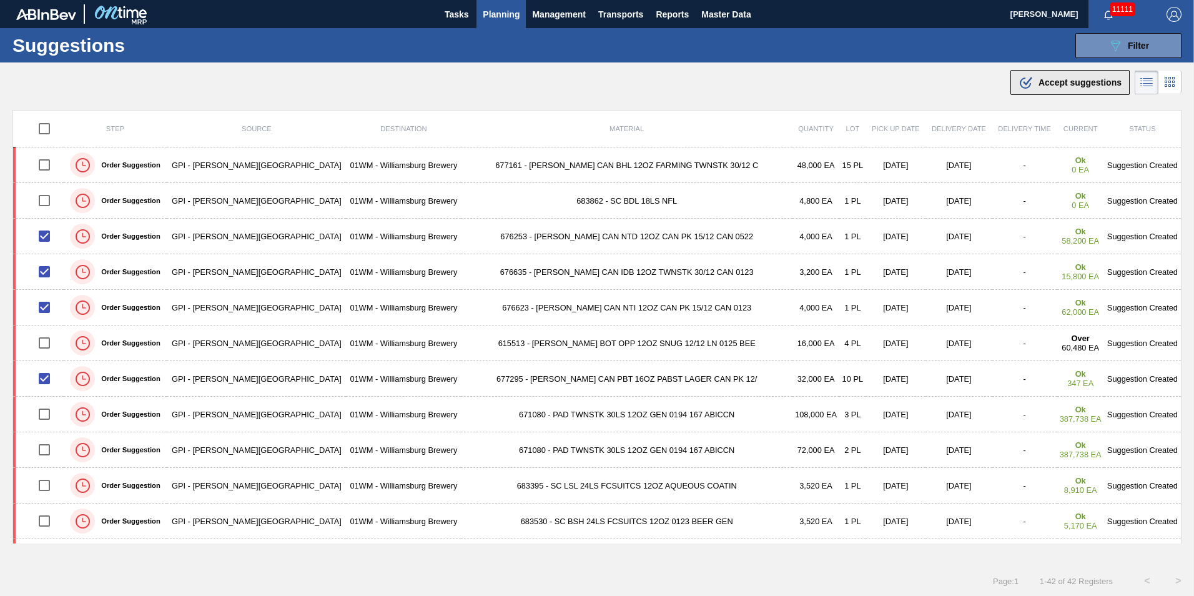
click at [1061, 85] on span "Accept suggestions" at bounding box center [1080, 82] width 83 height 10
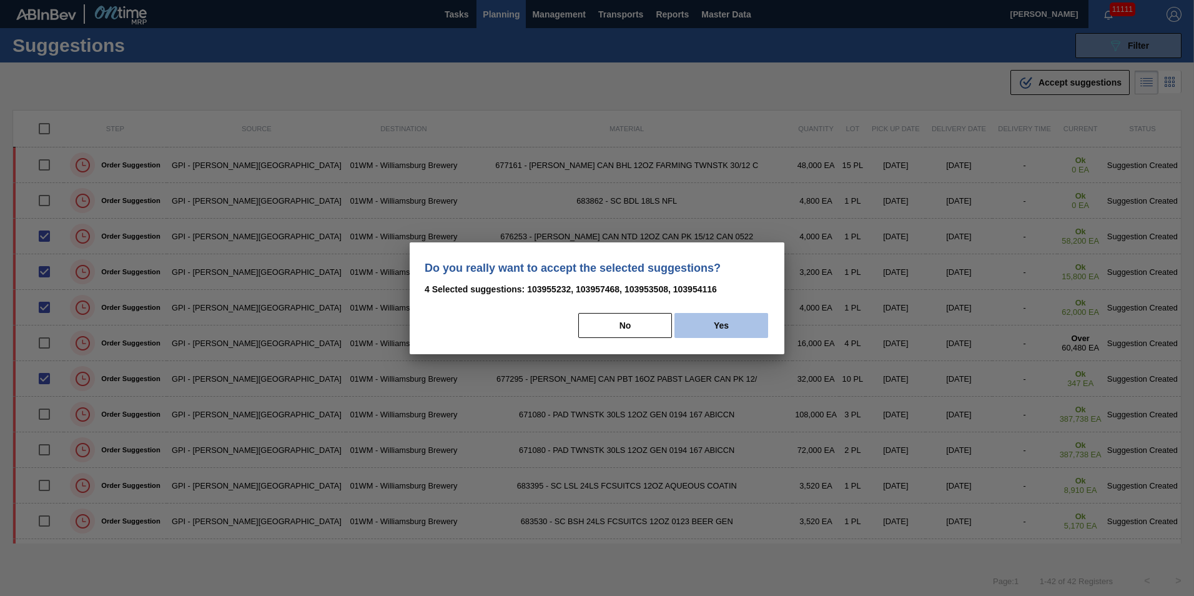
click at [723, 322] on button "Yes" at bounding box center [722, 325] width 94 height 25
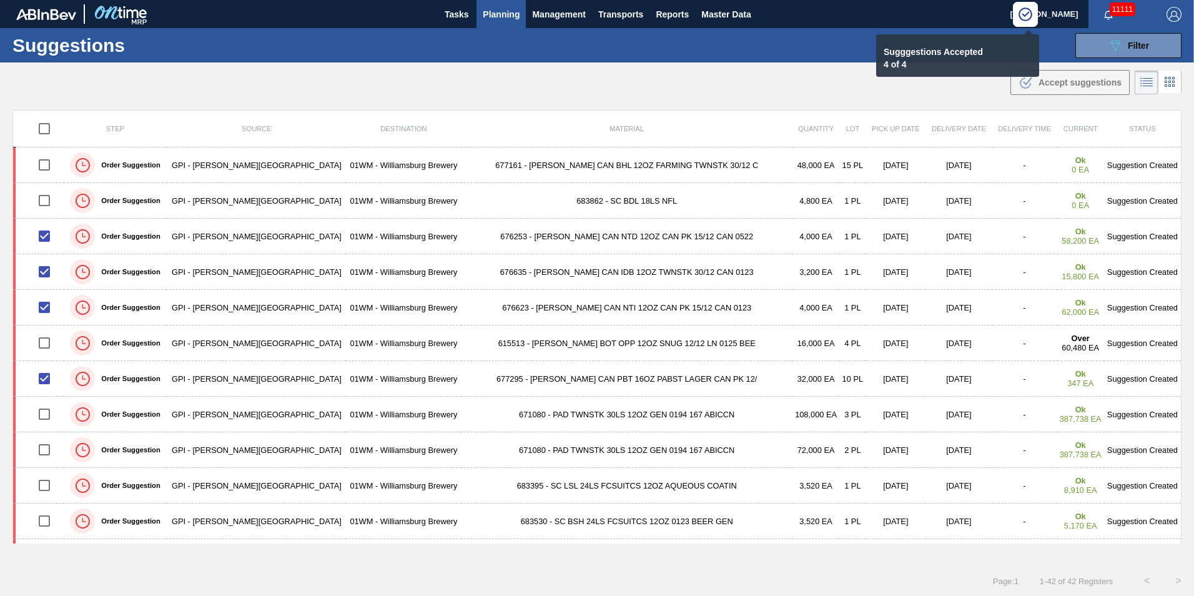
click at [500, 15] on span "Planning" at bounding box center [501, 14] width 37 height 15
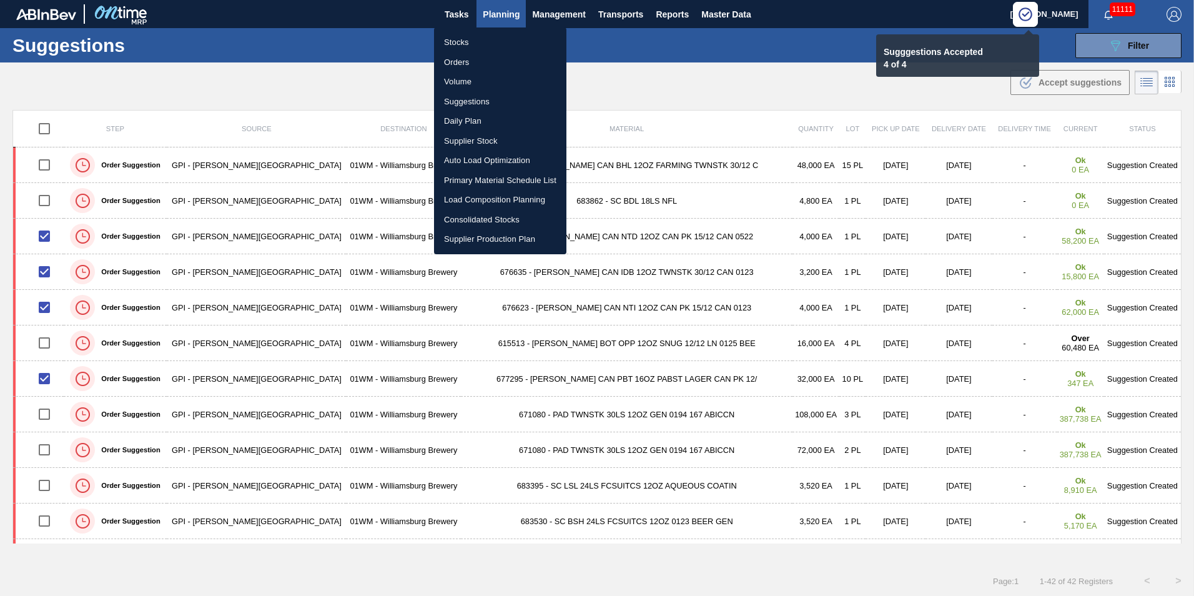
click at [482, 46] on li "Stocks" at bounding box center [500, 42] width 132 height 20
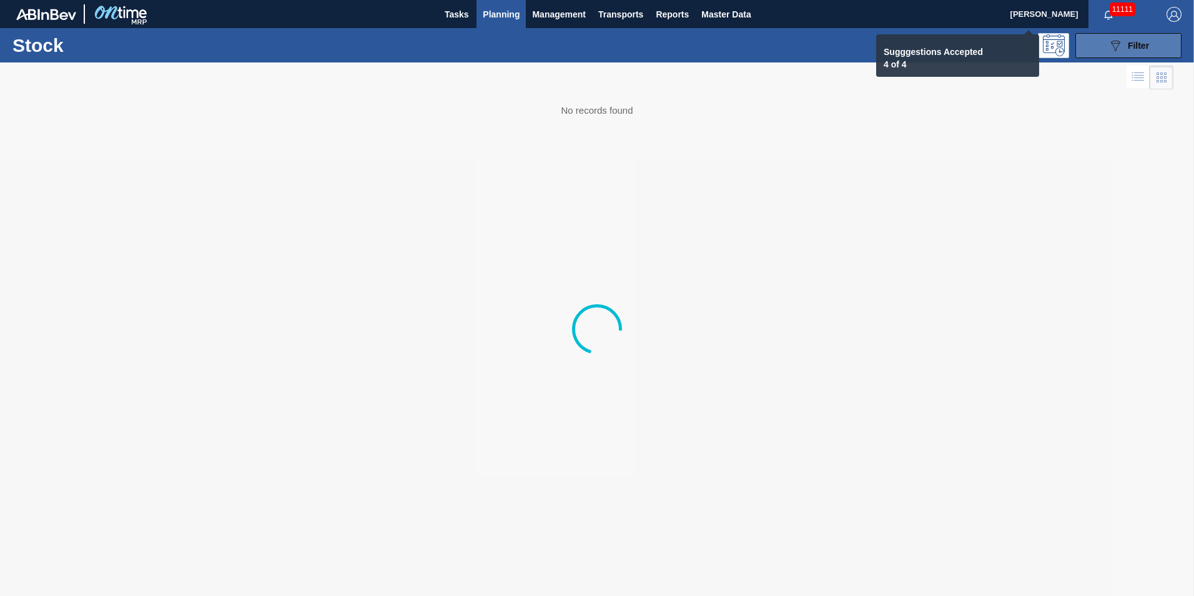
click at [1159, 44] on button "089F7B8B-B2A5-4AFE-B5C0-19BA573D28AC Filter" at bounding box center [1129, 45] width 106 height 25
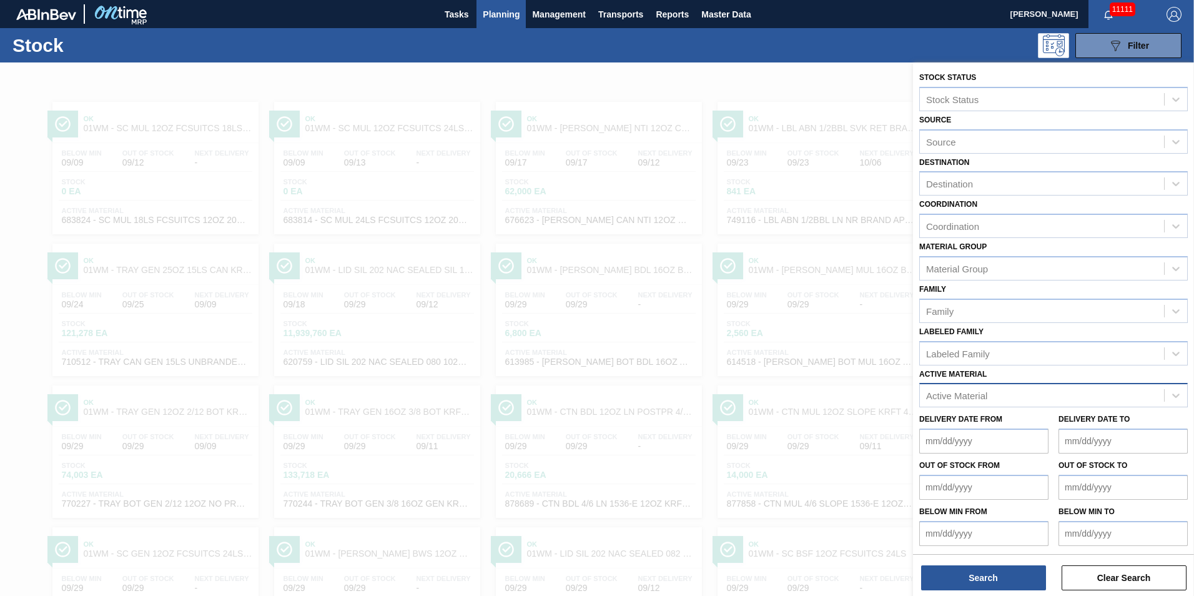
click at [992, 391] on div "Active Material" at bounding box center [1042, 396] width 244 height 18
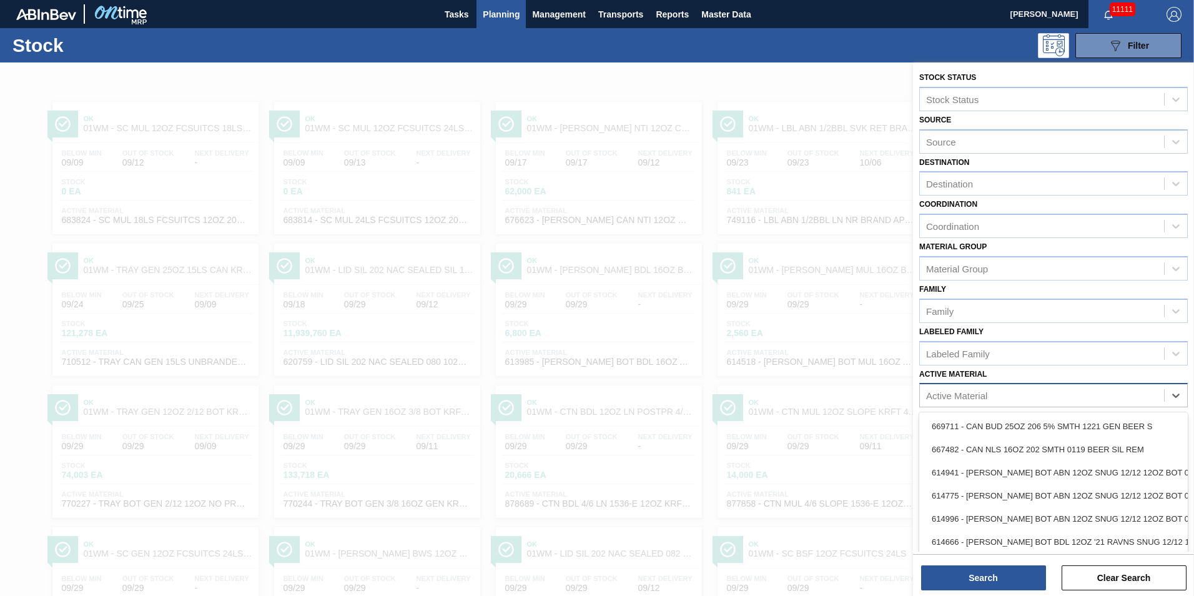
scroll to position [9, 0]
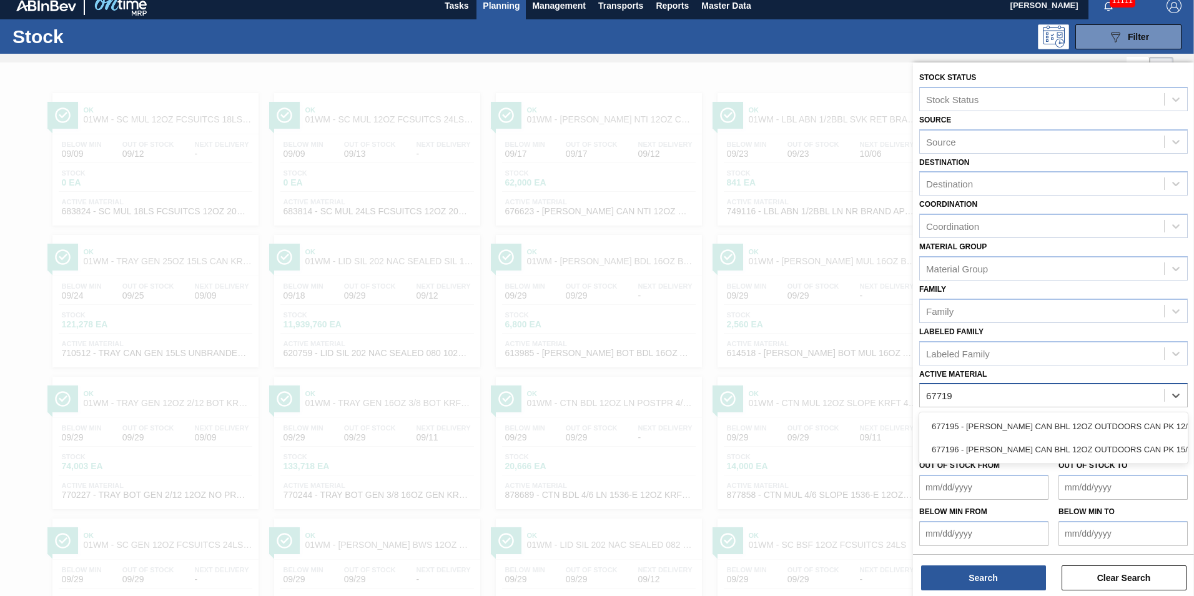
type Material "677196"
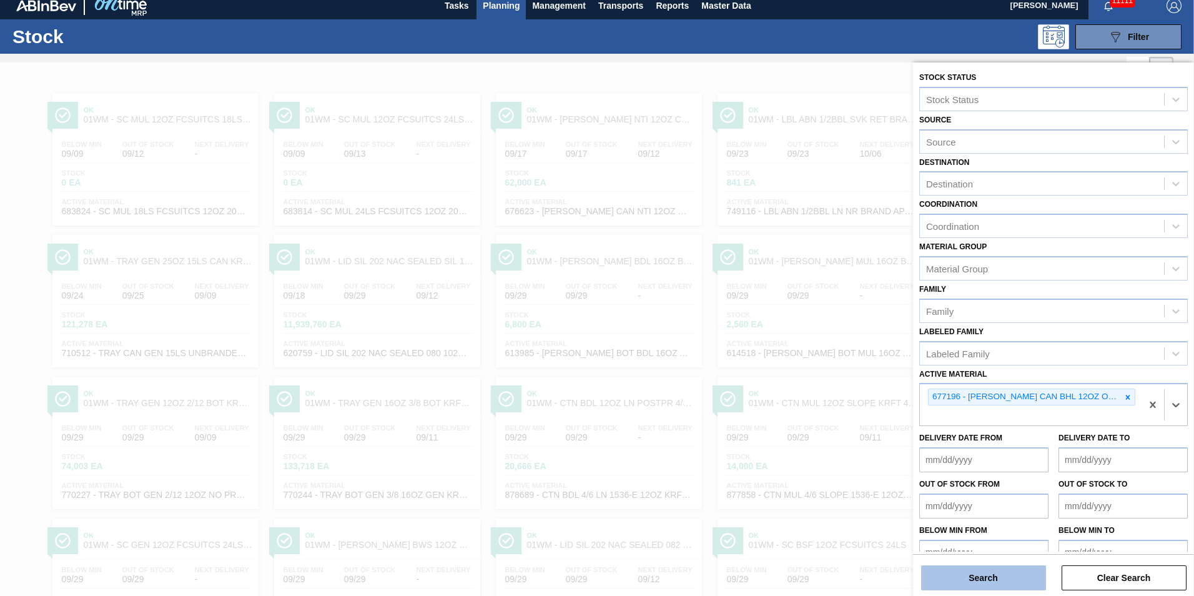
click at [1016, 570] on button "Search" at bounding box center [983, 577] width 125 height 25
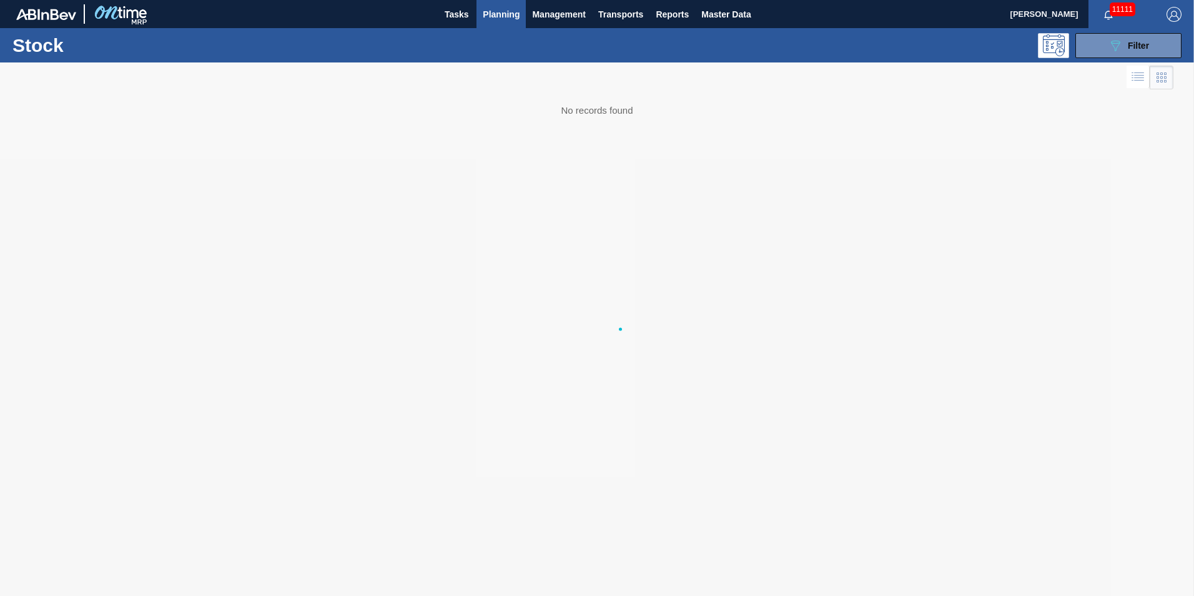
scroll to position [0, 0]
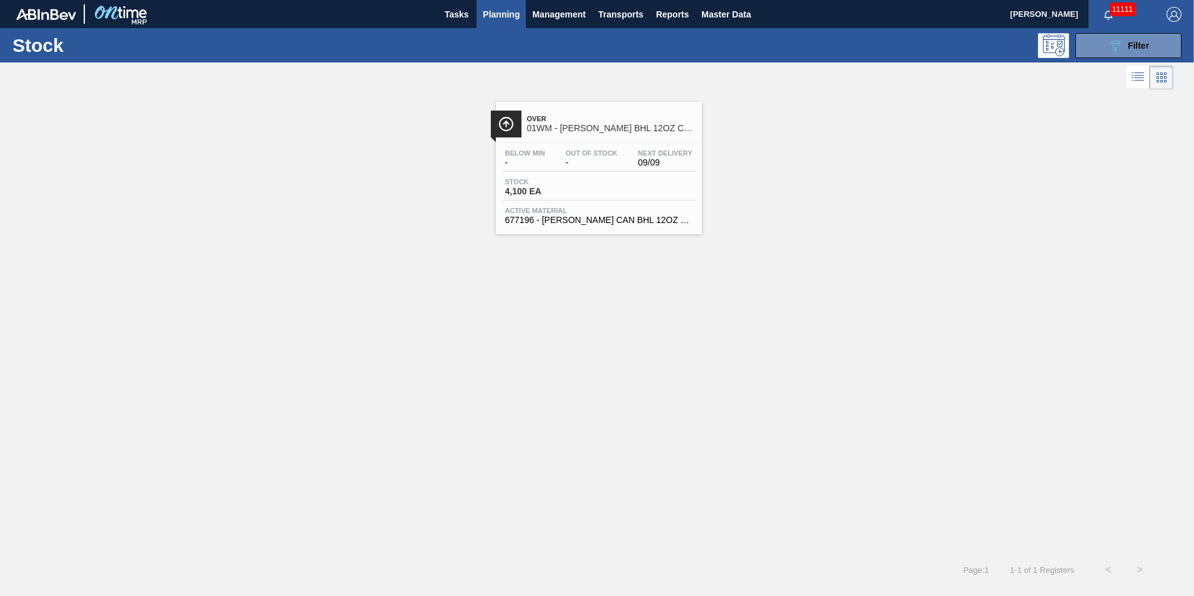
click at [586, 144] on div "Below Min - Out Of Stock - Next Delivery 09/09 Stock 4,100 EA Active Material 6…" at bounding box center [599, 185] width 206 height 85
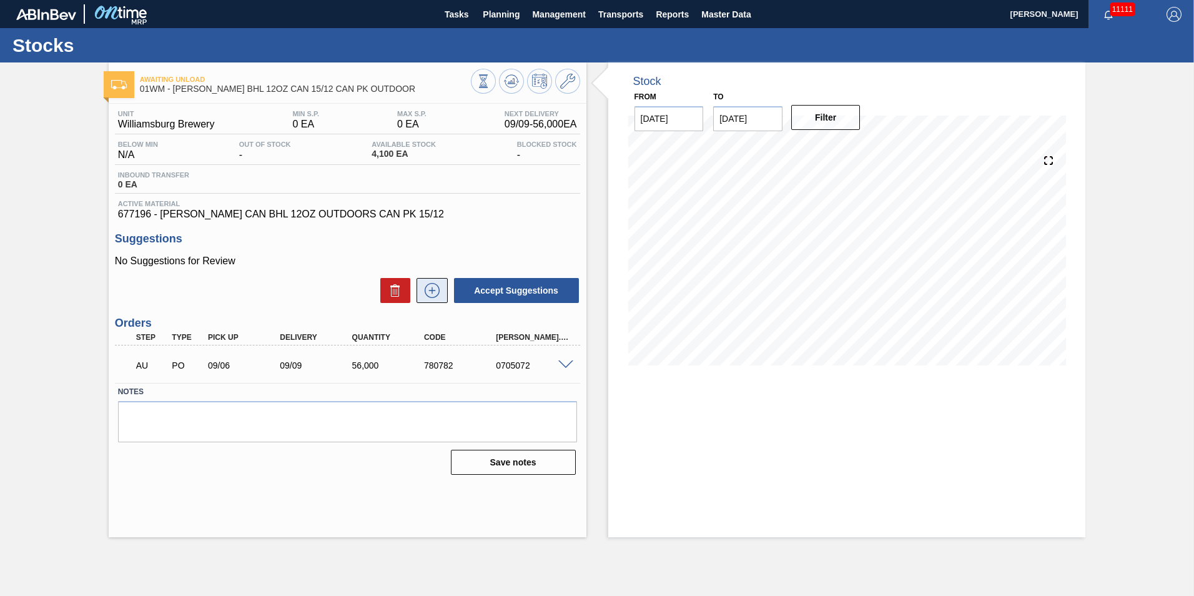
click at [438, 295] on icon at bounding box center [432, 290] width 15 height 15
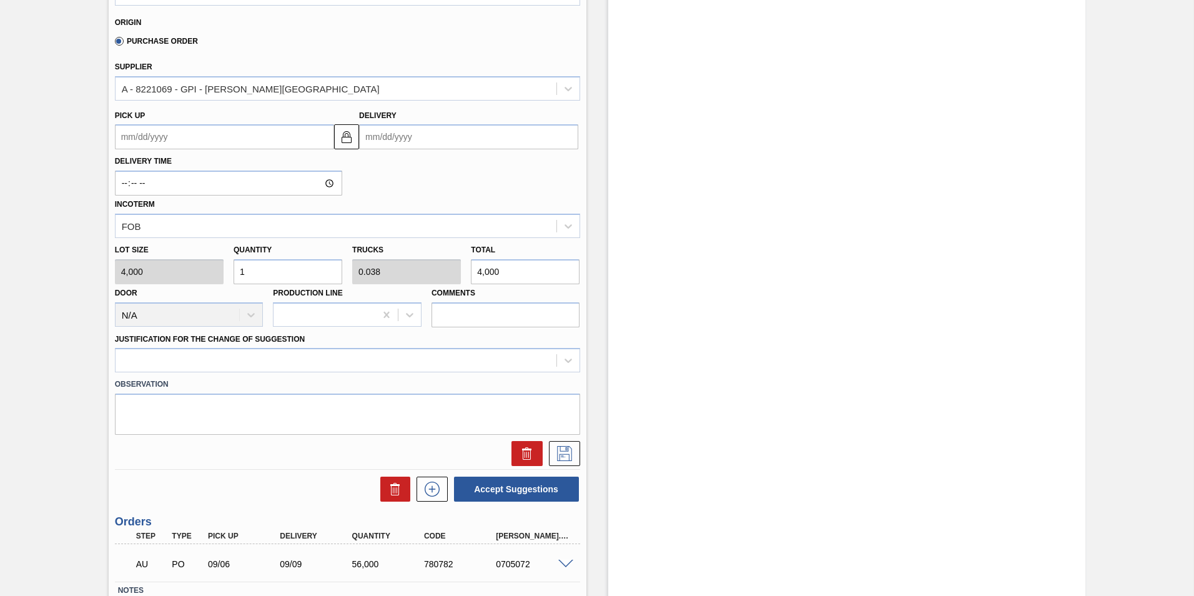
scroll to position [375, 0]
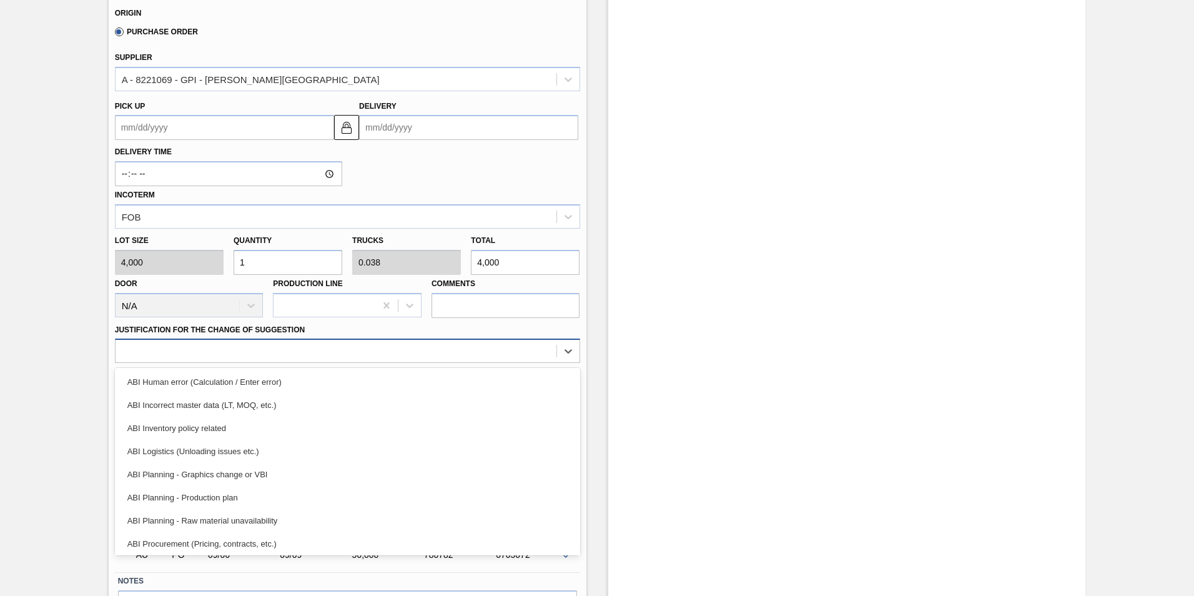
click at [322, 346] on div at bounding box center [336, 351] width 441 height 18
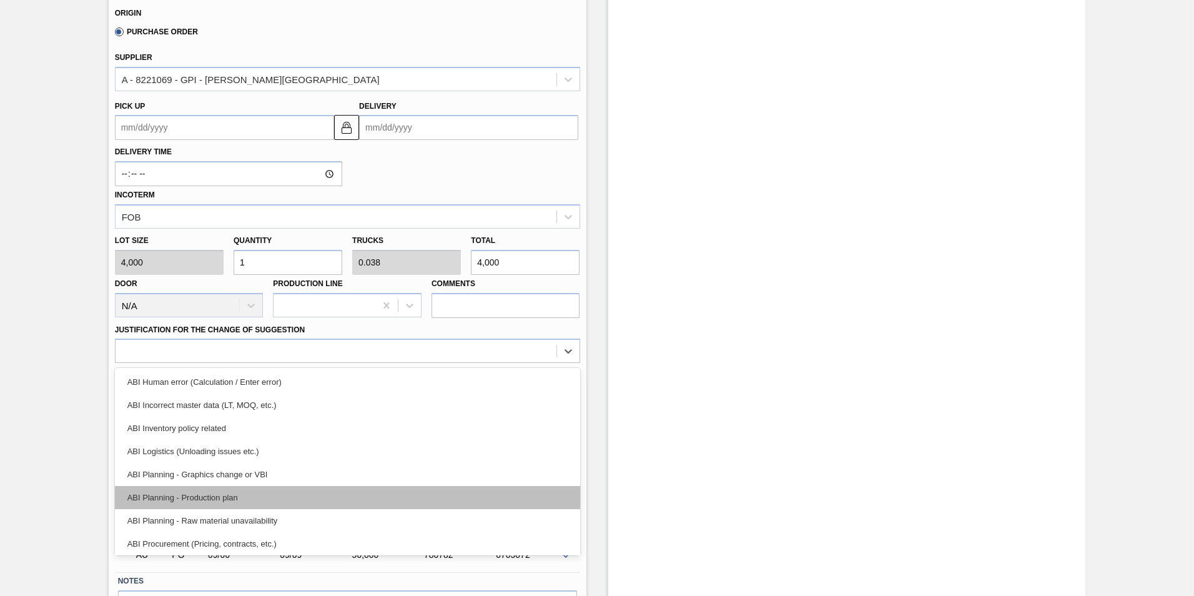
click at [275, 495] on div "ABI Planning - Production plan" at bounding box center [347, 497] width 465 height 23
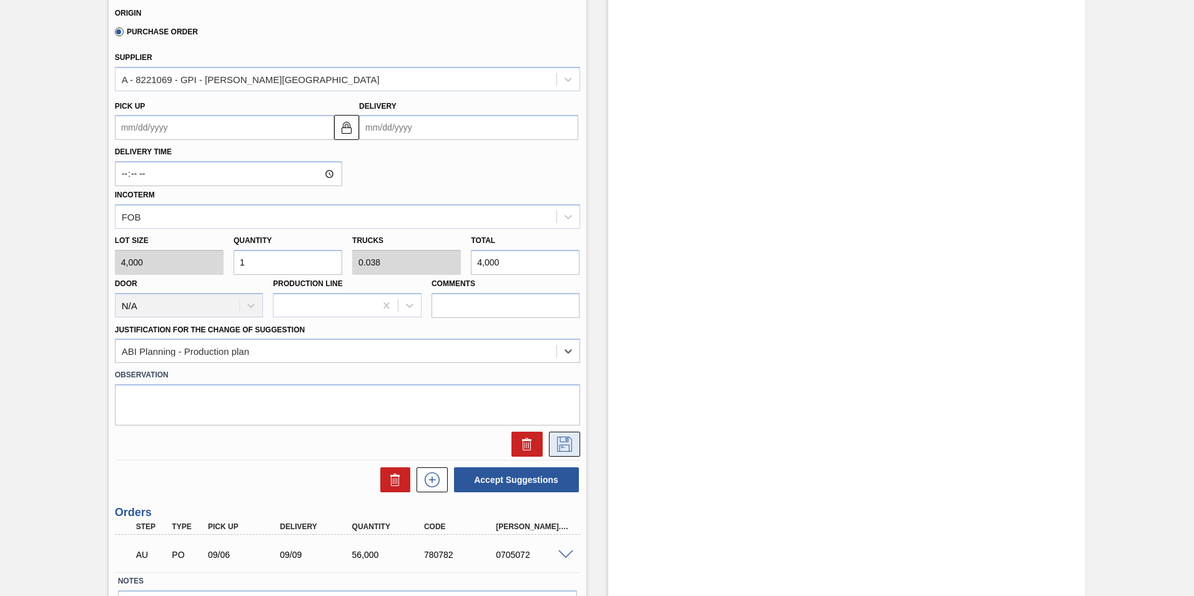
click at [560, 439] on icon at bounding box center [565, 444] width 20 height 15
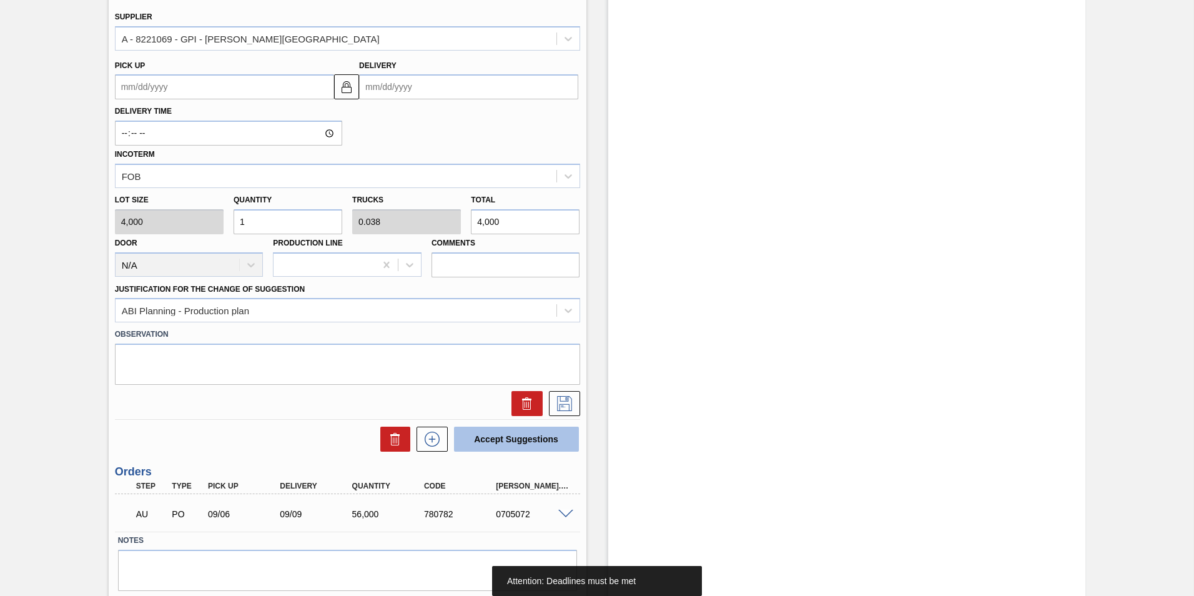
scroll to position [437, 0]
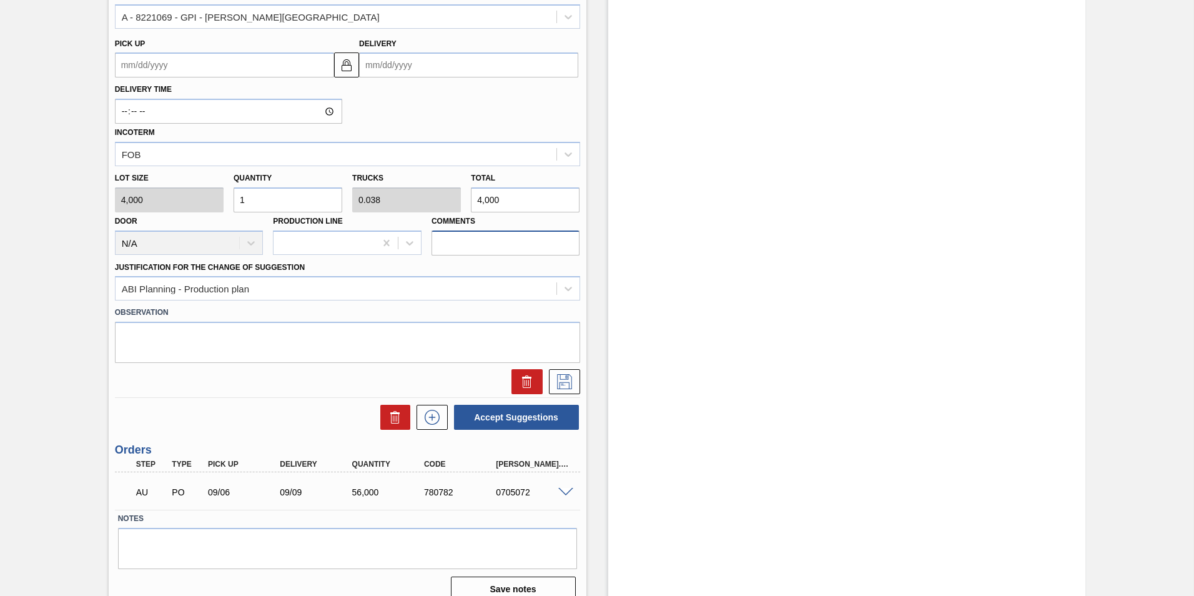
click at [513, 247] on input "Comments" at bounding box center [506, 243] width 149 height 25
drag, startPoint x: 556, startPoint y: 241, endPoint x: 510, endPoint y: 233, distance: 46.3
click at [510, 233] on input "Last order of 15pk PROMO" at bounding box center [506, 243] width 149 height 25
type input "Last order of 15pk camo promo"
click at [426, 64] on input "Delivery" at bounding box center [468, 64] width 219 height 25
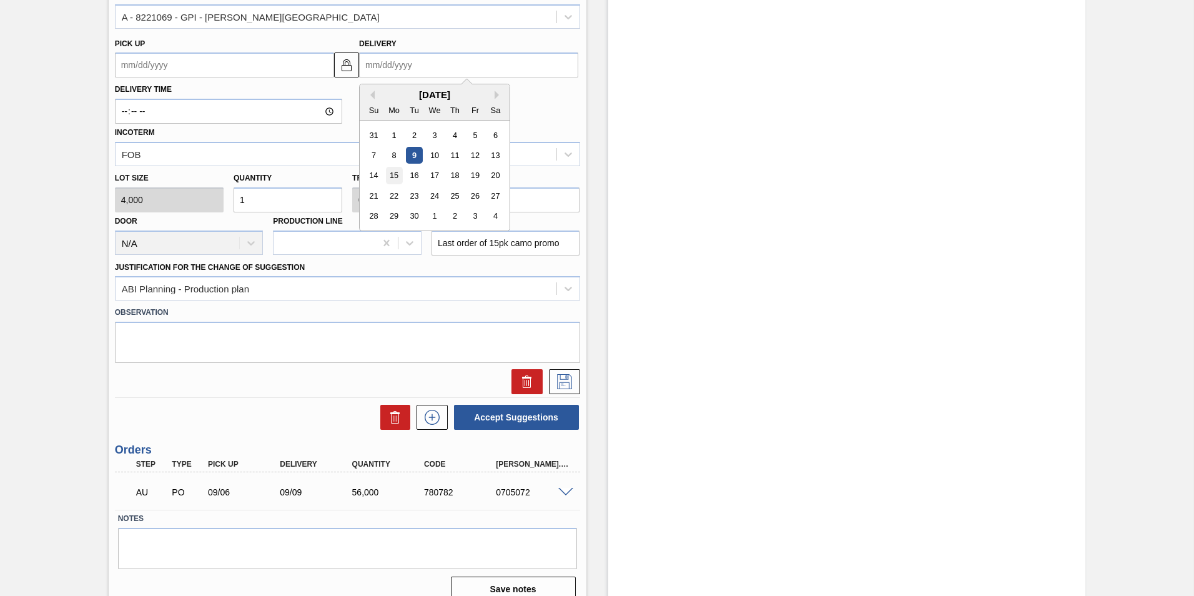
click at [397, 174] on div "15" at bounding box center [394, 175] width 17 height 17
type up103957793 "[DATE]"
type input "[DATE]"
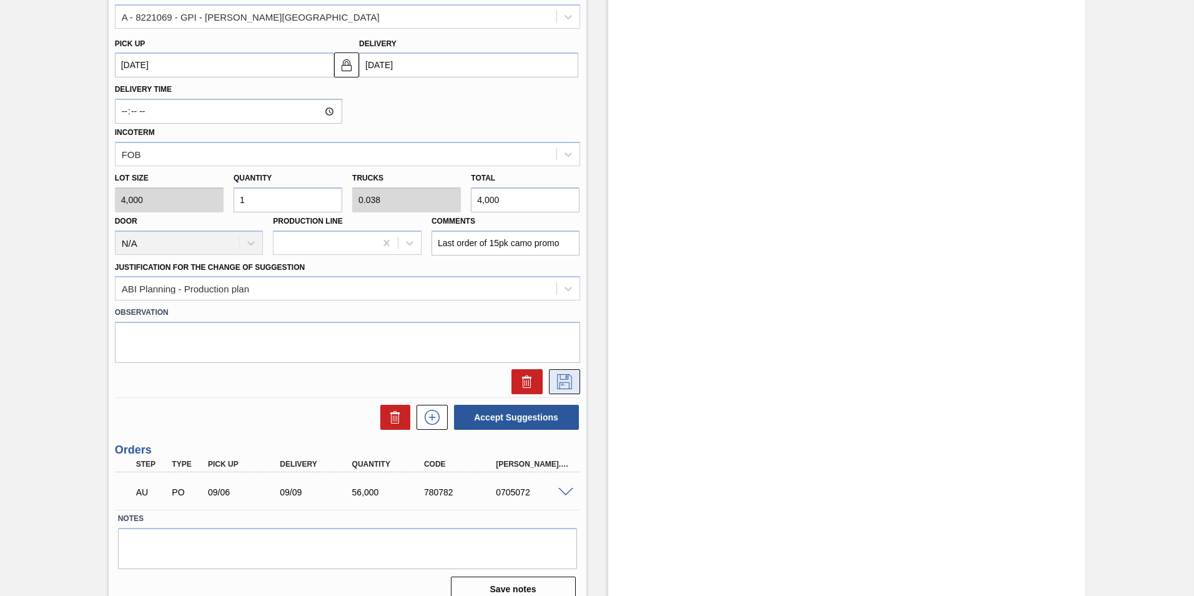
click at [568, 385] on icon at bounding box center [565, 381] width 20 height 15
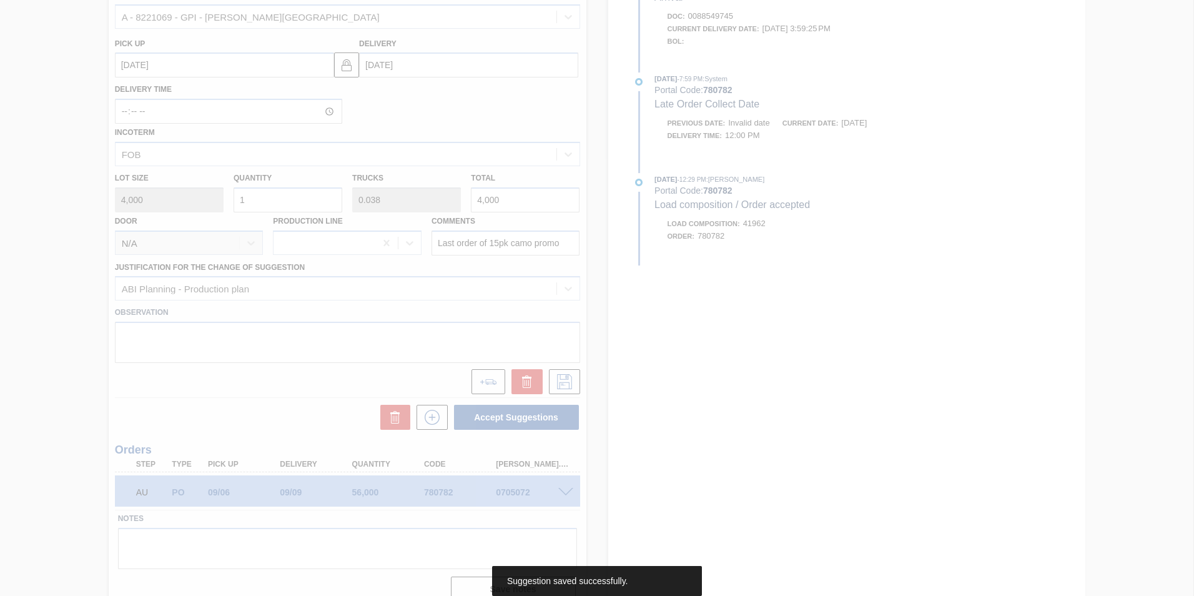
scroll to position [0, 0]
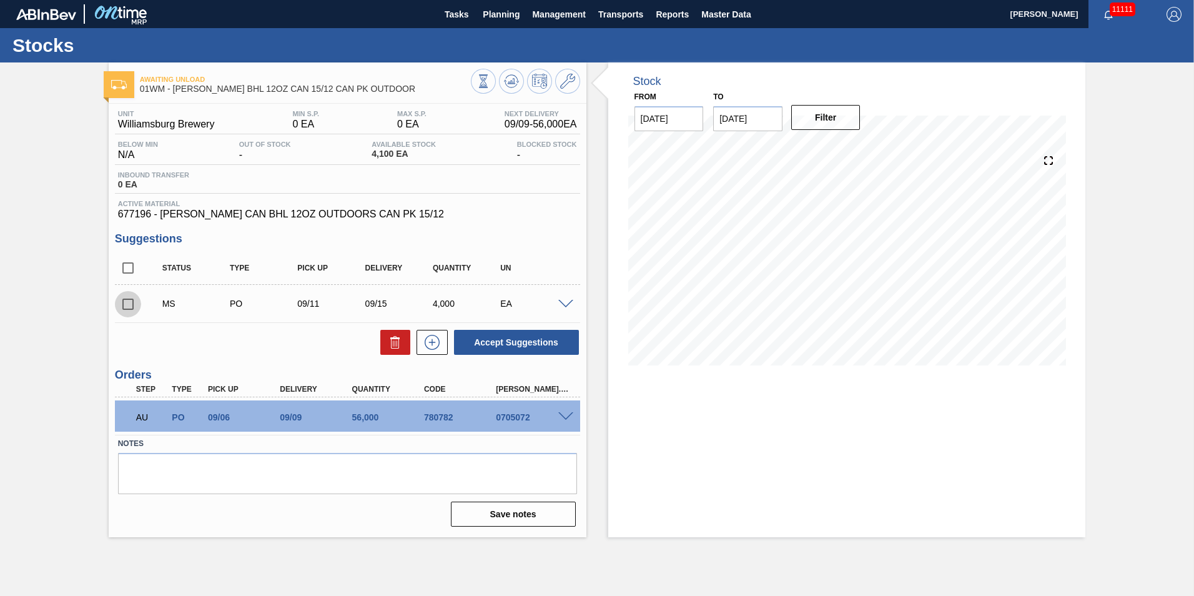
click at [126, 309] on input "checkbox" at bounding box center [128, 304] width 26 height 26
click at [545, 339] on button "Accept Suggestions" at bounding box center [516, 342] width 125 height 25
checkbox input "false"
click at [498, 14] on span "Planning" at bounding box center [501, 14] width 37 height 15
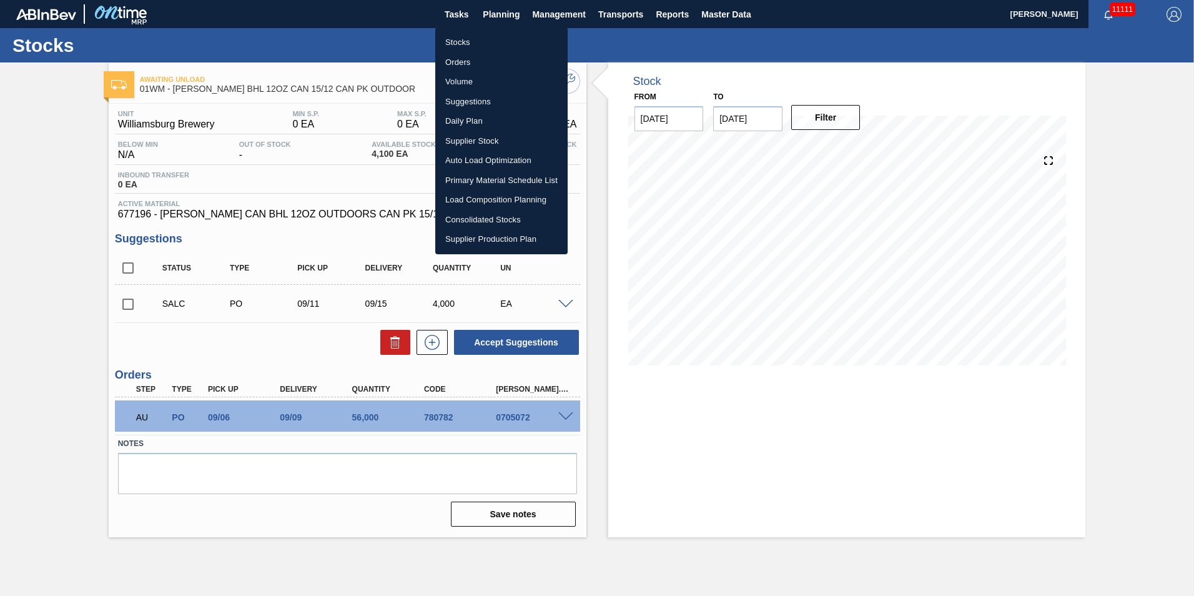
click at [487, 203] on li "Load Composition Planning" at bounding box center [501, 200] width 132 height 20
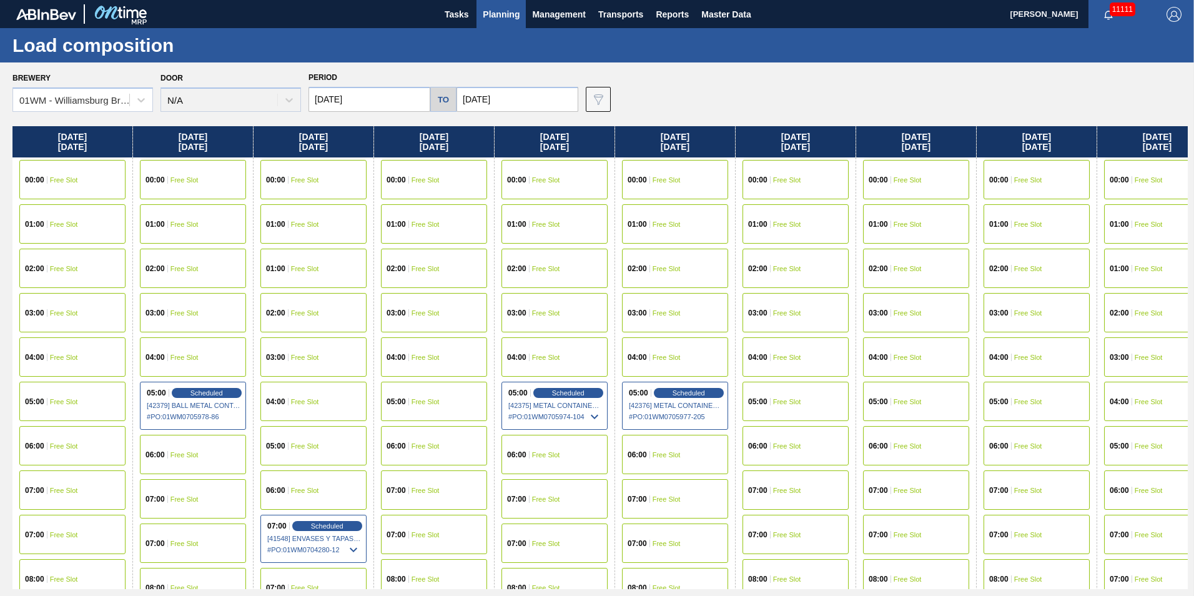
click at [515, 21] on span "Planning" at bounding box center [501, 14] width 37 height 15
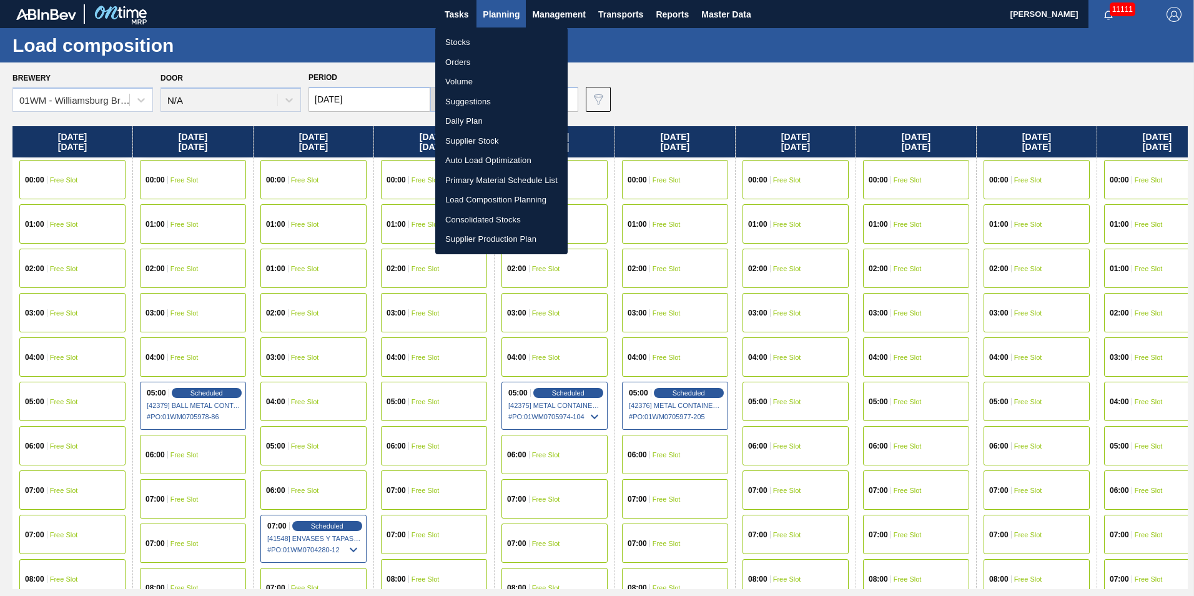
click at [499, 197] on li "Load Composition Planning" at bounding box center [501, 200] width 132 height 20
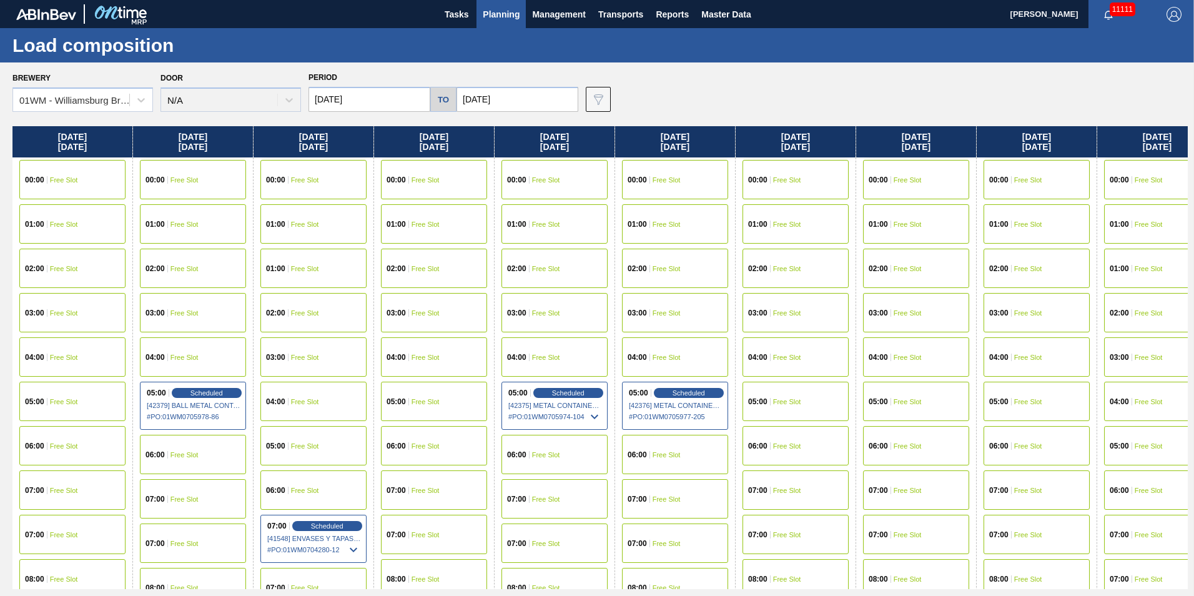
click at [505, 19] on span "Planning" at bounding box center [501, 14] width 37 height 15
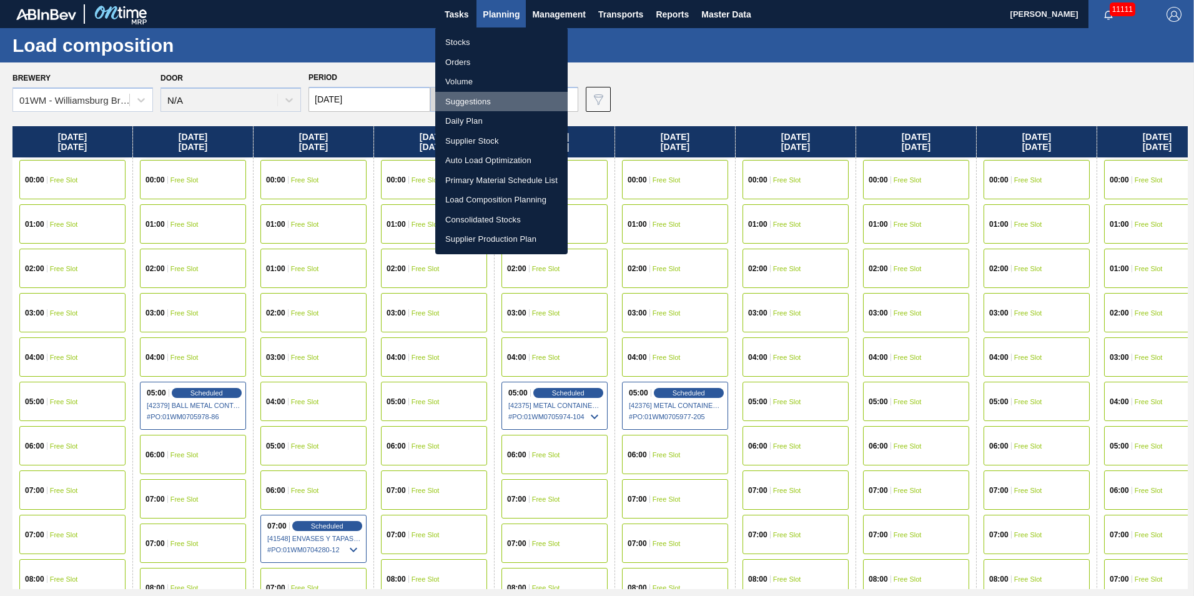
click at [501, 100] on li "Suggestions" at bounding box center [501, 102] width 132 height 20
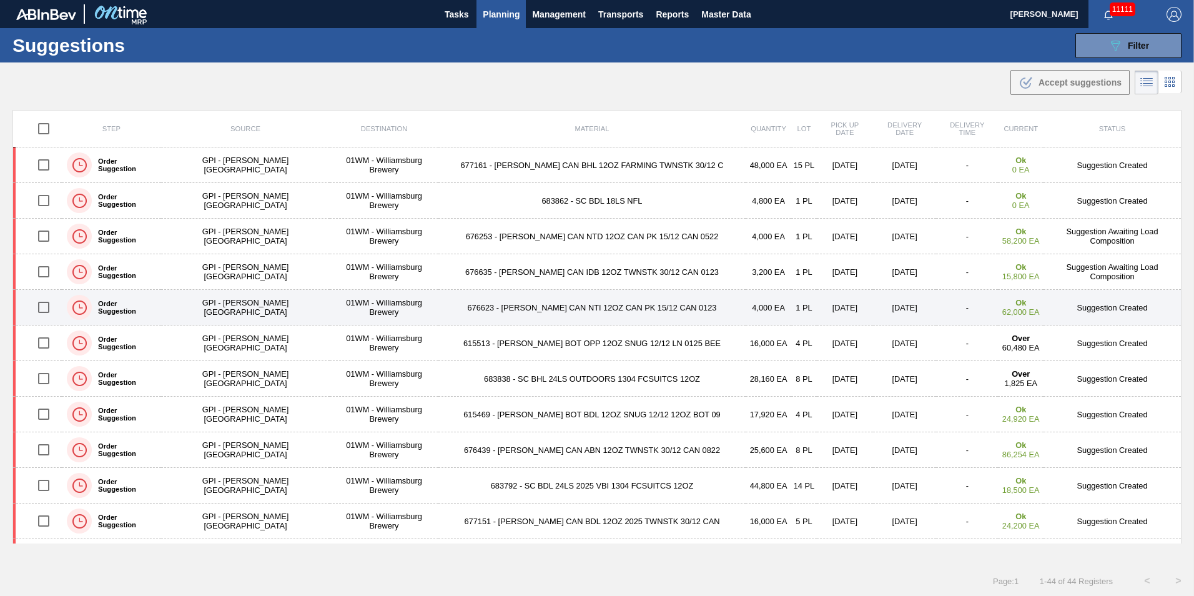
click at [49, 309] on input "checkbox" at bounding box center [44, 307] width 26 height 26
checkbox input "true"
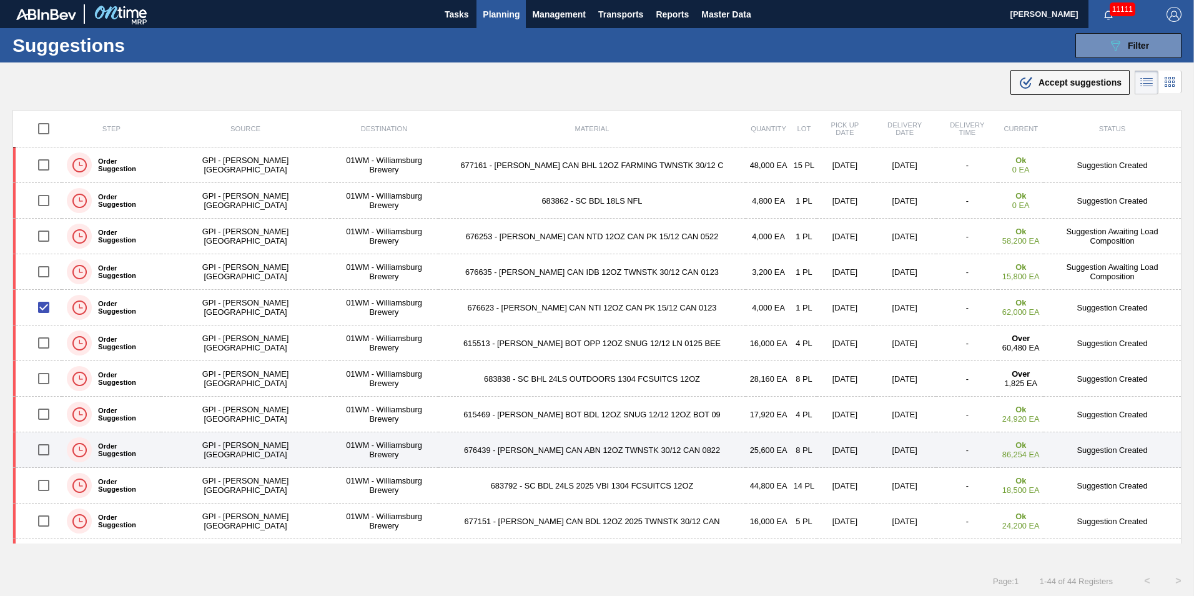
click at [46, 447] on input "checkbox" at bounding box center [44, 450] width 26 height 26
checkbox input "true"
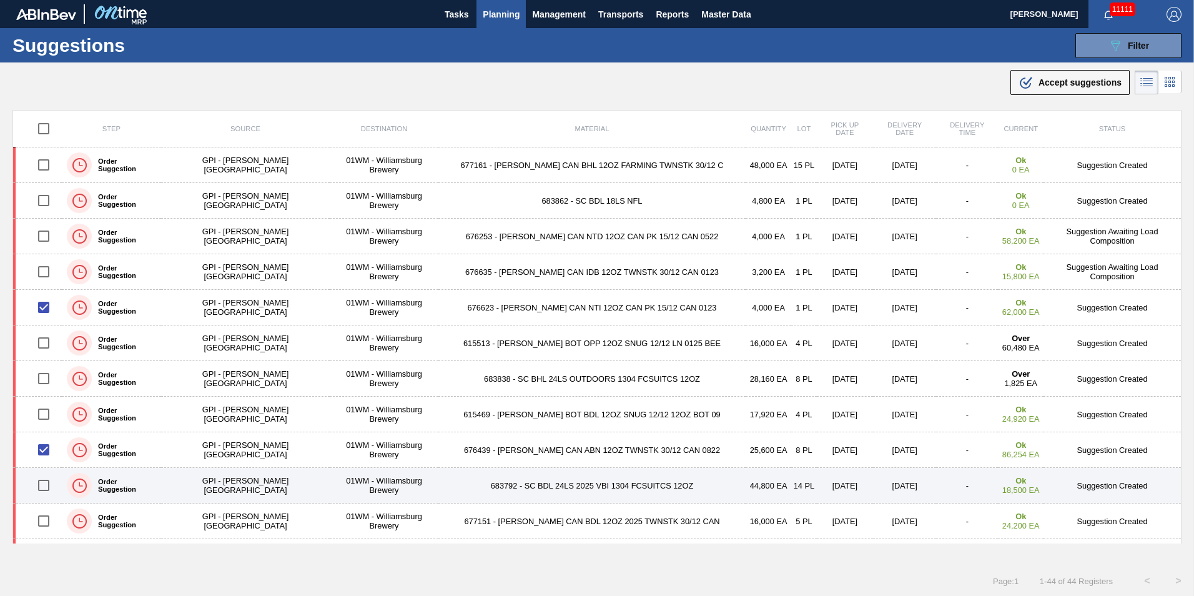
click at [44, 478] on input "checkbox" at bounding box center [44, 485] width 26 height 26
checkbox input "true"
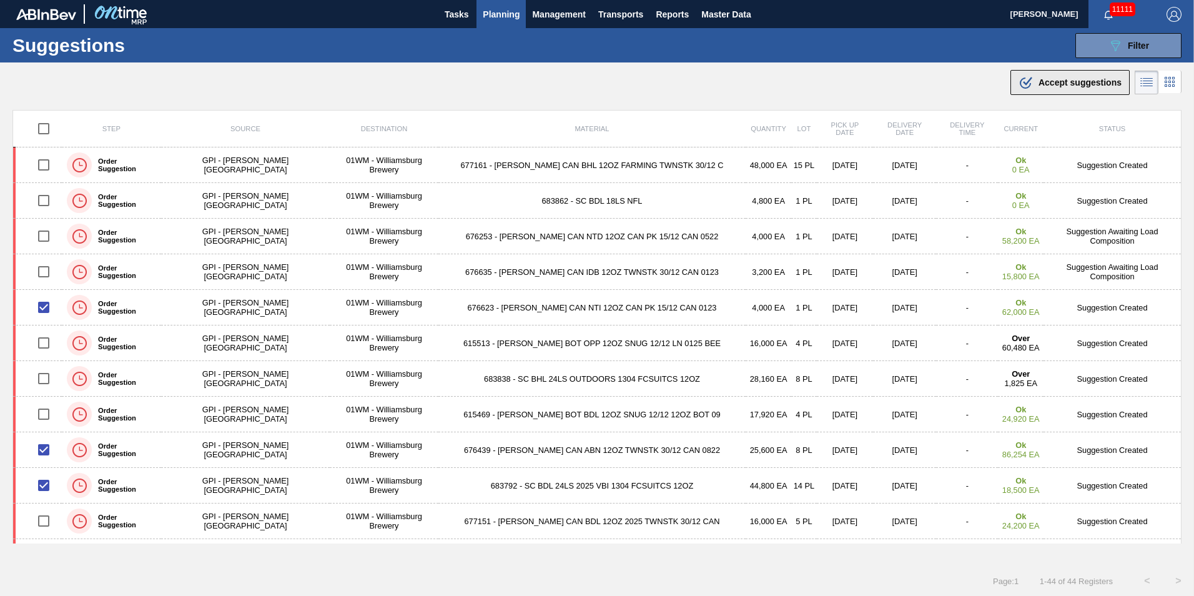
click at [1073, 86] on span "Accept suggestions" at bounding box center [1080, 82] width 83 height 10
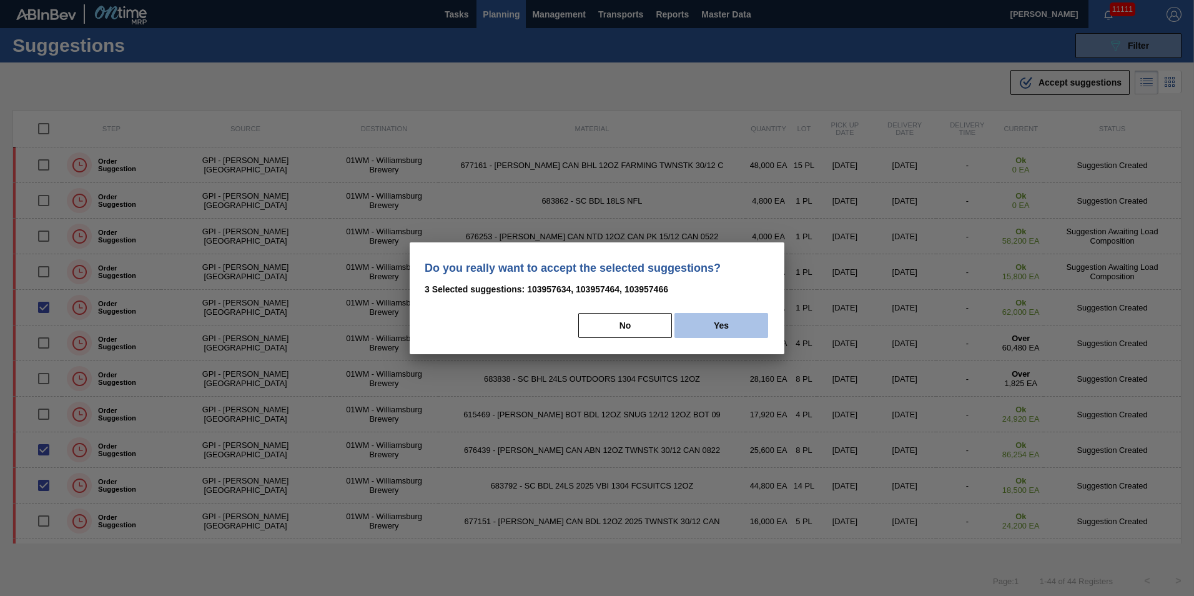
click at [702, 326] on button "Yes" at bounding box center [722, 325] width 94 height 25
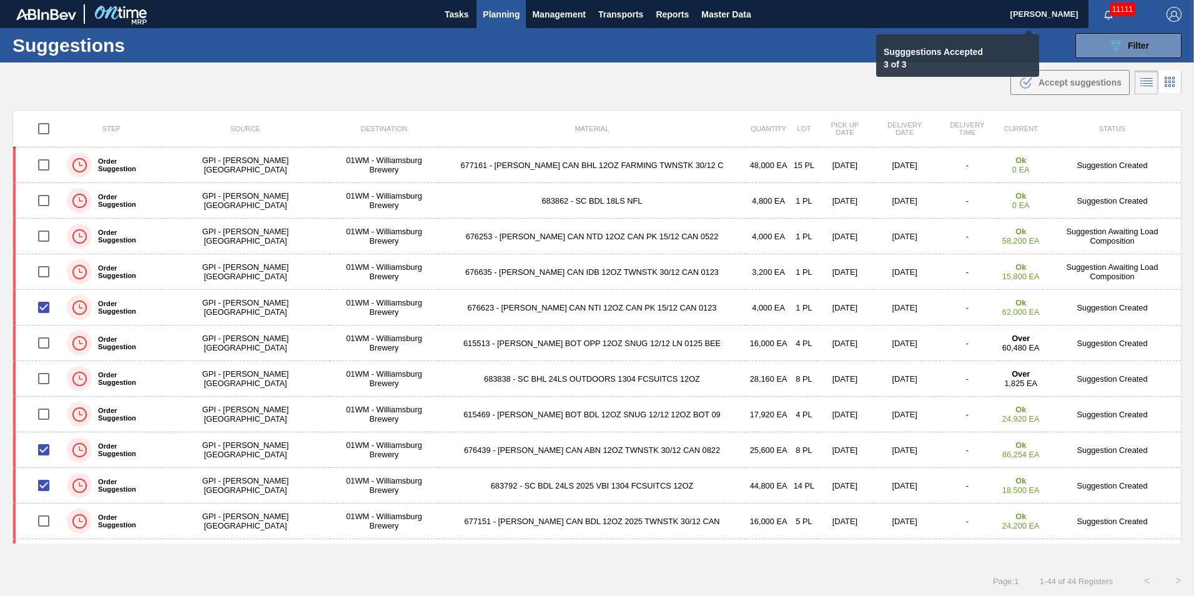
checkbox input "false"
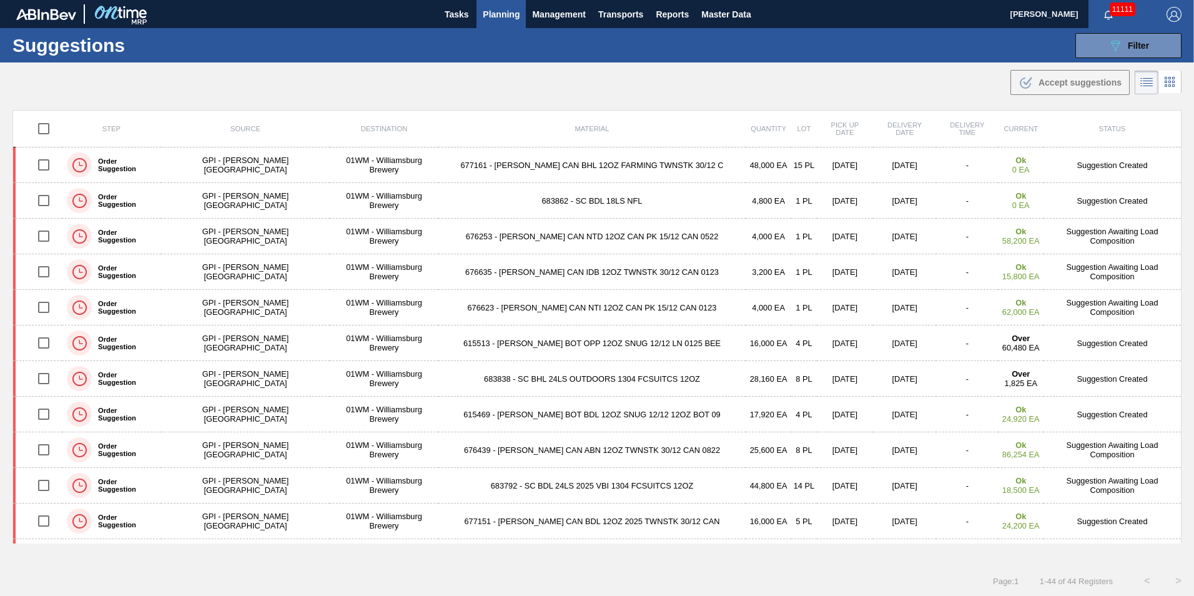
click at [489, 7] on span "Planning" at bounding box center [501, 14] width 37 height 15
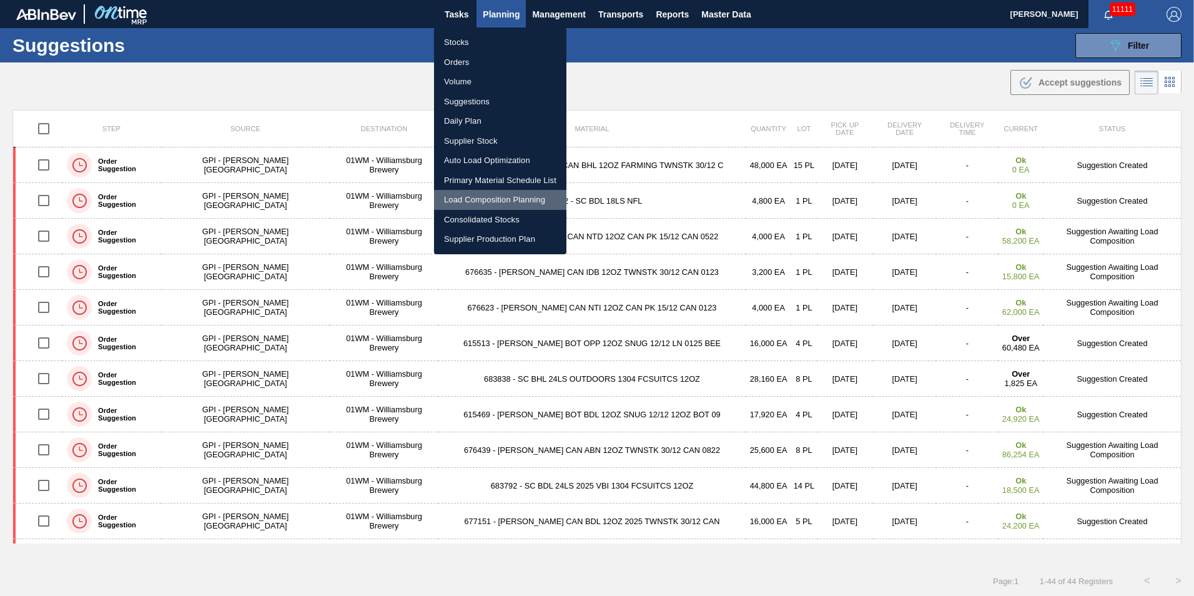
click at [480, 198] on li "Load Composition Planning" at bounding box center [500, 200] width 132 height 20
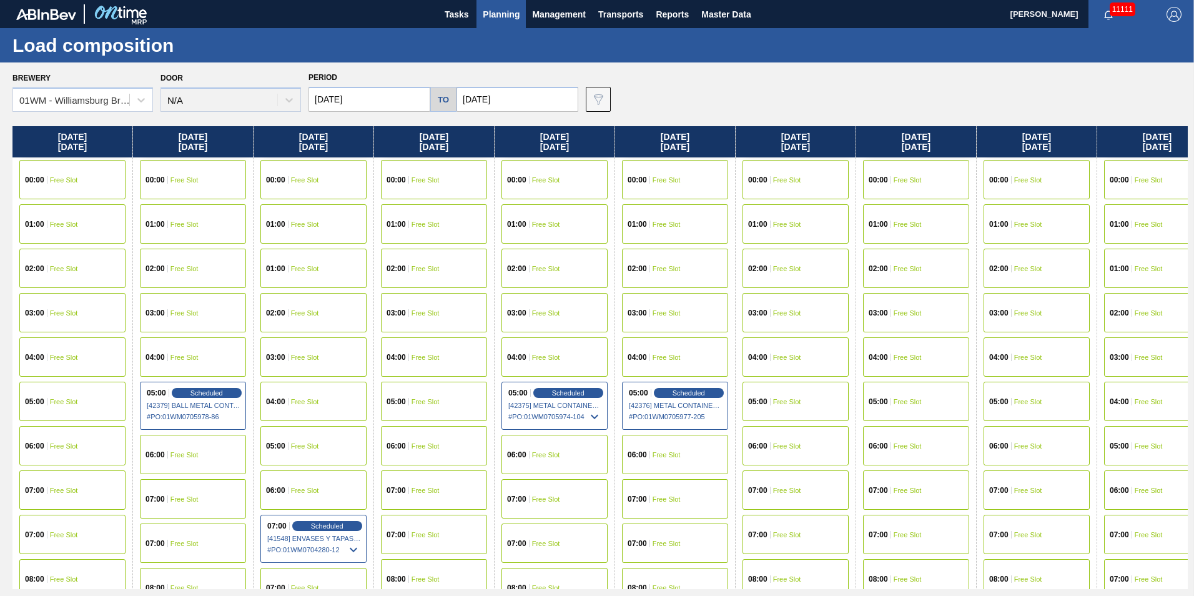
drag, startPoint x: 222, startPoint y: 151, endPoint x: 419, endPoint y: 151, distance: 196.8
click at [419, 151] on div "[DATE] 00:00 Free Slot 01:00 Free Slot 02:00 Free Slot 03:00 Free Slot 04:00 Fr…" at bounding box center [600, 357] width 1176 height 463
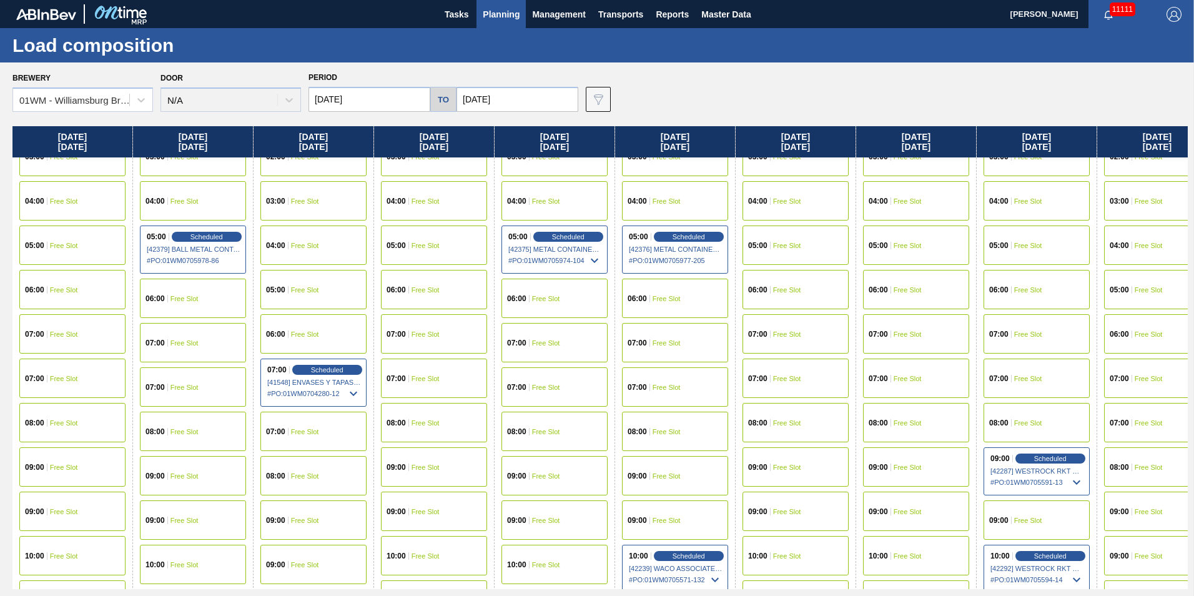
scroll to position [312, 0]
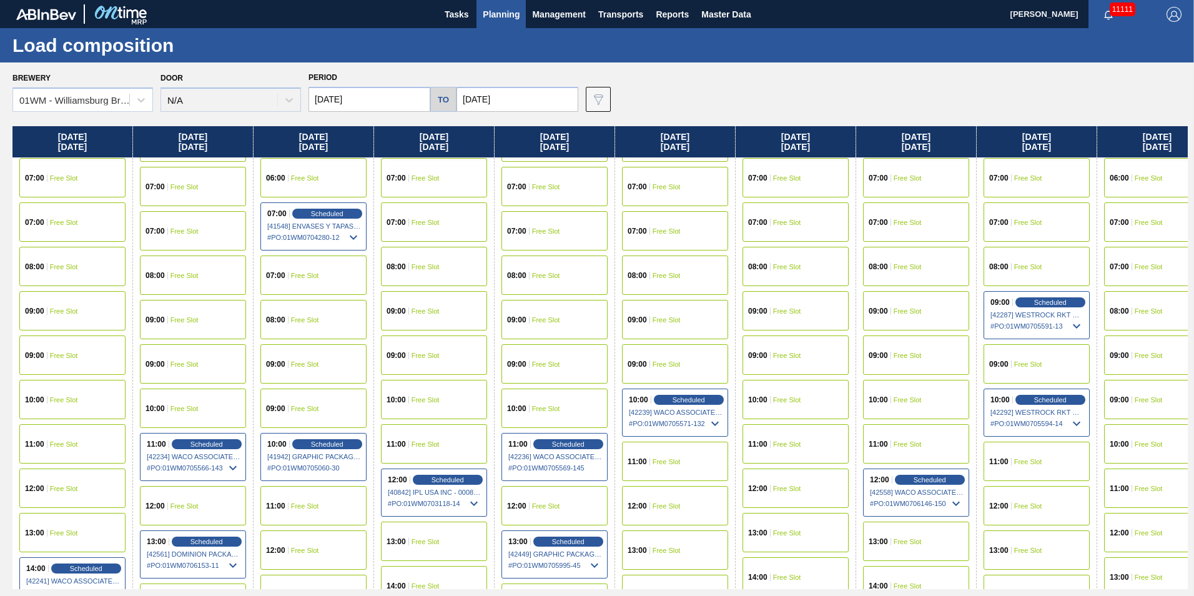
click at [84, 261] on div "08:00 Free Slot" at bounding box center [72, 266] width 106 height 39
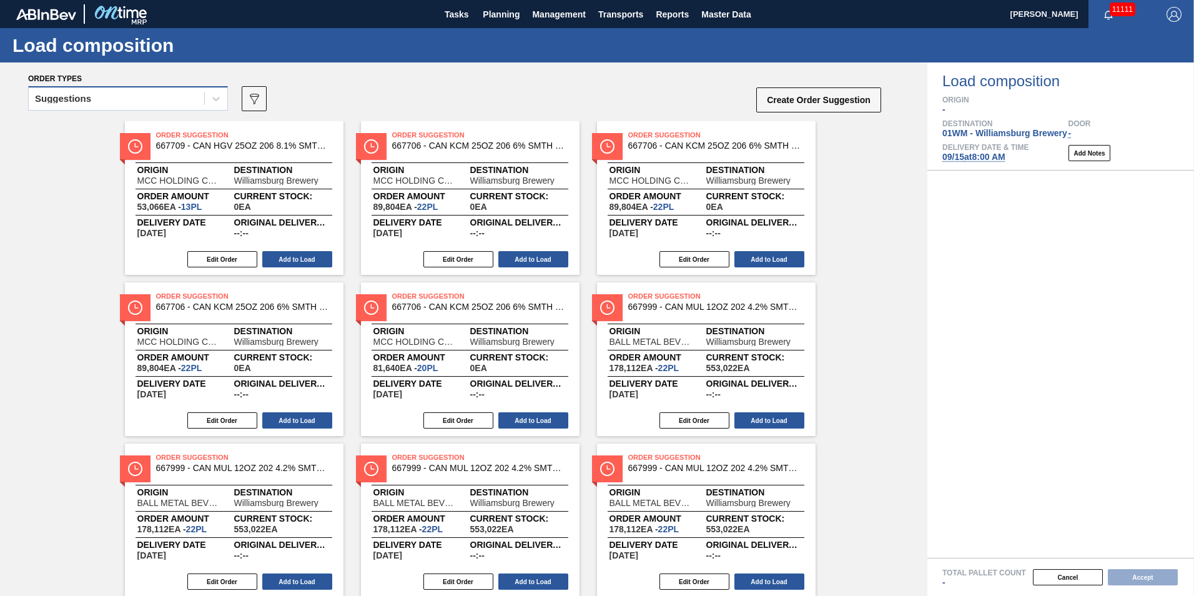
click at [138, 99] on div "Suggestions" at bounding box center [117, 99] width 176 height 18
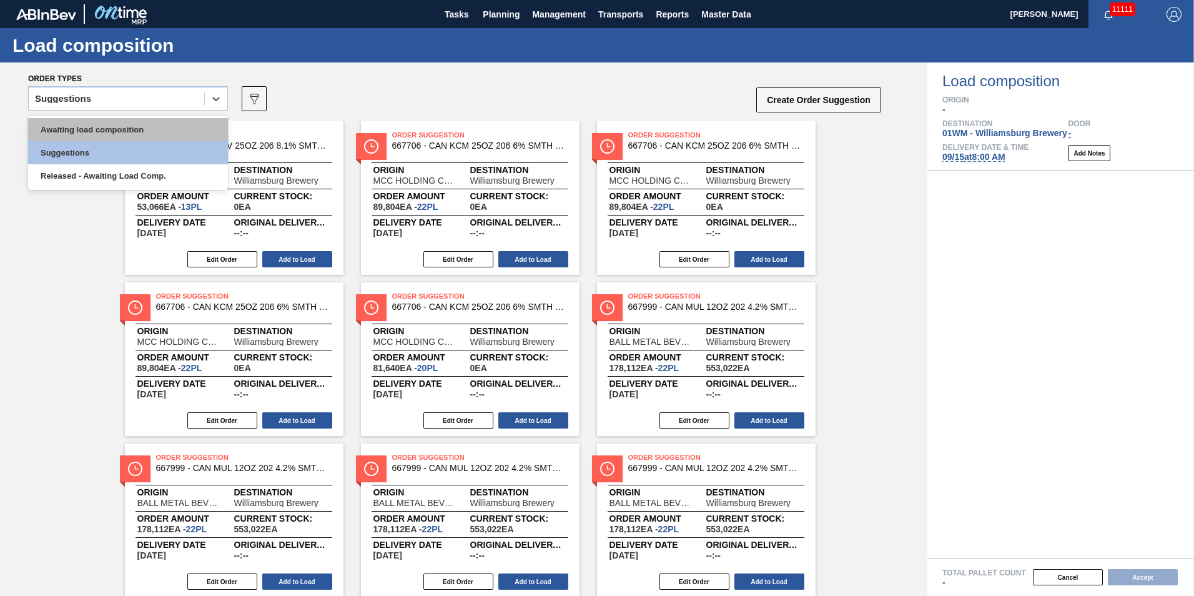
click at [131, 126] on div "Awaiting load composition" at bounding box center [128, 129] width 200 height 23
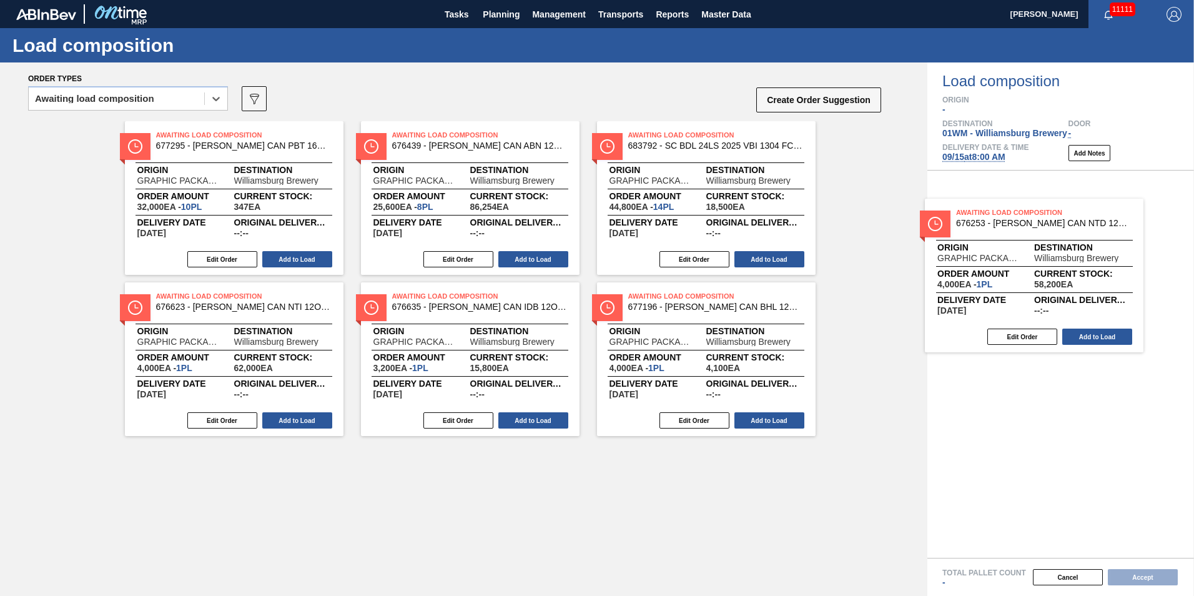
drag, startPoint x: 703, startPoint y: 360, endPoint x: 1070, endPoint y: 264, distance: 379.1
click at [1070, 265] on div "Order types option Awaiting load composition, selected. Select is focused ,type…" at bounding box center [597, 328] width 1194 height 533
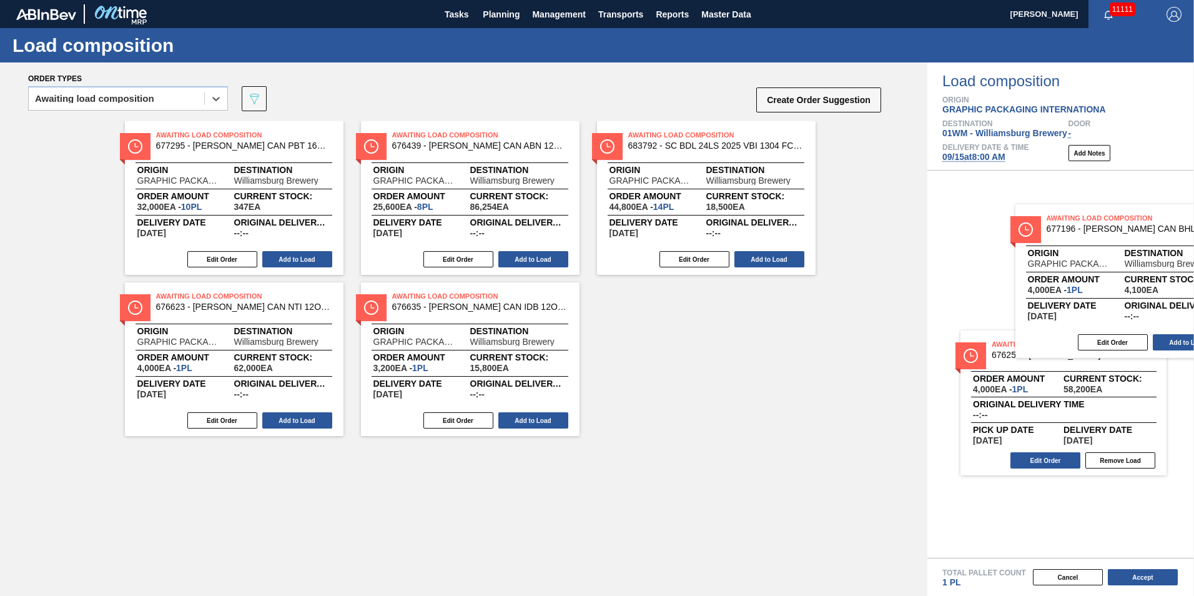
drag, startPoint x: 729, startPoint y: 346, endPoint x: 1091, endPoint y: 234, distance: 379.4
click at [1103, 237] on div "Order types option Awaiting load composition, selected. Select is focused ,type…" at bounding box center [597, 328] width 1194 height 533
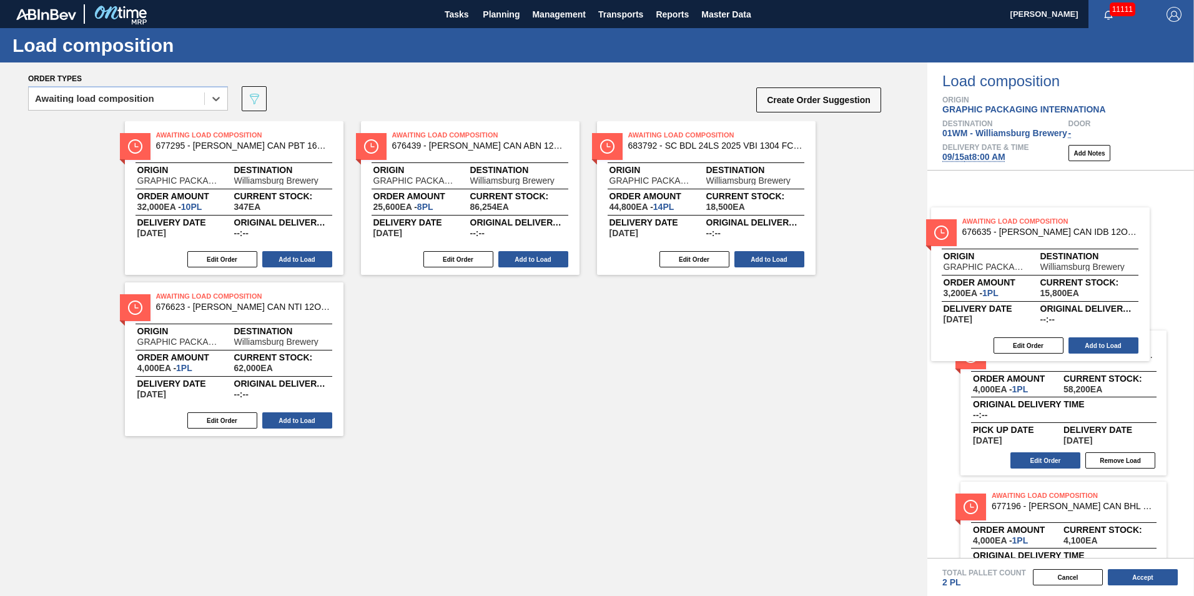
drag, startPoint x: 420, startPoint y: 371, endPoint x: 950, endPoint y: 297, distance: 534.3
click at [998, 295] on div "Order types option Awaiting load composition, selected. Select is focused ,type…" at bounding box center [597, 328] width 1194 height 533
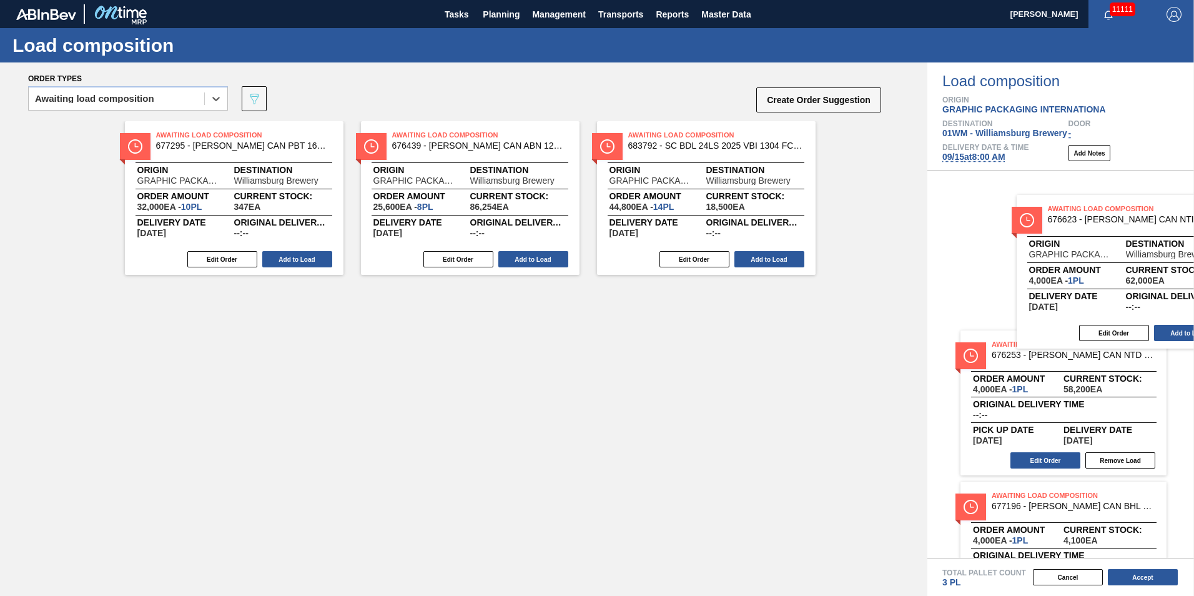
drag, startPoint x: 287, startPoint y: 374, endPoint x: 1156, endPoint y: 279, distance: 874.0
click at [1177, 282] on div "Order types option Awaiting load composition, selected. Select is focused ,type…" at bounding box center [597, 328] width 1194 height 533
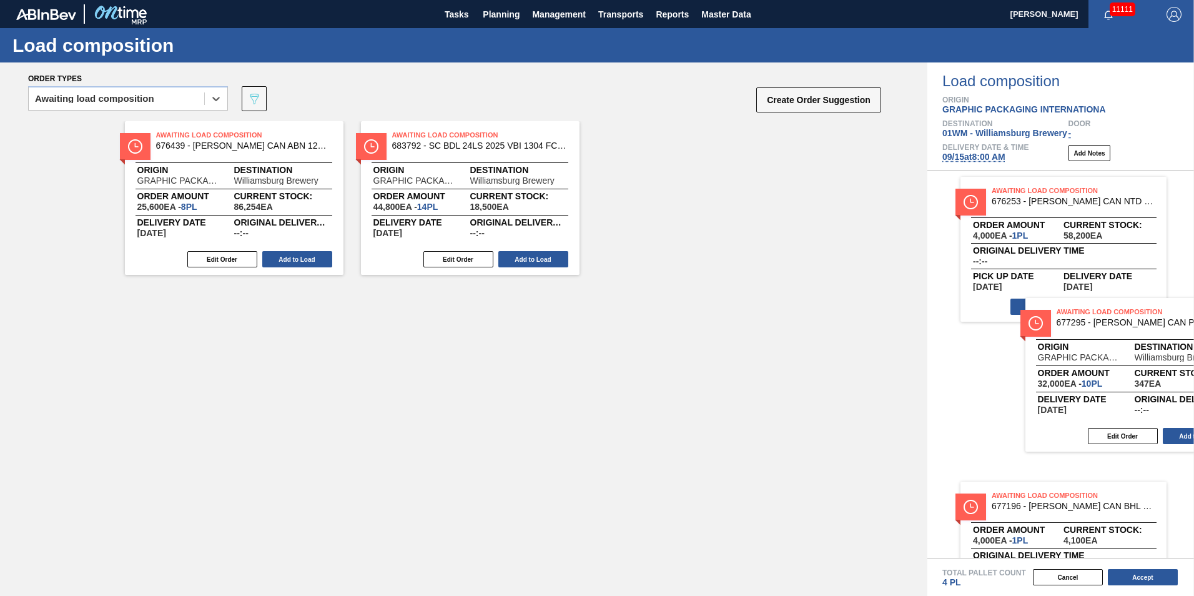
drag, startPoint x: 252, startPoint y: 214, endPoint x: 1119, endPoint y: 372, distance: 881.3
click at [1119, 372] on div "Order types option Awaiting load composition, selected. Select is focused ,type…" at bounding box center [597, 328] width 1194 height 533
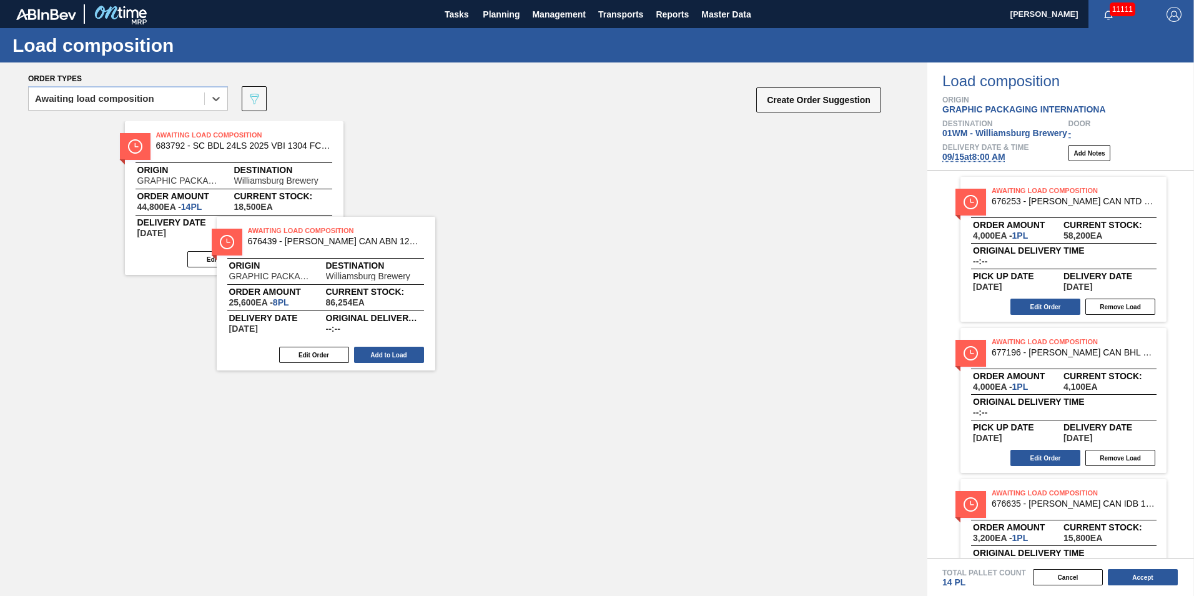
drag, startPoint x: 255, startPoint y: 213, endPoint x: 356, endPoint y: 307, distance: 137.5
click at [356, 307] on div "Awaiting Load Composition 676439 - [PERSON_NAME] CAN ABN 12OZ TWNSTK 30/12 CAN …" at bounding box center [464, 339] width 928 height 437
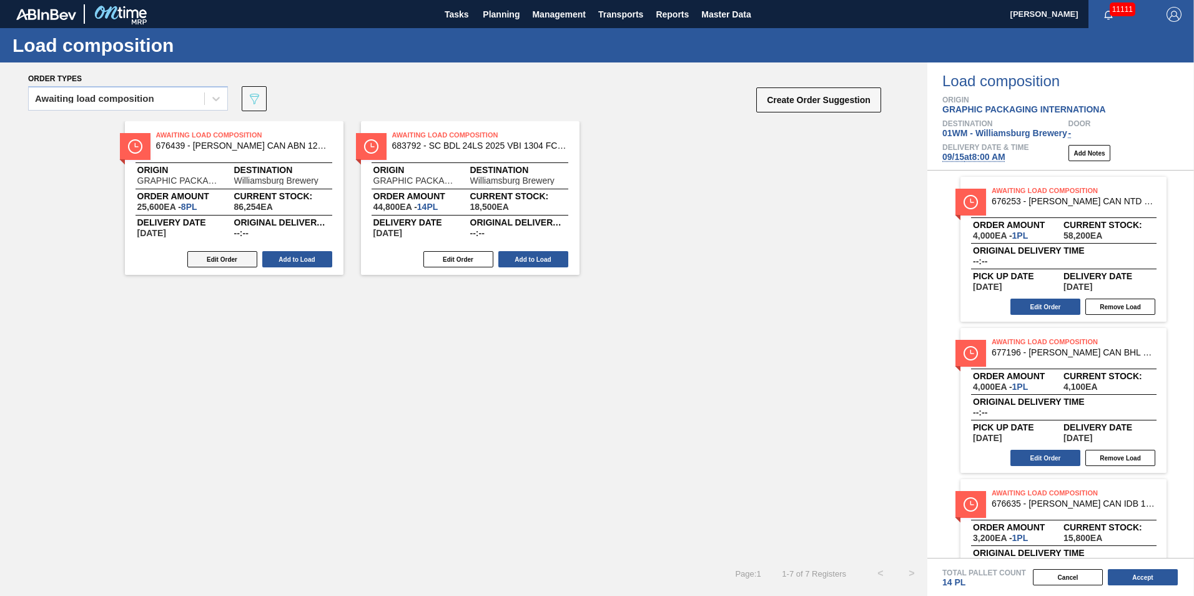
click at [231, 262] on button "Edit Order" at bounding box center [222, 259] width 70 height 16
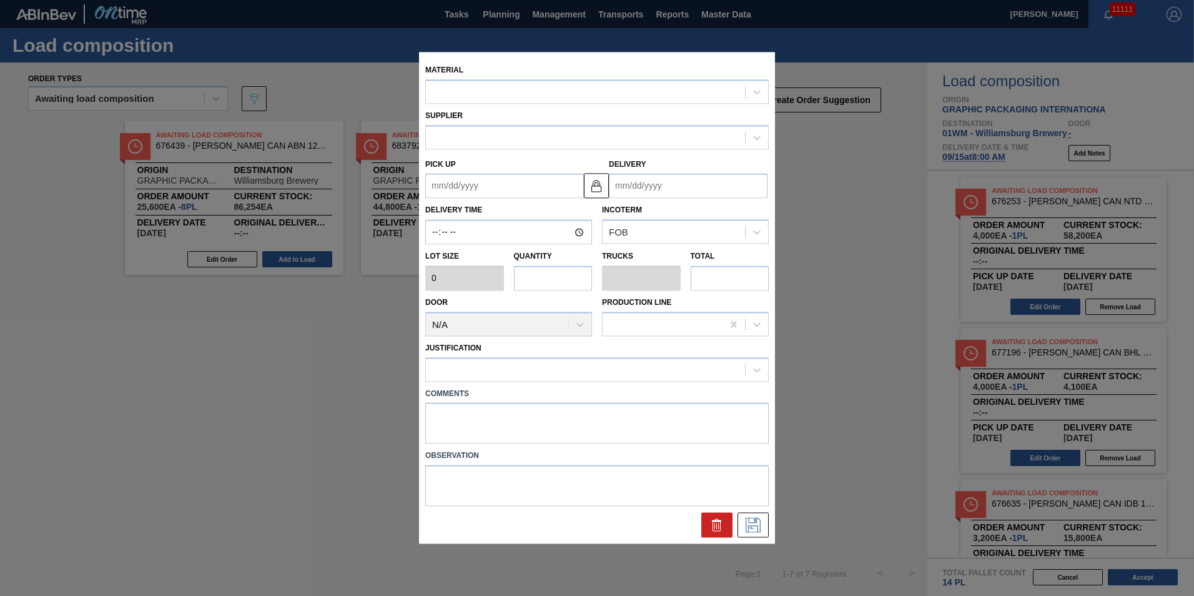
type input "3,200"
type input "8"
type input "0.308"
type input "25,600"
type up "[DATE]"
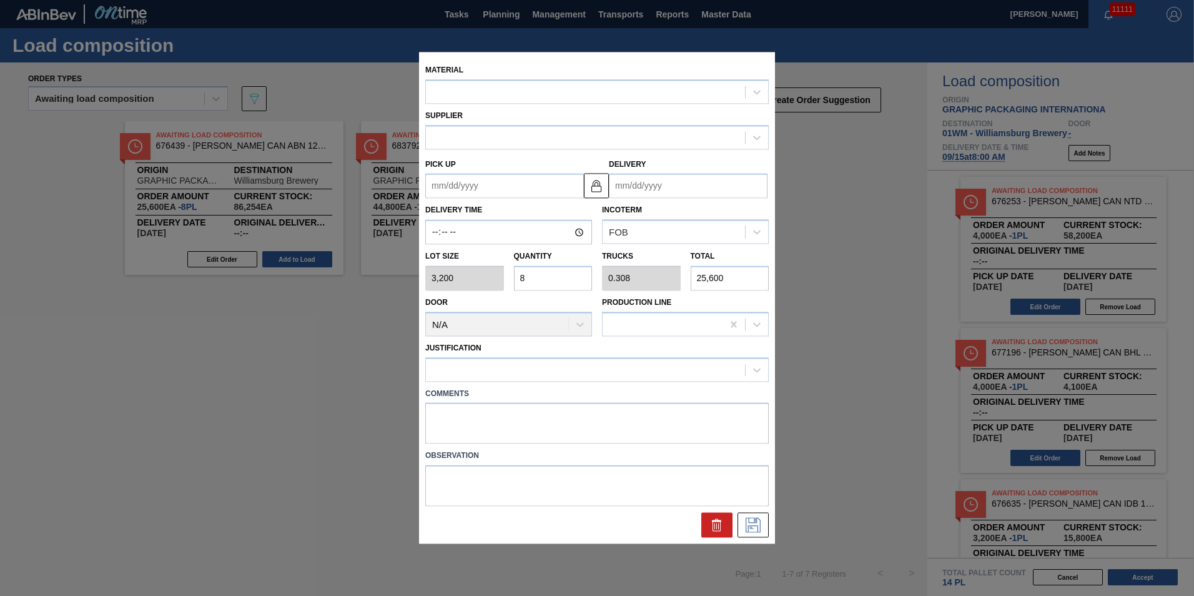
type input "[DATE]"
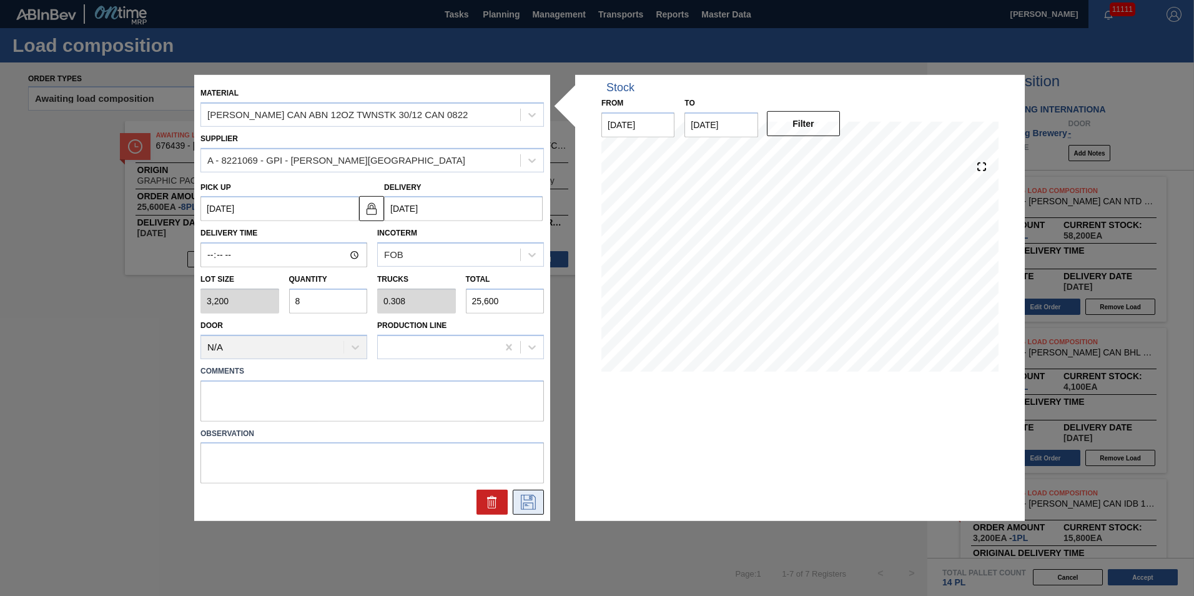
click at [538, 496] on icon at bounding box center [528, 502] width 20 height 15
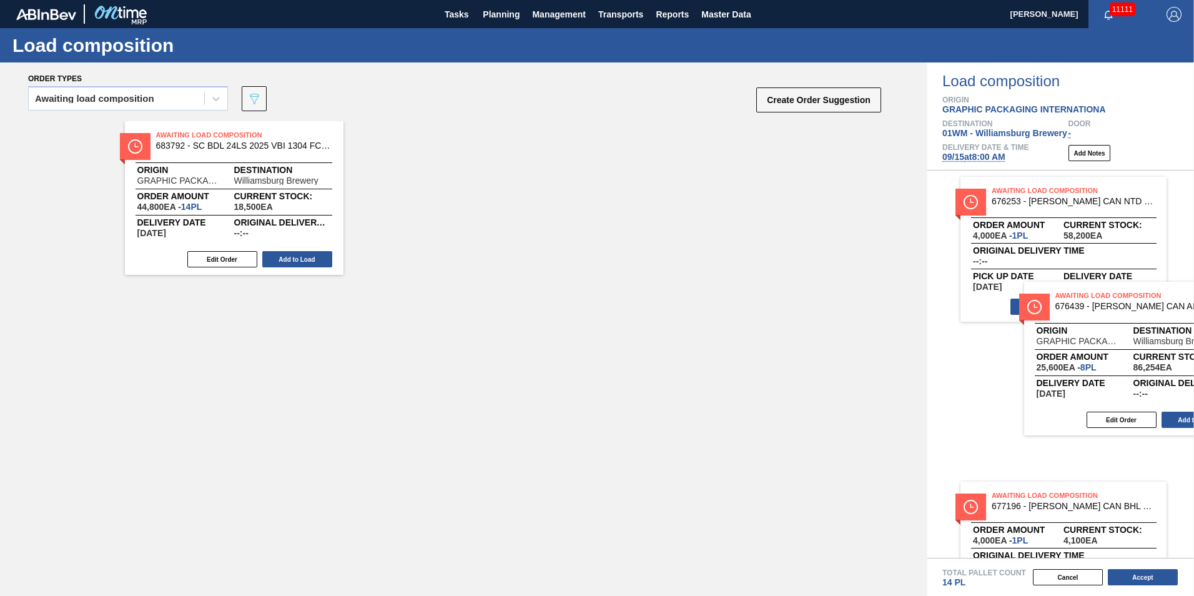
drag, startPoint x: 199, startPoint y: 209, endPoint x: 1078, endPoint y: 371, distance: 893.8
click at [1078, 371] on div "Order types Awaiting load composition 089F7B8B-B2A5-4AFE-B5C0-19BA573D28AC Crea…" at bounding box center [597, 328] width 1194 height 533
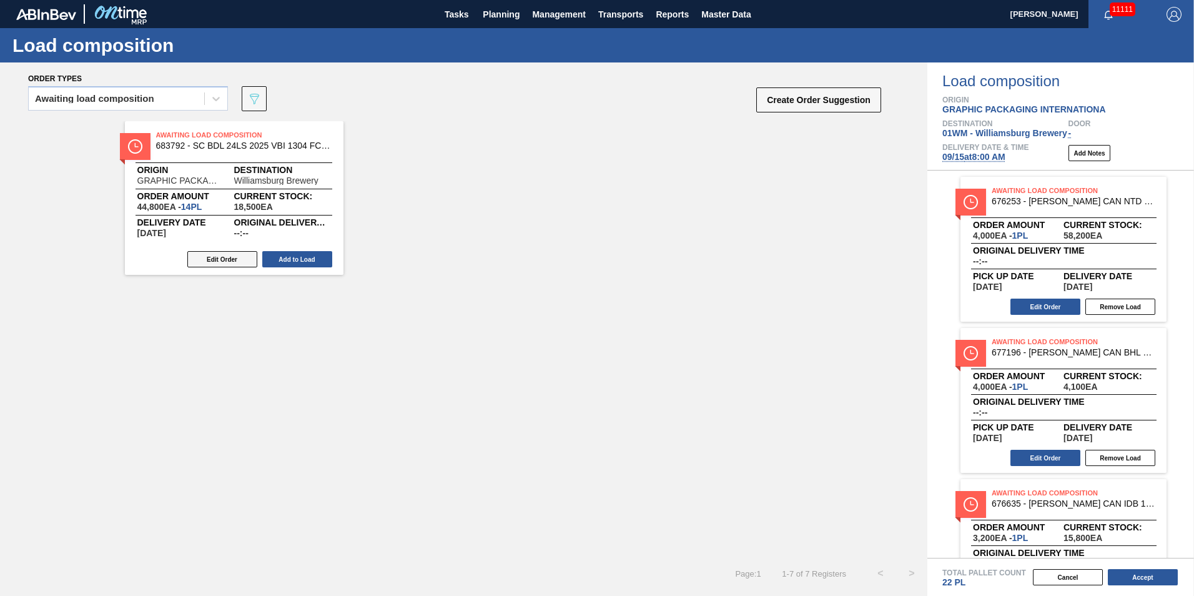
click at [232, 253] on button "Edit Order" at bounding box center [222, 259] width 70 height 16
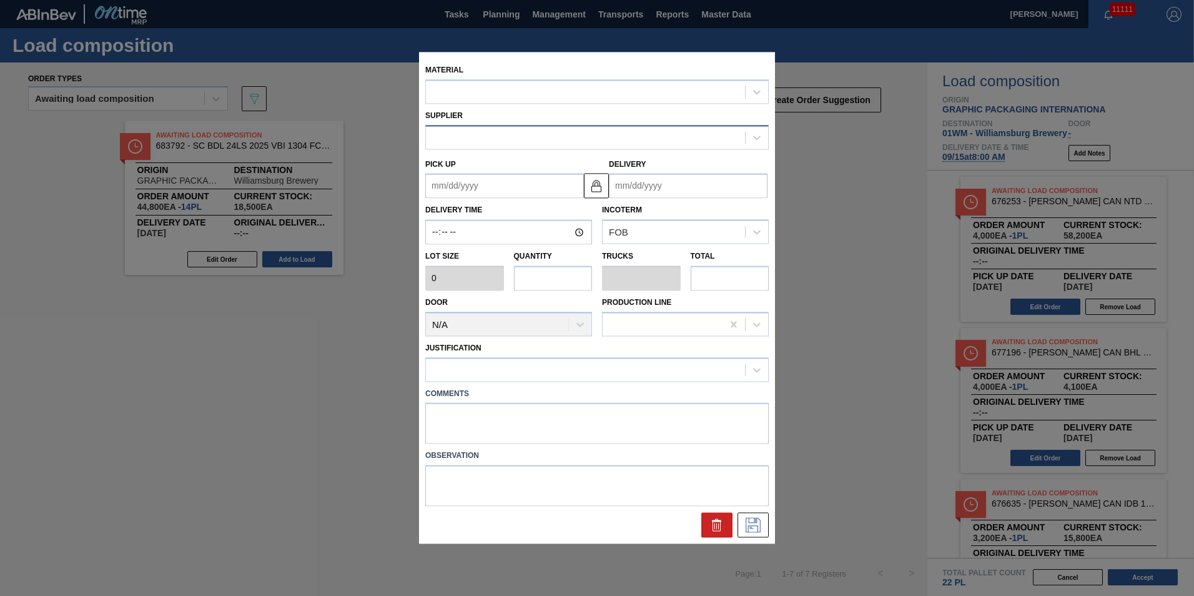
type input "3,200"
type input "14"
type input "0.538"
type input "44,800"
type up "[DATE]"
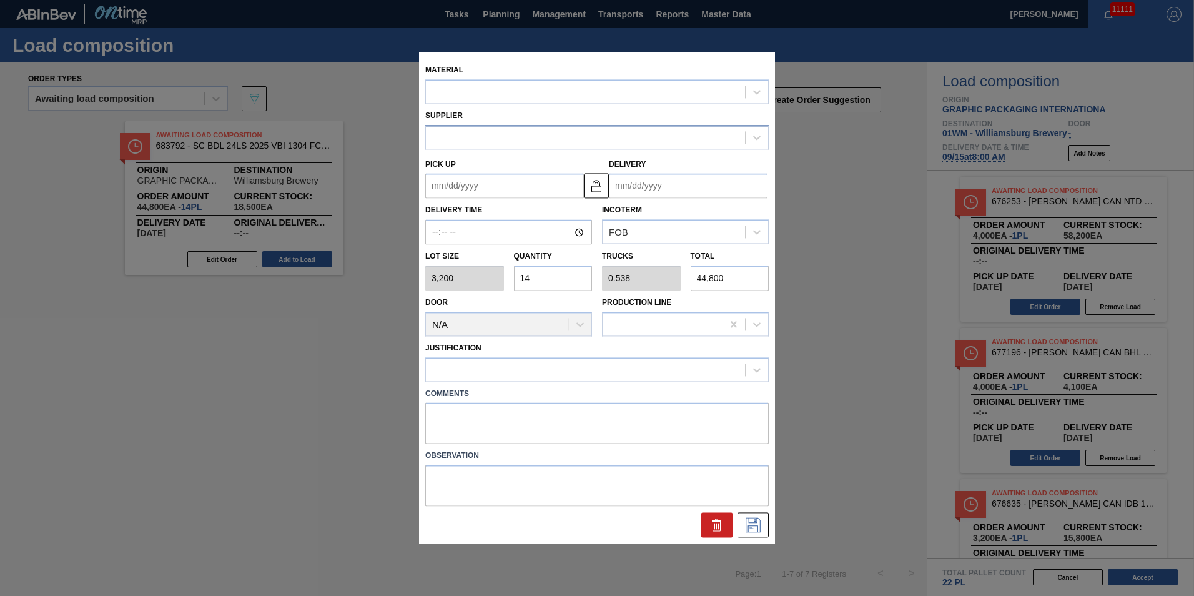
type input "[DATE]"
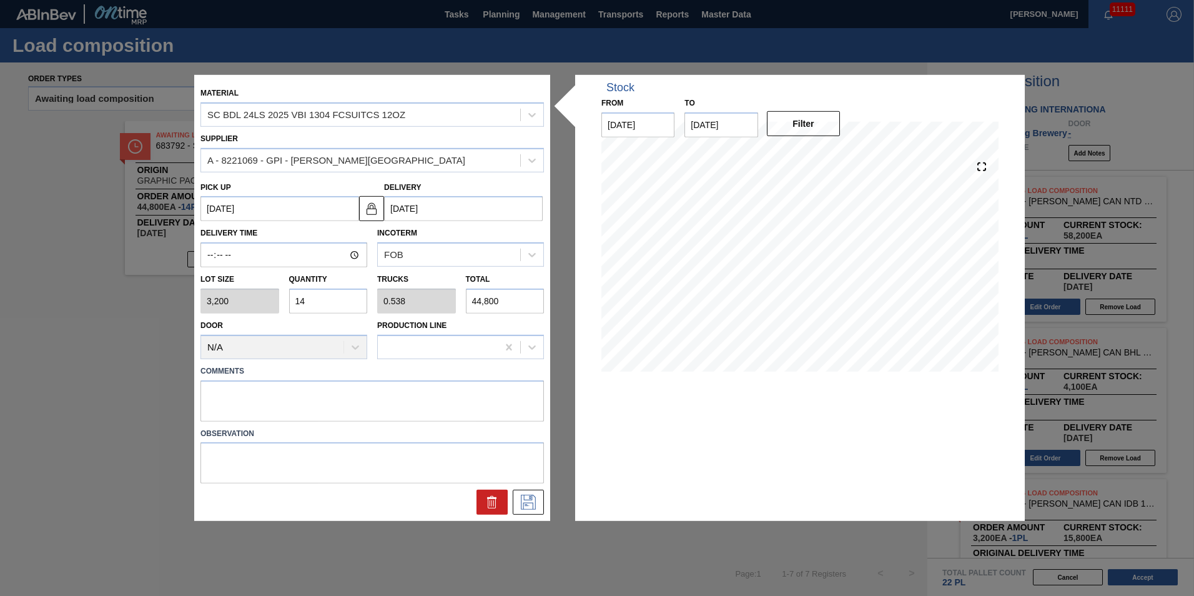
click at [229, 298] on div "Lot size 3,200 Quantity 14 Trucks 0.538 Total 44,800" at bounding box center [373, 290] width 354 height 46
type input "4"
type input "0.154"
type input "12,800"
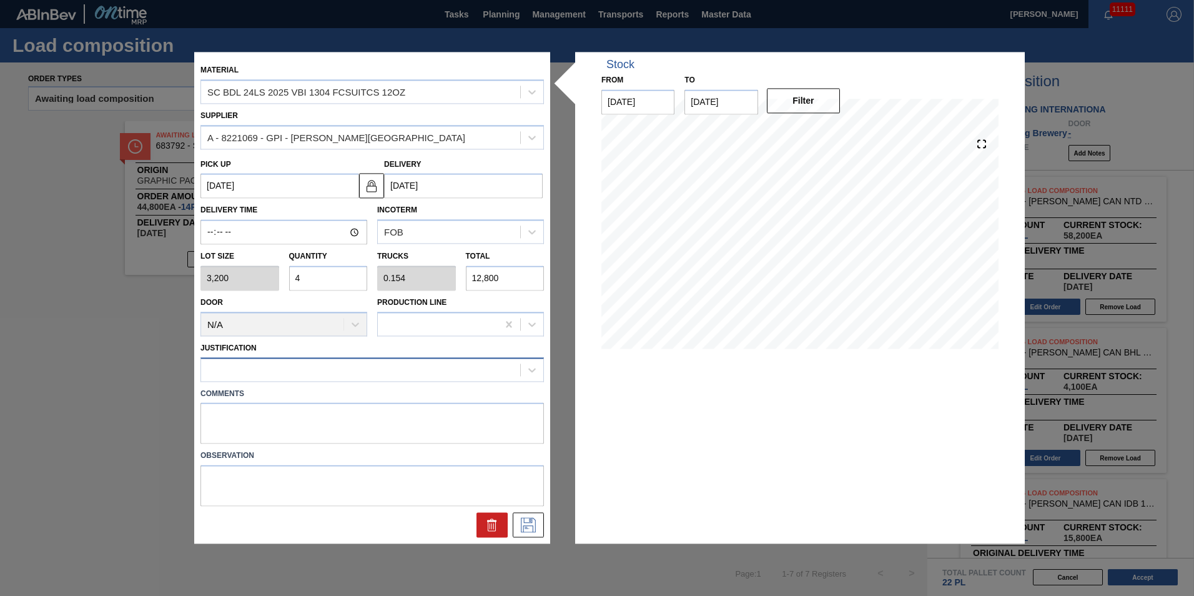
type input "4"
click at [271, 374] on div at bounding box center [360, 369] width 319 height 18
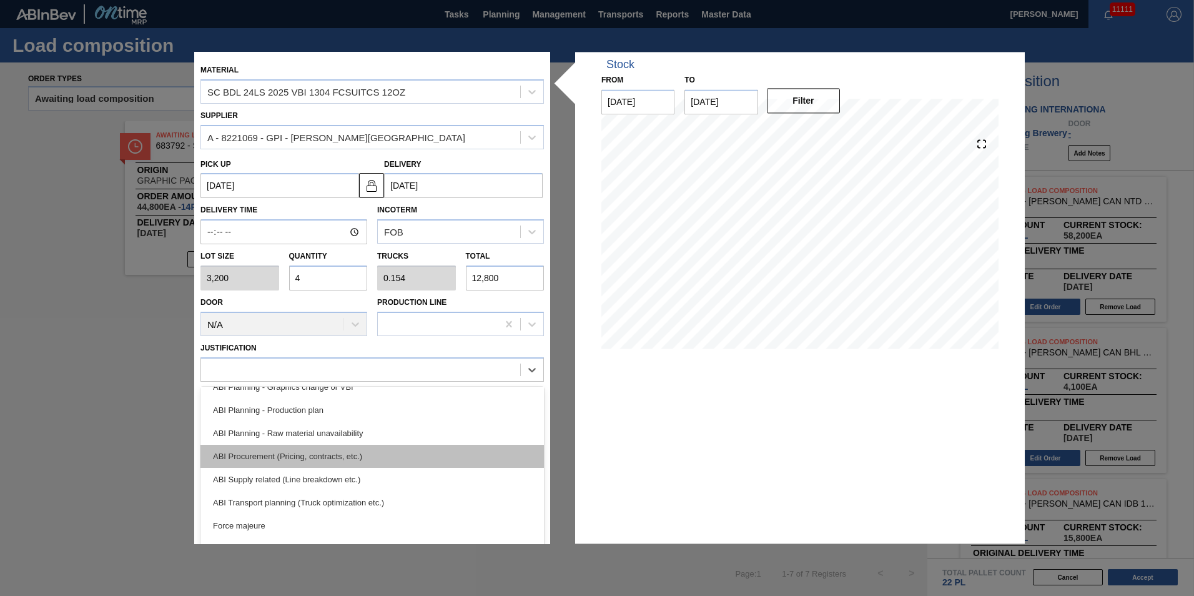
scroll to position [125, 0]
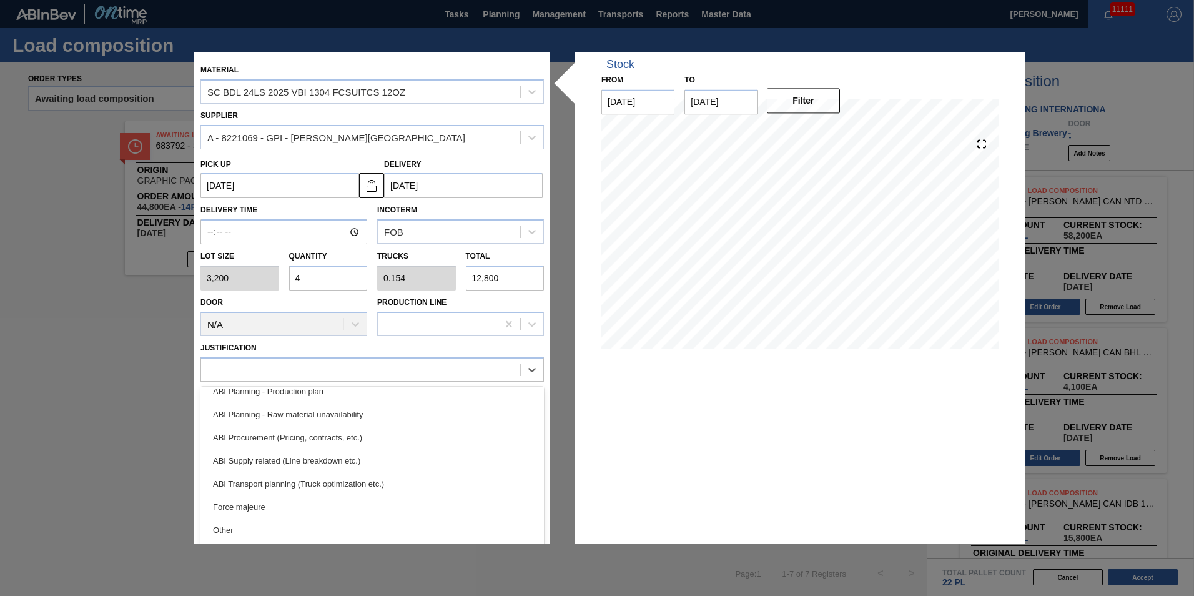
click at [415, 486] on div "ABI Transport planning (Truck optimization etc.)" at bounding box center [373, 483] width 344 height 23
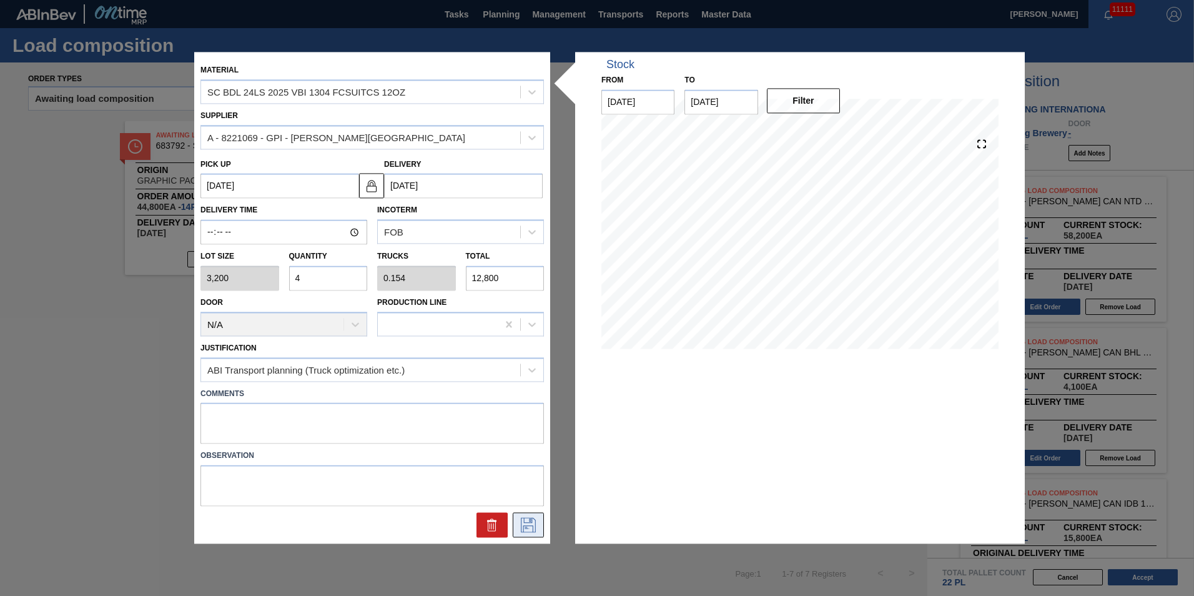
click at [540, 525] on button at bounding box center [528, 525] width 31 height 25
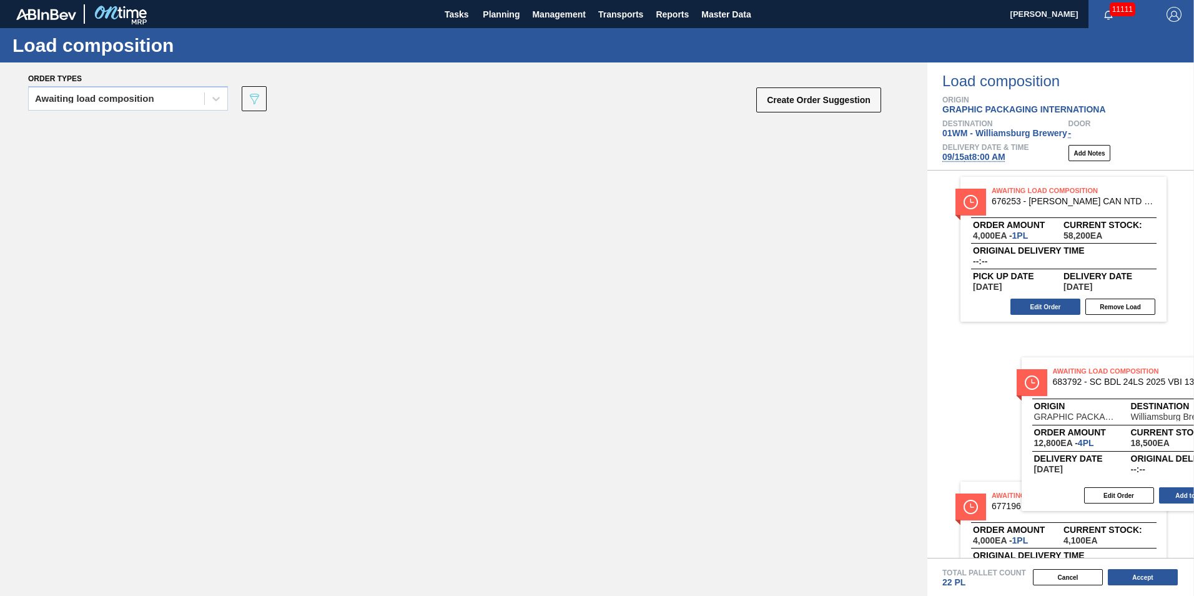
drag, startPoint x: 600, startPoint y: 252, endPoint x: 1138, endPoint y: 394, distance: 556.1
click at [1138, 394] on div "Order types Awaiting load composition 089F7B8B-B2A5-4AFE-B5C0-19BA573D28AC Crea…" at bounding box center [597, 328] width 1194 height 533
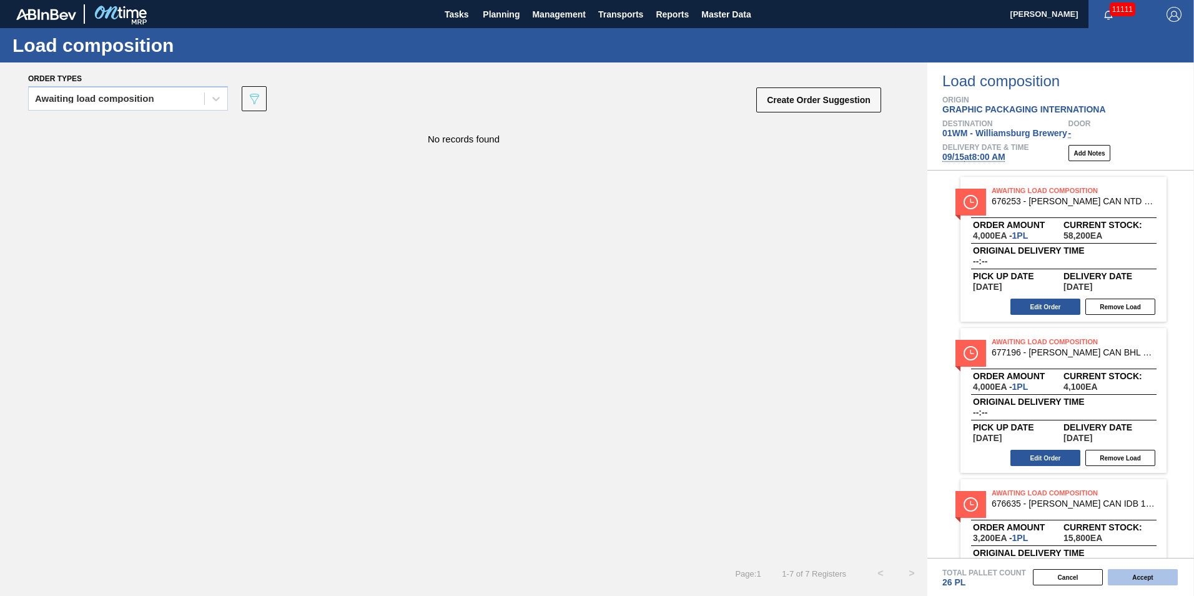
click at [1152, 581] on button "Accept" at bounding box center [1143, 577] width 70 height 16
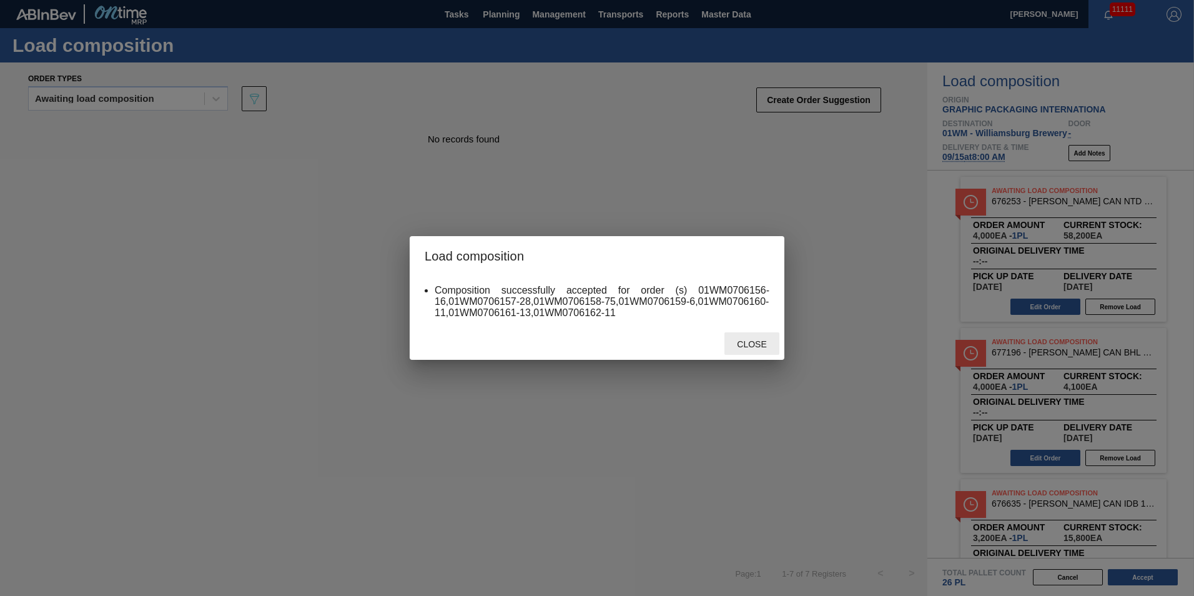
click at [771, 343] on span "Close" at bounding box center [751, 344] width 49 height 10
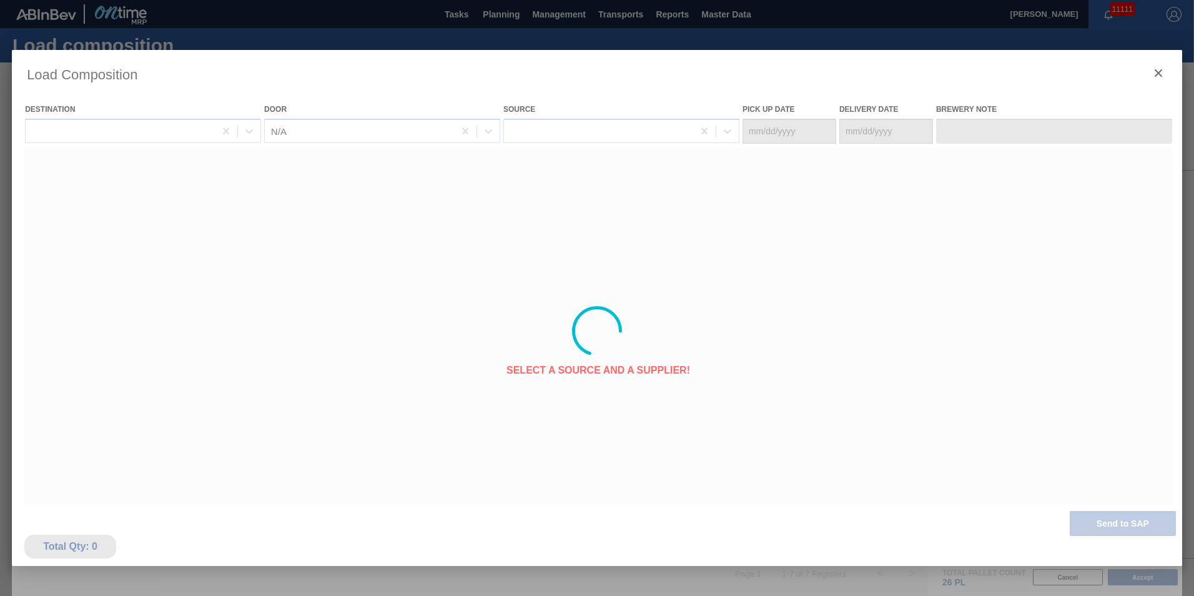
type Date "[DATE]"
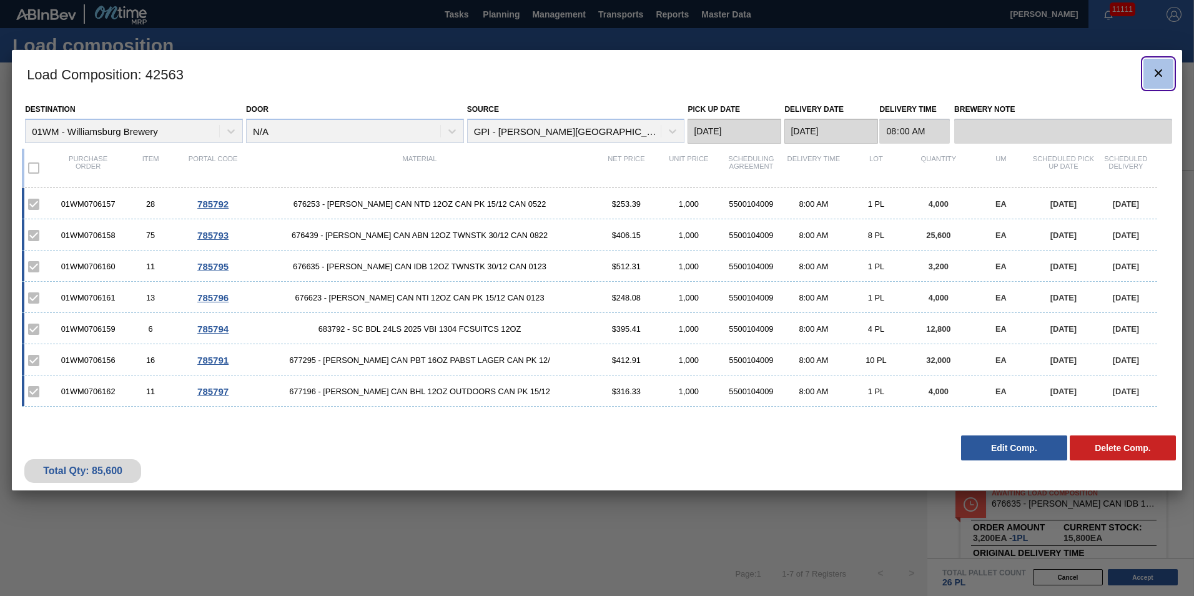
click at [1159, 75] on icon "botão de ícone" at bounding box center [1158, 73] width 15 height 15
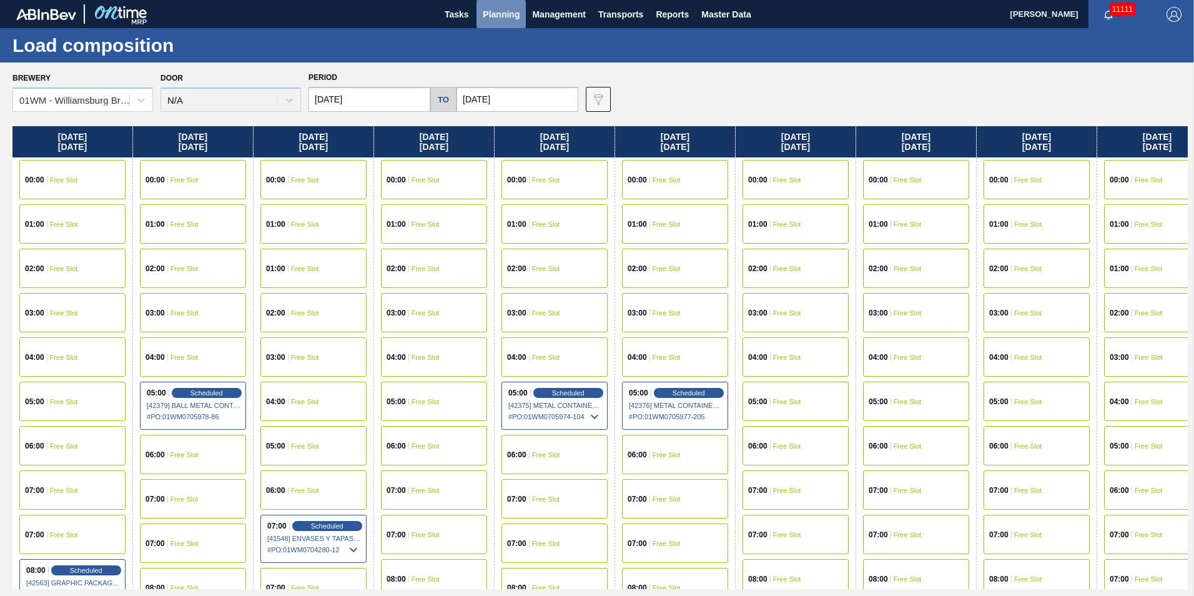
click at [511, 18] on span "Planning" at bounding box center [501, 14] width 37 height 15
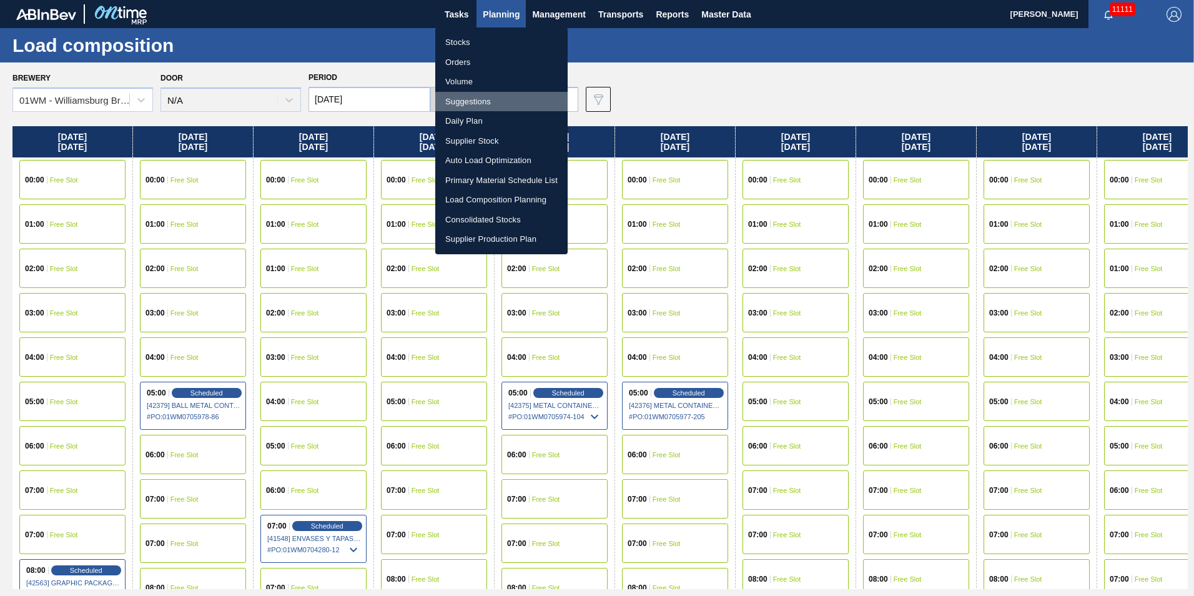
click at [485, 95] on li "Suggestions" at bounding box center [501, 102] width 132 height 20
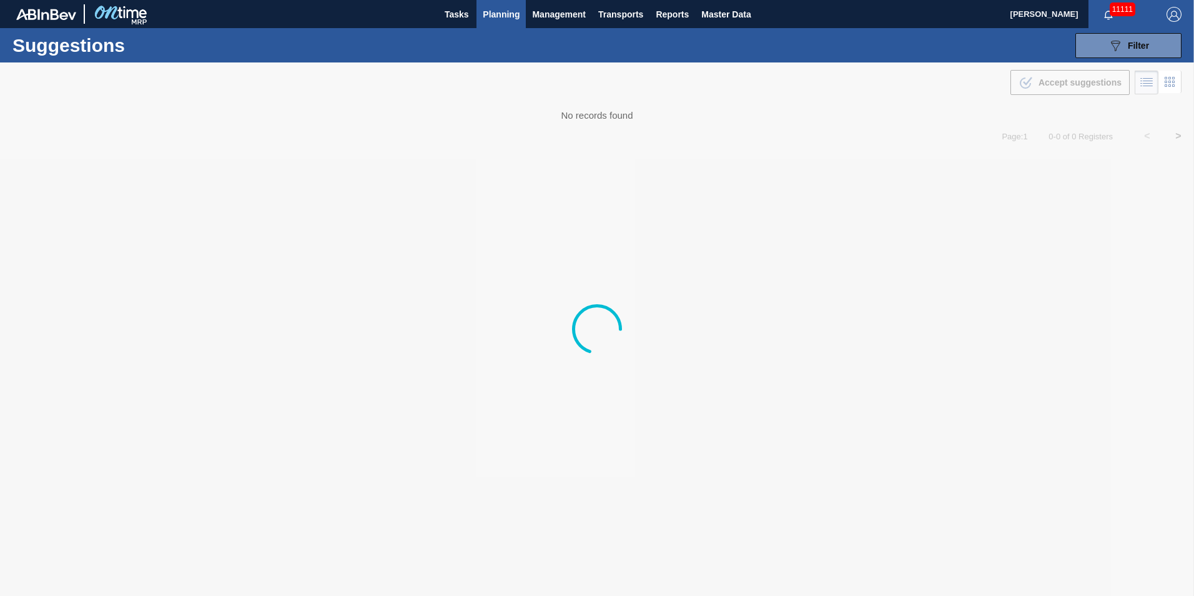
drag, startPoint x: 563, startPoint y: 116, endPoint x: 613, endPoint y: 121, distance: 49.6
click at [613, 121] on div at bounding box center [597, 328] width 1194 height 533
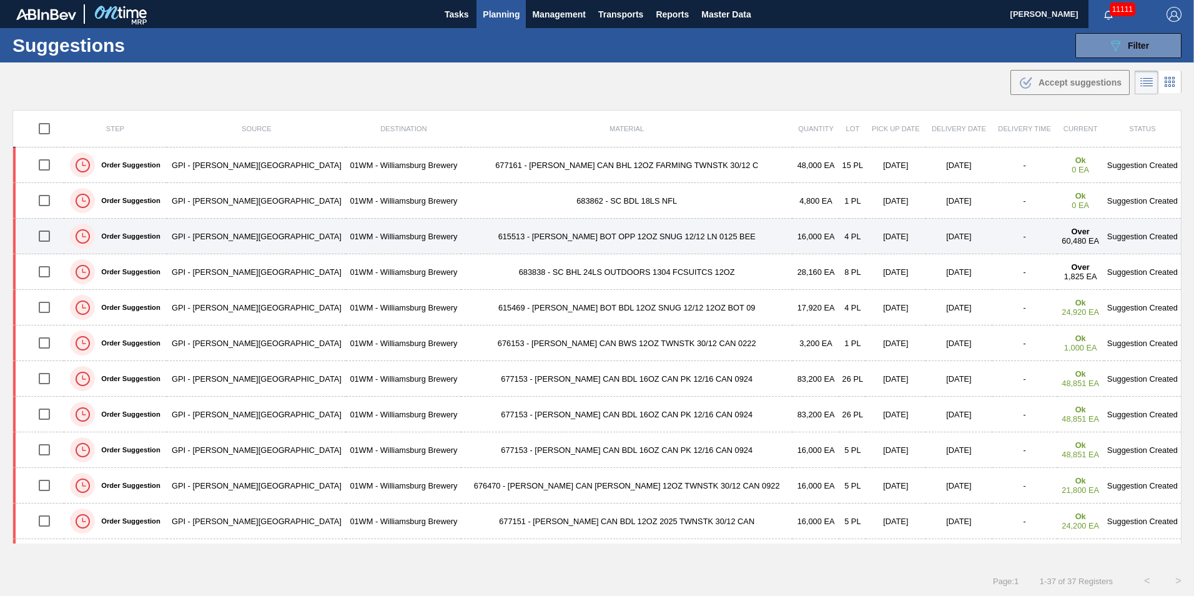
click at [49, 235] on input "checkbox" at bounding box center [44, 236] width 26 height 26
checkbox input "true"
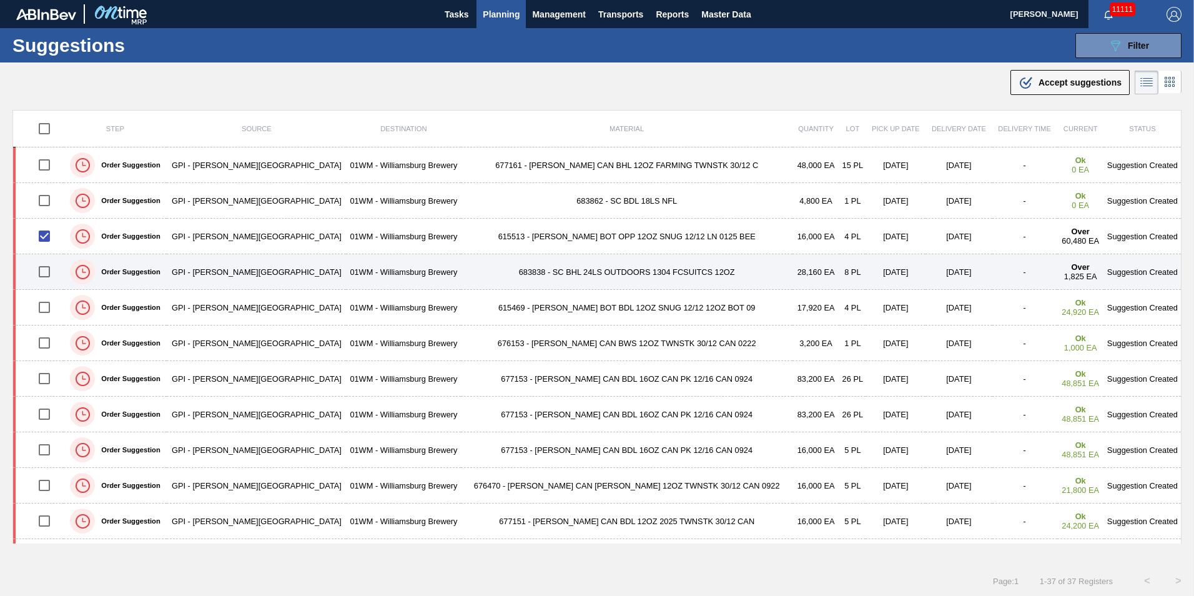
click at [48, 270] on input "checkbox" at bounding box center [44, 272] width 26 height 26
checkbox input "true"
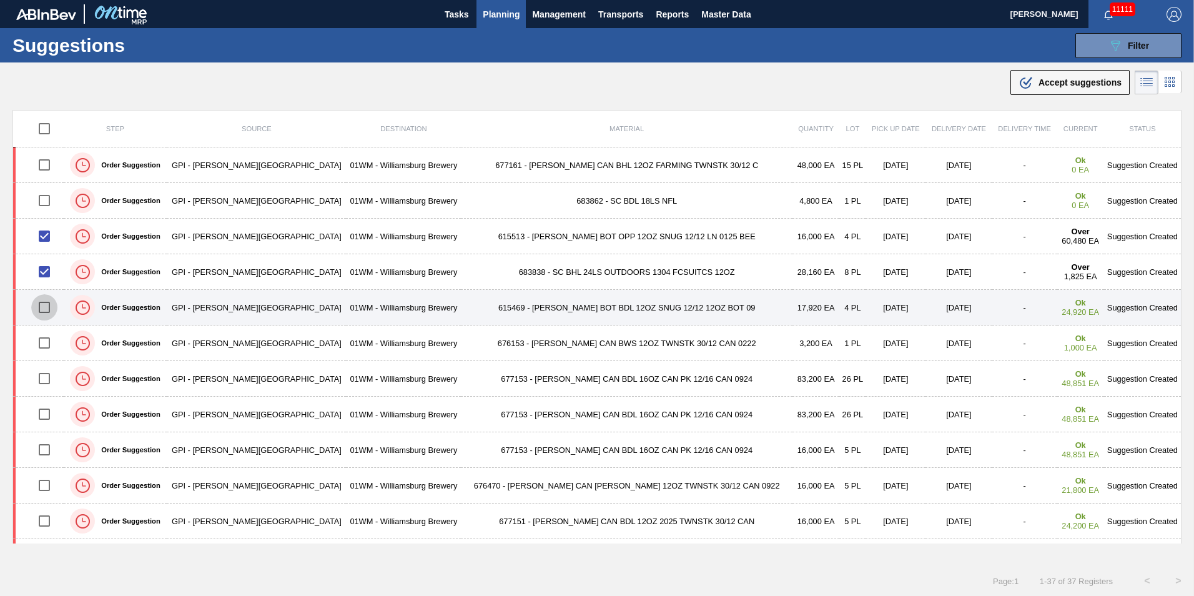
click at [47, 297] on input "checkbox" at bounding box center [44, 307] width 26 height 26
checkbox input "true"
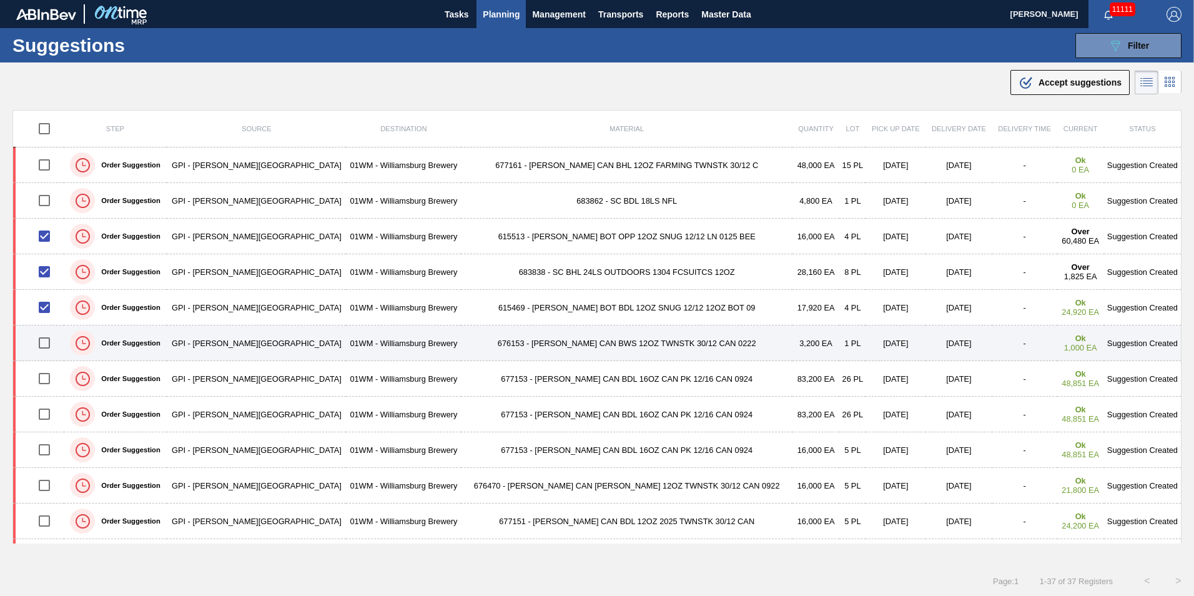
click at [45, 340] on input "checkbox" at bounding box center [44, 343] width 26 height 26
checkbox input "true"
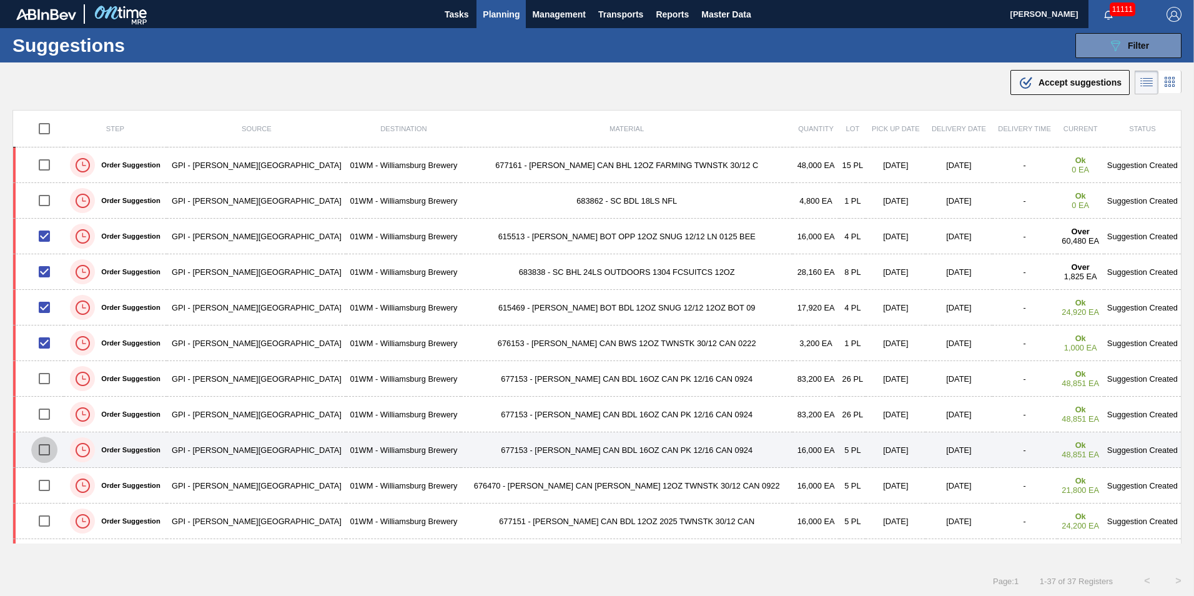
click at [49, 453] on input "checkbox" at bounding box center [44, 450] width 26 height 26
checkbox input "true"
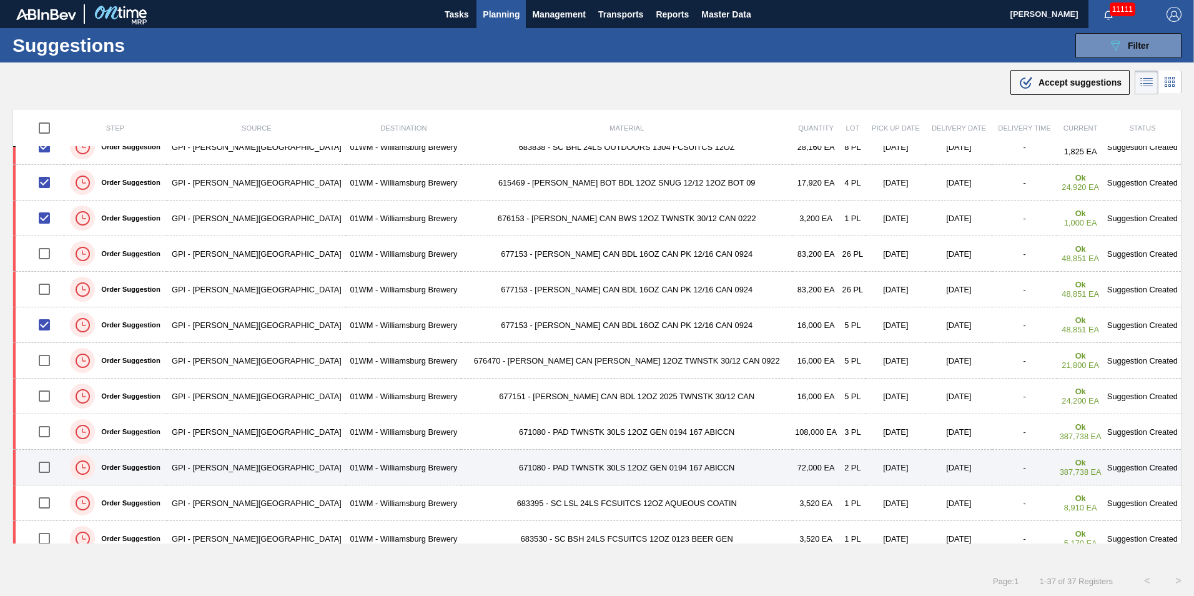
click at [47, 469] on input "checkbox" at bounding box center [44, 467] width 26 height 26
checkbox input "true"
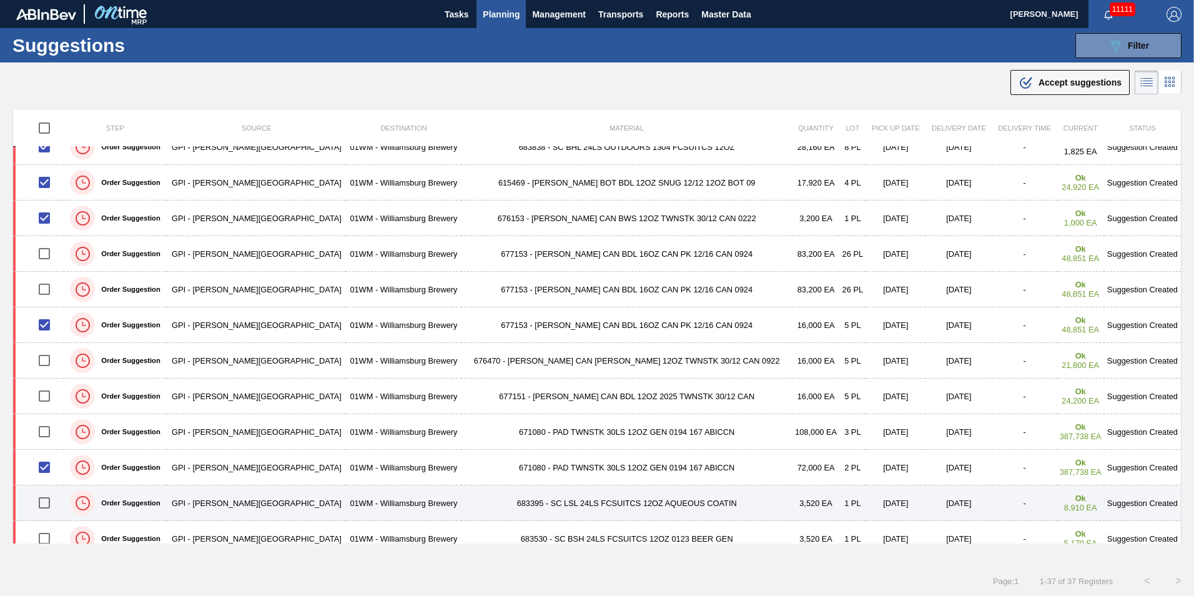
click at [50, 505] on input "checkbox" at bounding box center [44, 503] width 26 height 26
checkbox input "true"
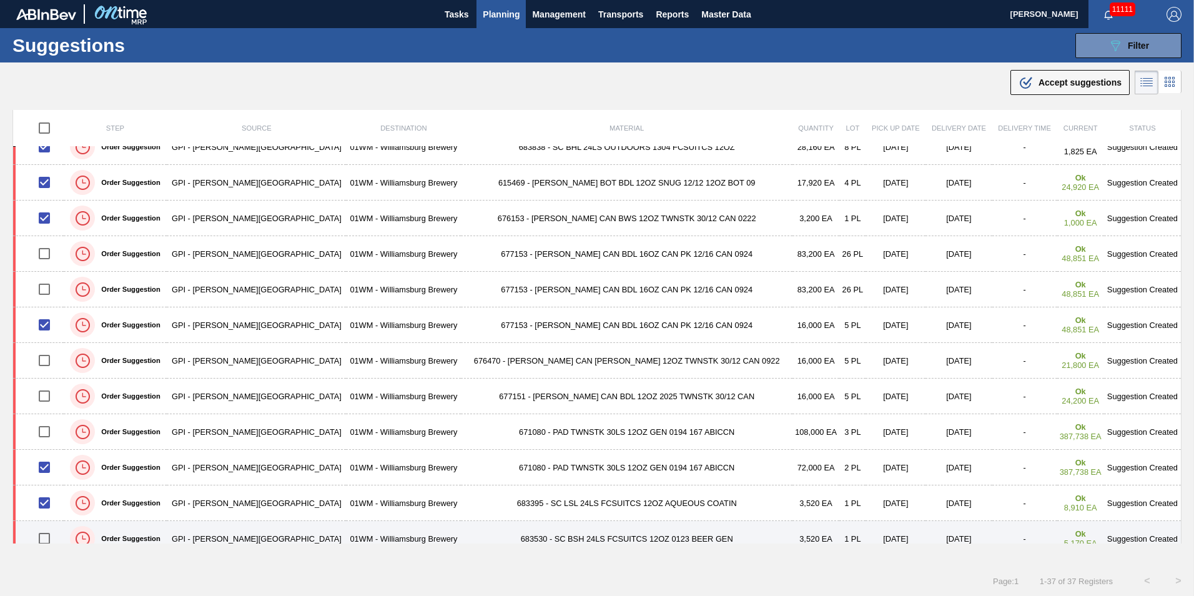
click at [51, 543] on input "checkbox" at bounding box center [44, 538] width 26 height 26
checkbox input "true"
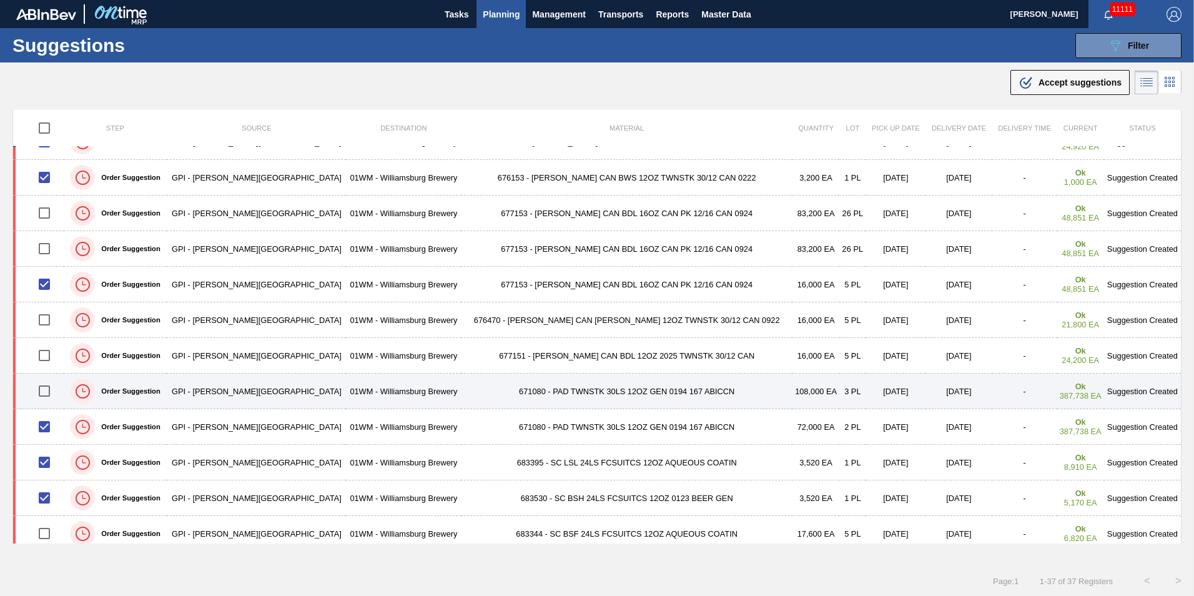
scroll to position [187, 0]
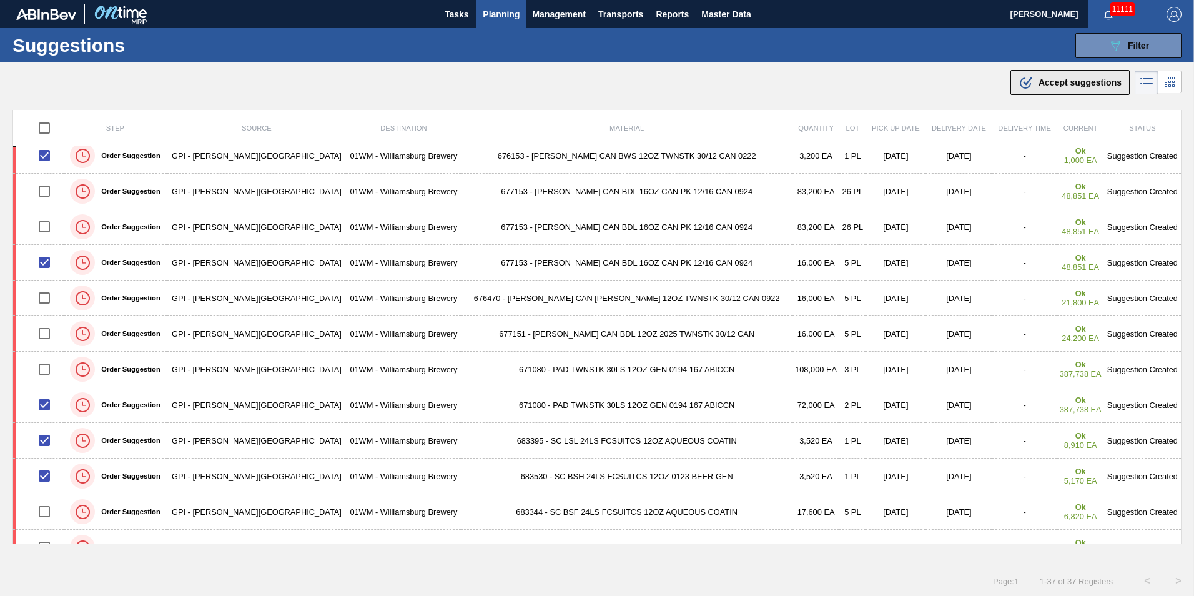
click at [1073, 79] on span "Accept suggestions" at bounding box center [1080, 82] width 83 height 10
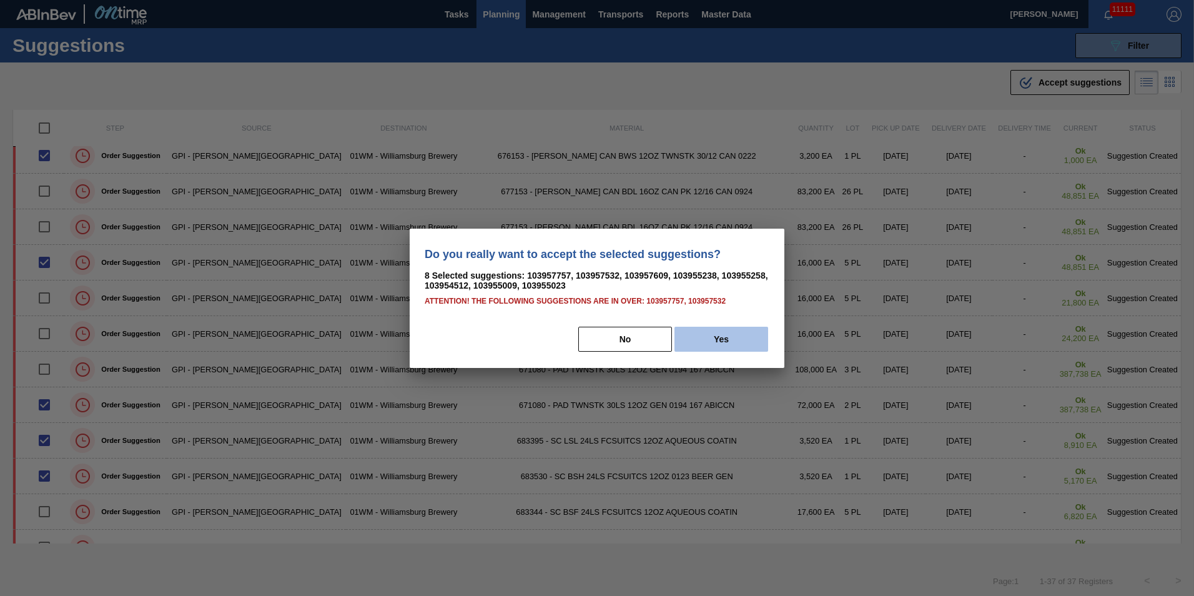
click at [712, 337] on button "Yes" at bounding box center [722, 339] width 94 height 25
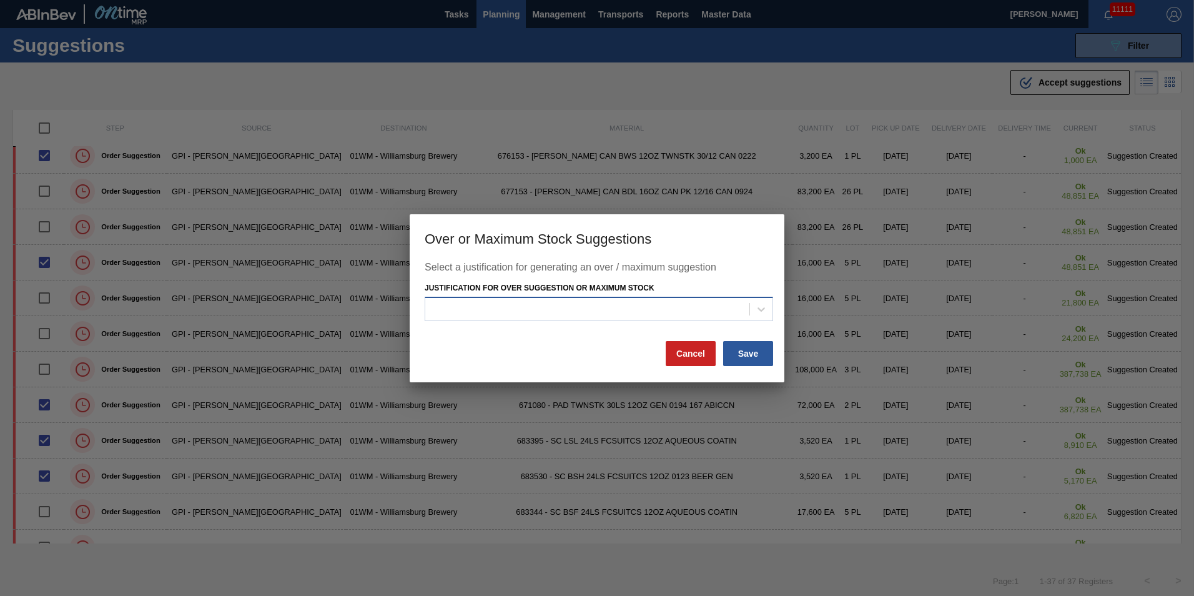
click at [725, 307] on div at bounding box center [587, 309] width 324 height 18
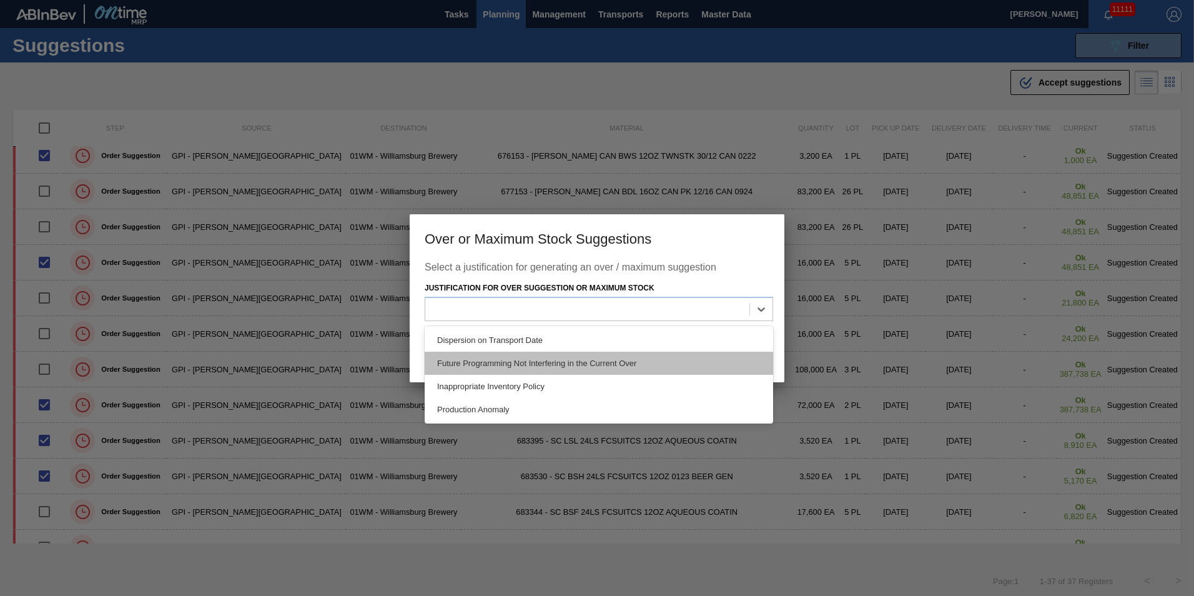
click at [712, 366] on div "Future Programming Not Interfering in the Current Over" at bounding box center [599, 363] width 349 height 23
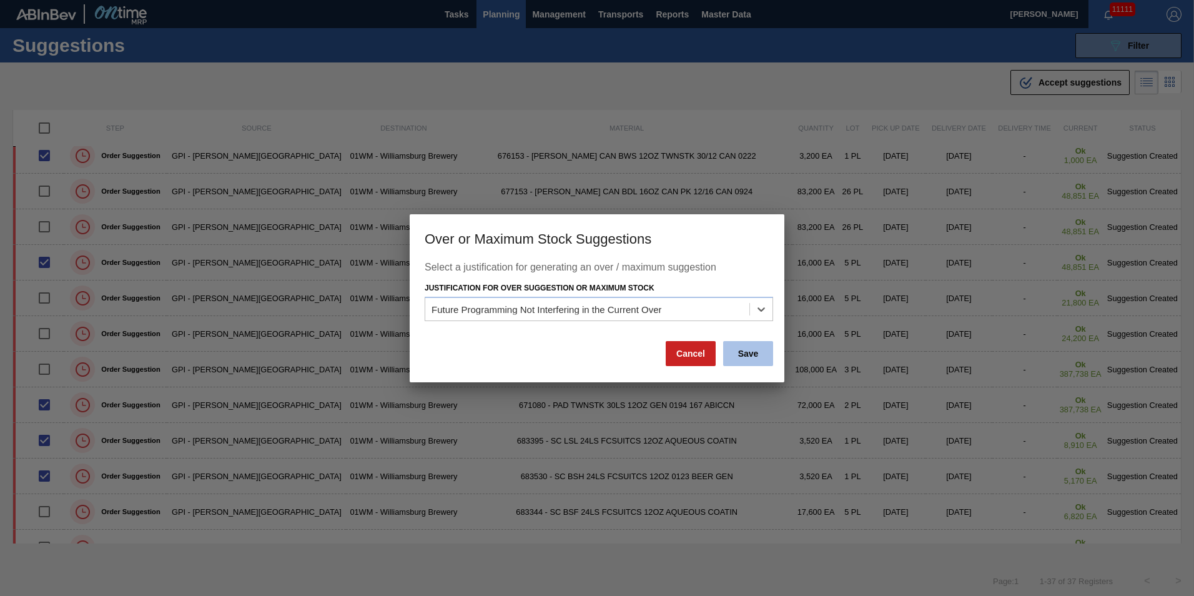
click at [746, 353] on button "Save" at bounding box center [748, 353] width 50 height 25
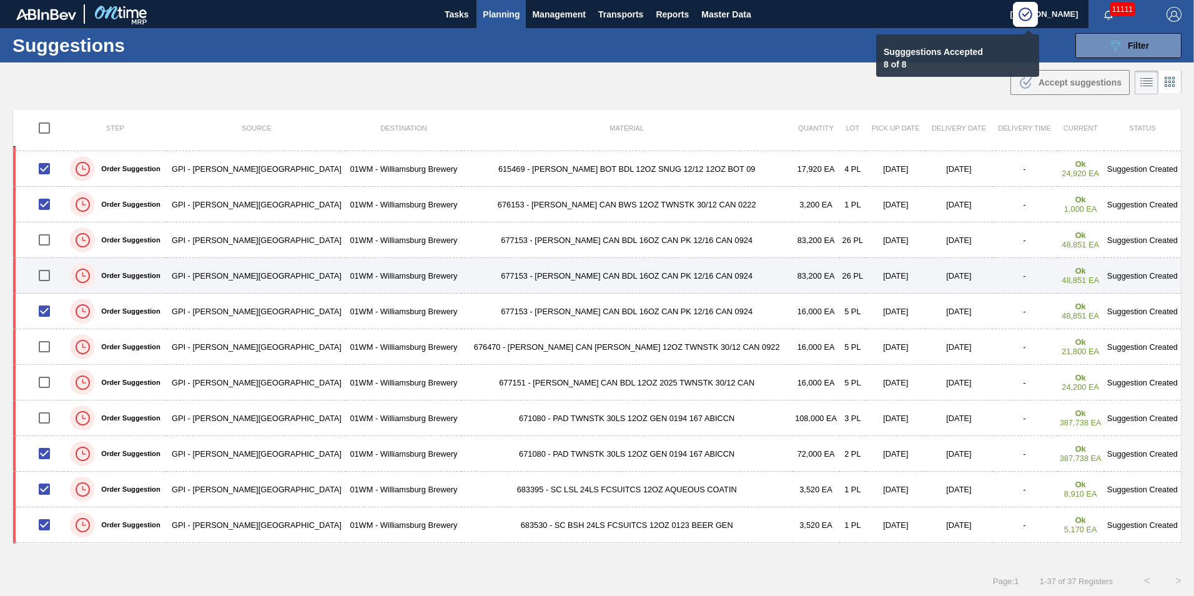
scroll to position [125, 0]
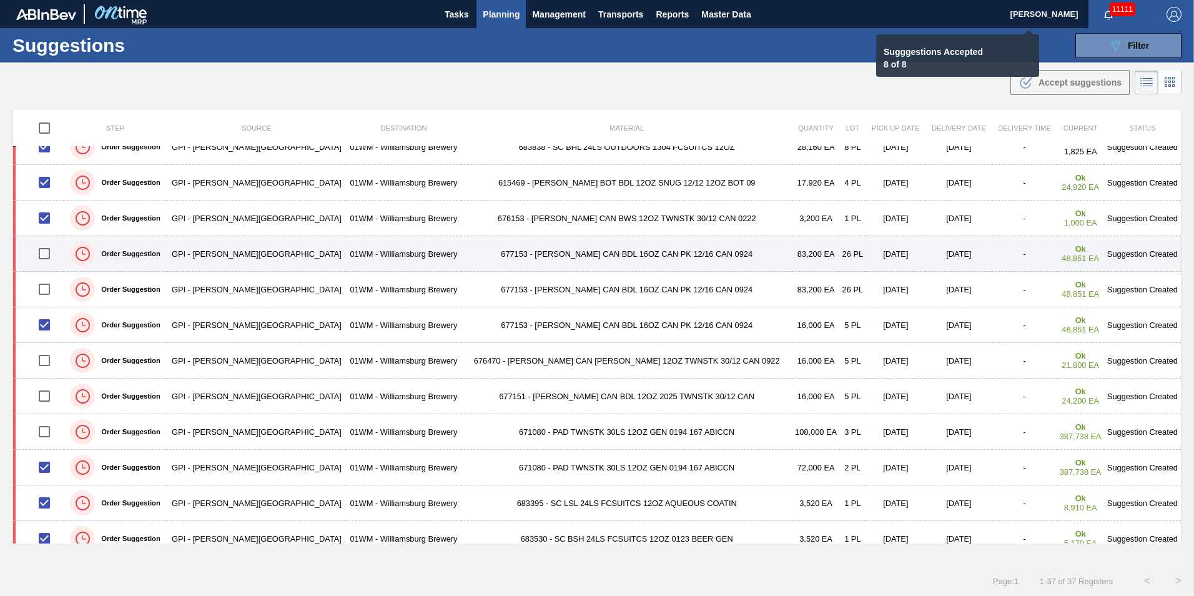
checkbox input "false"
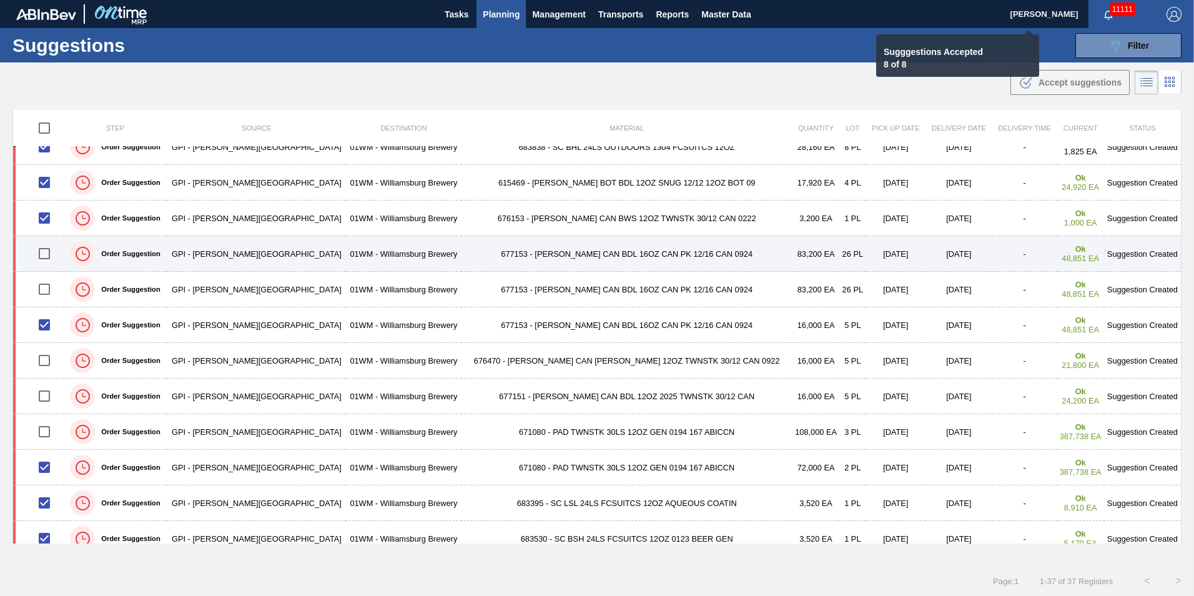
checkbox input "false"
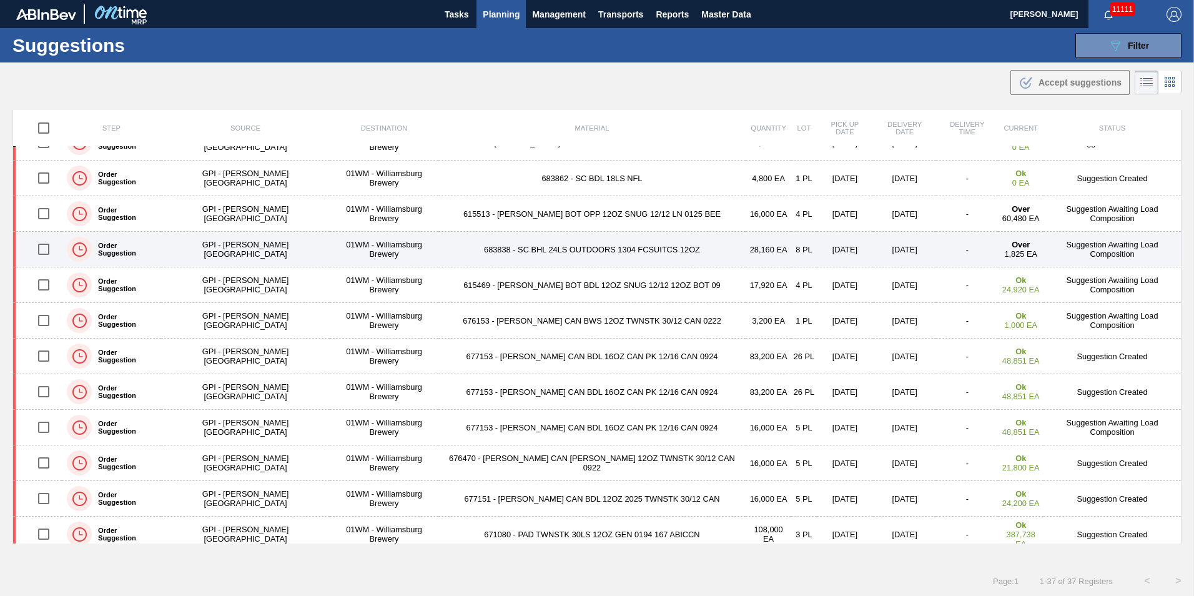
scroll to position [0, 0]
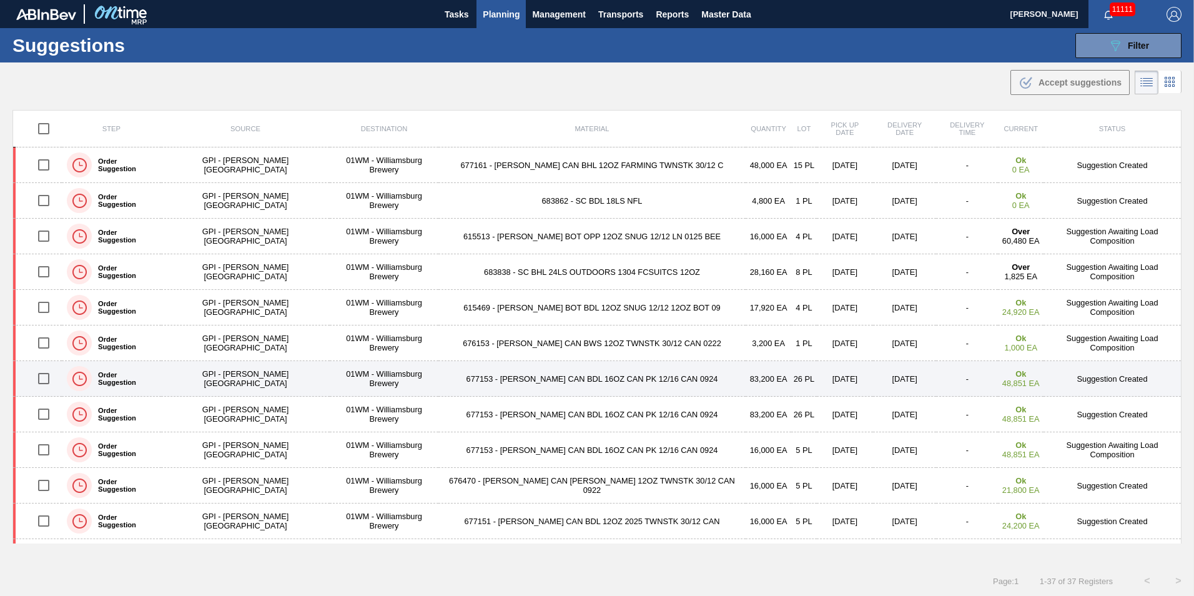
drag, startPoint x: 47, startPoint y: 375, endPoint x: 47, endPoint y: 388, distance: 13.1
click at [47, 375] on input "checkbox" at bounding box center [44, 378] width 26 height 26
checkbox input "true"
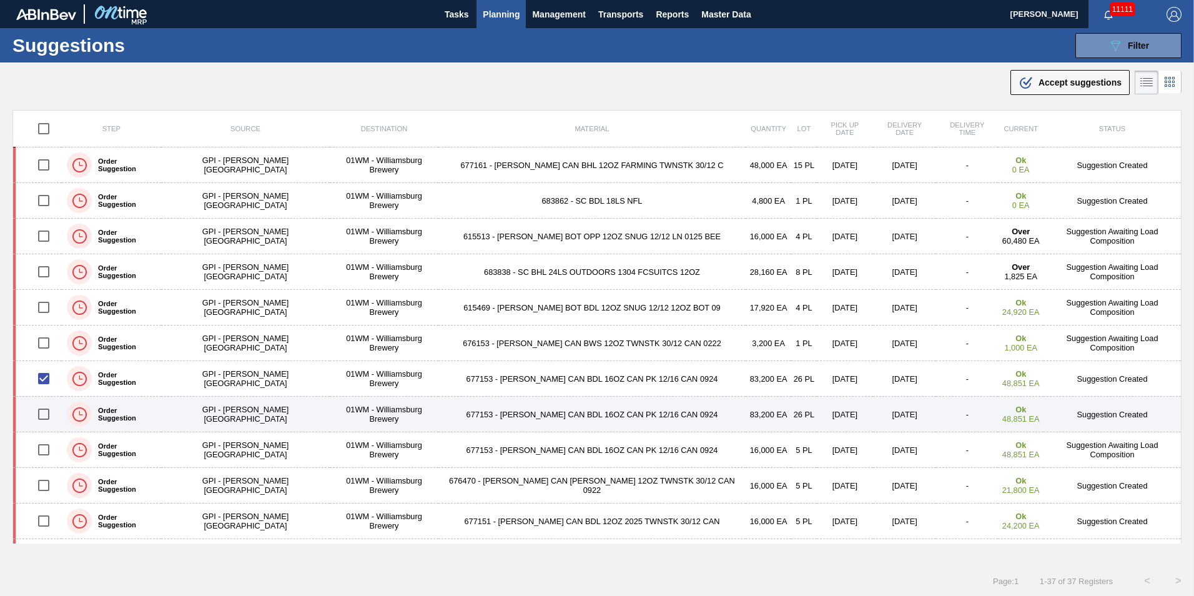
click at [49, 412] on input "checkbox" at bounding box center [44, 414] width 26 height 26
checkbox input "true"
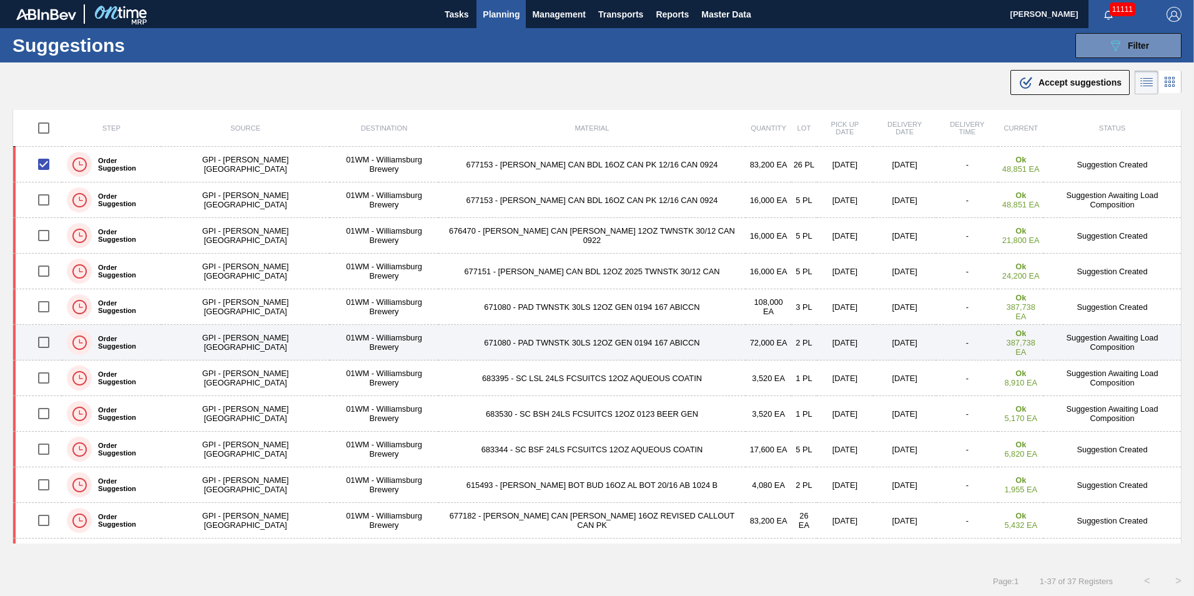
scroll to position [312, 0]
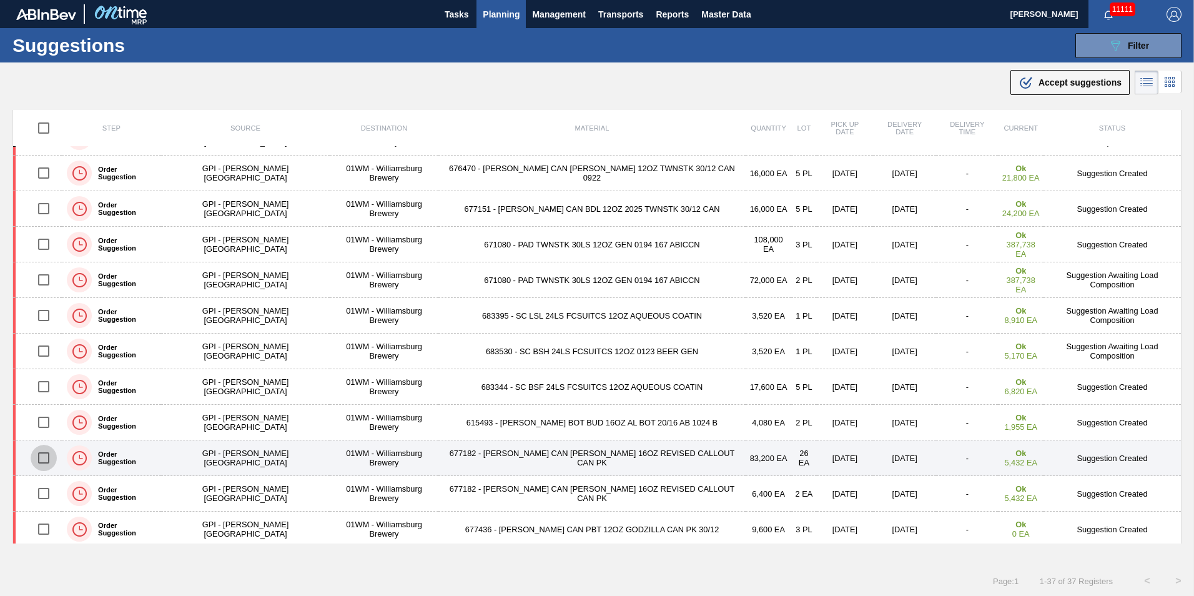
click at [48, 459] on input "checkbox" at bounding box center [44, 458] width 26 height 26
checkbox input "true"
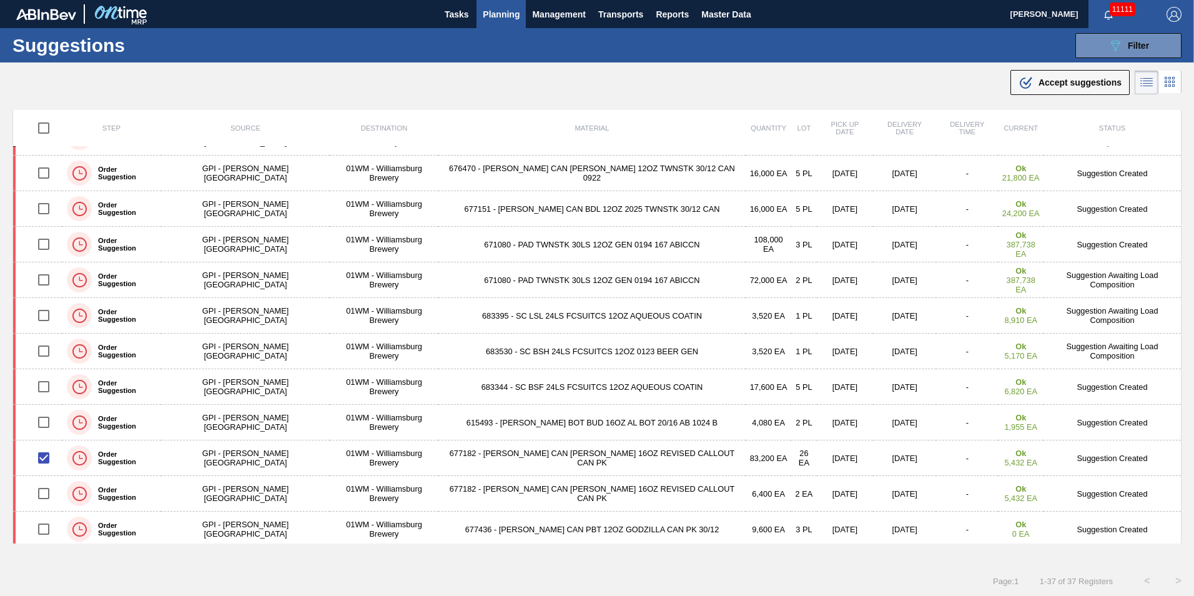
click at [1048, 87] on span "Accept suggestions" at bounding box center [1080, 82] width 83 height 10
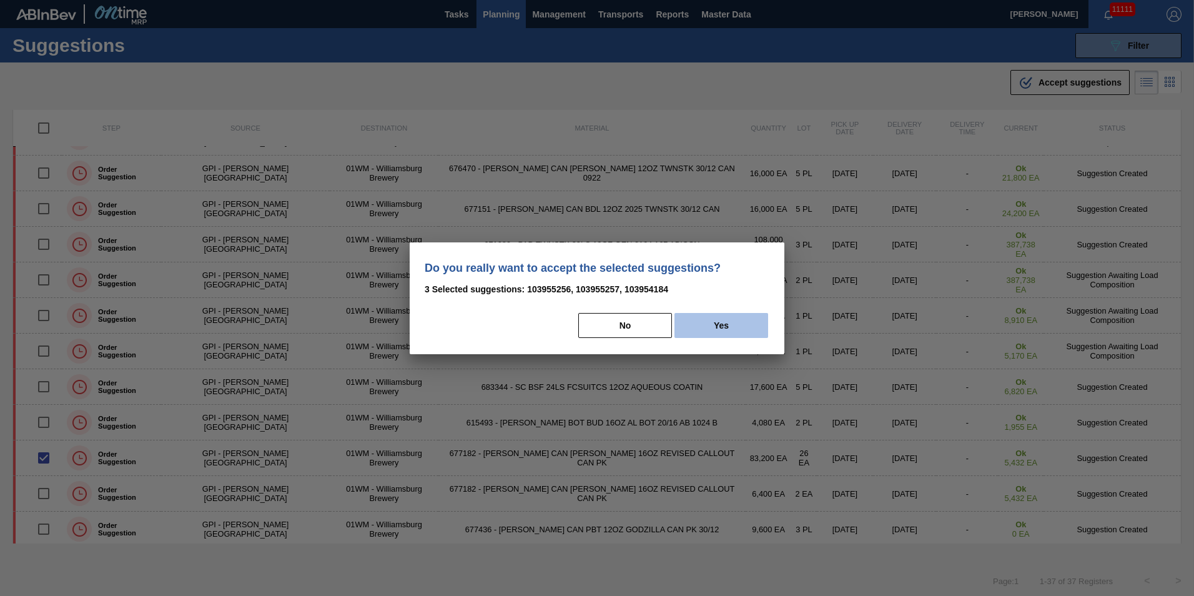
click at [715, 325] on button "Yes" at bounding box center [722, 325] width 94 height 25
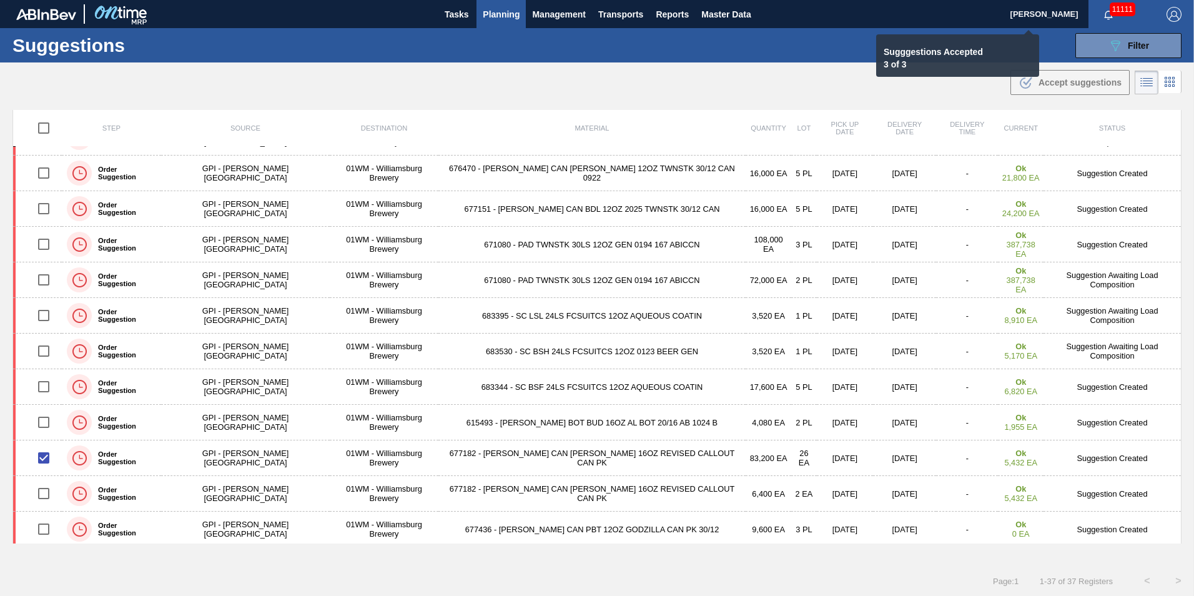
checkbox input "false"
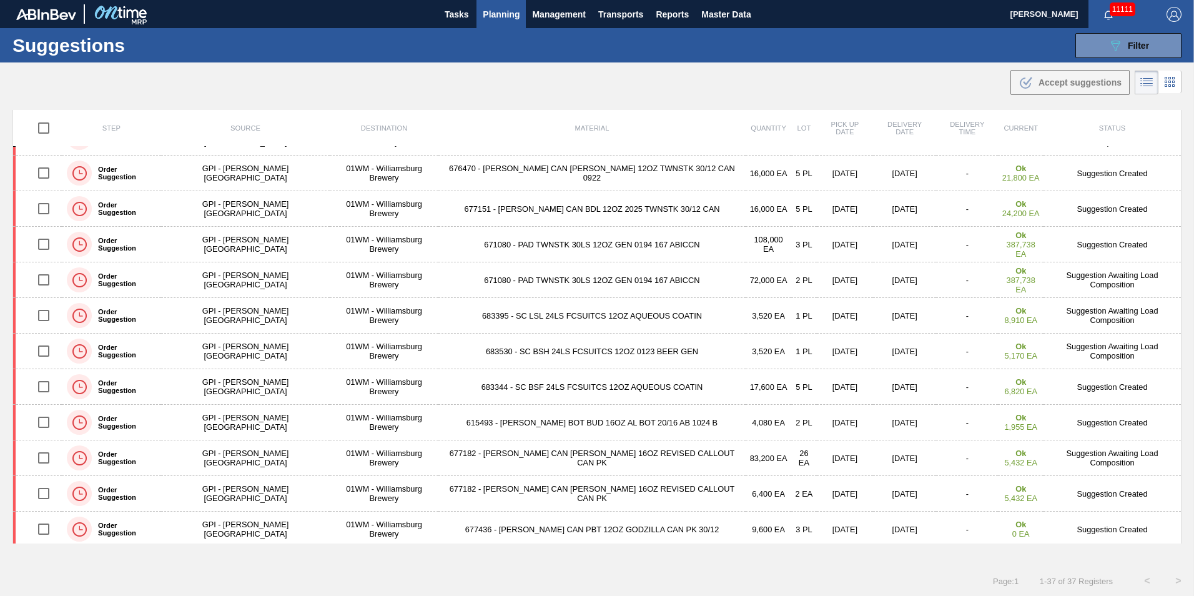
click at [496, 18] on span "Planning" at bounding box center [501, 14] width 37 height 15
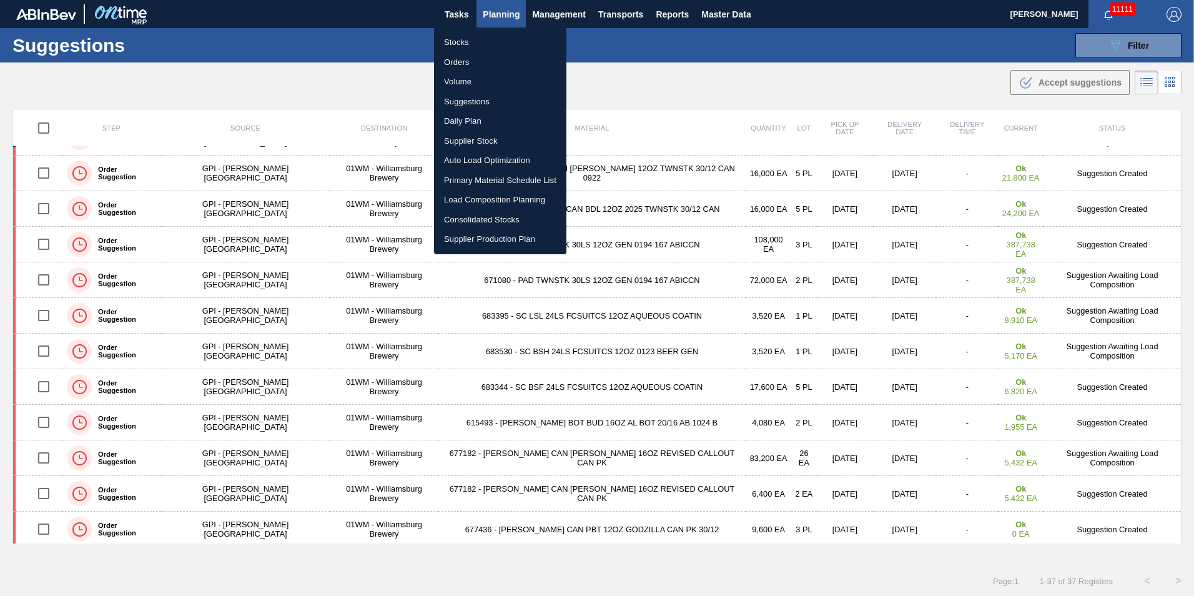
click at [482, 205] on li "Load Composition Planning" at bounding box center [500, 200] width 132 height 20
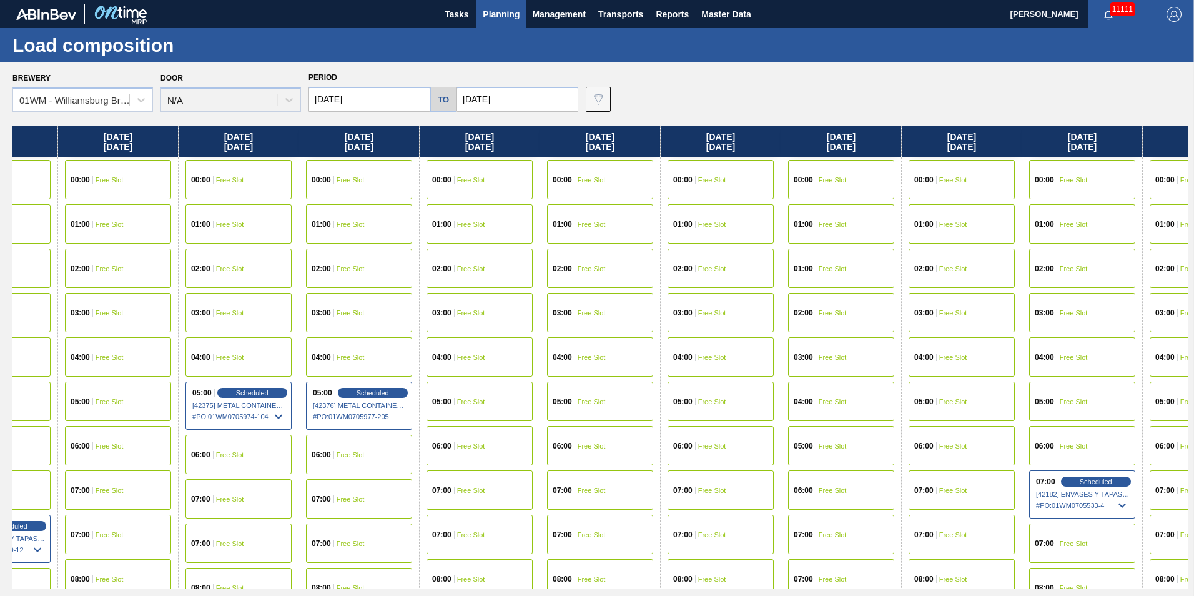
scroll to position [0, 633]
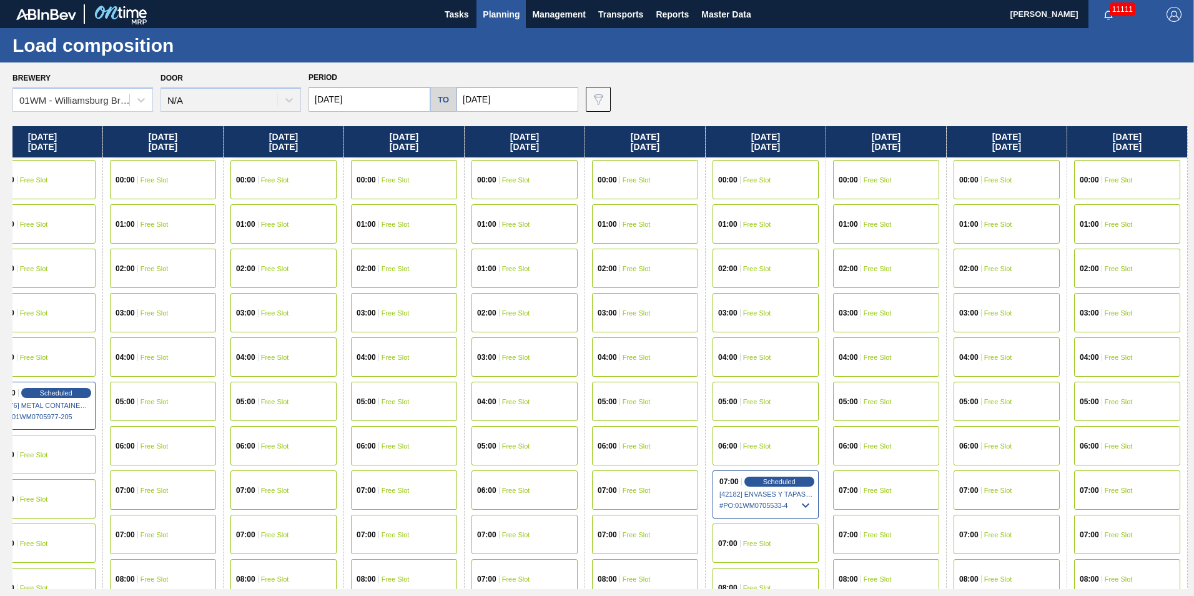
drag, startPoint x: 1079, startPoint y: 137, endPoint x: 237, endPoint y: 200, distance: 844.4
click at [236, 200] on div "[DATE] 00:00 Free Slot 01:00 Free Slot 02:00 Free Slot 03:00 Free Slot 04:00 Fr…" at bounding box center [600, 357] width 1176 height 463
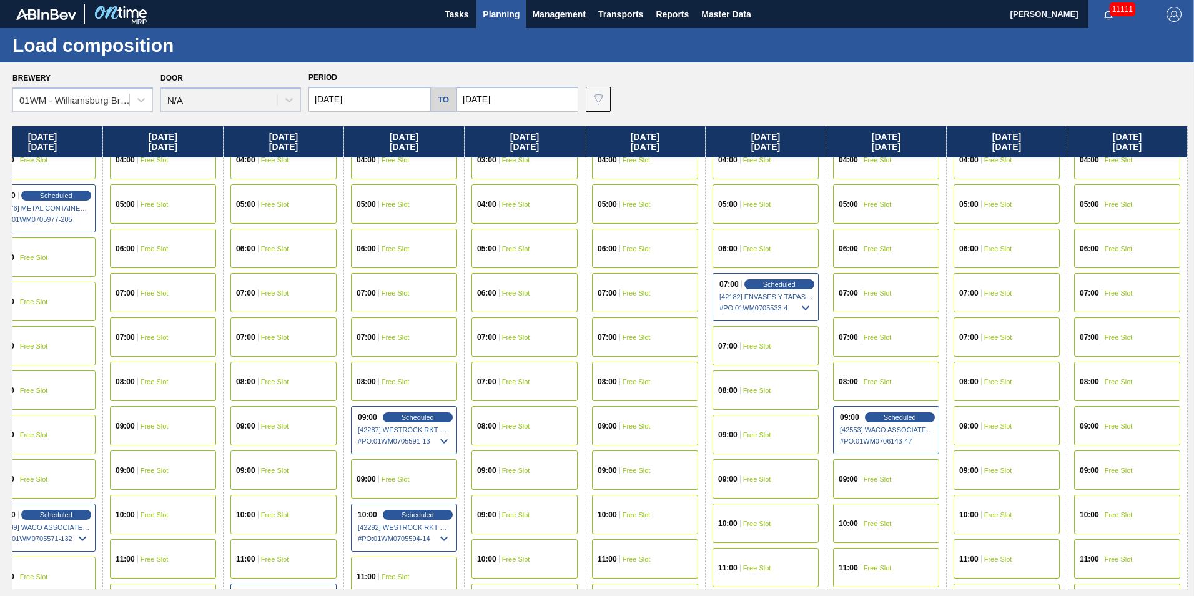
scroll to position [312, 633]
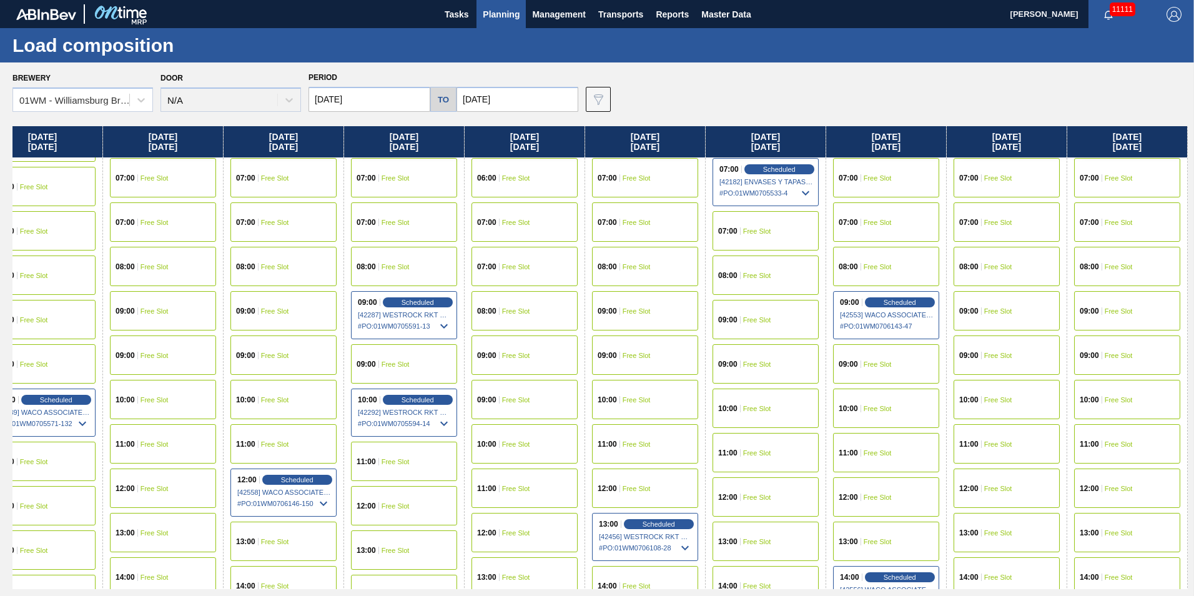
click at [760, 325] on div "09:00 Free Slot" at bounding box center [766, 319] width 106 height 39
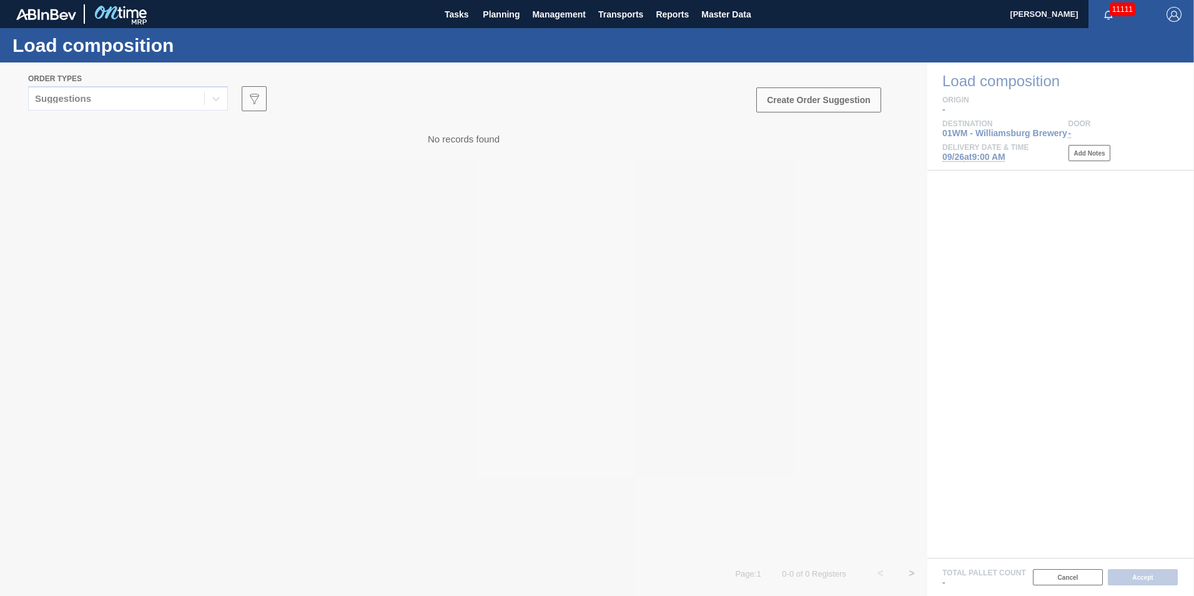
click at [164, 94] on div "Suggestions" at bounding box center [117, 99] width 176 height 18
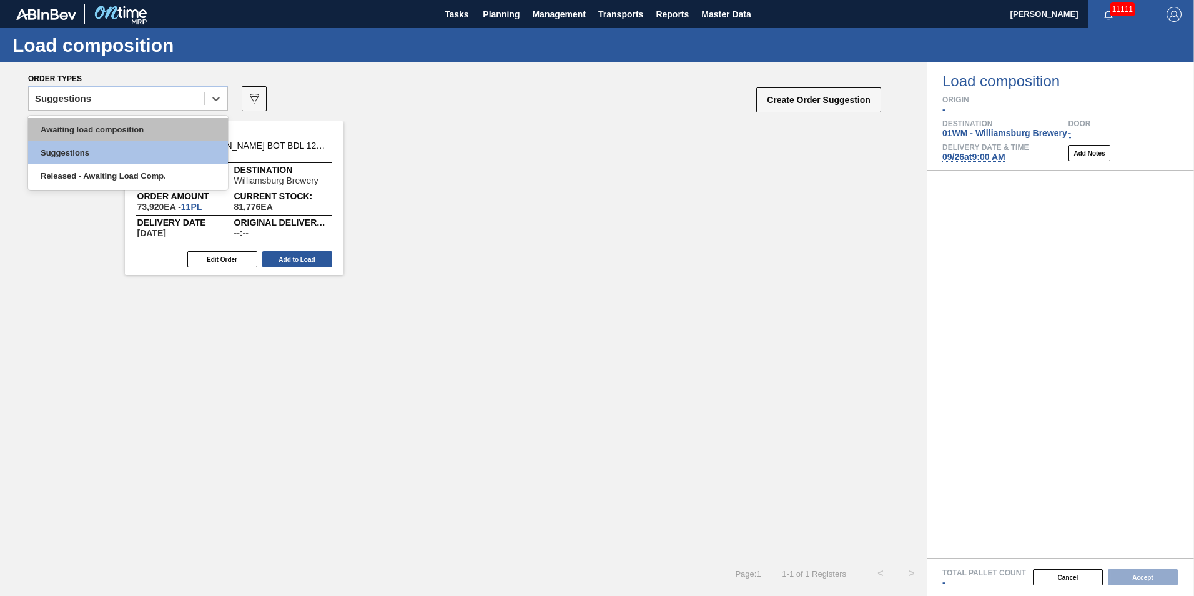
click at [161, 121] on div "Awaiting load composition" at bounding box center [128, 129] width 200 height 23
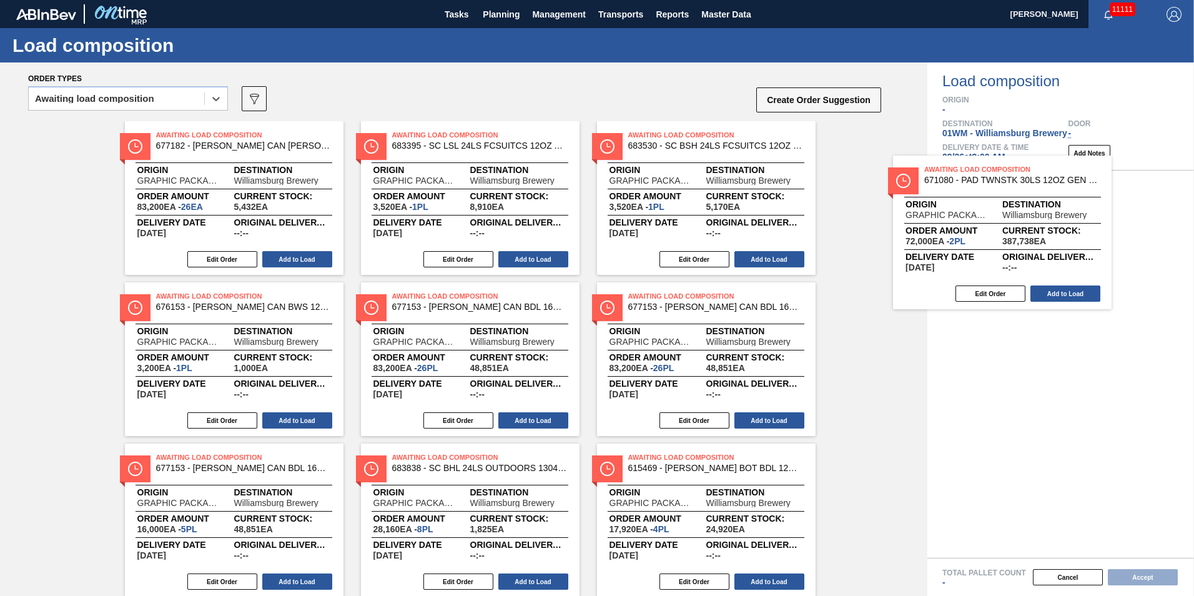
drag, startPoint x: 492, startPoint y: 187, endPoint x: 1063, endPoint y: 228, distance: 573.0
click at [1064, 227] on div "Order types option Awaiting load composition, selected. Select is focused ,type…" at bounding box center [597, 328] width 1194 height 533
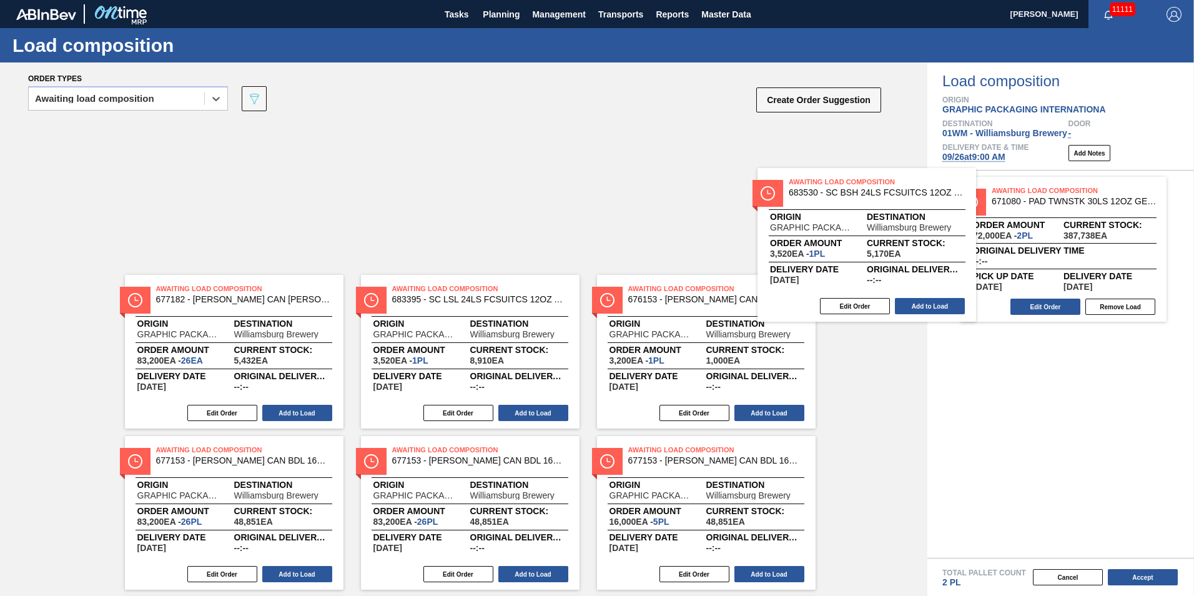
drag, startPoint x: 678, startPoint y: 206, endPoint x: 1022, endPoint y: 287, distance: 353.8
click at [1022, 287] on div "Order types option Awaiting load composition, selected. Select is focused ,type…" at bounding box center [597, 328] width 1194 height 533
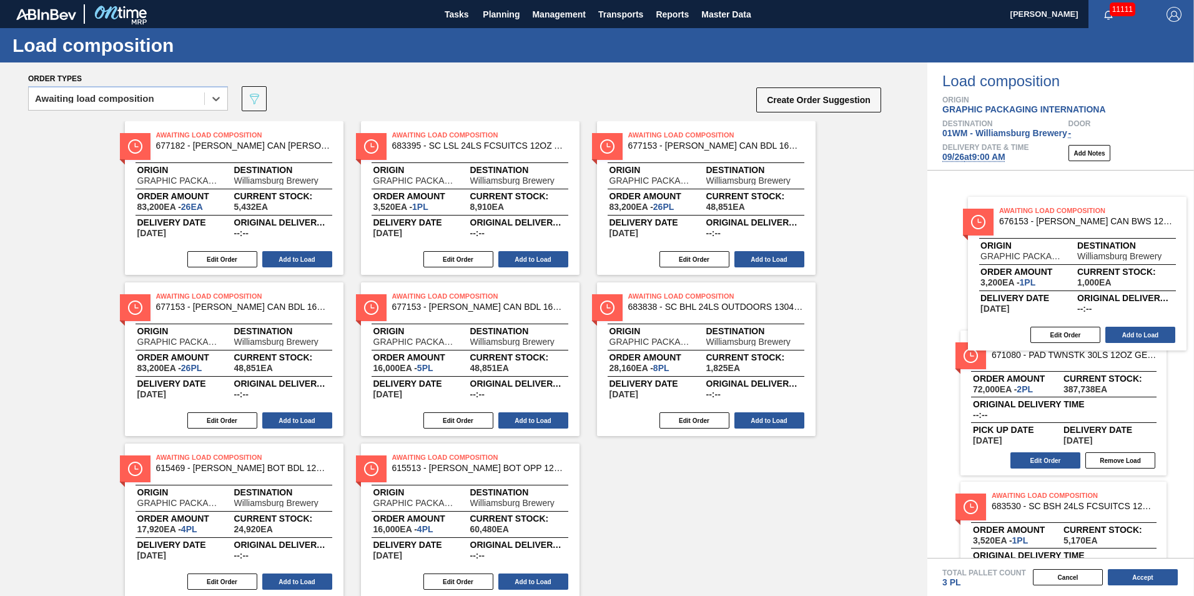
drag, startPoint x: 650, startPoint y: 197, endPoint x: 1033, endPoint y: 276, distance: 391.7
click at [1033, 276] on div "Order types option Awaiting load composition, selected. Select is focused ,type…" at bounding box center [597, 328] width 1194 height 533
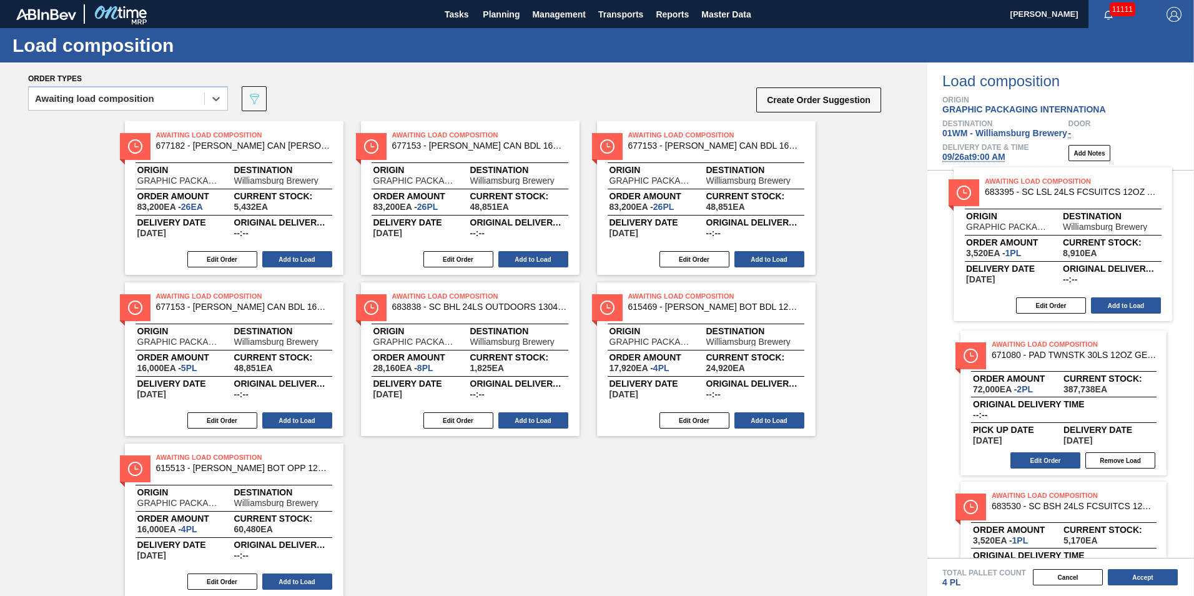
drag, startPoint x: 712, startPoint y: 202, endPoint x: 1085, endPoint y: 237, distance: 375.2
click at [1085, 237] on div "Order types option Awaiting load composition, selected. Select is focused ,type…" at bounding box center [597, 328] width 1194 height 533
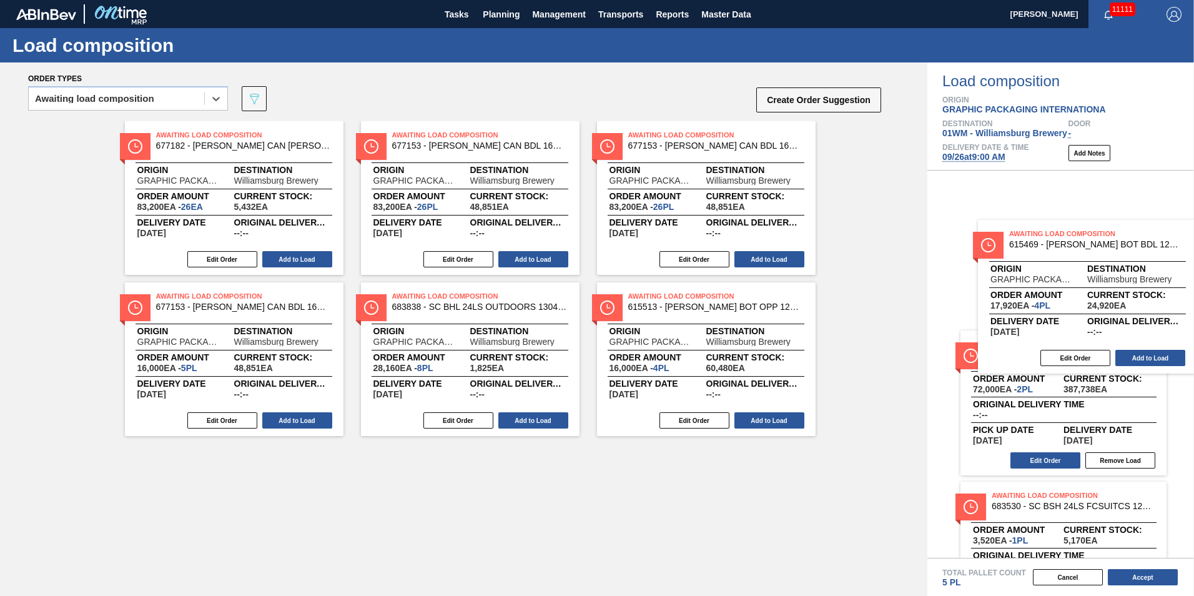
drag, startPoint x: 677, startPoint y: 372, endPoint x: 1061, endPoint y: 310, distance: 389.2
click at [1061, 310] on div "Order types option Awaiting load composition, selected. Select is focused ,type…" at bounding box center [597, 328] width 1194 height 533
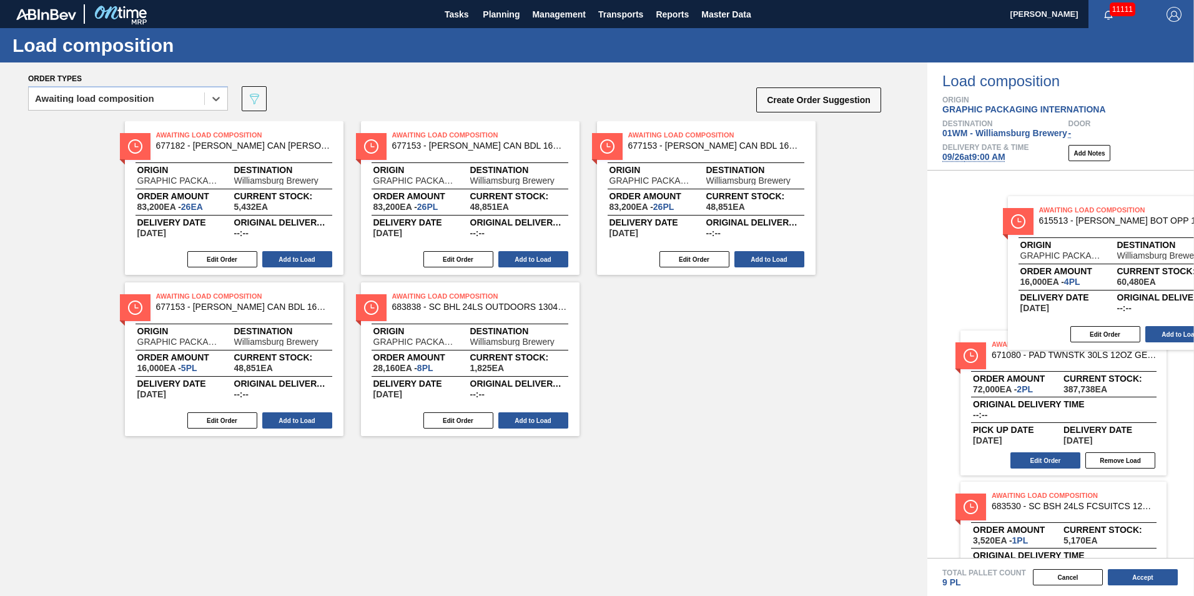
drag, startPoint x: 762, startPoint y: 367, endPoint x: 1181, endPoint y: 281, distance: 427.3
click at [1181, 281] on div "Order types option Awaiting load composition, selected. Select is focused ,type…" at bounding box center [597, 328] width 1194 height 533
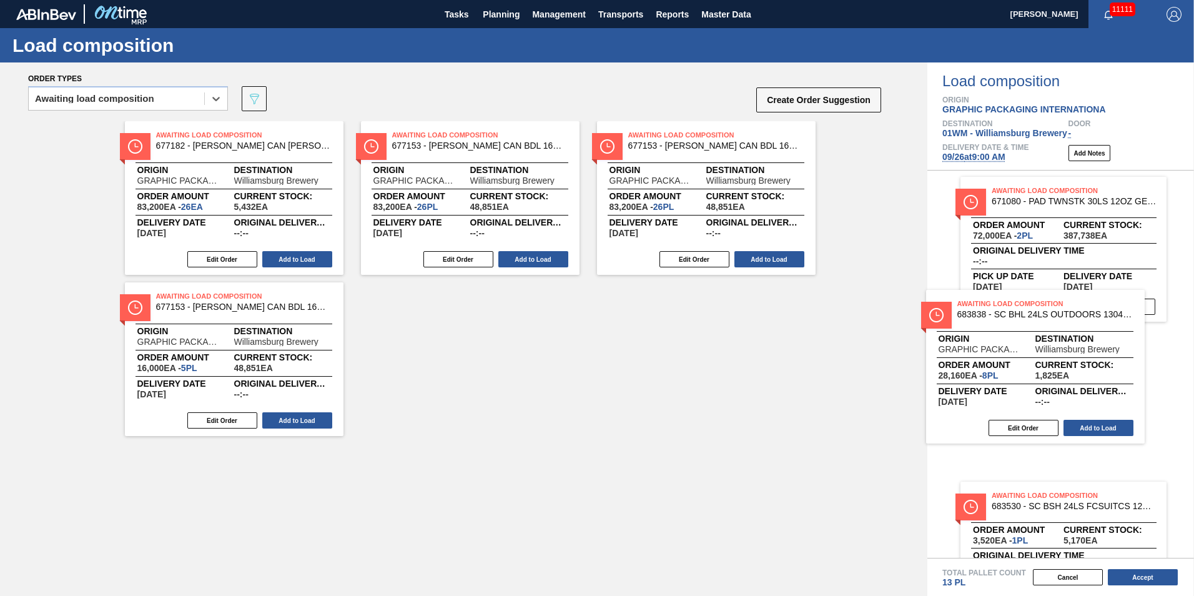
drag, startPoint x: 453, startPoint y: 364, endPoint x: 1013, endPoint y: 370, distance: 559.7
click at [1013, 370] on div "Order types option Awaiting load composition, selected. Select is focused ,type…" at bounding box center [597, 328] width 1194 height 533
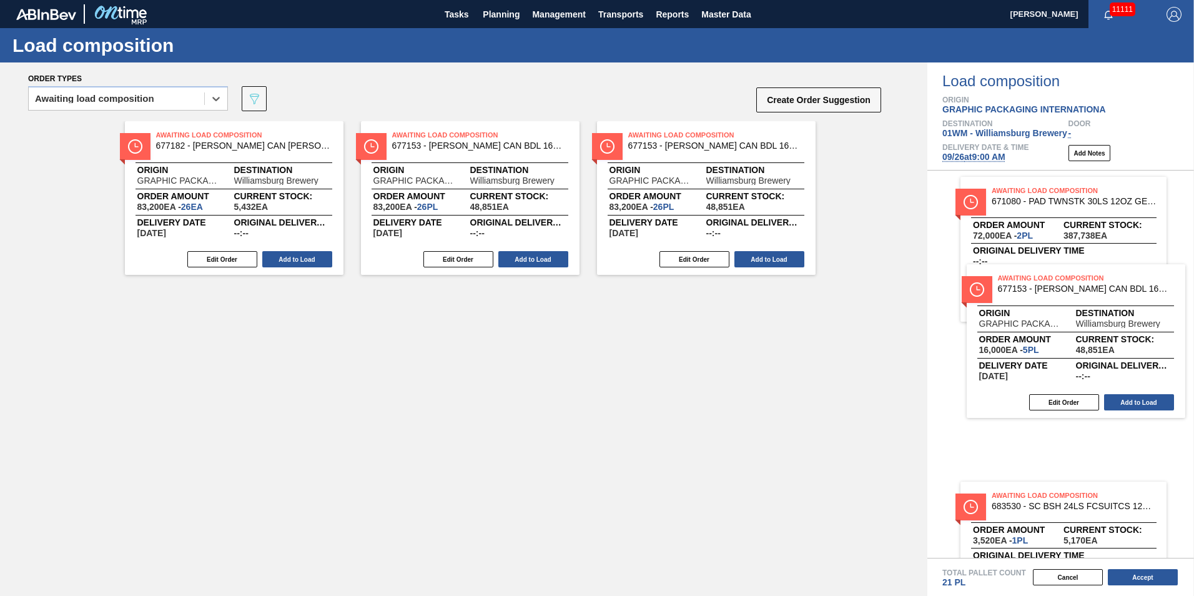
drag, startPoint x: 236, startPoint y: 356, endPoint x: 1058, endPoint y: 334, distance: 822.4
click at [1057, 335] on div "Order types option Awaiting load composition, selected. Select is focused ,type…" at bounding box center [597, 328] width 1194 height 533
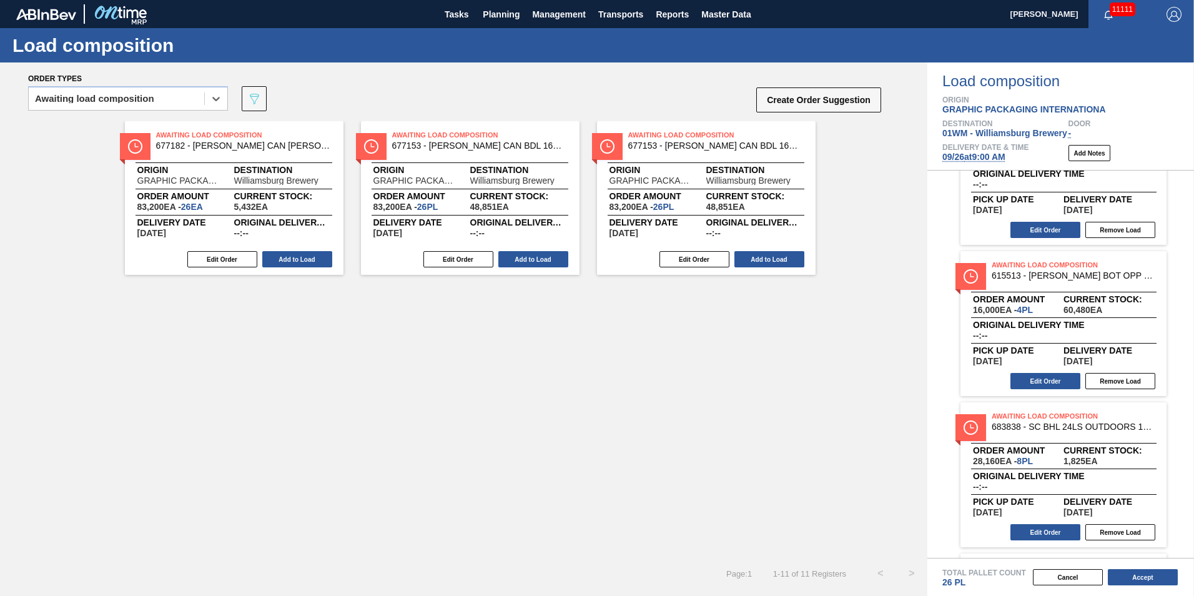
scroll to position [703, 0]
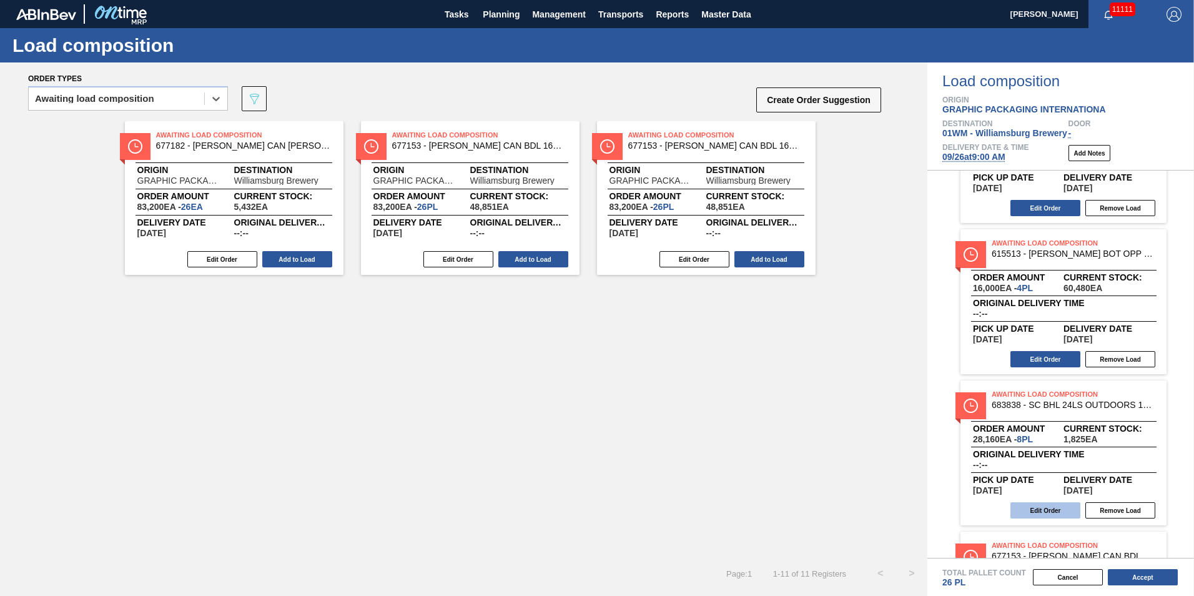
click at [1053, 515] on button "Edit Order" at bounding box center [1046, 510] width 70 height 16
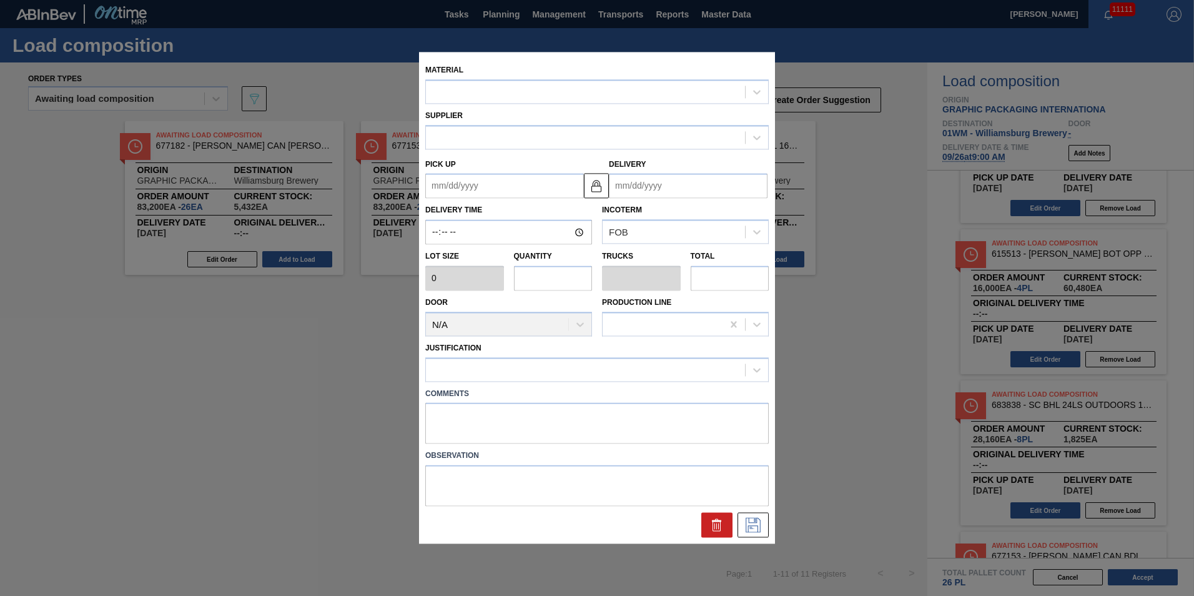
type input "3,520"
type input "8"
type input "0.338"
type input "28,160"
type up "[DATE]"
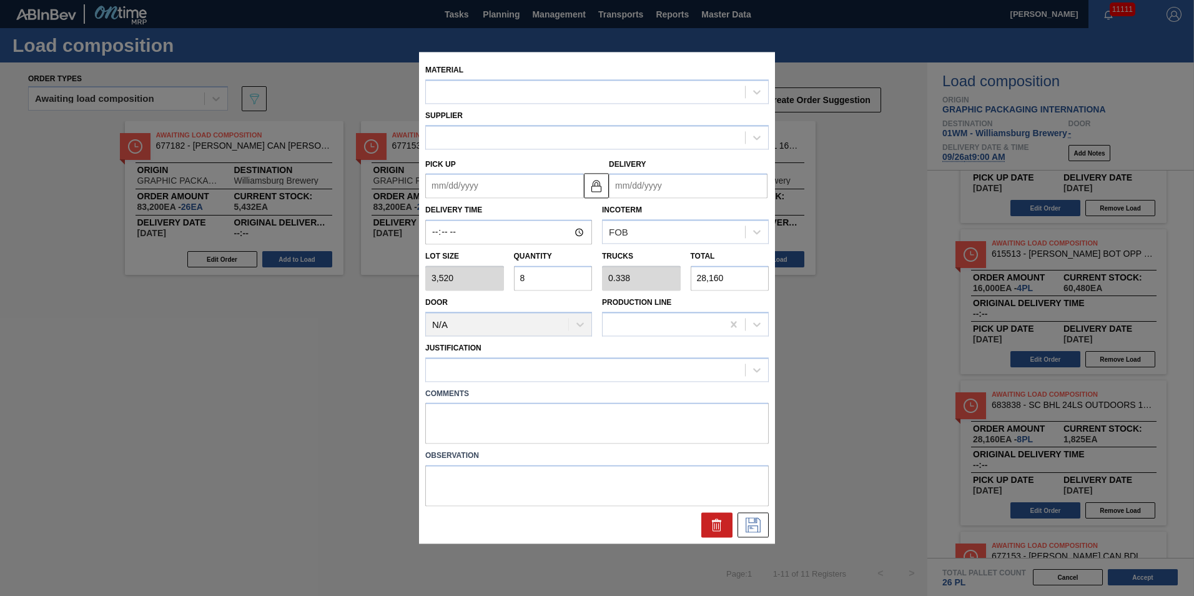
type input "[DATE]"
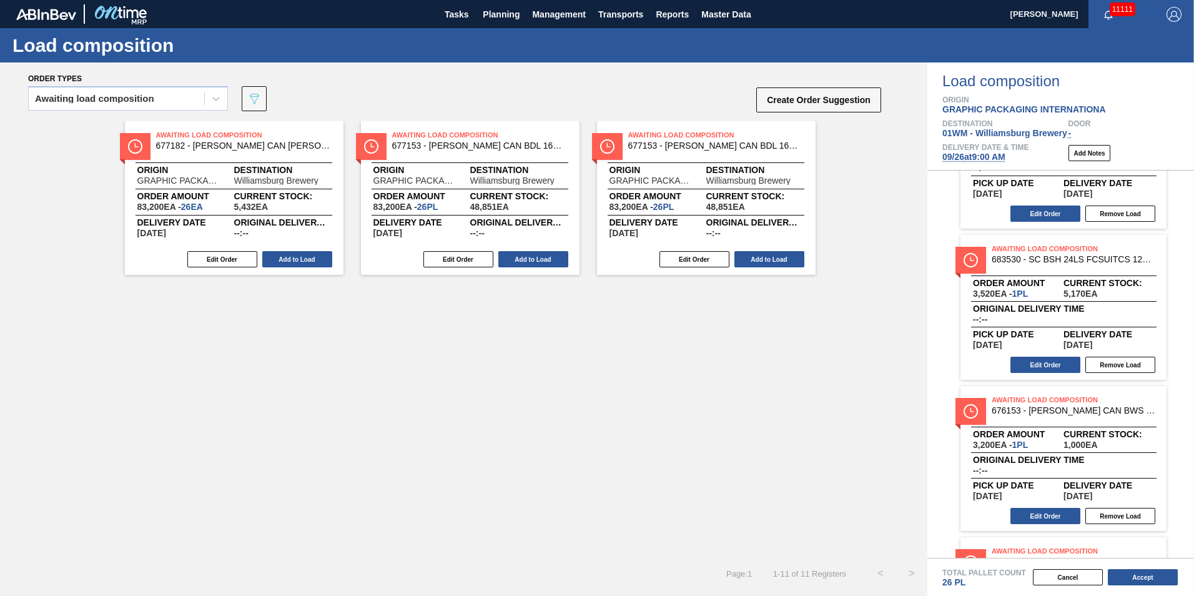
scroll to position [0, 0]
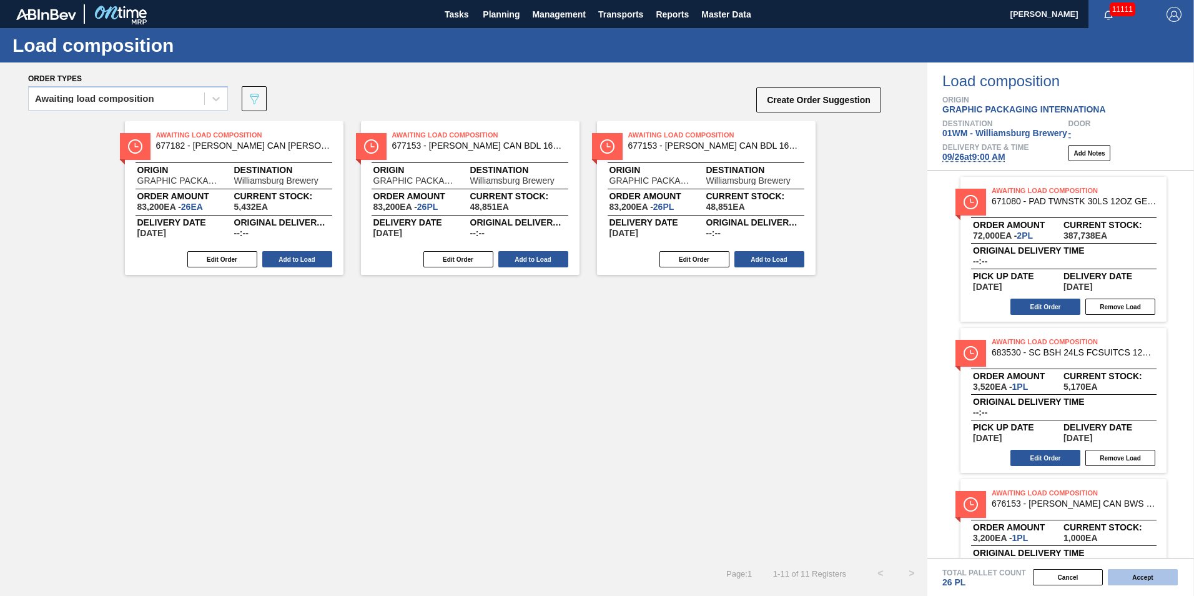
click at [1143, 571] on button "Accept" at bounding box center [1143, 577] width 70 height 16
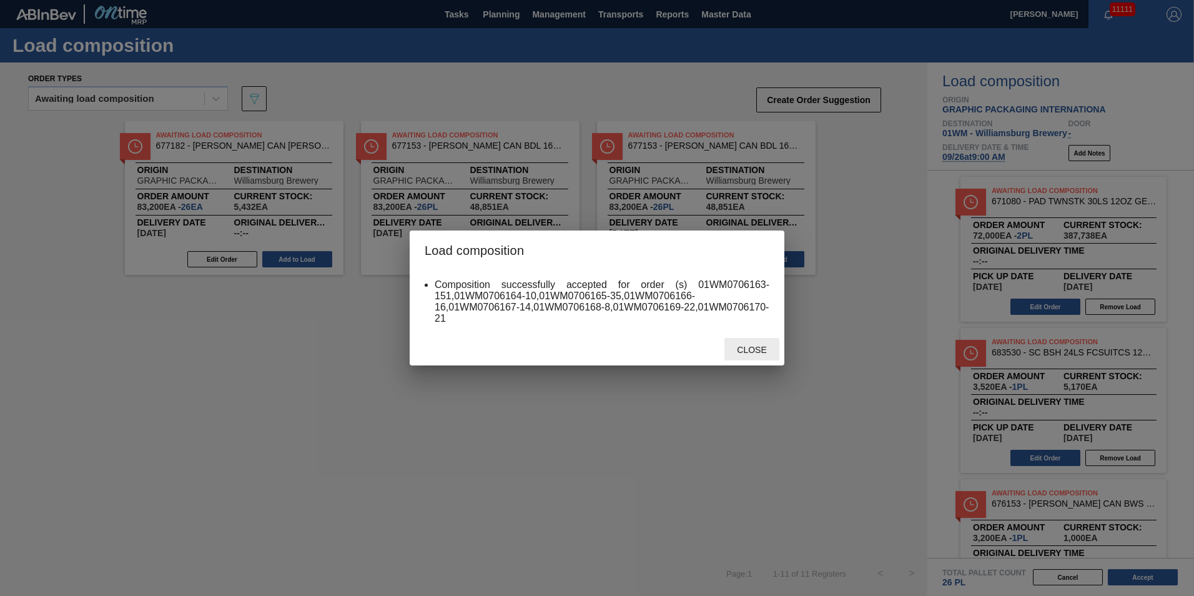
click at [750, 345] on span "Close" at bounding box center [751, 350] width 49 height 10
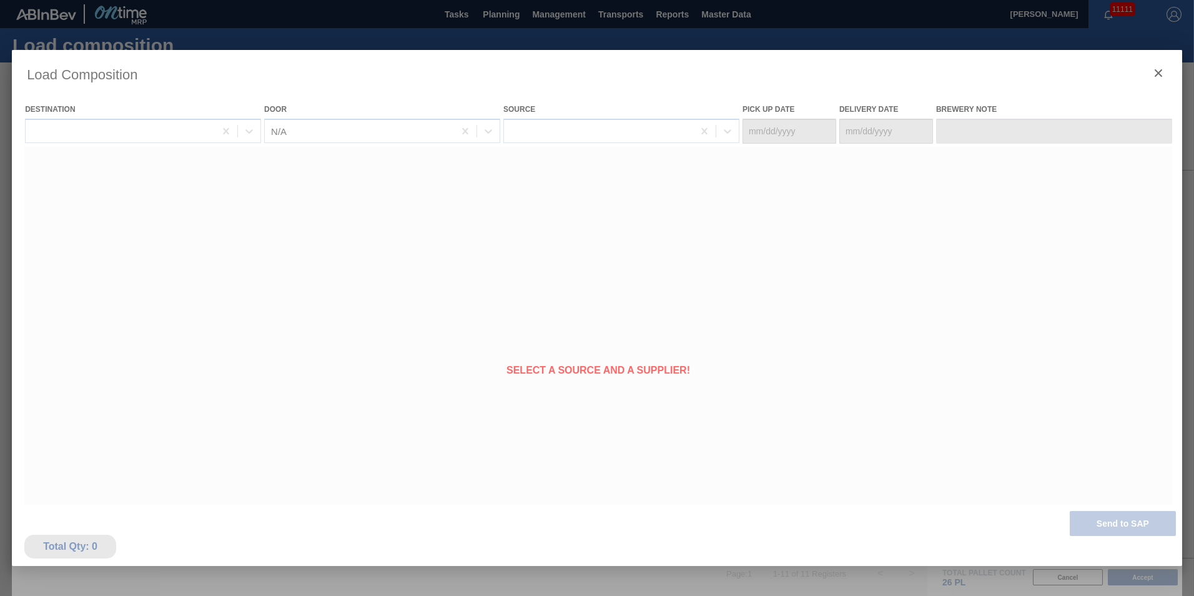
type Date "[DATE]"
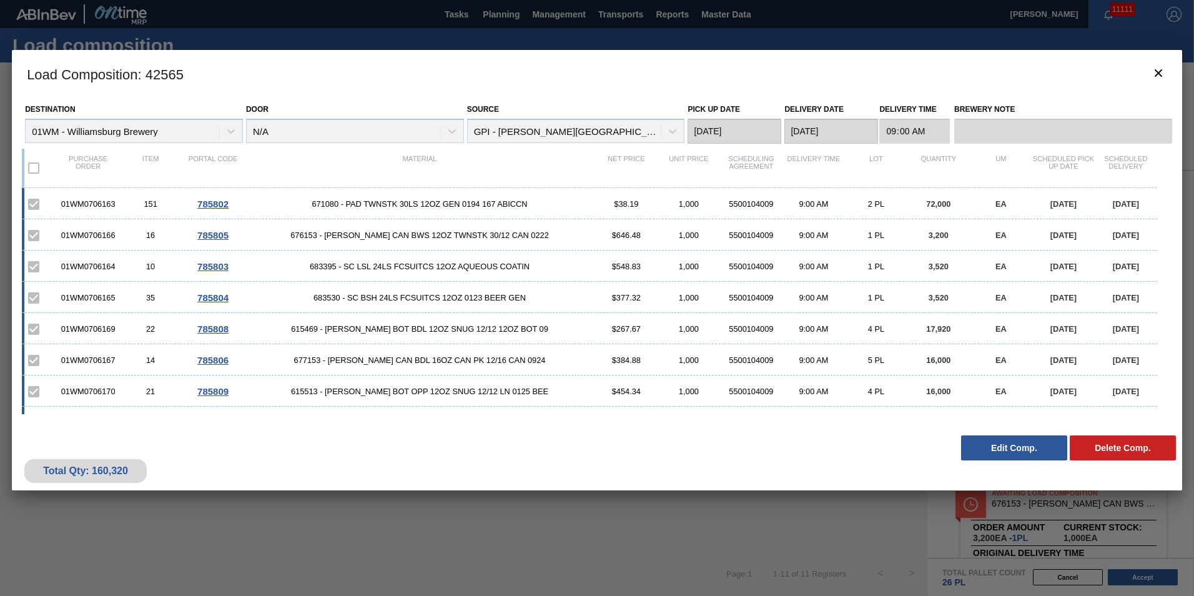
click at [992, 441] on button "Edit Comp." at bounding box center [1014, 447] width 106 height 25
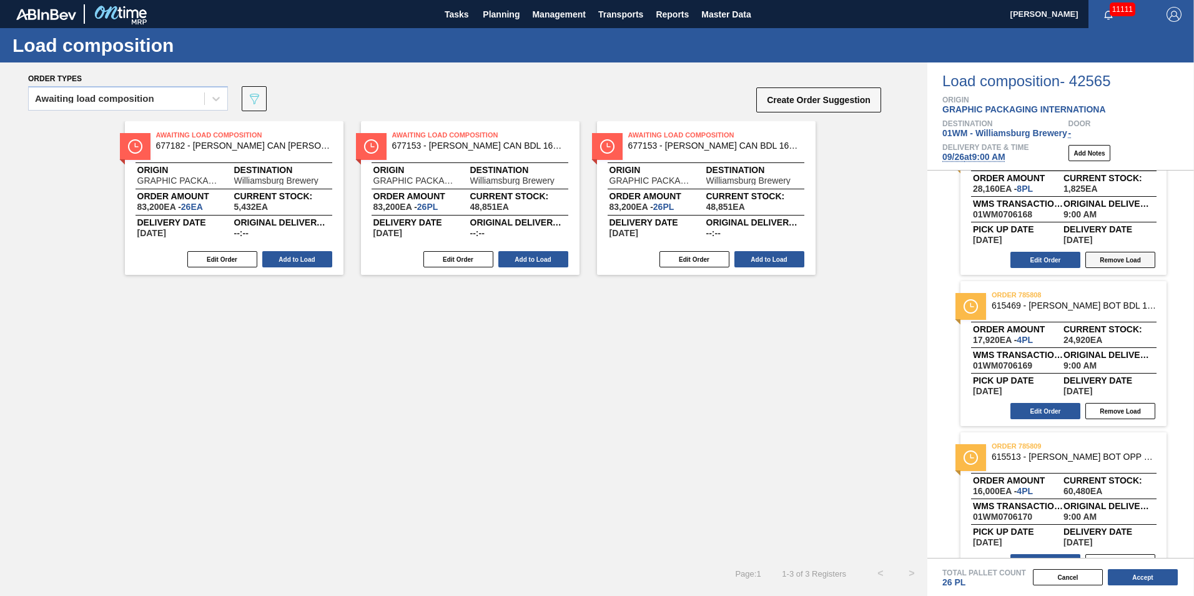
scroll to position [828, 0]
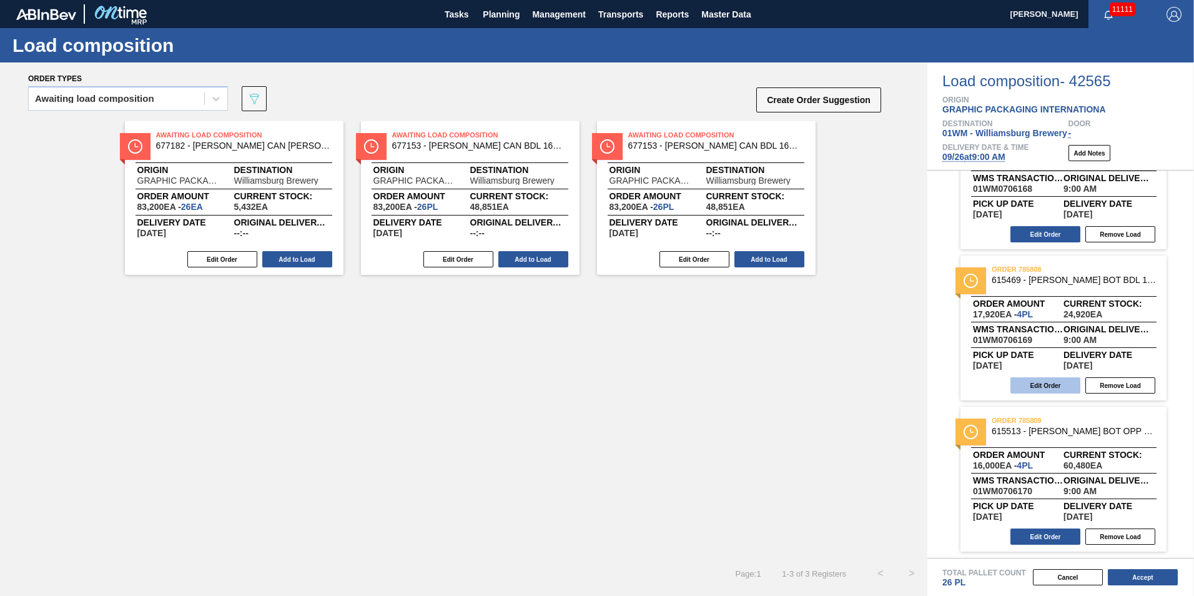
click at [1049, 386] on button "Edit Order" at bounding box center [1046, 385] width 70 height 16
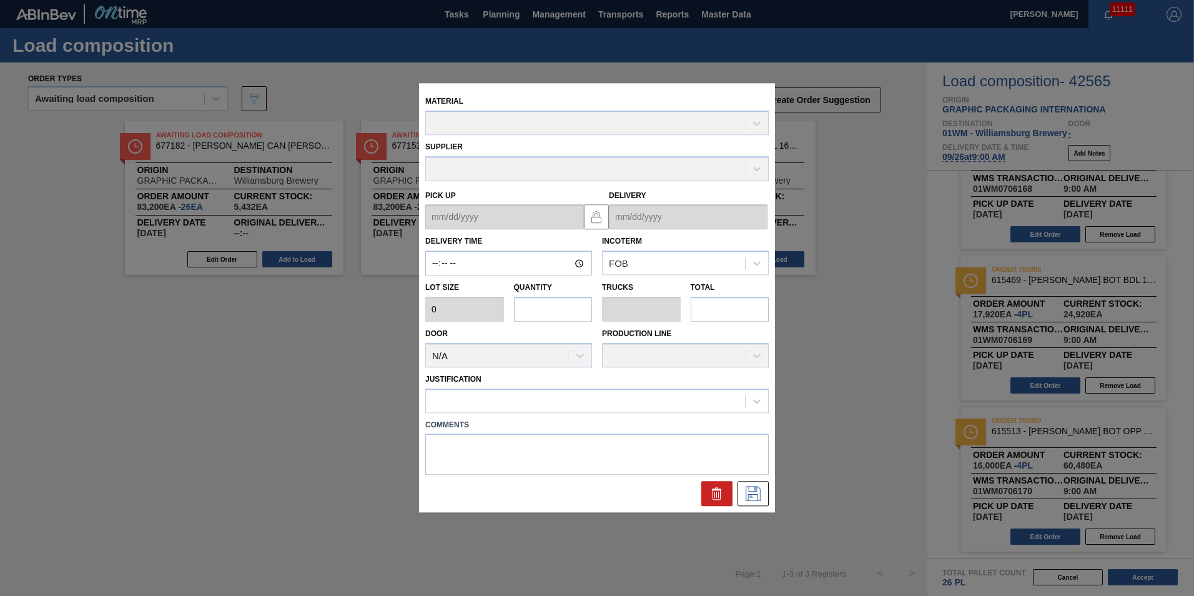
type input "09:00:00"
type input "4,480"
type input "4"
type input "0.154"
type input "17,920"
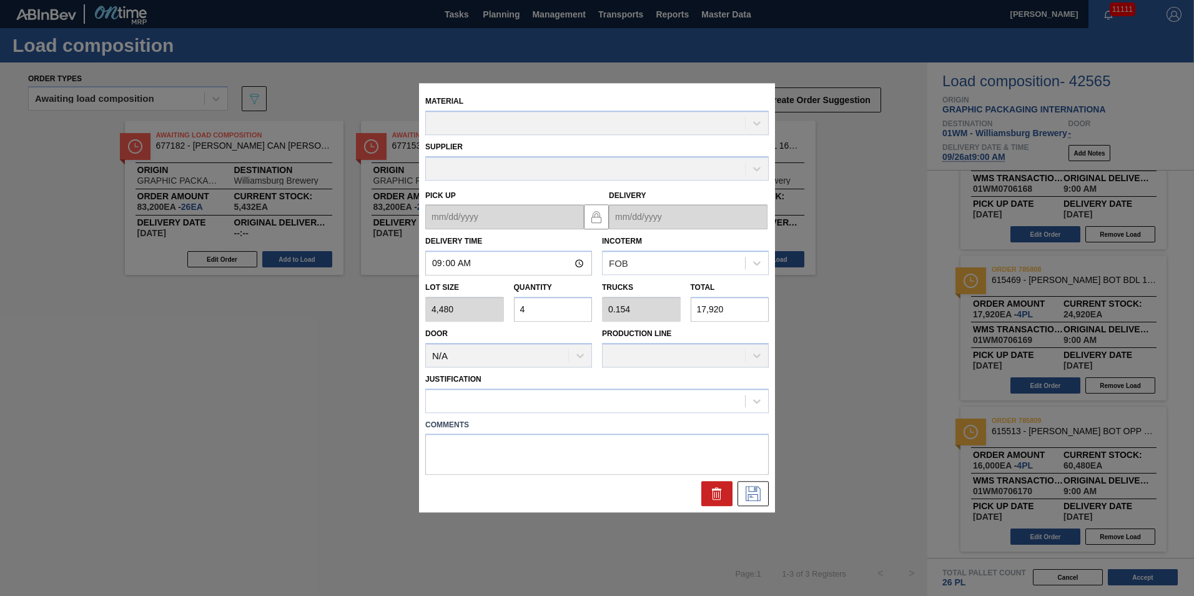
type up "[DATE]"
type input "[DATE]"
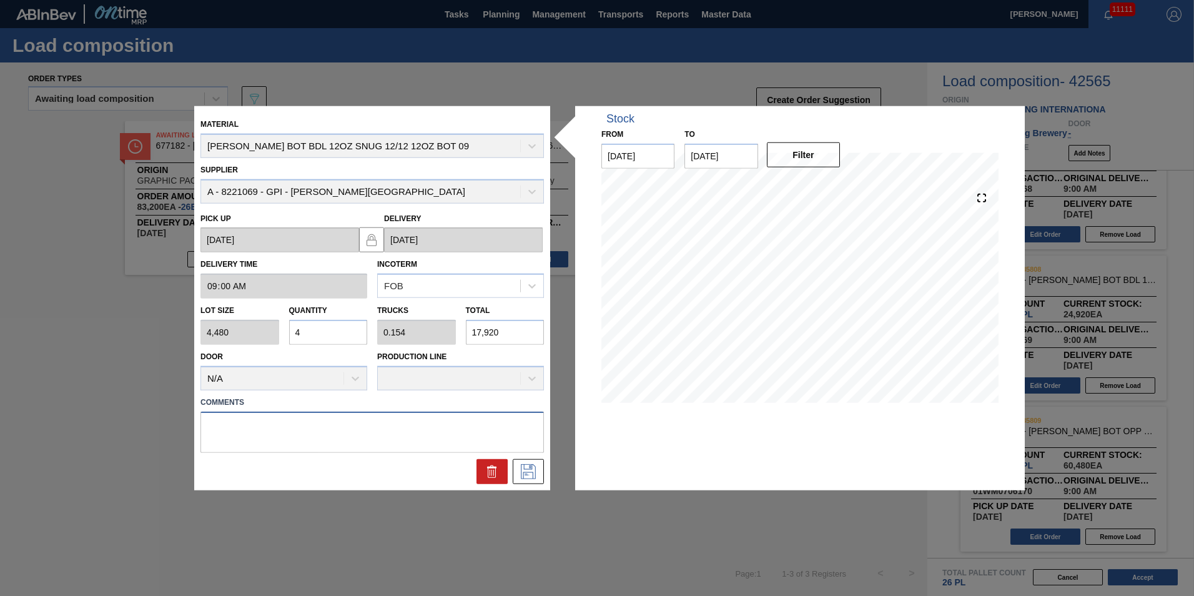
click at [297, 435] on textarea at bounding box center [373, 431] width 344 height 41
type textarea "N-4P BOTL"
click at [530, 470] on icon at bounding box center [528, 471] width 20 height 15
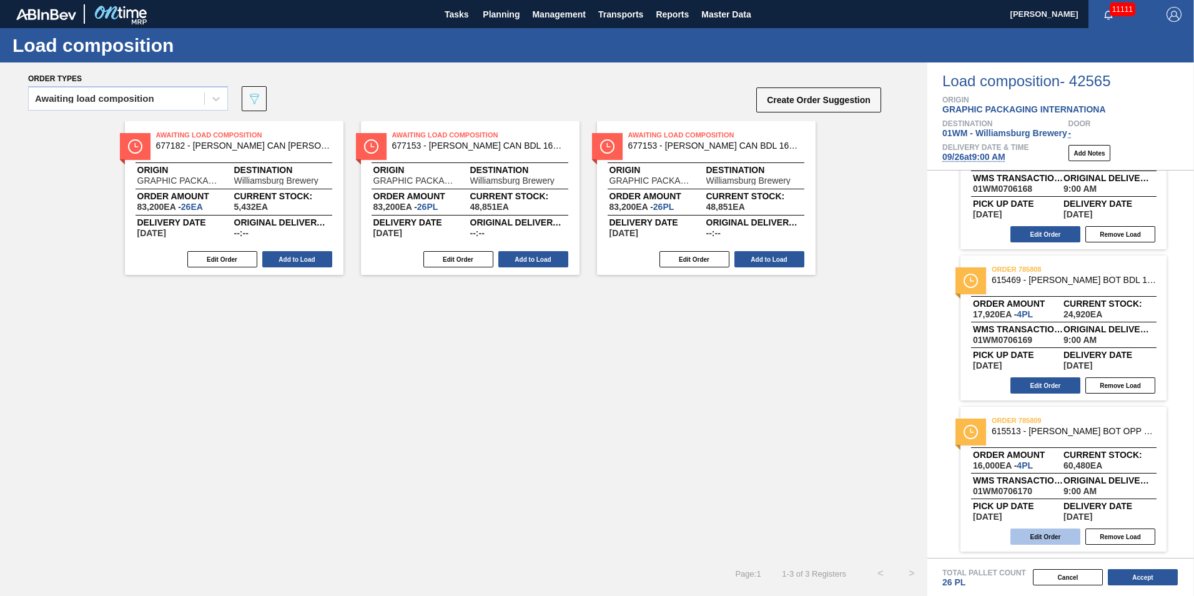
click at [1067, 540] on button "Edit Order" at bounding box center [1046, 536] width 70 height 16
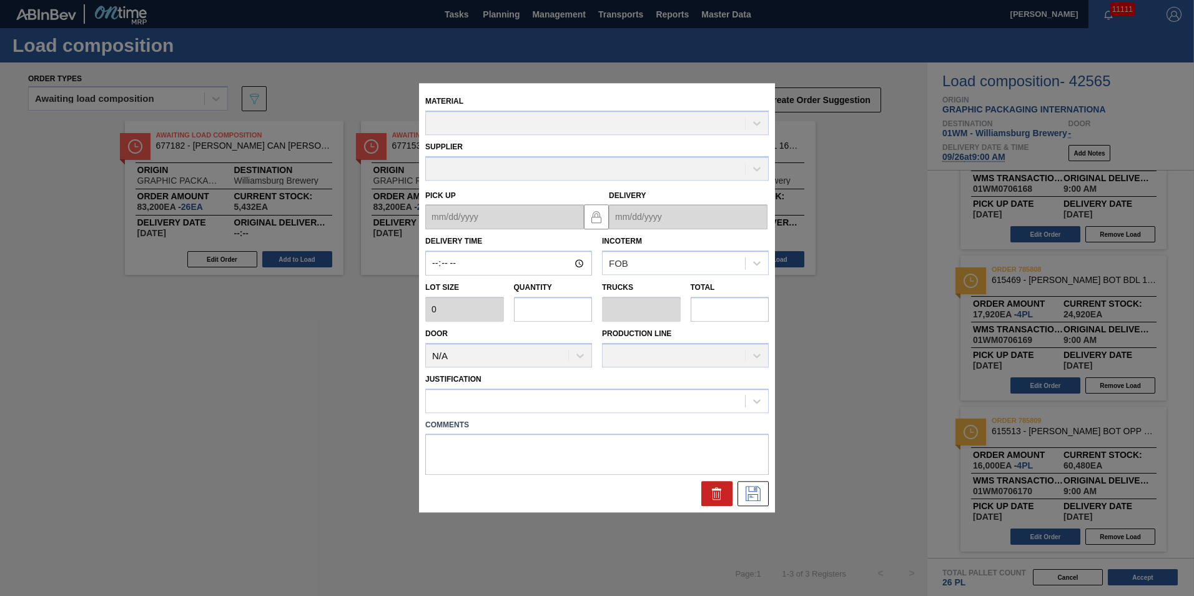
type input "09:00:00"
type input "4,000"
type input "4"
type input "0.154"
type input "16,000"
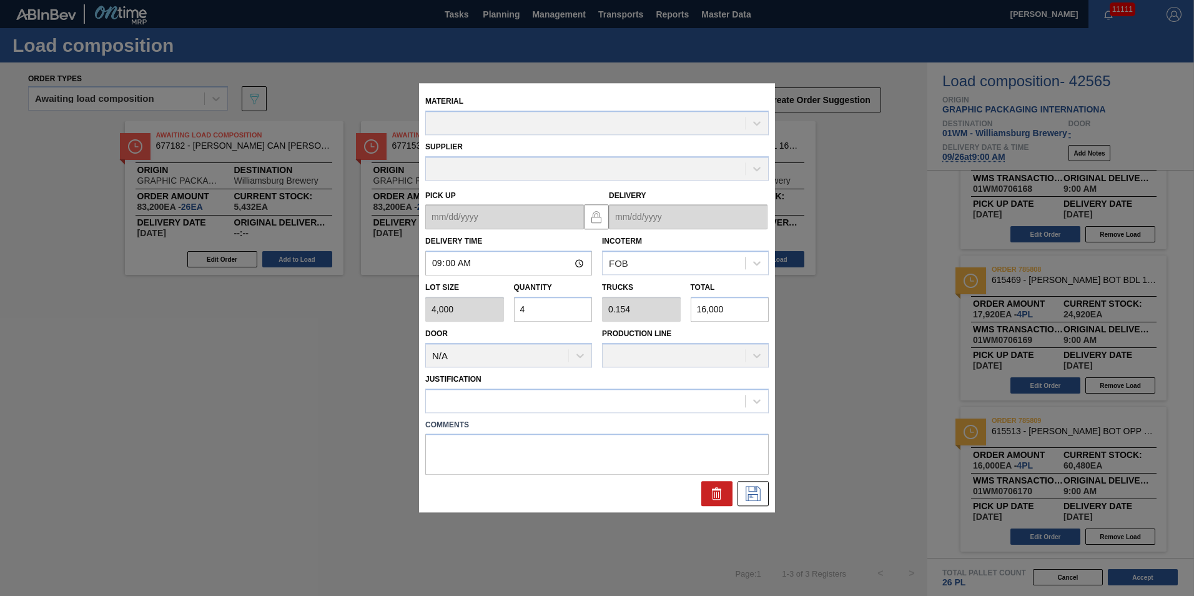
type up "[DATE]"
type input "[DATE]"
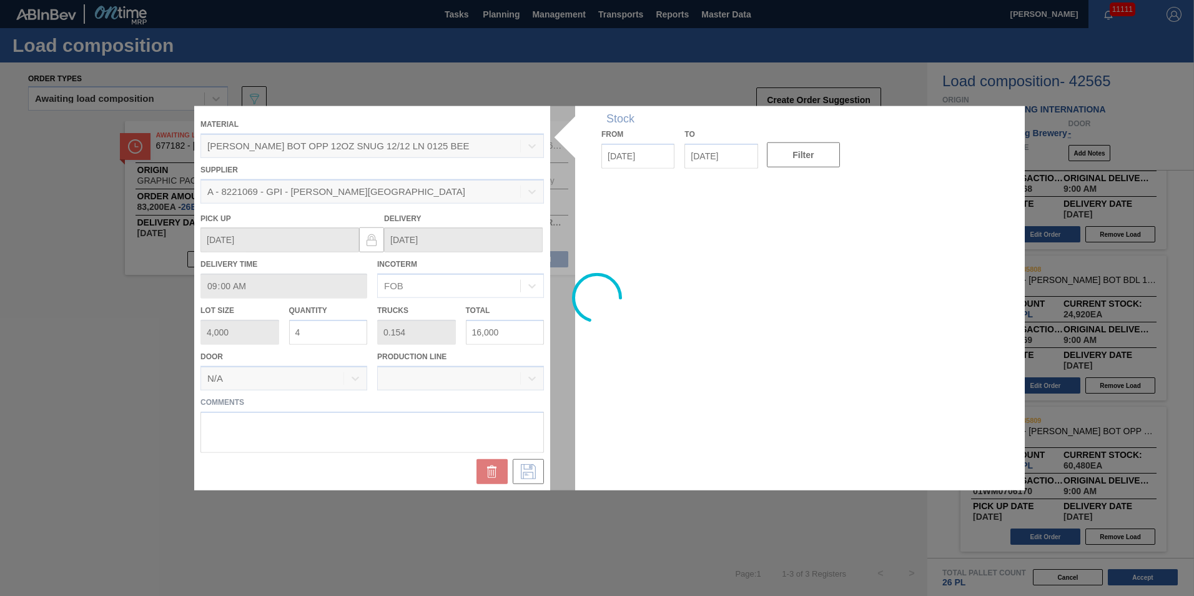
click at [342, 423] on div at bounding box center [597, 298] width 806 height 384
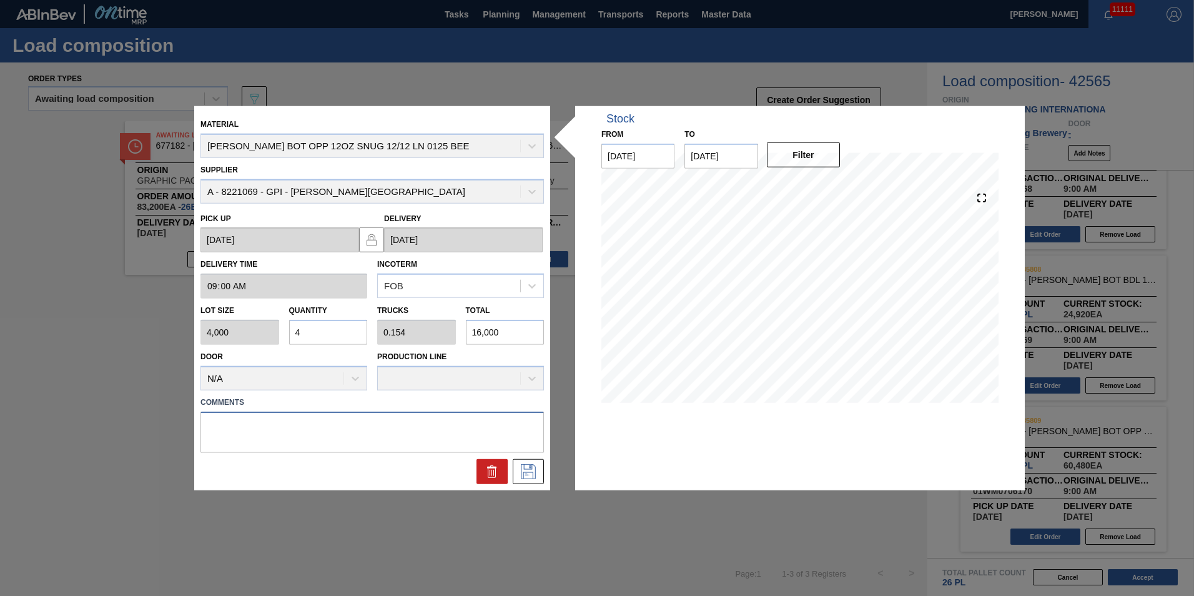
click at [340, 429] on textarea at bounding box center [373, 431] width 344 height 41
type textarea "N-4P BOTL"
click at [525, 472] on icon at bounding box center [528, 471] width 20 height 15
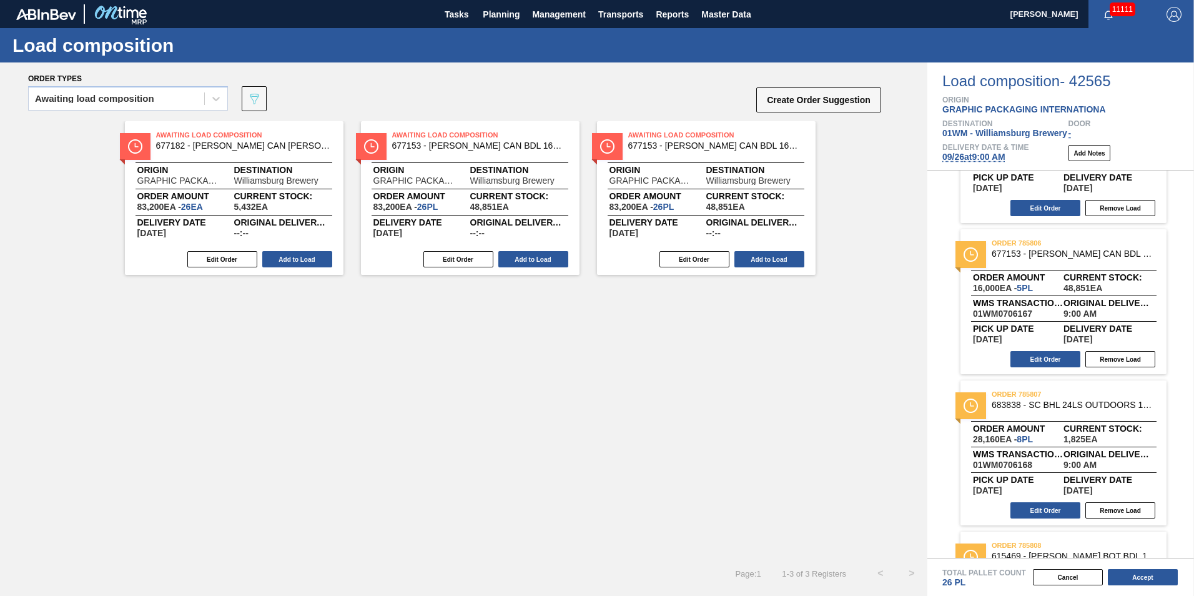
scroll to position [578, 0]
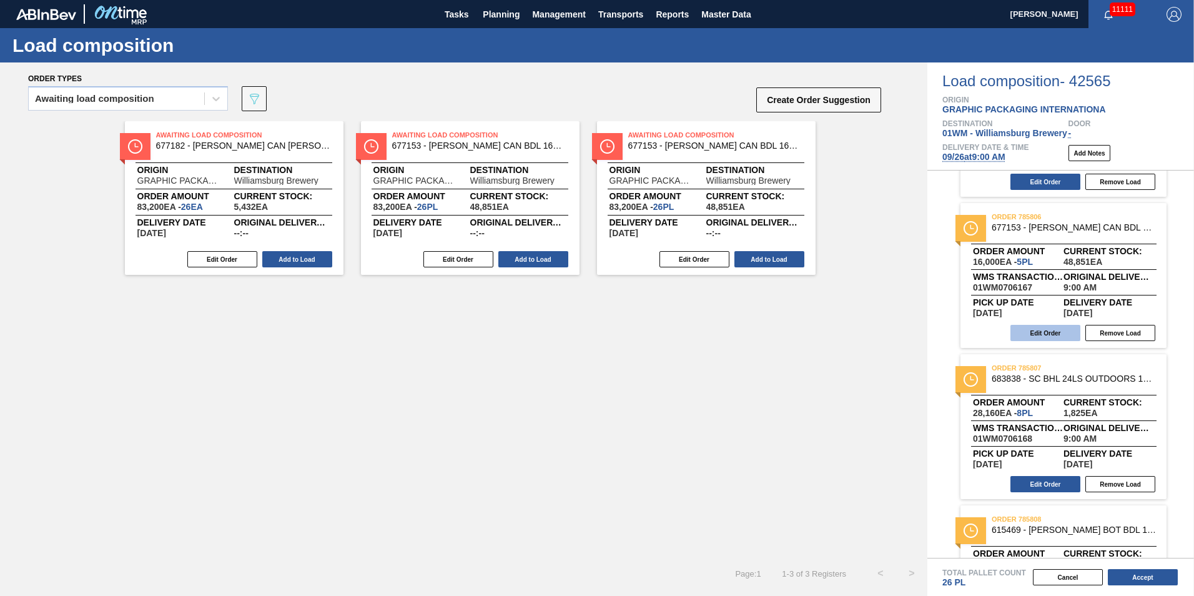
click at [1036, 334] on button "Edit Order" at bounding box center [1046, 333] width 70 height 16
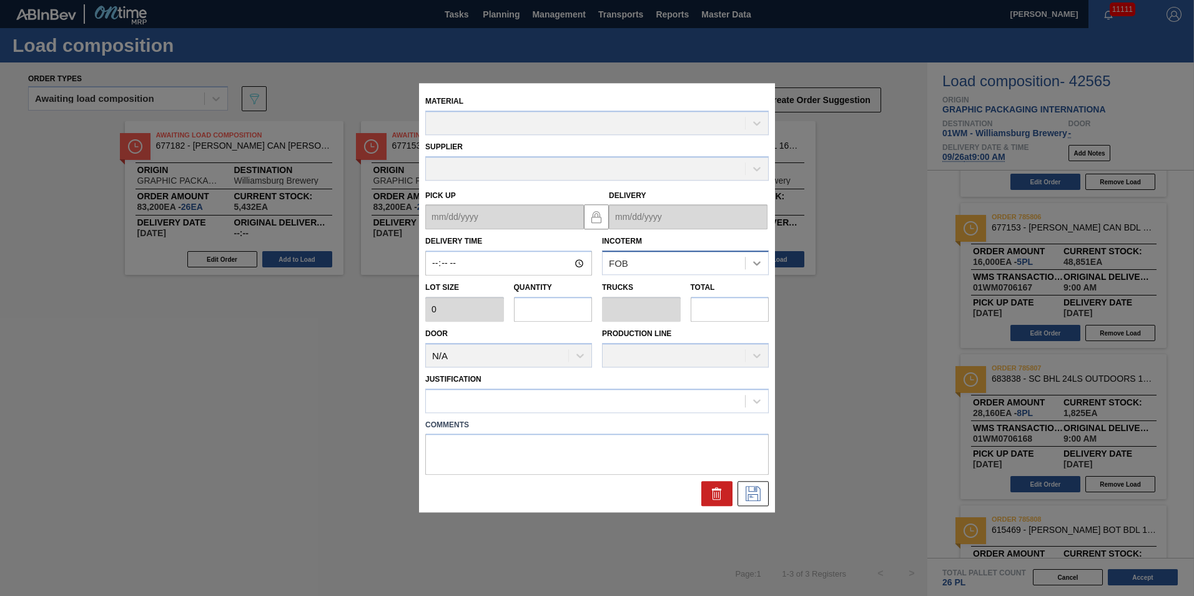
type input "09:00:00"
type input "3,200"
type input "5"
type input "0.192"
type input "16,000"
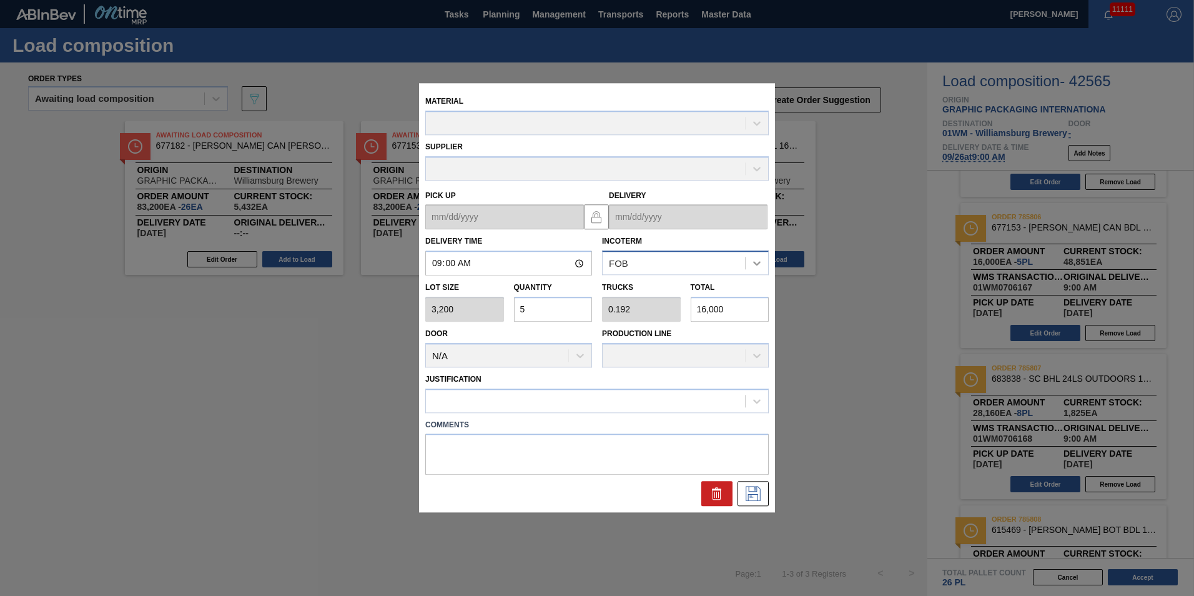
type up "[DATE]"
type input "[DATE]"
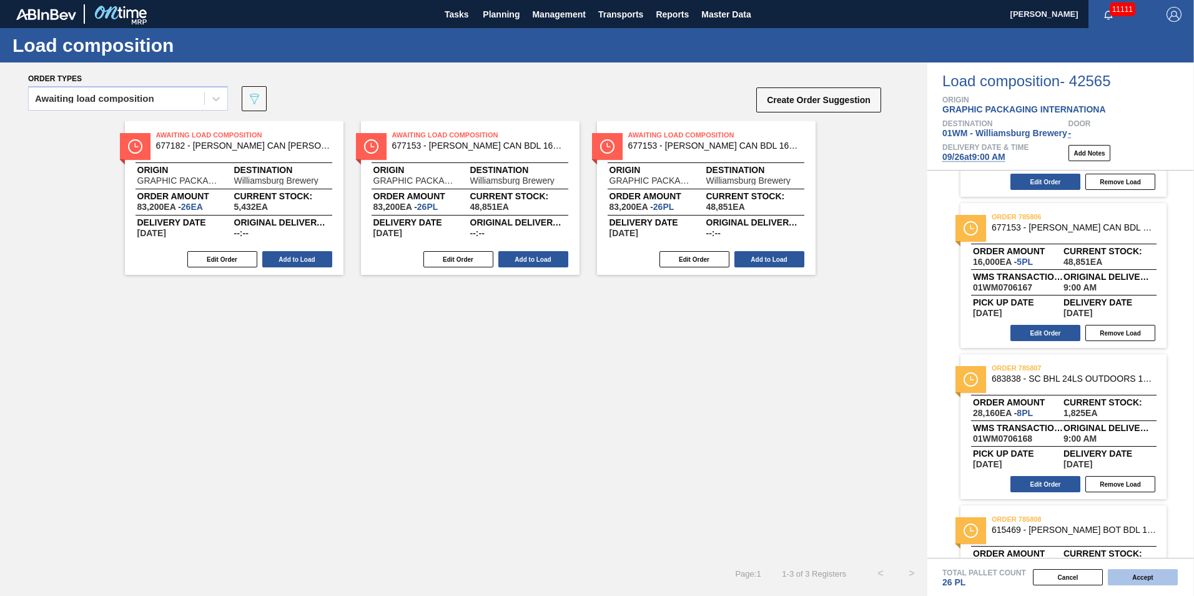
click at [1148, 578] on button "Accept" at bounding box center [1143, 577] width 70 height 16
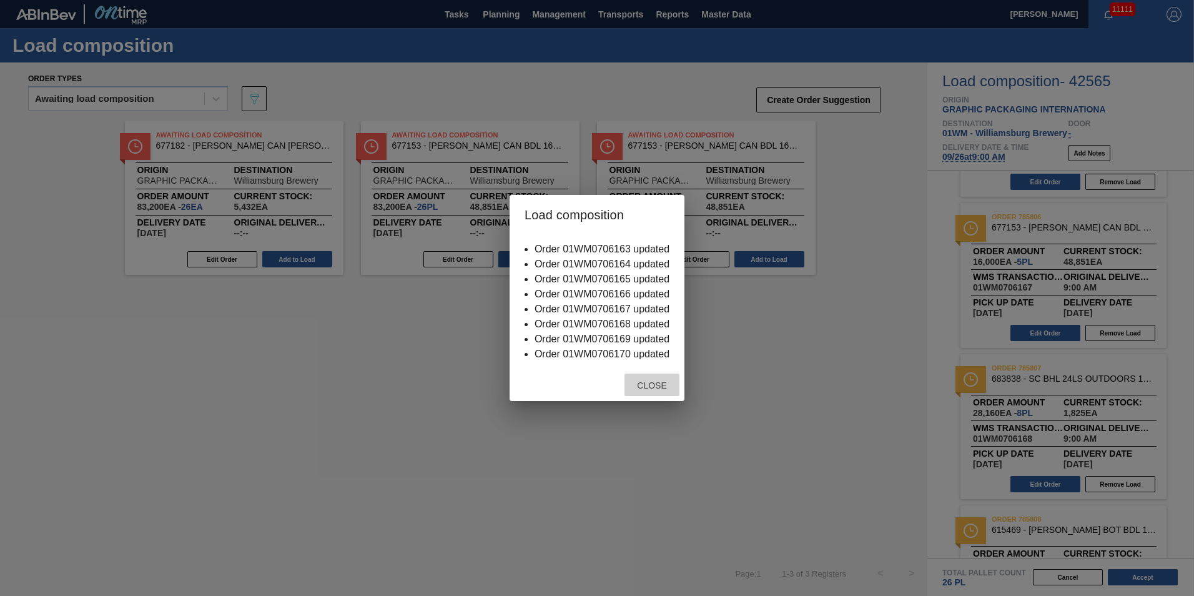
click at [634, 382] on span "Close" at bounding box center [651, 385] width 49 height 10
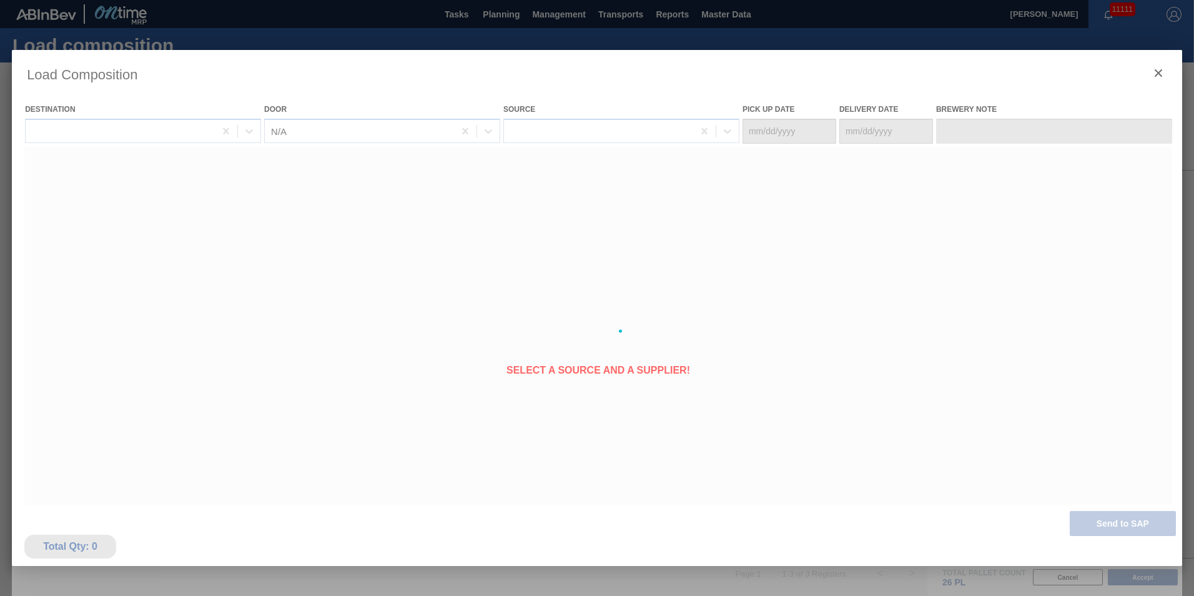
type Date "[DATE]"
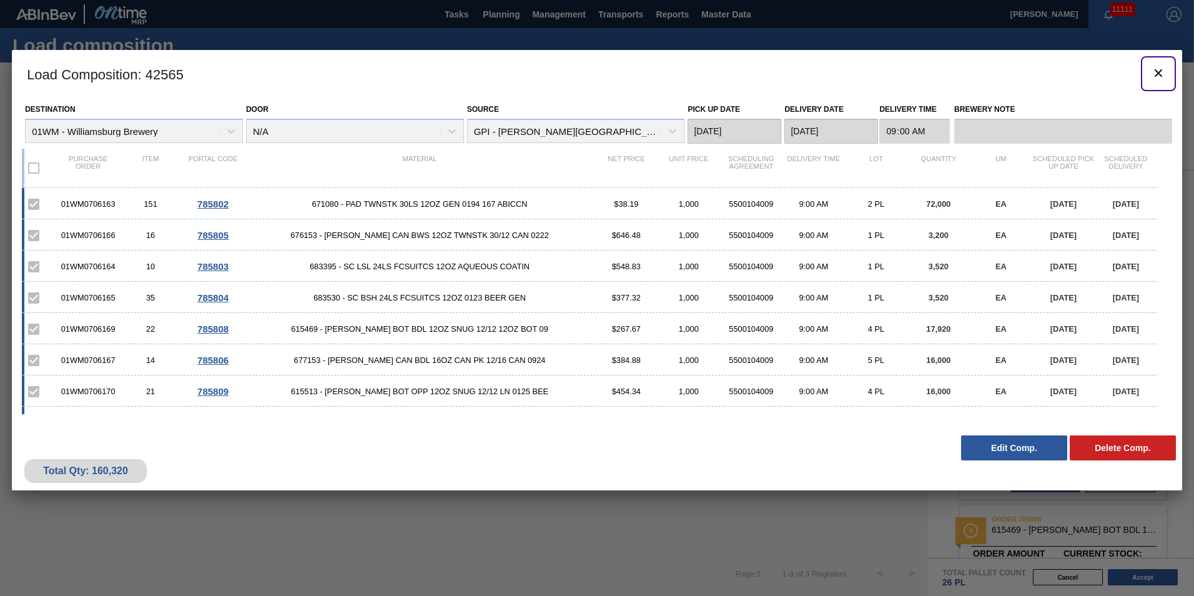
click at [1161, 71] on icon "botão de ícone" at bounding box center [1158, 73] width 15 height 15
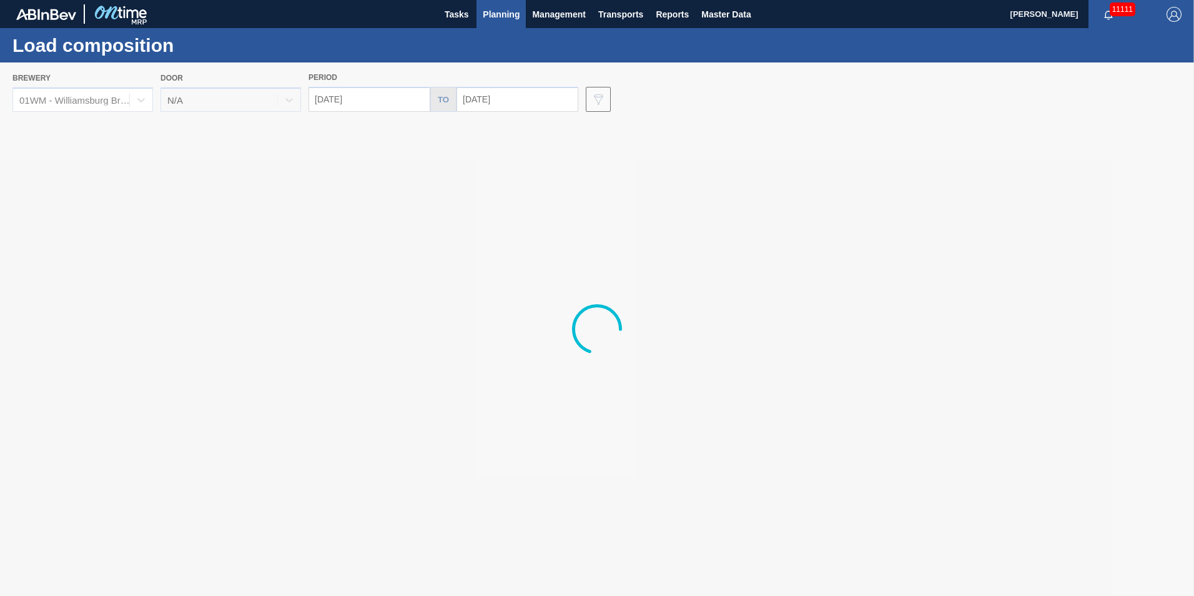
click at [490, 19] on span "Planning" at bounding box center [501, 14] width 37 height 15
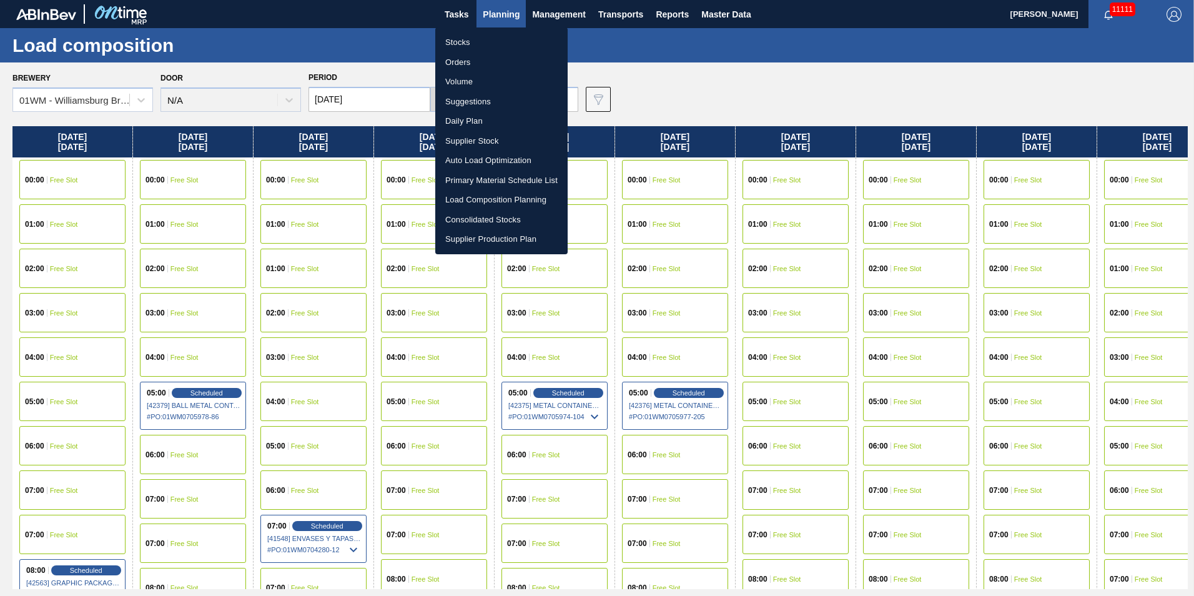
click at [488, 103] on li "Suggestions" at bounding box center [501, 102] width 132 height 20
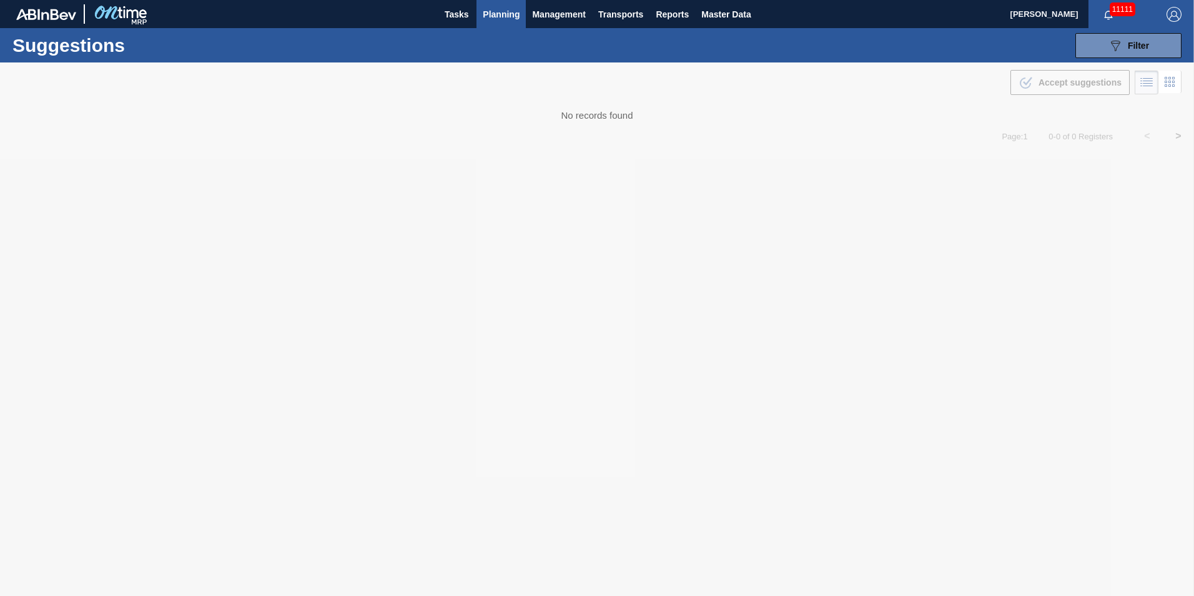
click at [499, 16] on span "Planning" at bounding box center [501, 14] width 37 height 15
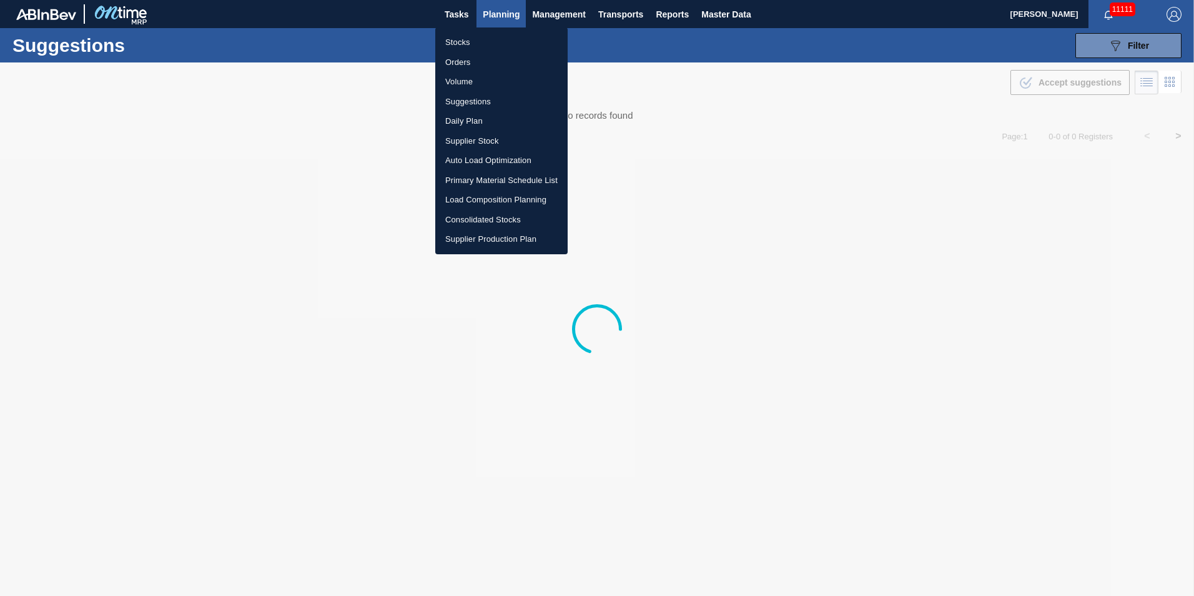
click at [483, 202] on li "Load Composition Planning" at bounding box center [501, 200] width 132 height 20
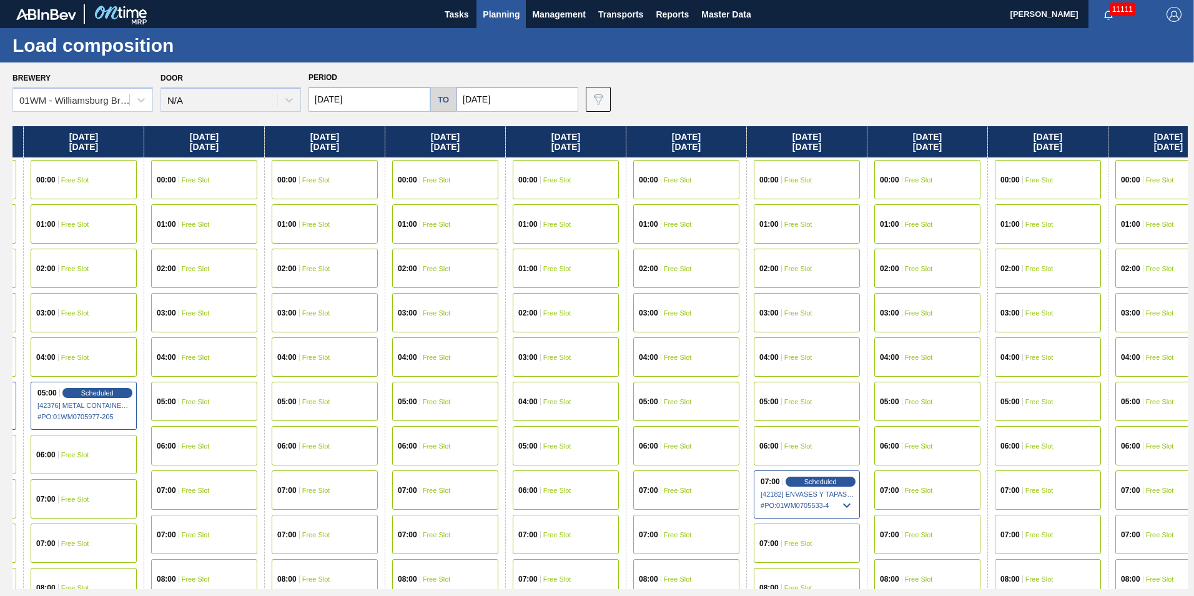
drag, startPoint x: 895, startPoint y: 144, endPoint x: 405, endPoint y: 168, distance: 490.3
click at [292, 170] on div "[DATE] 00:00 Free Slot 01:00 Free Slot 02:00 Free Slot 03:00 Free Slot 04:00 Fr…" at bounding box center [600, 357] width 1176 height 463
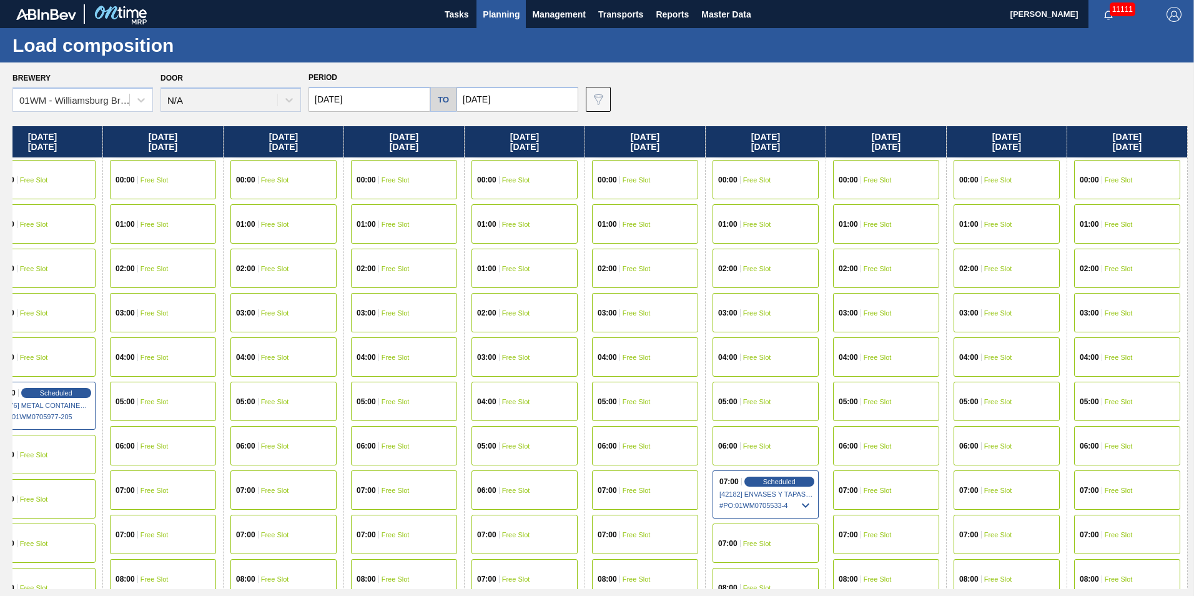
drag, startPoint x: 1130, startPoint y: 146, endPoint x: 974, endPoint y: 147, distance: 156.2
click at [974, 147] on div "[DATE] 00:00 Free Slot 01:00 Free Slot 02:00 Free Slot 03:00 Free Slot 04:00 Fr…" at bounding box center [600, 357] width 1176 height 463
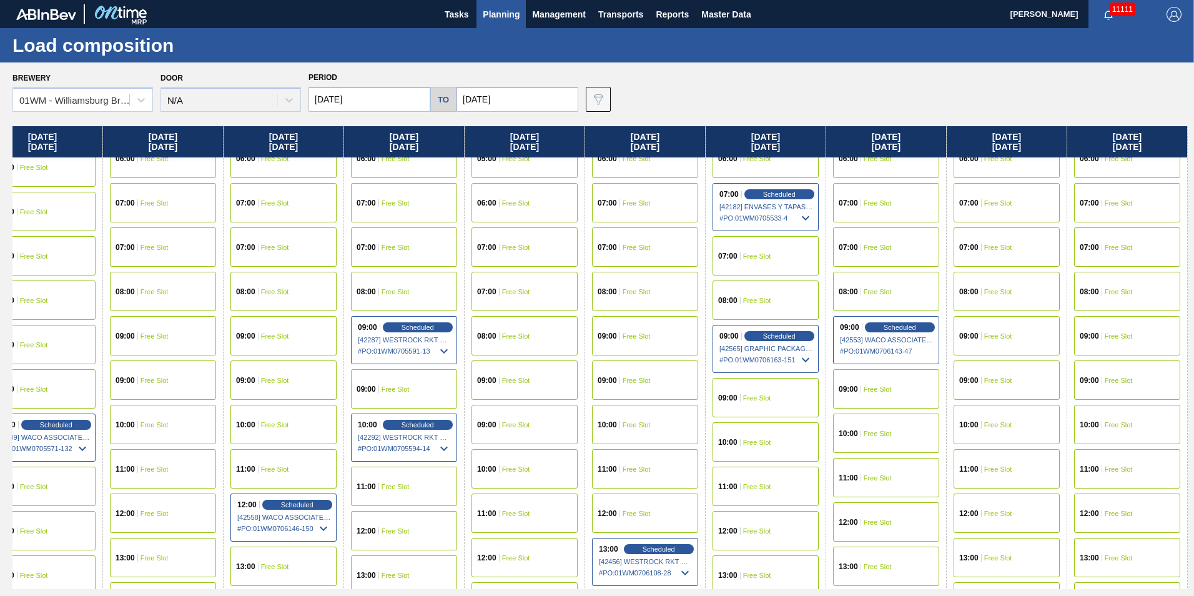
scroll to position [250, 633]
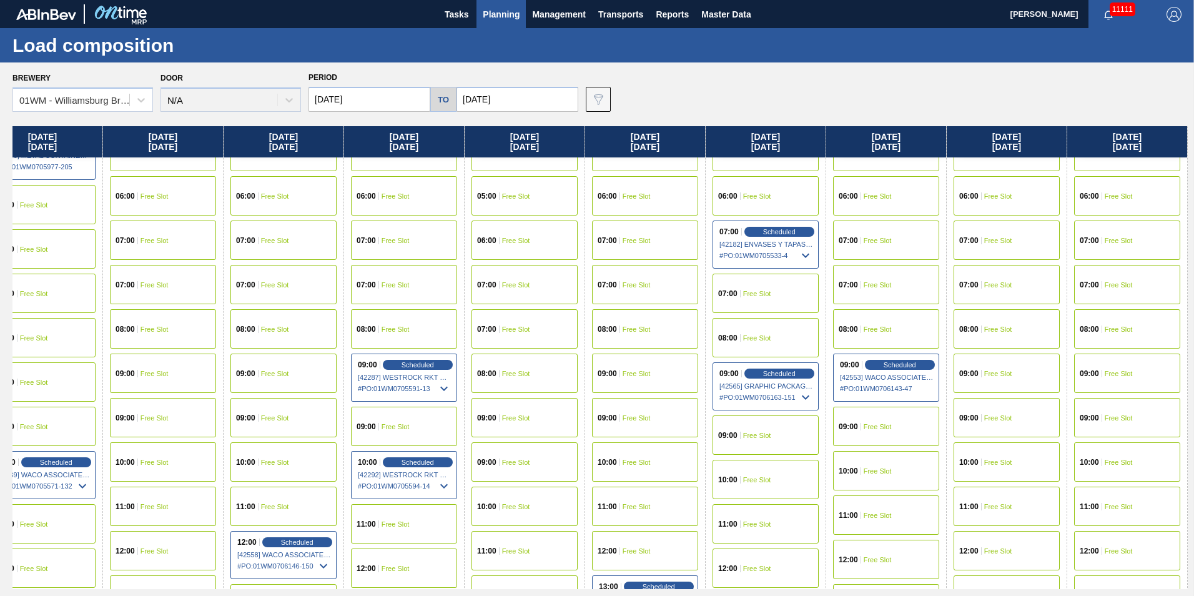
click at [903, 479] on div "10:00 Free Slot" at bounding box center [886, 470] width 106 height 39
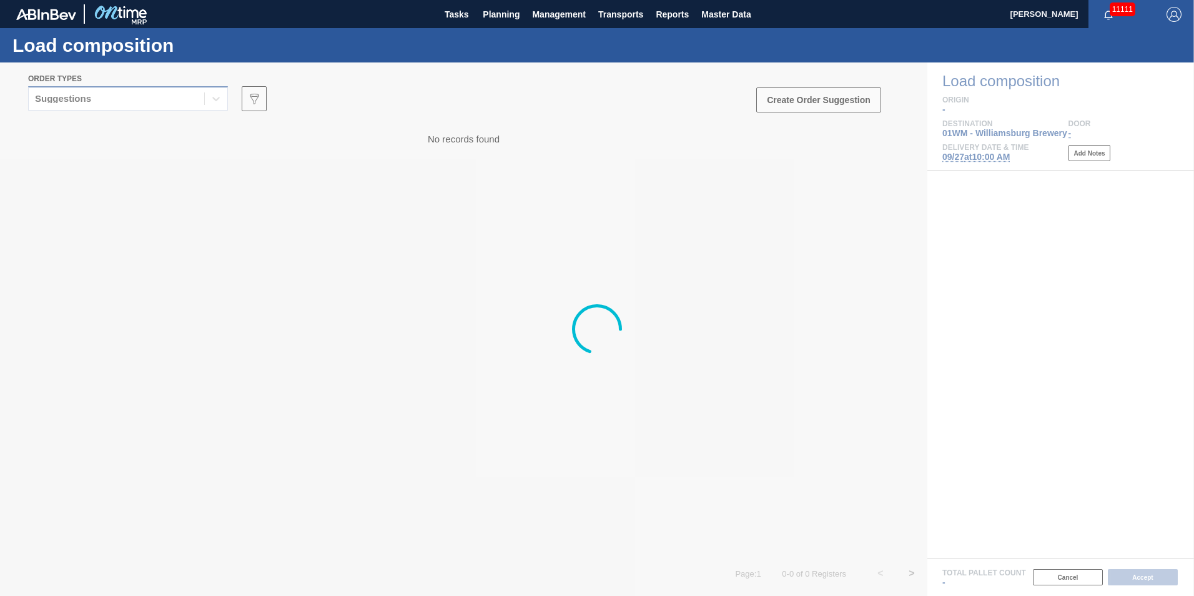
click at [174, 96] on div "Suggestions" at bounding box center [117, 99] width 176 height 18
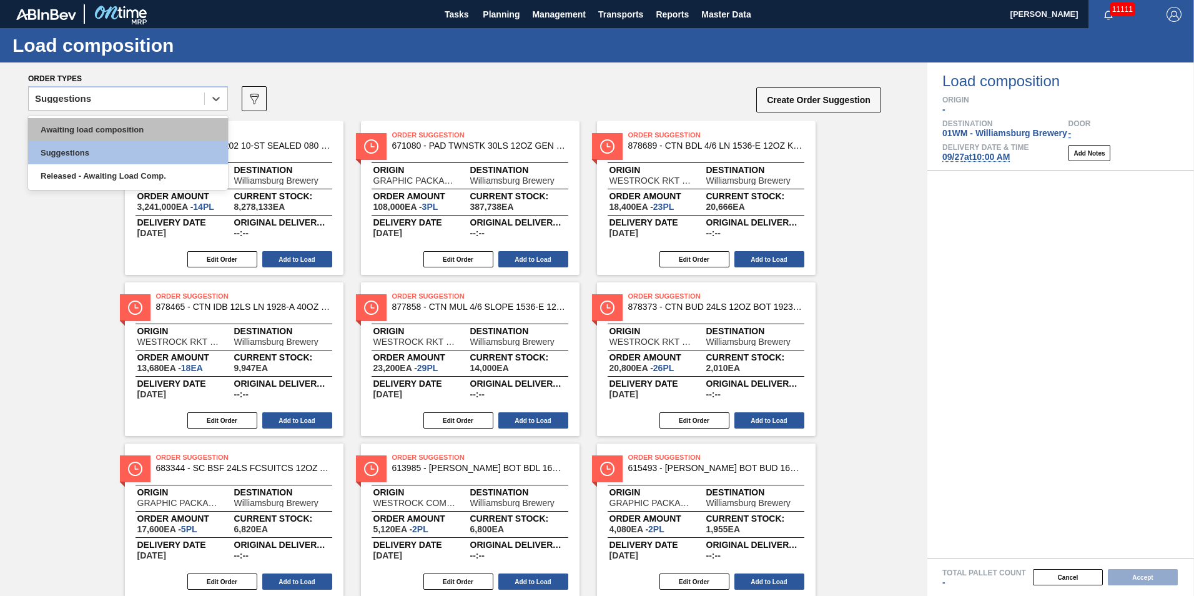
click at [159, 119] on div "Awaiting load composition" at bounding box center [128, 129] width 200 height 23
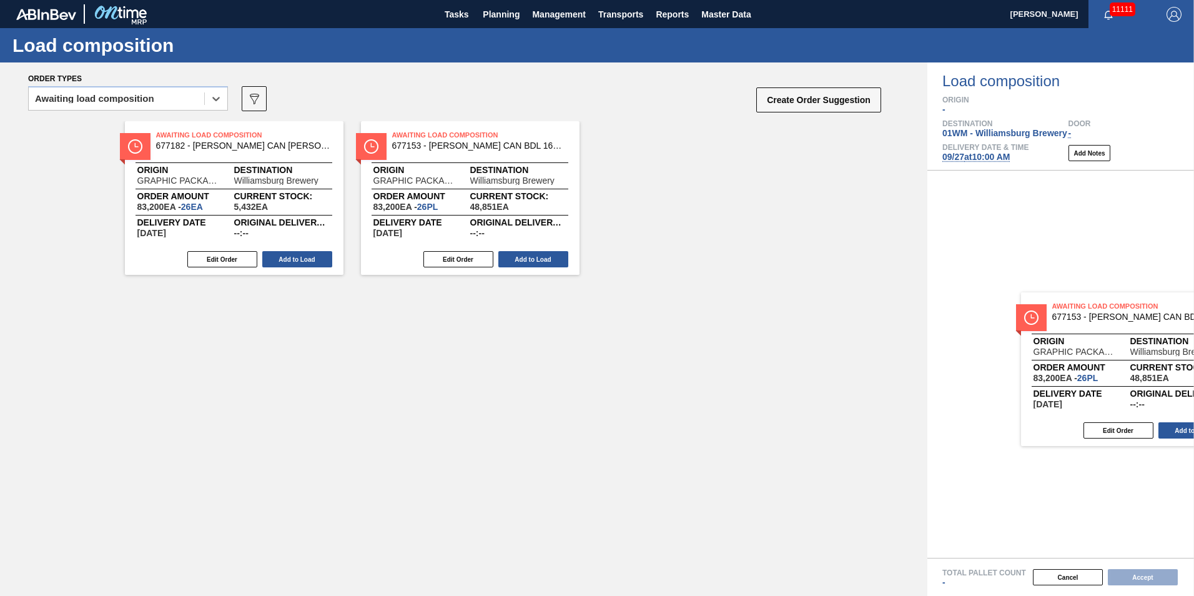
drag, startPoint x: 477, startPoint y: 232, endPoint x: 1077, endPoint y: 389, distance: 620.0
click at [1085, 394] on div "Order types option Awaiting load composition, selected. Select is focused ,type…" at bounding box center [597, 328] width 1194 height 533
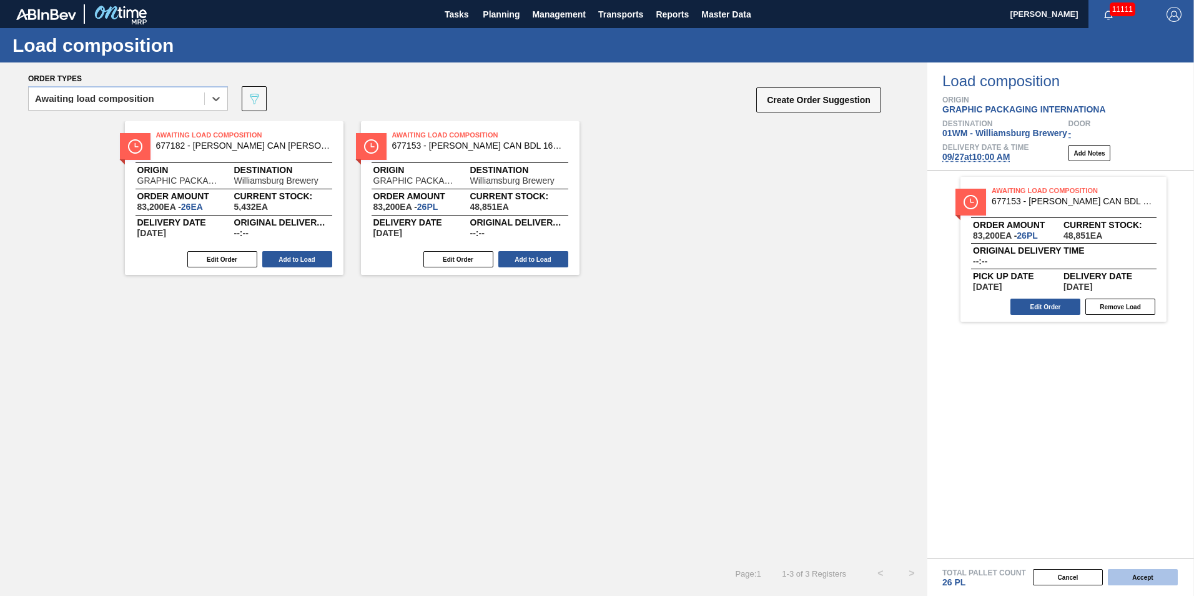
click at [1156, 577] on button "Accept" at bounding box center [1143, 577] width 70 height 16
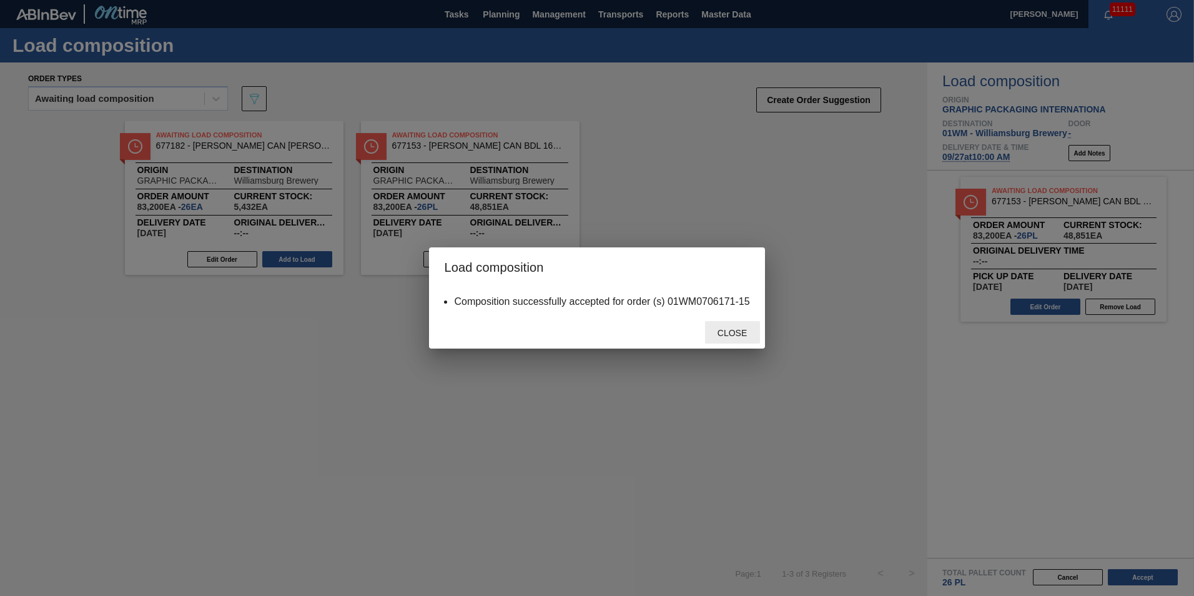
click at [731, 327] on div "Close" at bounding box center [732, 332] width 55 height 23
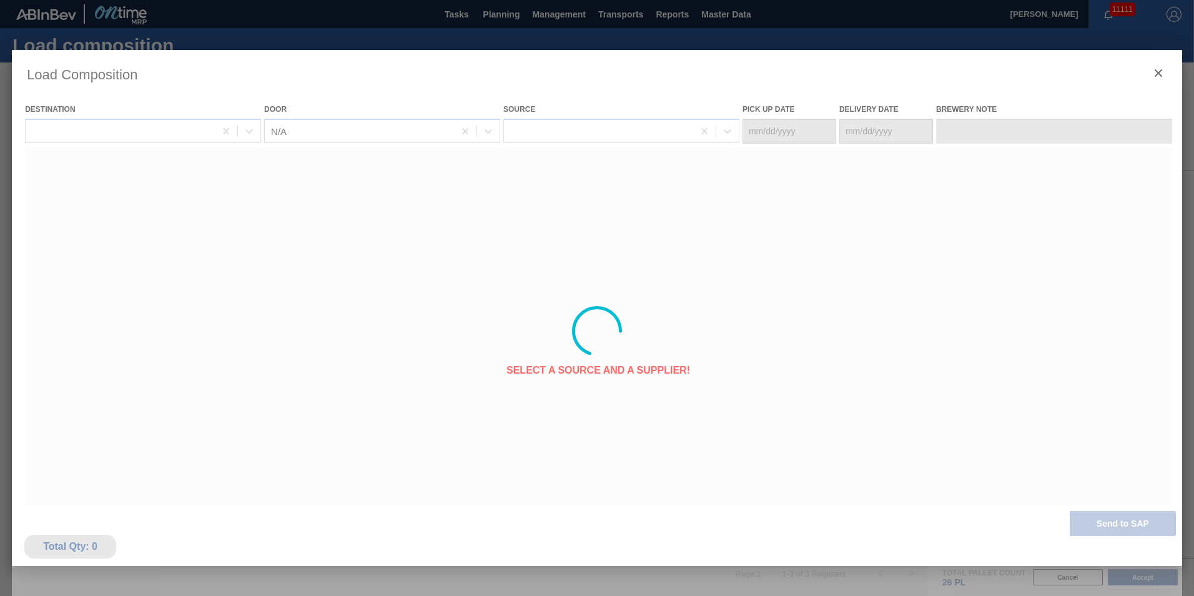
type Date "[DATE]"
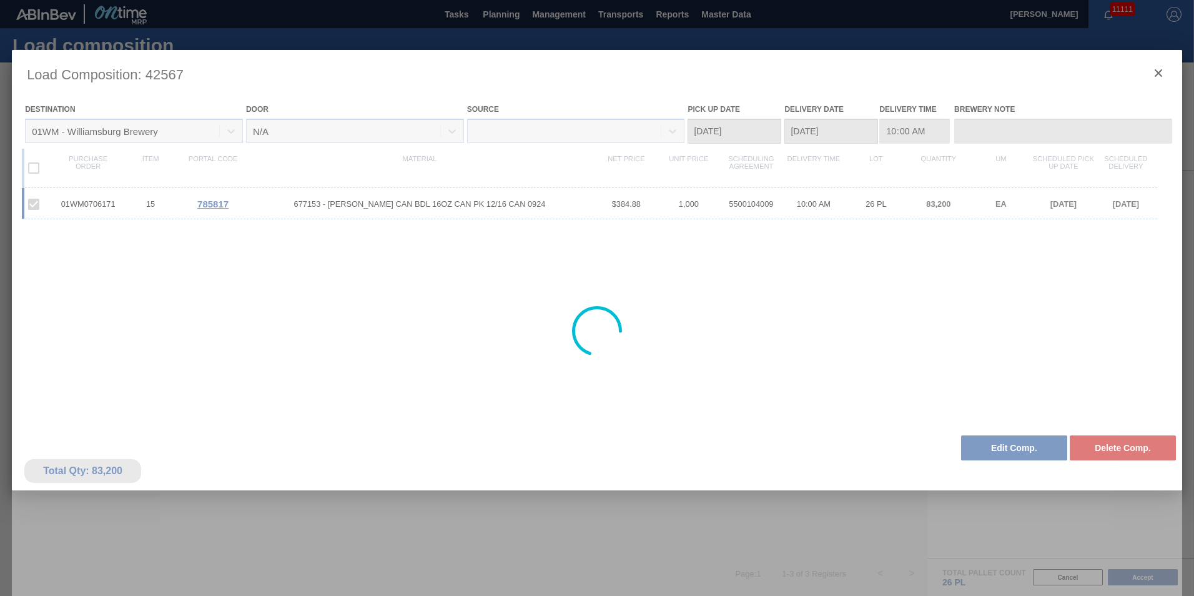
drag, startPoint x: 731, startPoint y: 327, endPoint x: 1069, endPoint y: 104, distance: 404.9
click at [1069, 104] on div at bounding box center [597, 331] width 1171 height 562
click at [1160, 72] on div at bounding box center [597, 331] width 1171 height 562
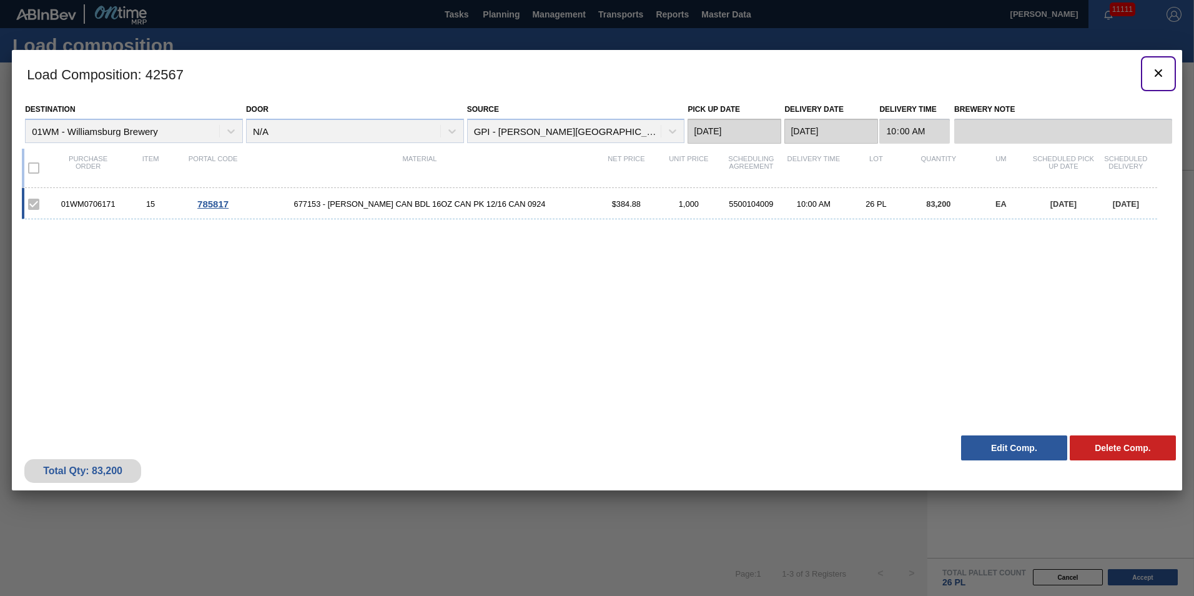
click at [1160, 72] on icon "botão de ícone" at bounding box center [1158, 73] width 15 height 15
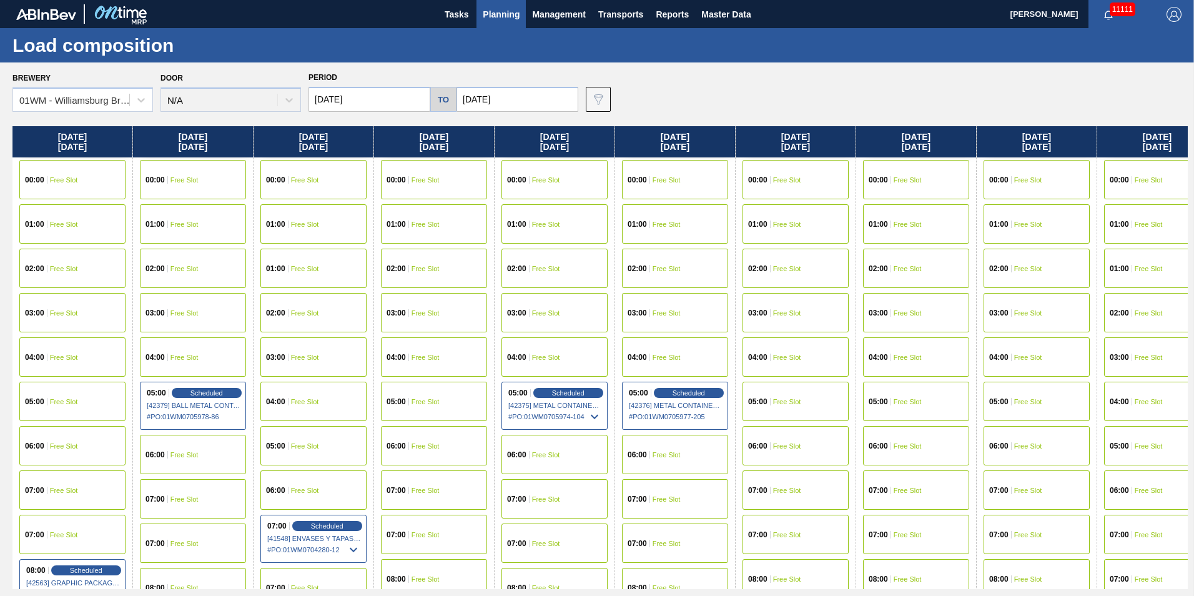
scroll to position [0, 633]
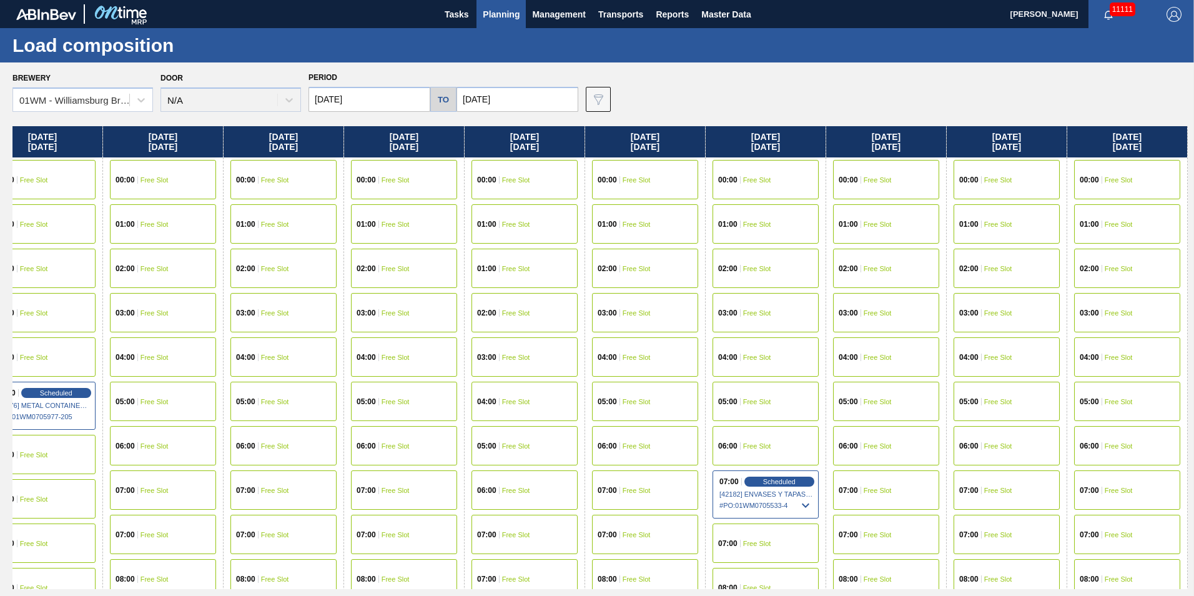
drag, startPoint x: 1098, startPoint y: 145, endPoint x: -14, endPoint y: 131, distance: 1112.6
click at [0, 0] on html "Tasks Planning Management Transports Reports Master Data [PERSON_NAME] 11111 Ma…" at bounding box center [597, 0] width 1194 height 0
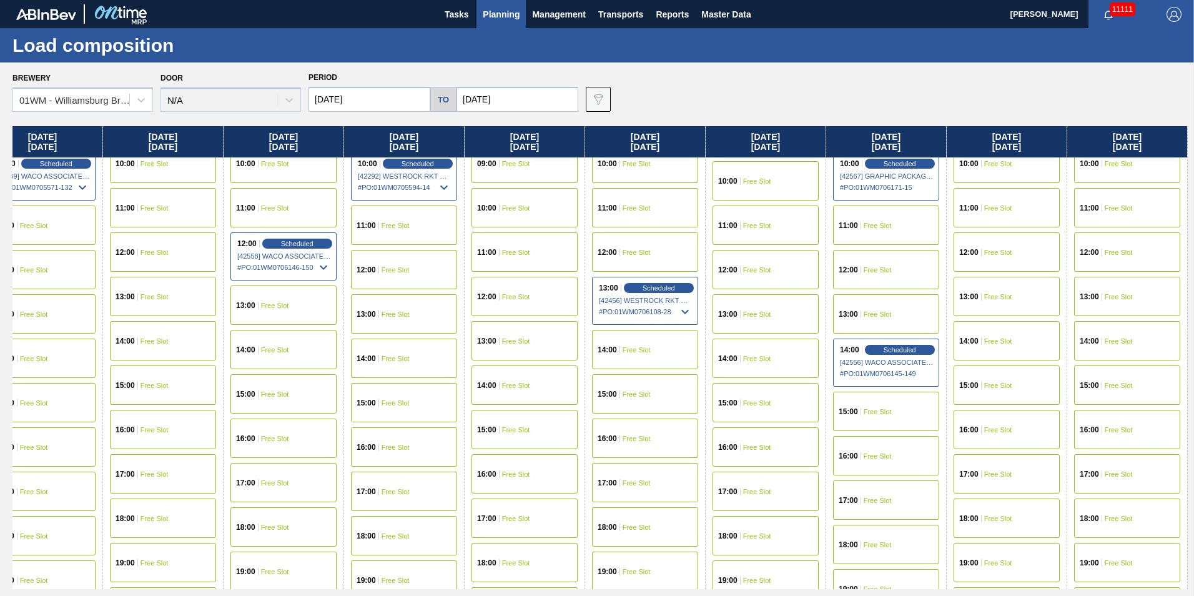
scroll to position [562, 633]
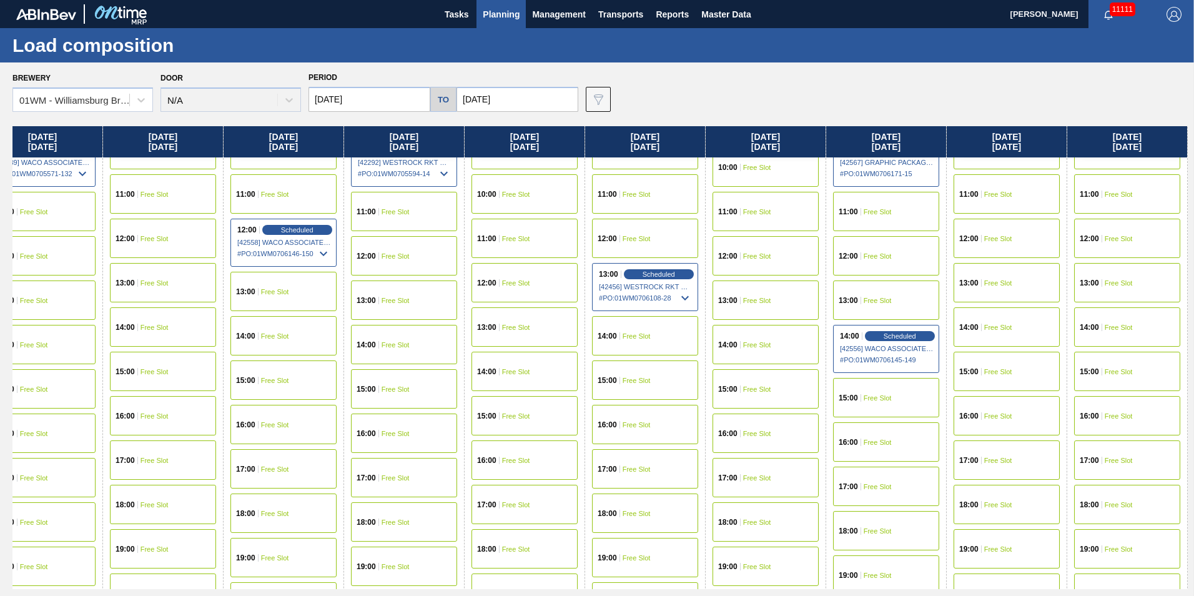
click at [902, 248] on div "12:00 Free Slot" at bounding box center [886, 255] width 106 height 39
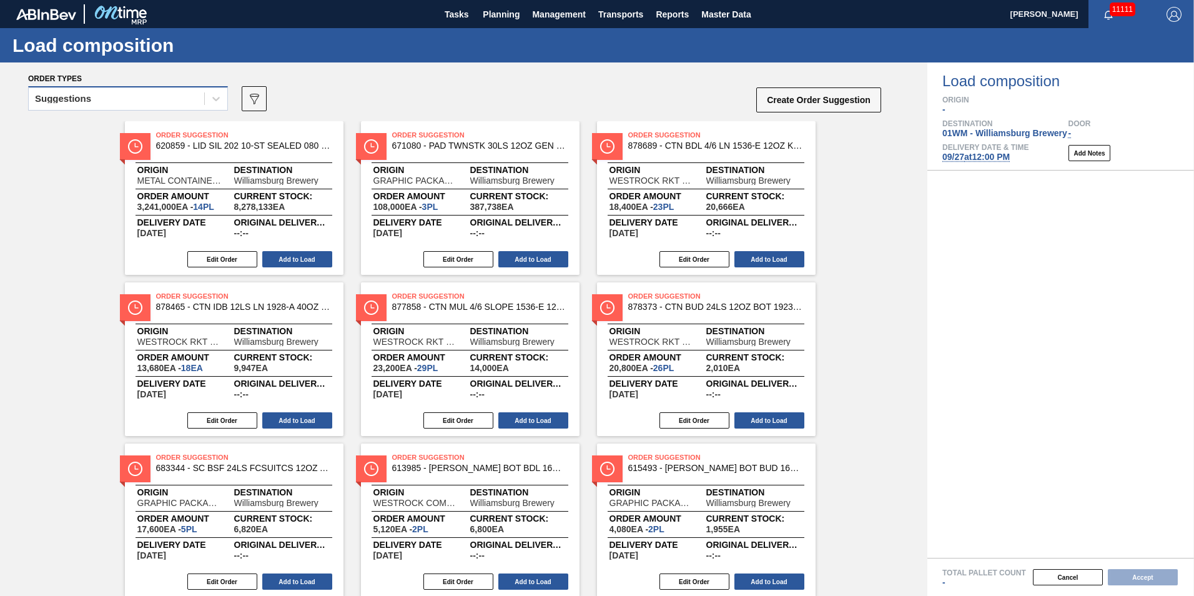
click at [139, 96] on div "Suggestions" at bounding box center [117, 99] width 176 height 18
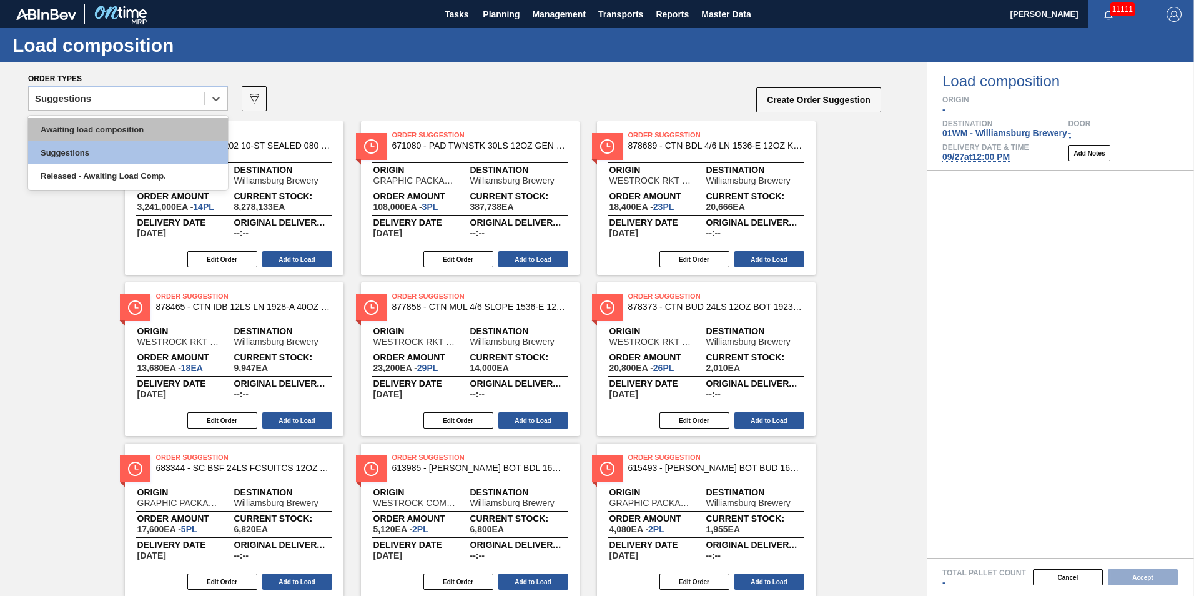
click at [124, 131] on div "Awaiting load composition" at bounding box center [128, 129] width 200 height 23
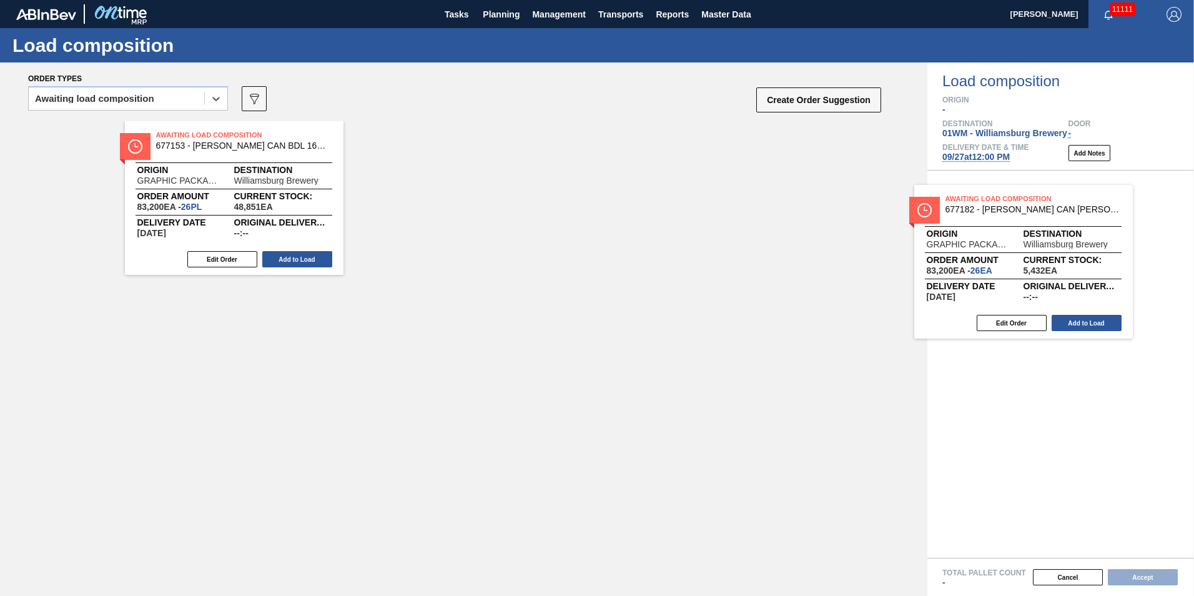
drag, startPoint x: 205, startPoint y: 206, endPoint x: 1010, endPoint y: 279, distance: 808.5
click at [1005, 272] on div "Order types option Awaiting load composition, selected. Select is focused ,type…" at bounding box center [597, 328] width 1194 height 533
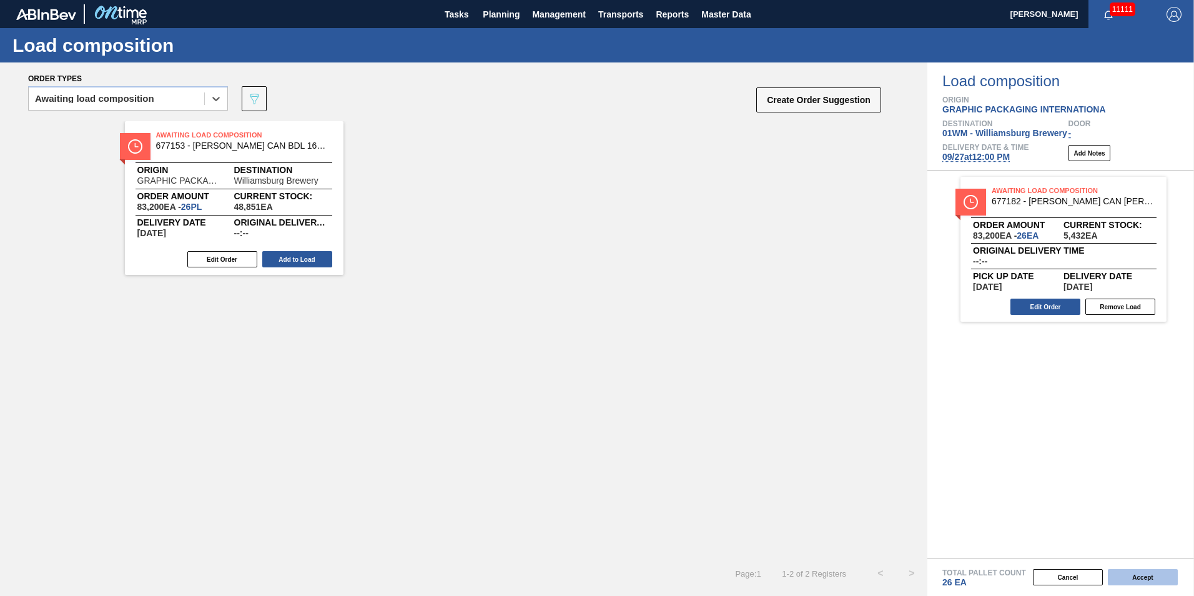
click at [1143, 575] on button "Accept" at bounding box center [1143, 577] width 70 height 16
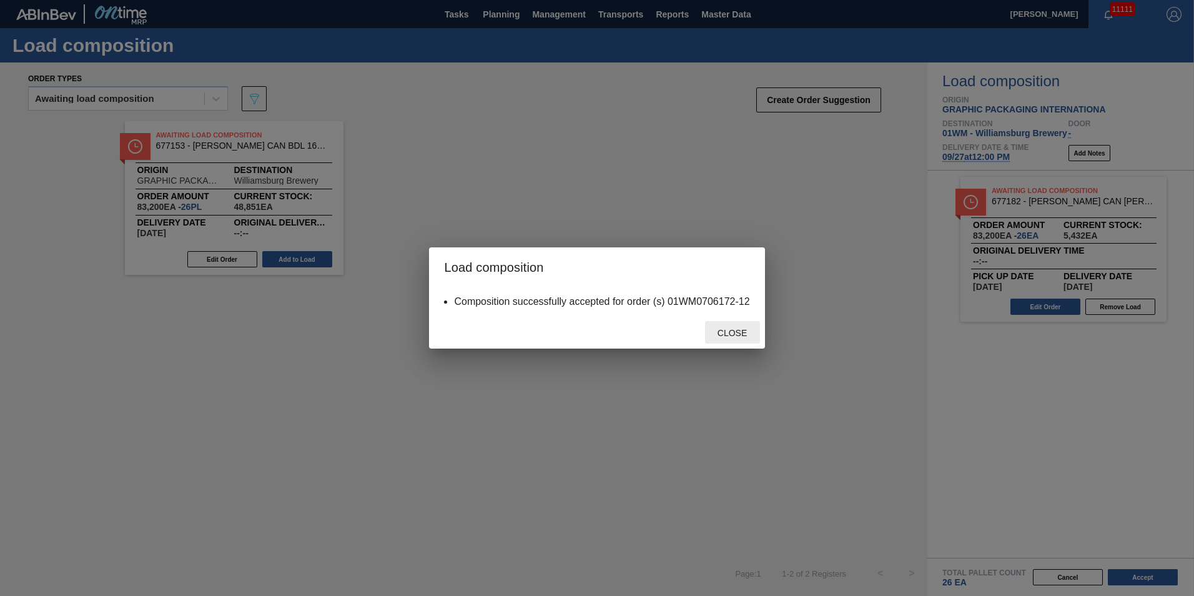
click at [730, 332] on span "Close" at bounding box center [732, 333] width 49 height 10
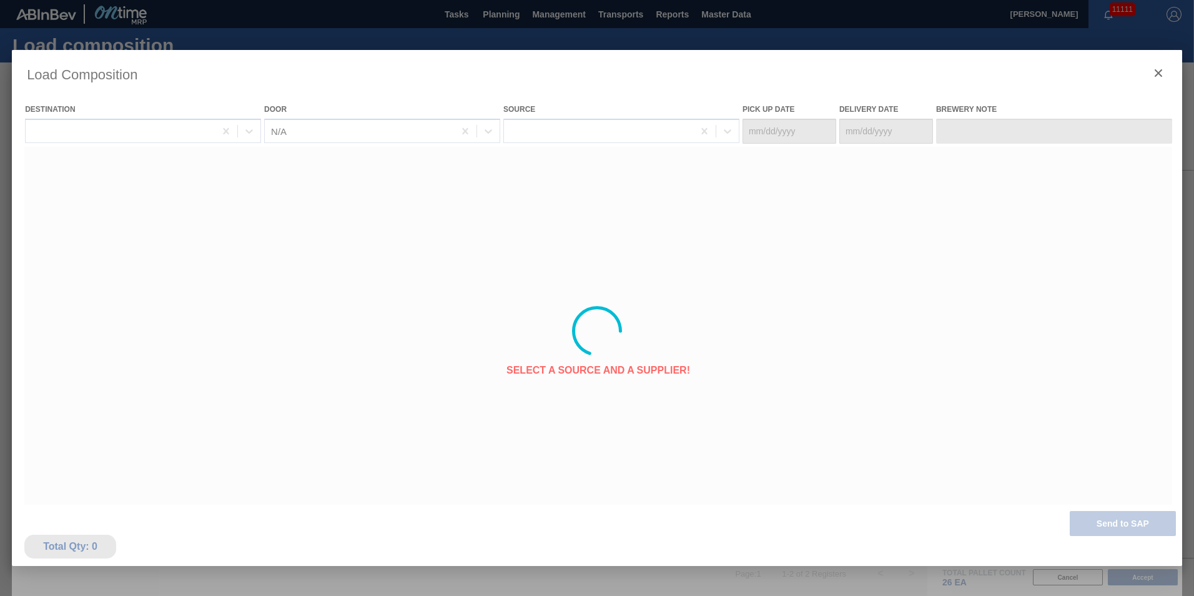
type Date "[DATE]"
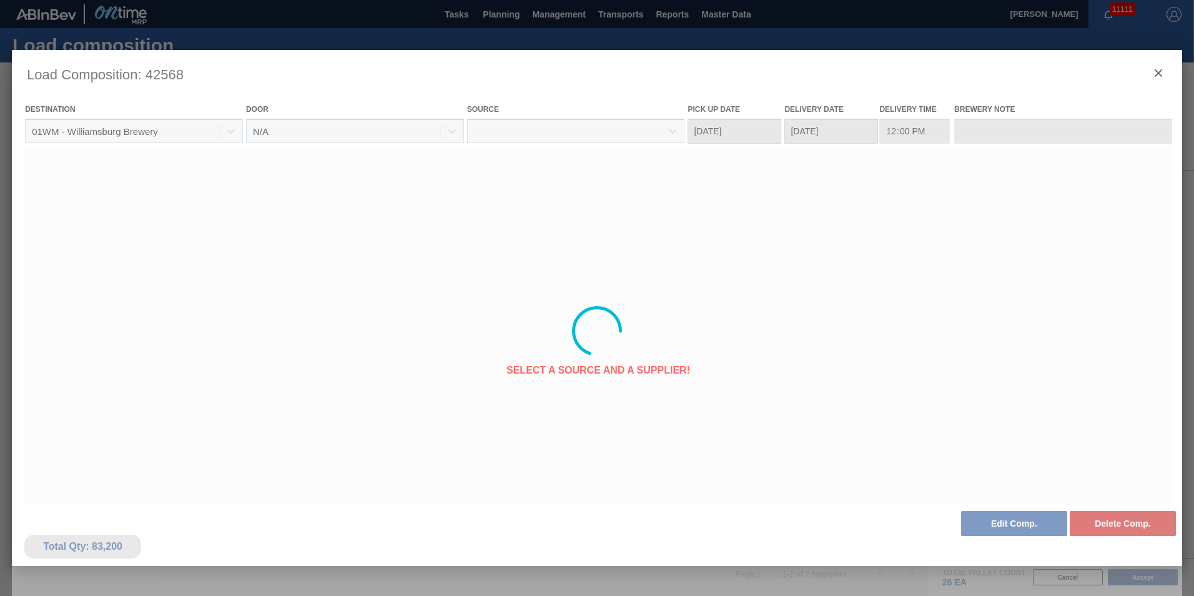
click at [1161, 72] on div at bounding box center [597, 331] width 1171 height 562
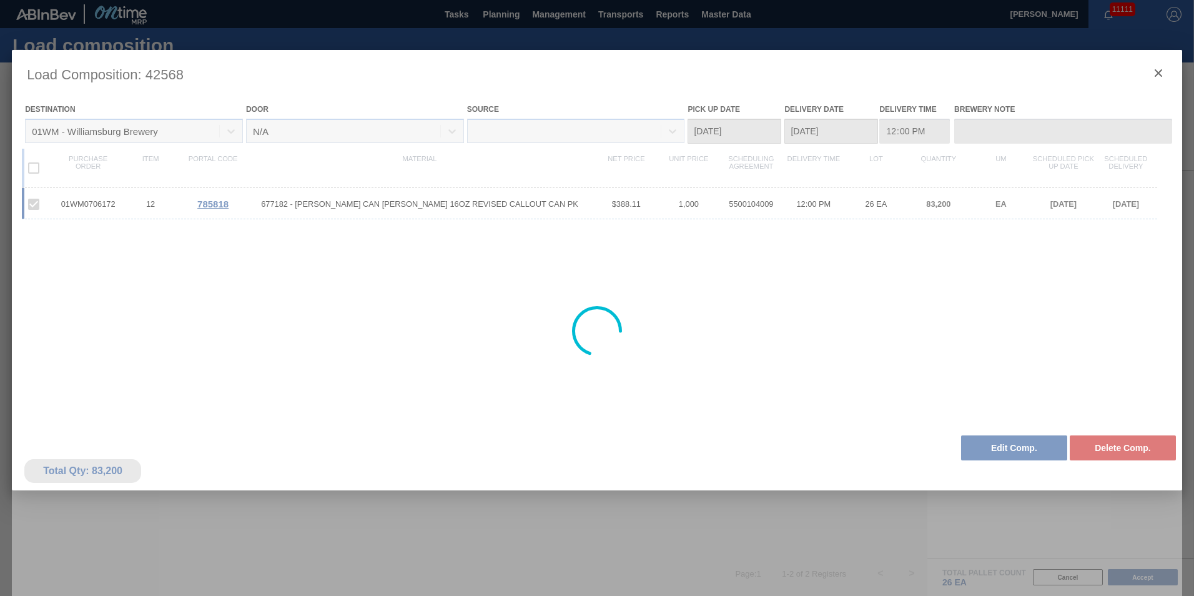
click at [1160, 72] on div at bounding box center [597, 331] width 1171 height 562
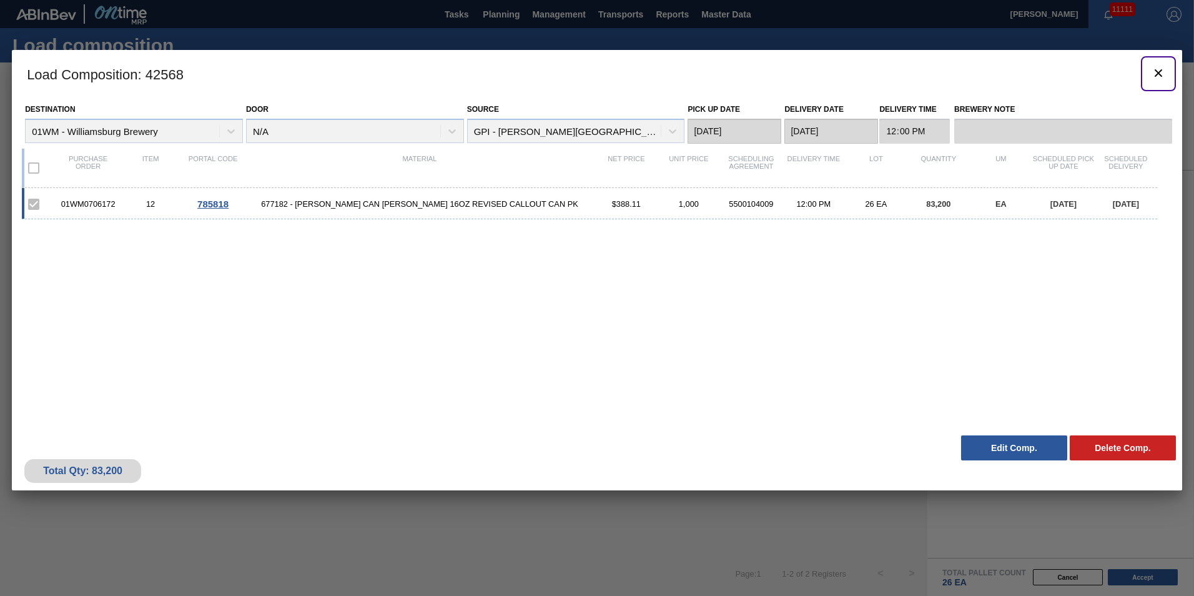
click at [1159, 72] on icon "botão de ícone" at bounding box center [1158, 72] width 7 height 7
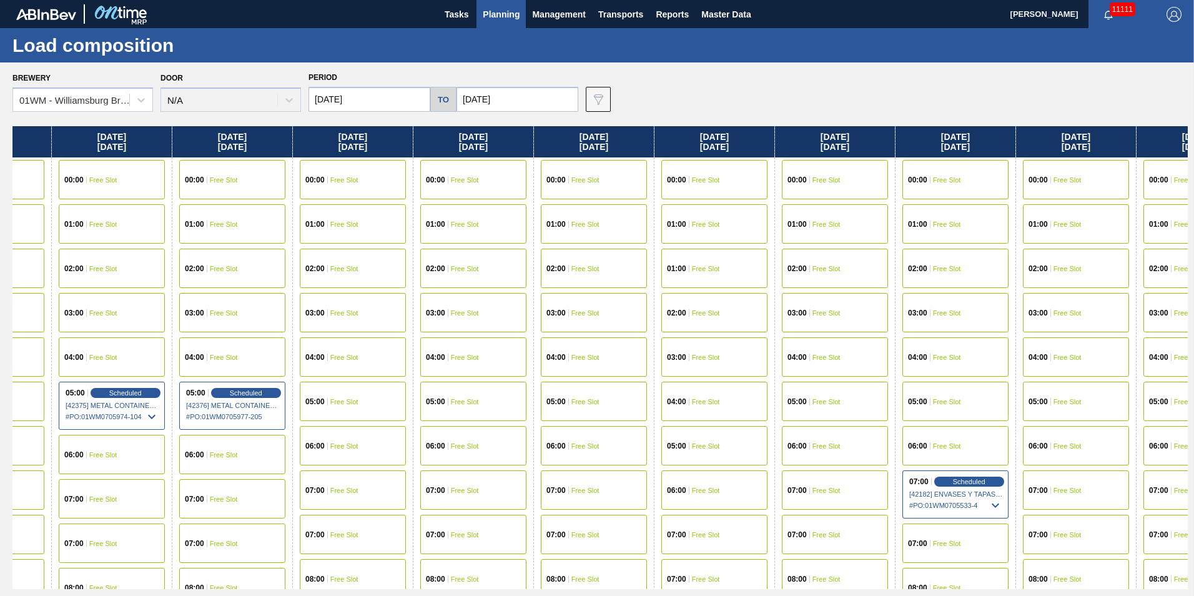
drag, startPoint x: 1120, startPoint y: 149, endPoint x: 668, endPoint y: 151, distance: 451.6
click at [668, 151] on div "[DATE] 00:00 Free Slot 01:00 Free Slot 02:00 Free Slot 03:00 Free Slot 04:00 Fr…" at bounding box center [600, 357] width 1176 height 463
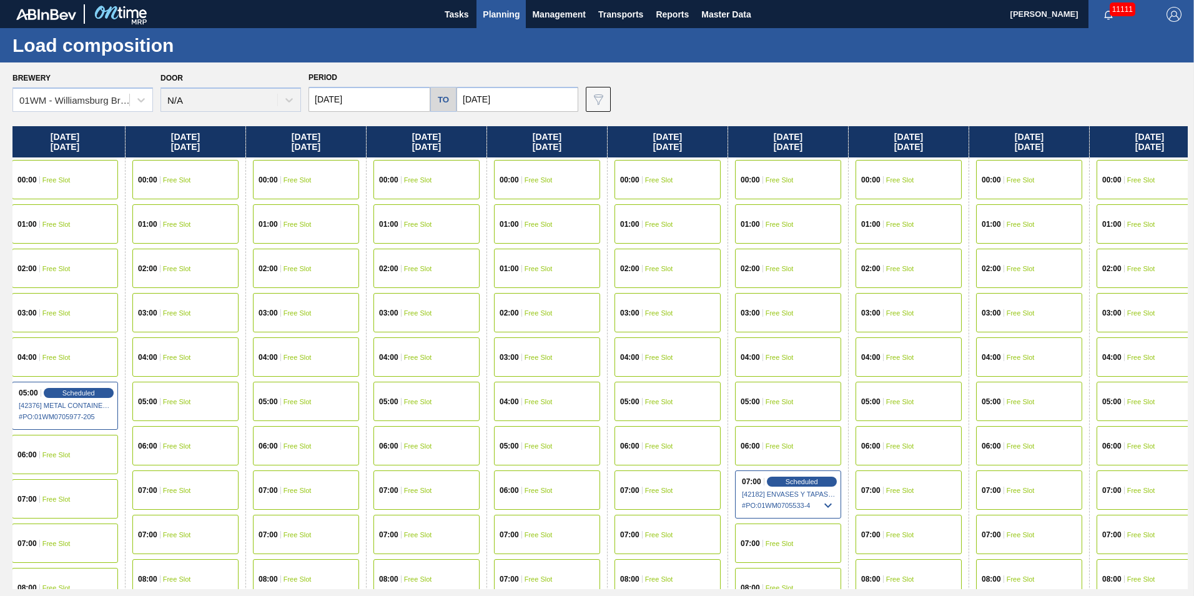
scroll to position [0, 633]
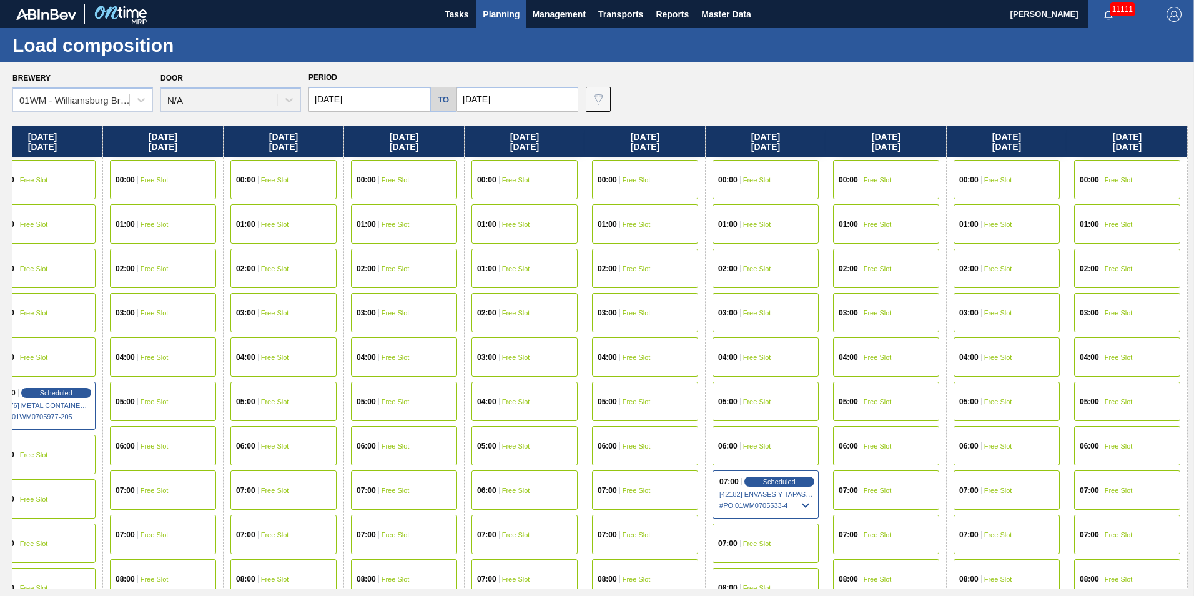
drag, startPoint x: 1131, startPoint y: 150, endPoint x: 863, endPoint y: 129, distance: 268.8
click at [863, 129] on div "[DATE] 00:00 Free Slot 01:00 Free Slot 02:00 Free Slot 03:00 Free Slot 04:00 Fr…" at bounding box center [600, 357] width 1176 height 463
drag, startPoint x: 1136, startPoint y: 146, endPoint x: 1008, endPoint y: 154, distance: 128.3
click at [1008, 154] on div "[DATE] 00:00 Free Slot 01:00 Free Slot 02:00 Free Slot 03:00 Free Slot 04:00 Fr…" at bounding box center [600, 357] width 1176 height 463
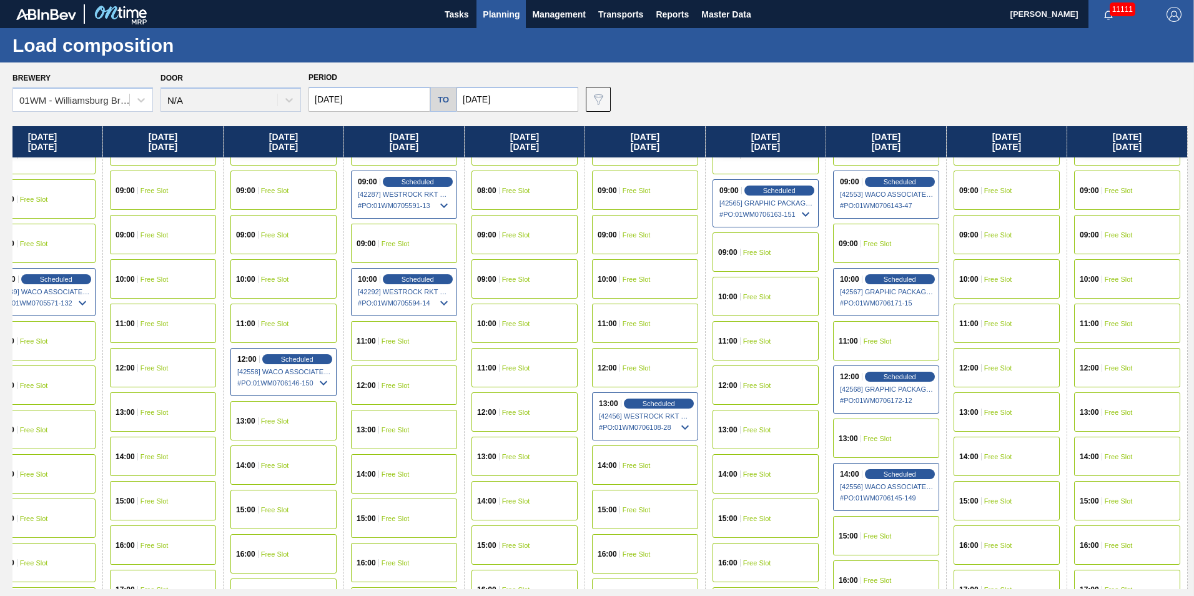
scroll to position [437, 633]
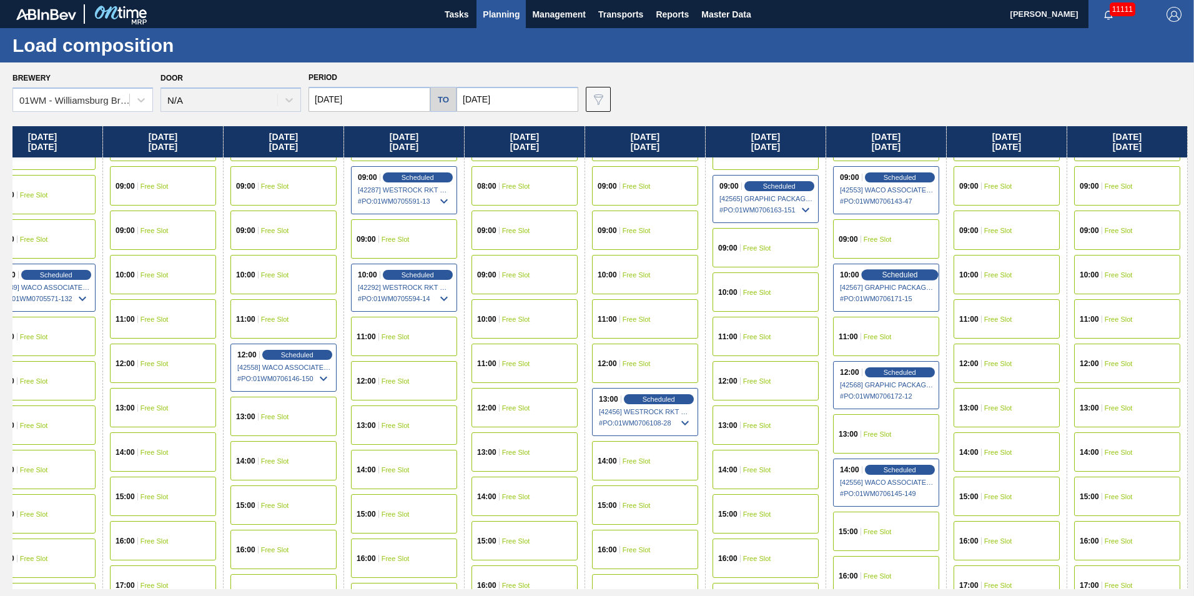
click at [910, 274] on span "Scheduled" at bounding box center [900, 274] width 36 height 8
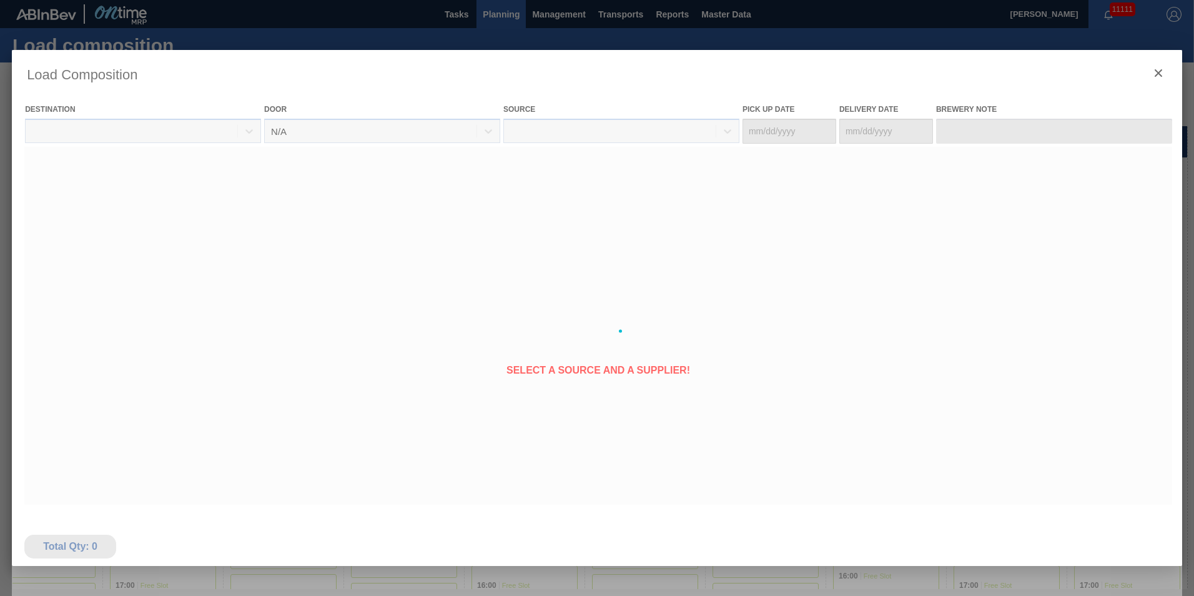
type Date "[DATE]"
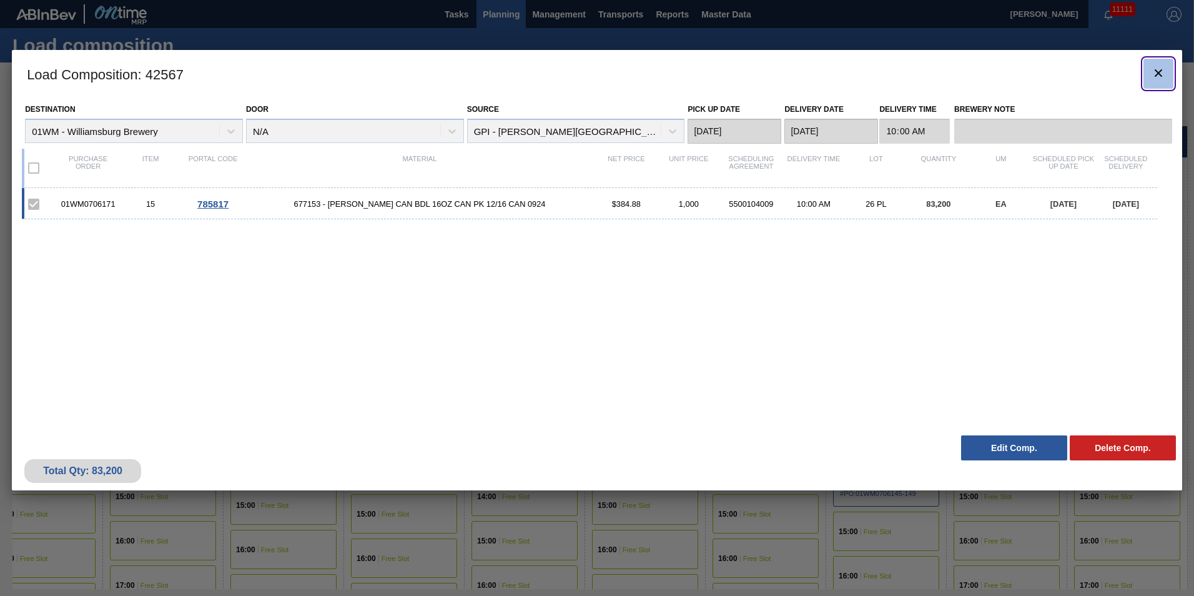
click at [1157, 76] on icon "botão de ícone" at bounding box center [1158, 73] width 15 height 15
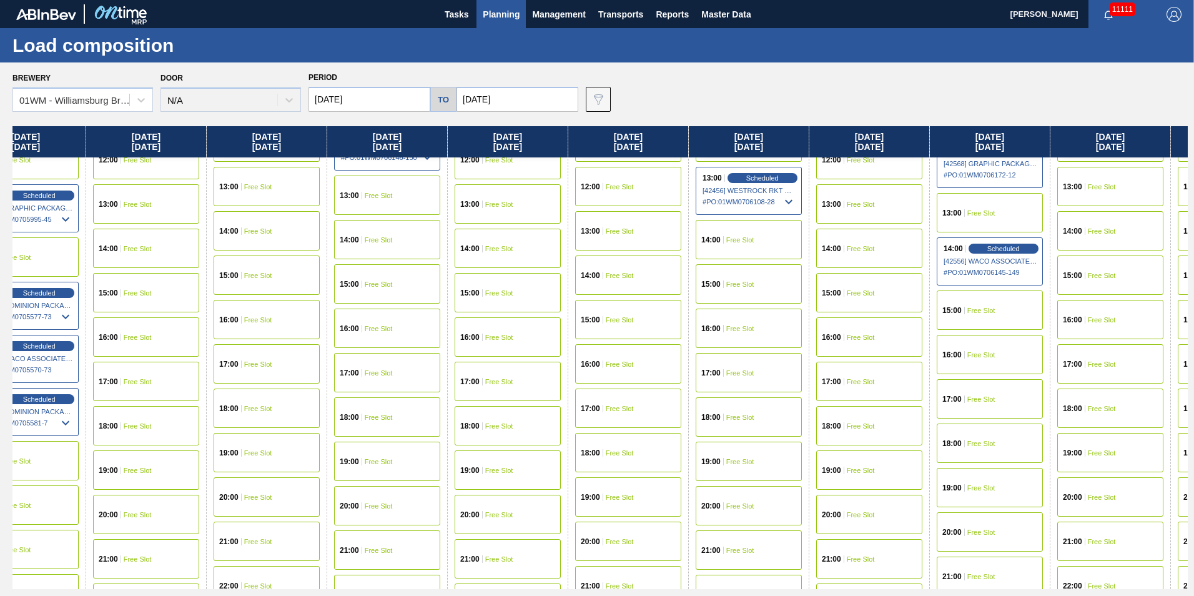
scroll to position [658, 633]
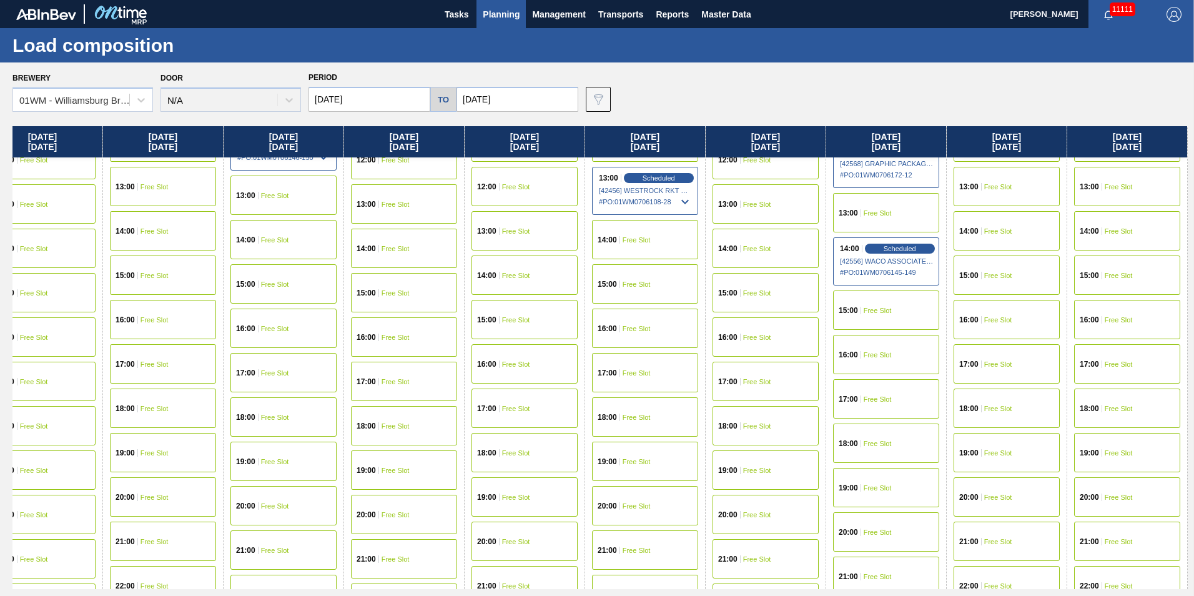
drag, startPoint x: 1136, startPoint y: 152, endPoint x: 385, endPoint y: 272, distance: 760.9
click at [385, 272] on div "[DATE] 00:00 Free Slot 01:00 Free Slot 02:00 Free Slot 03:00 Free Slot 04:00 Fr…" at bounding box center [600, 357] width 1176 height 463
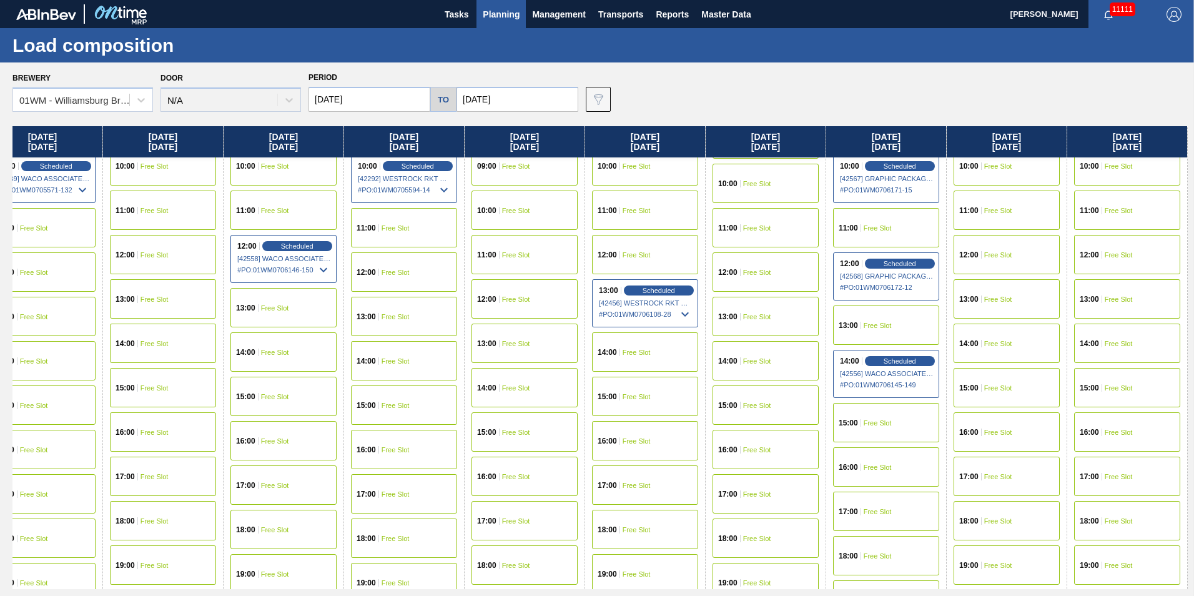
scroll to position [346, 633]
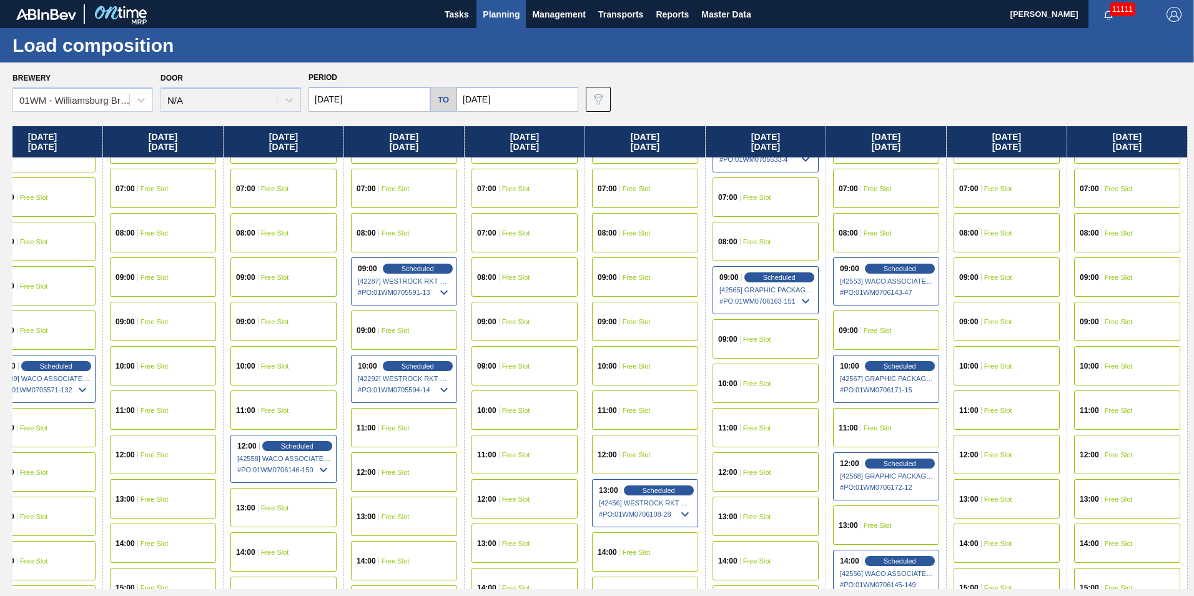
click at [890, 225] on div "08:00 Free Slot" at bounding box center [886, 232] width 106 height 39
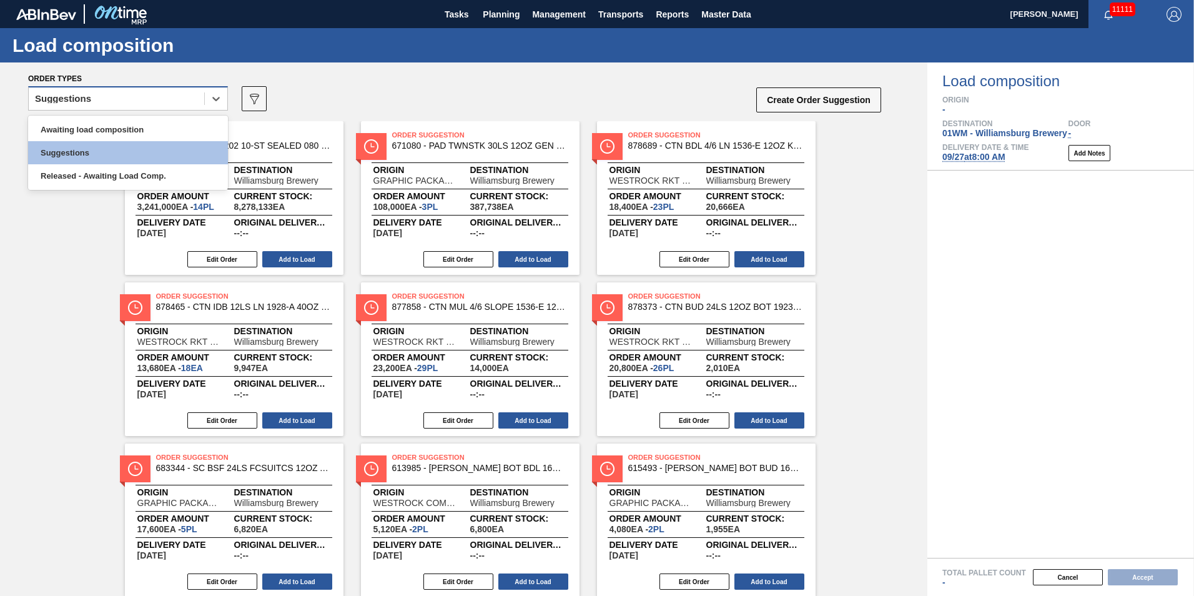
click at [188, 91] on div "Suggestions" at bounding box center [117, 99] width 176 height 18
click at [170, 134] on div "Awaiting load composition" at bounding box center [128, 129] width 200 height 23
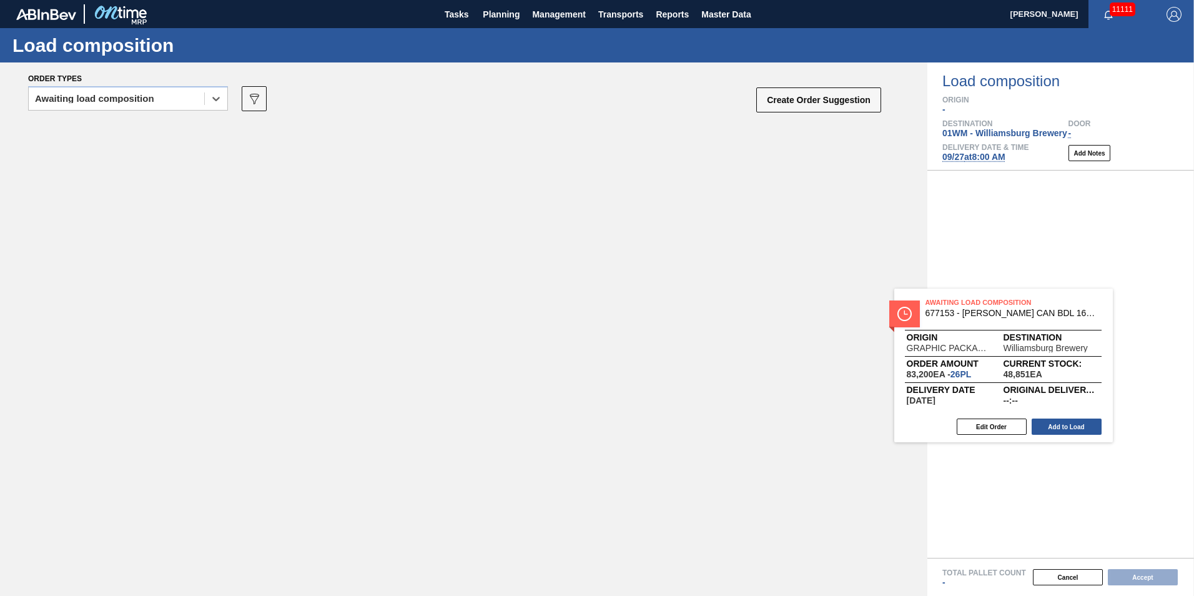
drag, startPoint x: 233, startPoint y: 186, endPoint x: 1016, endPoint y: 350, distance: 799.6
click at [1007, 350] on div "Order types option Awaiting load composition, selected. Select is focused ,type…" at bounding box center [597, 328] width 1194 height 533
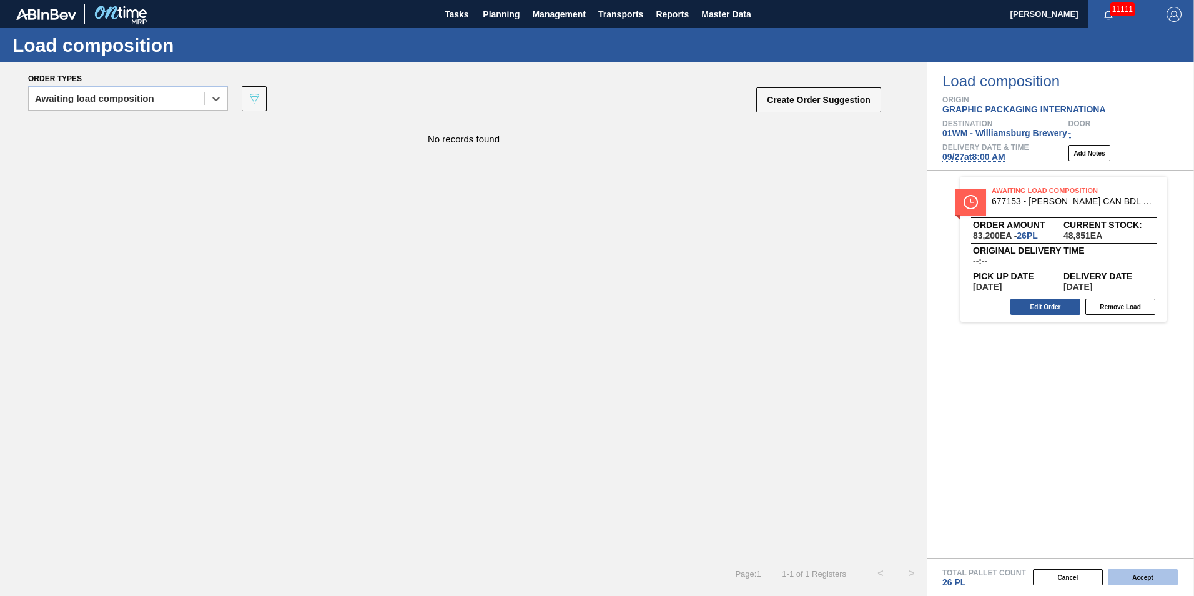
click at [1153, 581] on button "Accept" at bounding box center [1143, 577] width 70 height 16
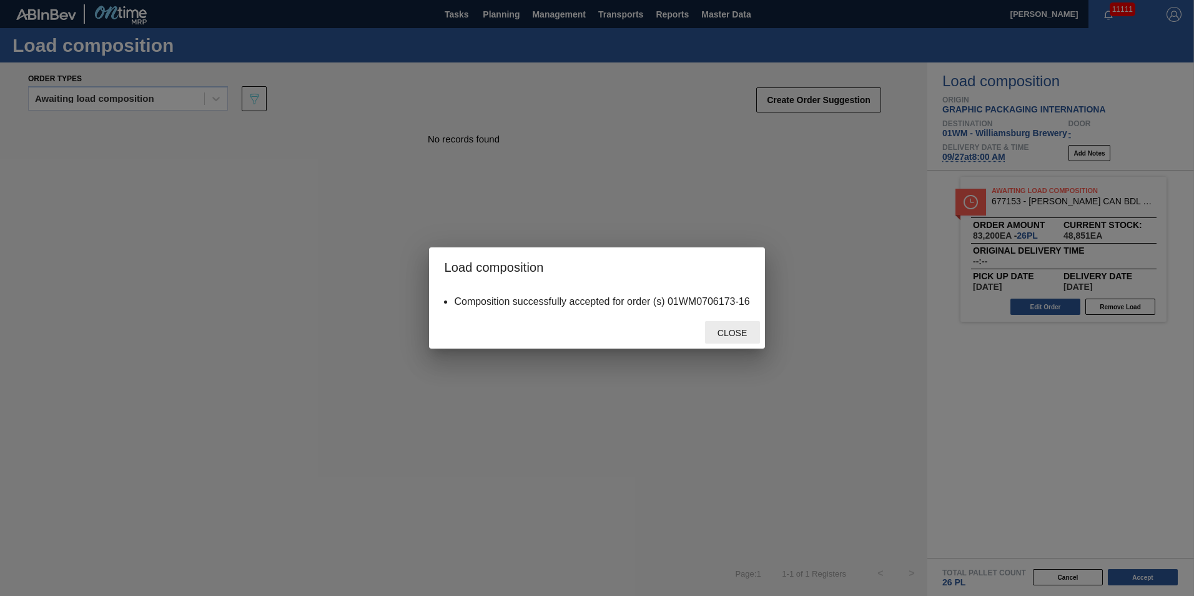
click at [719, 333] on span "Close" at bounding box center [732, 333] width 49 height 10
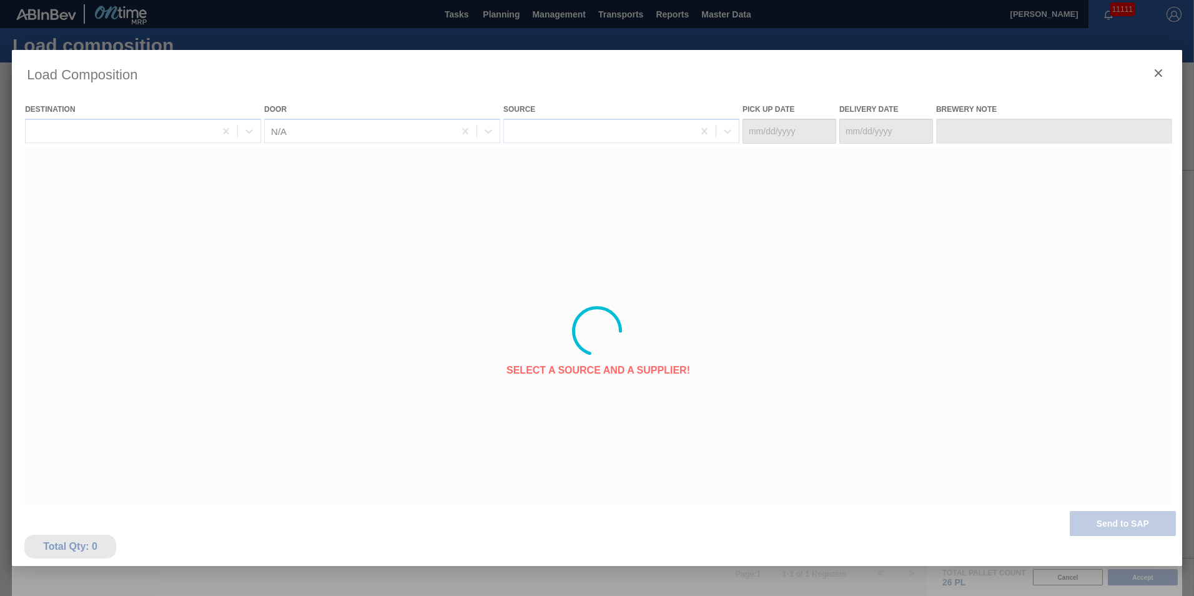
type Date "[DATE]"
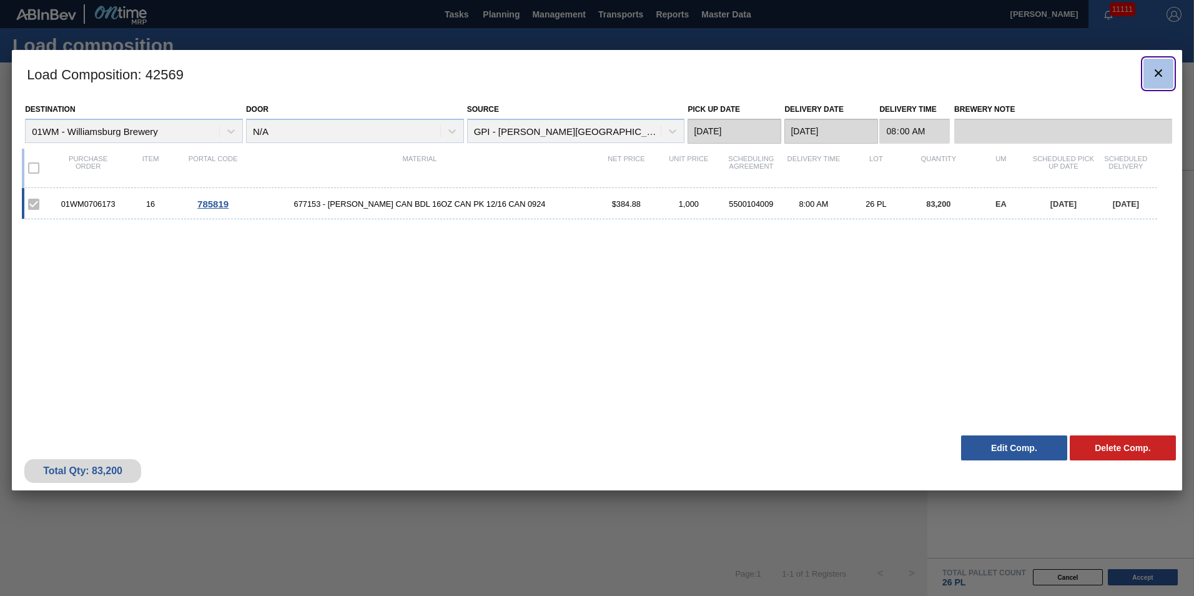
click at [1153, 71] on icon "botão de ícone" at bounding box center [1158, 73] width 15 height 15
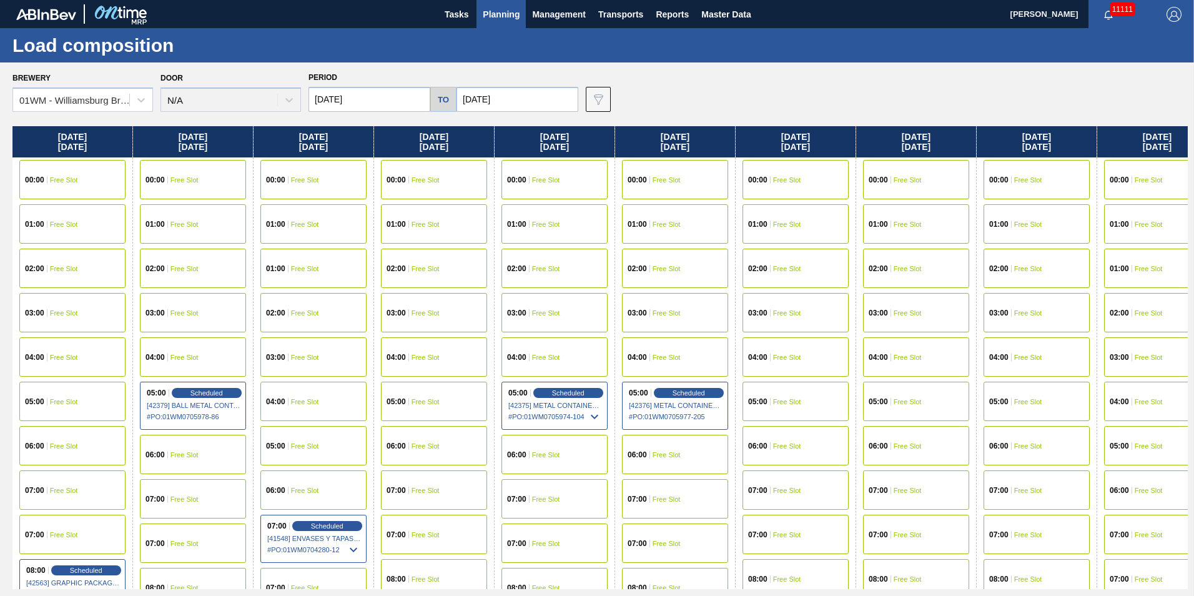
click at [508, 14] on span "Planning" at bounding box center [501, 14] width 37 height 15
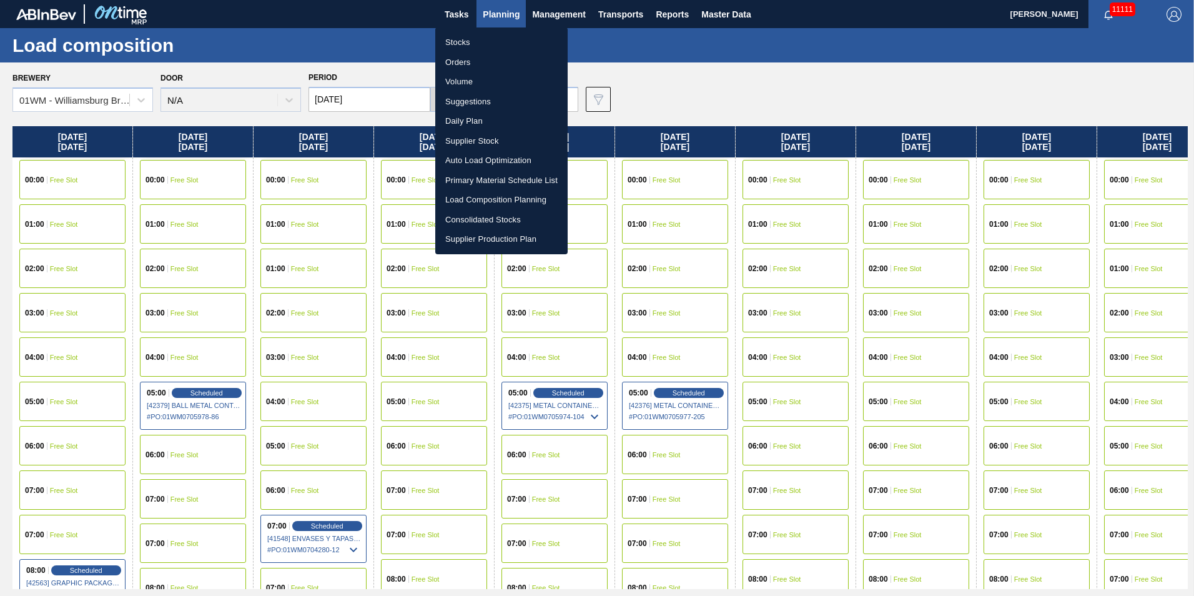
click at [482, 202] on li "Load Composition Planning" at bounding box center [501, 200] width 132 height 20
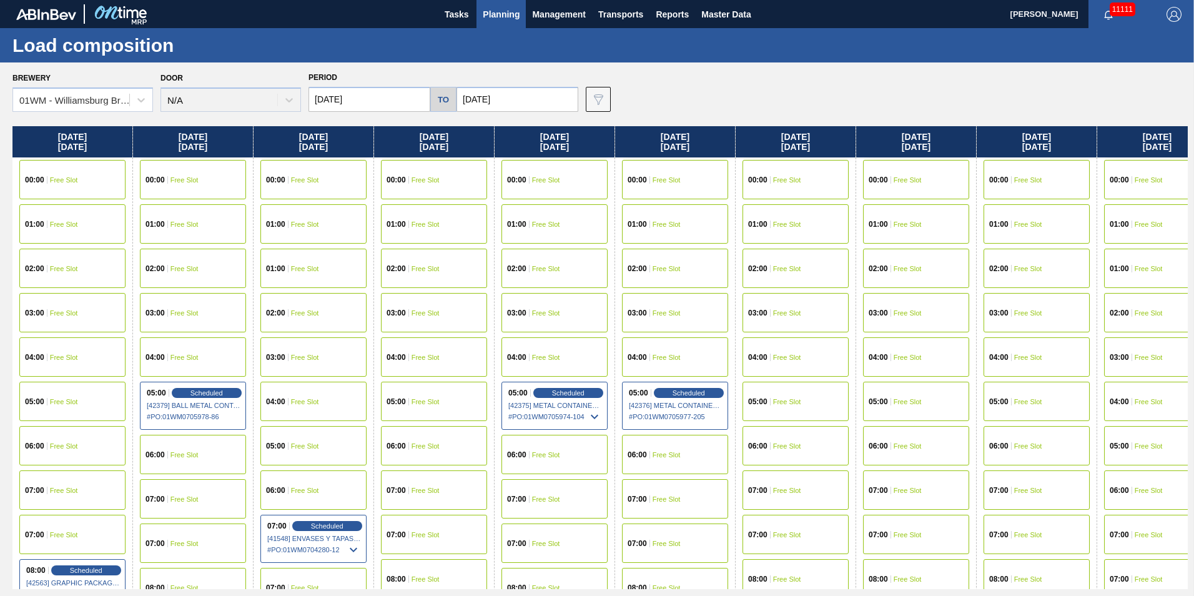
click at [512, 28] on div "Load composition" at bounding box center [597, 45] width 1194 height 34
click at [512, 13] on span "Planning" at bounding box center [501, 14] width 37 height 15
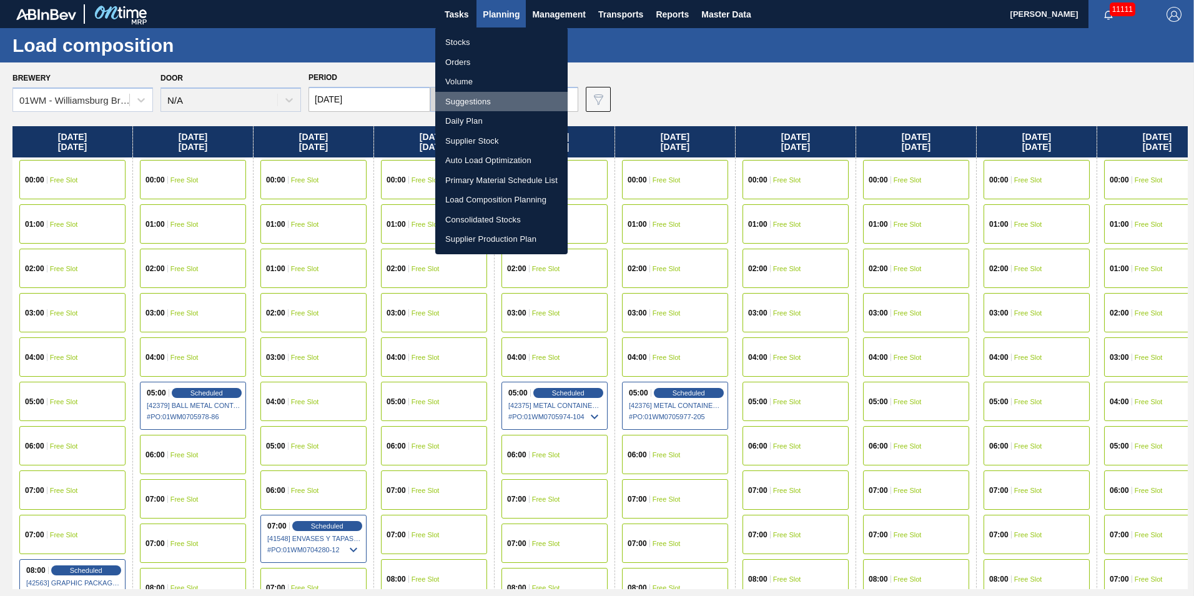
click at [483, 96] on li "Suggestions" at bounding box center [501, 102] width 132 height 20
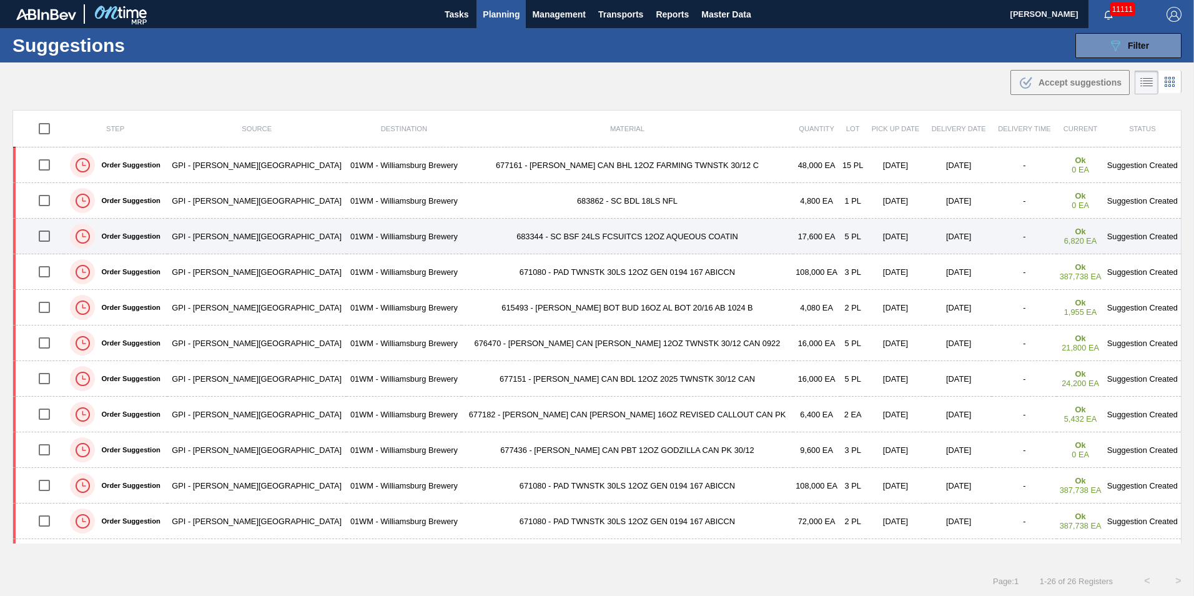
click at [50, 235] on input "checkbox" at bounding box center [44, 236] width 26 height 26
checkbox input "true"
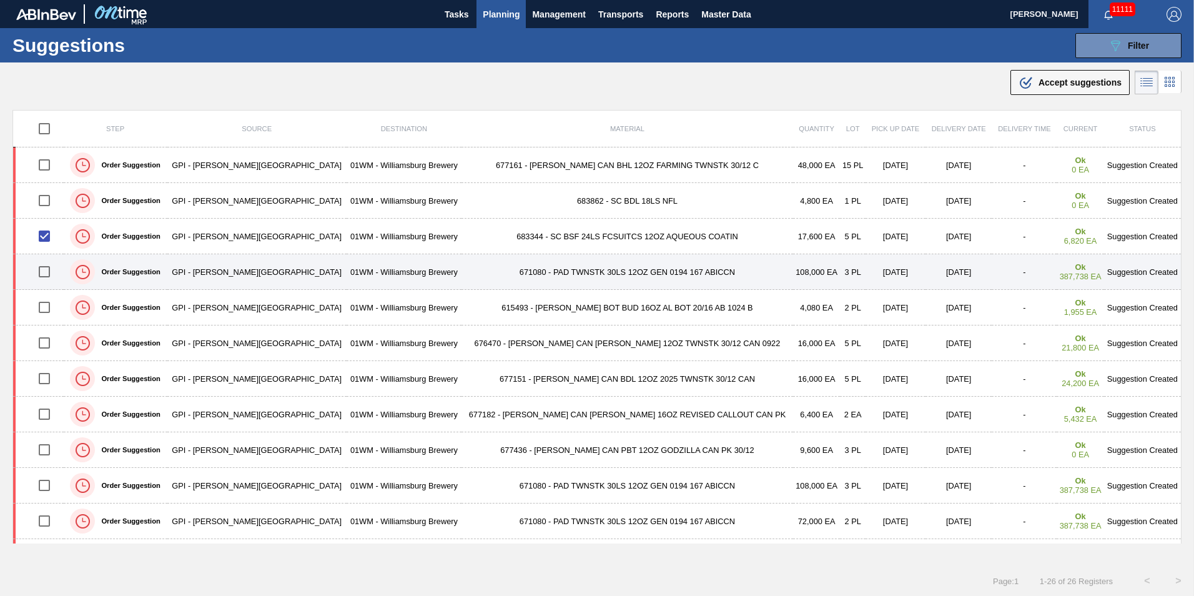
click at [49, 262] on input "checkbox" at bounding box center [44, 272] width 26 height 26
checkbox input "true"
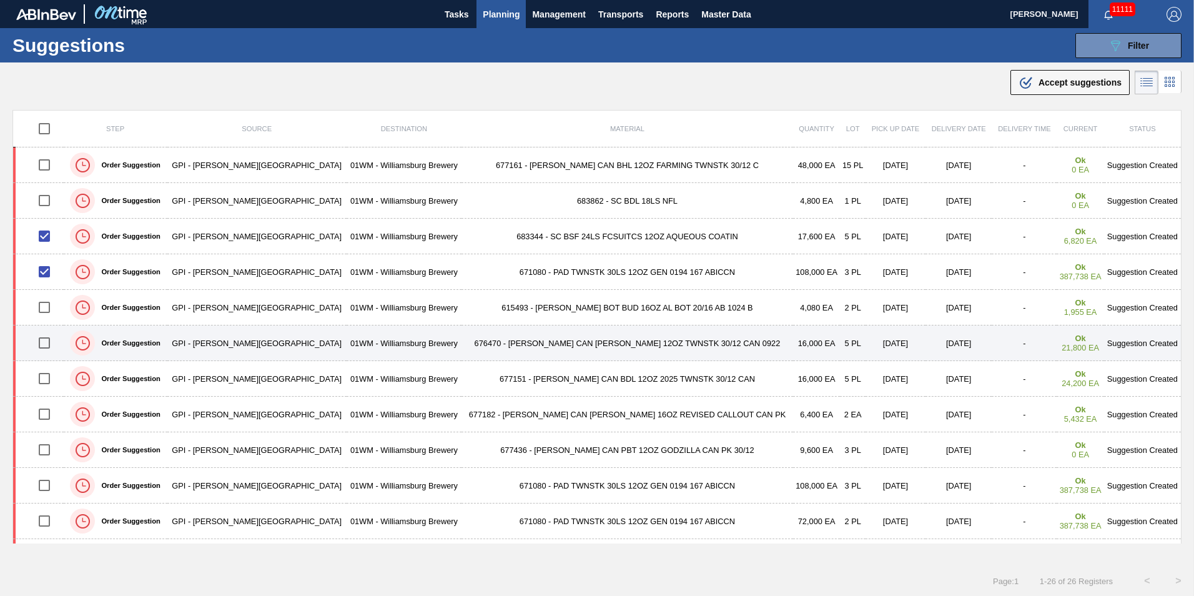
click at [47, 343] on input "checkbox" at bounding box center [44, 343] width 26 height 26
checkbox input "true"
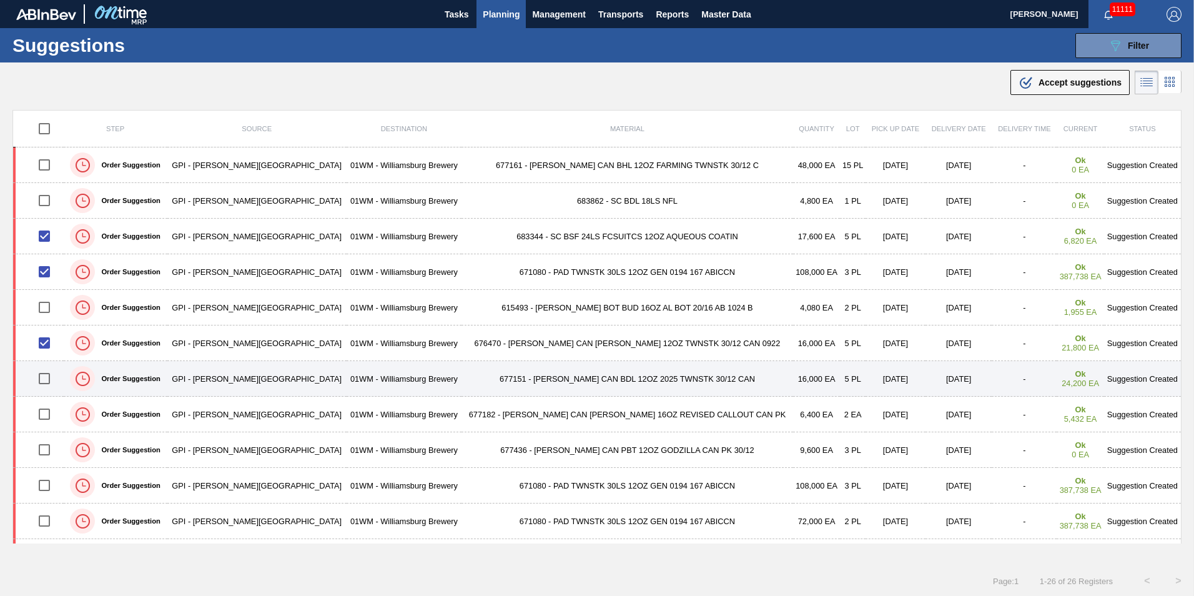
click at [47, 369] on input "checkbox" at bounding box center [44, 378] width 26 height 26
checkbox input "true"
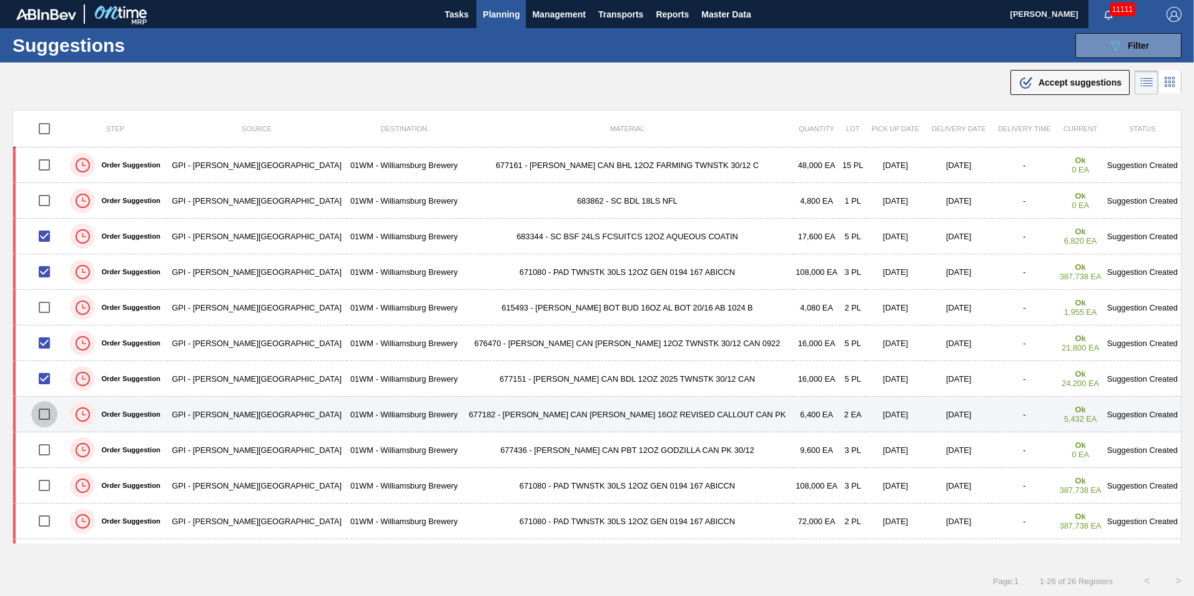
click at [46, 412] on input "checkbox" at bounding box center [44, 414] width 26 height 26
checkbox input "true"
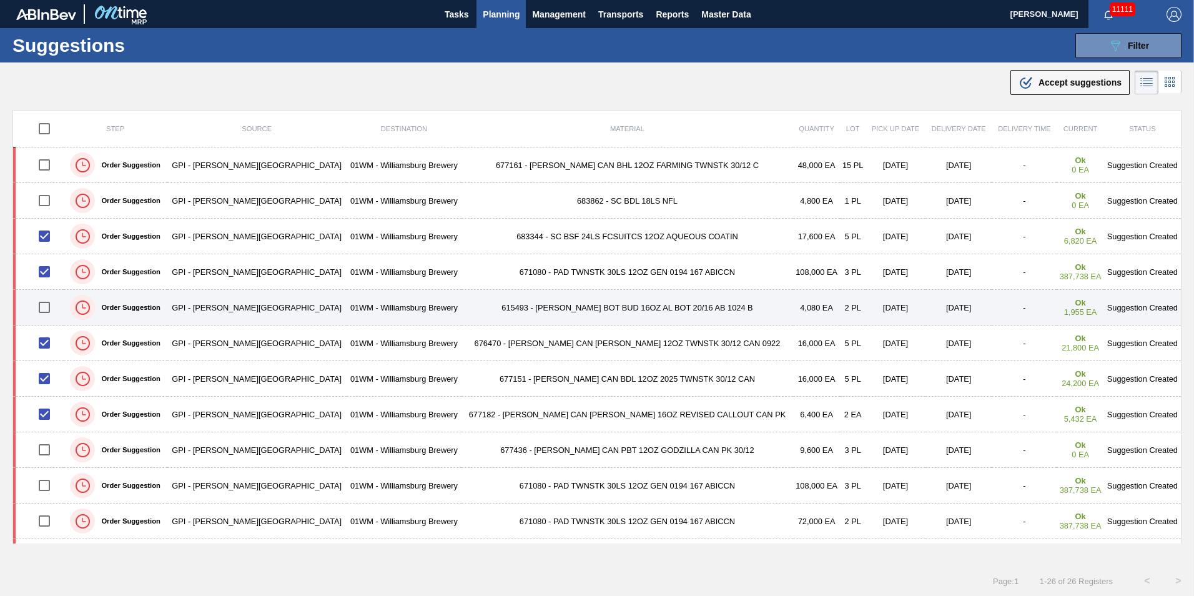
click at [47, 306] on input "checkbox" at bounding box center [44, 307] width 26 height 26
checkbox input "true"
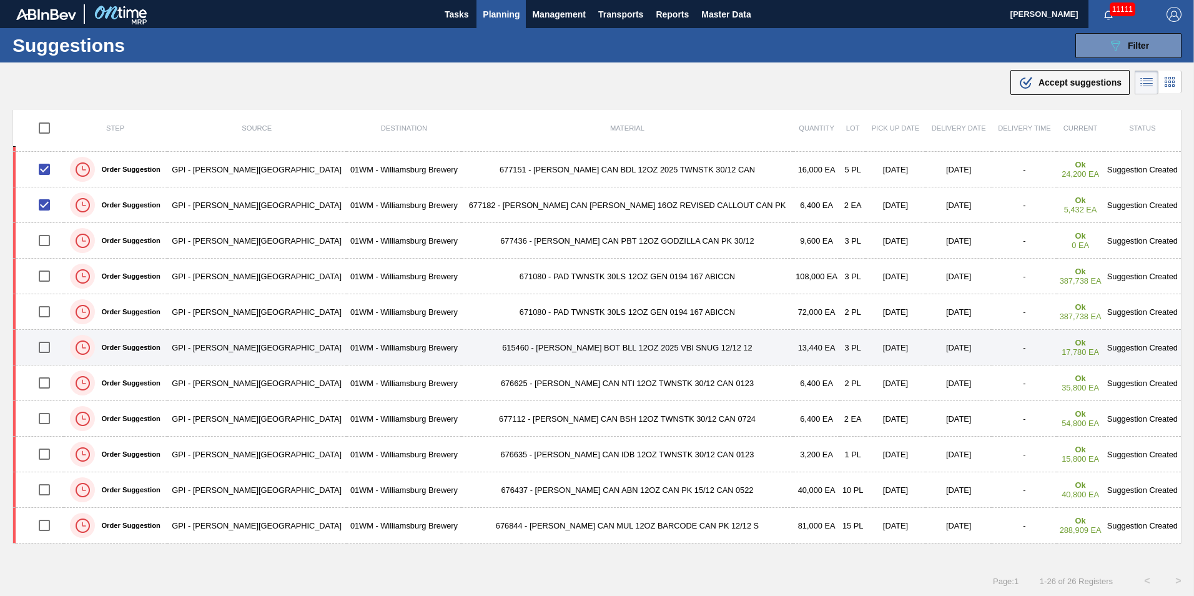
scroll to position [187, 0]
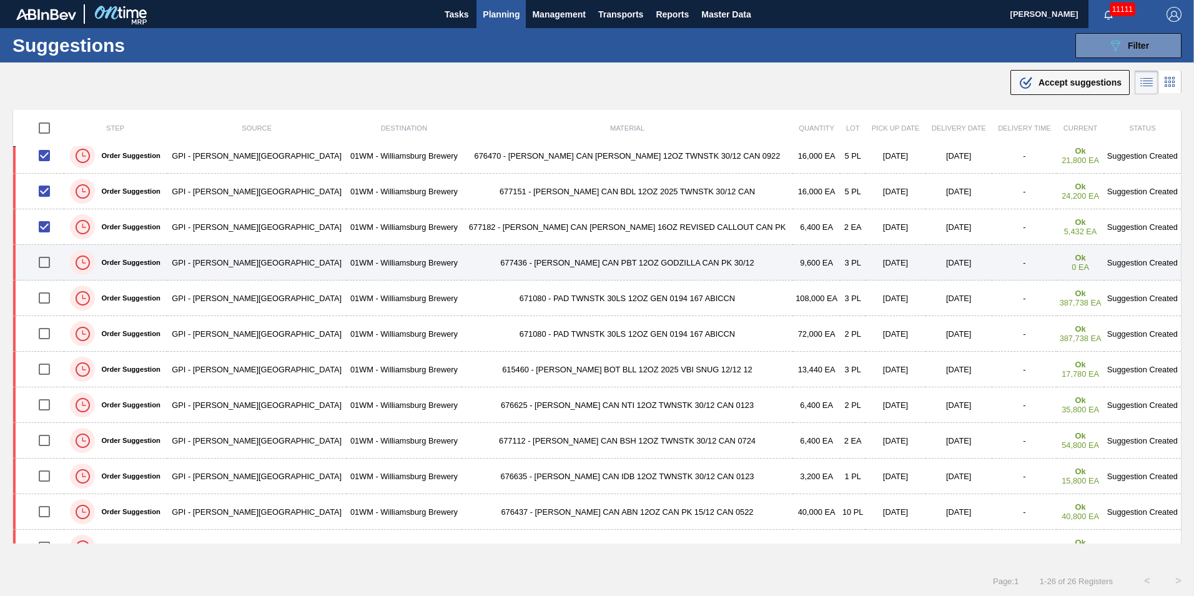
click at [53, 260] on input "checkbox" at bounding box center [44, 262] width 26 height 26
checkbox input "true"
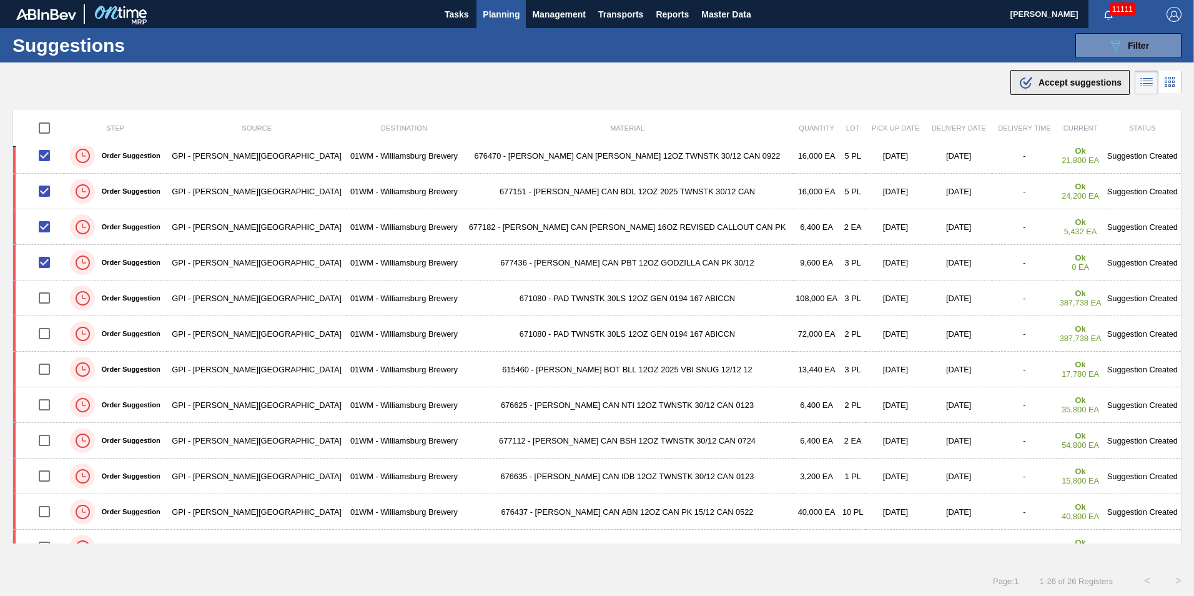
click at [1069, 84] on span "Accept suggestions" at bounding box center [1080, 82] width 83 height 10
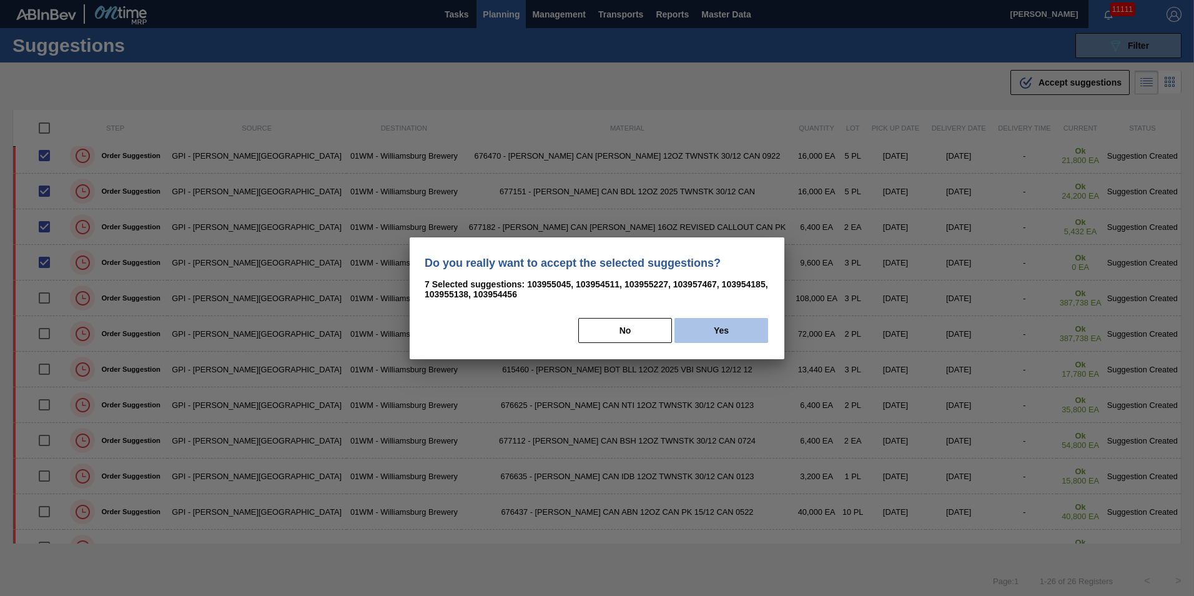
click at [731, 332] on button "Yes" at bounding box center [722, 330] width 94 height 25
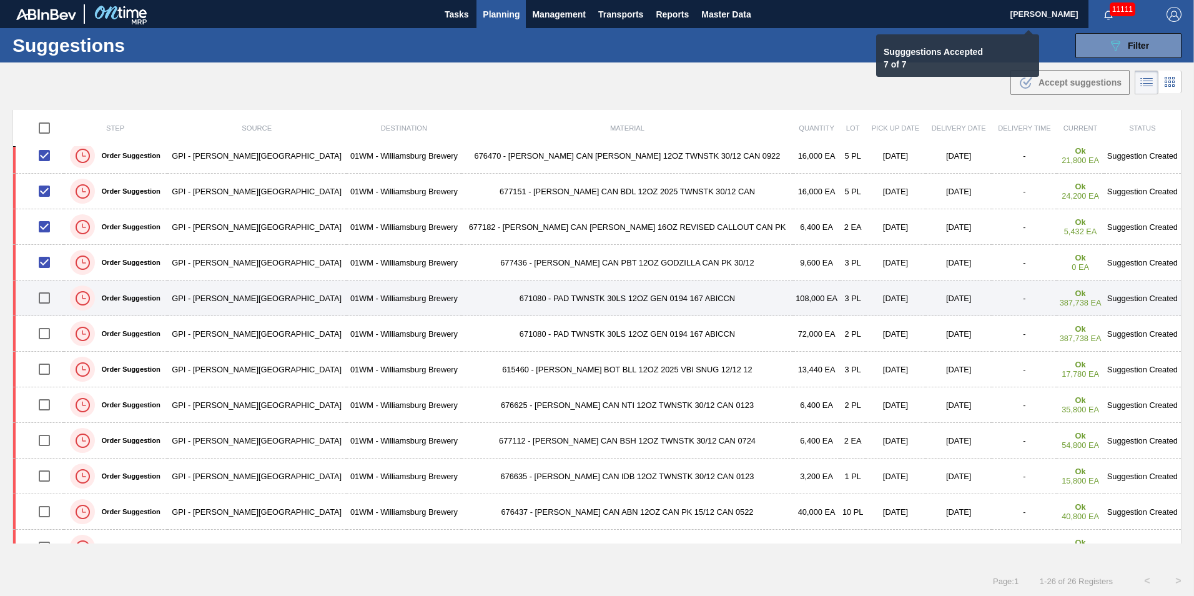
checkbox input "false"
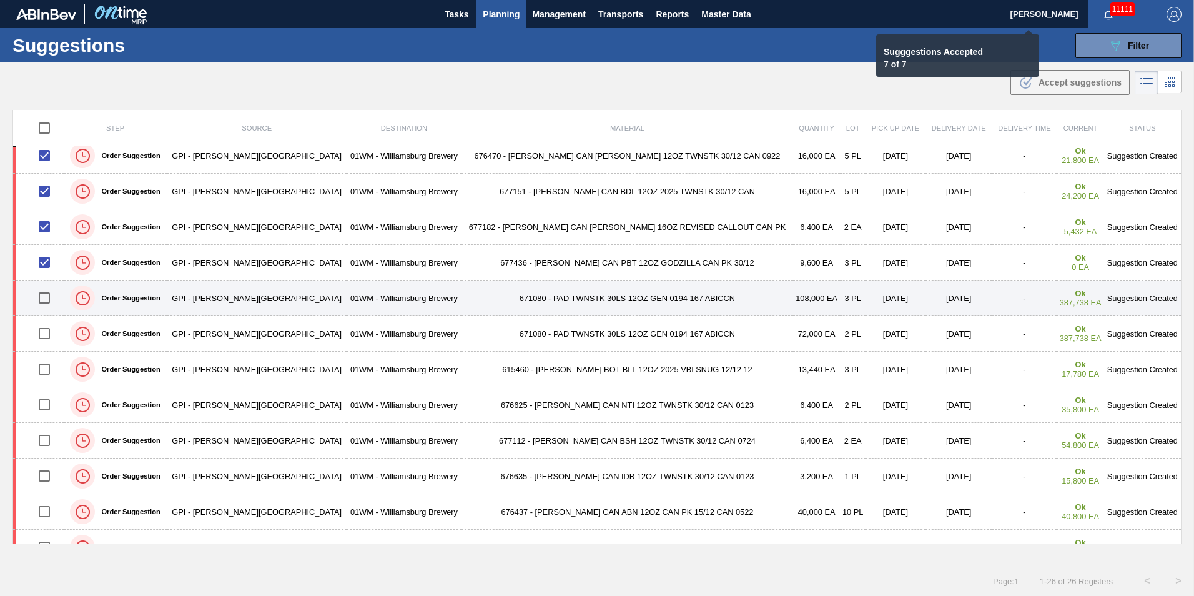
checkbox input "false"
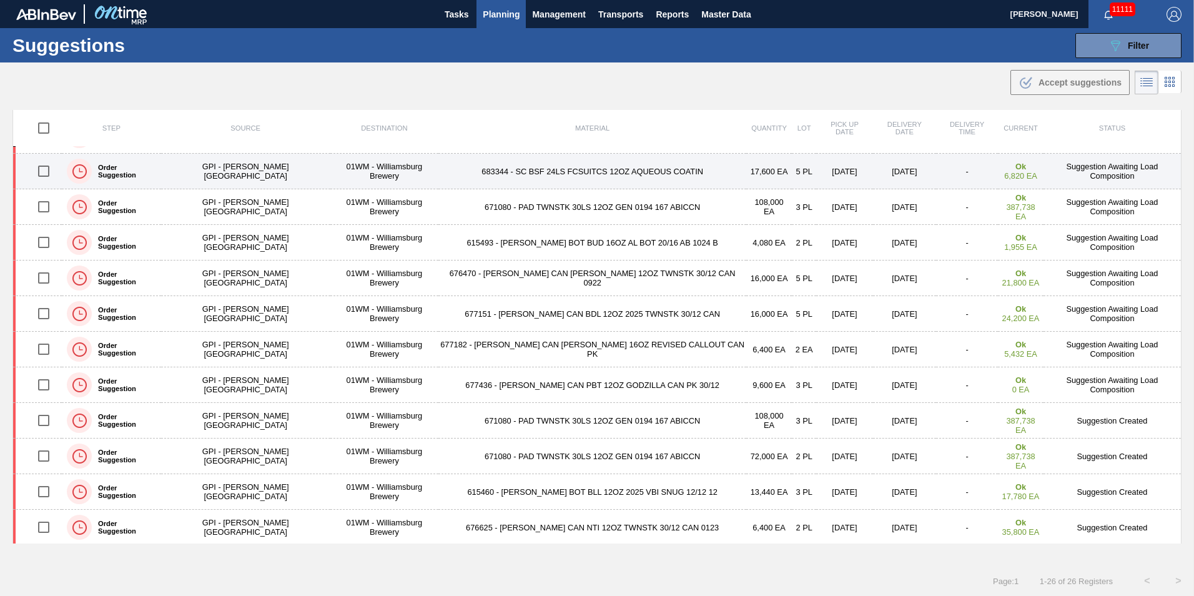
scroll to position [0, 0]
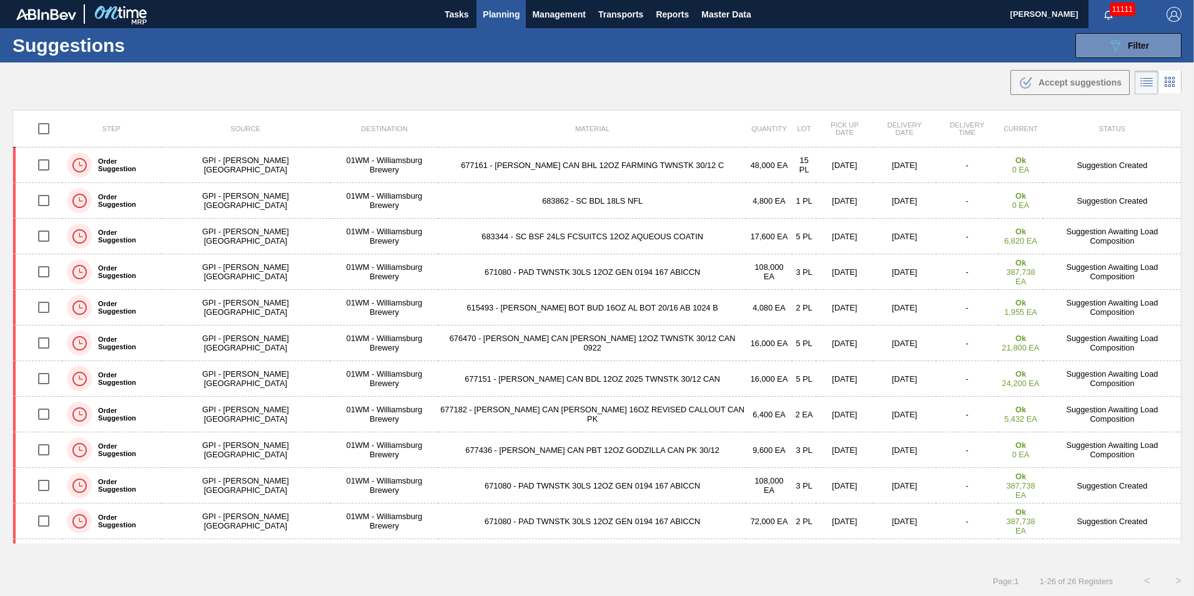
click at [508, 18] on span "Planning" at bounding box center [501, 14] width 37 height 15
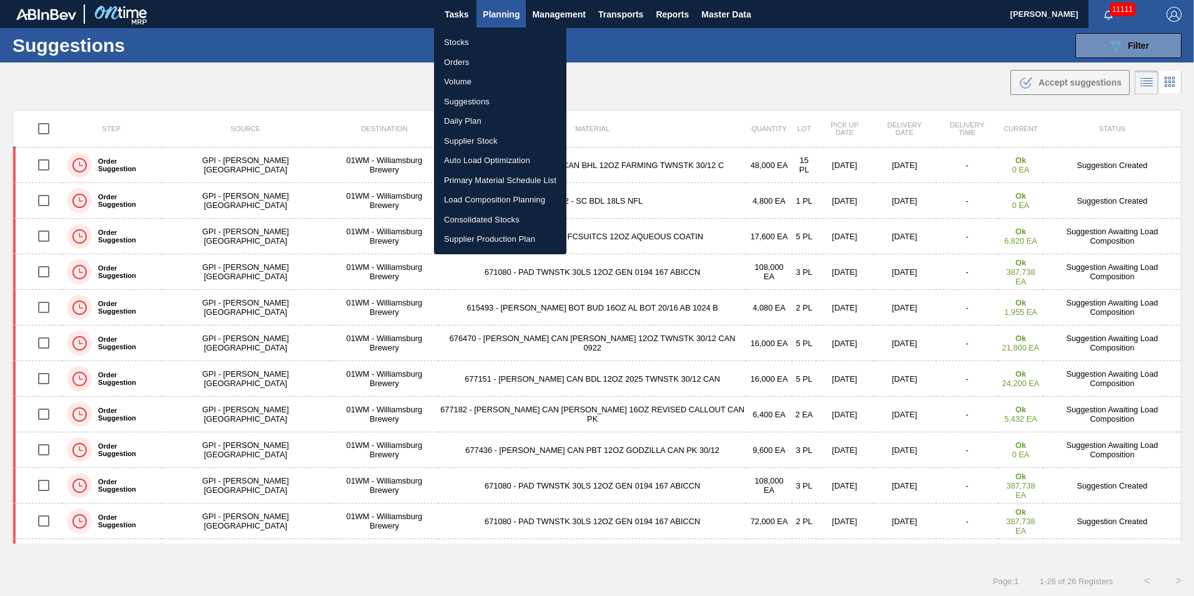
click at [510, 202] on li "Load Composition Planning" at bounding box center [500, 200] width 132 height 20
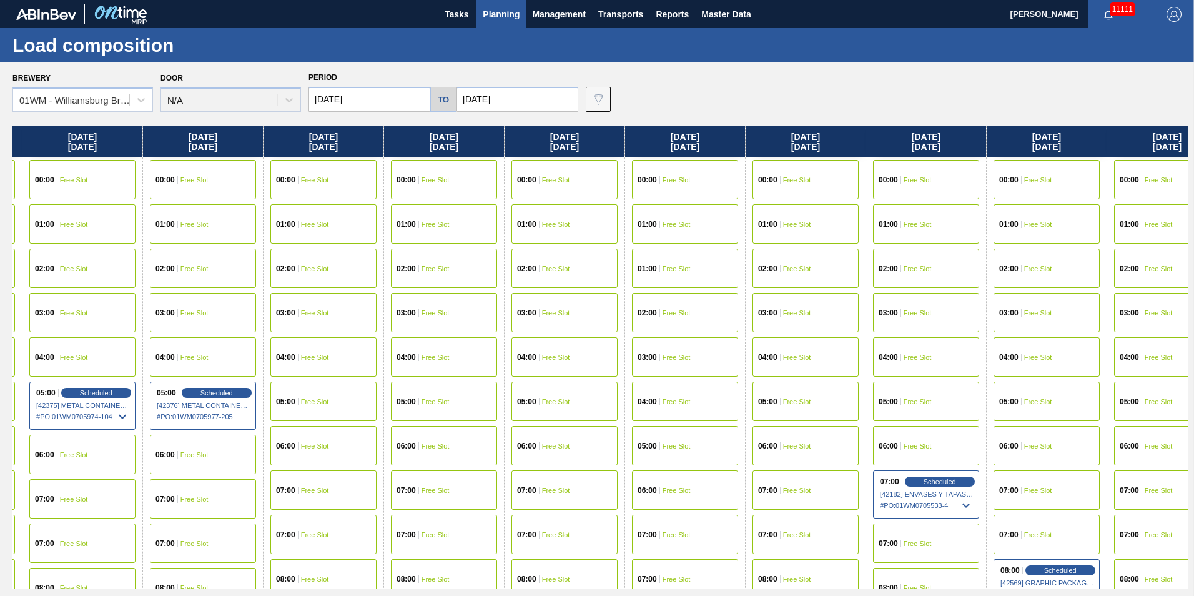
scroll to position [0, 491]
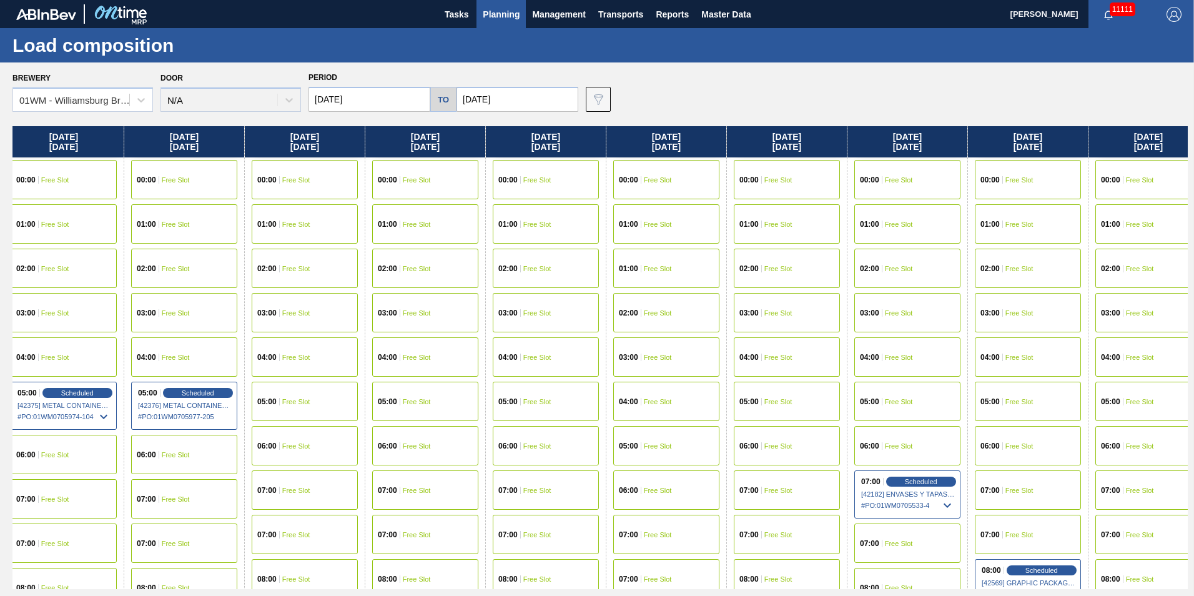
drag, startPoint x: 877, startPoint y: 151, endPoint x: 498, endPoint y: 159, distance: 378.7
click at [498, 159] on div "[DATE] 00:00 Free Slot 01:00 Free Slot 02:00 Free Slot 03:00 Free Slot 04:00 Fr…" at bounding box center [600, 357] width 1176 height 463
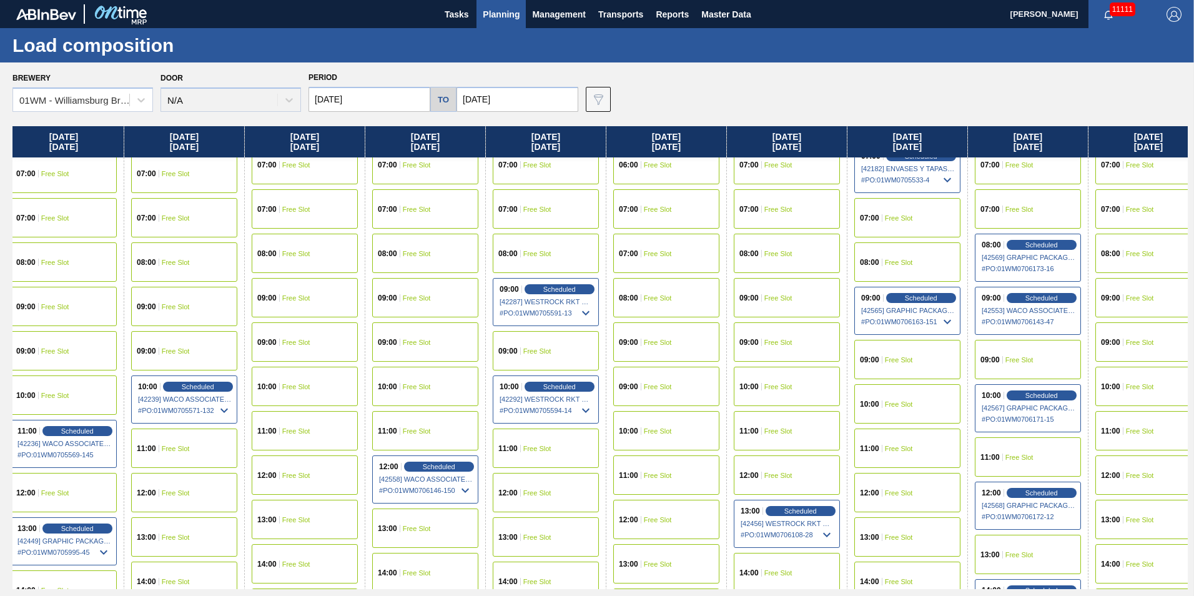
scroll to position [500, 491]
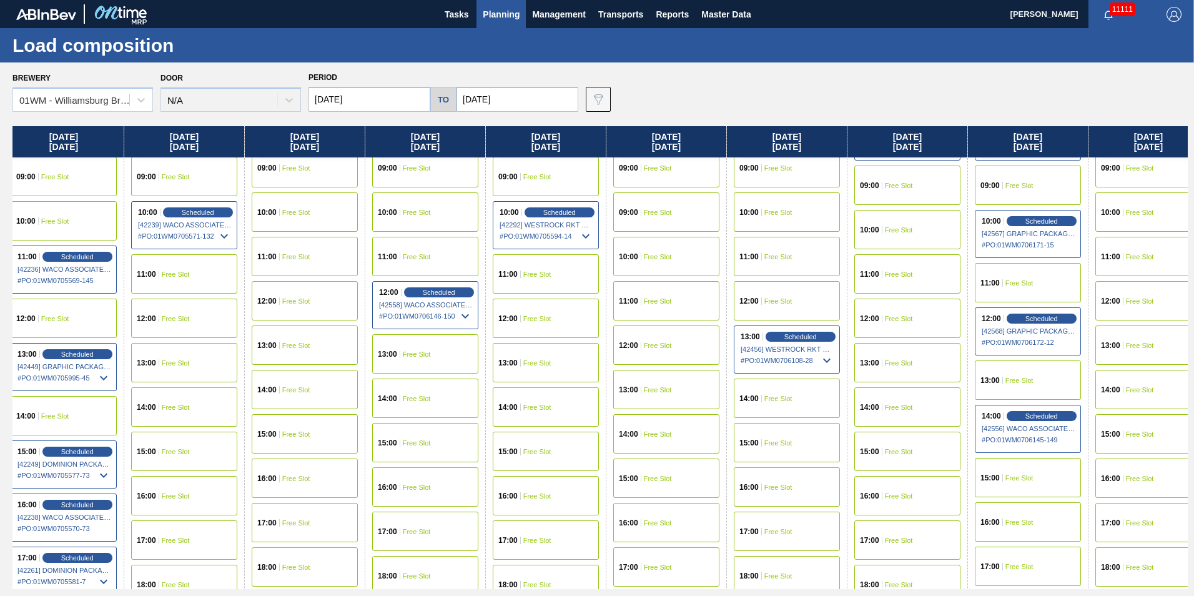
click at [918, 234] on div "10:00 Free Slot" at bounding box center [908, 229] width 106 height 39
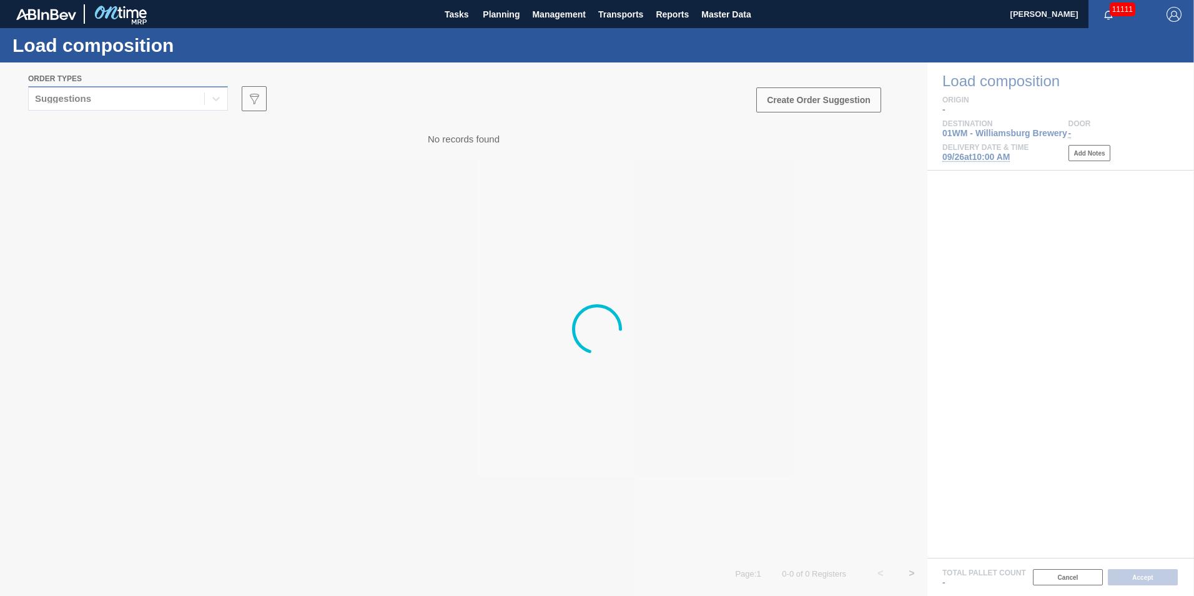
click at [141, 102] on div "Suggestions" at bounding box center [117, 99] width 176 height 18
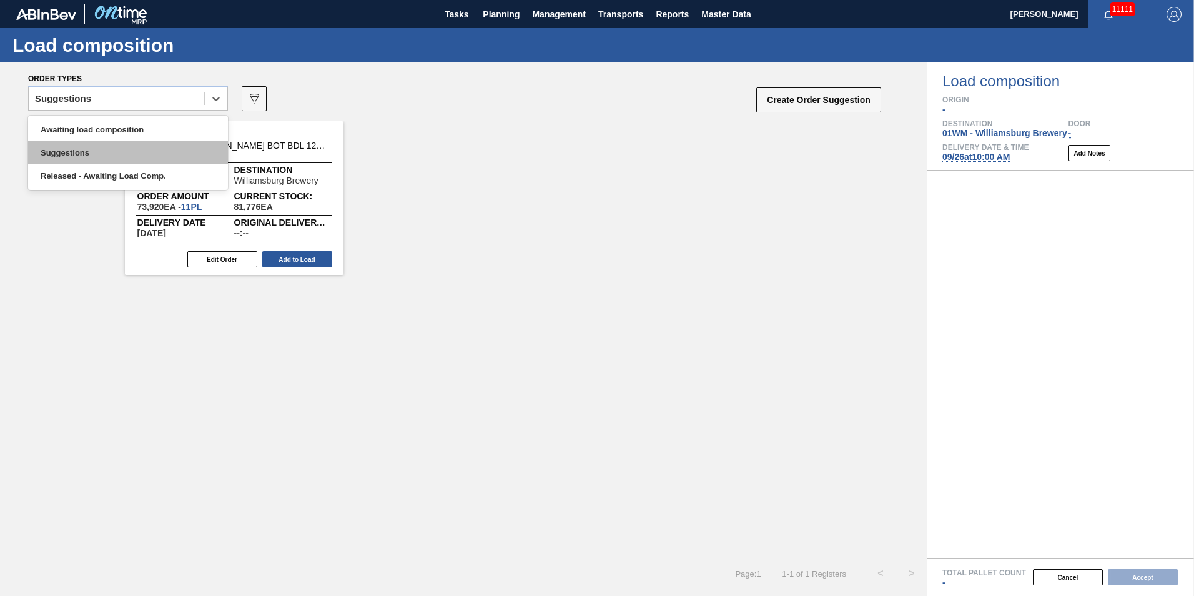
click at [130, 147] on div "Suggestions" at bounding box center [128, 152] width 200 height 23
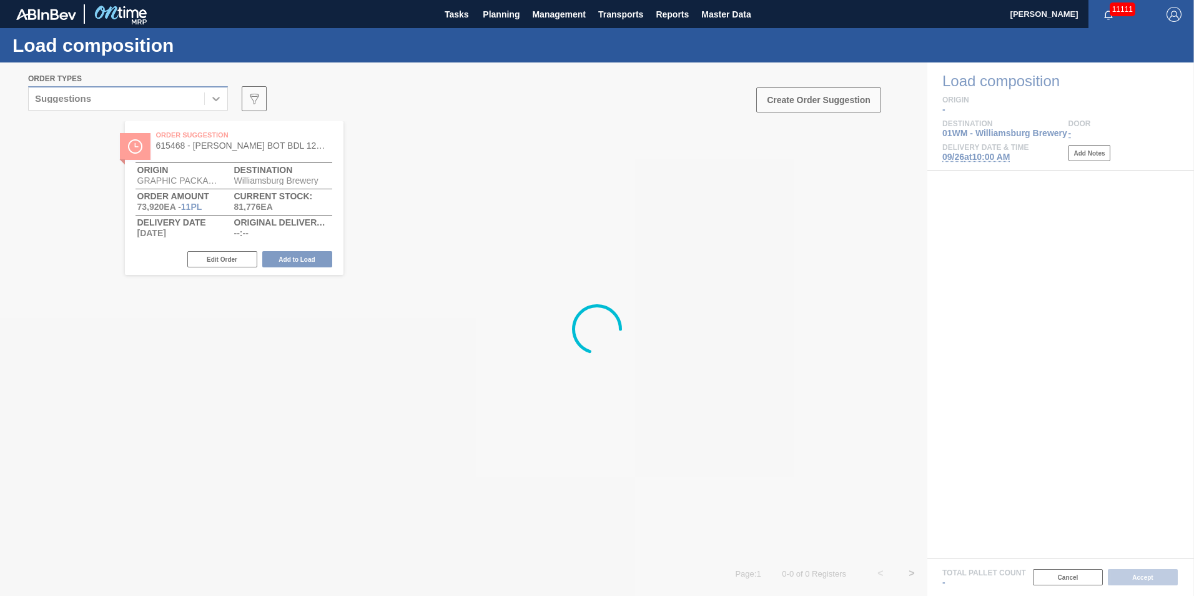
click at [127, 107] on div "Suggestions" at bounding box center [117, 99] width 176 height 18
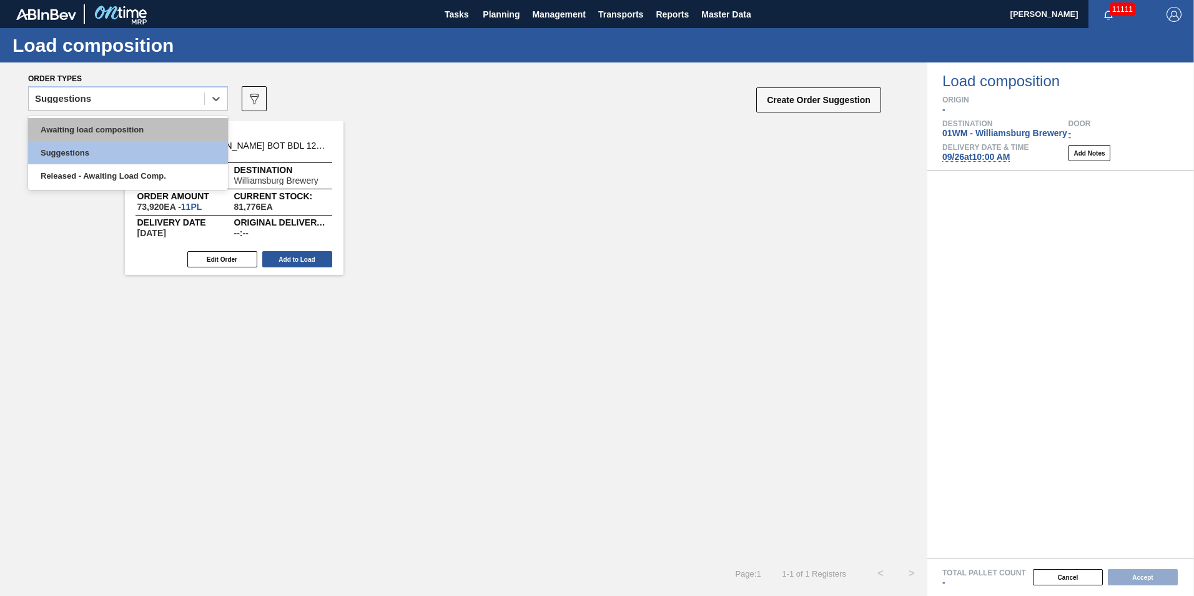
click at [125, 124] on div "Awaiting load composition" at bounding box center [128, 129] width 200 height 23
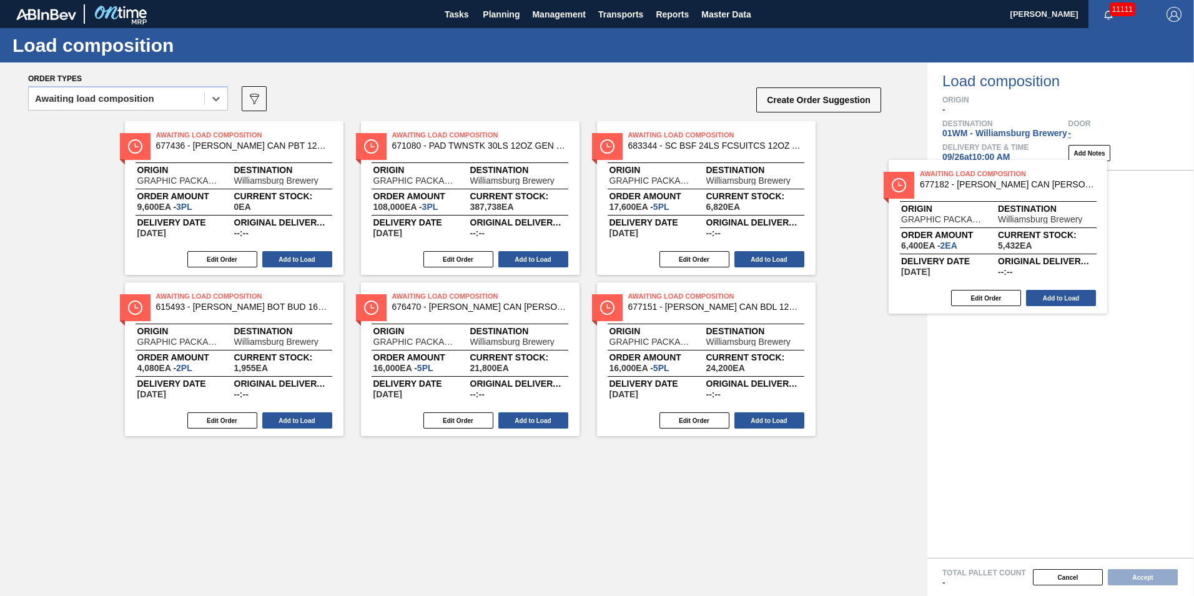
drag, startPoint x: 287, startPoint y: 231, endPoint x: 1158, endPoint y: 299, distance: 873.5
click at [1158, 299] on div "Order types option Awaiting load composition, selected. Select is focused ,type…" at bounding box center [597, 328] width 1194 height 533
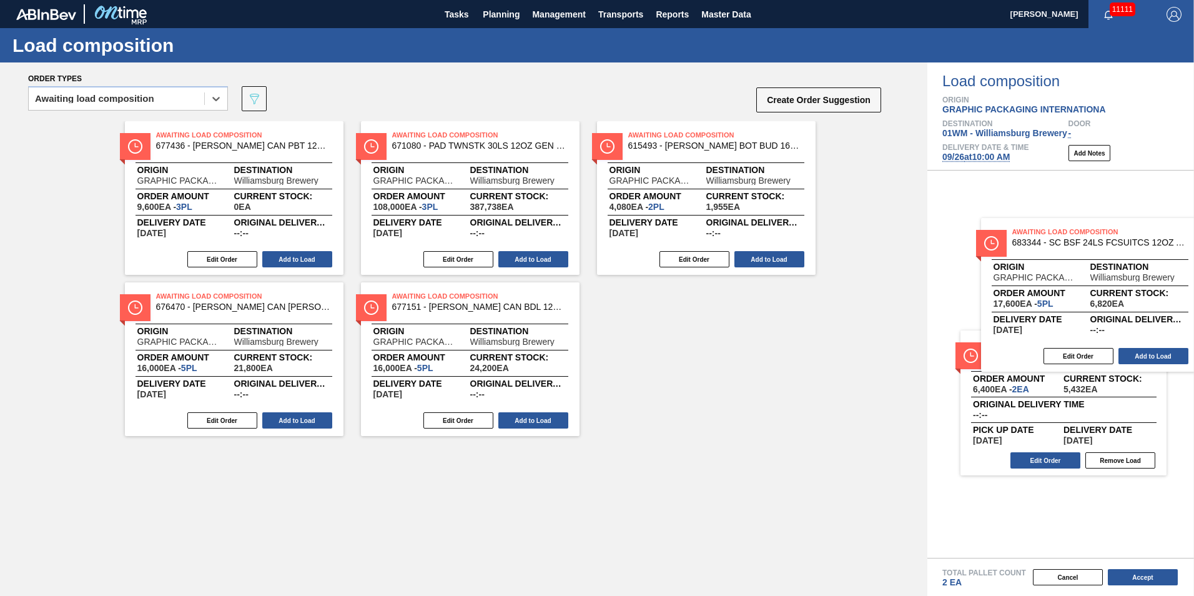
drag, startPoint x: 733, startPoint y: 196, endPoint x: 1139, endPoint y: 302, distance: 419.1
click at [1138, 302] on div "Order types option Awaiting load composition, selected. Select is focused ,type…" at bounding box center [597, 328] width 1194 height 533
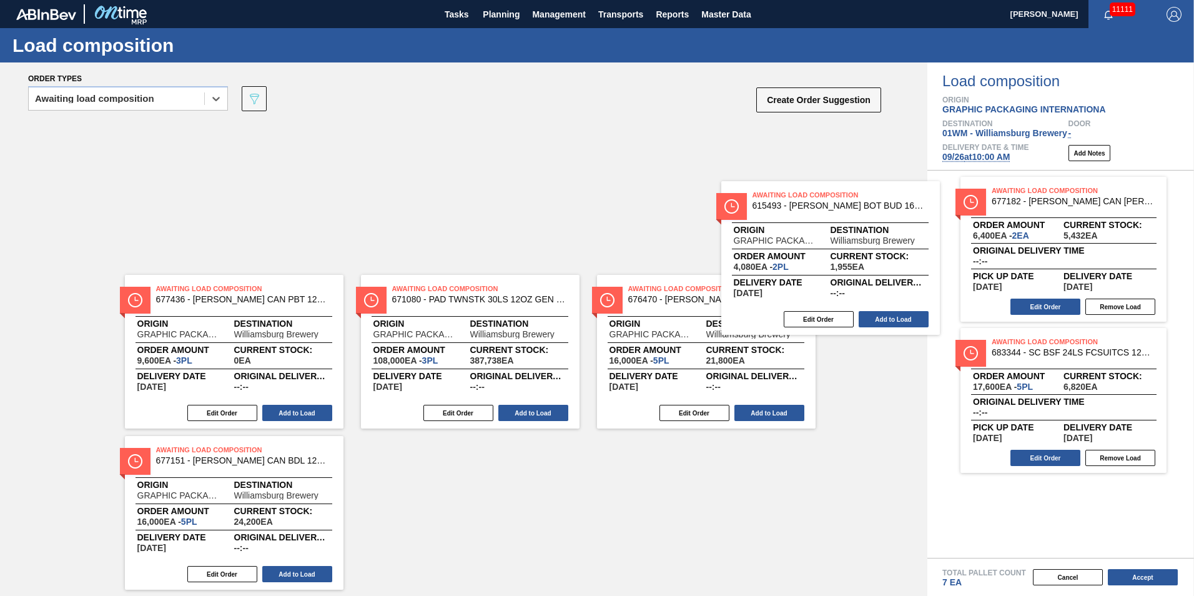
drag, startPoint x: 797, startPoint y: 210, endPoint x: 1178, endPoint y: 345, distance: 404.2
click at [1184, 349] on div "Order types option Awaiting load composition, selected. Select is focused ,type…" at bounding box center [597, 328] width 1194 height 533
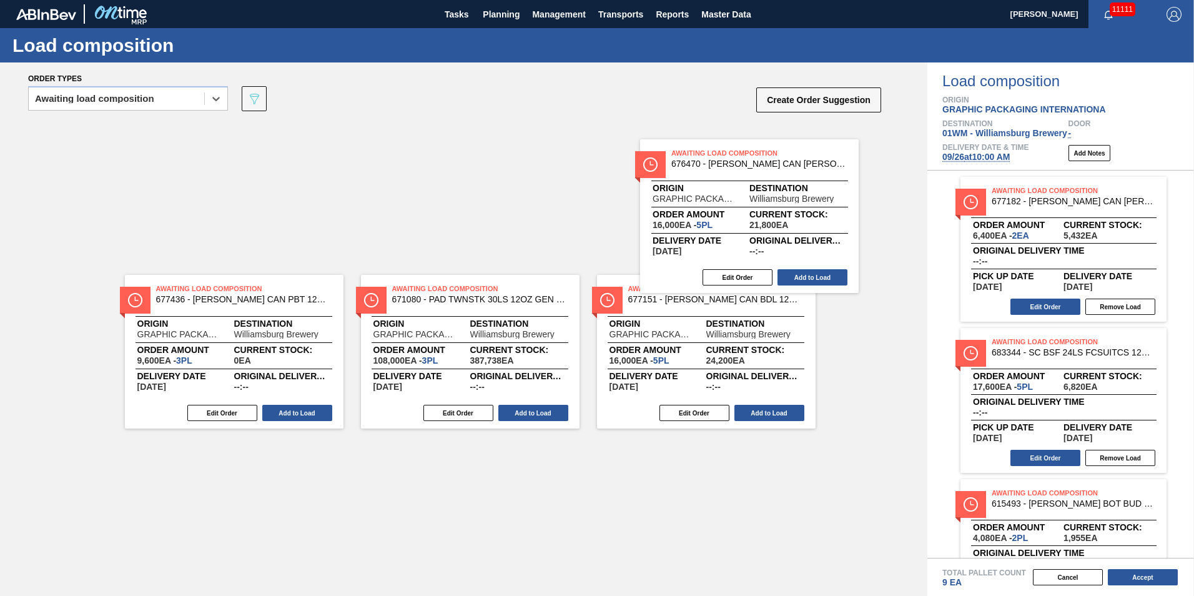
drag, startPoint x: 697, startPoint y: 216, endPoint x: 1145, endPoint y: 327, distance: 461.5
click at [1145, 327] on div "Order types option Awaiting load composition, selected. Select is focused ,type…" at bounding box center [597, 328] width 1194 height 533
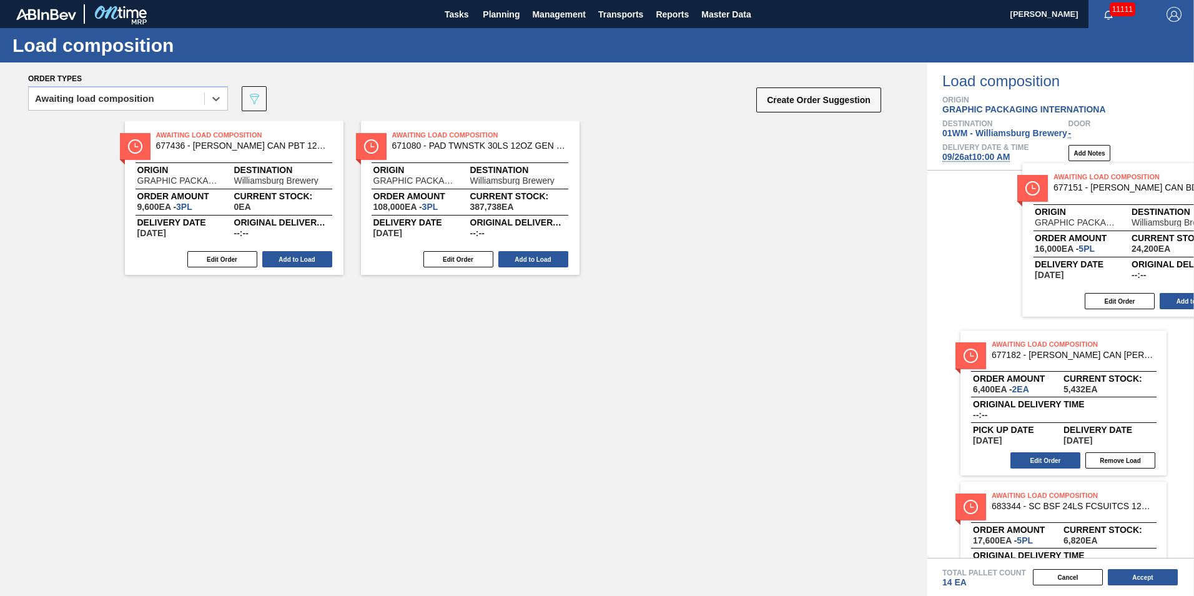
drag, startPoint x: 683, startPoint y: 224, endPoint x: 1103, endPoint y: 260, distance: 422.0
click at [1112, 265] on div "Order types option Awaiting load composition, selected. Select is focused ,type…" at bounding box center [597, 328] width 1194 height 533
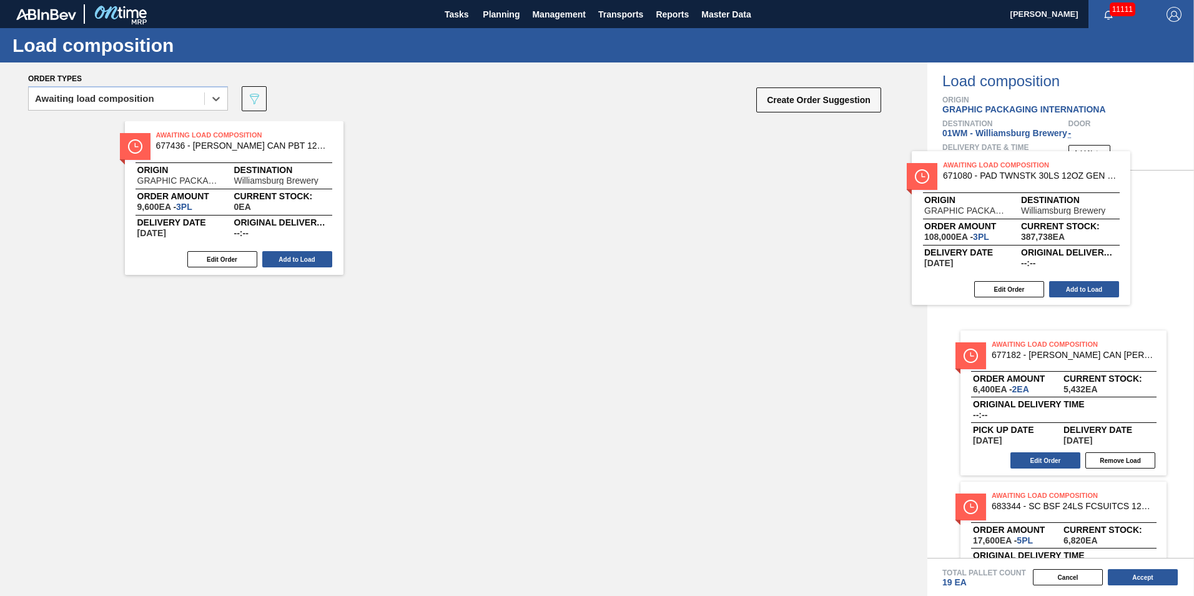
drag, startPoint x: 544, startPoint y: 208, endPoint x: 961, endPoint y: 205, distance: 417.3
click at [1124, 240] on div "Order types option Awaiting load composition, selected. Select is focused ,type…" at bounding box center [597, 328] width 1194 height 533
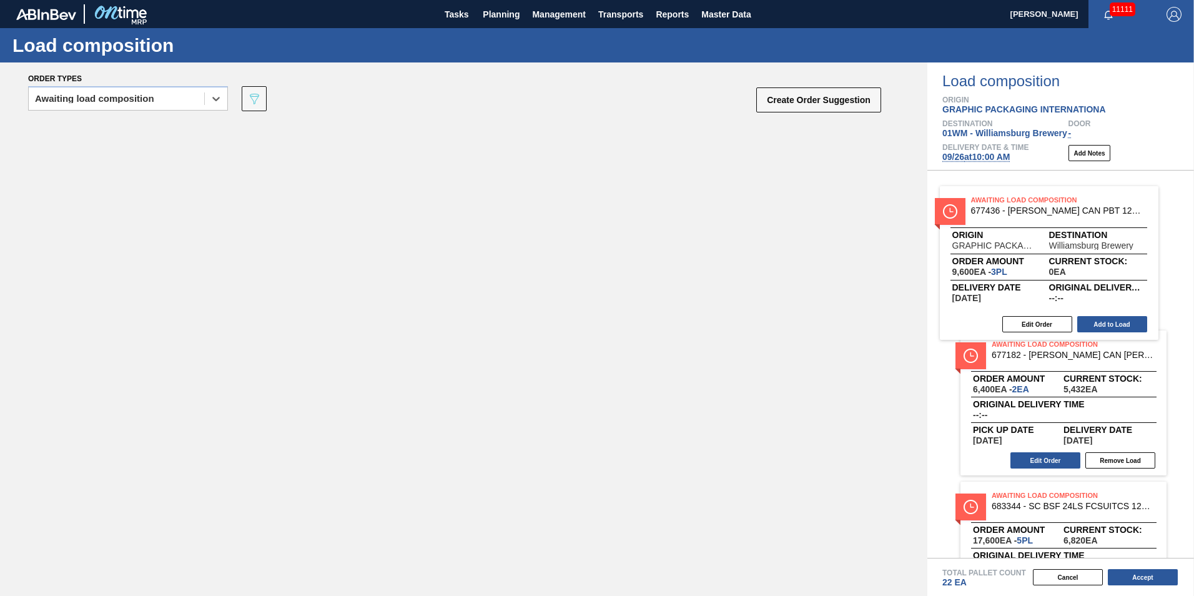
drag, startPoint x: 274, startPoint y: 197, endPoint x: 1104, endPoint y: 264, distance: 832.8
click at [1104, 264] on div "Order types option Awaiting load composition, selected. Select is focused ,type…" at bounding box center [597, 328] width 1194 height 533
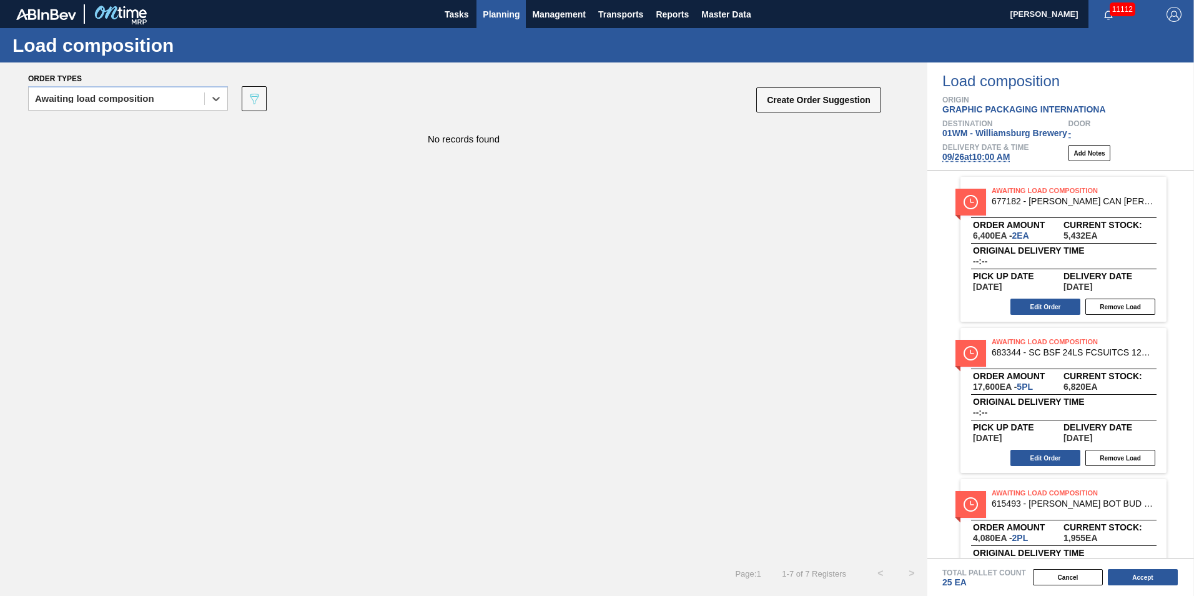
click at [503, 11] on span "Planning" at bounding box center [501, 14] width 37 height 15
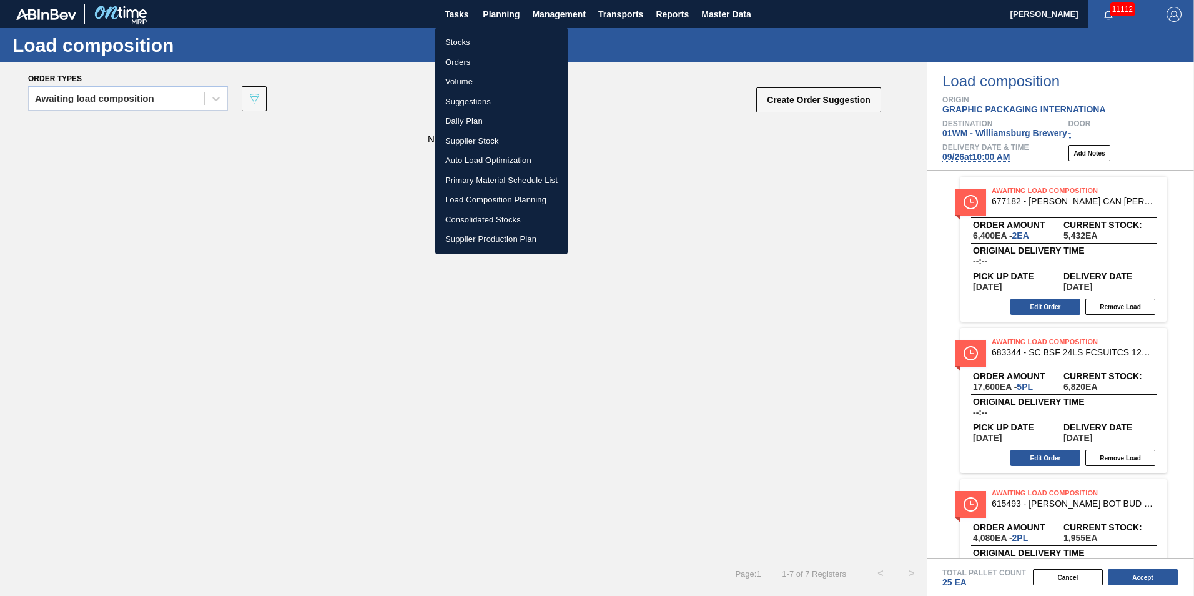
click at [467, 99] on li "Suggestions" at bounding box center [501, 102] width 132 height 20
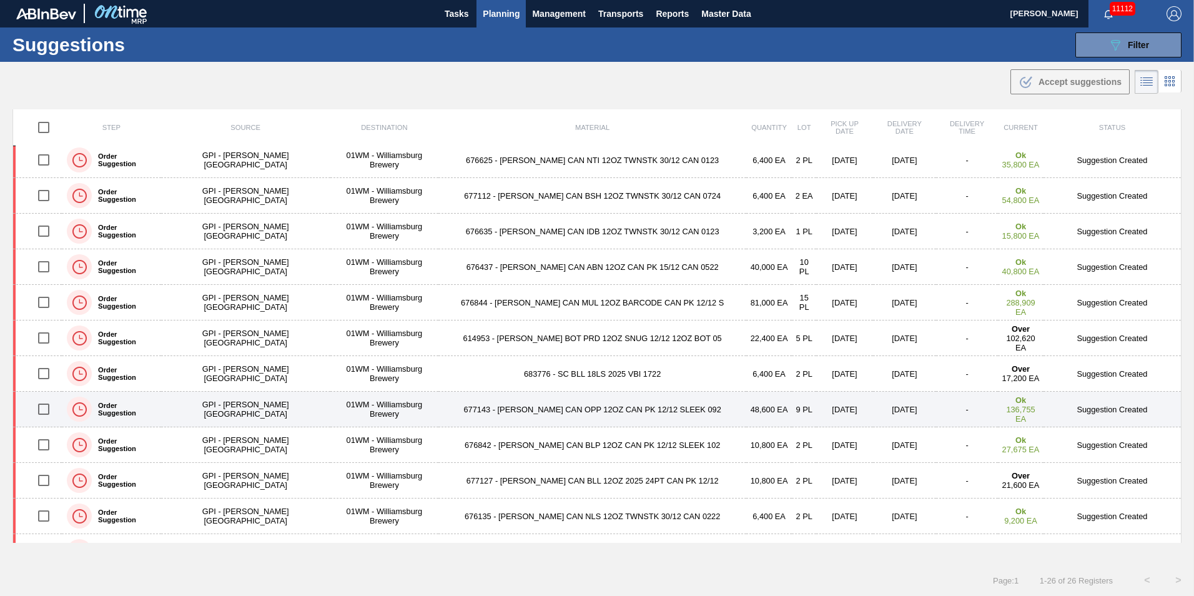
scroll to position [405, 0]
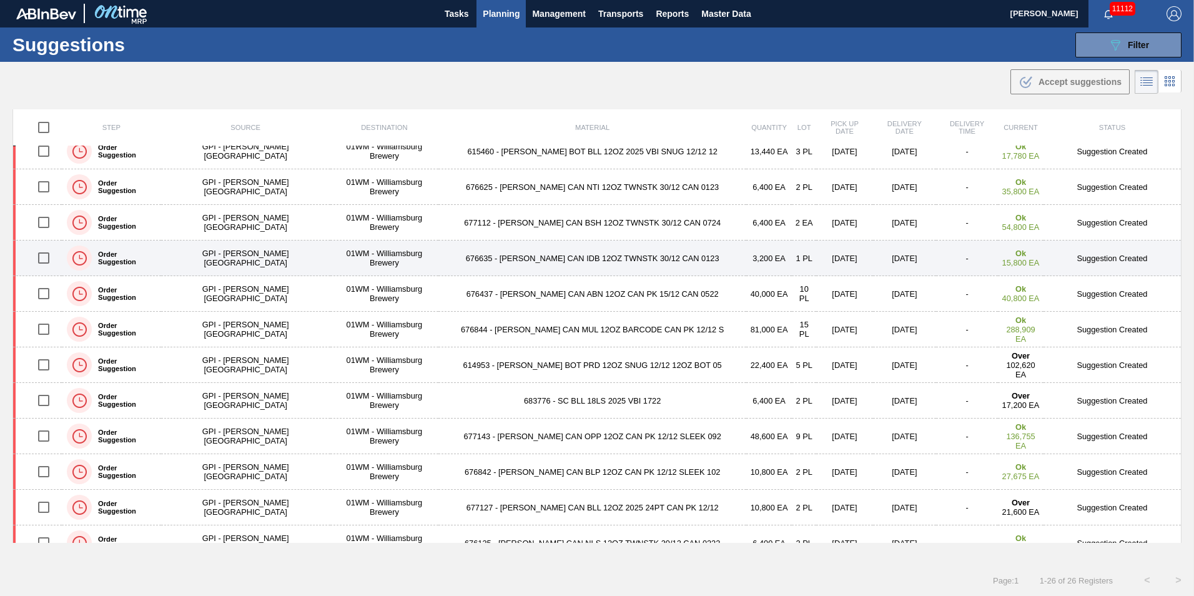
click at [44, 254] on input "checkbox" at bounding box center [44, 258] width 26 height 26
checkbox input "true"
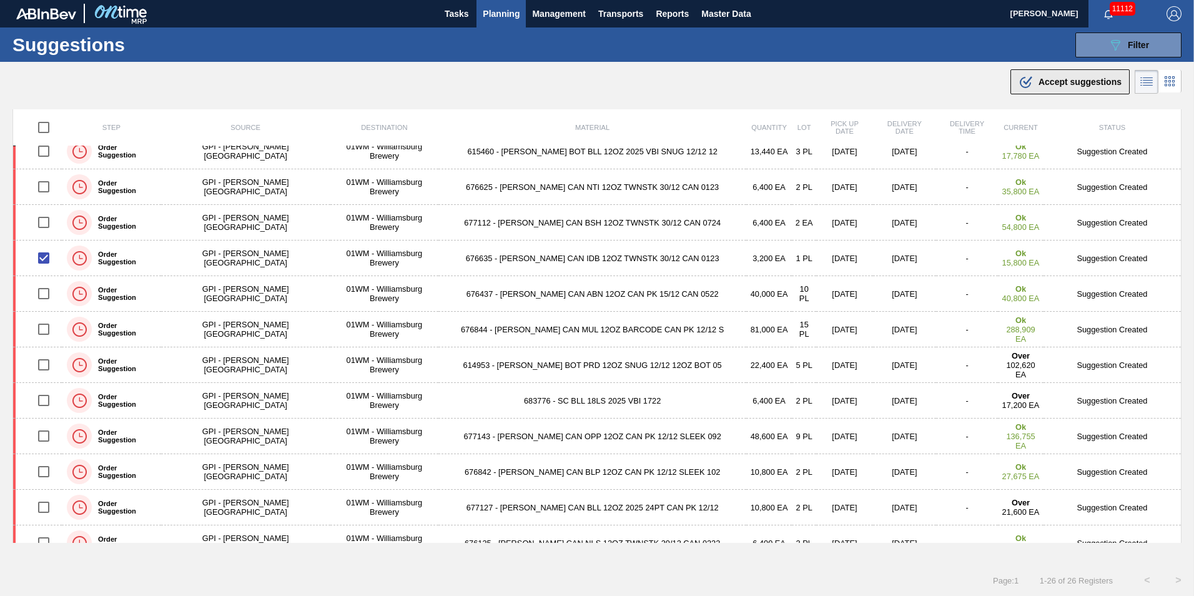
click at [1042, 85] on span "Accept suggestions" at bounding box center [1080, 82] width 83 height 10
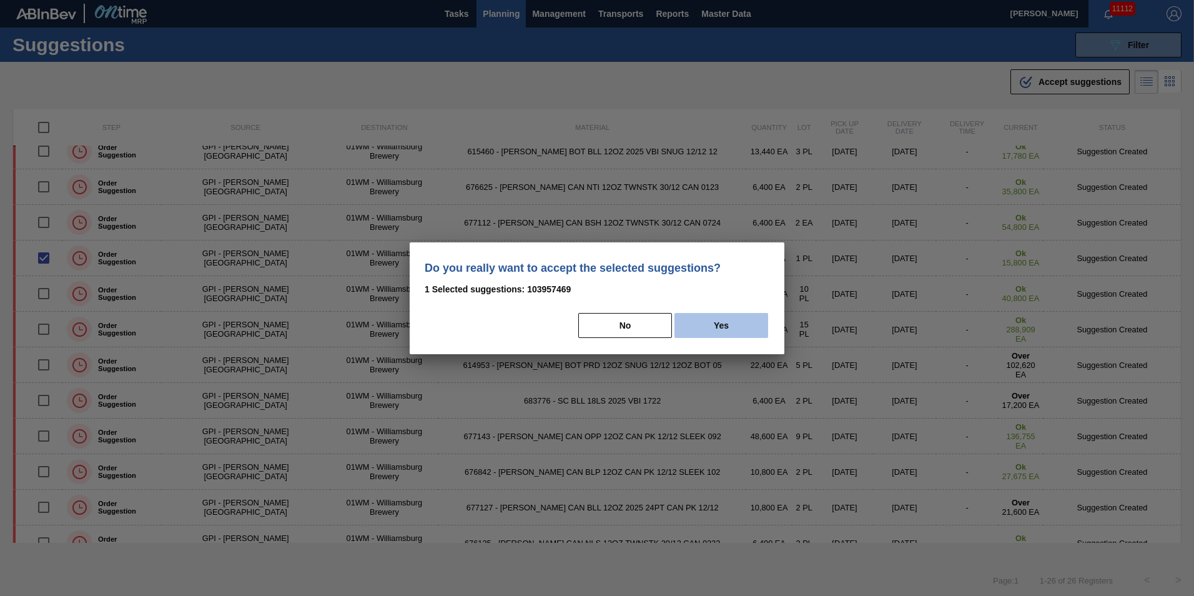
click at [712, 316] on button "Yes" at bounding box center [722, 325] width 94 height 25
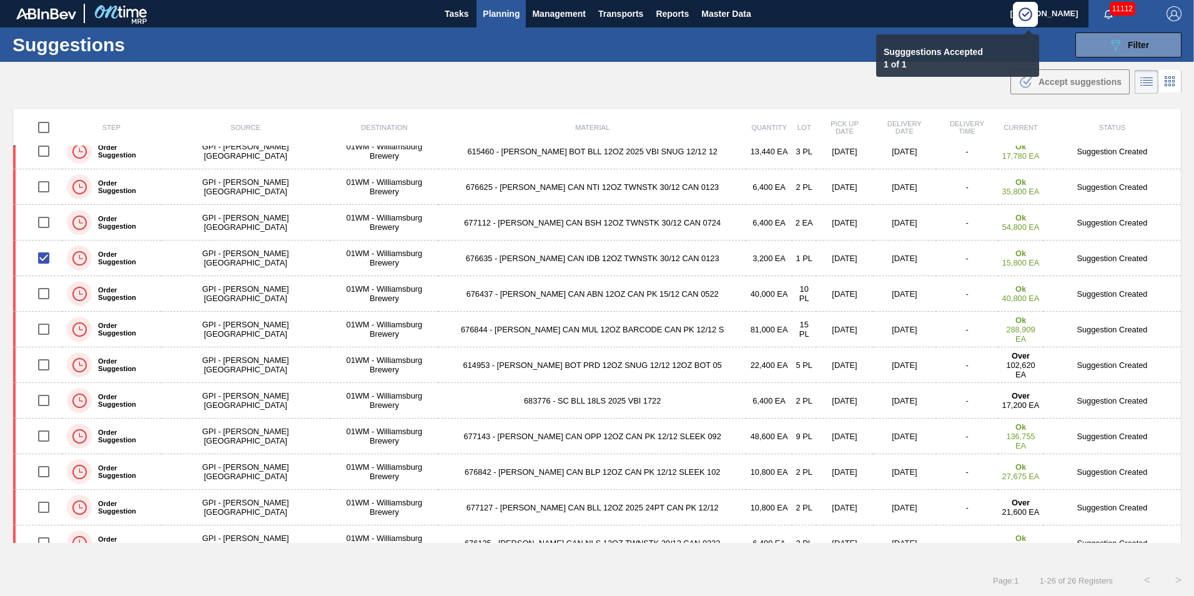
click at [510, 14] on span "Planning" at bounding box center [501, 13] width 37 height 15
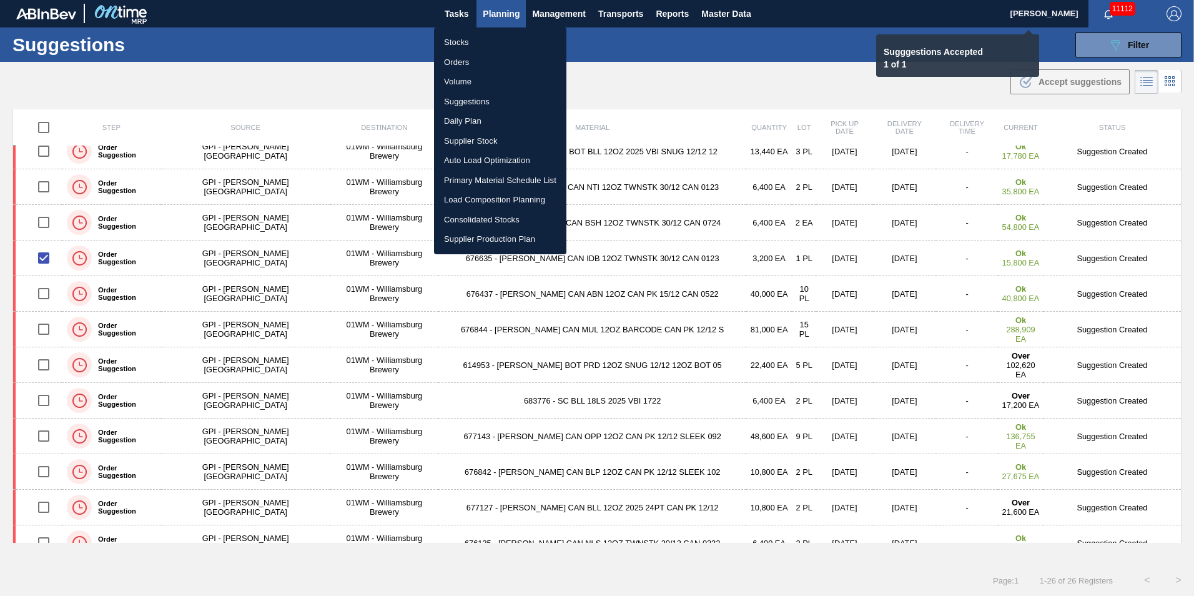
click at [495, 203] on li "Load Composition Planning" at bounding box center [500, 200] width 132 height 20
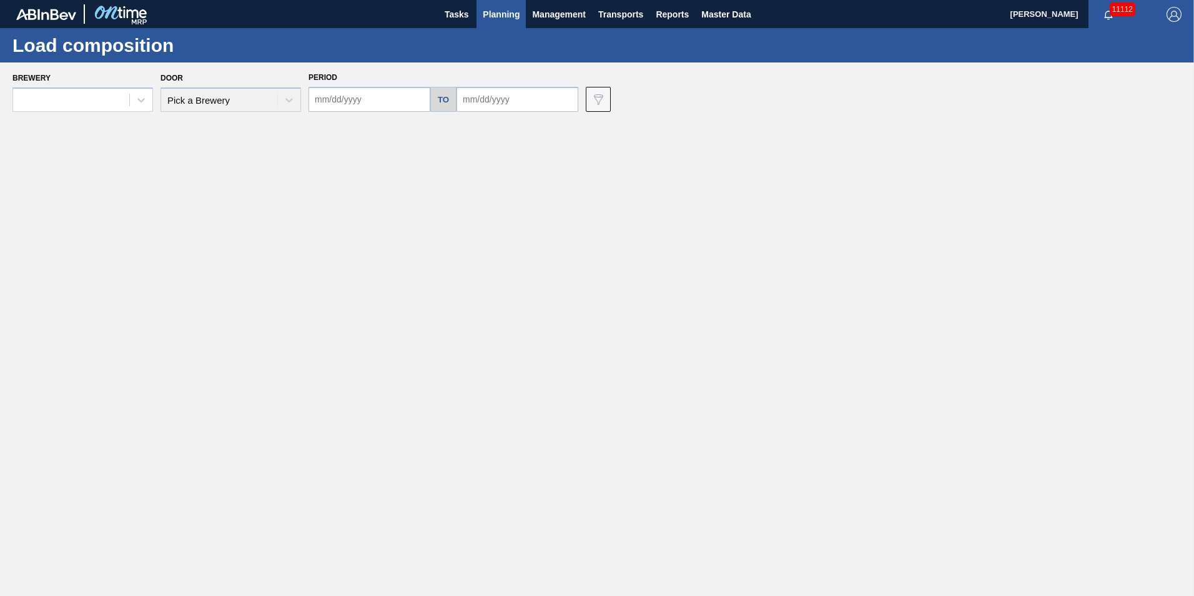
type input "[DATE]"
click at [91, 102] on div at bounding box center [71, 100] width 116 height 18
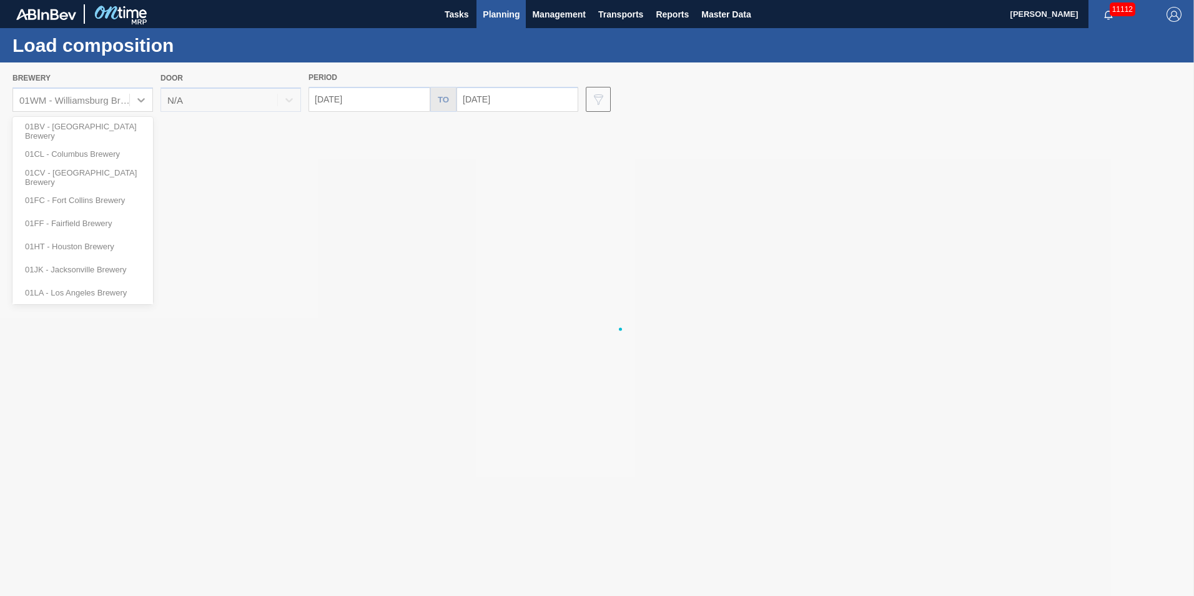
click at [314, 213] on div at bounding box center [597, 328] width 1194 height 533
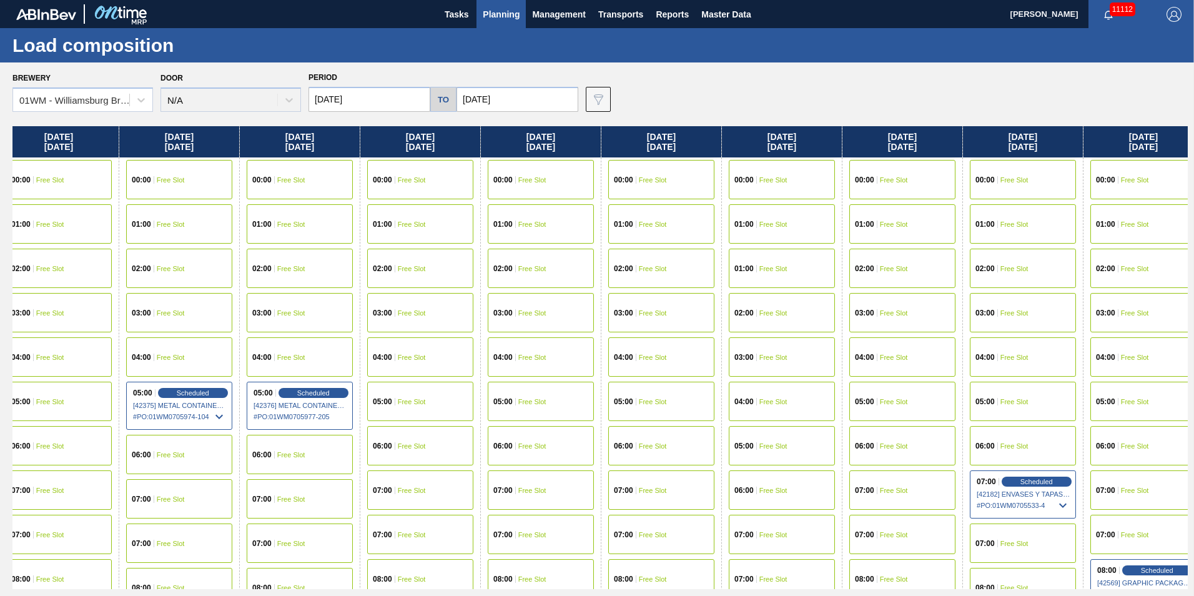
scroll to position [0, 633]
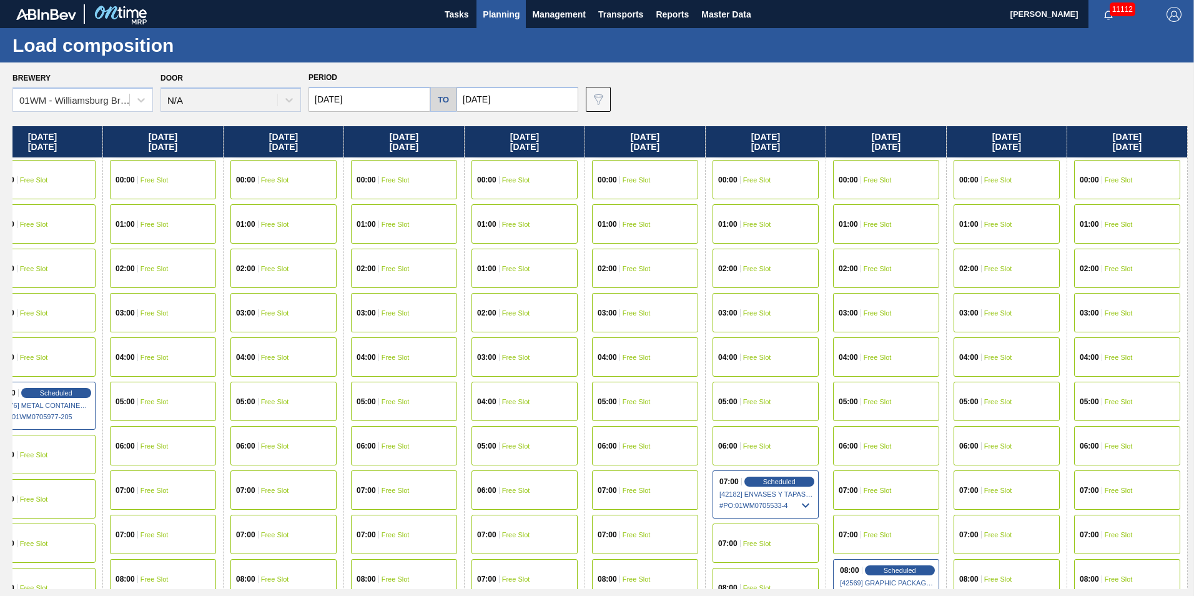
drag, startPoint x: 781, startPoint y: 157, endPoint x: 420, endPoint y: 194, distance: 362.3
click at [420, 194] on div "[DATE] 00:00 Free Slot 01:00 Free Slot 02:00 Free Slot 03:00 Free Slot 04:00 Fr…" at bounding box center [600, 357] width 1176 height 463
drag, startPoint x: 1071, startPoint y: 131, endPoint x: 966, endPoint y: 135, distance: 104.4
click at [967, 135] on div "[DATE] 00:00 Free Slot 01:00 Free Slot 02:00 Free Slot 03:00 Free Slot 04:00 Fr…" at bounding box center [600, 357] width 1176 height 463
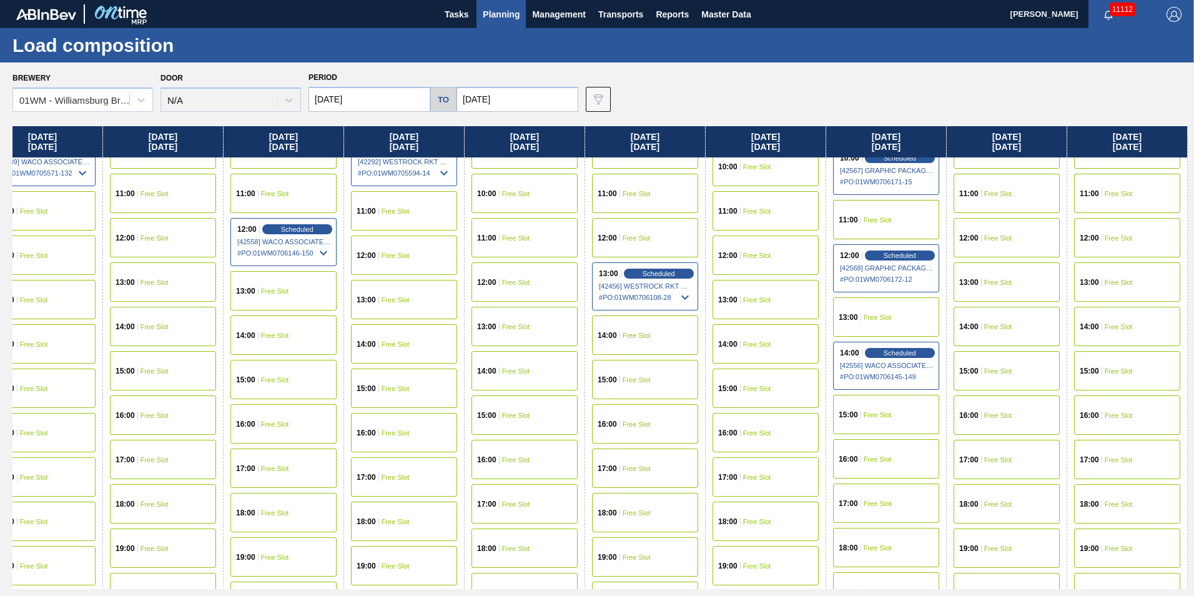
scroll to position [625, 633]
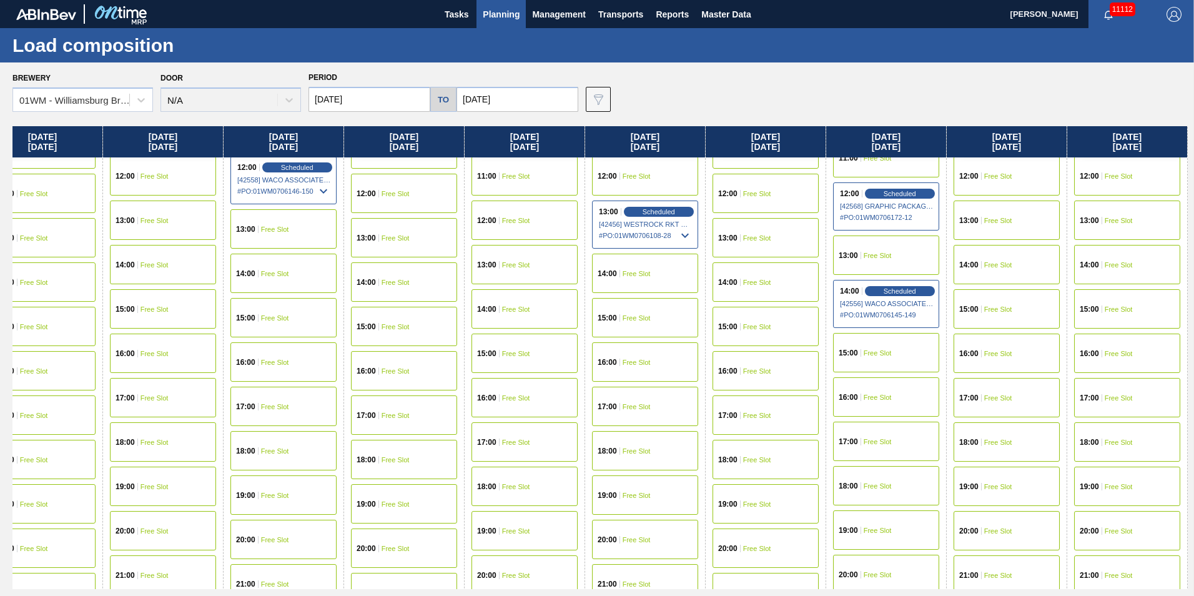
click at [780, 244] on div "13:00 Free Slot" at bounding box center [766, 237] width 106 height 39
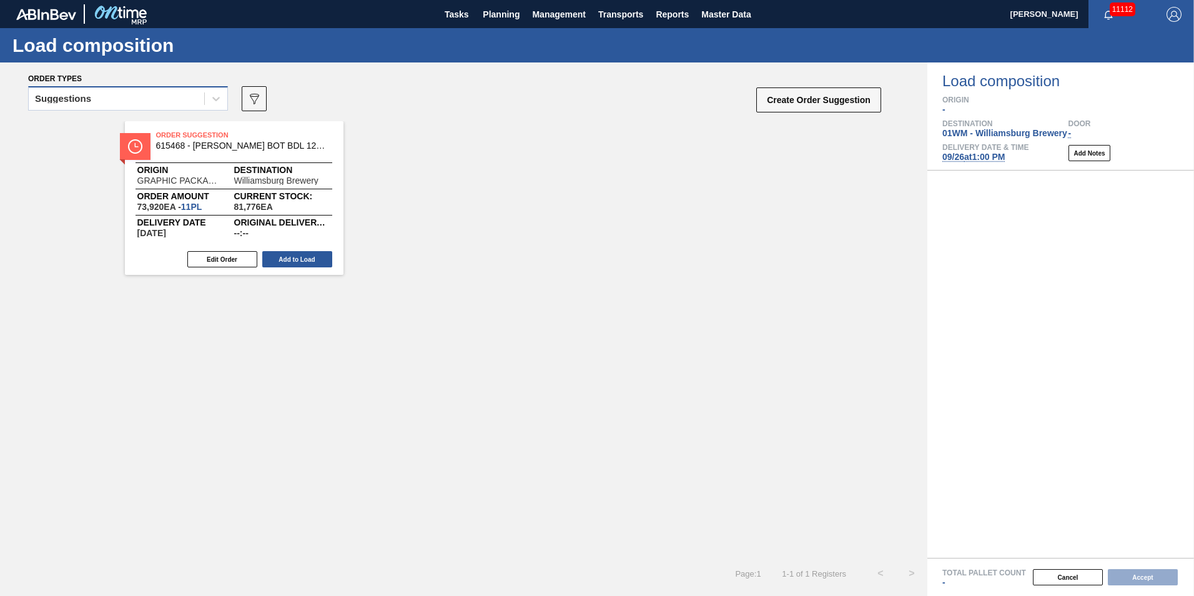
drag, startPoint x: 179, startPoint y: 99, endPoint x: 176, endPoint y: 107, distance: 8.7
click at [180, 99] on div "Suggestions" at bounding box center [117, 99] width 176 height 18
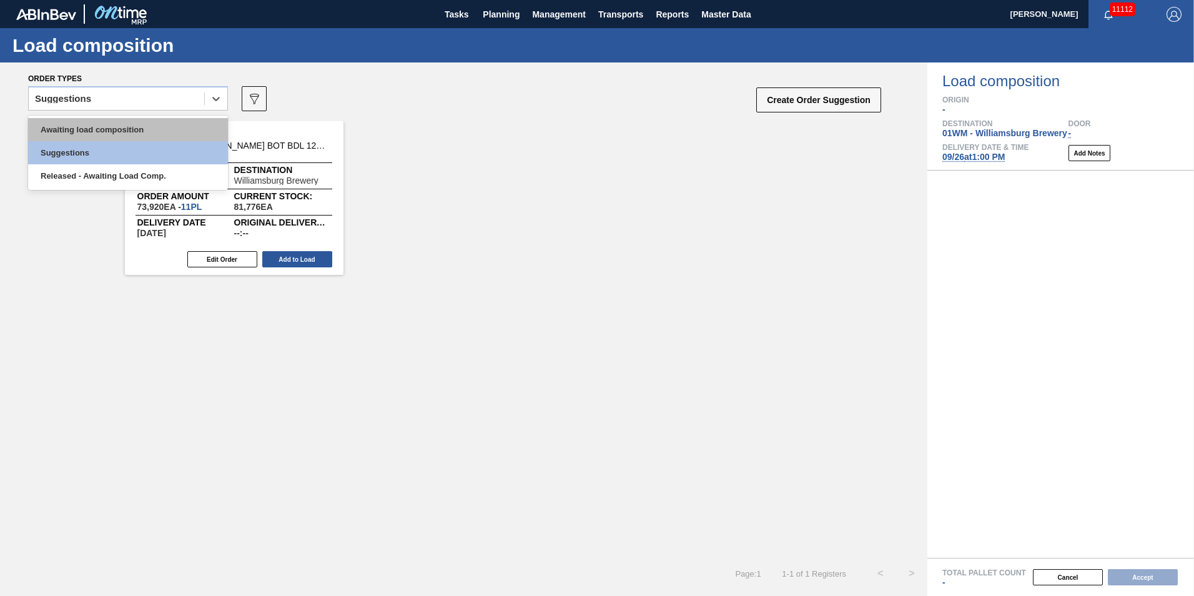
click at [164, 128] on div "Awaiting load composition" at bounding box center [128, 129] width 200 height 23
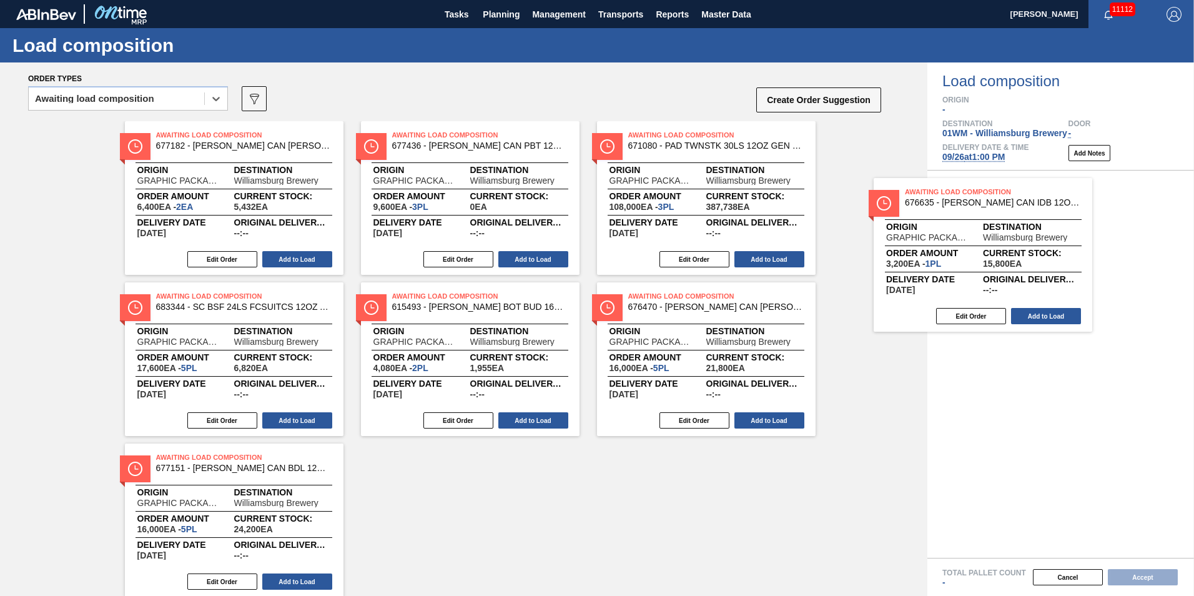
drag, startPoint x: 207, startPoint y: 191, endPoint x: 1031, endPoint y: 252, distance: 826.2
click at [1031, 252] on div "Order types option Awaiting load composition, selected. Select is focused ,type…" at bounding box center [597, 328] width 1194 height 533
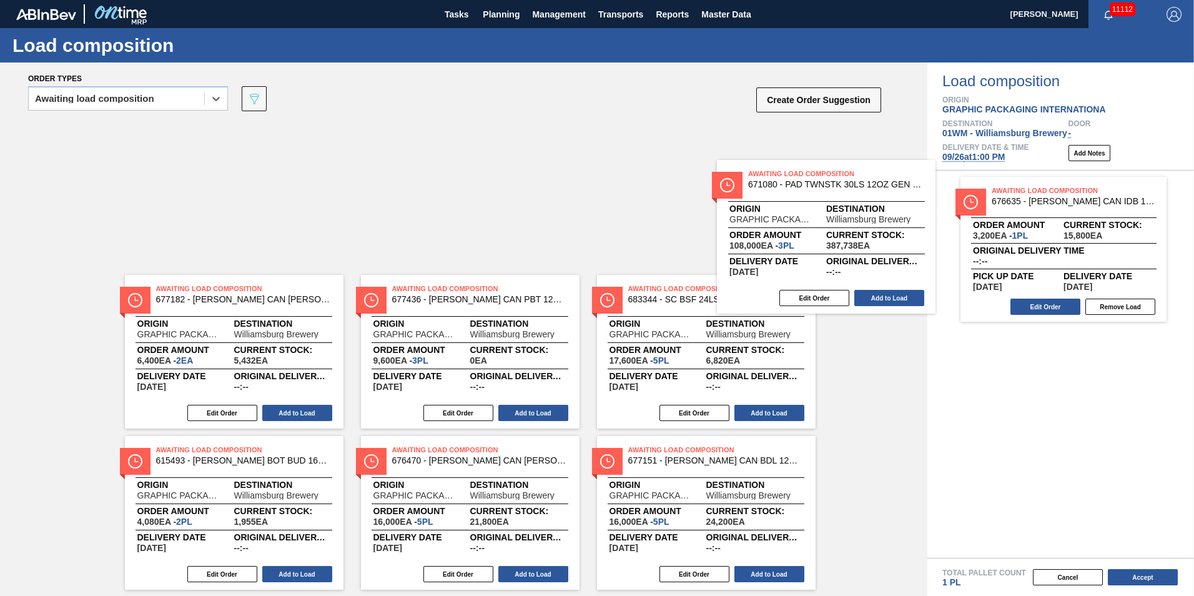
drag, startPoint x: 901, startPoint y: 250, endPoint x: 1024, endPoint y: 267, distance: 123.7
click at [1022, 267] on div "Order types option Awaiting load composition, selected. Select is focused ,type…" at bounding box center [597, 328] width 1194 height 533
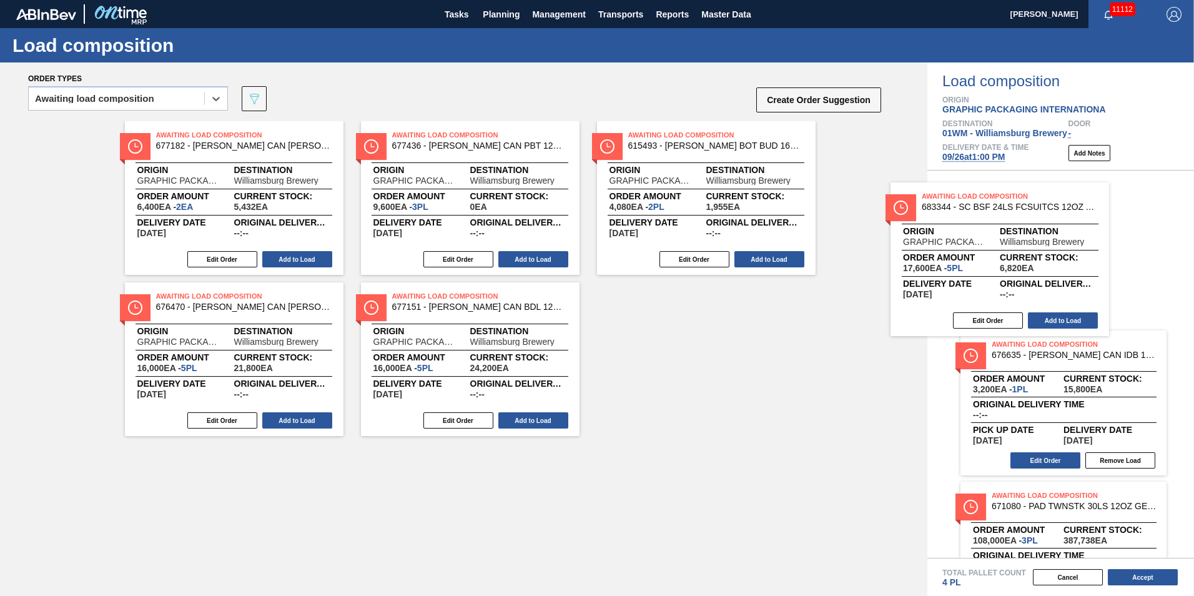
drag, startPoint x: 843, startPoint y: 239, endPoint x: 952, endPoint y: 253, distance: 109.6
click at [1029, 265] on div "Order types option Awaiting load composition, selected. Select is focused ,type…" at bounding box center [597, 328] width 1194 height 533
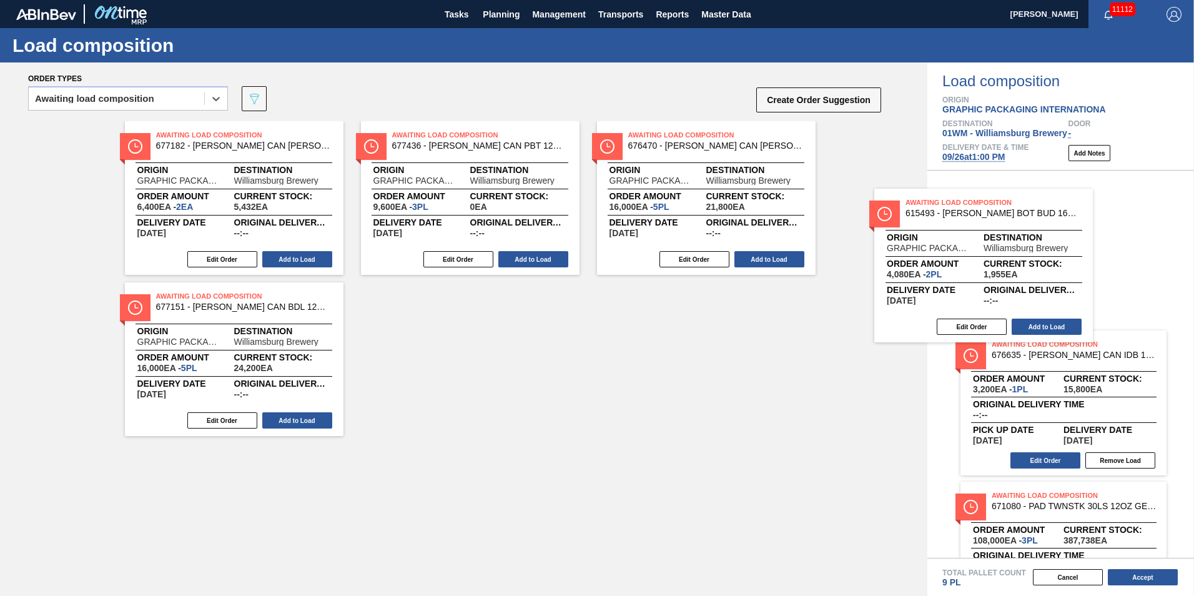
drag, startPoint x: 798, startPoint y: 230, endPoint x: 1089, endPoint y: 276, distance: 294.1
click at [1089, 277] on div "Order types option Awaiting load composition, selected. Select is focused ,type…" at bounding box center [597, 328] width 1194 height 533
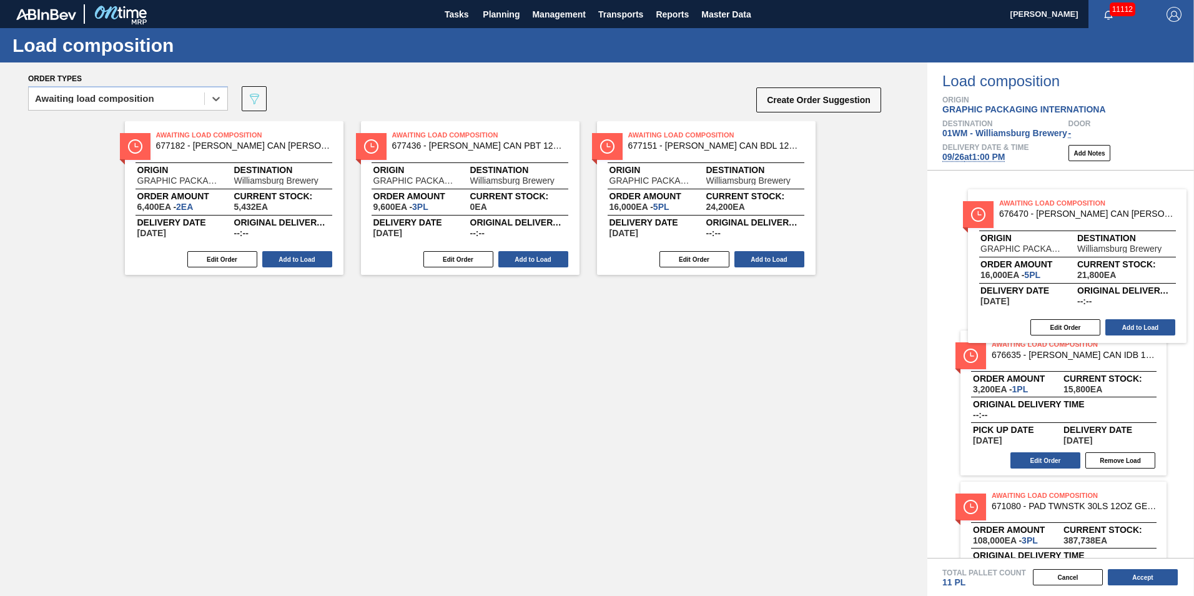
drag, startPoint x: 746, startPoint y: 197, endPoint x: 1122, endPoint y: 264, distance: 381.8
click at [1123, 265] on div "Order types option Awaiting load composition, selected. Select is focused ,type…" at bounding box center [597, 328] width 1194 height 533
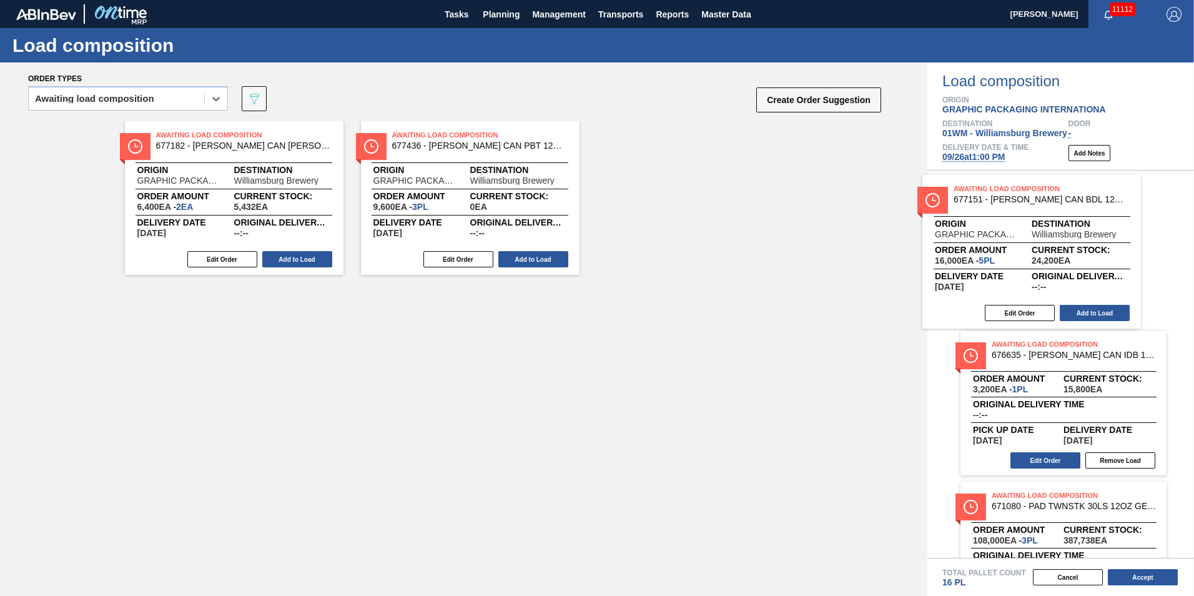
drag, startPoint x: 913, startPoint y: 227, endPoint x: 869, endPoint y: 205, distance: 49.4
click at [1058, 243] on div "Order types option Awaiting load composition, selected. Select is focused ,type…" at bounding box center [597, 328] width 1194 height 533
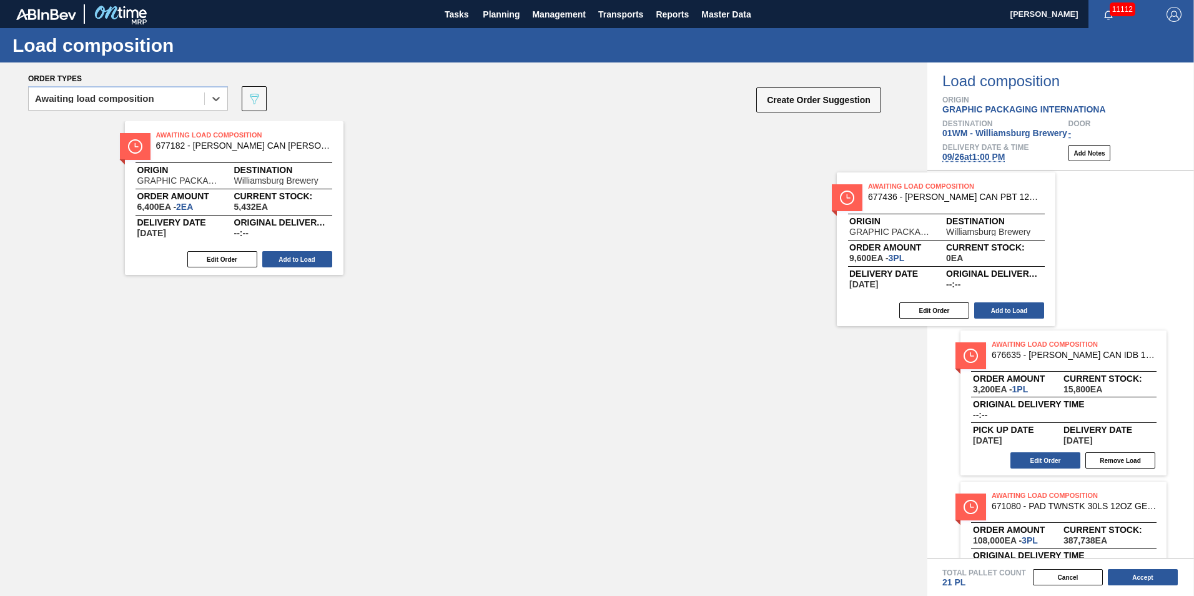
drag, startPoint x: 525, startPoint y: 172, endPoint x: 1029, endPoint y: 221, distance: 507.1
click at [1029, 221] on div "Order types option Awaiting load composition, selected. Select is focused ,type…" at bounding box center [597, 328] width 1194 height 533
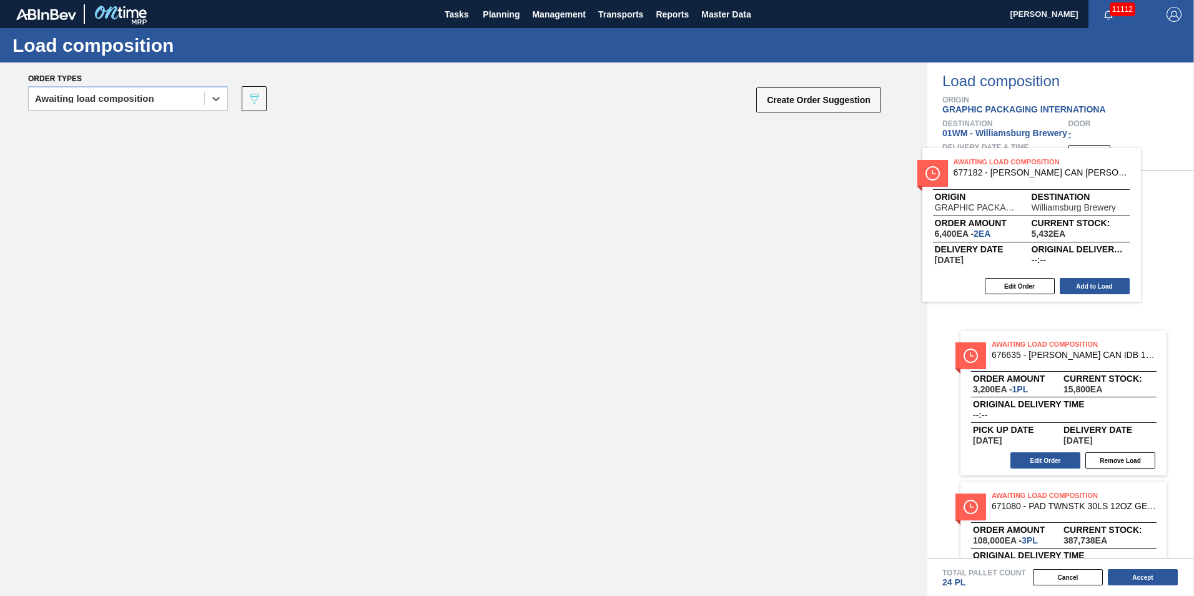
drag, startPoint x: 287, startPoint y: 191, endPoint x: 1129, endPoint y: 246, distance: 843.2
click at [1129, 245] on div "Order types option Awaiting load composition, selected. Select is focused ,type…" at bounding box center [597, 328] width 1194 height 533
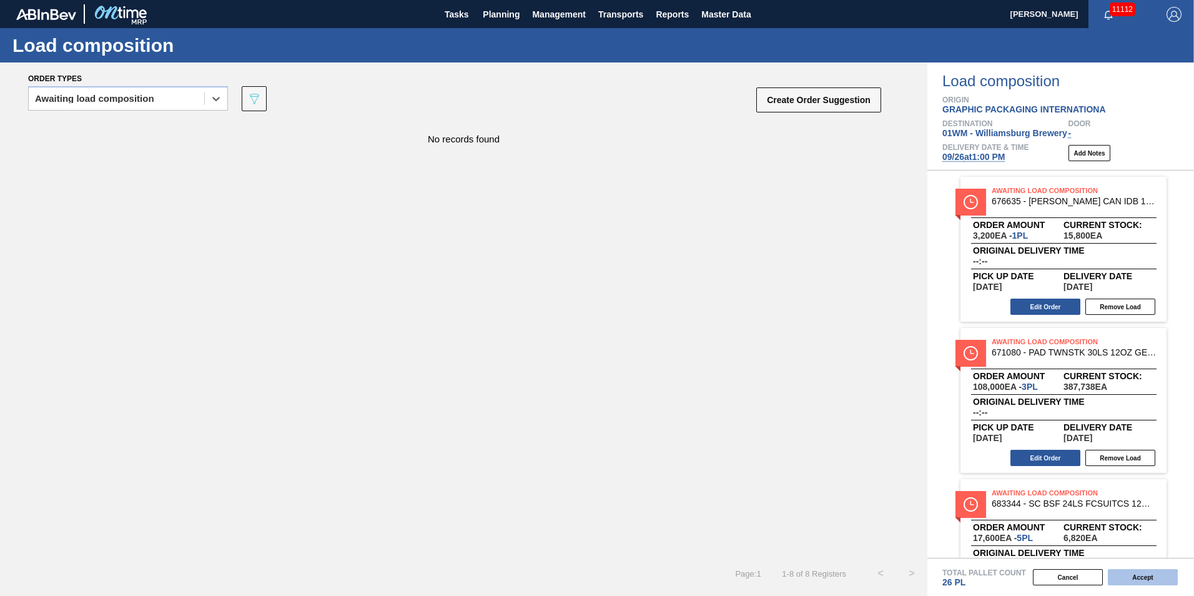
click at [1150, 575] on button "Accept" at bounding box center [1143, 577] width 70 height 16
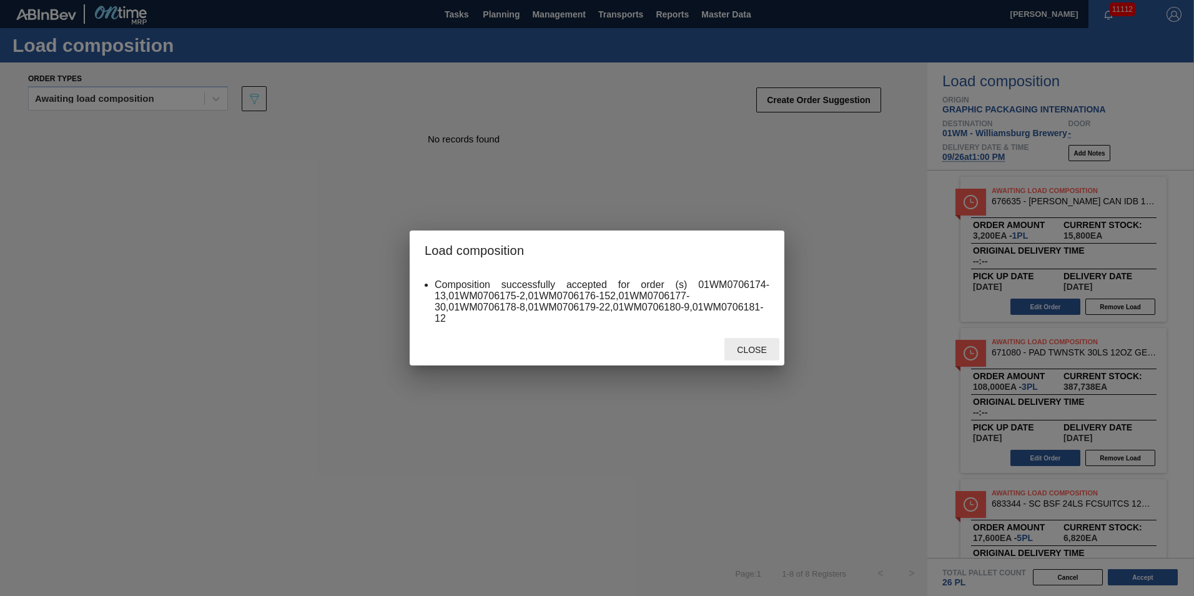
click at [750, 339] on div "Close" at bounding box center [752, 349] width 55 height 23
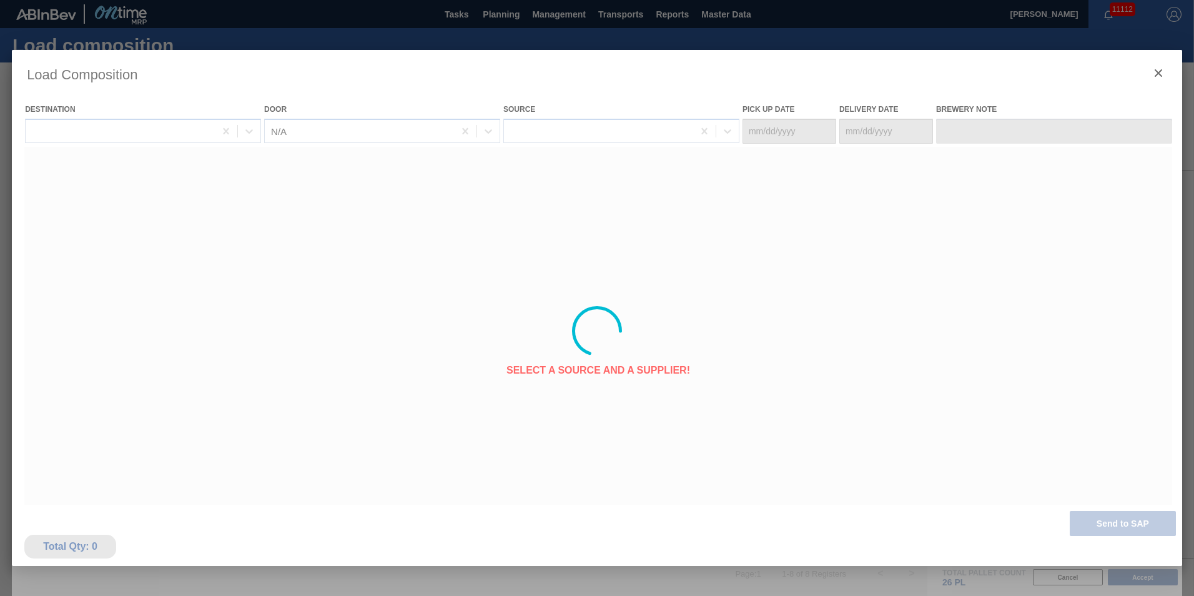
type Date "[DATE]"
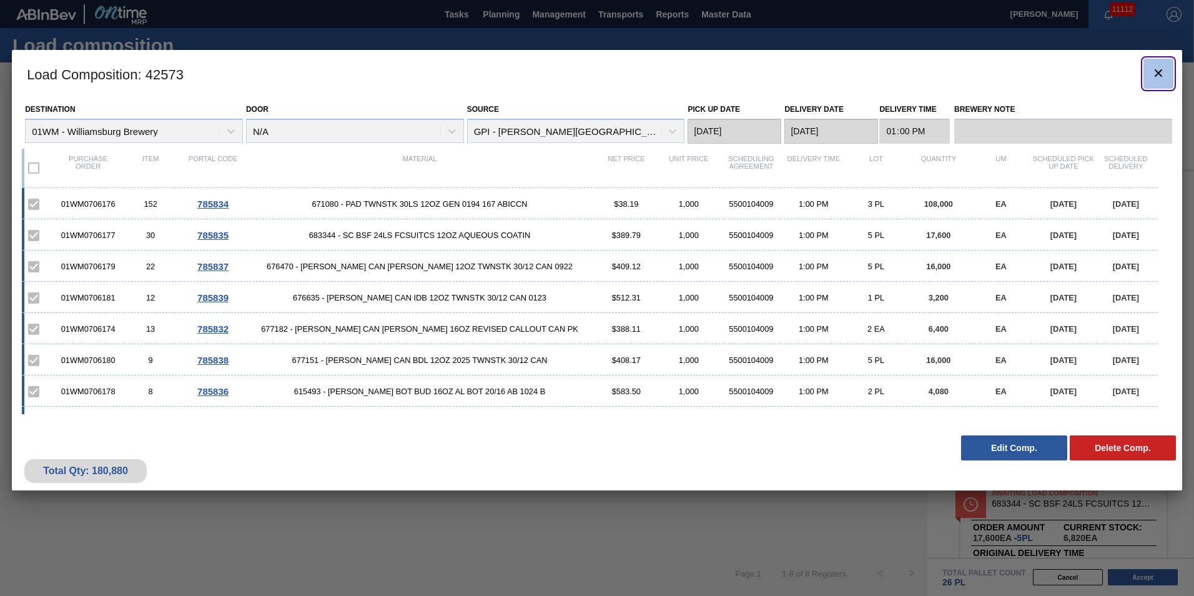
click at [1167, 71] on button "botão de ícone" at bounding box center [1159, 74] width 30 height 30
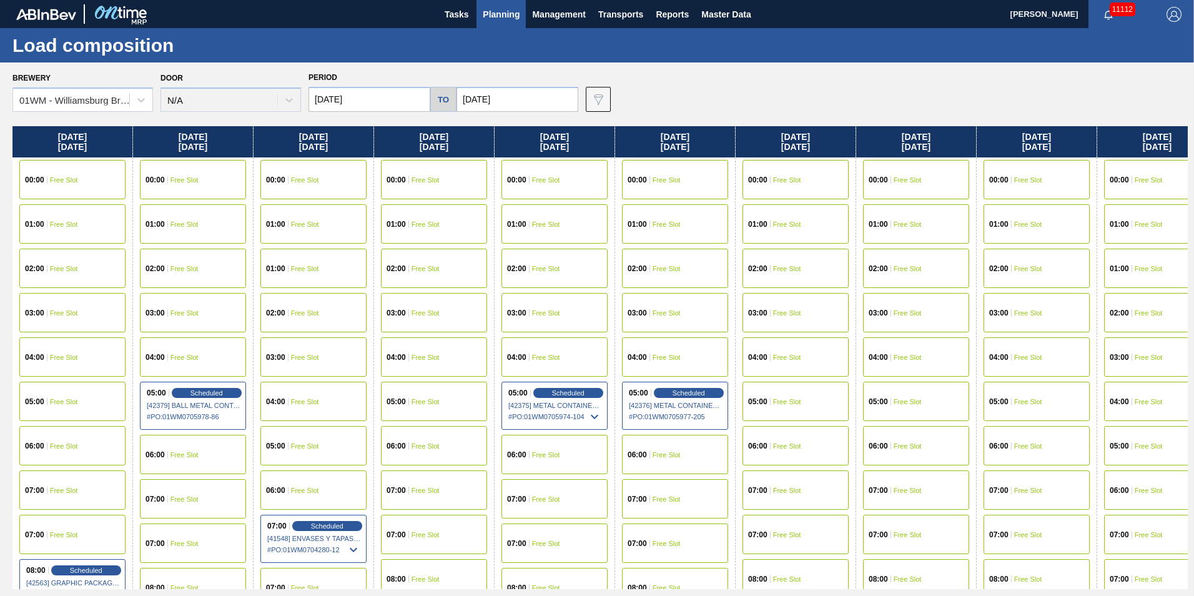
click at [493, 12] on span "Planning" at bounding box center [501, 14] width 37 height 15
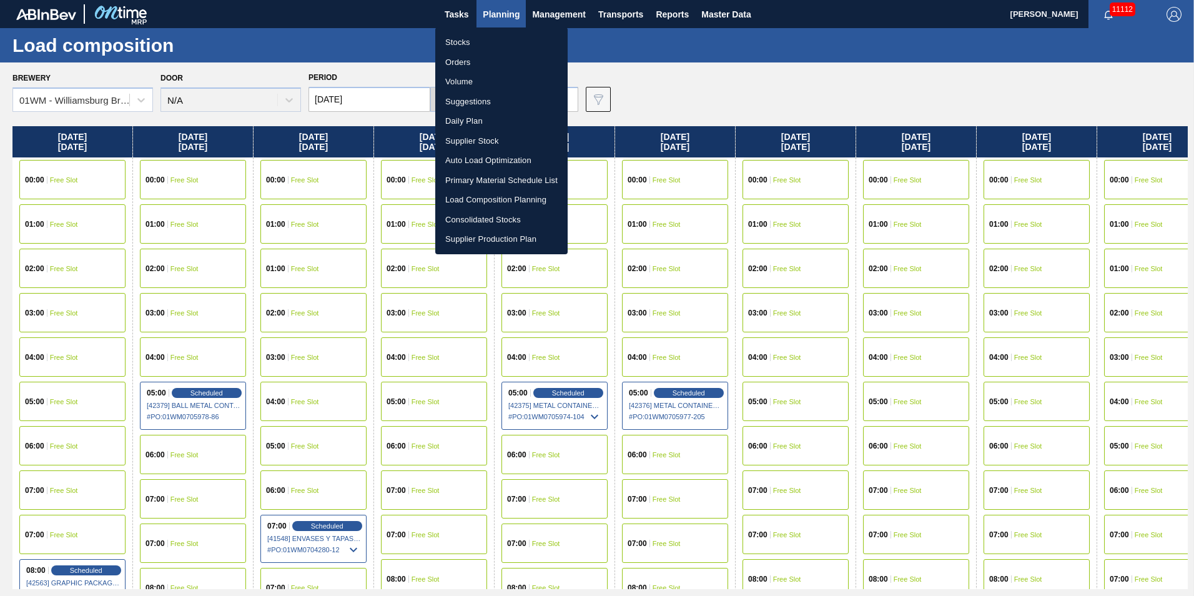
click at [511, 197] on li "Load Composition Planning" at bounding box center [501, 200] width 132 height 20
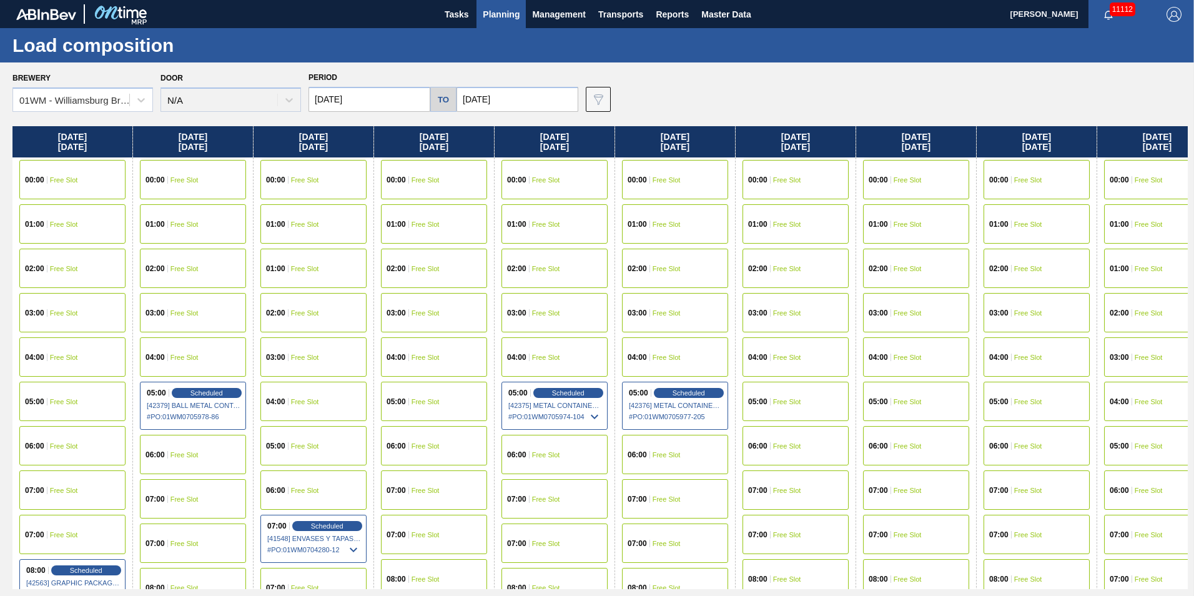
click at [488, 16] on span "Planning" at bounding box center [501, 14] width 37 height 15
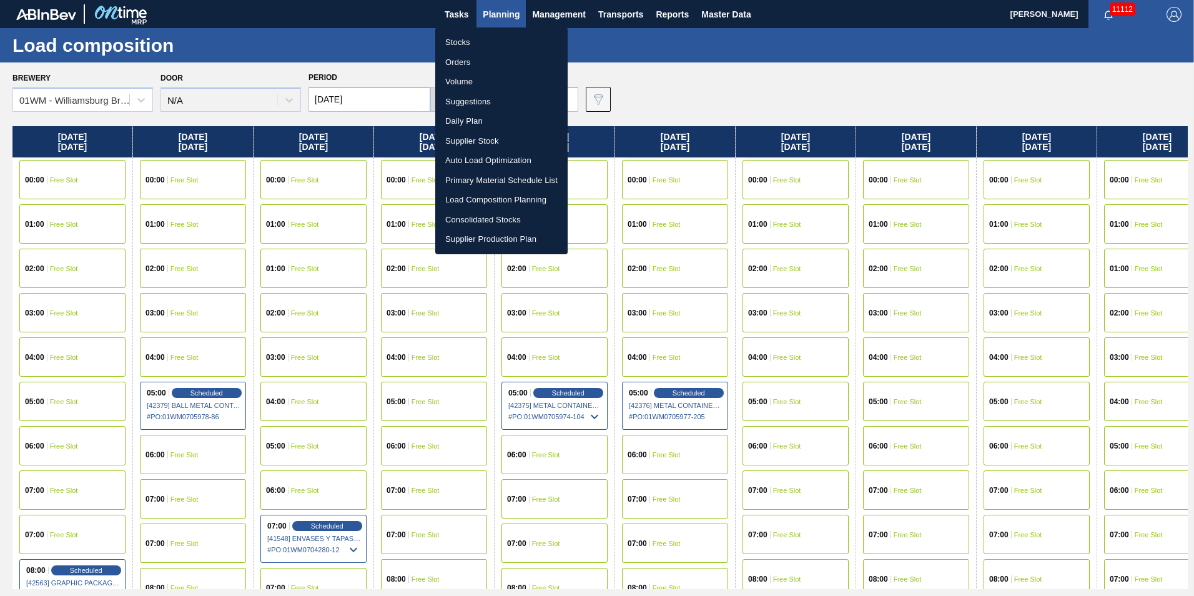
click at [474, 98] on li "Suggestions" at bounding box center [501, 102] width 132 height 20
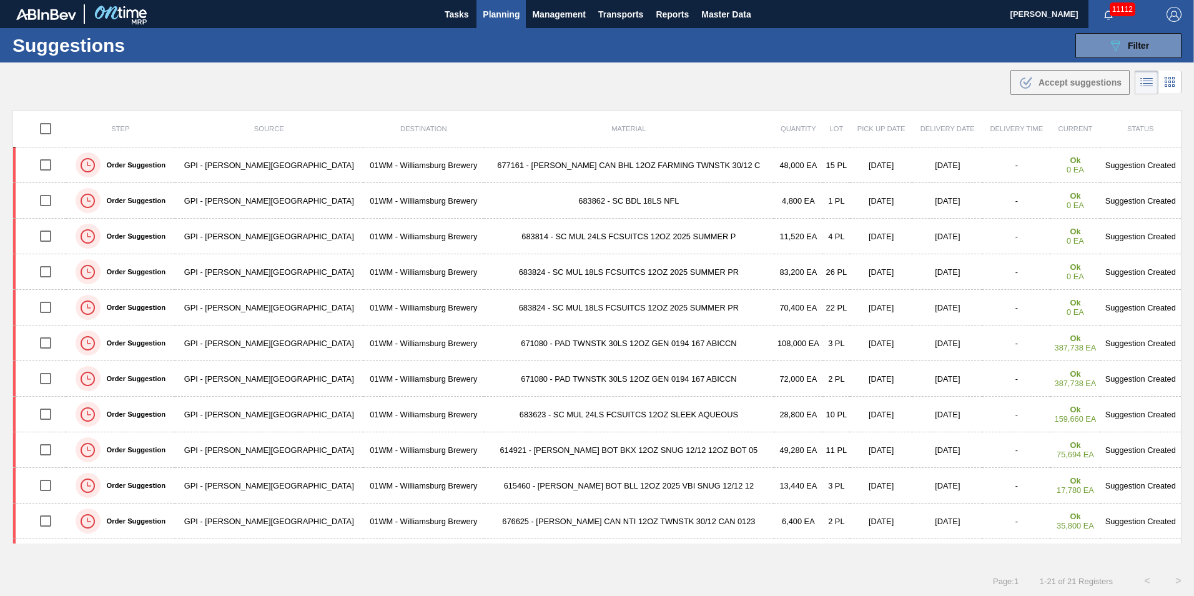
drag, startPoint x: 567, startPoint y: 135, endPoint x: 575, endPoint y: 142, distance: 10.2
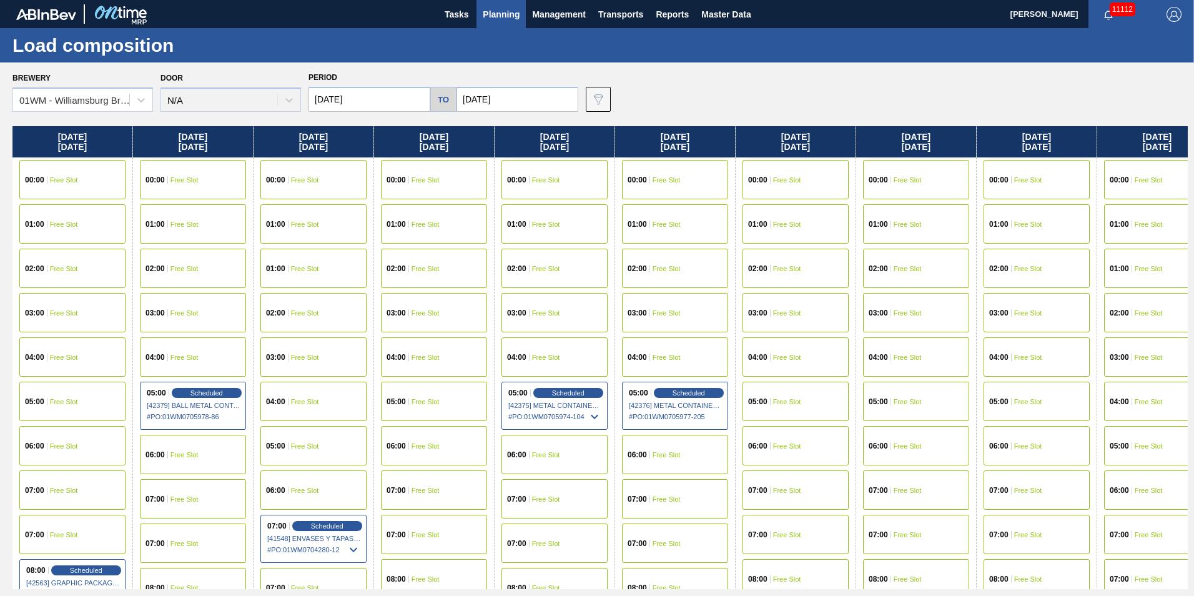
click at [495, 10] on span "Planning" at bounding box center [501, 14] width 37 height 15
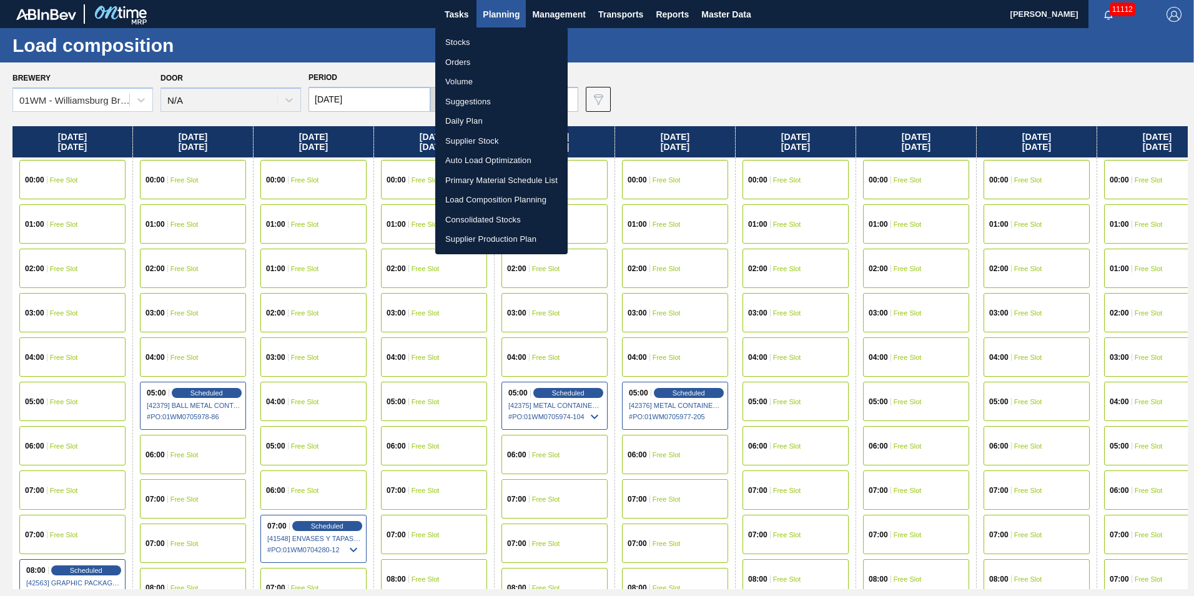
click at [500, 197] on li "Load Composition Planning" at bounding box center [501, 200] width 132 height 20
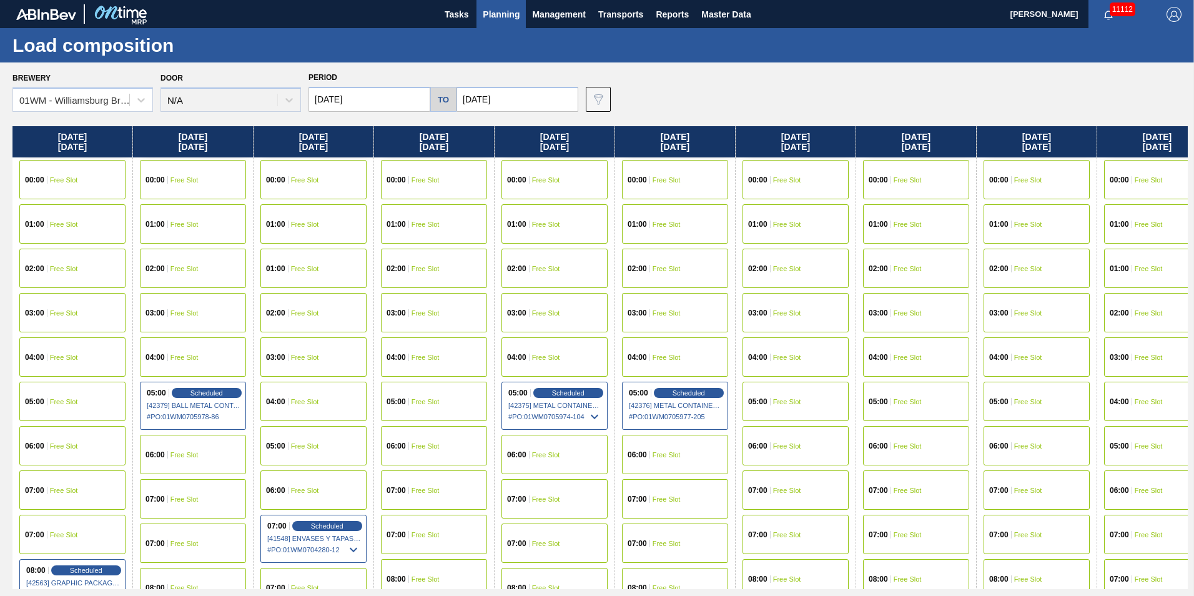
click at [517, 19] on span "Planning" at bounding box center [501, 14] width 37 height 15
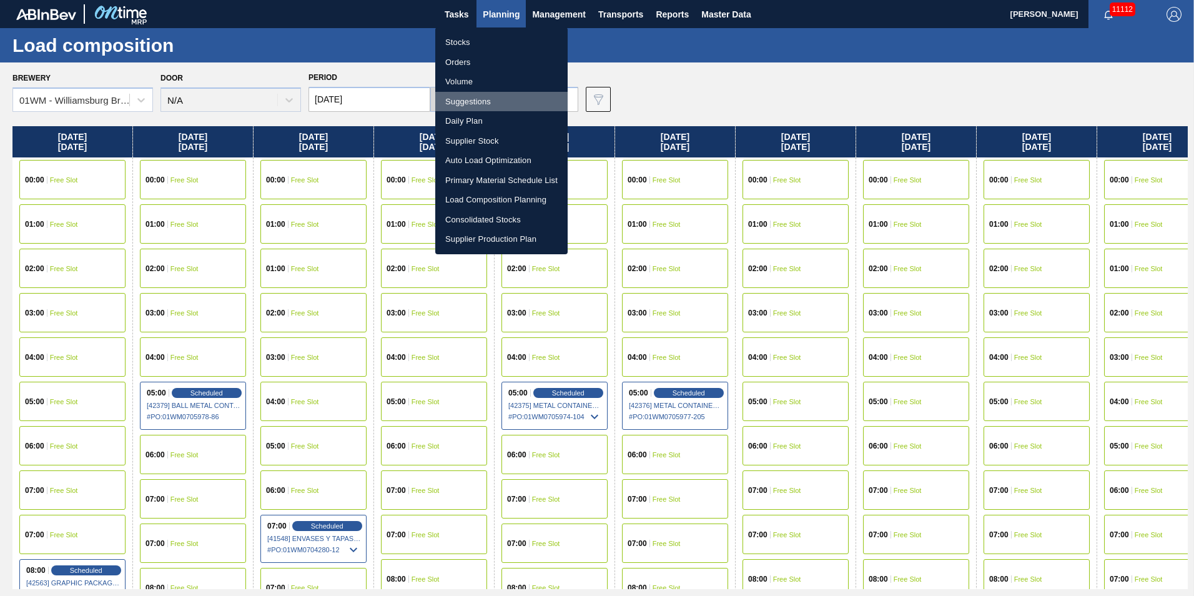
click at [500, 98] on li "Suggestions" at bounding box center [501, 102] width 132 height 20
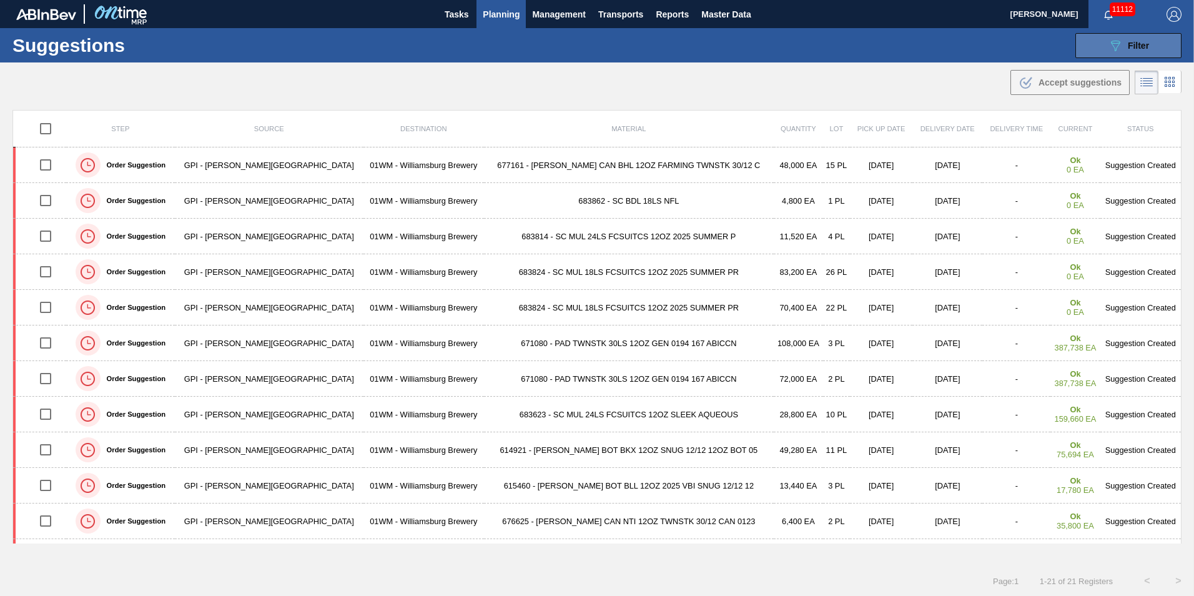
click at [1115, 51] on icon "089F7B8B-B2A5-4AFE-B5C0-19BA573D28AC" at bounding box center [1115, 45] width 15 height 15
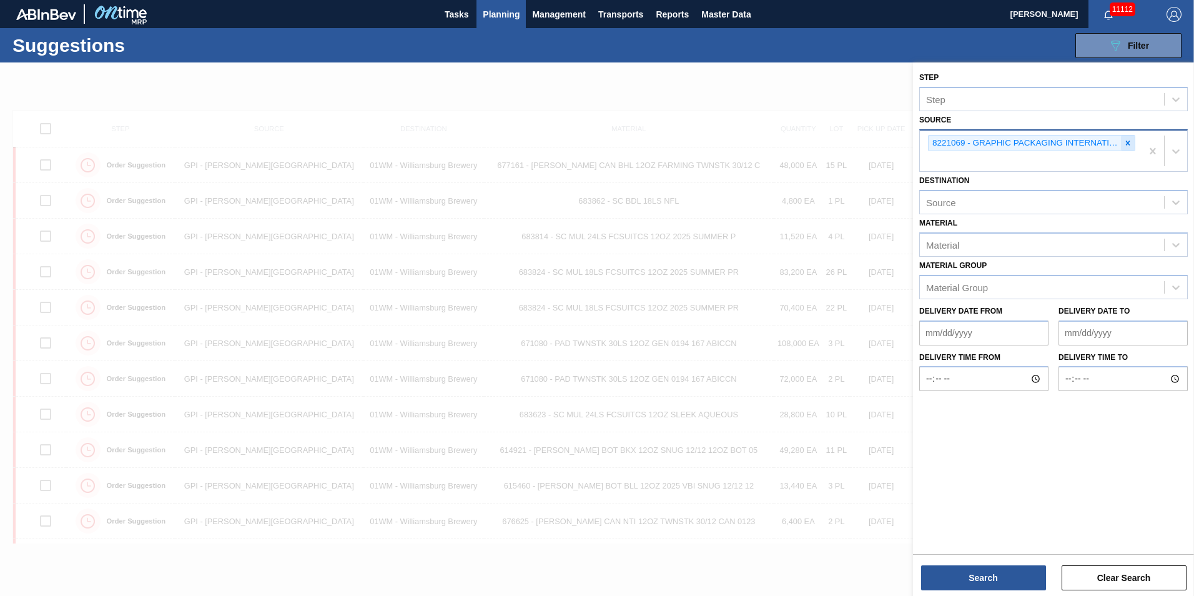
click at [1128, 145] on icon at bounding box center [1128, 143] width 9 height 9
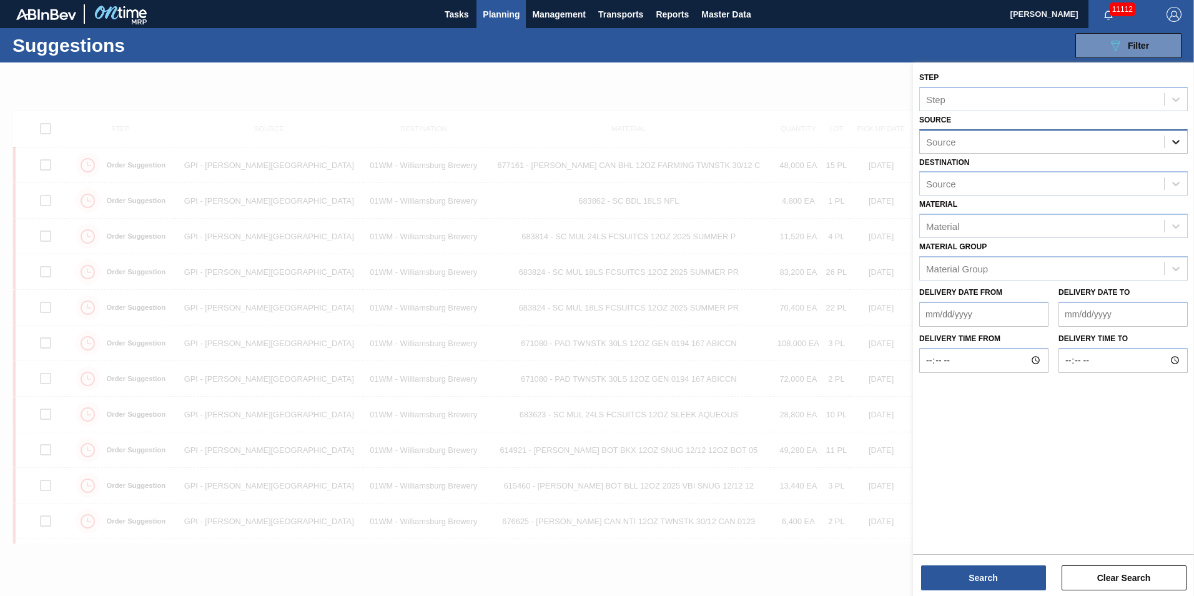
click at [1173, 137] on icon at bounding box center [1176, 142] width 12 height 12
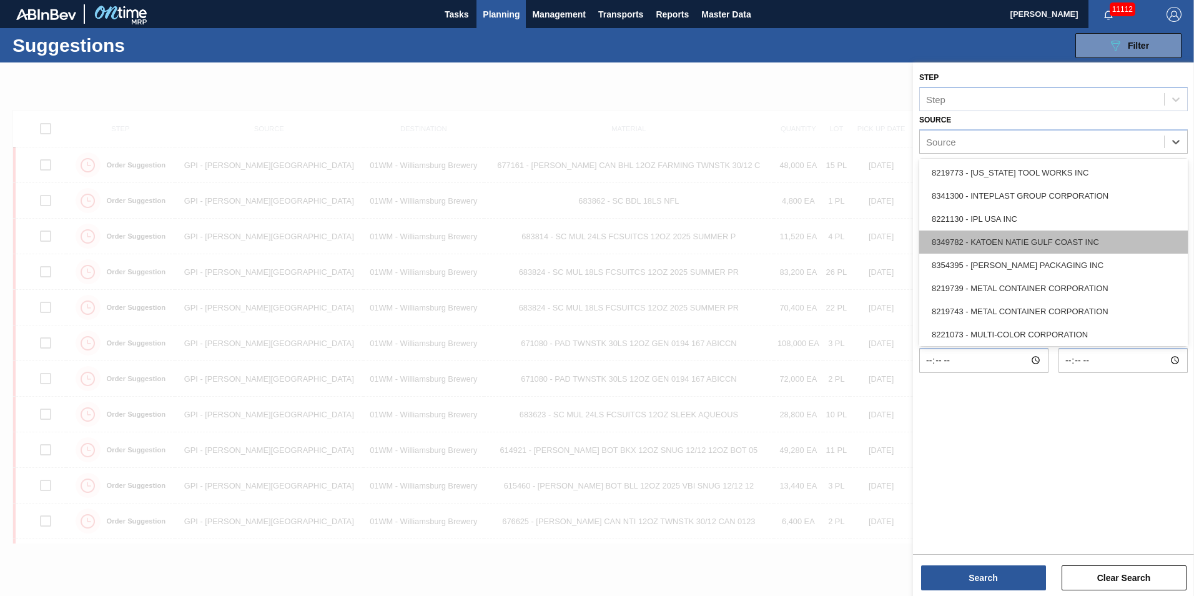
scroll to position [245, 0]
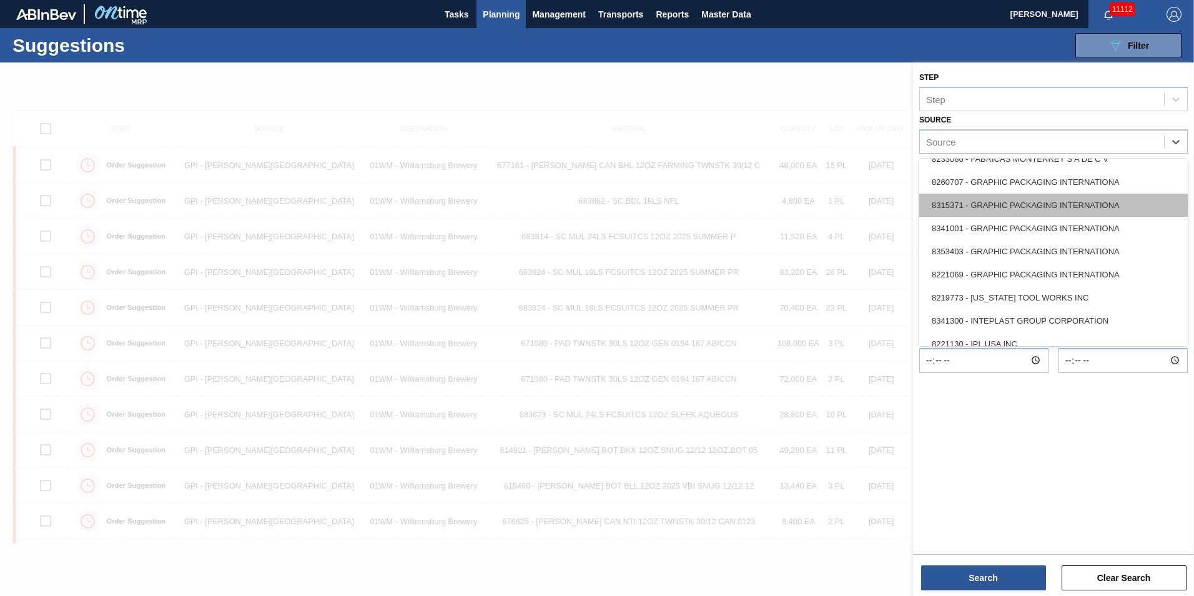
click at [1038, 200] on div "8315371 - GRAPHIC PACKAGING INTERNATIONA" at bounding box center [1054, 205] width 269 height 23
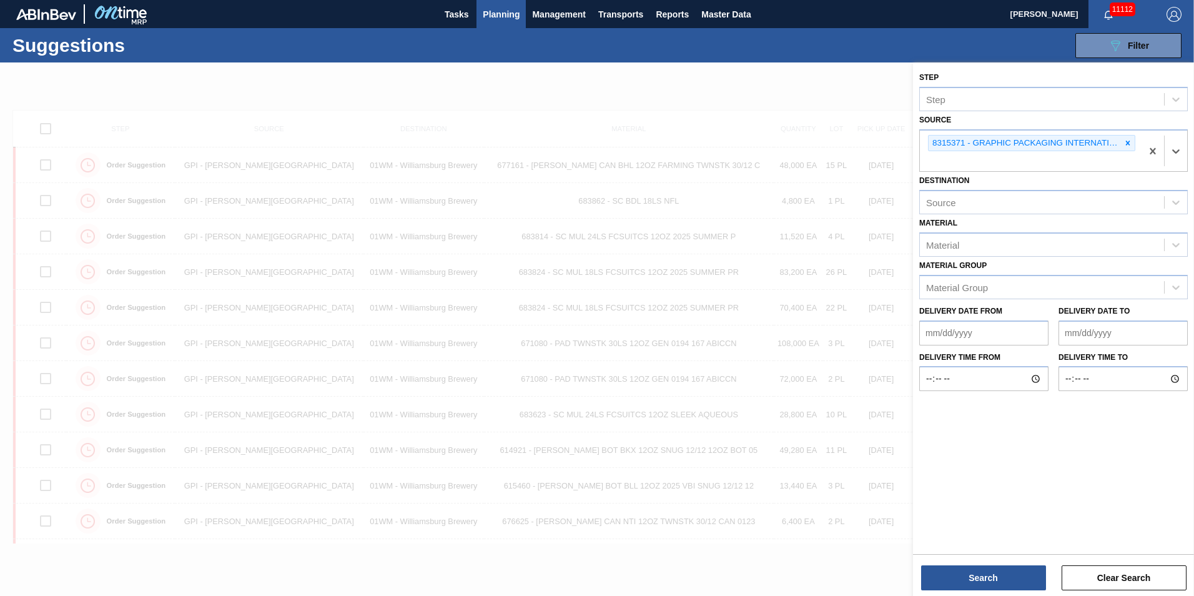
click at [1008, 563] on div "Search Clear Search" at bounding box center [1053, 571] width 281 height 35
click at [1006, 575] on button "Search" at bounding box center [983, 577] width 125 height 25
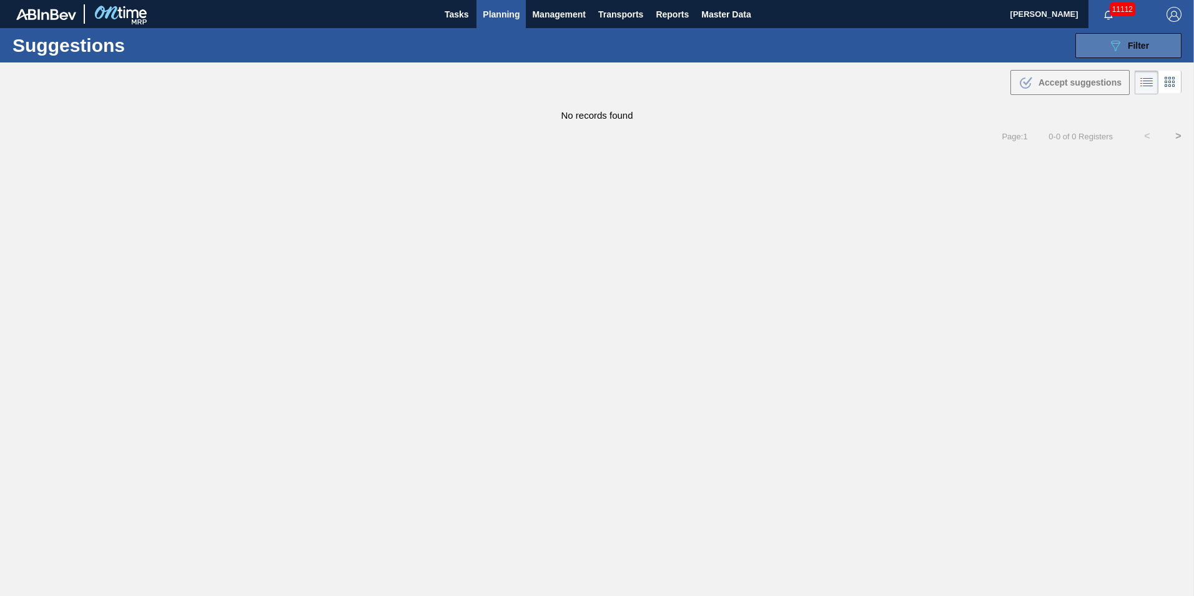
click at [1151, 54] on button "089F7B8B-B2A5-4AFE-B5C0-19BA573D28AC Filter" at bounding box center [1129, 45] width 106 height 25
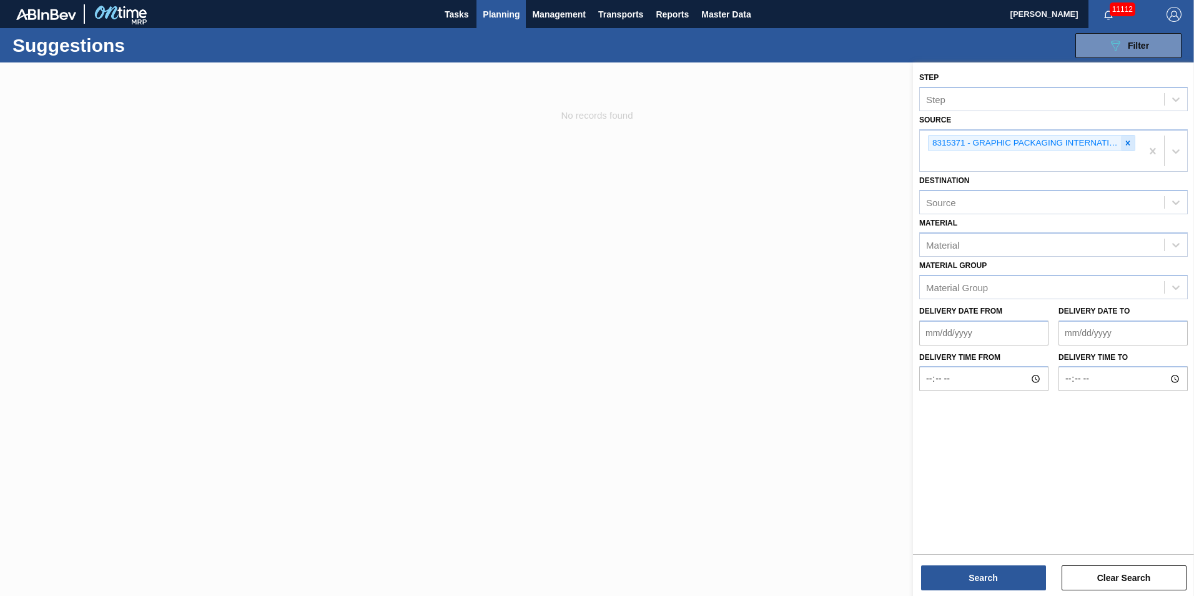
click at [1134, 143] on div at bounding box center [1128, 144] width 14 height 16
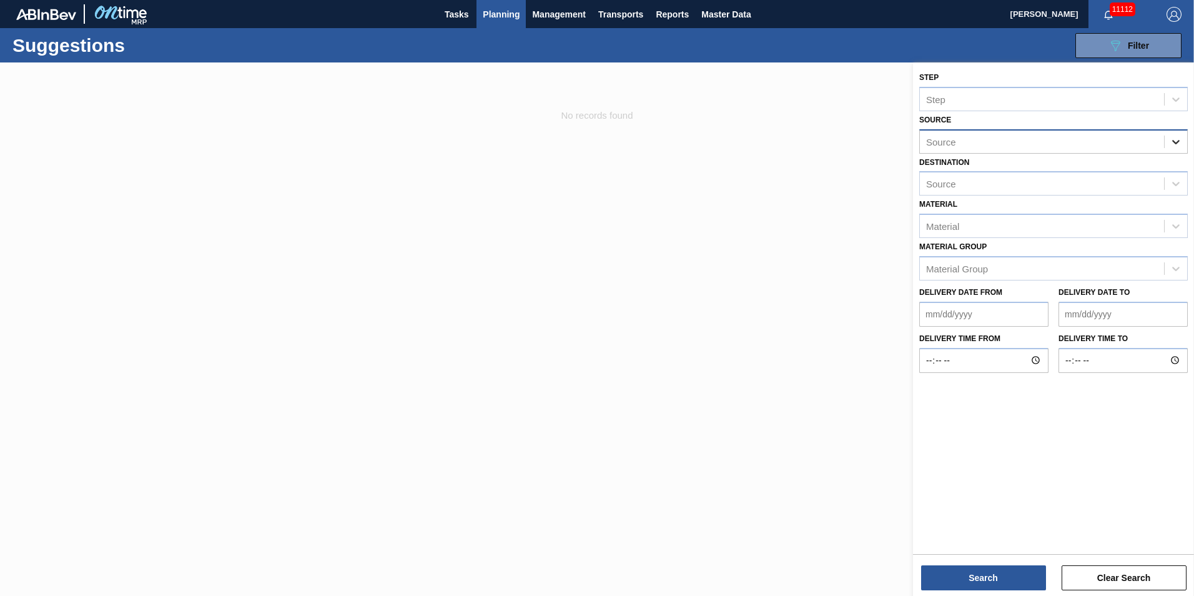
click at [1175, 151] on div at bounding box center [1176, 142] width 22 height 22
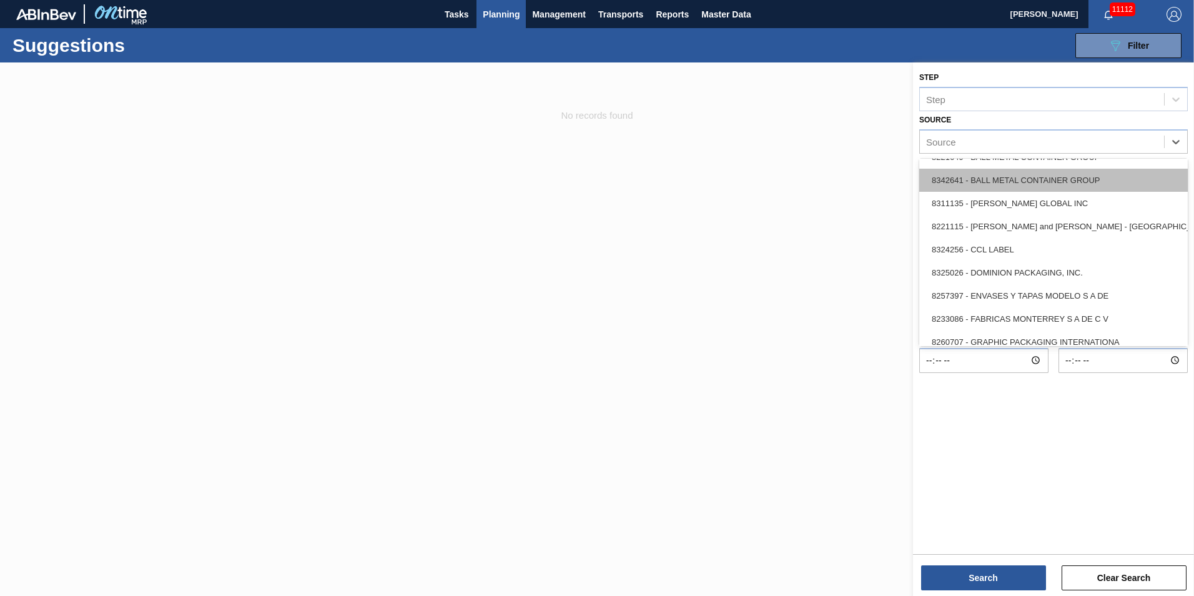
scroll to position [187, 0]
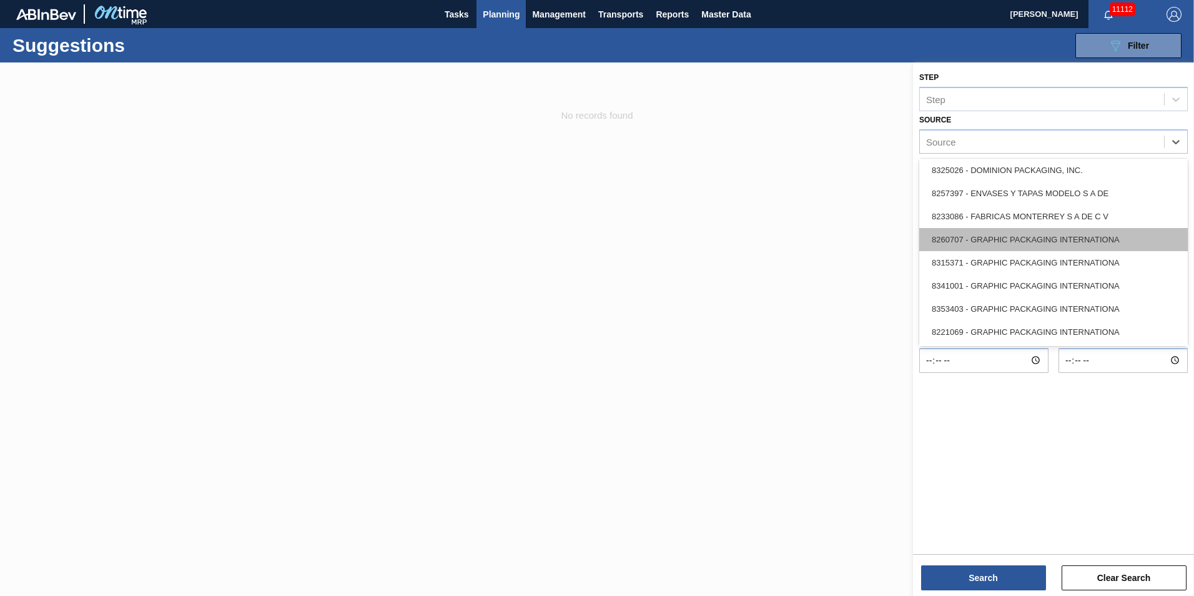
click at [1101, 238] on div "8260707 - GRAPHIC PACKAGING INTERNATIONA" at bounding box center [1054, 239] width 269 height 23
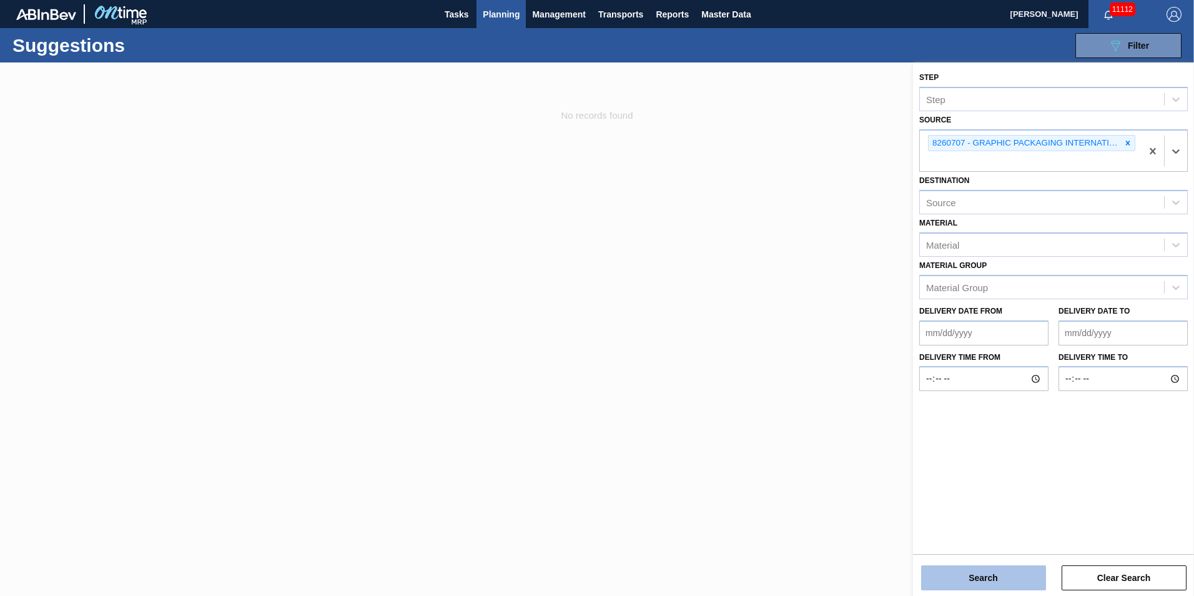
click at [1020, 573] on button "Search" at bounding box center [983, 577] width 125 height 25
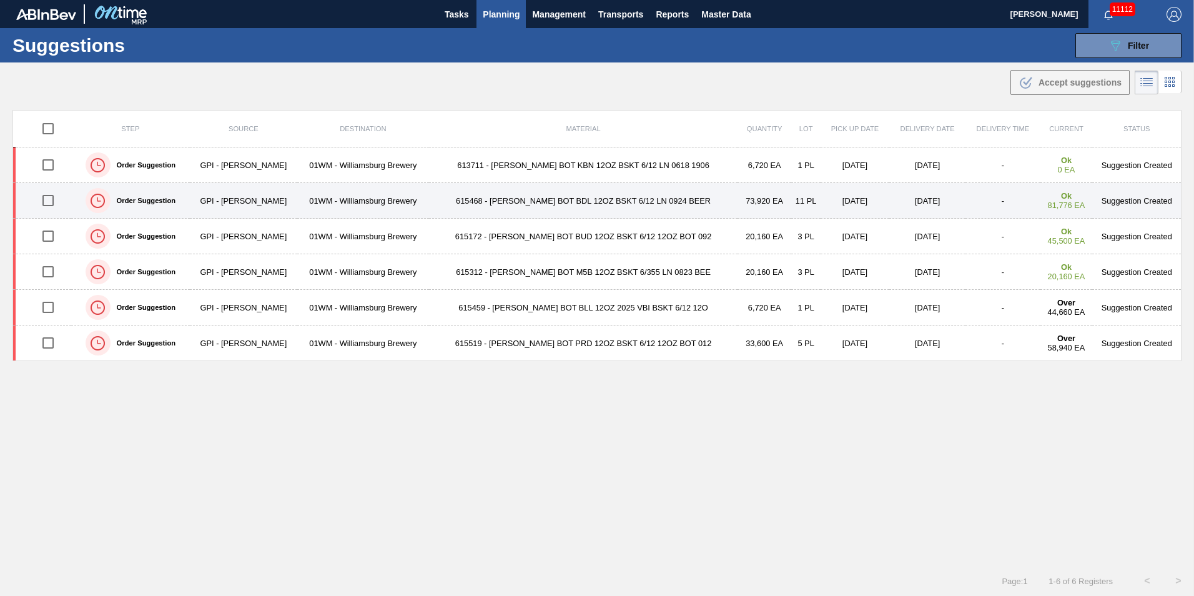
click at [54, 202] on input "checkbox" at bounding box center [48, 200] width 26 height 26
checkbox input "true"
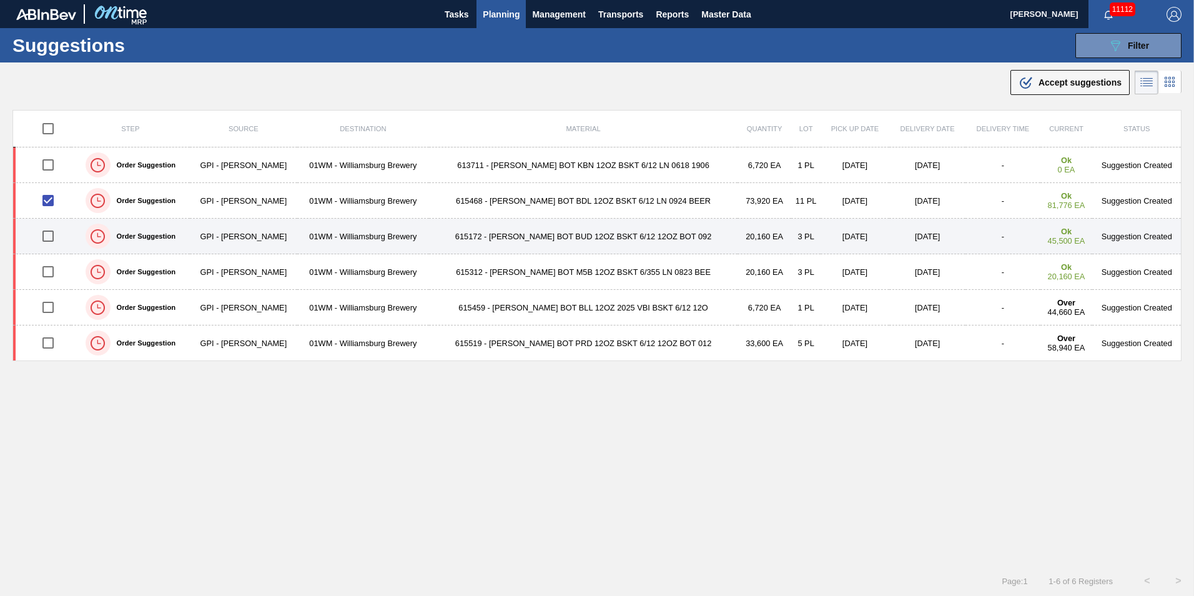
click at [53, 238] on input "checkbox" at bounding box center [48, 236] width 26 height 26
checkbox input "true"
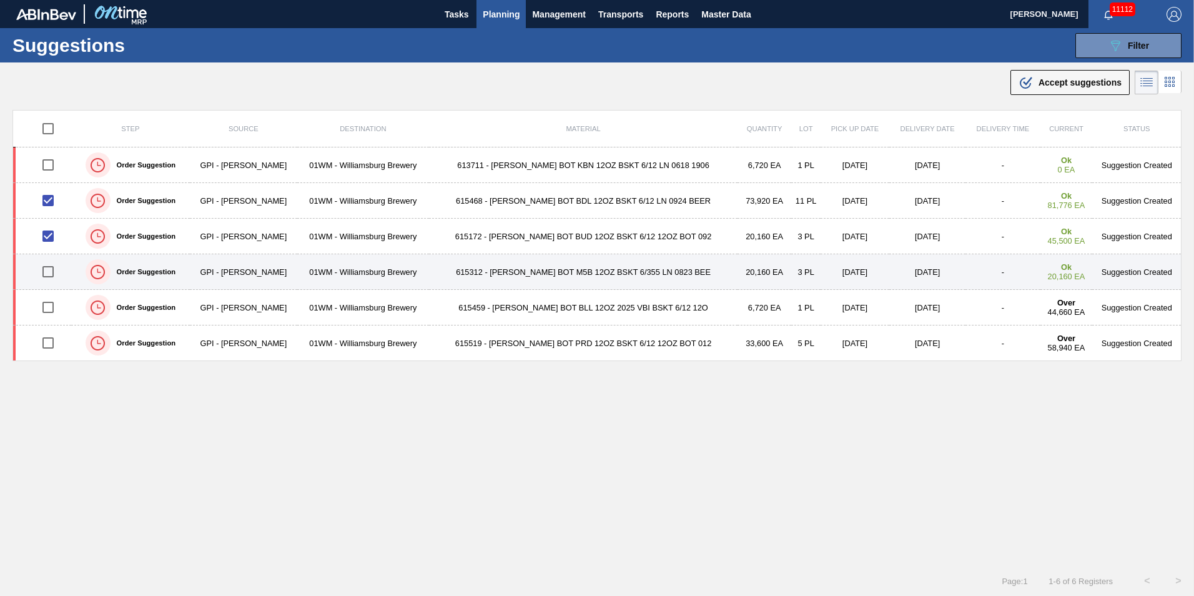
click at [52, 267] on input "checkbox" at bounding box center [48, 272] width 26 height 26
checkbox input "true"
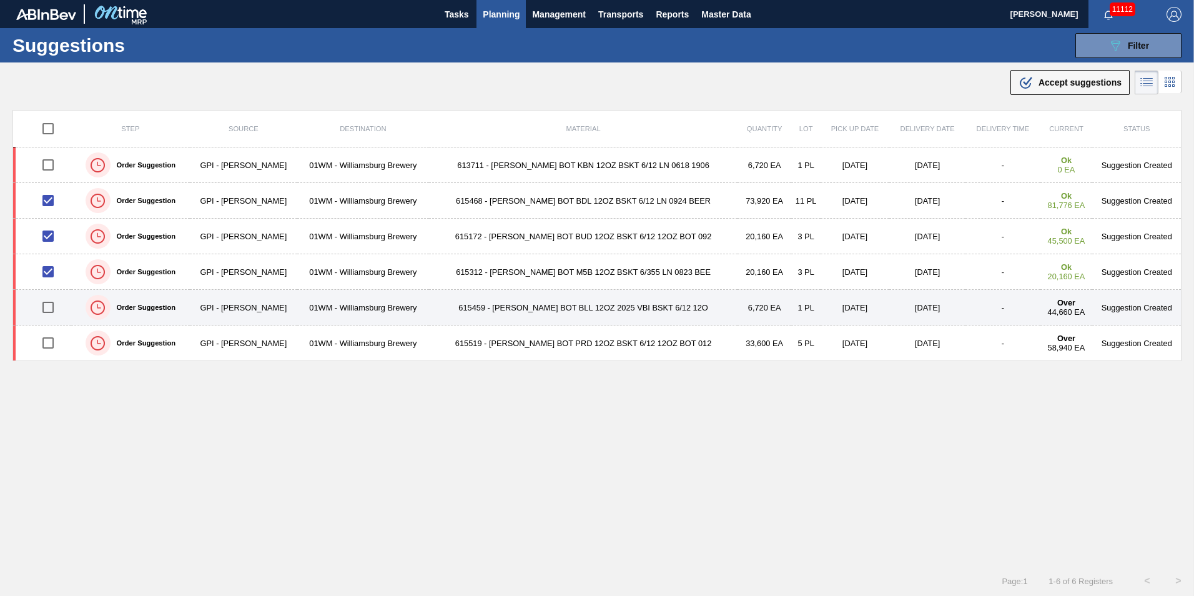
click at [46, 316] on input "checkbox" at bounding box center [48, 307] width 26 height 26
checkbox input "true"
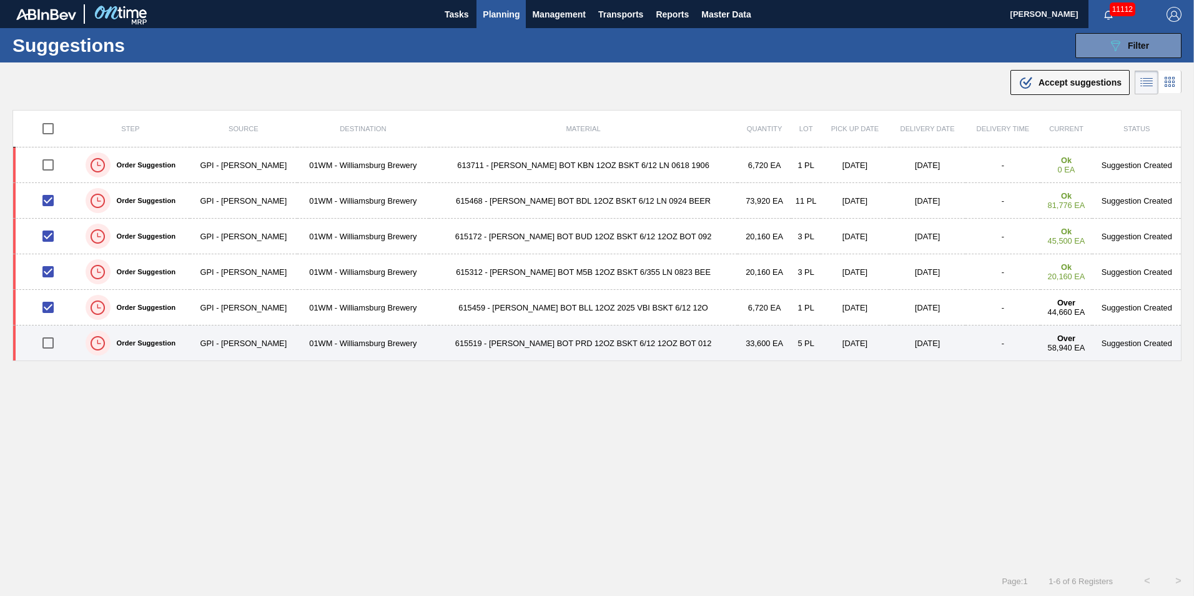
click at [49, 347] on input "checkbox" at bounding box center [48, 343] width 26 height 26
checkbox input "true"
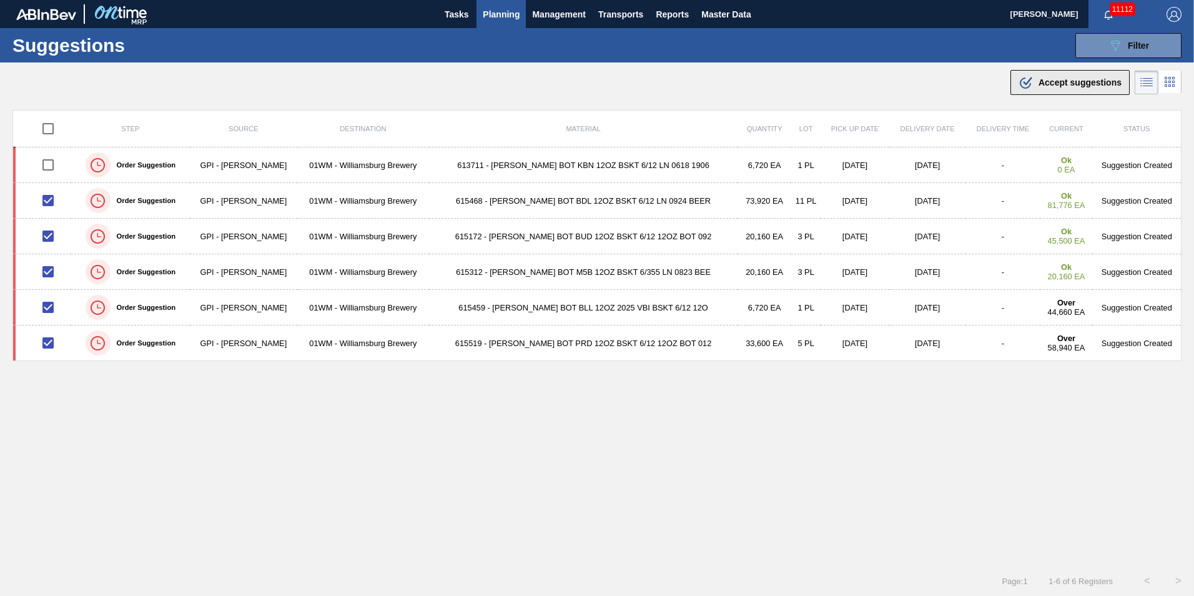
click at [1033, 72] on button ".b{fill:var(--color-action-default)} Accept suggestions" at bounding box center [1070, 82] width 119 height 25
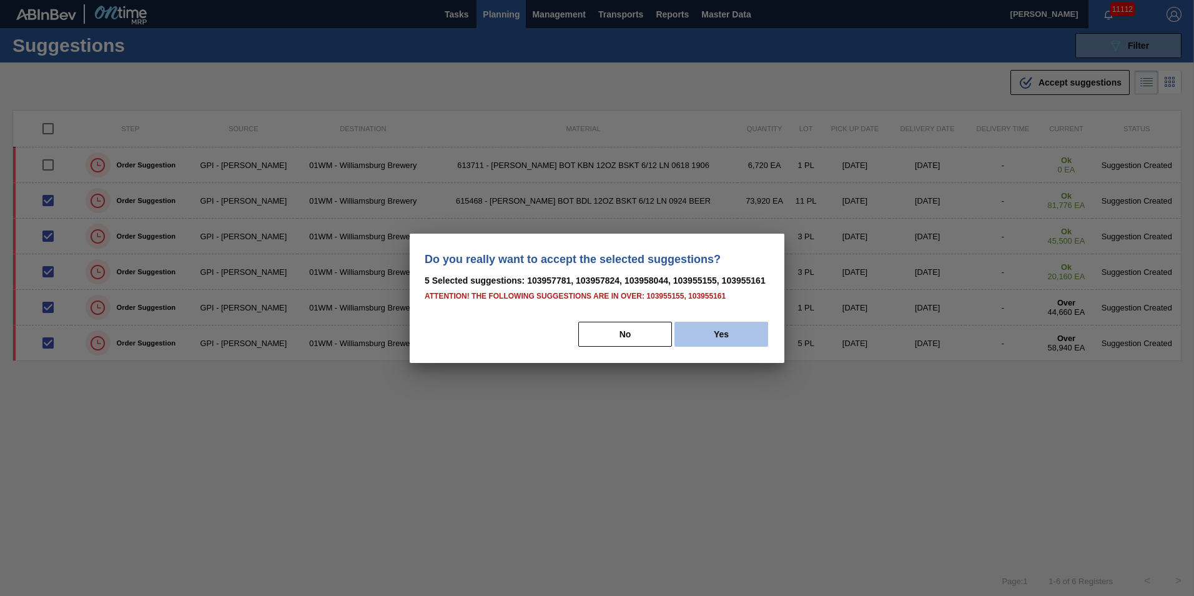
click at [718, 341] on button "Yes" at bounding box center [722, 334] width 94 height 25
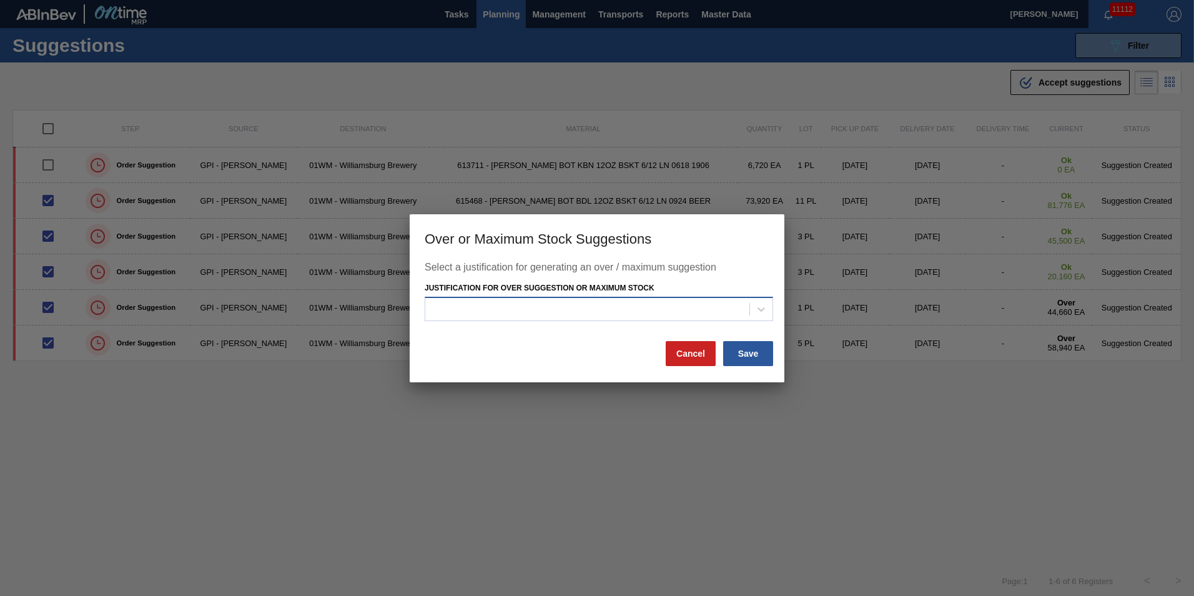
click at [705, 314] on div at bounding box center [587, 309] width 324 height 18
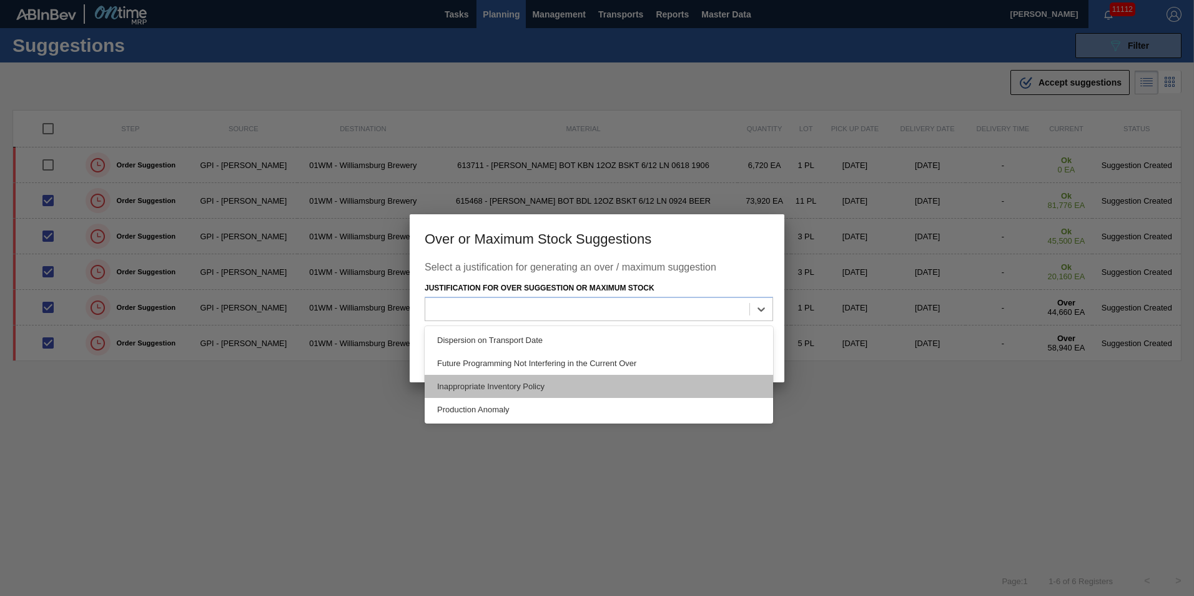
click at [653, 384] on div "Inappropriate Inventory Policy" at bounding box center [599, 386] width 349 height 23
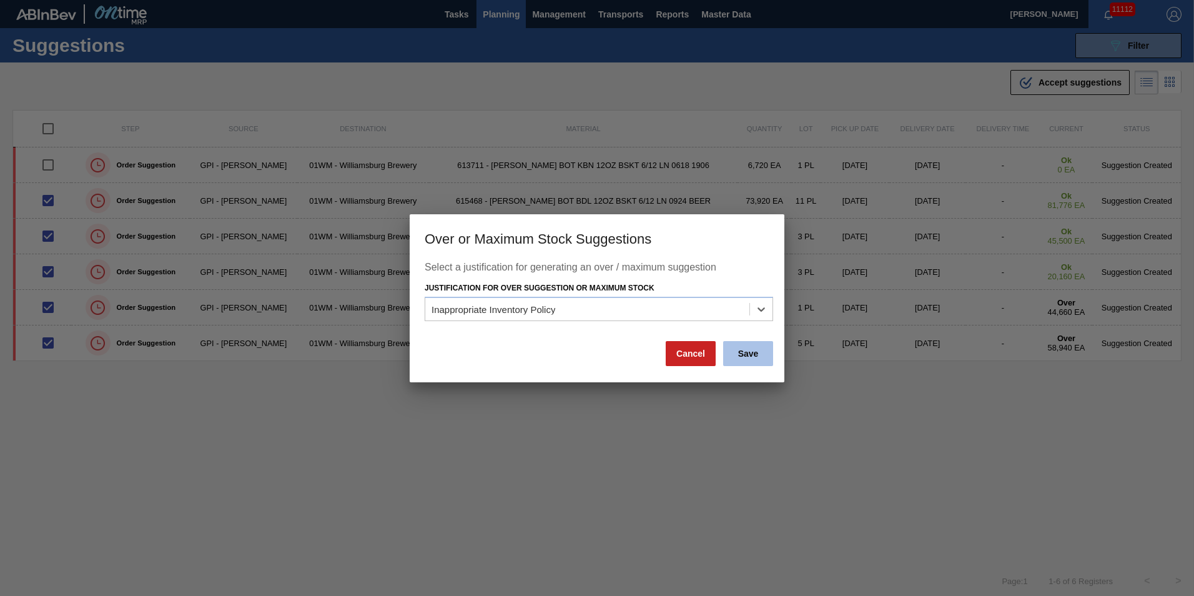
click at [748, 353] on button "Save" at bounding box center [748, 353] width 50 height 25
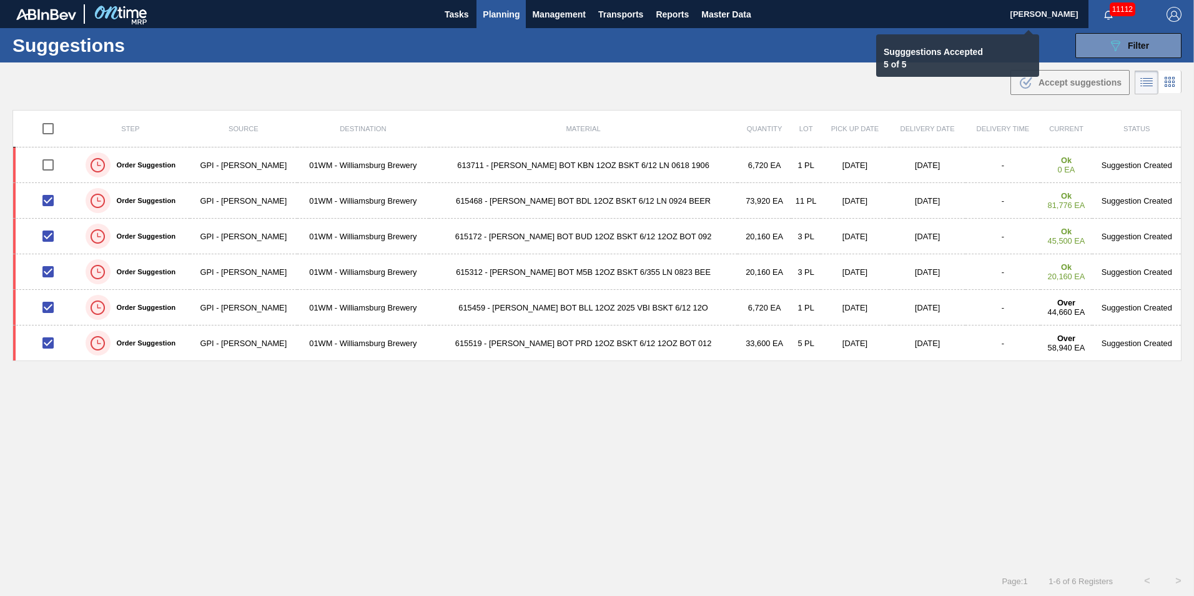
checkbox input "false"
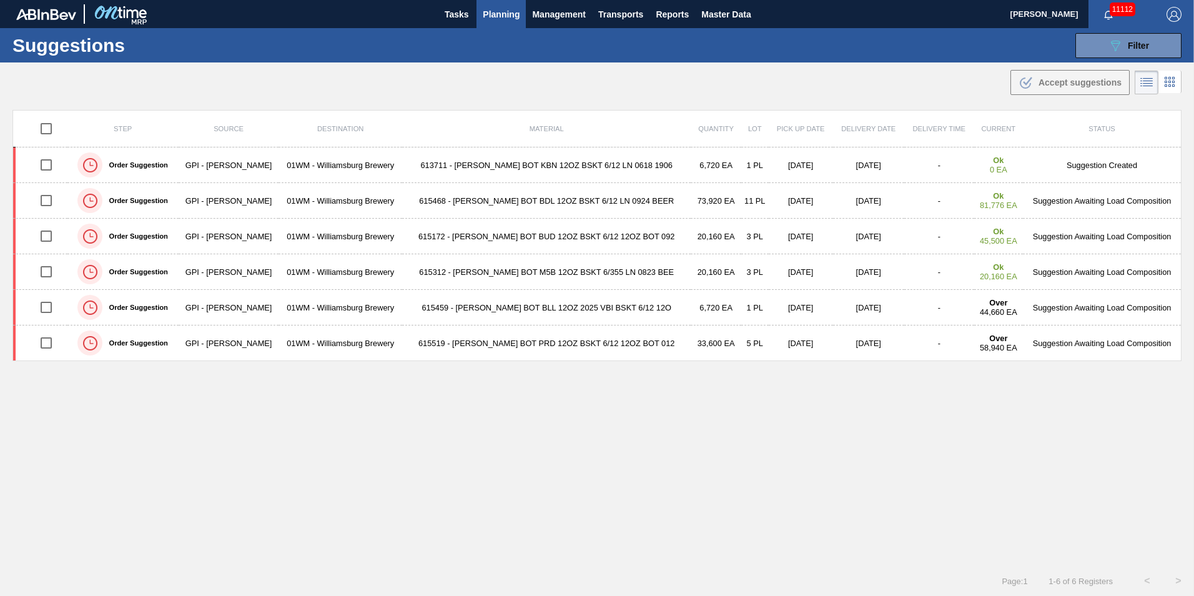
click at [491, 14] on span "Planning" at bounding box center [501, 14] width 37 height 15
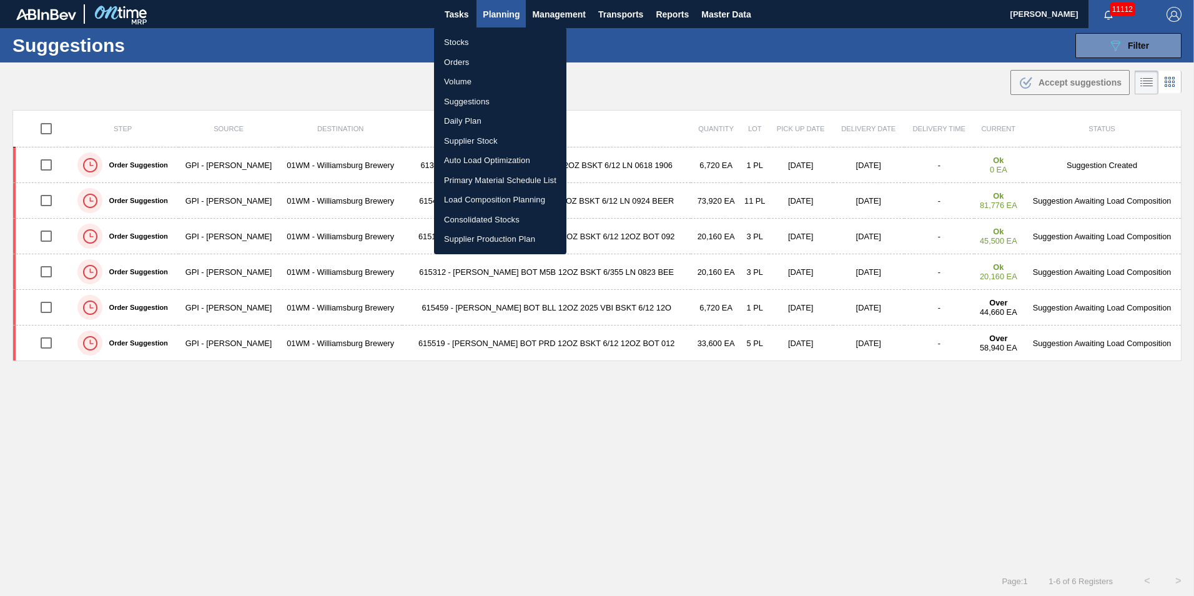
click at [491, 204] on li "Load Composition Planning" at bounding box center [500, 200] width 132 height 20
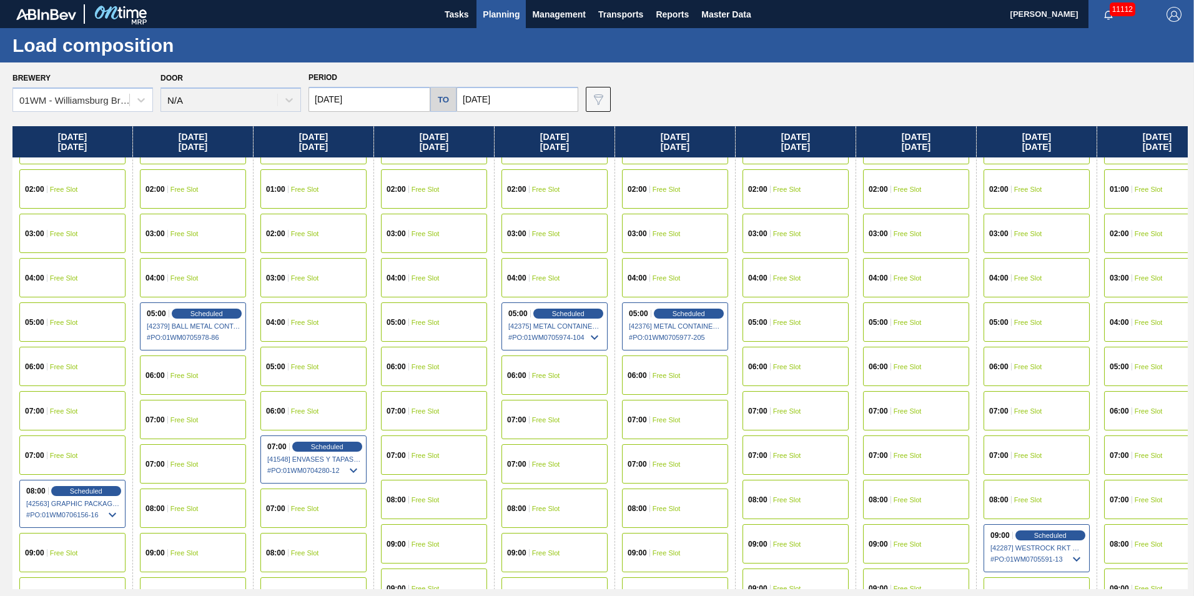
scroll to position [187, 0]
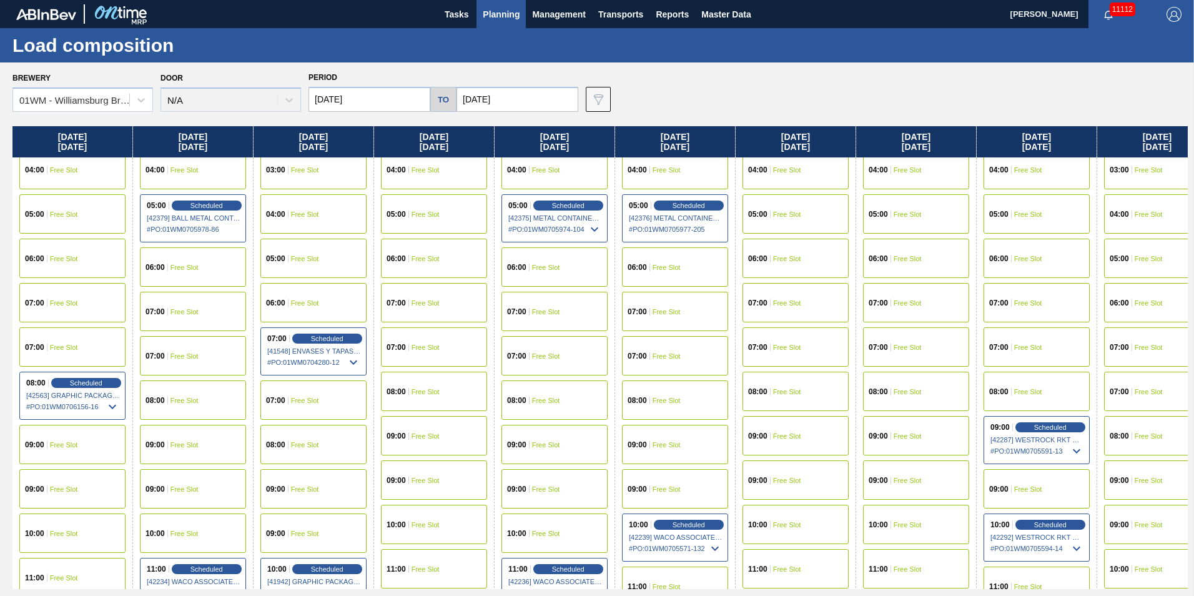
click at [305, 485] on div "09:00 Free Slot" at bounding box center [313, 488] width 106 height 39
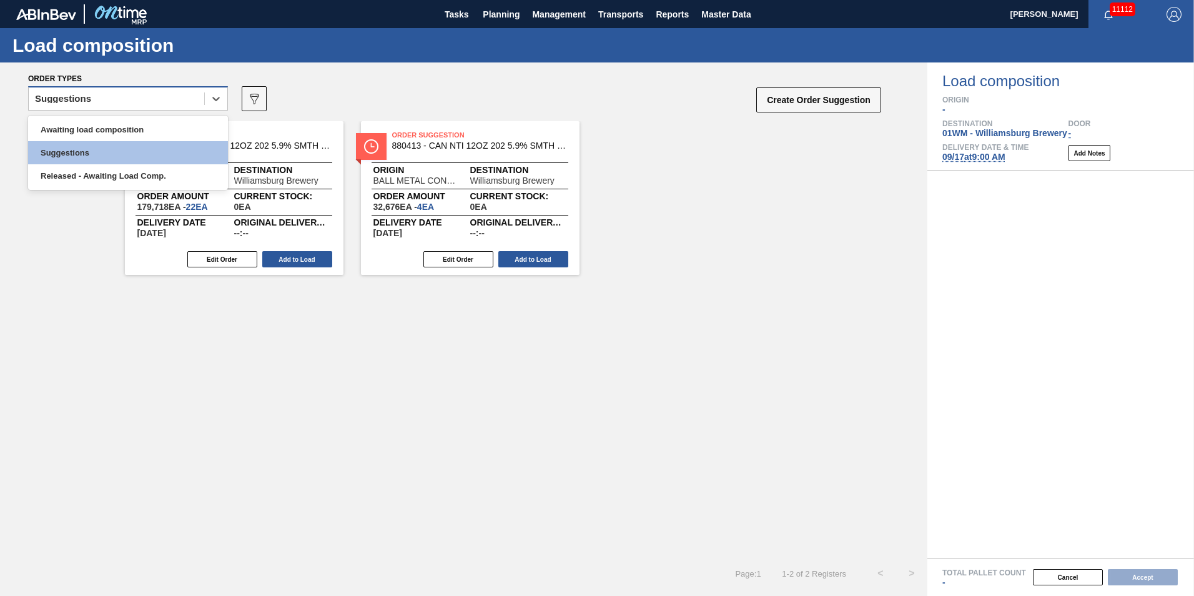
click at [111, 92] on div "Suggestions" at bounding box center [117, 99] width 176 height 18
click at [112, 121] on div "Awaiting load composition" at bounding box center [128, 129] width 200 height 23
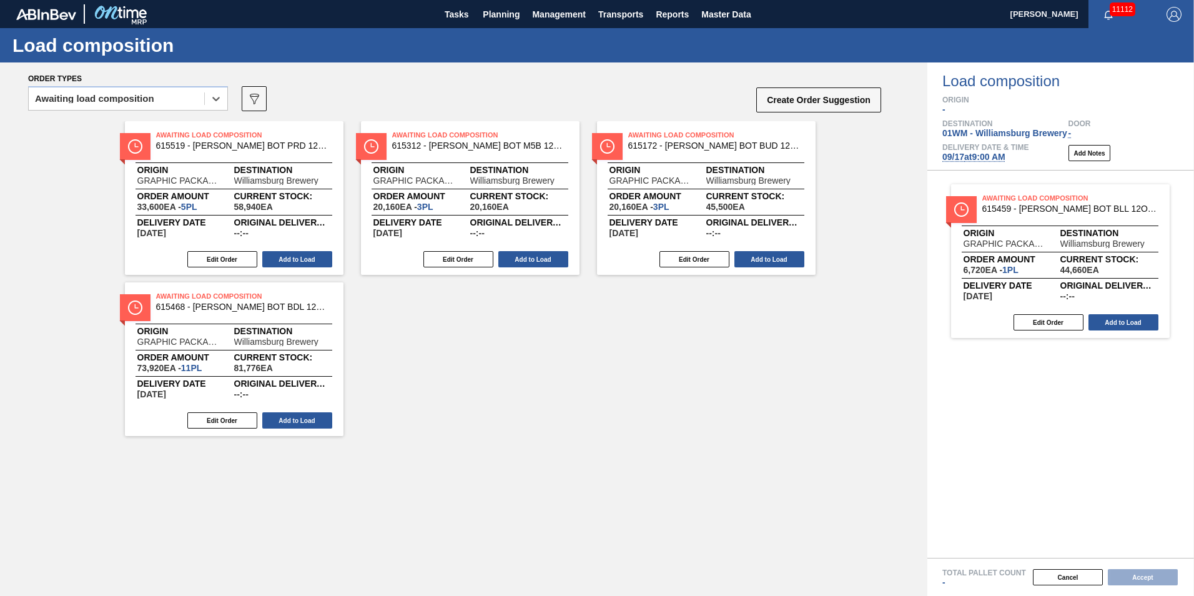
drag, startPoint x: 164, startPoint y: 203, endPoint x: 994, endPoint y: 282, distance: 833.9
click at [994, 282] on div "Order types option Awaiting load composition, selected. Select is focused ,type…" at bounding box center [597, 328] width 1194 height 533
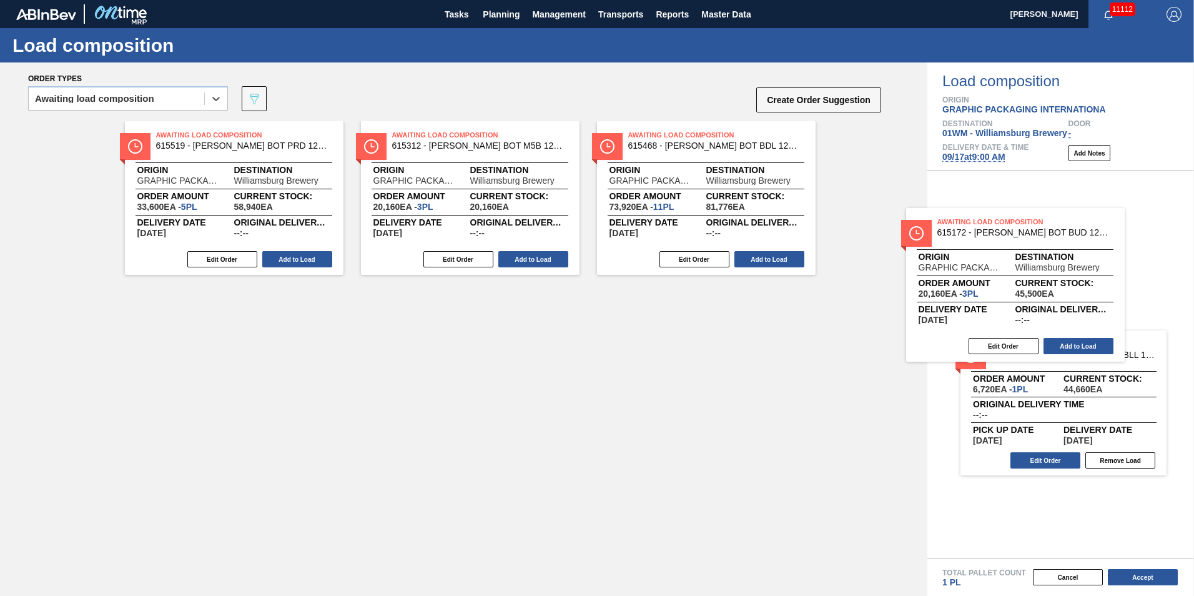
drag, startPoint x: 751, startPoint y: 226, endPoint x: 1069, endPoint y: 318, distance: 331.6
click at [1069, 318] on div "Order types option Awaiting load composition, selected. Select is focused ,type…" at bounding box center [597, 328] width 1194 height 533
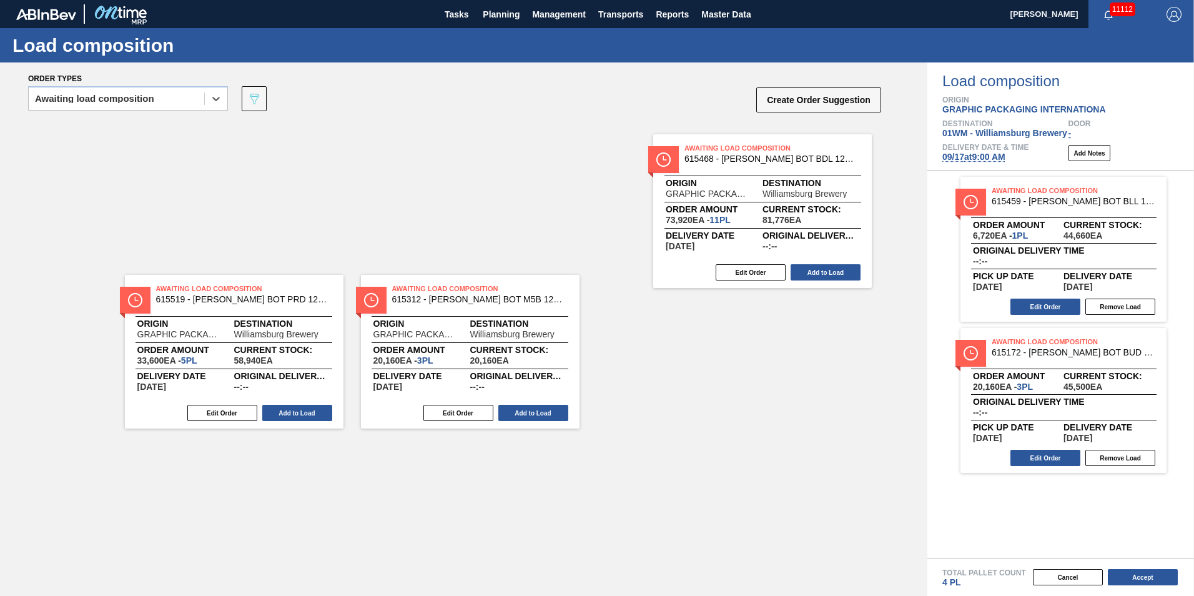
drag, startPoint x: 804, startPoint y: 254, endPoint x: 1128, endPoint y: 264, distance: 323.7
click at [1128, 264] on div "Order types option Awaiting load composition, selected. Select is focused ,type…" at bounding box center [597, 328] width 1194 height 533
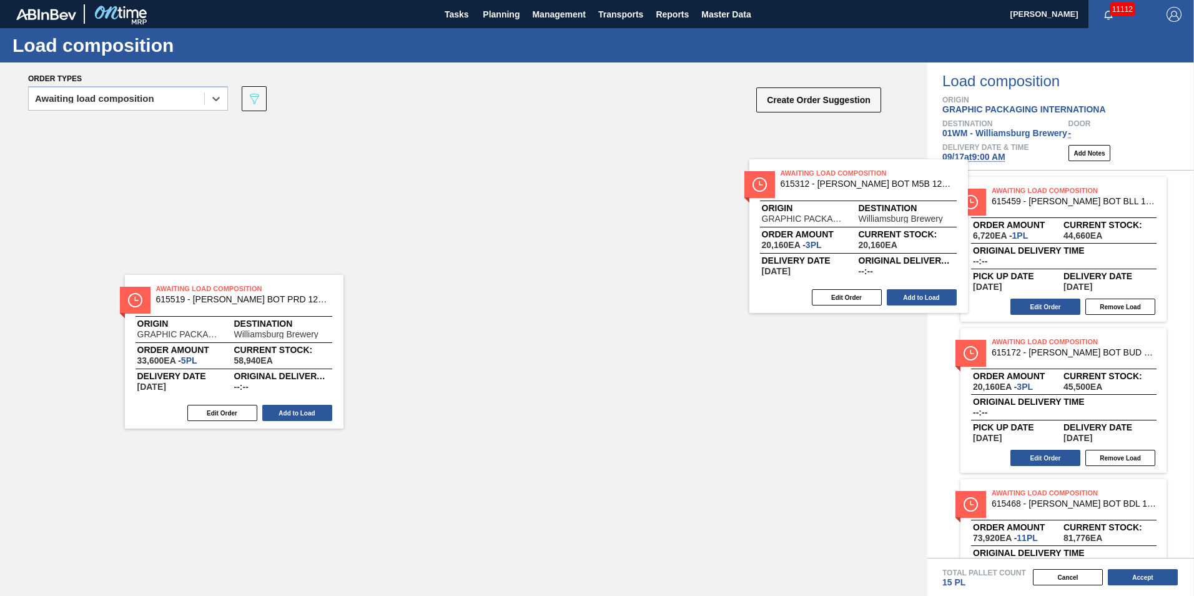
drag, startPoint x: 475, startPoint y: 229, endPoint x: 1158, endPoint y: 306, distance: 687.1
click at [1158, 306] on div "Order types option Awaiting load composition, selected. Select is focused ,type…" at bounding box center [597, 328] width 1194 height 533
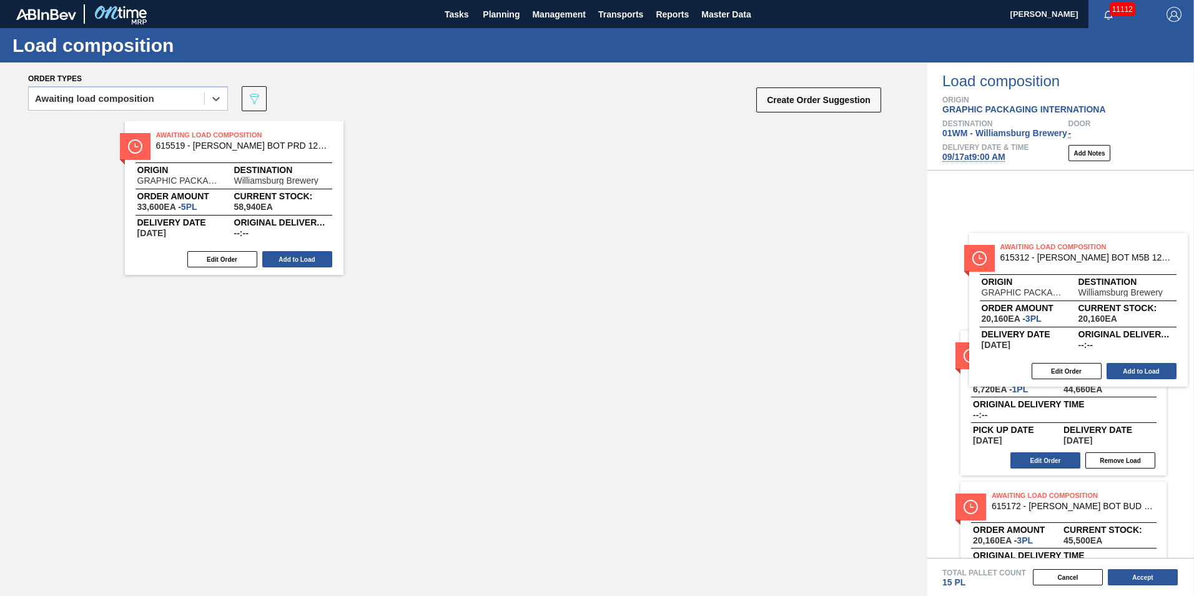
drag, startPoint x: 464, startPoint y: 215, endPoint x: 1069, endPoint y: 325, distance: 614.6
click at [1071, 326] on div "Order types option Awaiting load composition, selected. Select is focused ,type…" at bounding box center [597, 328] width 1194 height 533
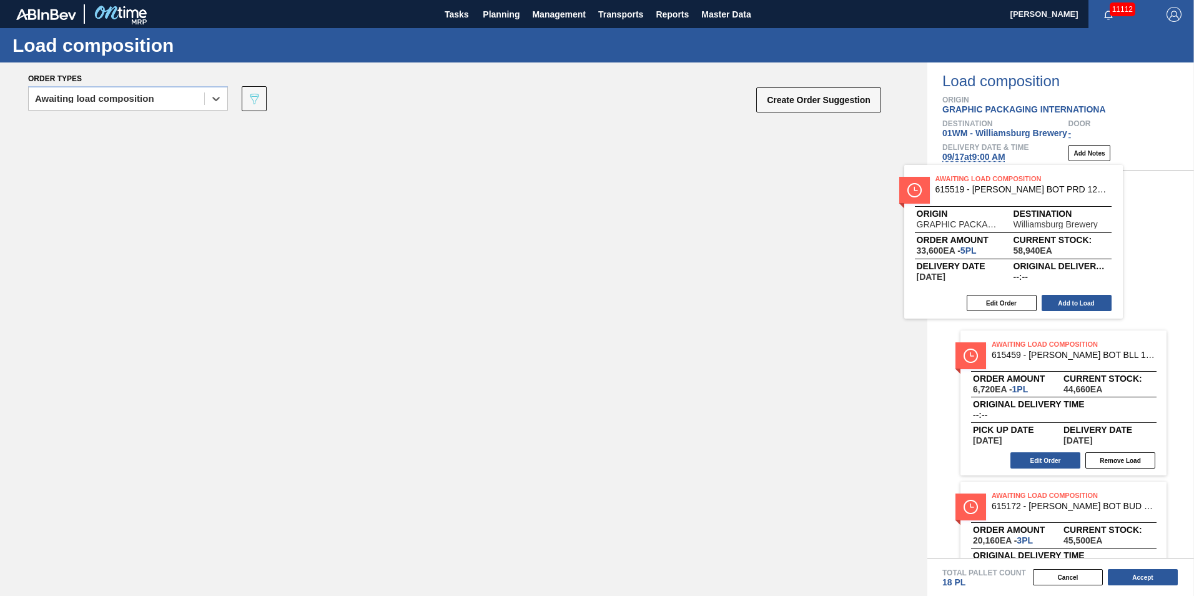
drag, startPoint x: 218, startPoint y: 182, endPoint x: 1008, endPoint y: 227, distance: 791.5
click at [1008, 227] on div "Order types option Awaiting load composition, selected. Select is focused ,type…" at bounding box center [597, 328] width 1194 height 533
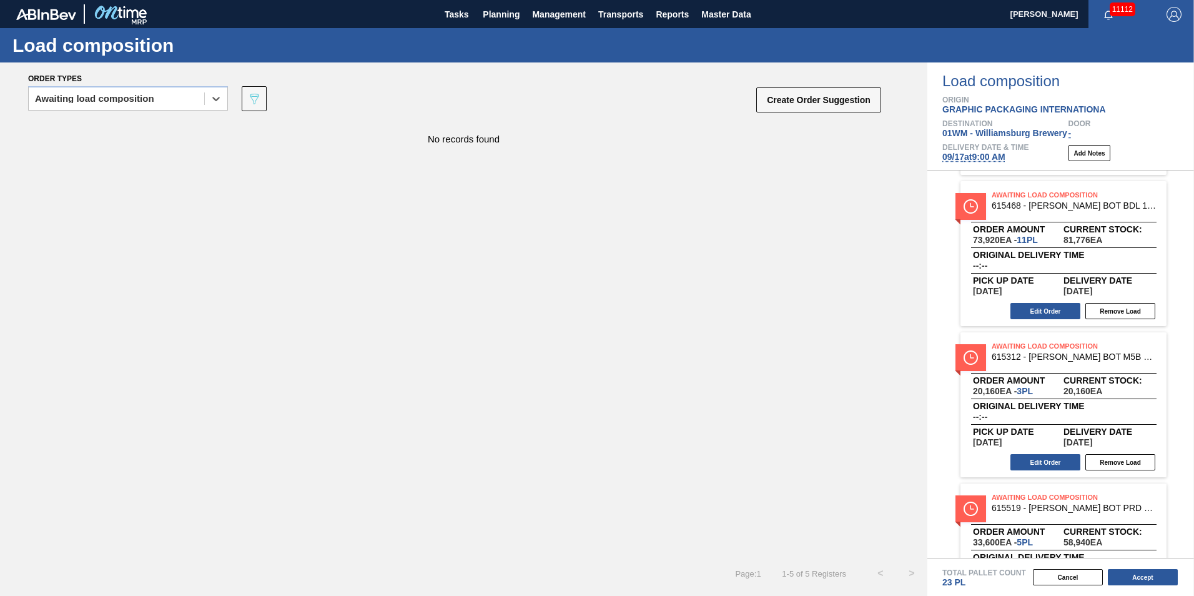
scroll to position [375, 0]
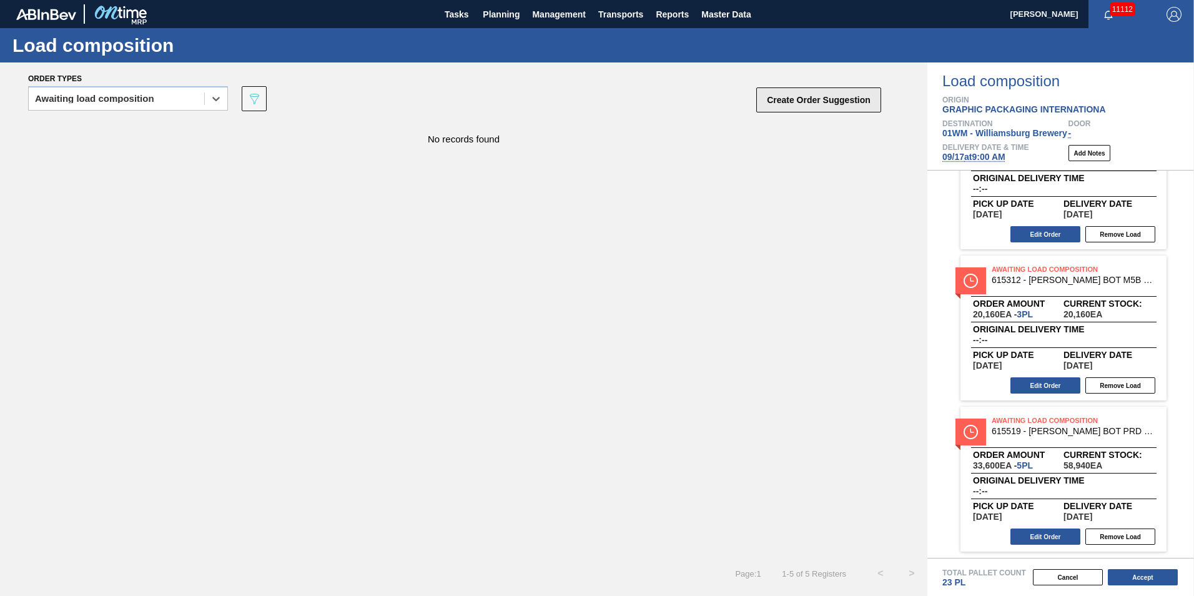
click at [836, 101] on button "Create Order Suggestion" at bounding box center [818, 99] width 125 height 25
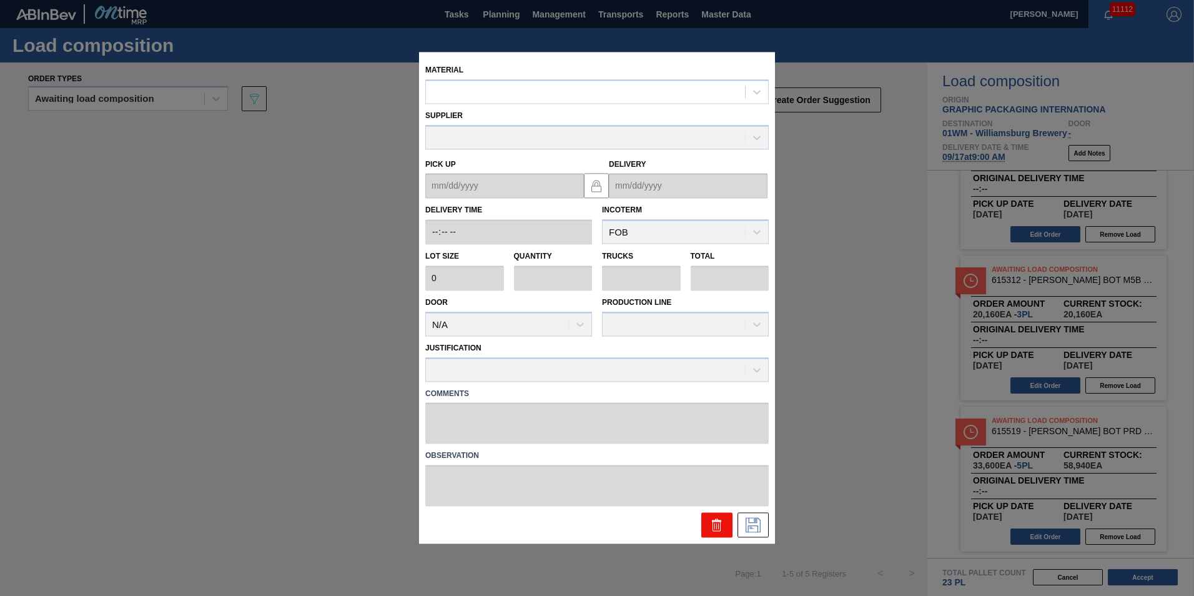
click at [720, 514] on button at bounding box center [717, 525] width 31 height 25
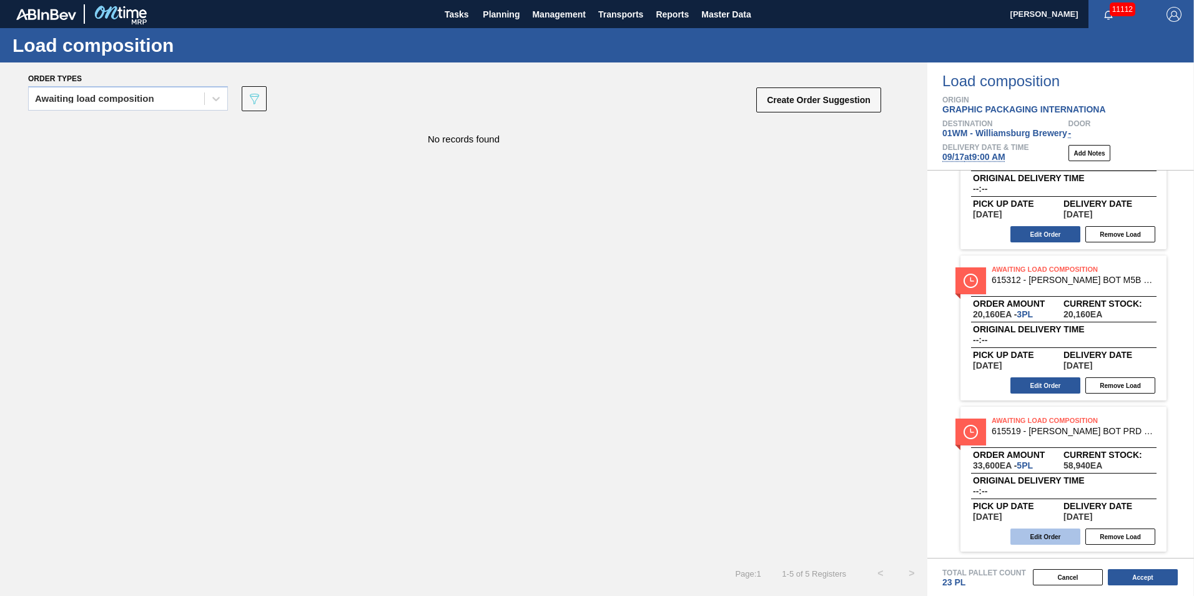
click at [1048, 535] on button "Edit Order" at bounding box center [1046, 536] width 70 height 16
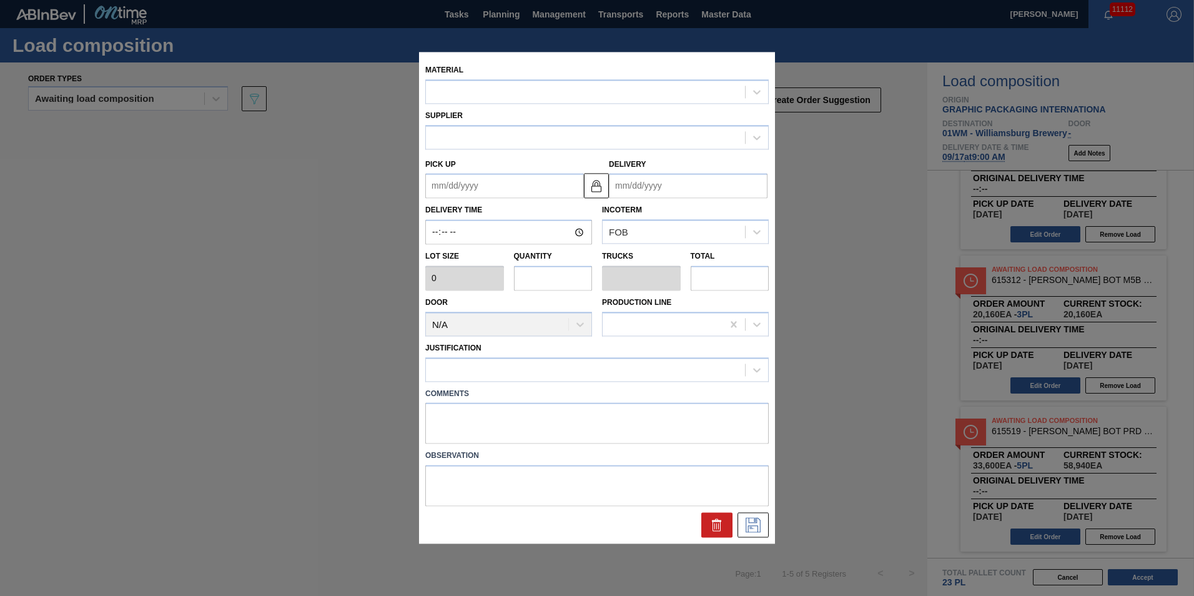
type input "6,720"
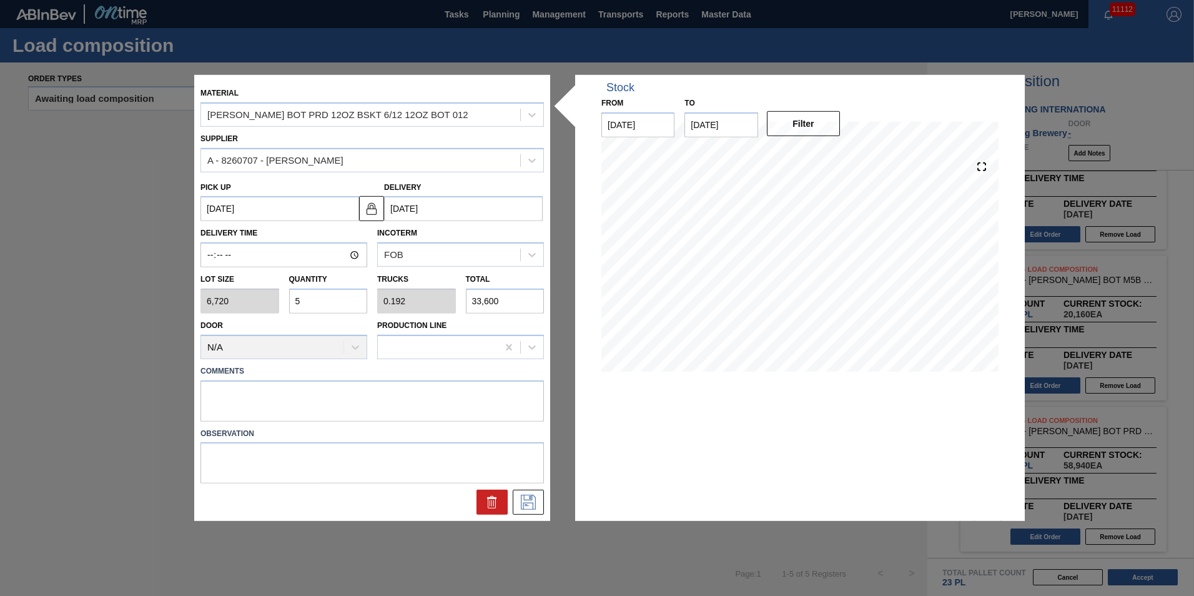
click at [329, 308] on input "5" at bounding box center [328, 301] width 79 height 25
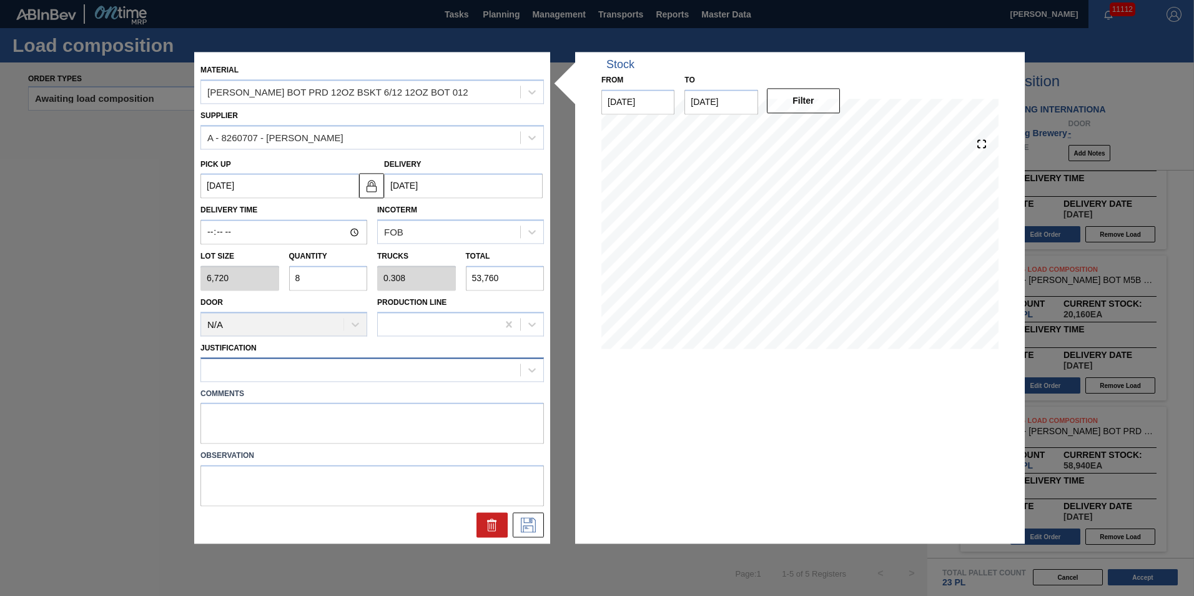
click at [419, 364] on div at bounding box center [360, 369] width 319 height 18
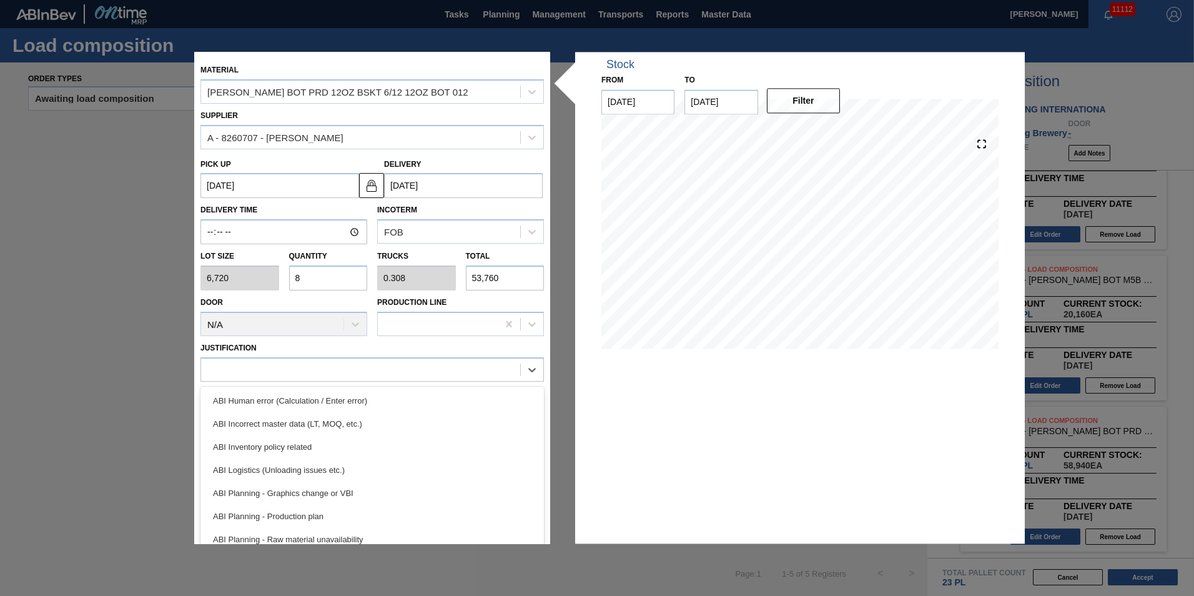
click at [355, 281] on input "8" at bounding box center [328, 277] width 79 height 25
click at [338, 365] on div at bounding box center [360, 369] width 319 height 18
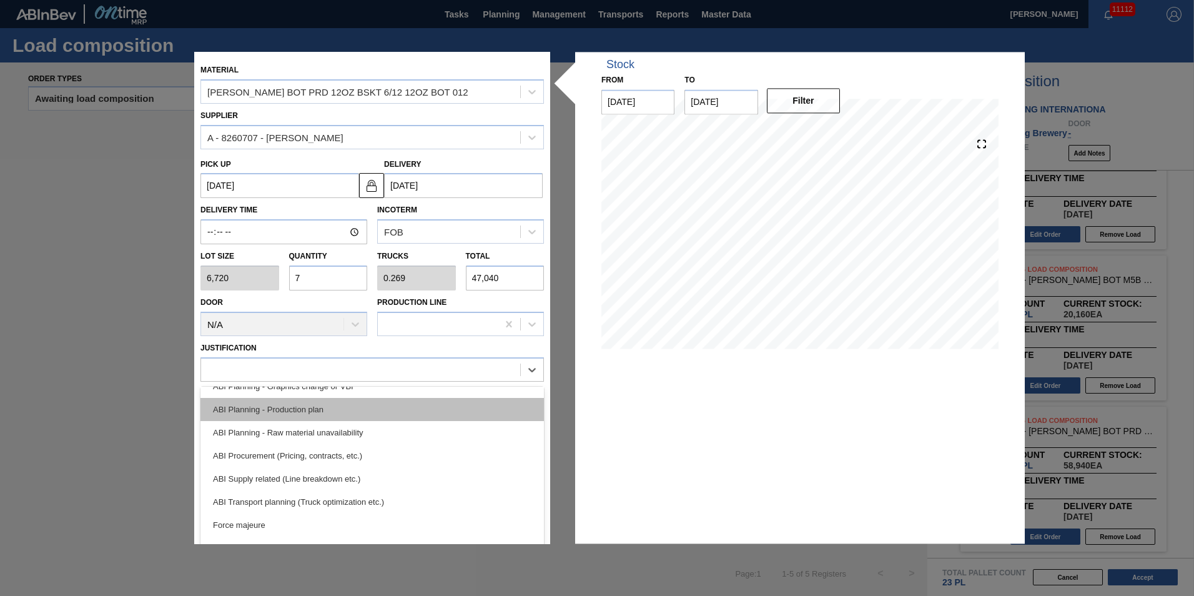
scroll to position [125, 0]
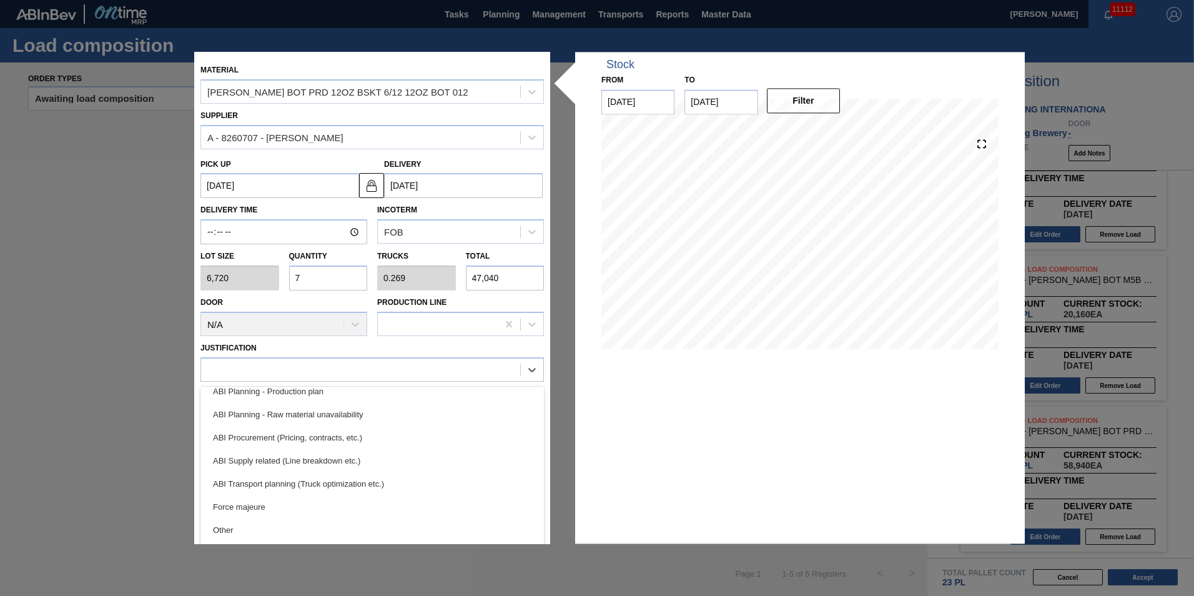
click at [415, 488] on div "ABI Transport planning (Truck optimization etc.)" at bounding box center [373, 483] width 344 height 23
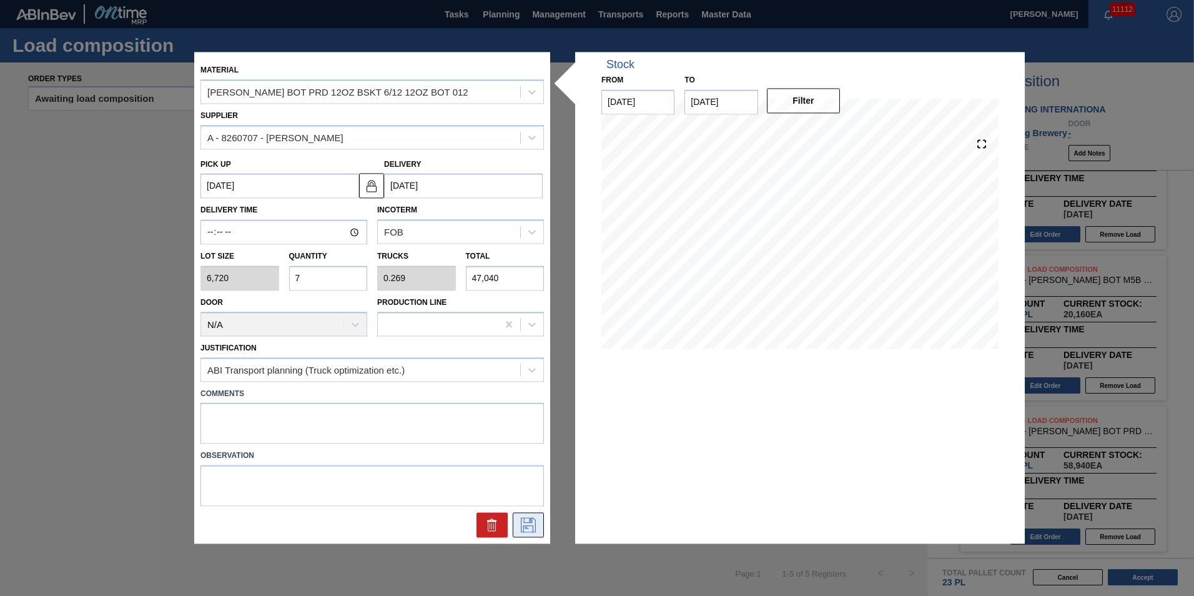
click at [532, 527] on icon at bounding box center [528, 525] width 20 height 15
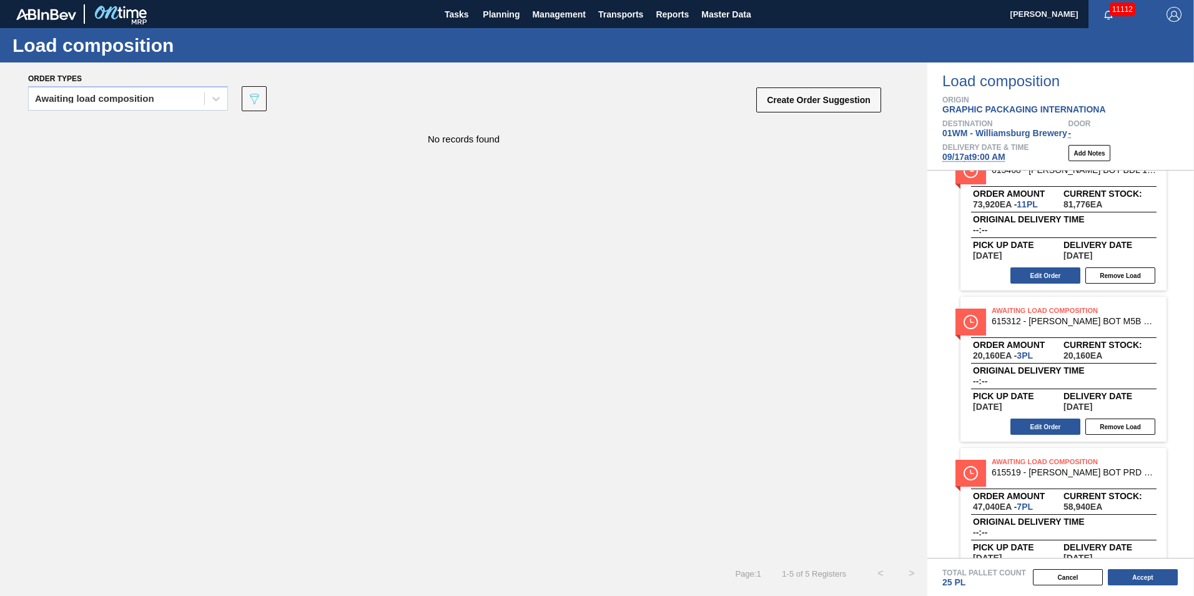
scroll to position [312, 0]
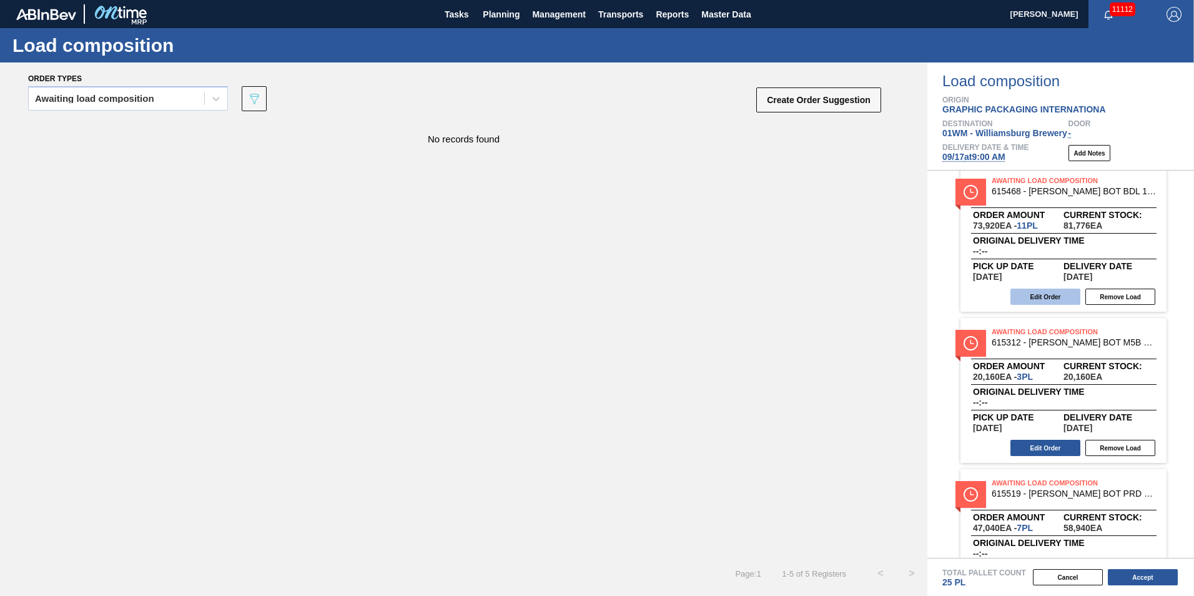
click at [1063, 292] on button "Edit Order" at bounding box center [1046, 297] width 70 height 16
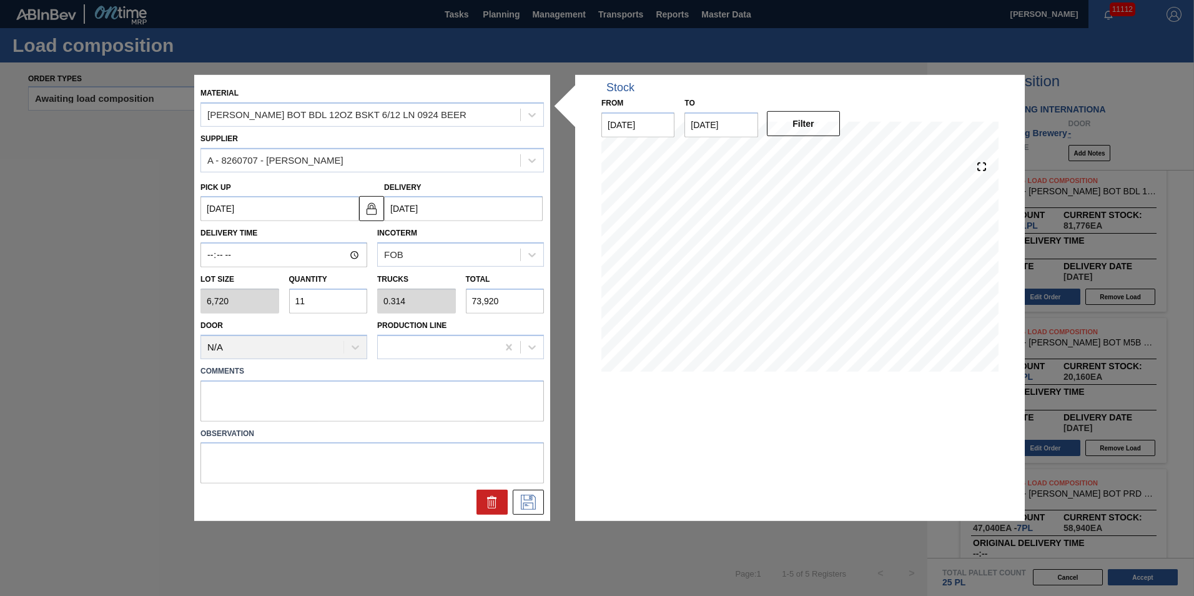
click at [221, 289] on div "Lot size 6,720 Quantity 11 Trucks 0.314 Total 73,920" at bounding box center [373, 290] width 354 height 46
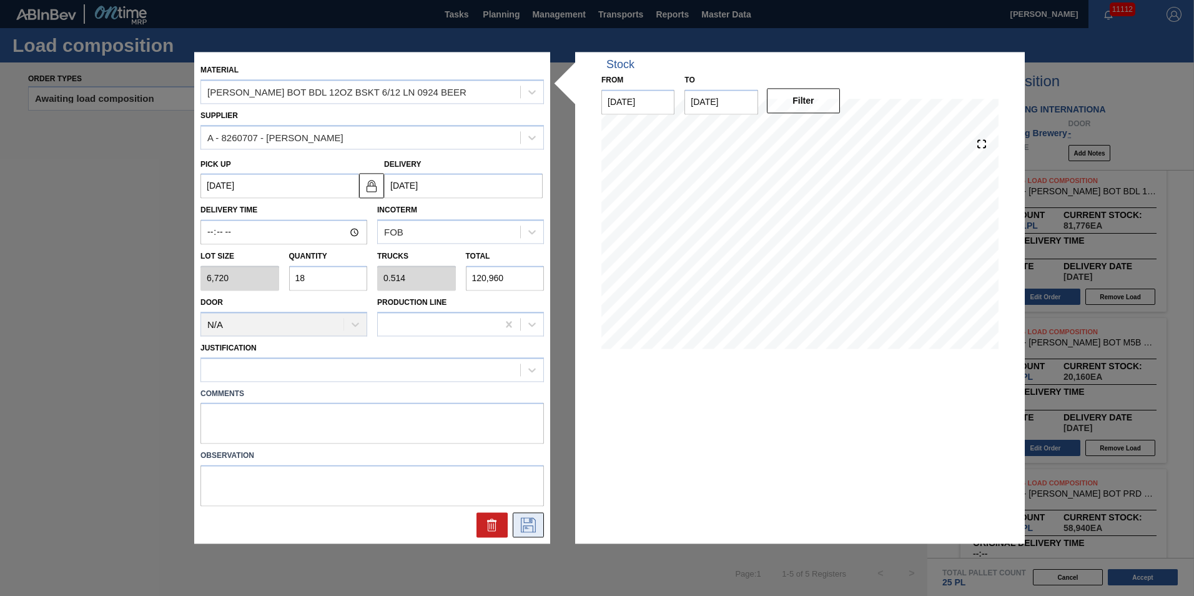
click at [528, 527] on icon at bounding box center [528, 525] width 20 height 15
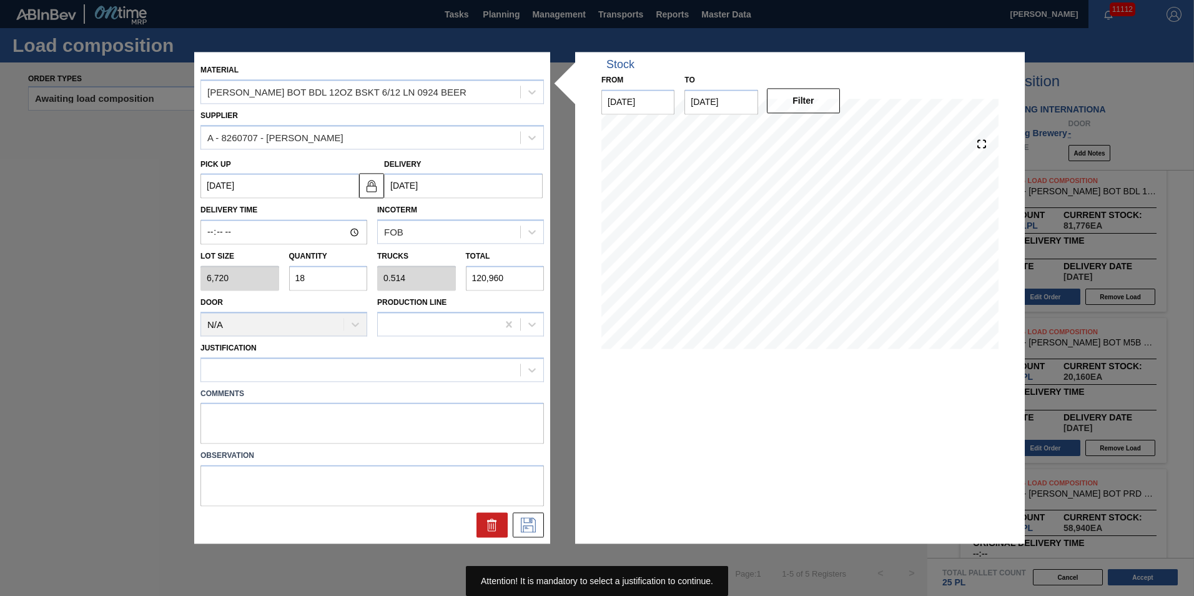
click at [424, 356] on div "Justification" at bounding box center [373, 360] width 344 height 42
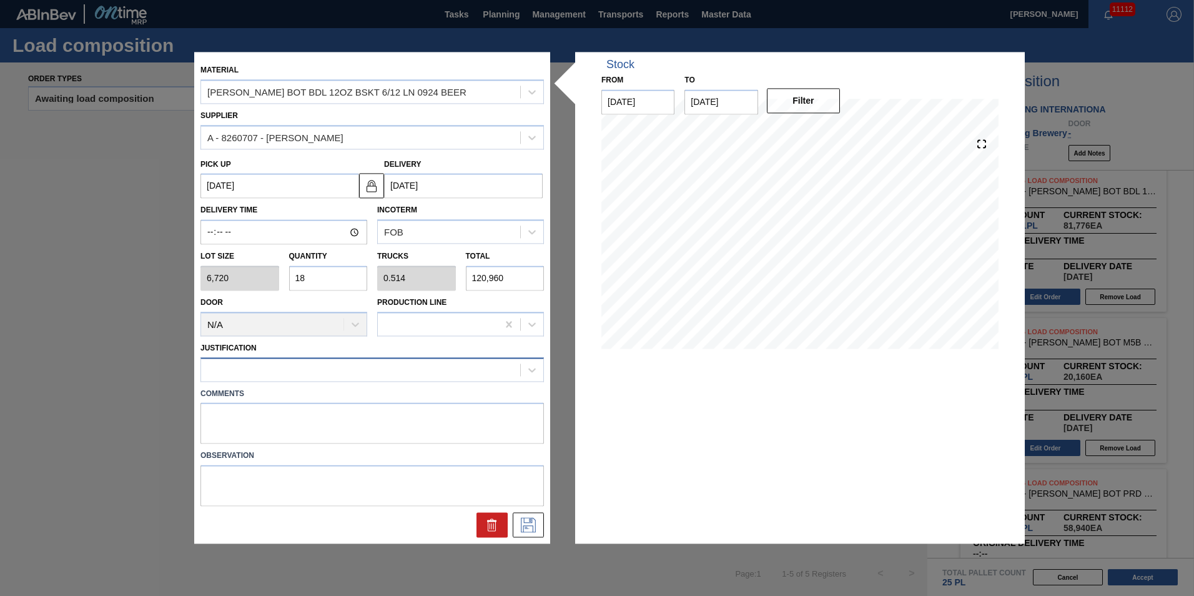
click at [428, 366] on div at bounding box center [360, 369] width 319 height 18
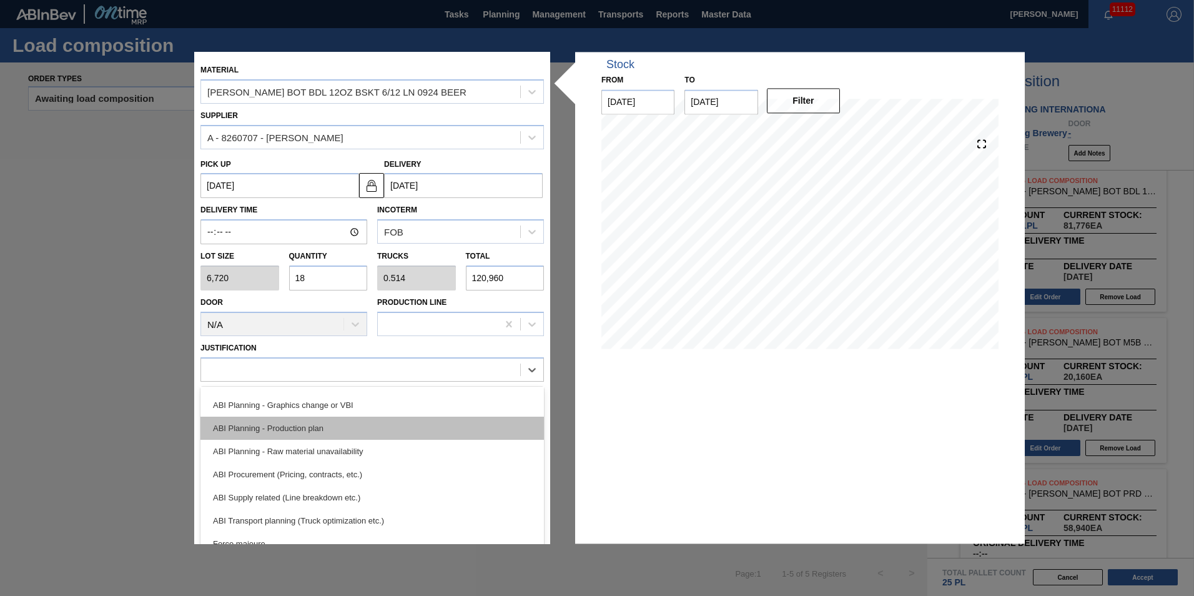
scroll to position [125, 0]
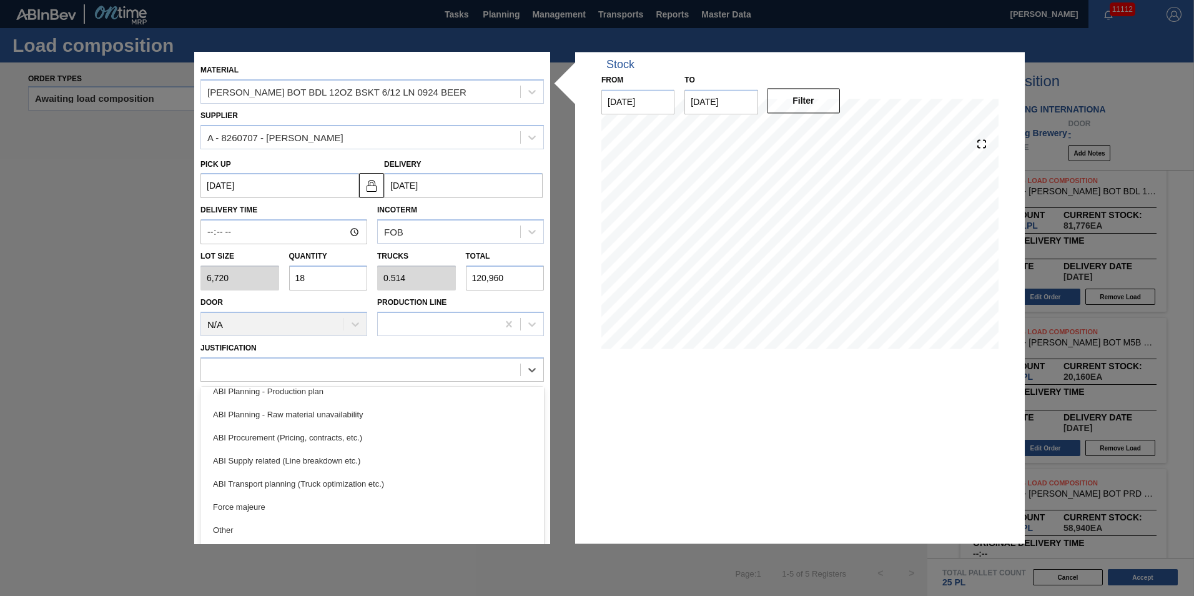
click at [415, 488] on div "ABI Transport planning (Truck optimization etc.)" at bounding box center [373, 483] width 344 height 23
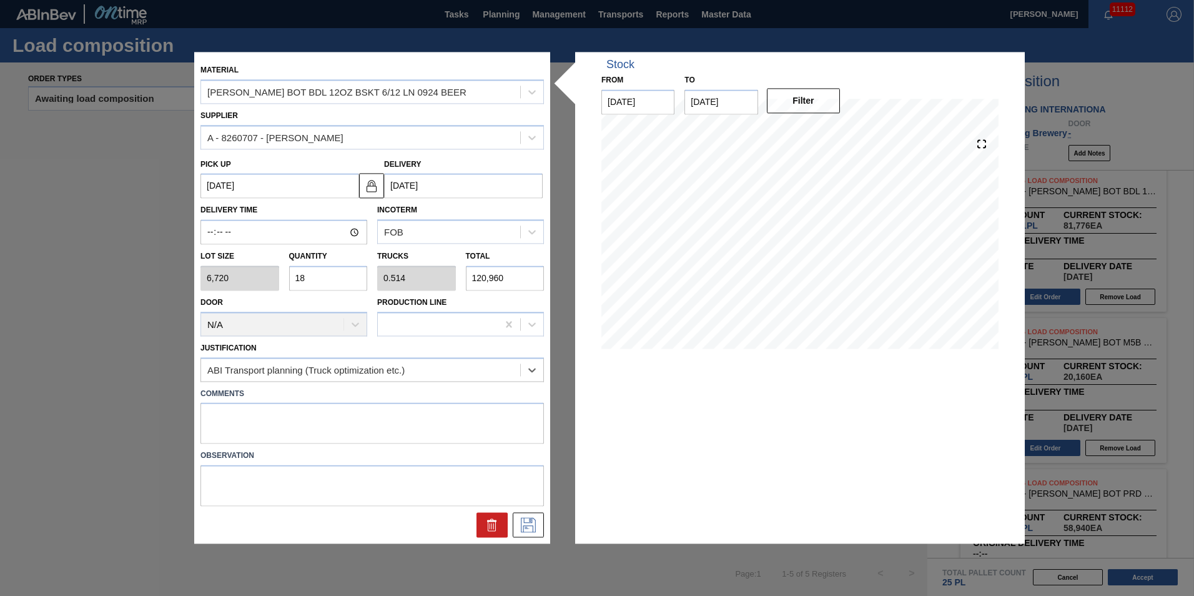
click at [544, 530] on div at bounding box center [373, 525] width 354 height 25
click at [538, 527] on icon at bounding box center [528, 525] width 20 height 15
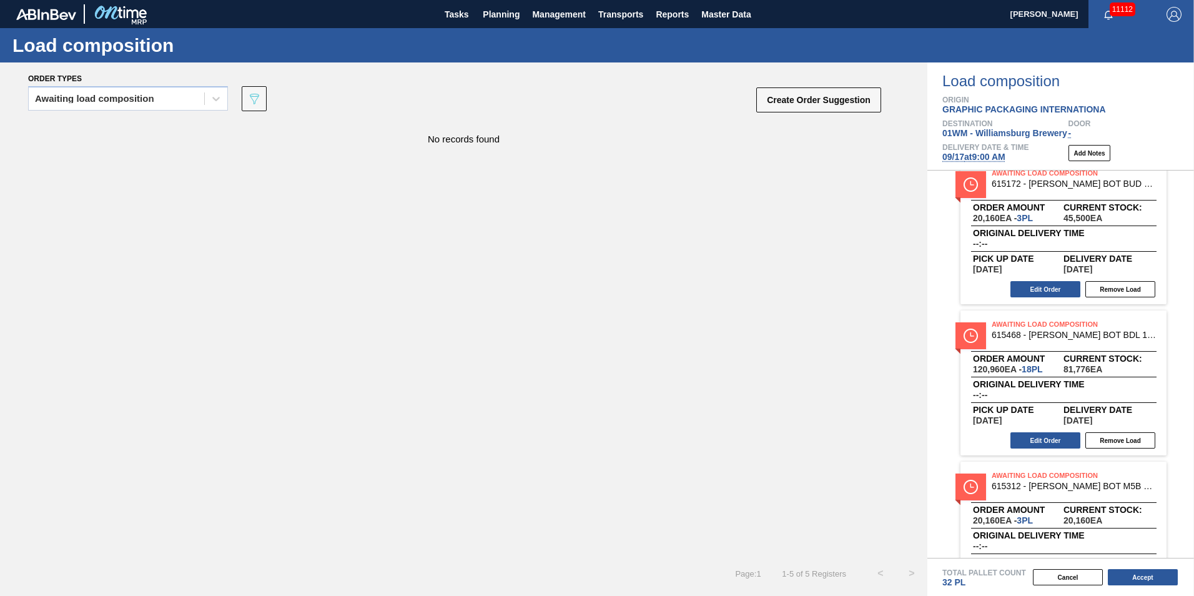
scroll to position [0, 0]
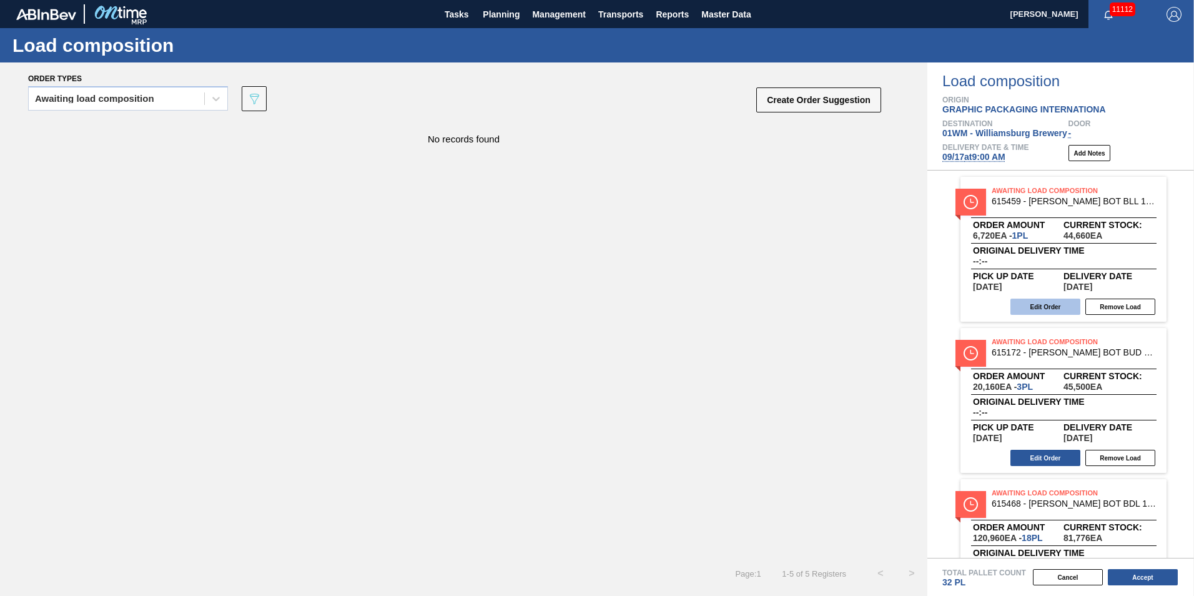
click at [1068, 305] on button "Edit Order" at bounding box center [1046, 307] width 70 height 16
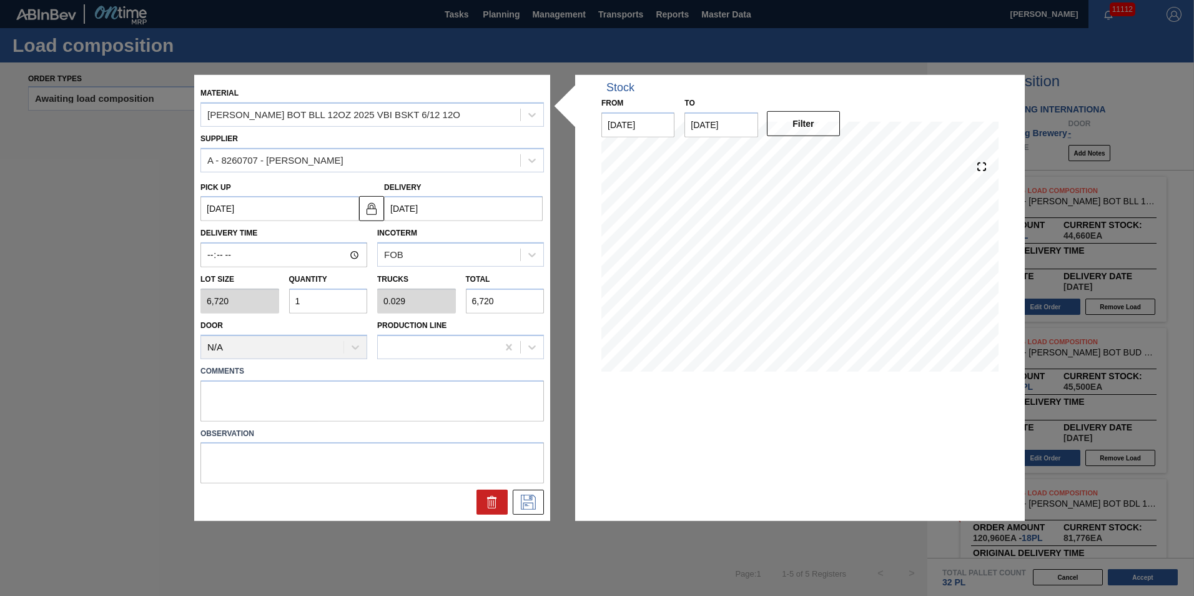
click at [325, 302] on input "1" at bounding box center [328, 301] width 79 height 25
click at [495, 543] on div "Material [PERSON_NAME] BOT BLL 12OZ 2025 VBI BSKT 6/12 12O Supplier A - 8260707…" at bounding box center [597, 298] width 1194 height 596
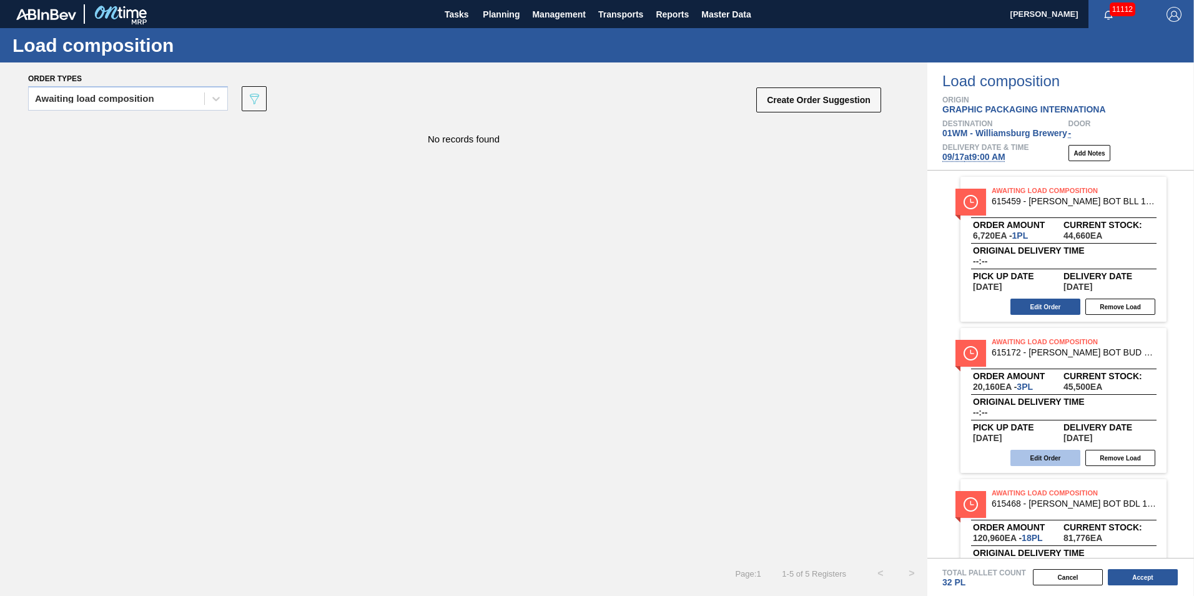
click at [1044, 462] on button "Edit Order" at bounding box center [1046, 458] width 70 height 16
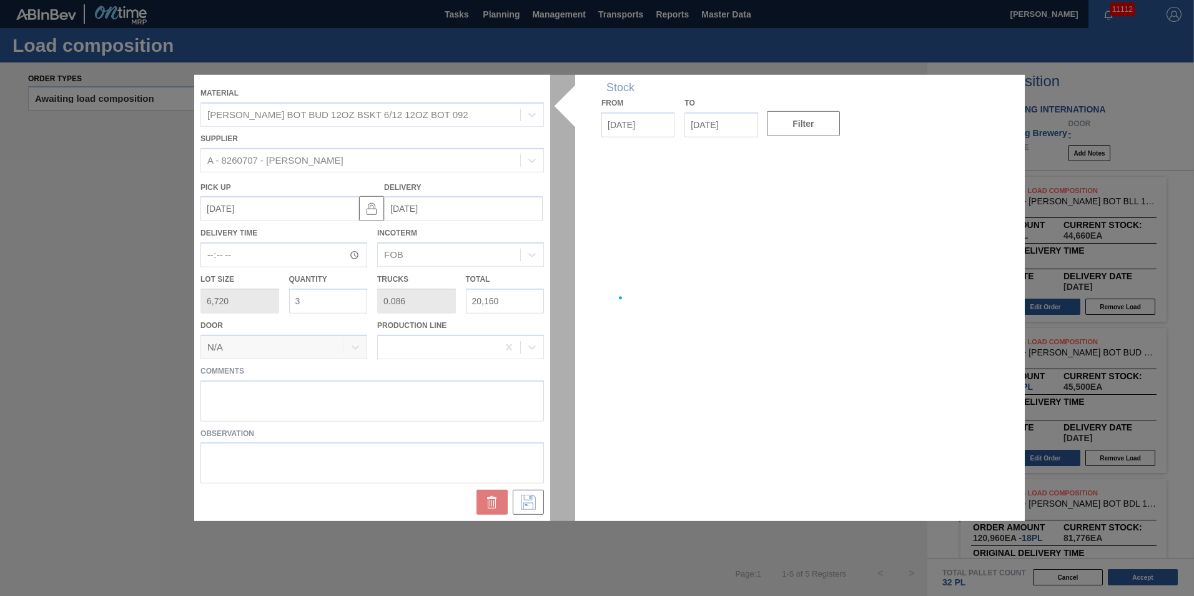
click at [336, 300] on div at bounding box center [597, 298] width 806 height 446
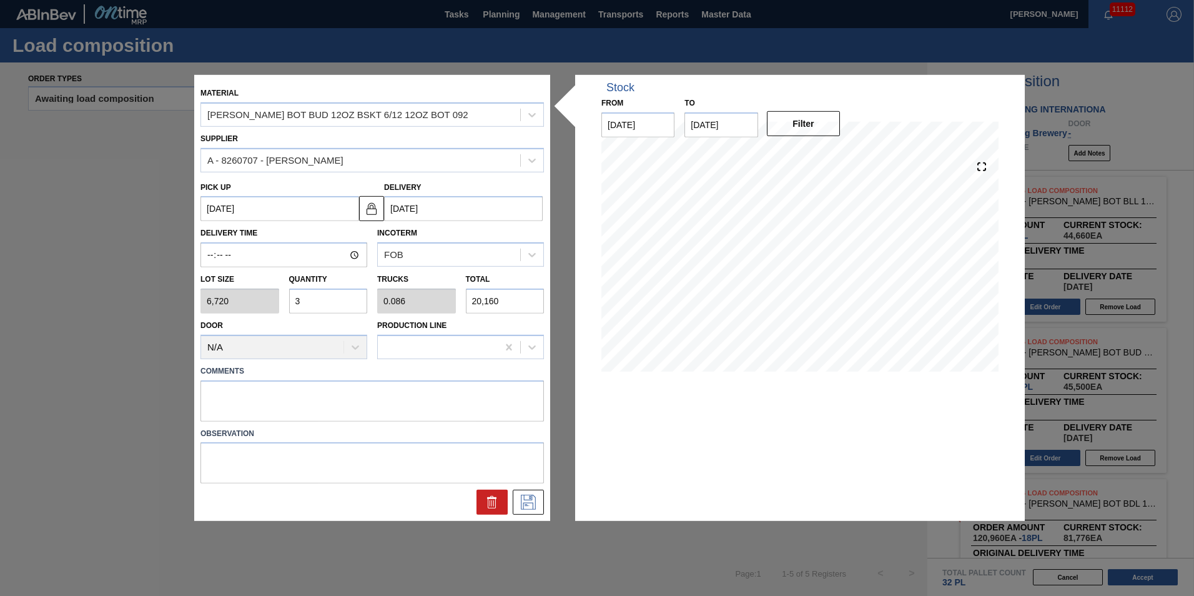
click at [336, 300] on input "3" at bounding box center [328, 301] width 79 height 25
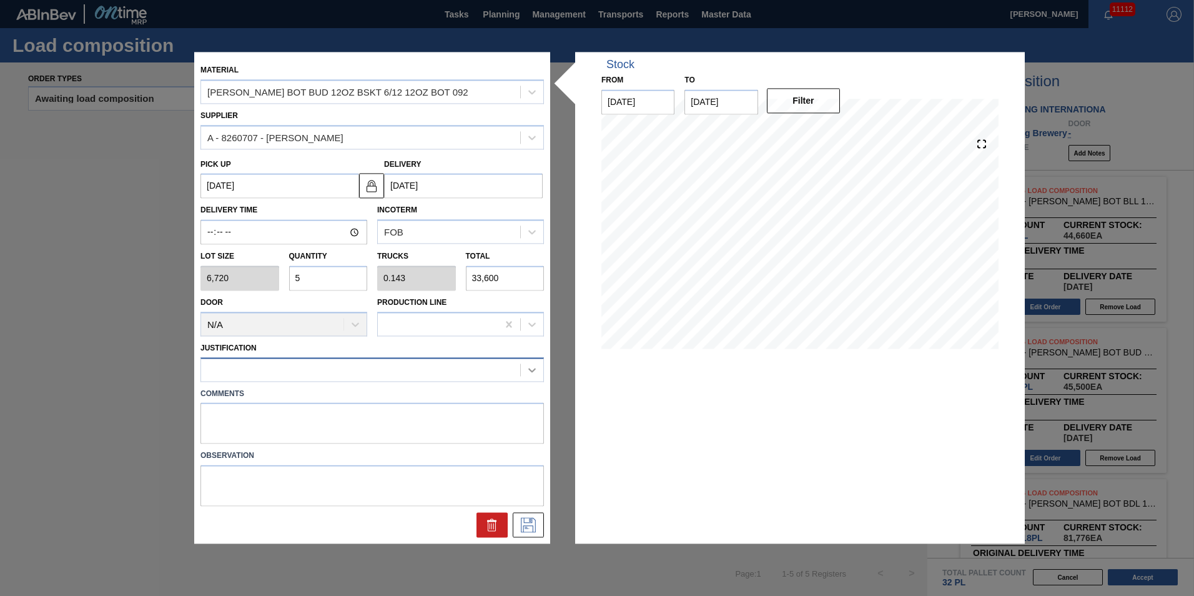
click at [519, 375] on div at bounding box center [373, 369] width 344 height 24
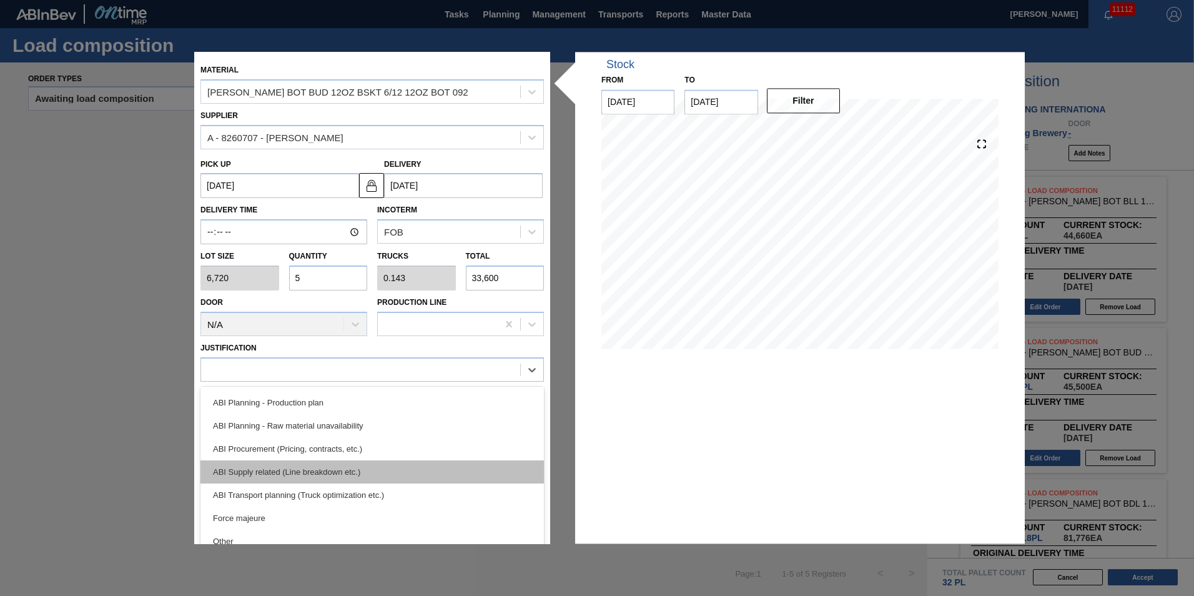
scroll to position [109, 0]
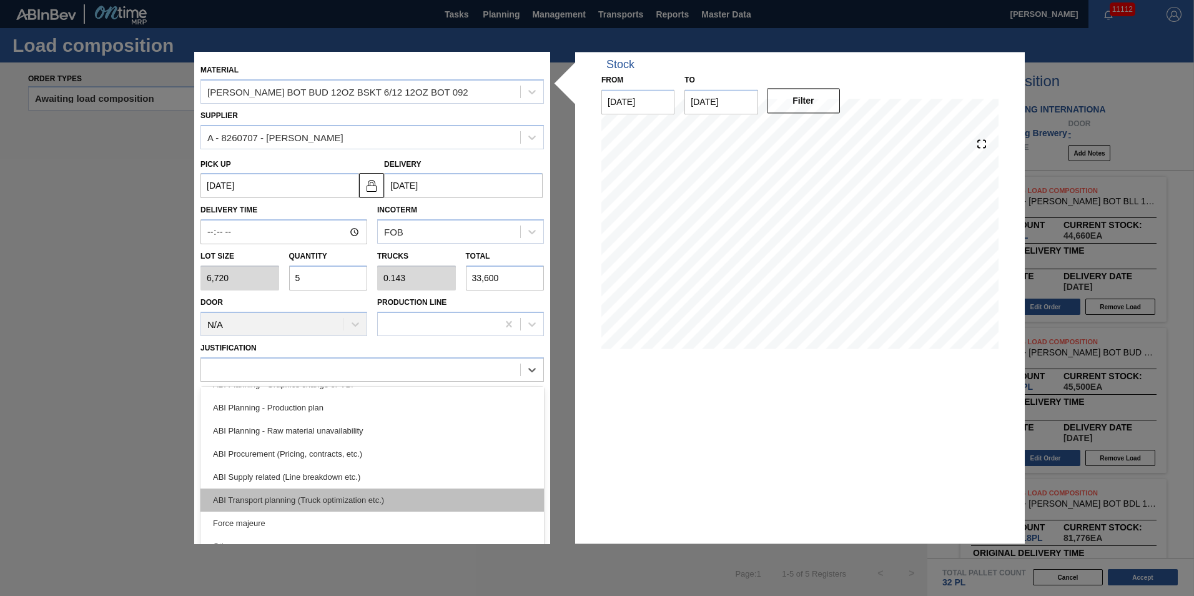
click at [426, 489] on div "ABI Transport planning (Truck optimization etc.)" at bounding box center [373, 499] width 344 height 23
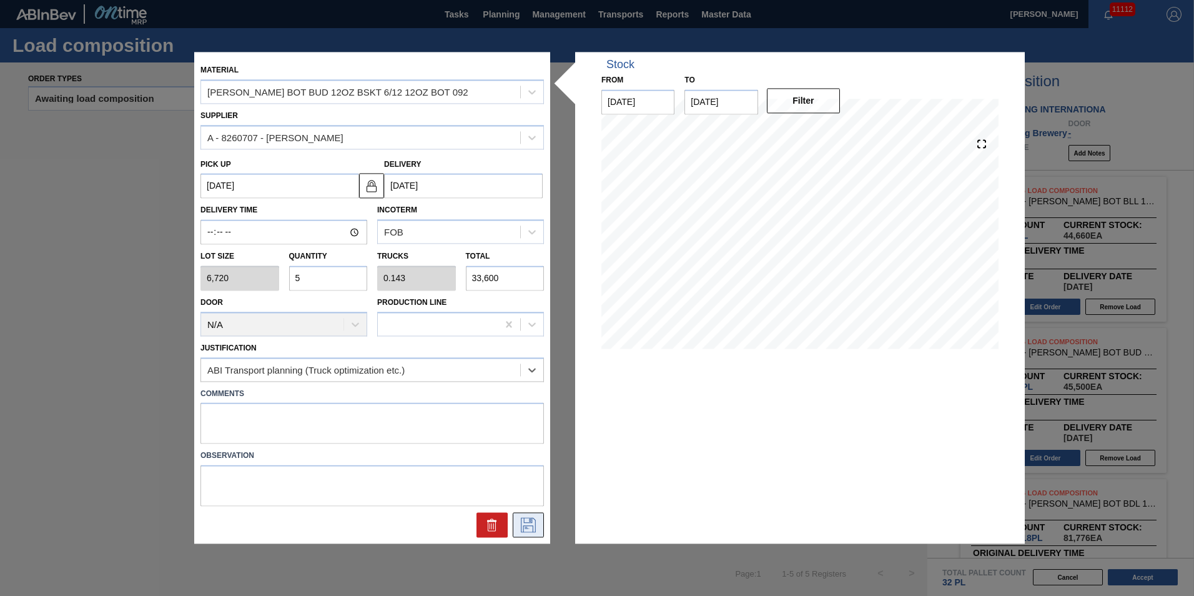
click at [523, 519] on icon at bounding box center [528, 525] width 20 height 15
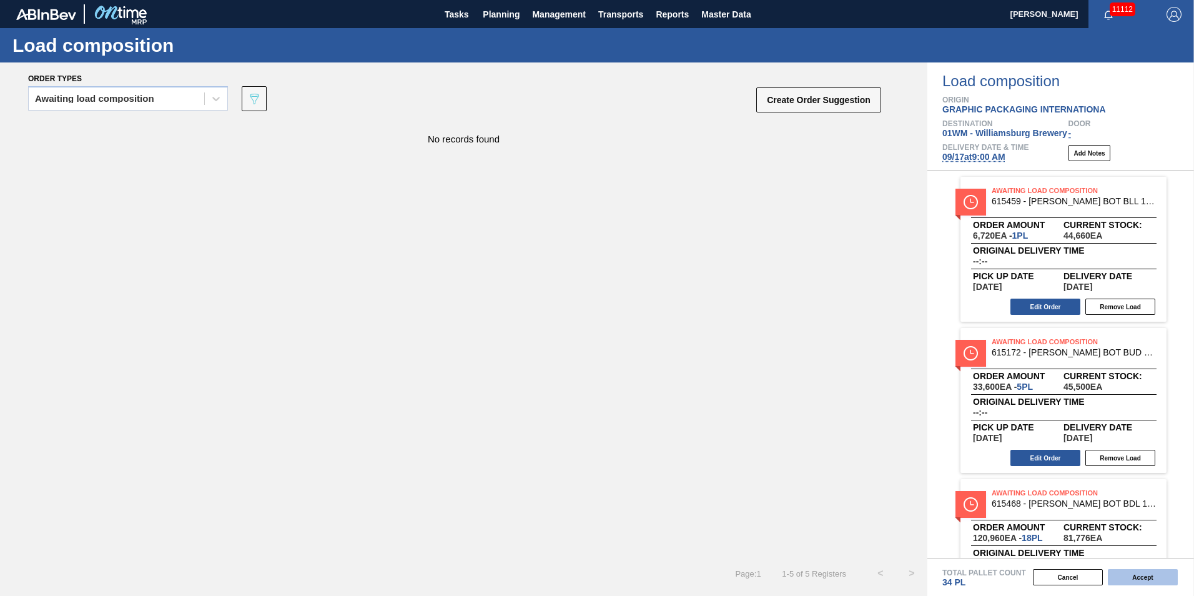
click at [1150, 575] on button "Accept" at bounding box center [1143, 577] width 70 height 16
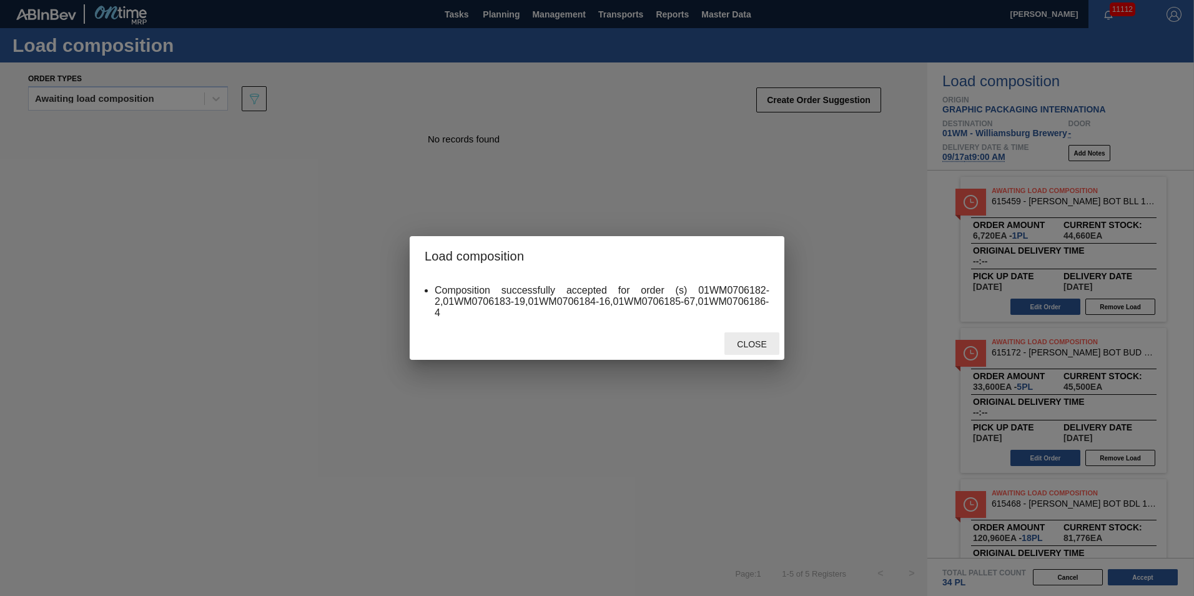
click at [768, 341] on span "Close" at bounding box center [751, 344] width 49 height 10
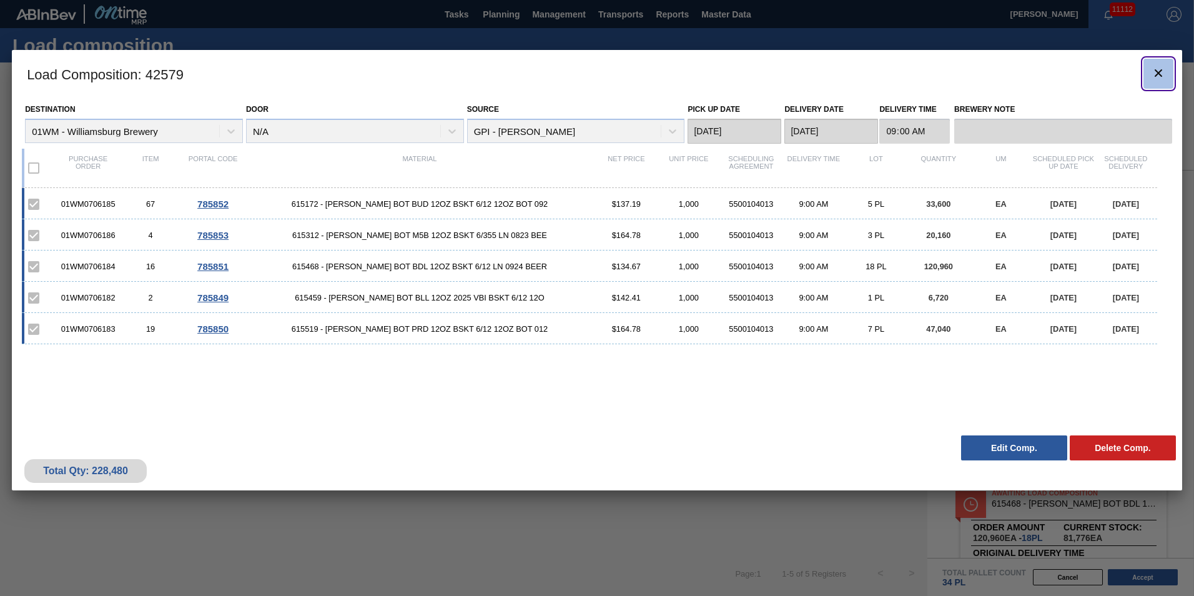
click at [1167, 72] on button "botão de ícone" at bounding box center [1159, 74] width 30 height 30
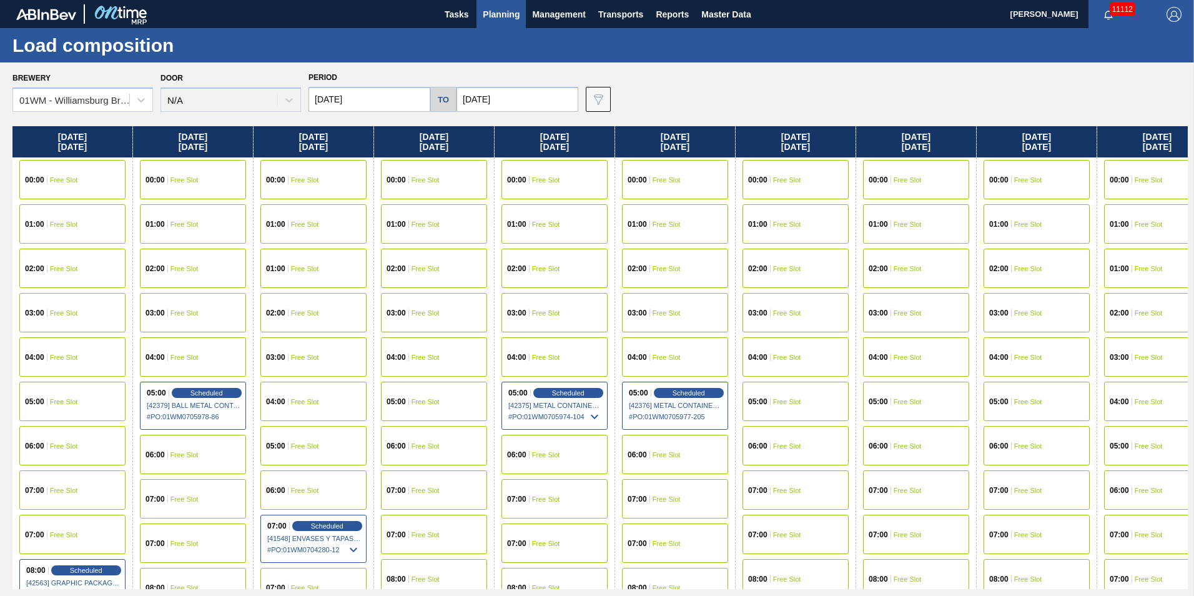
click at [504, 11] on span "Planning" at bounding box center [501, 14] width 37 height 15
